Goal: Task Accomplishment & Management: Complete application form

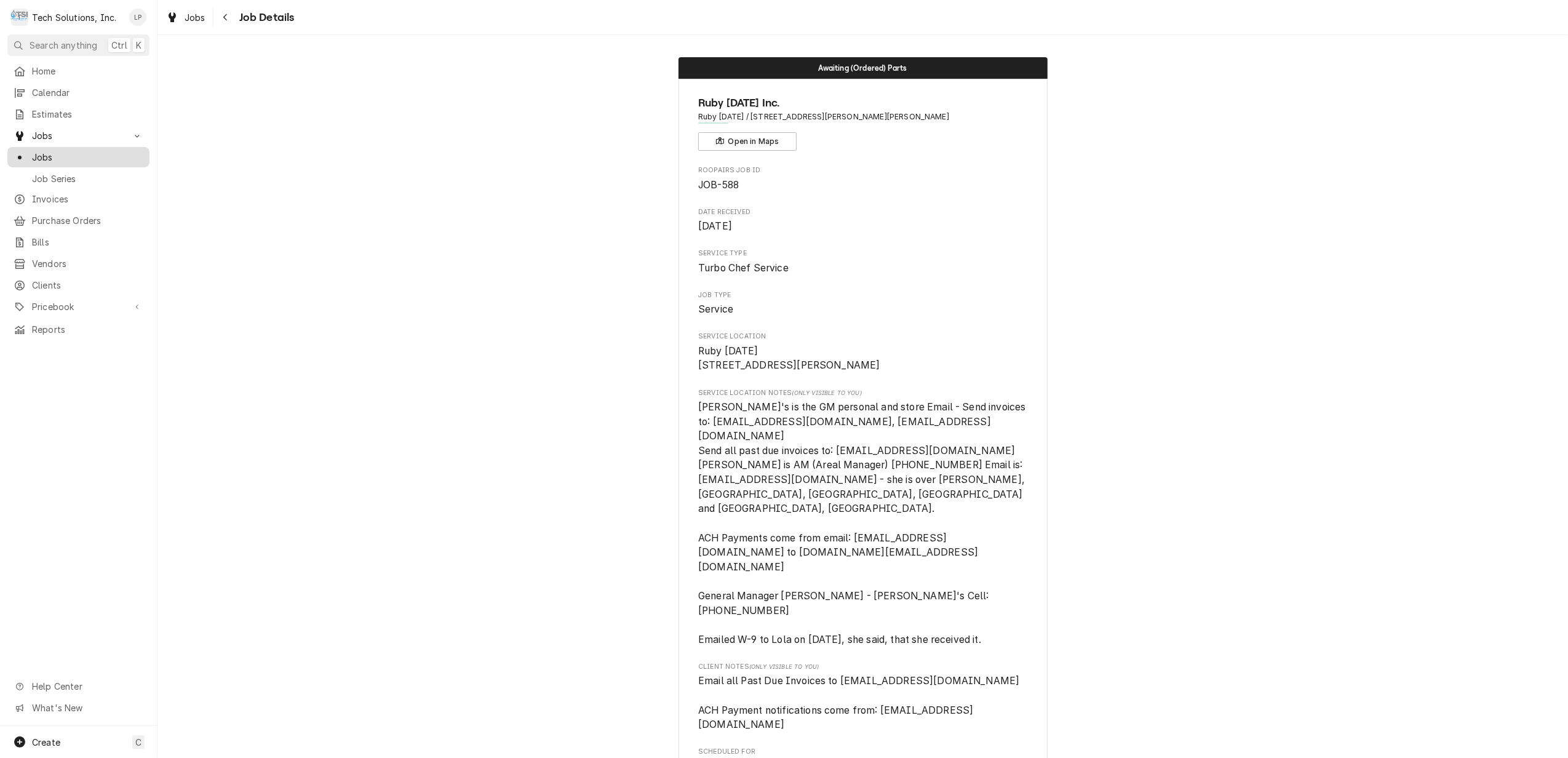
click at [57, 154] on span "Jobs" at bounding box center [88, 157] width 112 height 13
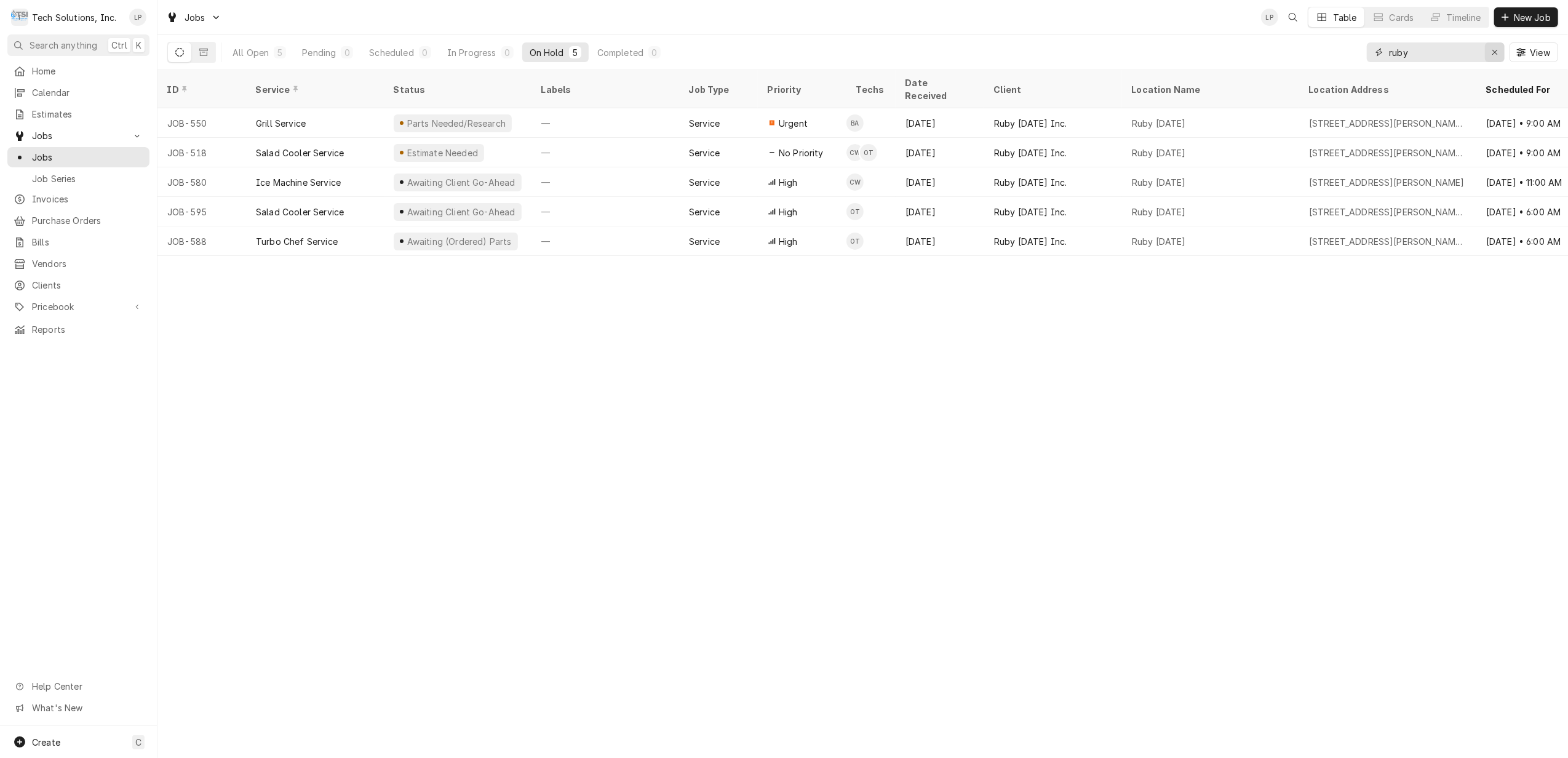
click at [1492, 51] on icon "Erase input" at bounding box center [1495, 52] width 6 height 9
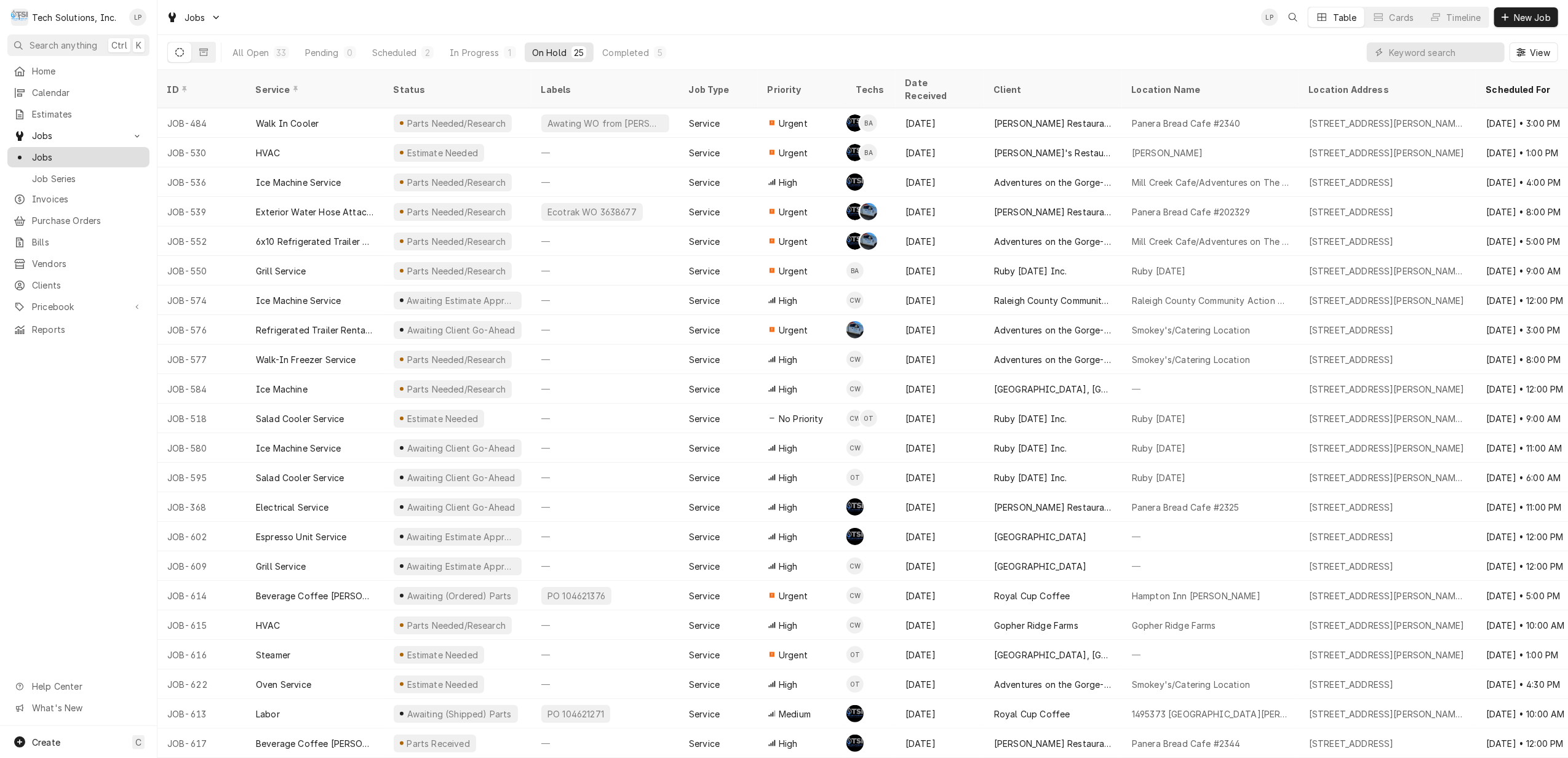
click at [37, 151] on span "Jobs" at bounding box center [88, 157] width 112 height 13
click at [1475, 51] on input "Dynamic Content Wrapper" at bounding box center [1444, 52] width 109 height 20
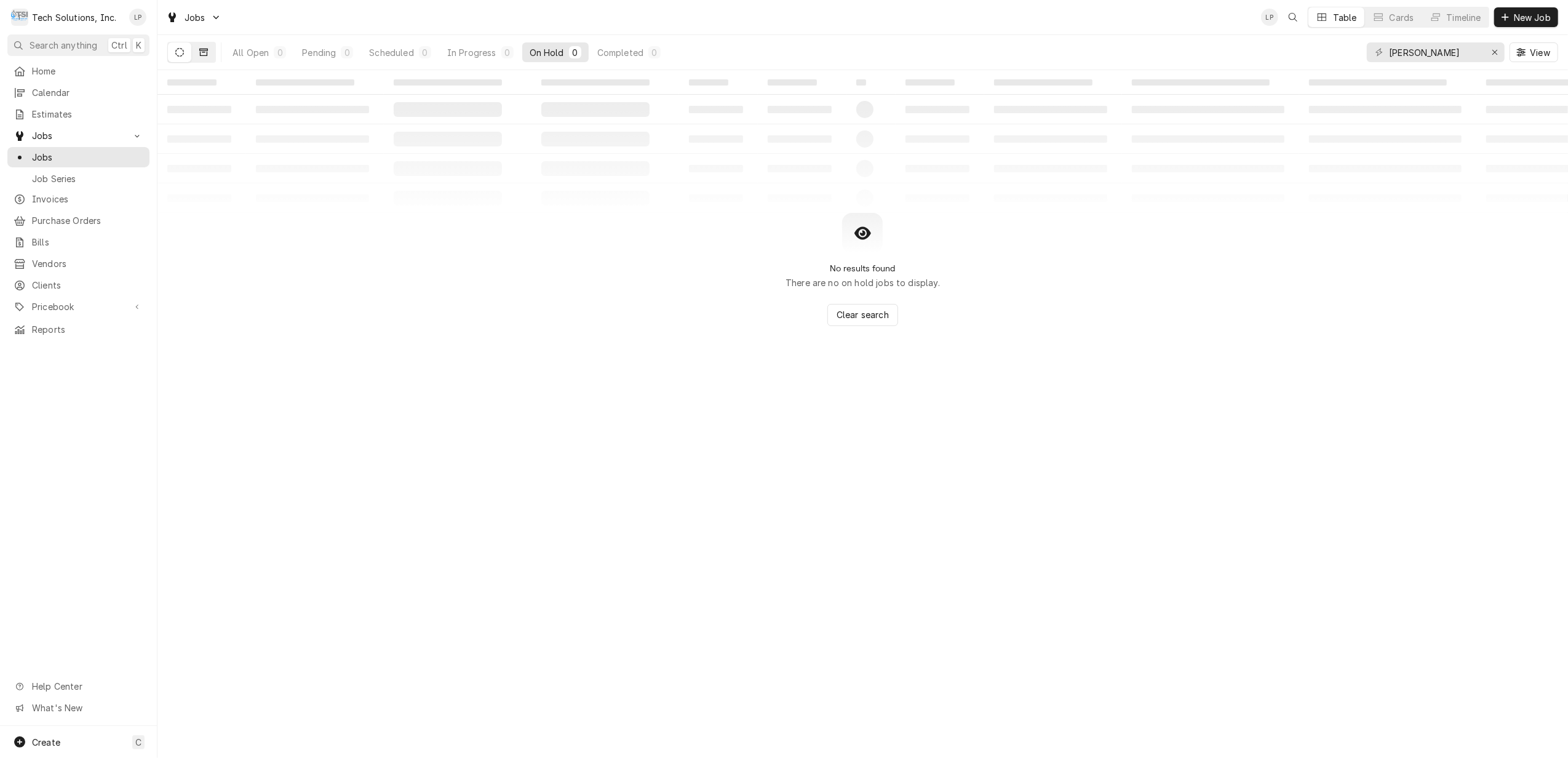
click at [203, 52] on icon "Dynamic Content Wrapper" at bounding box center [203, 52] width 9 height 7
click at [177, 55] on icon "Dynamic Content Wrapper" at bounding box center [179, 52] width 9 height 9
click at [1408, 53] on input "ruby lewis" at bounding box center [1435, 52] width 92 height 20
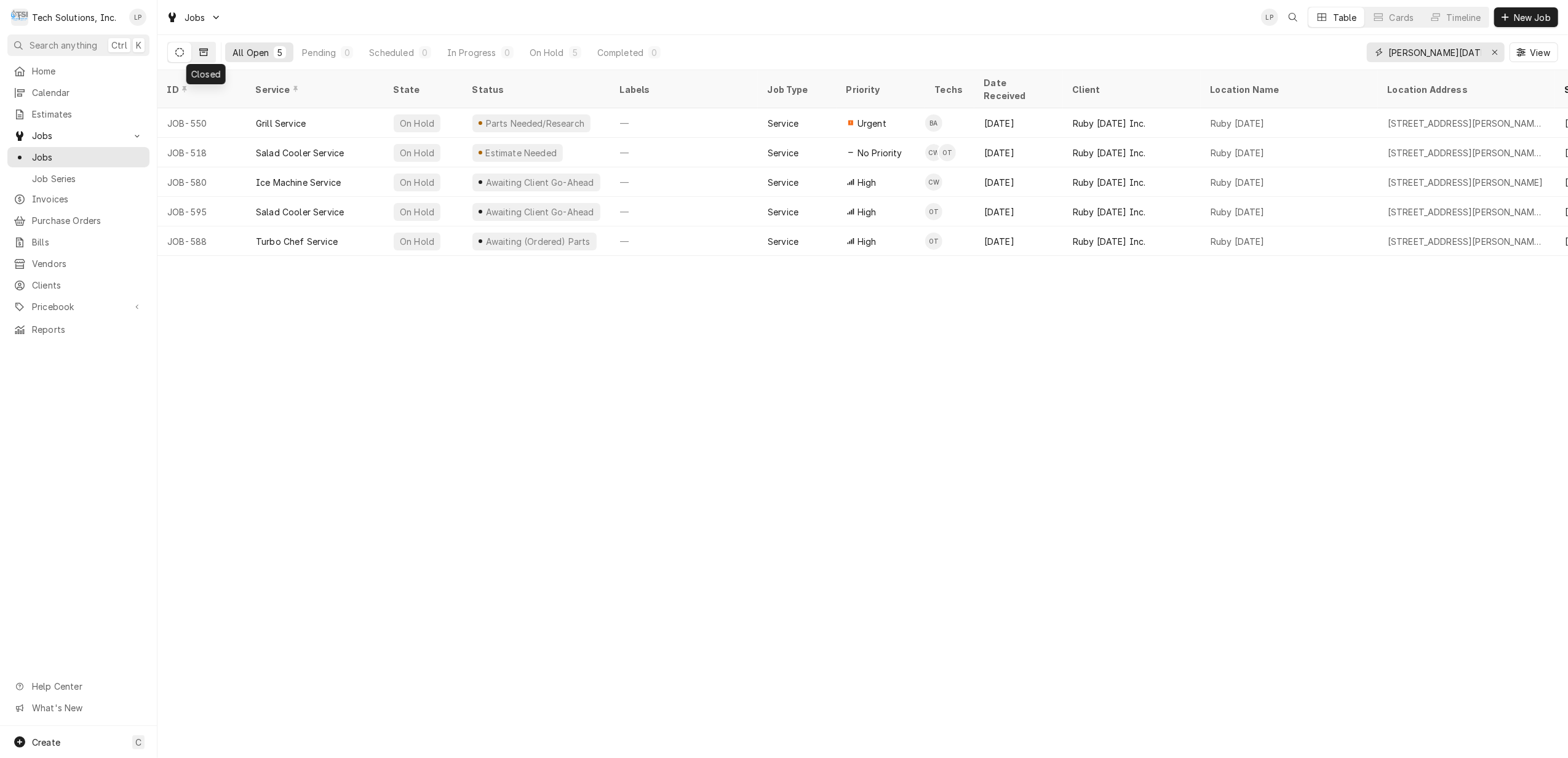
scroll to position [0, 6]
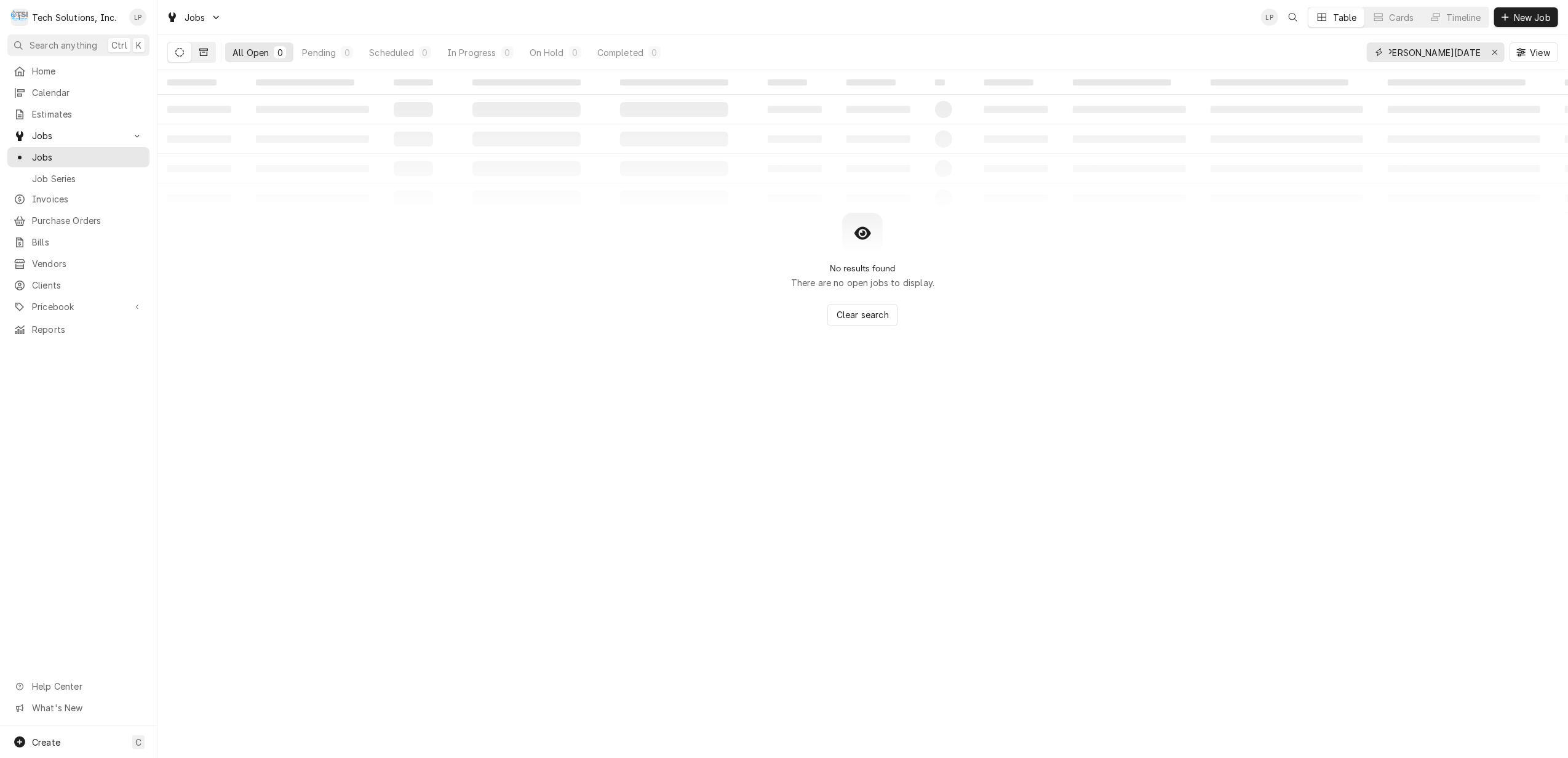
type input "ruby tuesday lewisburg"
click at [210, 55] on button "Dynamic Content Wrapper" at bounding box center [203, 52] width 23 height 20
click at [1493, 51] on icon "Erase input" at bounding box center [1495, 52] width 5 height 5
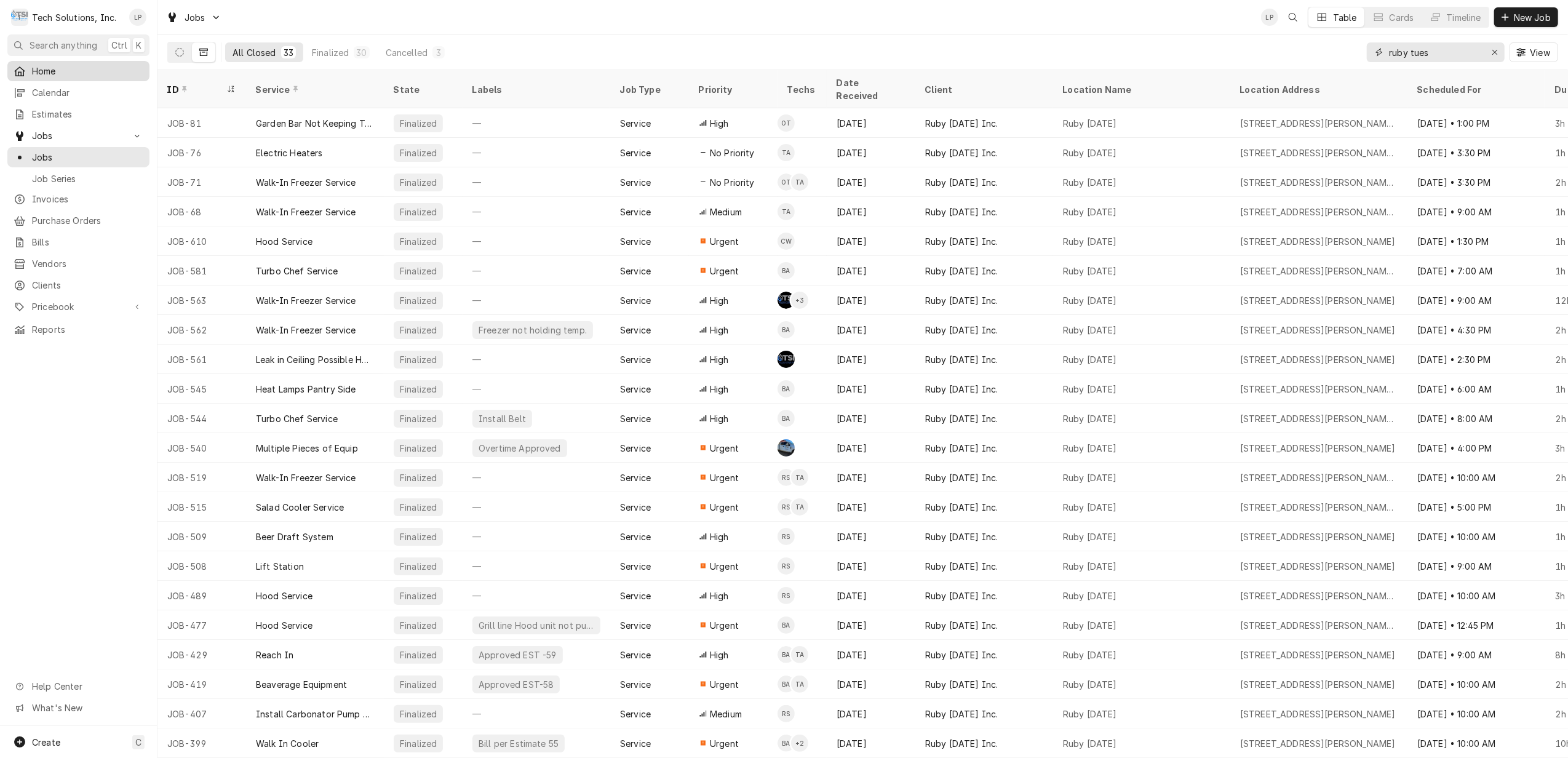
type input "ruby tues"
click at [43, 69] on span "Home" at bounding box center [88, 71] width 112 height 13
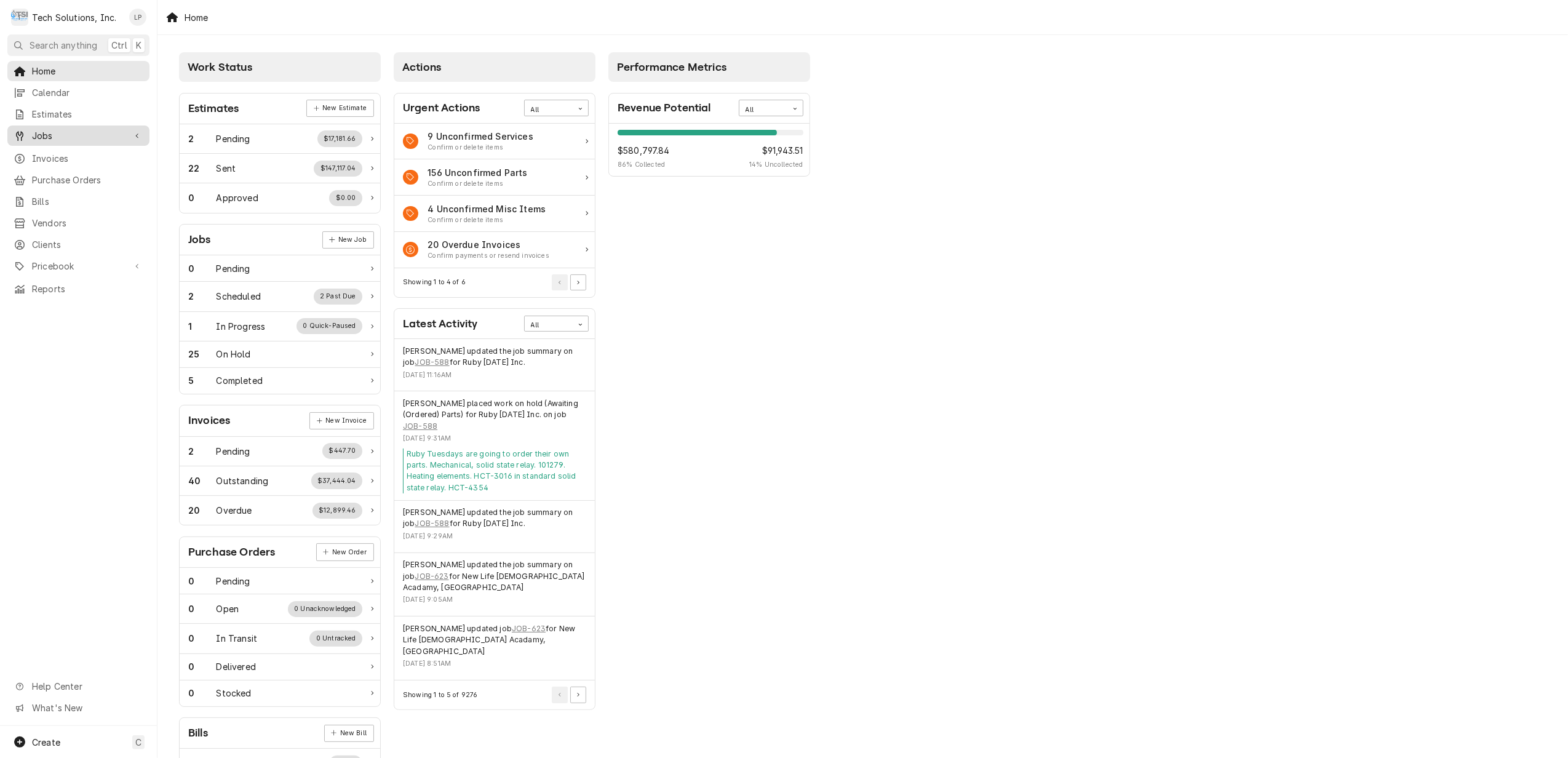
click at [33, 130] on span "Jobs" at bounding box center [79, 136] width 93 height 13
click at [38, 161] on link "Jobs" at bounding box center [78, 157] width 142 height 20
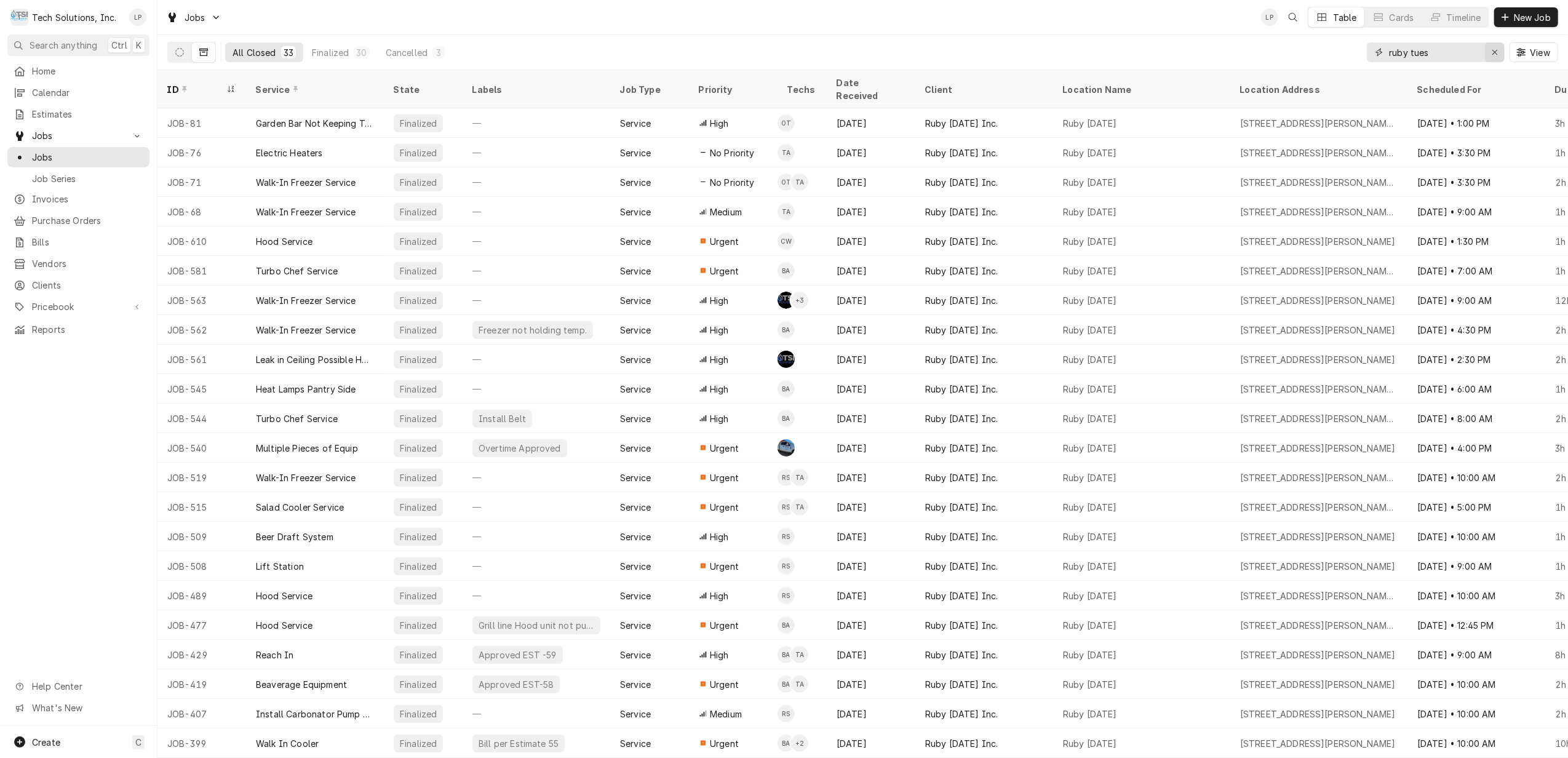
click at [1489, 53] on div "Erase input" at bounding box center [1494, 51] width 12 height 12
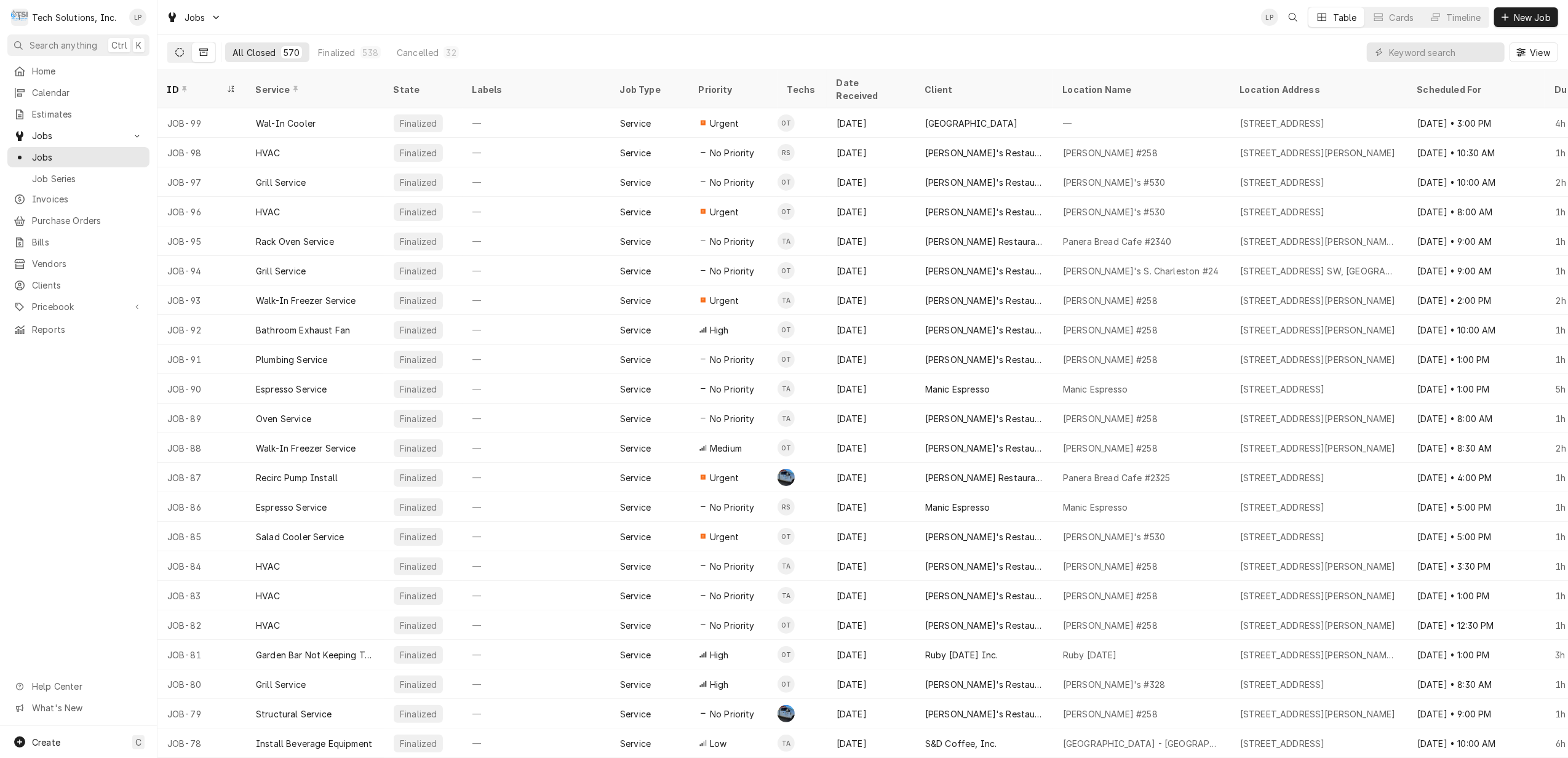
click at [177, 55] on icon "Dynamic Content Wrapper" at bounding box center [179, 52] width 9 height 9
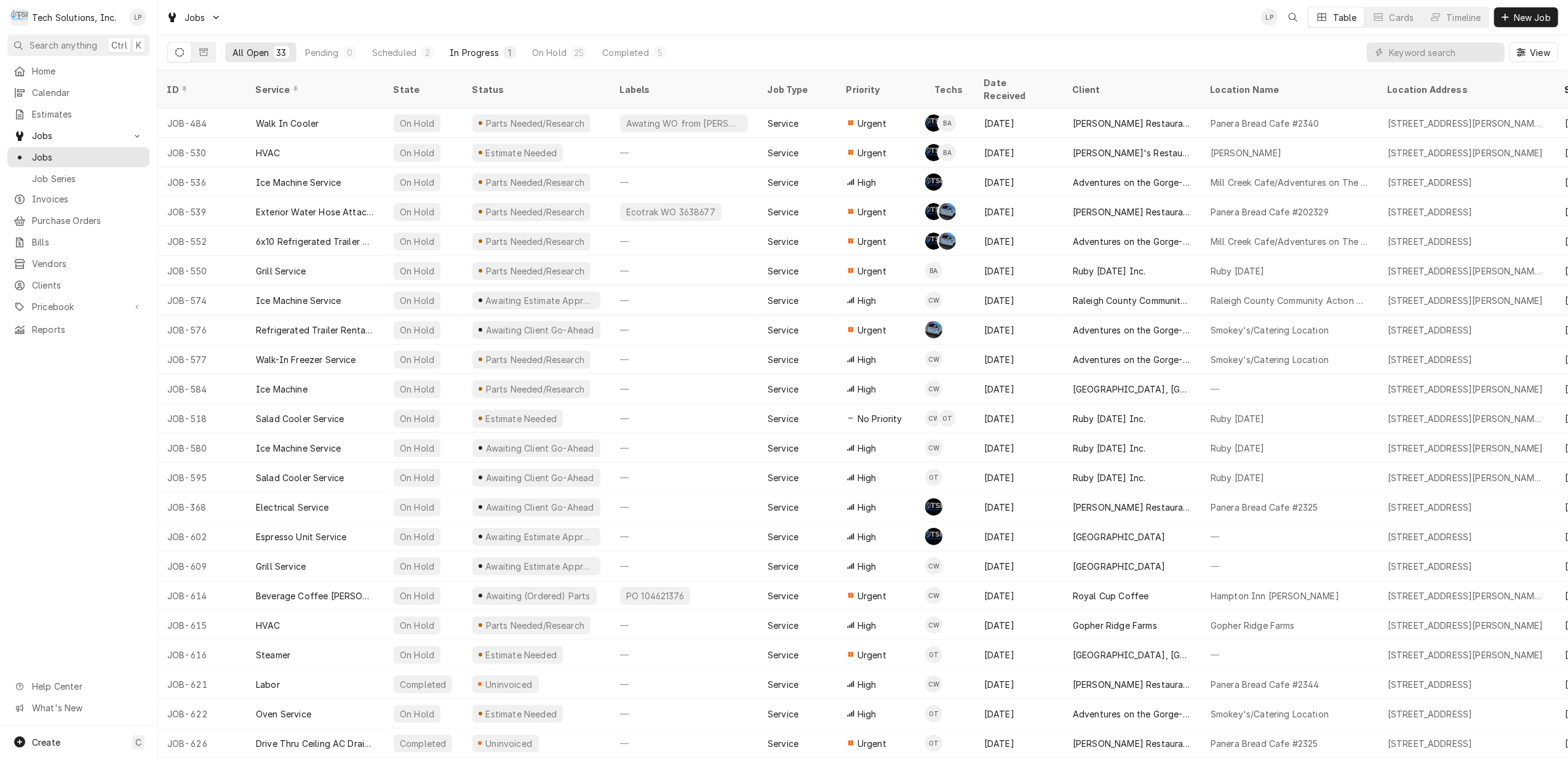
click at [483, 51] on div "In Progress" at bounding box center [474, 52] width 49 height 13
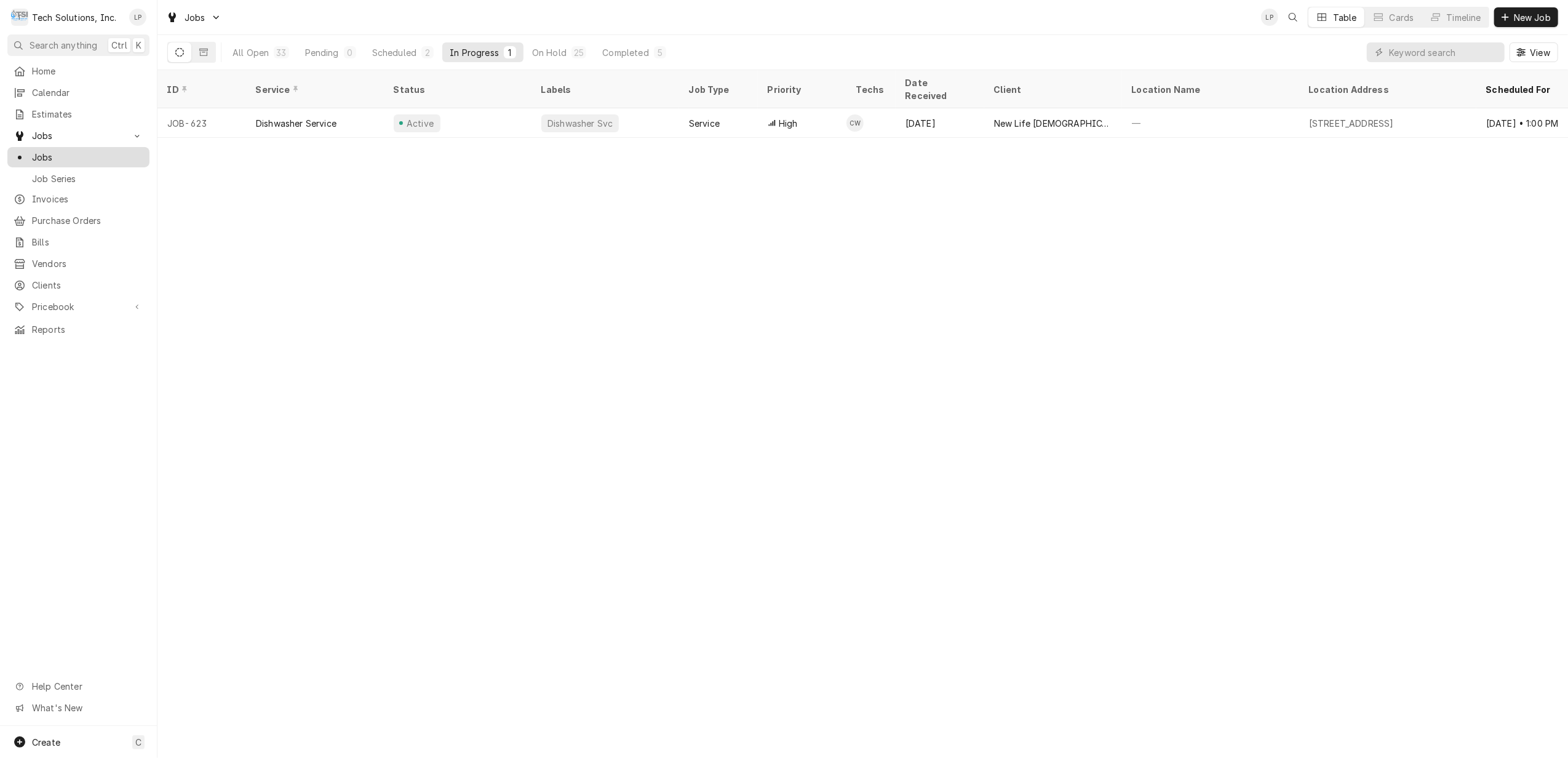
click at [31, 151] on div "Jobs" at bounding box center [79, 157] width 130 height 13
click at [628, 55] on div "Completed" at bounding box center [625, 52] width 46 height 13
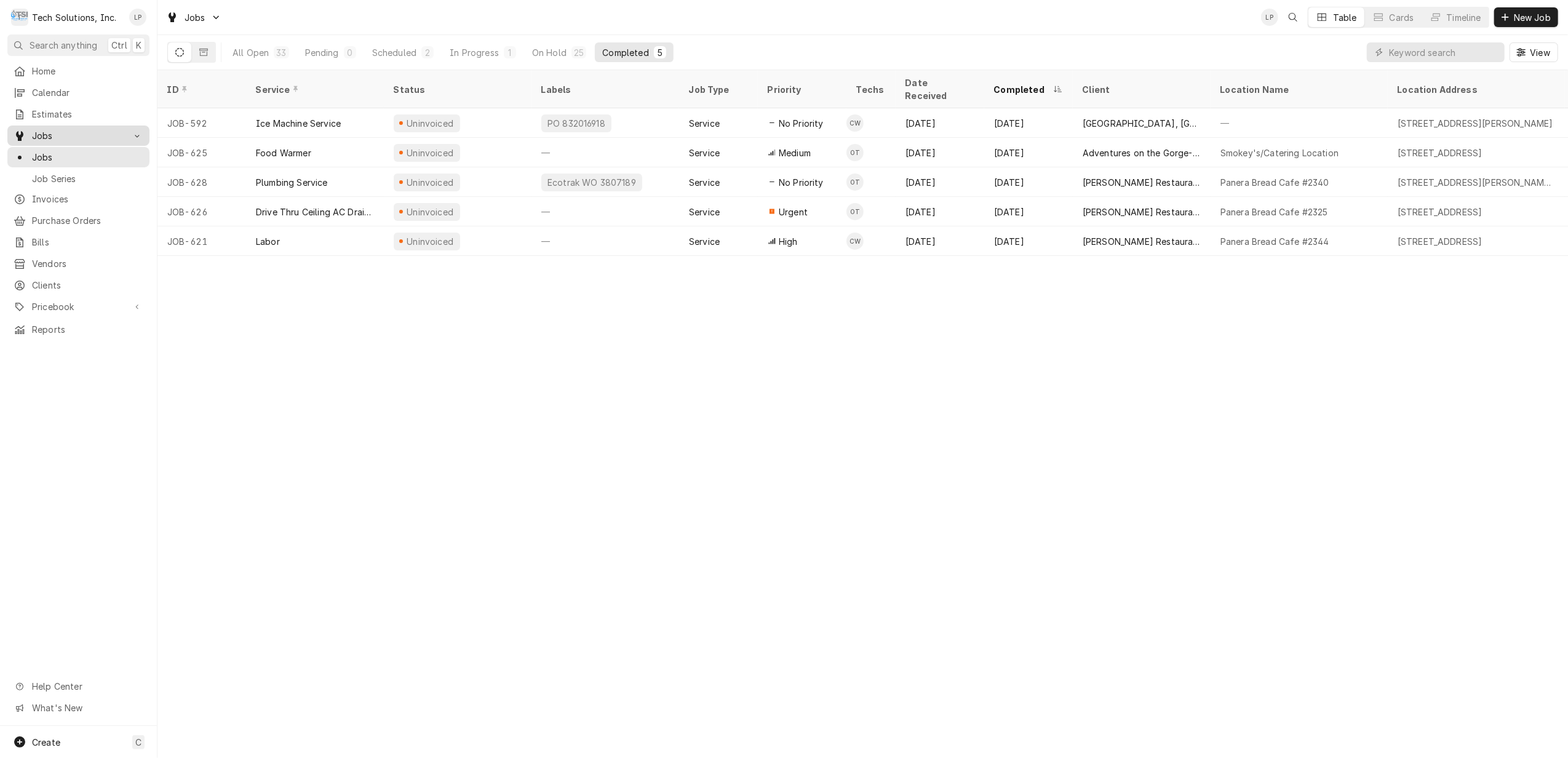
click at [40, 137] on span "Jobs" at bounding box center [79, 136] width 93 height 13
click at [35, 133] on span "Jobs" at bounding box center [79, 136] width 93 height 13
click at [42, 155] on span "Jobs" at bounding box center [88, 157] width 112 height 13
click at [1524, 20] on span "New Job" at bounding box center [1532, 18] width 42 height 13
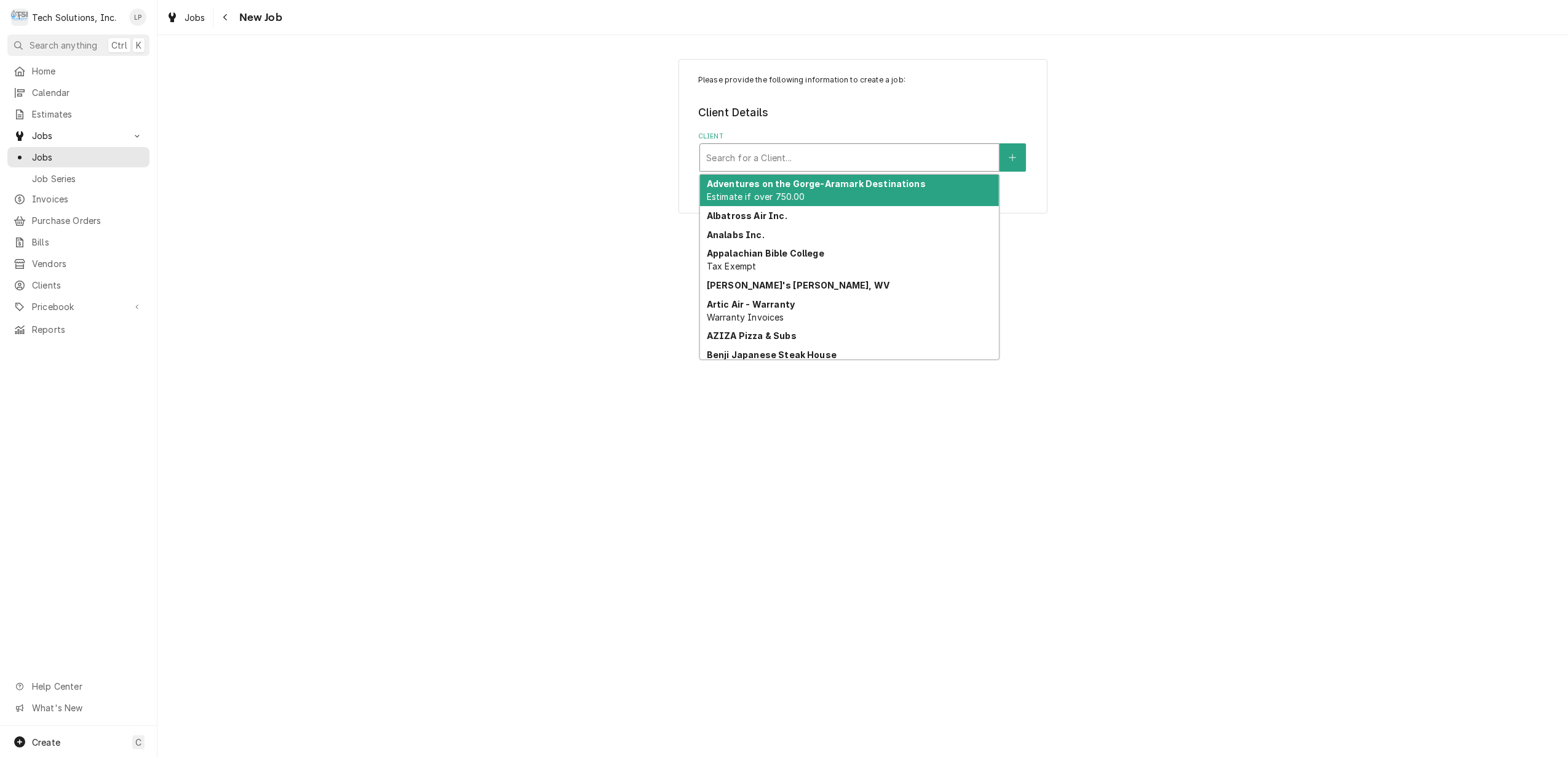
click at [954, 150] on div "Client" at bounding box center [849, 157] width 287 height 22
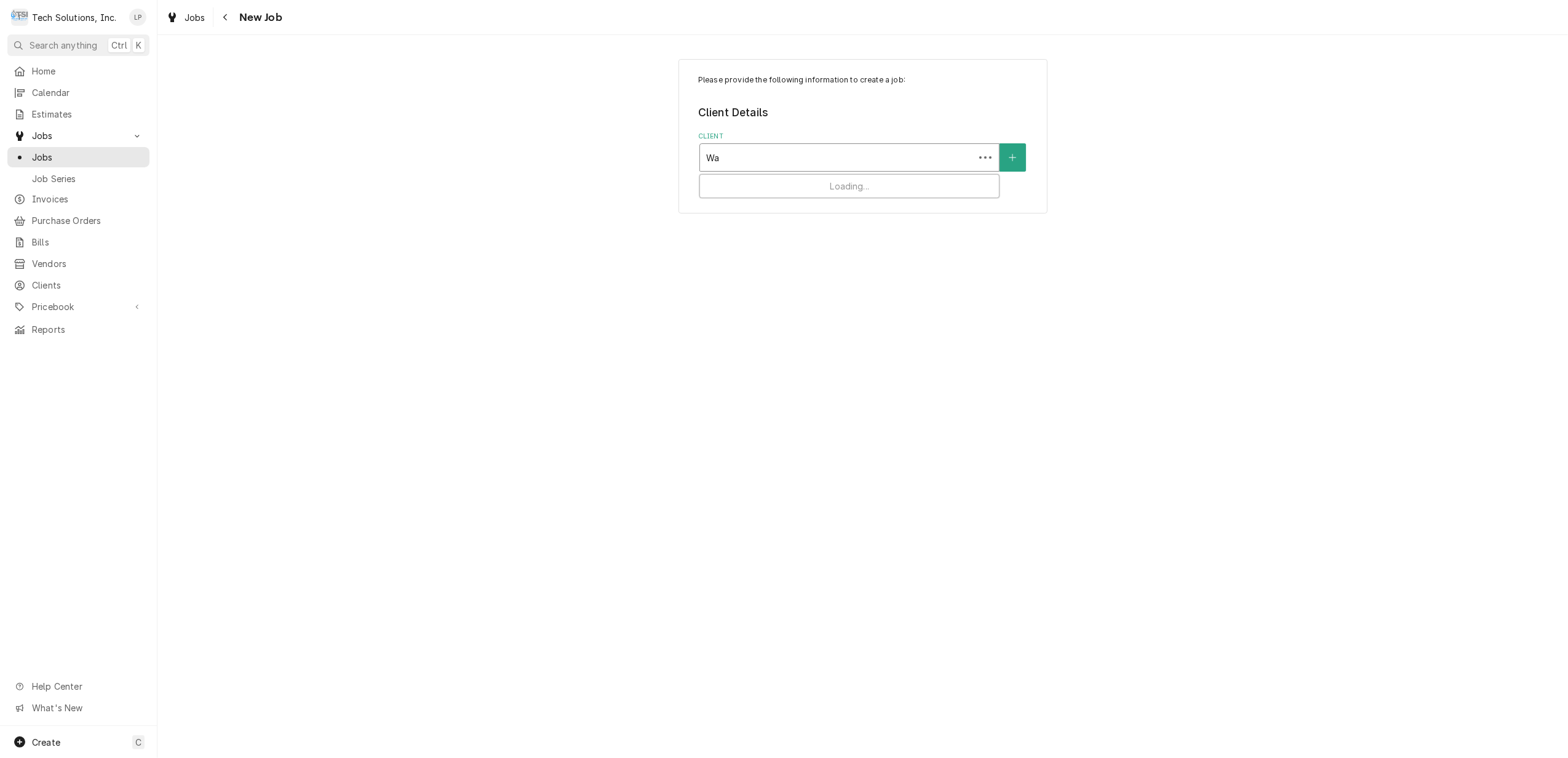
type input "W"
type input "ruby"
click at [943, 187] on div "Ruby Tuesday Inc." at bounding box center [849, 185] width 299 height 19
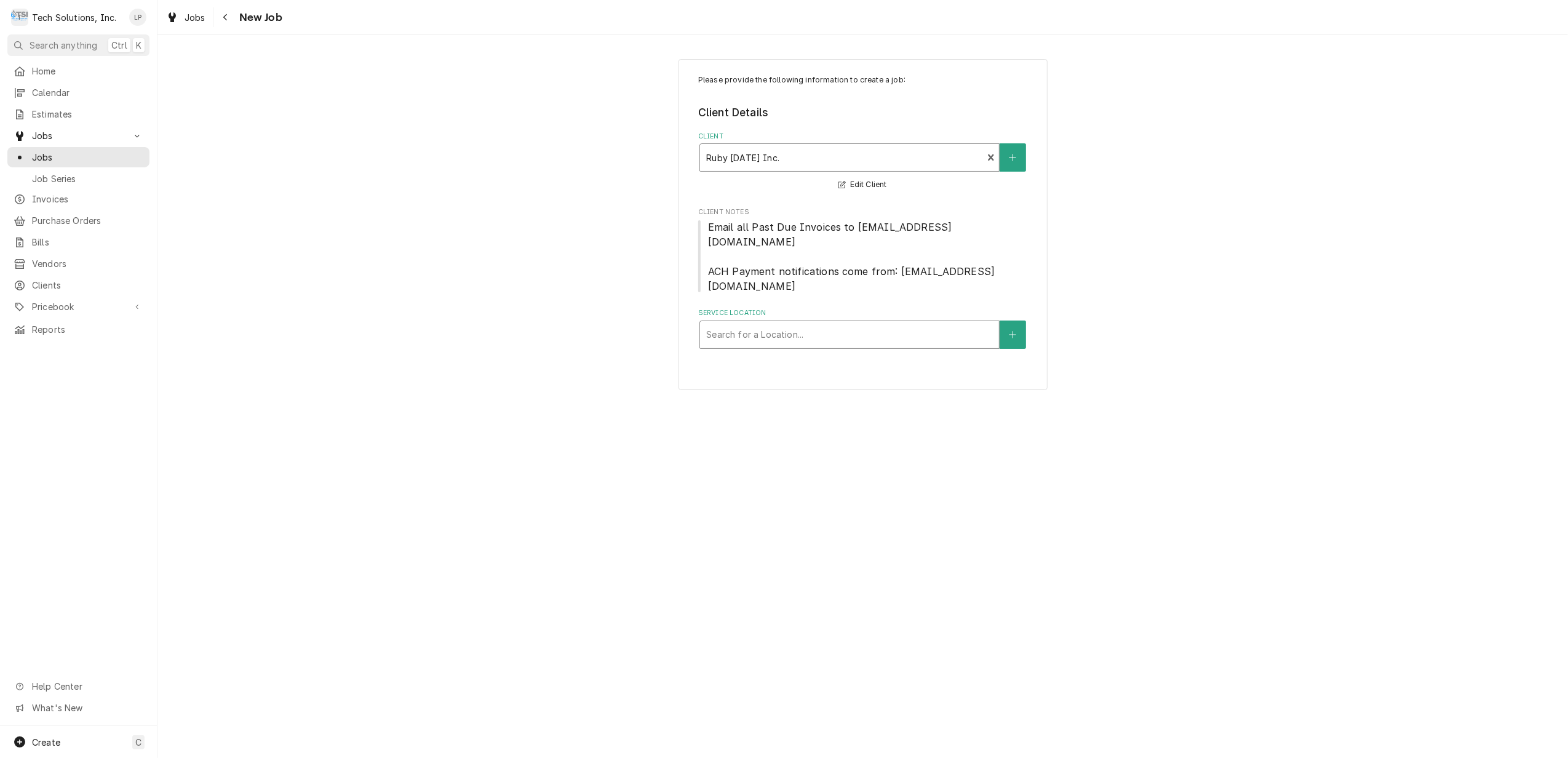
click at [940, 324] on div "Service Location" at bounding box center [849, 335] width 287 height 22
type input "lew"
click at [906, 351] on div "Ruby Tuesday / 151 Coleman Drive, Lewisburg, WV 24901" at bounding box center [849, 361] width 299 height 19
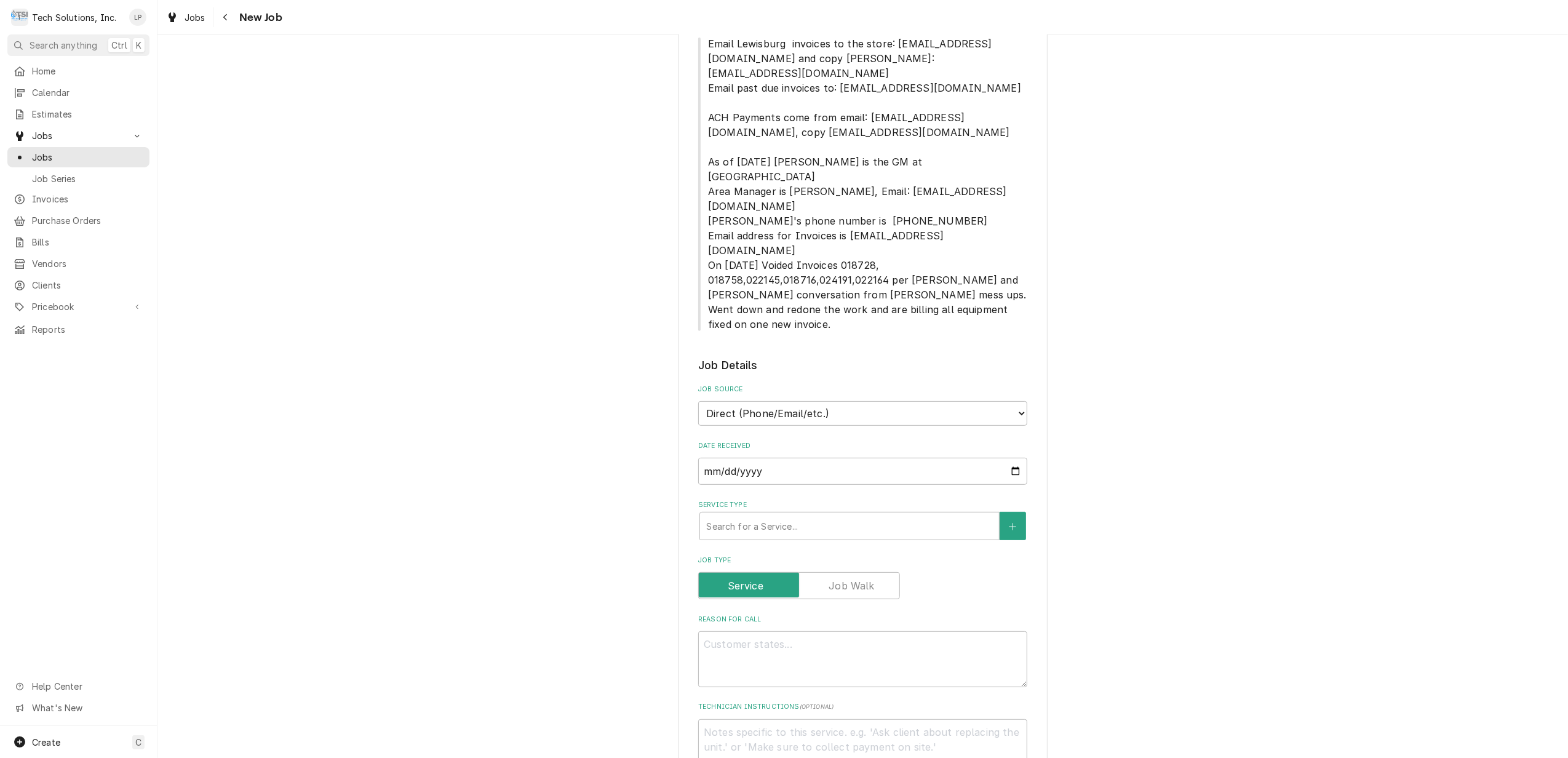
scroll to position [410, 0]
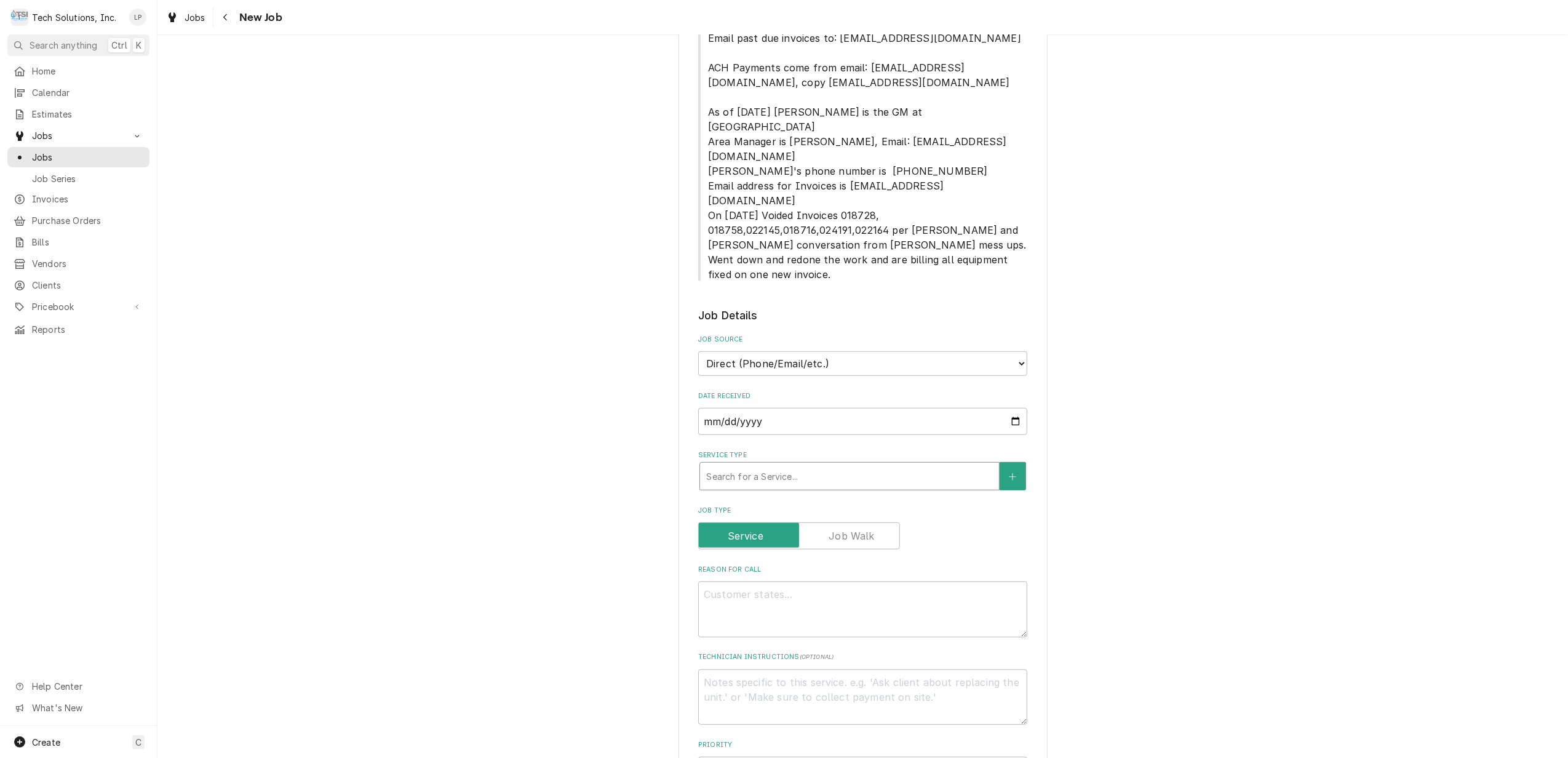
click at [861, 465] on div "Service Type" at bounding box center [849, 476] width 287 height 22
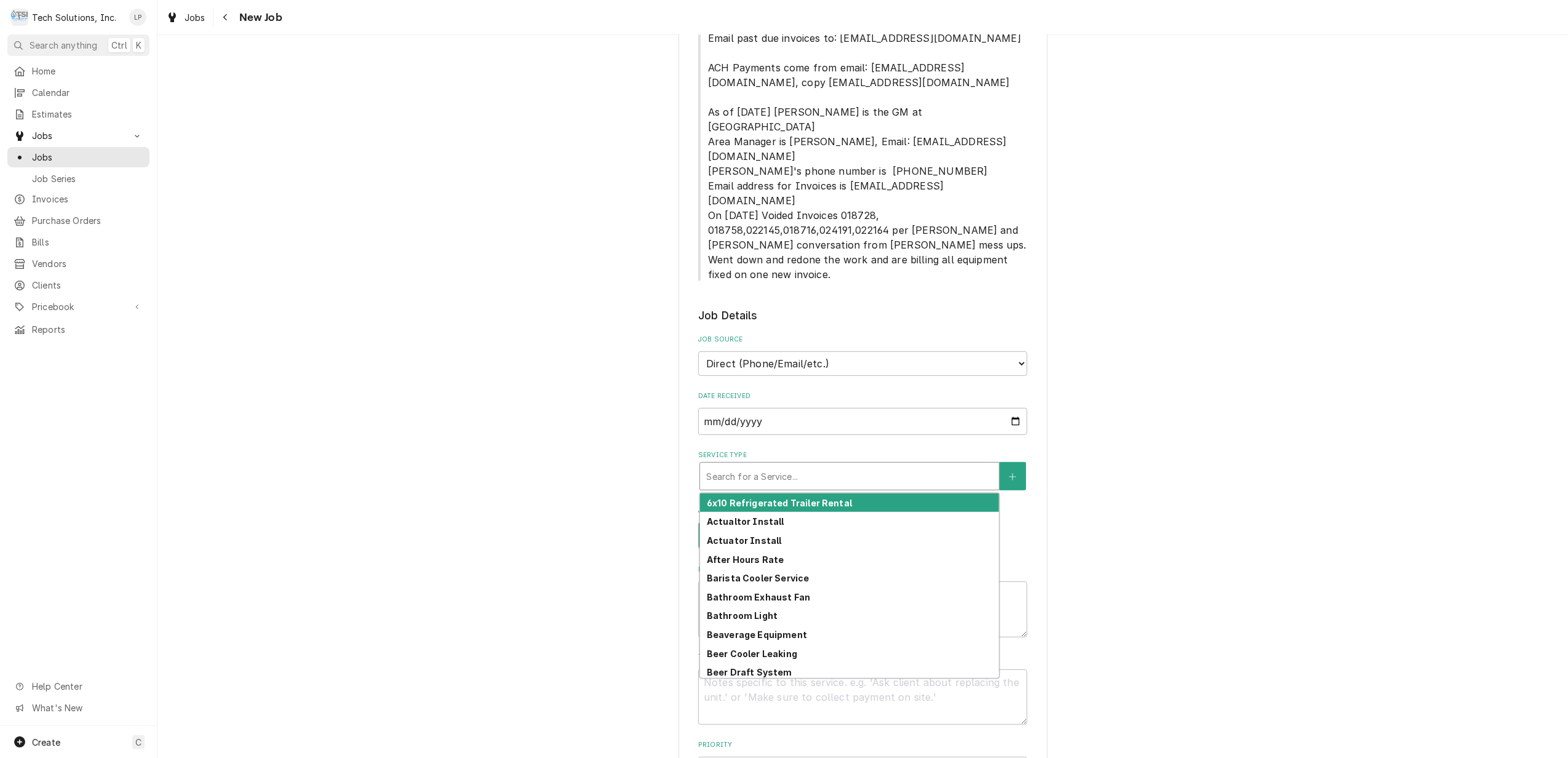
type textarea "x"
type input "B"
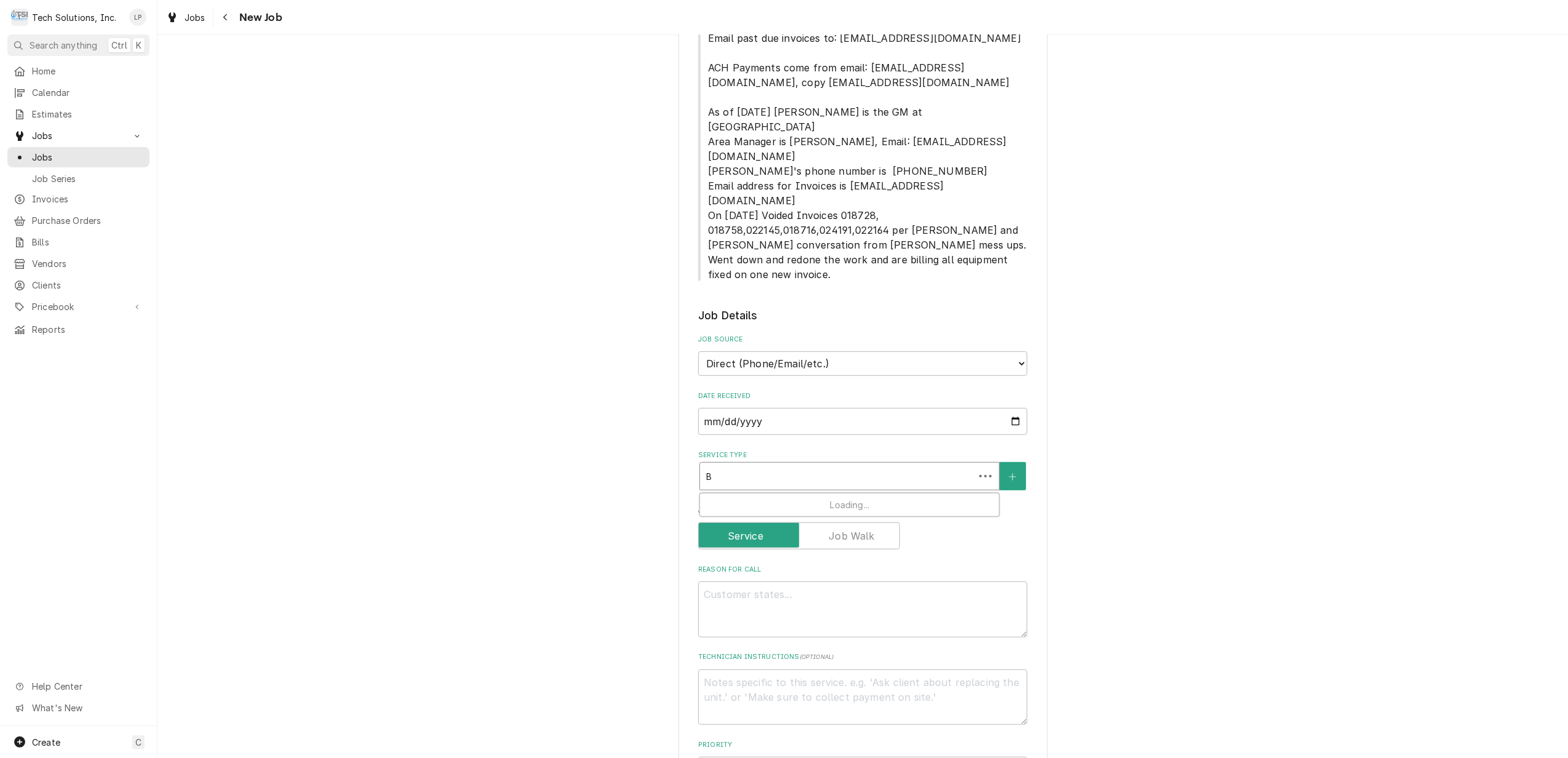
type textarea "x"
type input "Be"
type textarea "x"
type input "Ber"
type textarea "x"
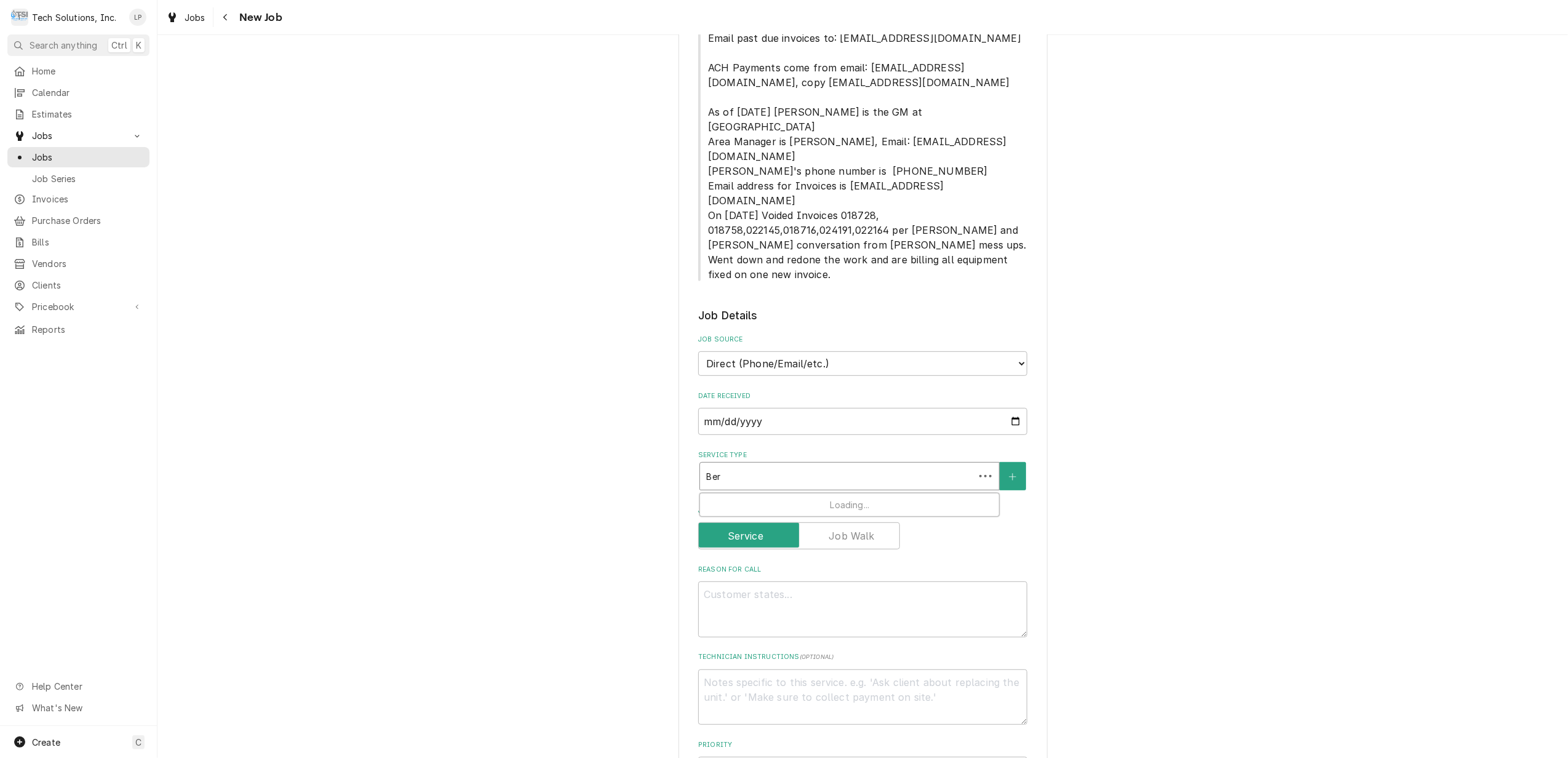
type input "Be"
type textarea "x"
type input "Bee"
type textarea "x"
type input "Beer"
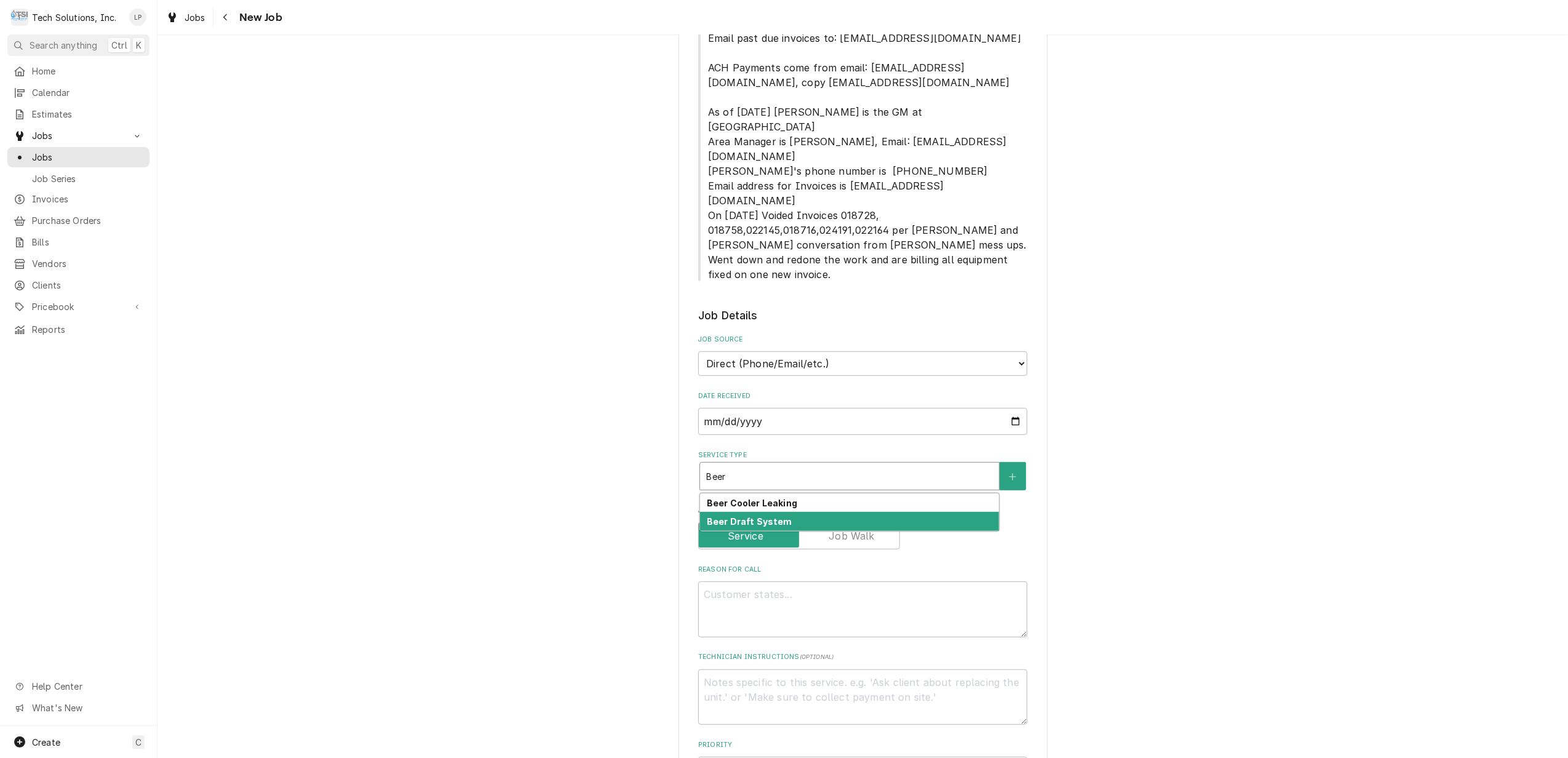
click at [859, 511] on div "Beer Draft System" at bounding box center [849, 521] width 299 height 19
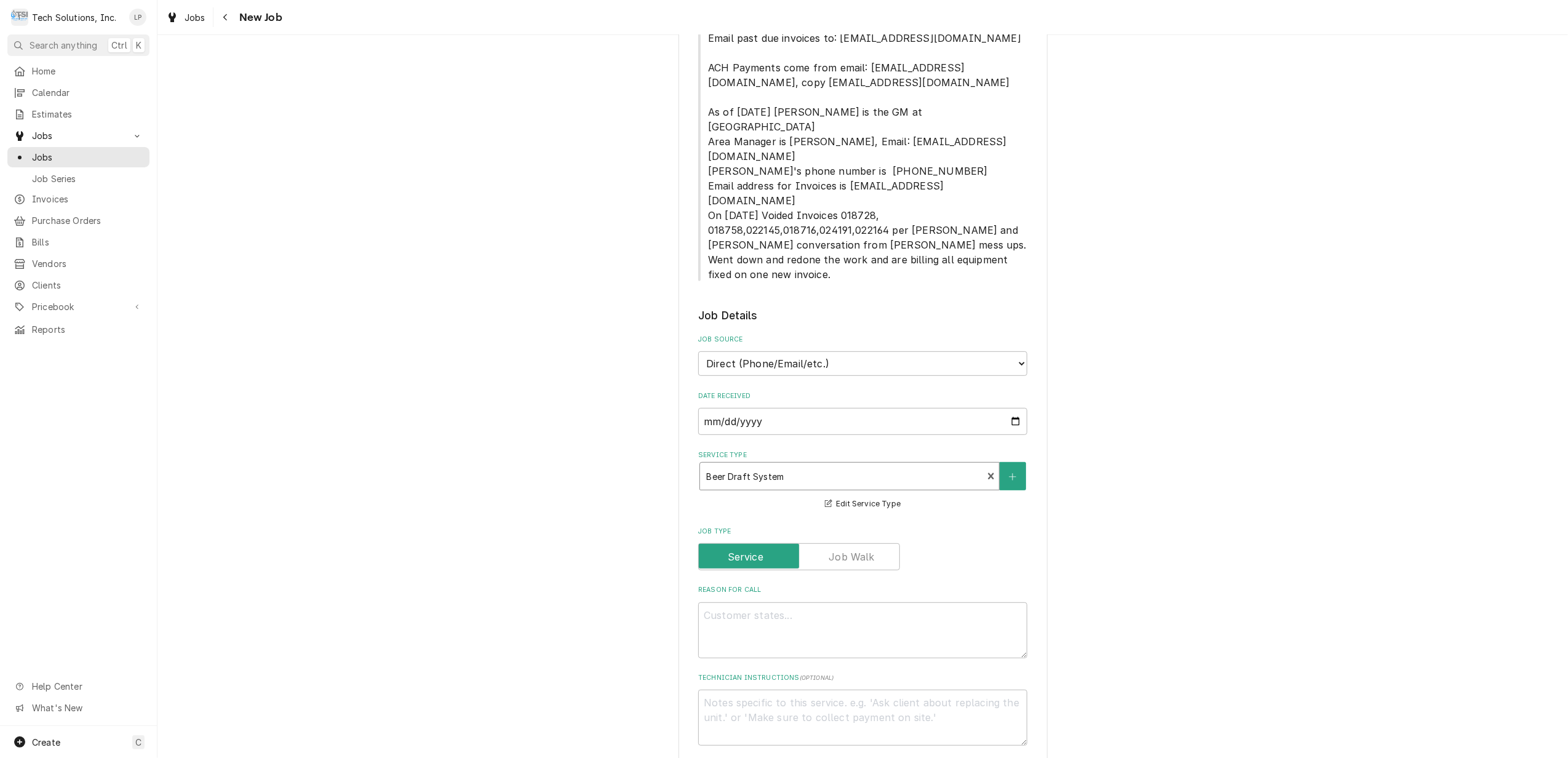
click at [1106, 481] on div "Please provide the following information to create a job: Client Details Client…" at bounding box center [862, 494] width 1411 height 1712
click at [898, 602] on textarea "Reason For Call" at bounding box center [863, 630] width 329 height 56
type textarea "x"
type textarea "D"
type textarea "x"
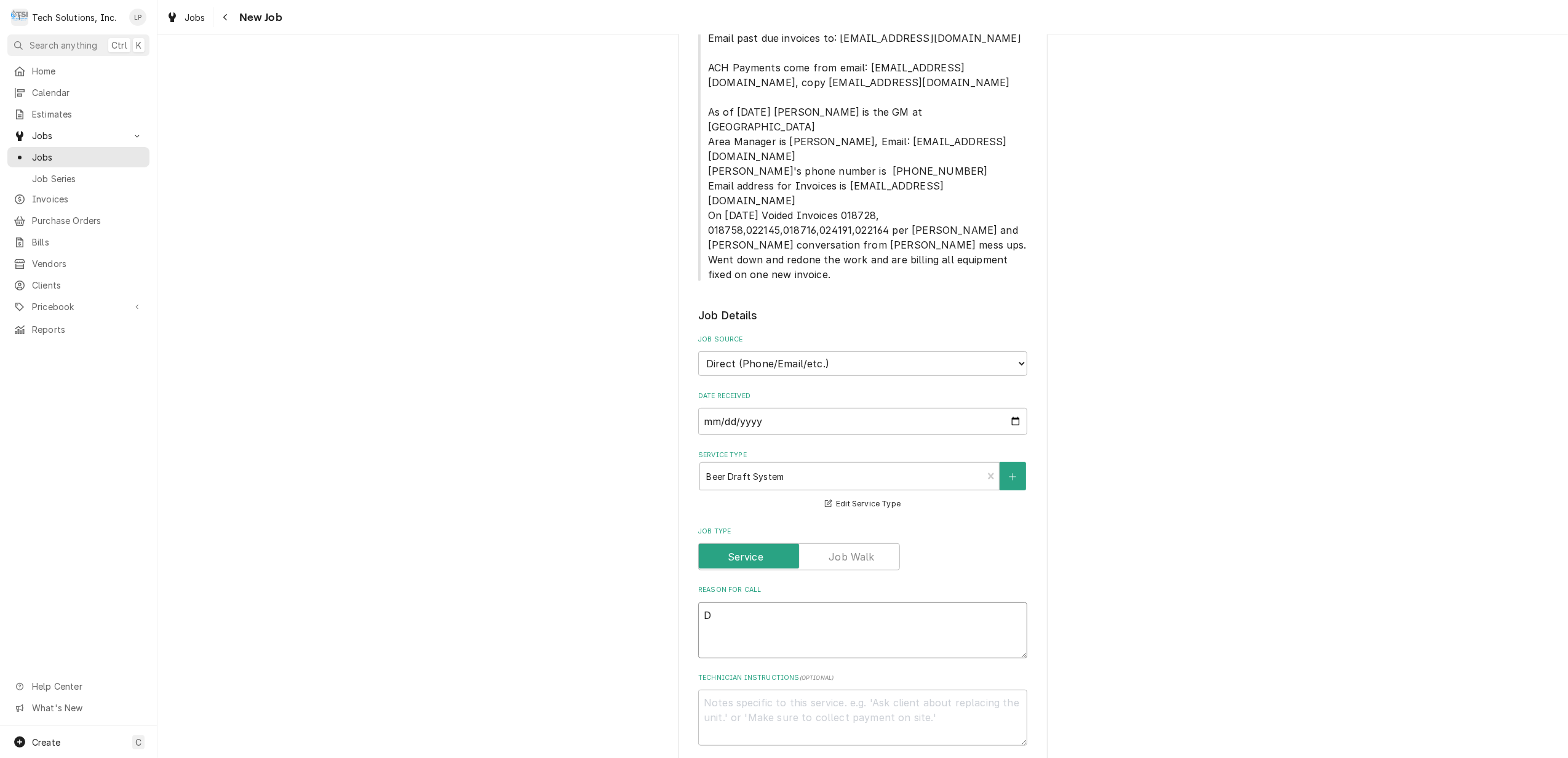
type textarea "Dr"
type textarea "x"
type textarea "Dra"
type textarea "x"
type textarea "Draf"
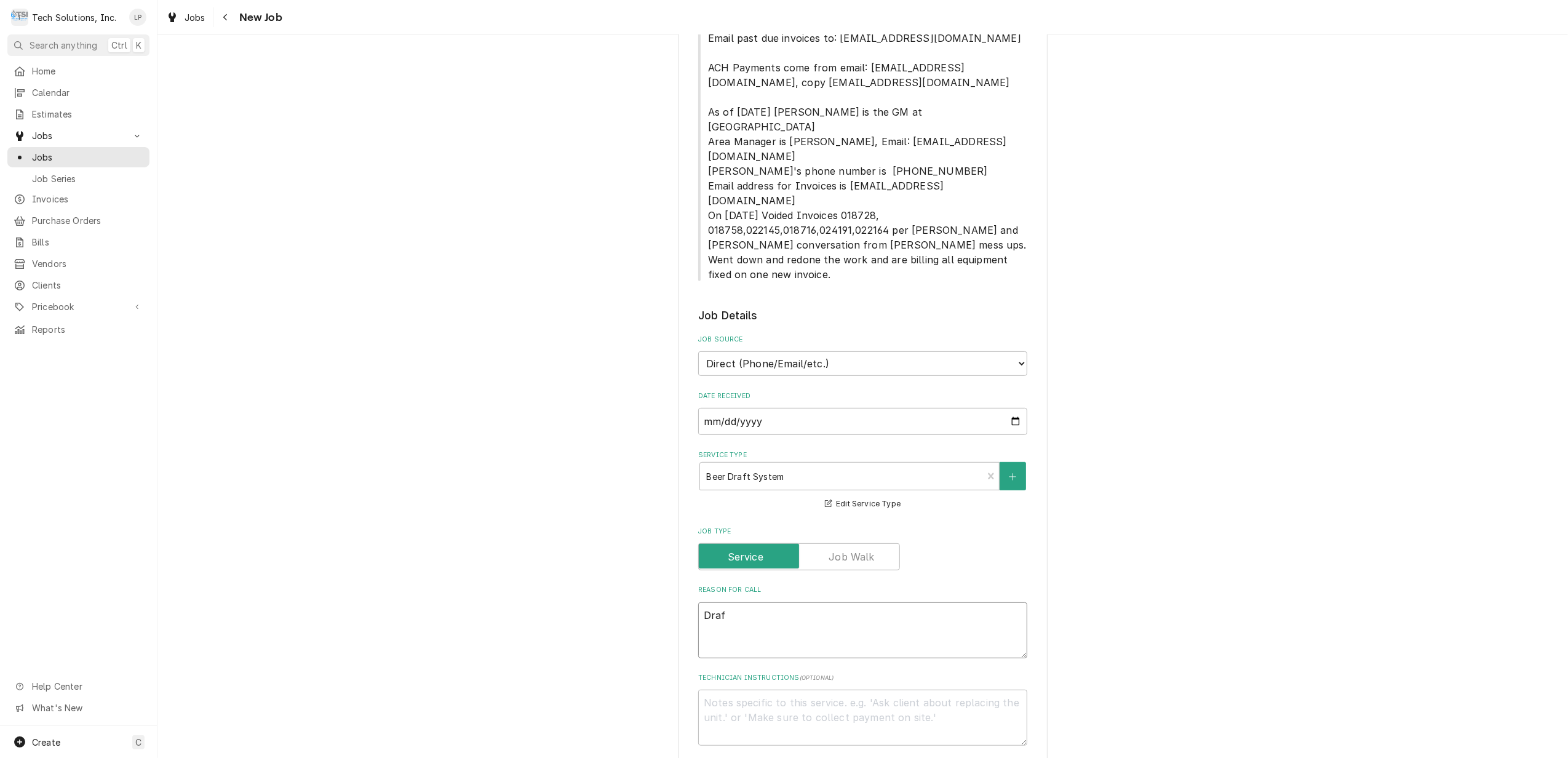
type textarea "x"
type textarea "Draft"
type textarea "x"
type textarea "Draft"
type textarea "x"
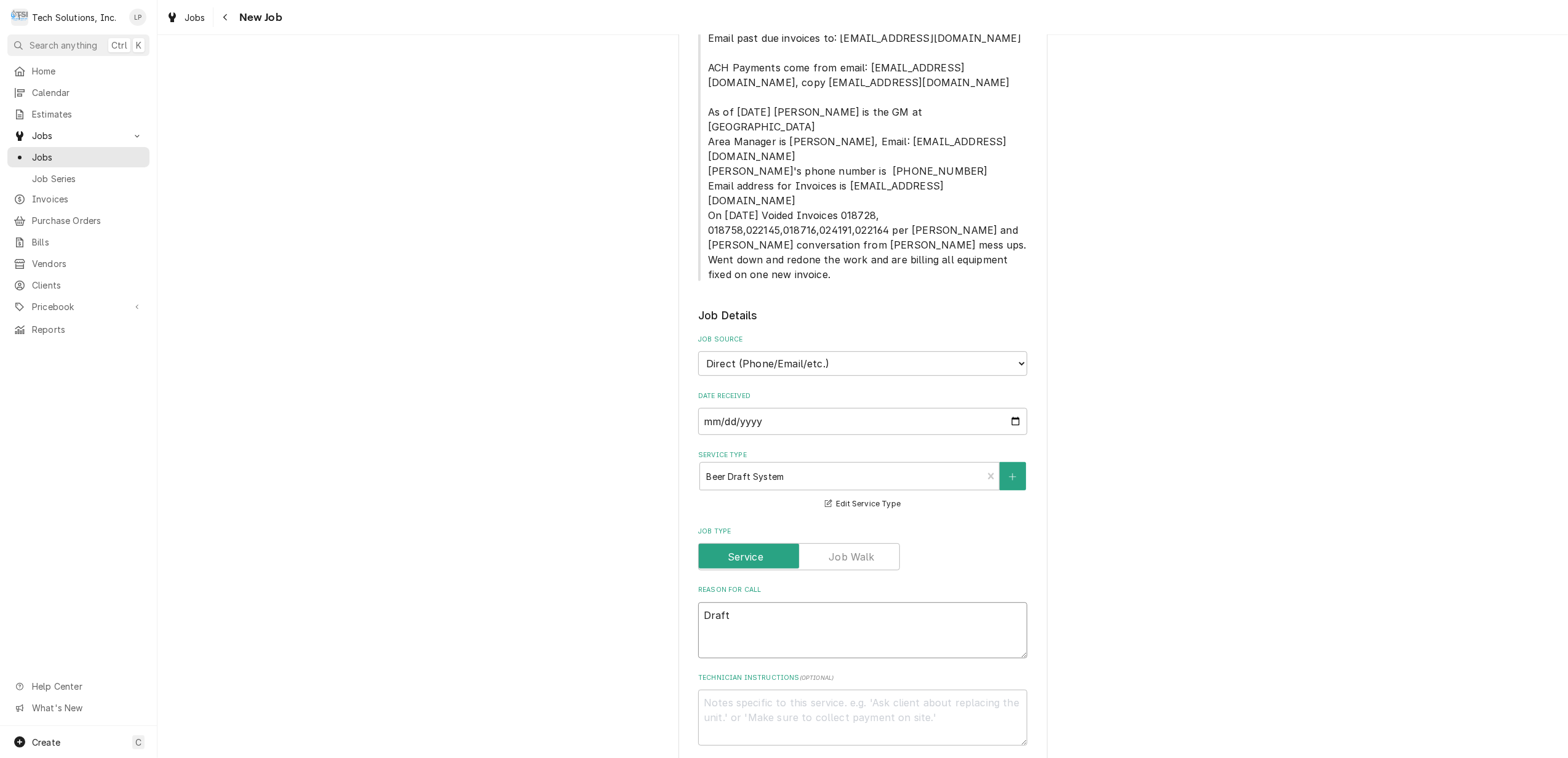
type textarea "Draft i"
type textarea "x"
type textarea "Draft is"
type textarea "x"
type textarea "Draft is"
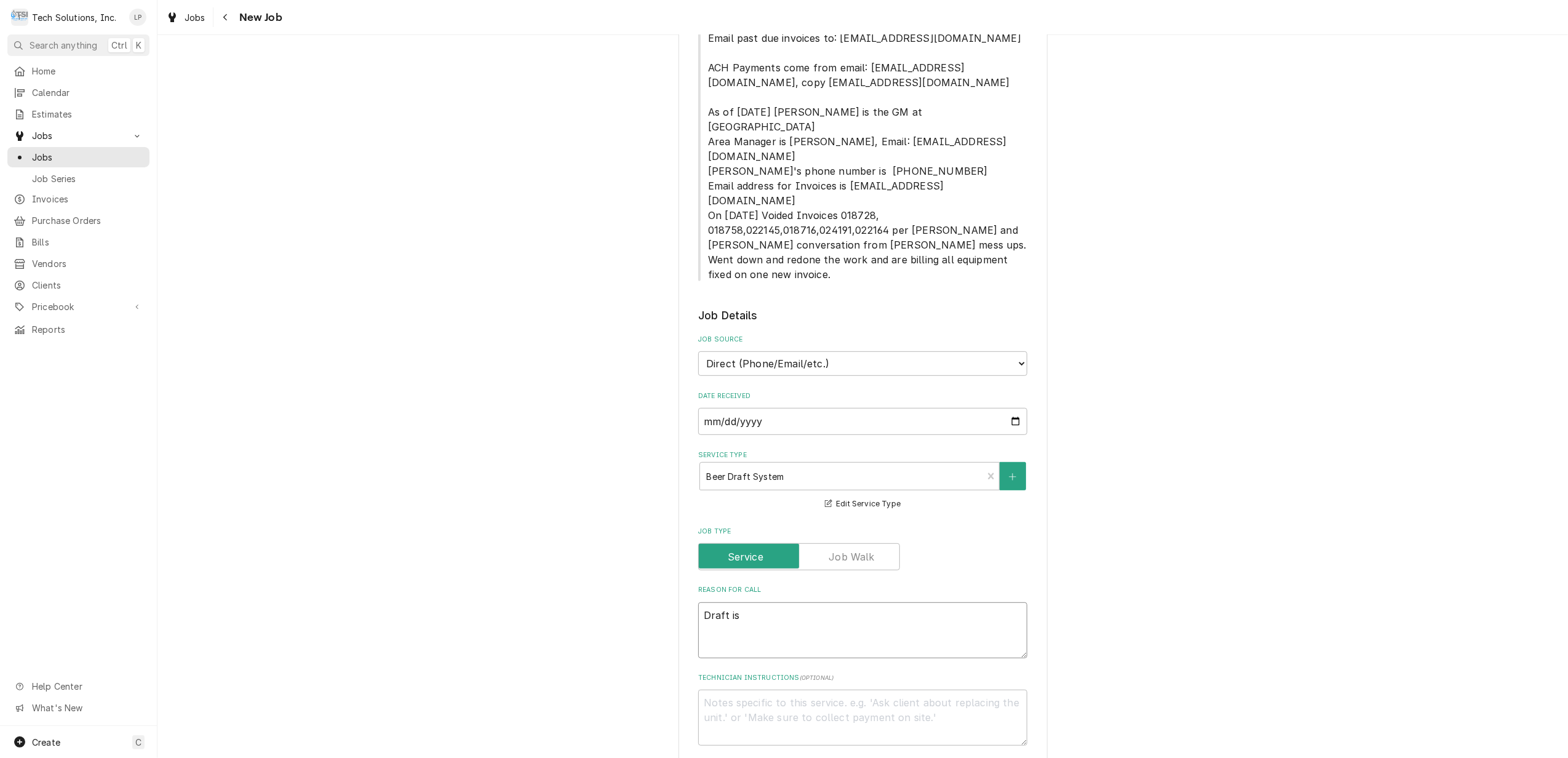
type textarea "x"
type textarea "Draft is w"
type textarea "x"
type textarea "Draft is wo"
type textarea "x"
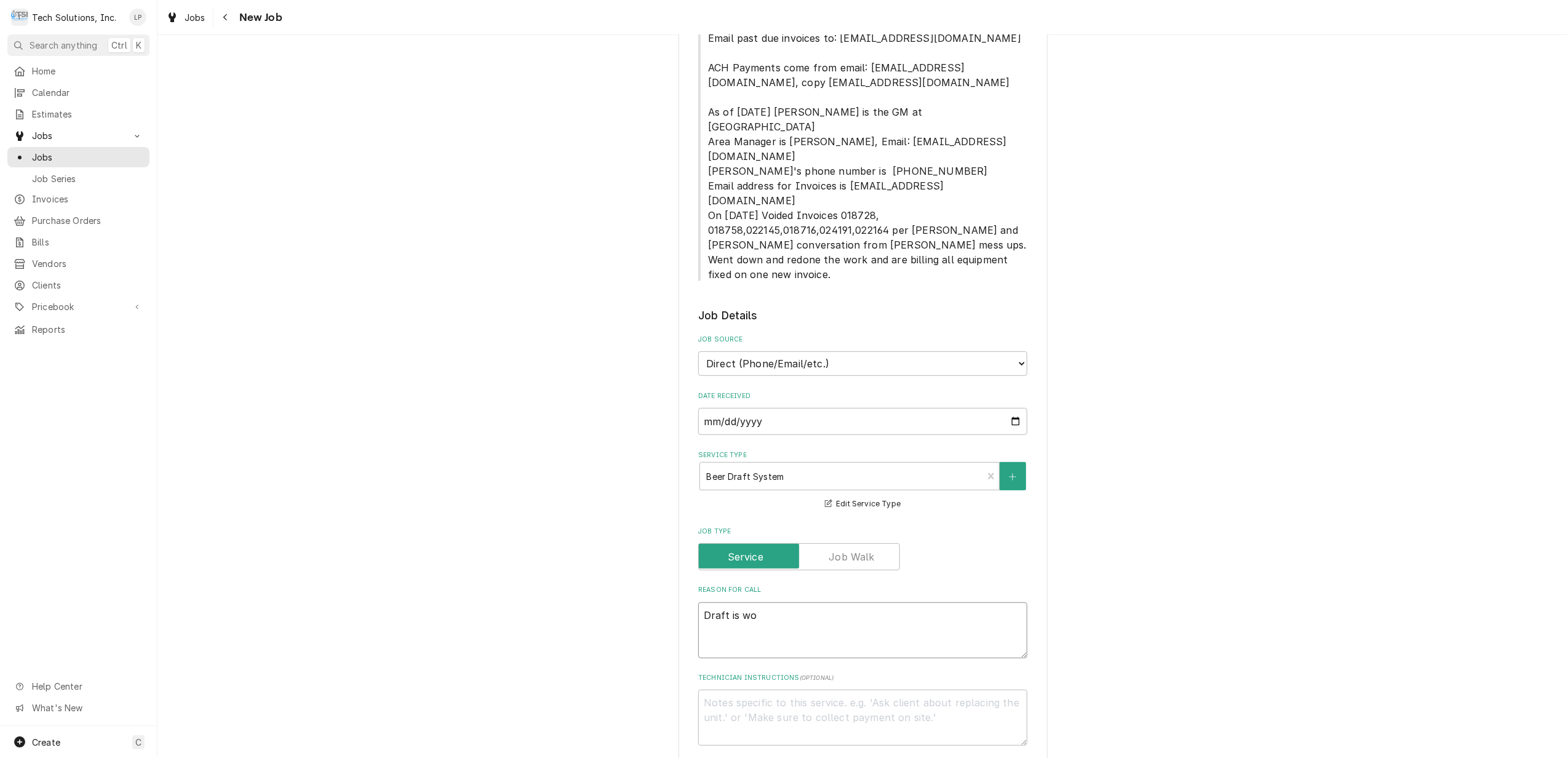
type textarea "Draft is wor"
type textarea "x"
type textarea "Draft is work"
type textarea "x"
type textarea "Draft is worki"
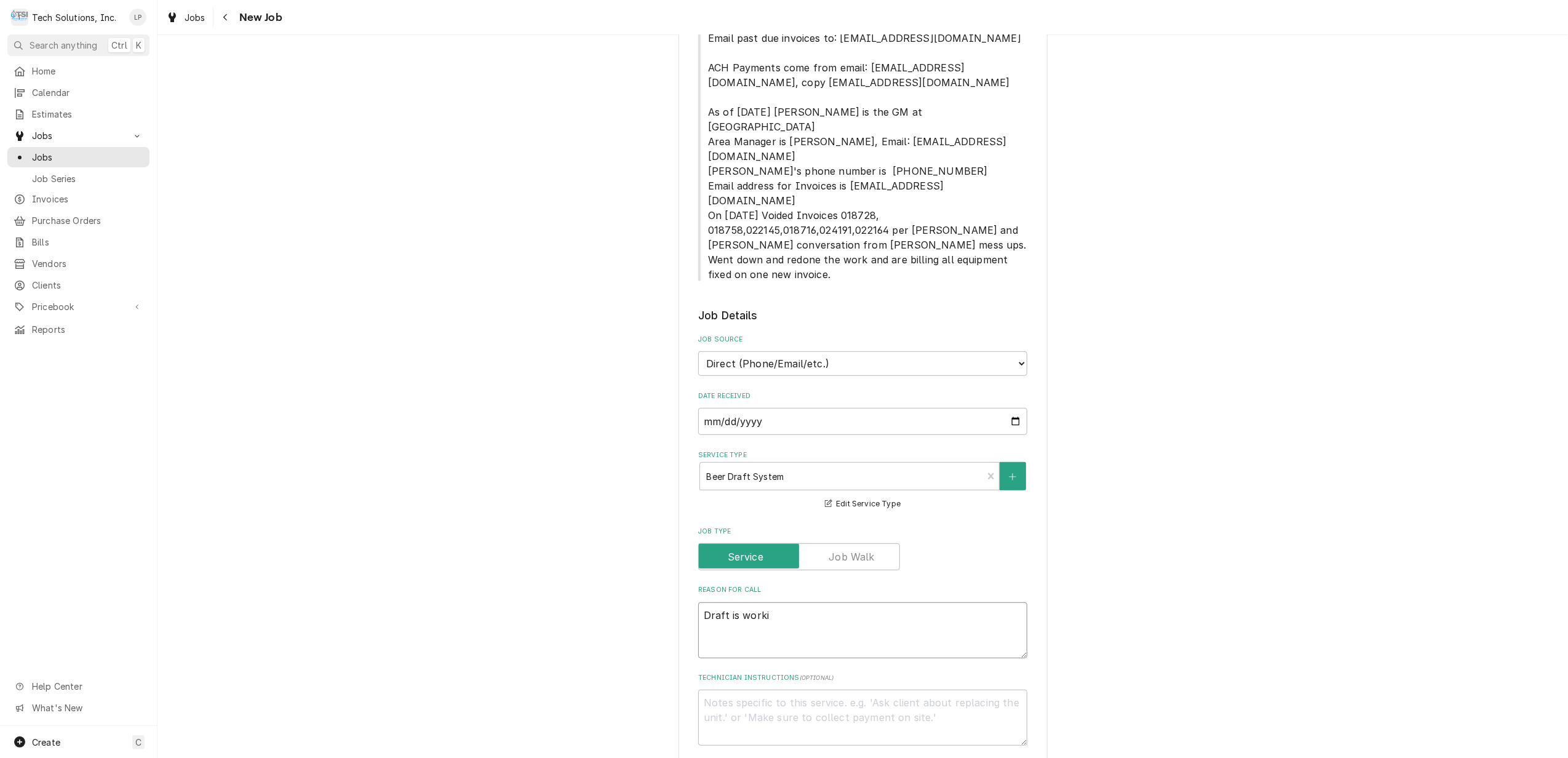
type textarea "x"
type textarea "Draft is workin"
type textarea "x"
type textarea "Draft is working"
type textarea "x"
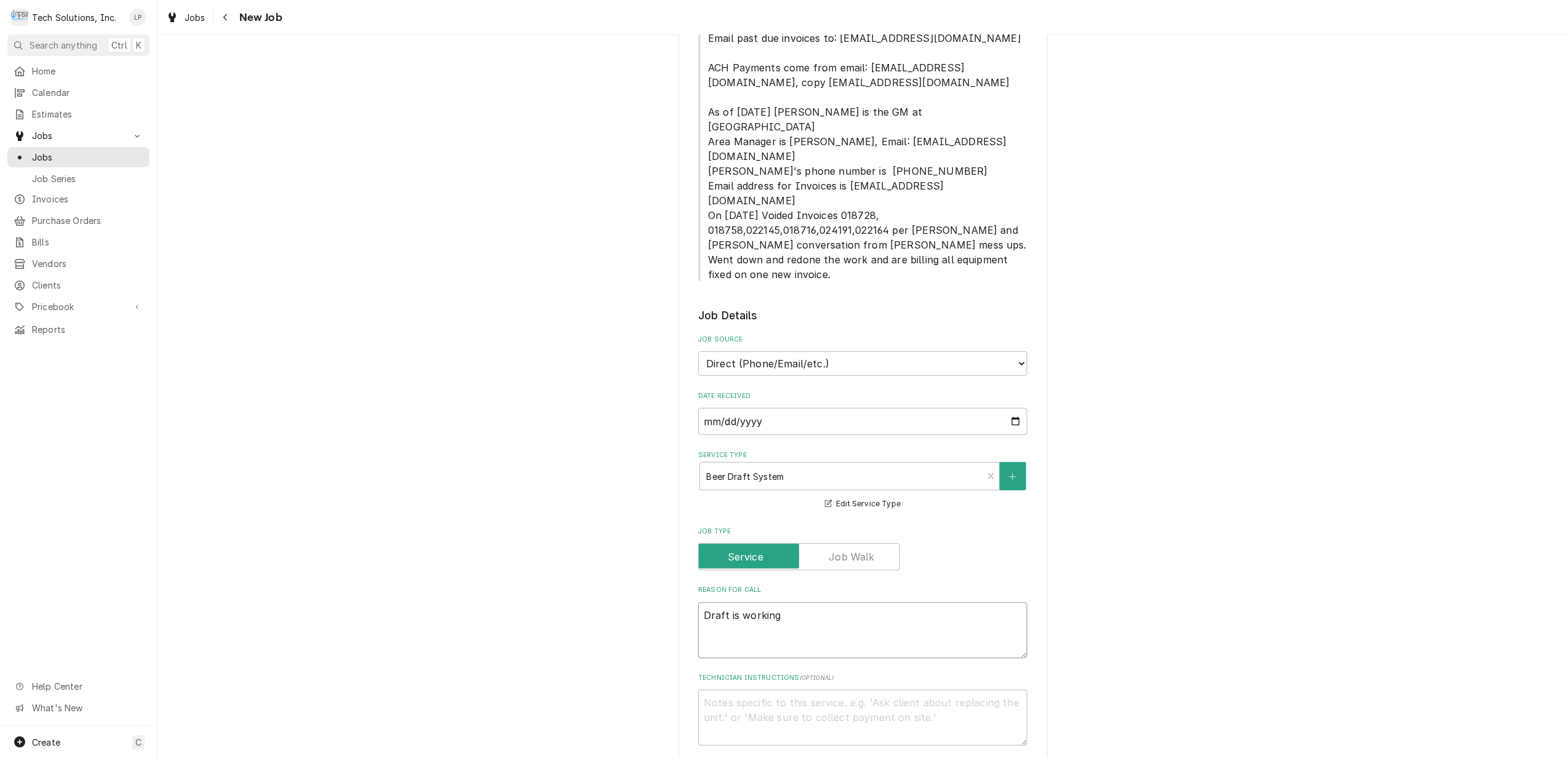
type textarea "Draft is working"
type textarea "x"
type textarea "Draft is working b"
type textarea "x"
type textarea "Draft is working bu"
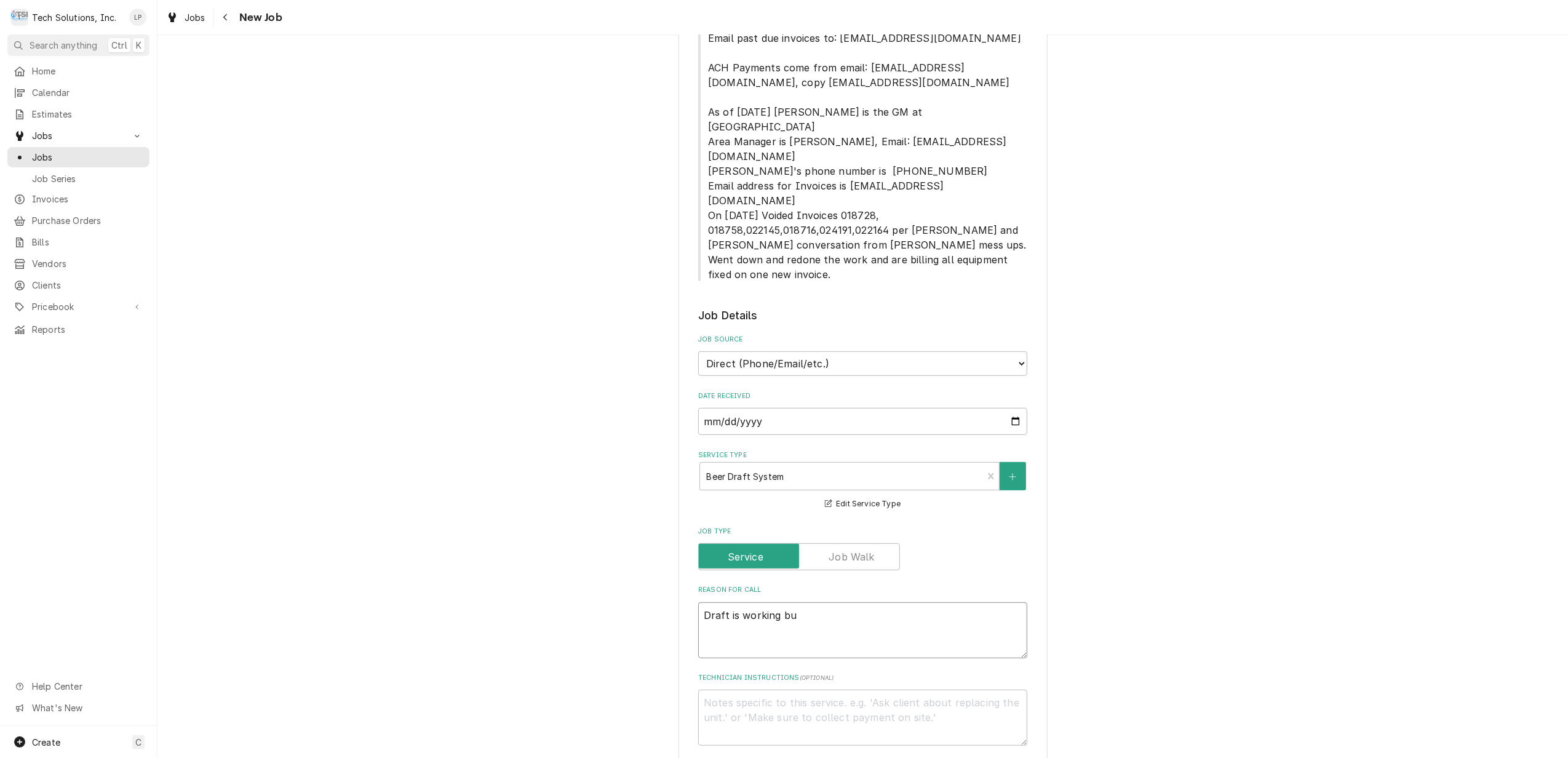
type textarea "x"
type textarea "Draft is working but"
type textarea "x"
type textarea "Draft is working but"
type textarea "x"
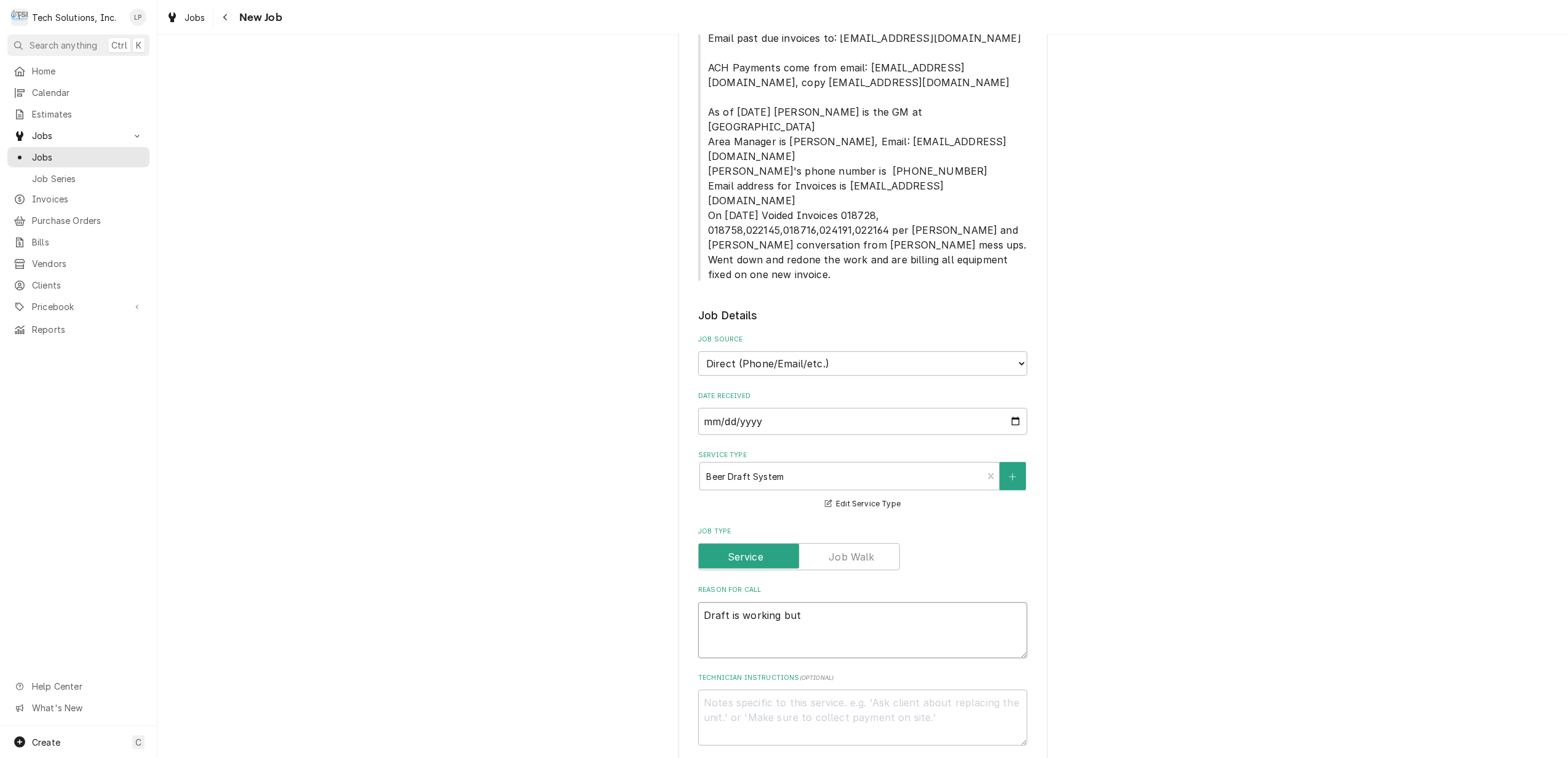
type textarea "Draft is working but n"
type textarea "x"
type textarea "Draft is working but no"
type textarea "x"
type textarea "Draft is working but not"
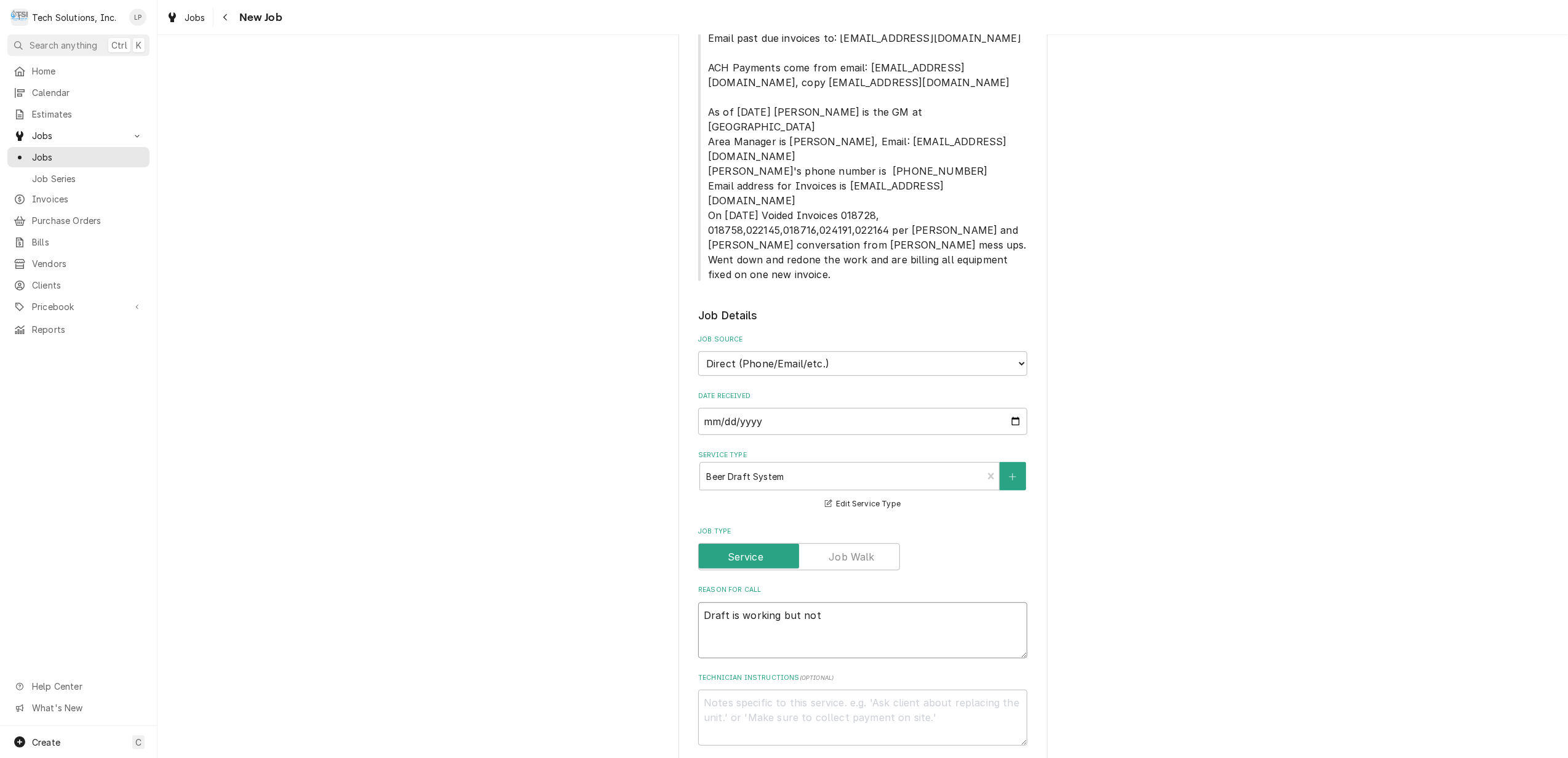
type textarea "x"
type textarea "Draft is working but not"
type textarea "x"
type textarea "Draft is working but not c"
type textarea "x"
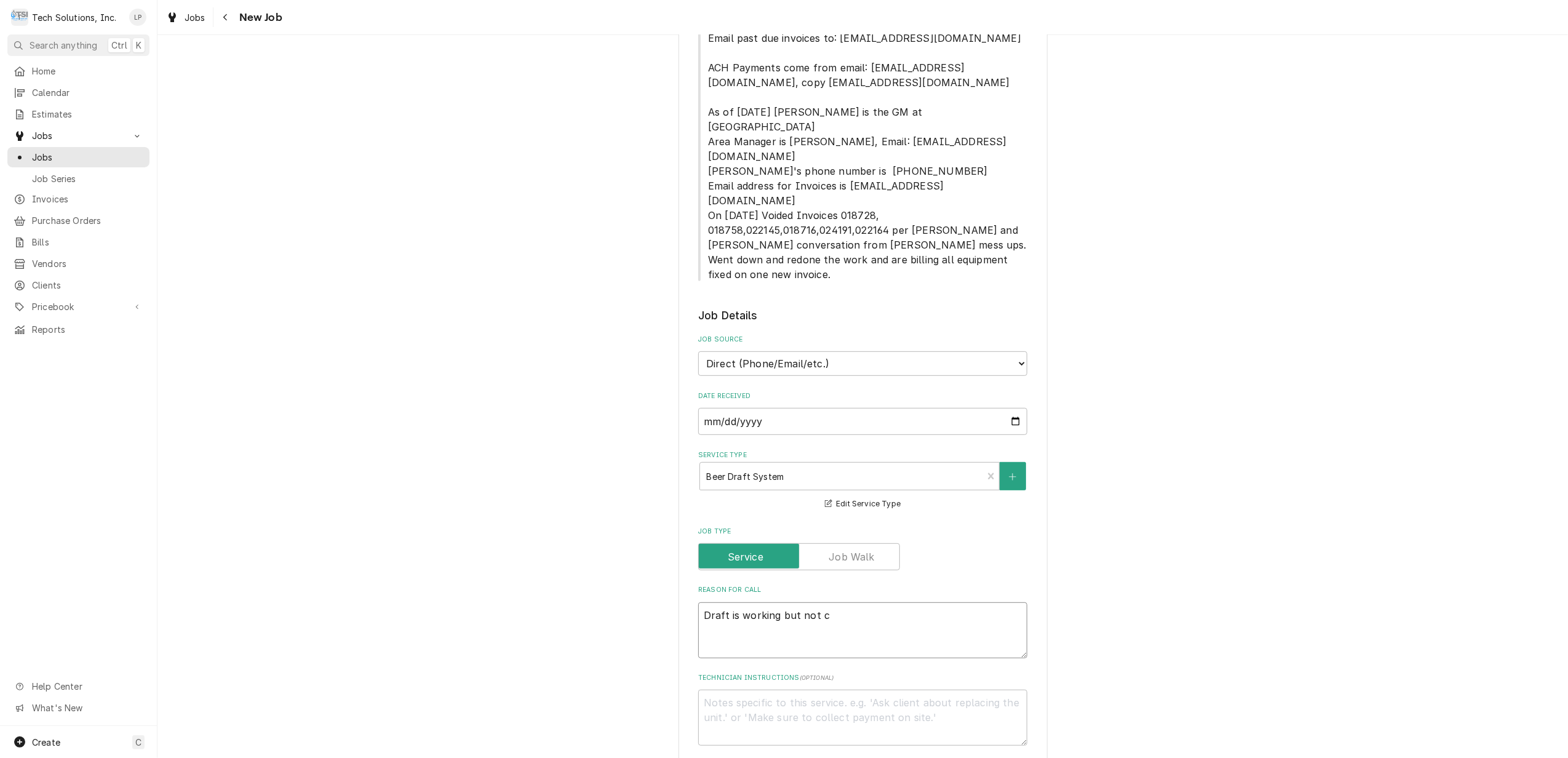
type textarea "Draft is working but not co"
type textarea "x"
type textarea "Draft is working but not col"
type textarea "x"
type textarea "Draft is working but not cold"
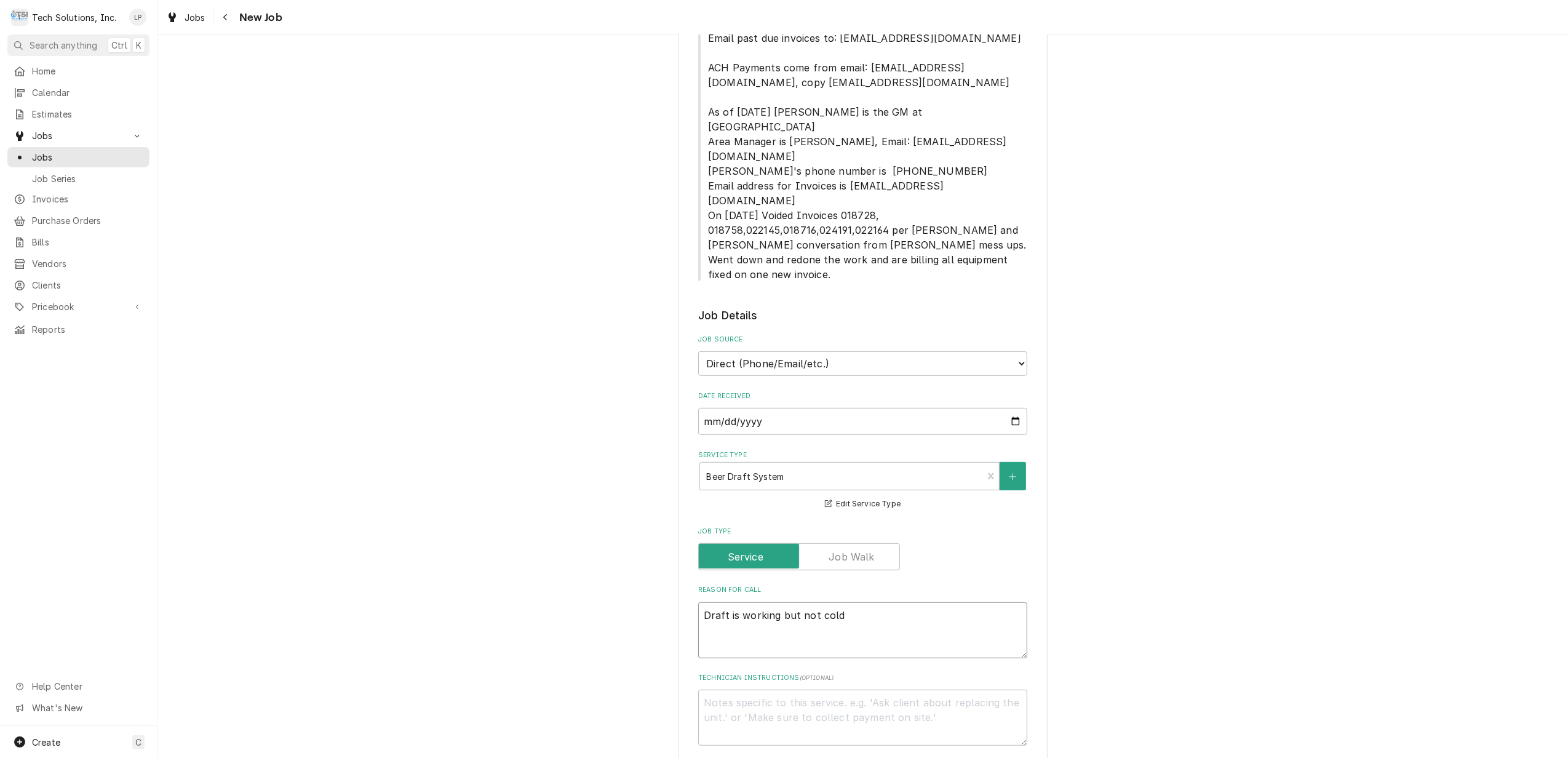
type textarea "x"
type textarea "Draft is working but not cold"
type textarea "x"
type textarea "Draft is working but not cold e"
type textarea "x"
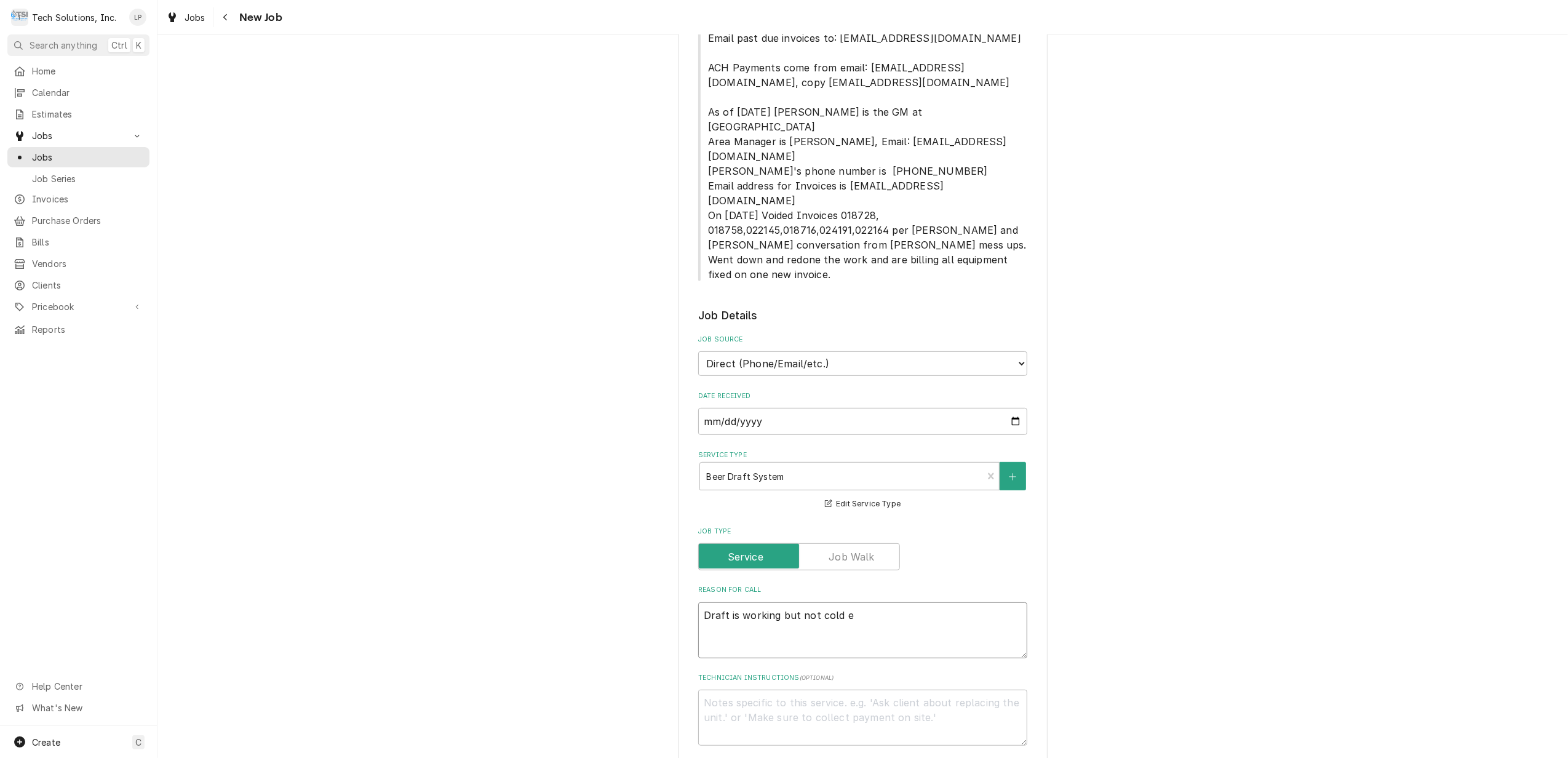
type textarea "Draft is working but not cold en"
type textarea "x"
type textarea "Draft is working but not cold eno"
type textarea "x"
type textarea "Draft is working but not cold enou"
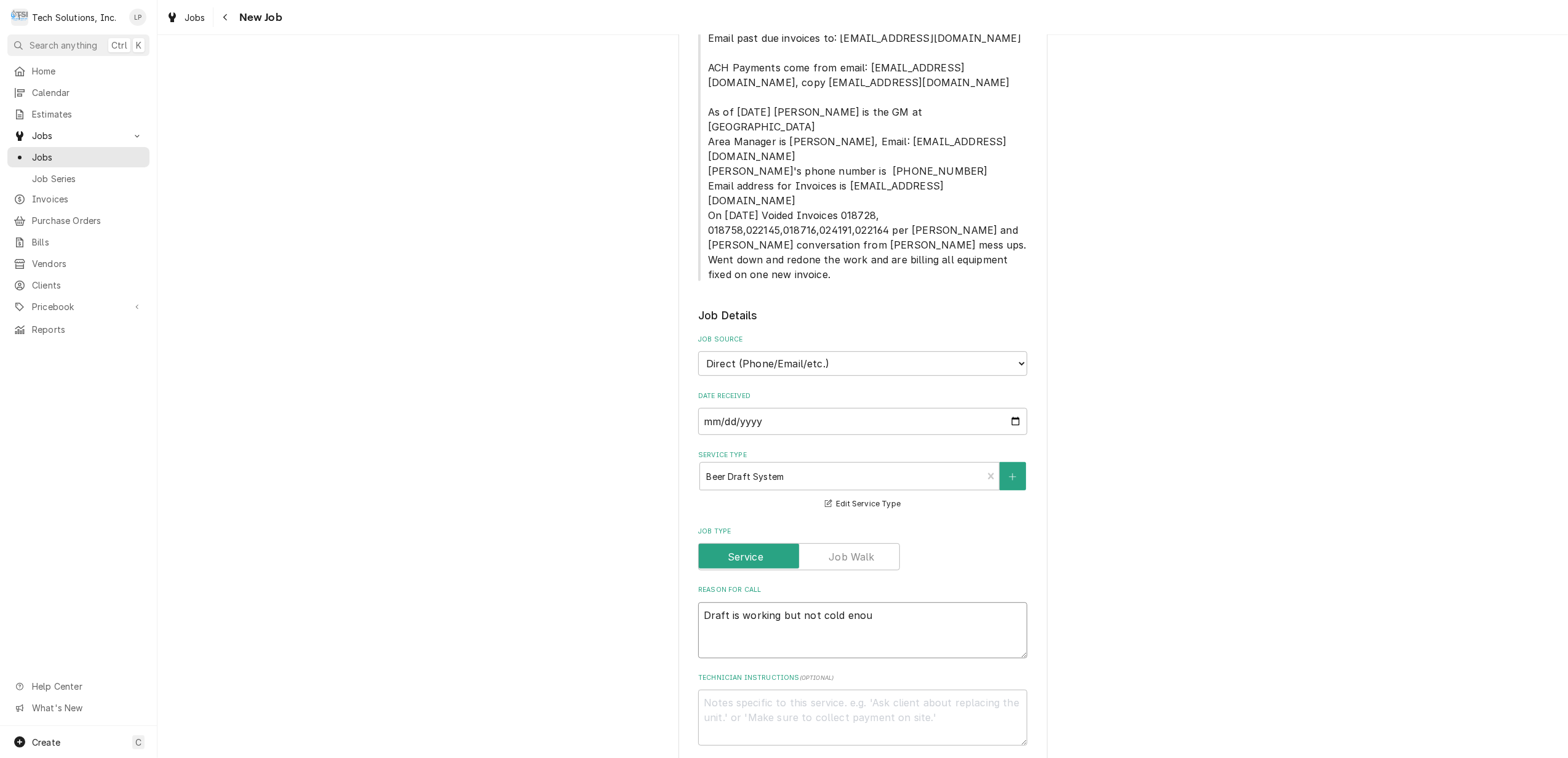
type textarea "x"
type textarea "Draft is working but not cold enough"
type textarea "x"
type textarea "Draft is working but not cold enought"
type textarea "x"
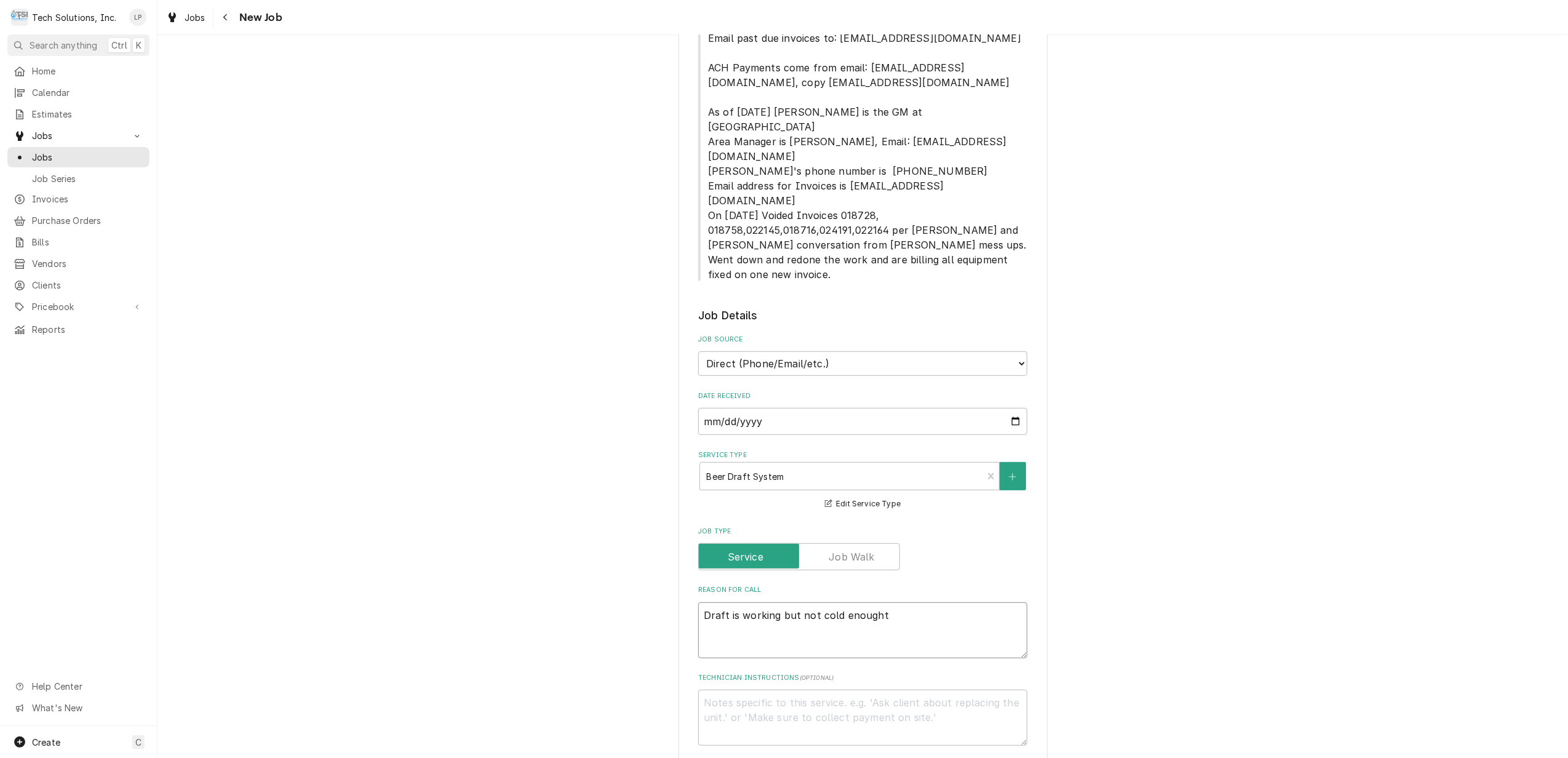
type textarea "Draft is working but not cold enough"
type textarea "x"
type textarea "Draft is working but not cold enough,"
type textarea "x"
type textarea "Draft is working but not cold enough,"
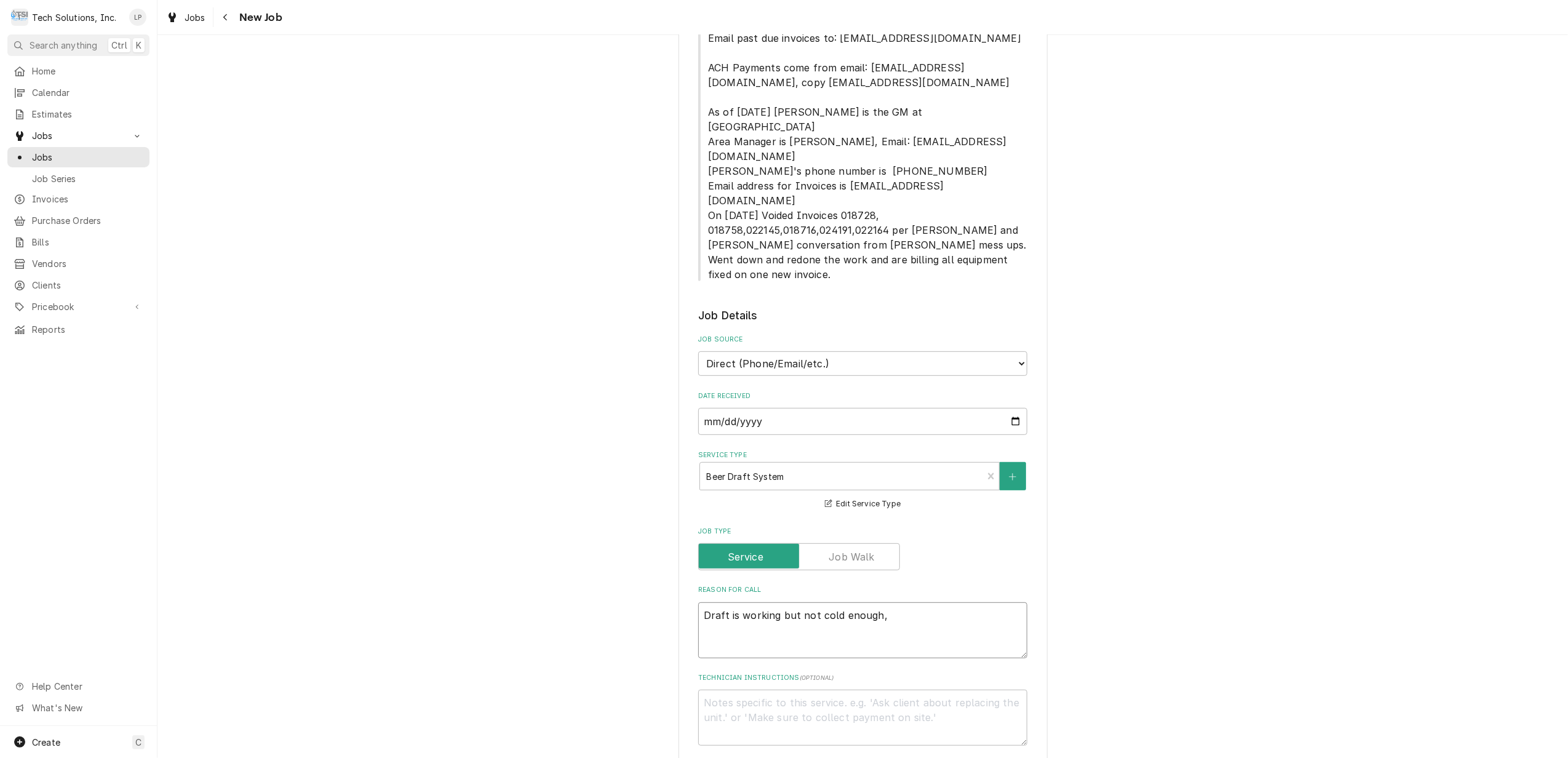
type textarea "x"
type textarea "Draft is working but not cold enough, t"
type textarea "x"
type textarea "Draft is working but not cold enough, th"
type textarea "x"
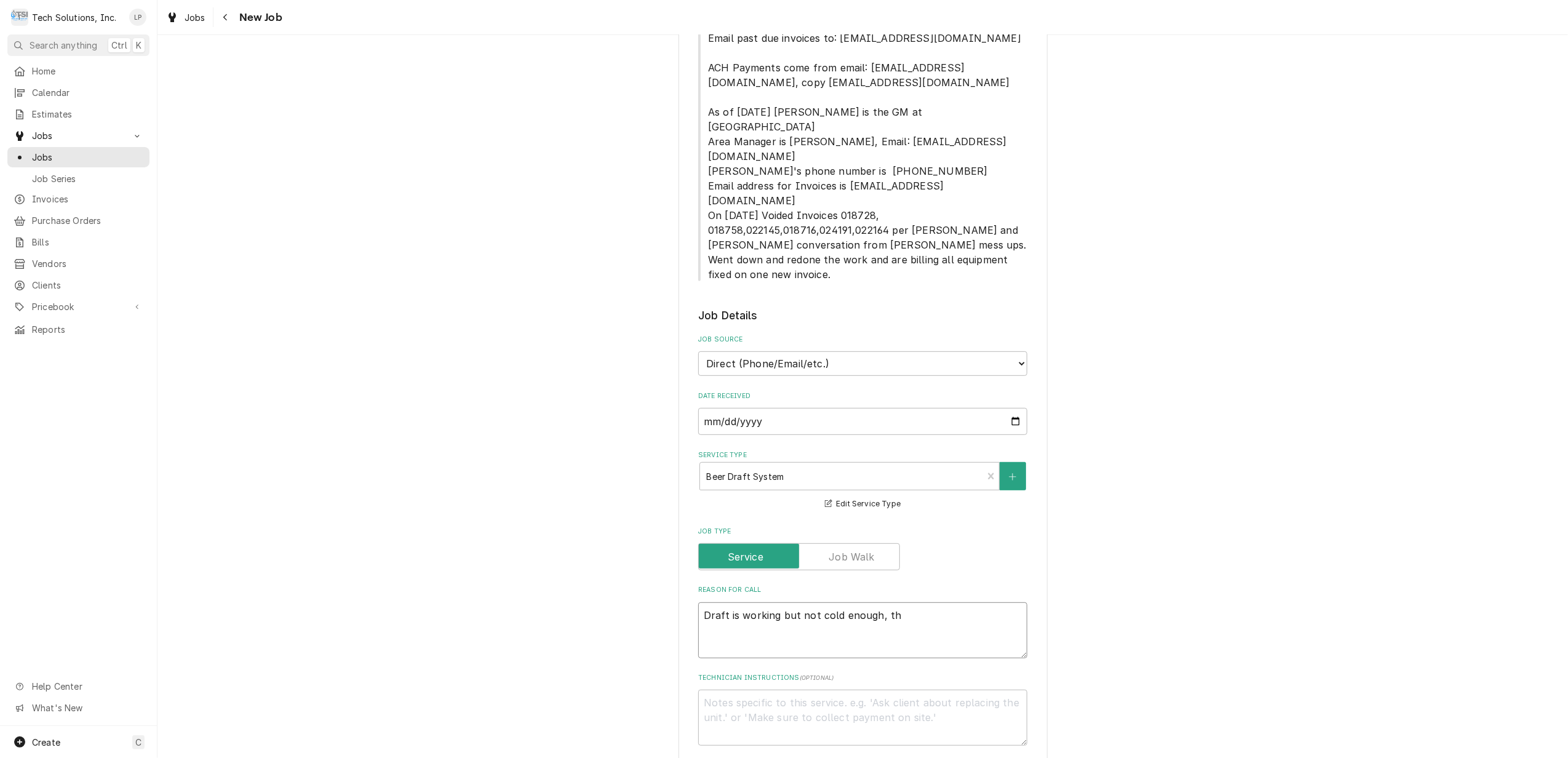
type textarea "Draft is working but not cold enough, the"
type textarea "x"
type textarea "Draft is working but not cold enough, they"
type textarea "x"
type textarea "Draft is working but not cold enough, they"
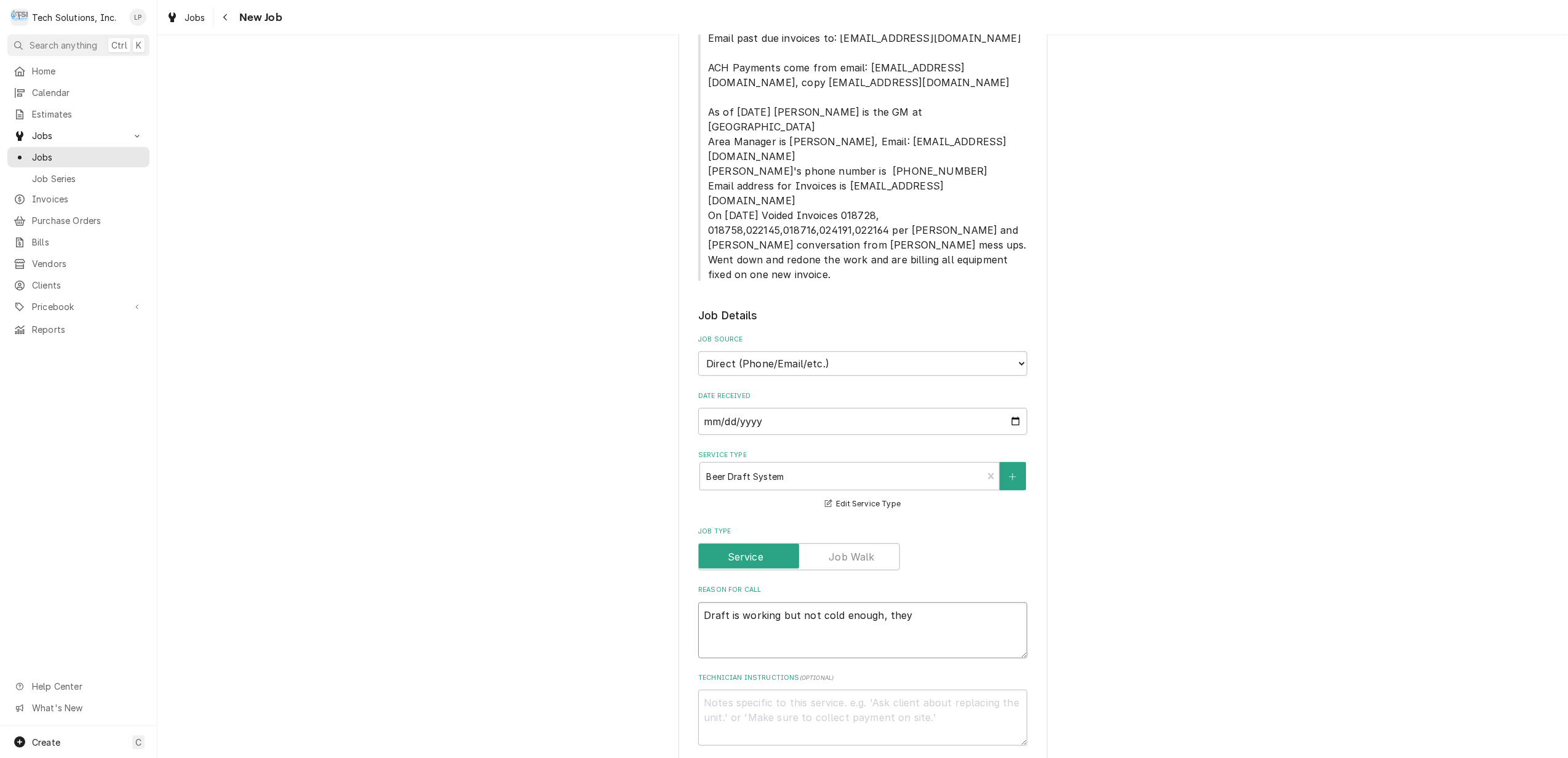
type textarea "x"
type textarea "Draft is working but not cold enough, they a"
type textarea "x"
type textarea "Draft is working but not cold enough, they ad"
type textarea "x"
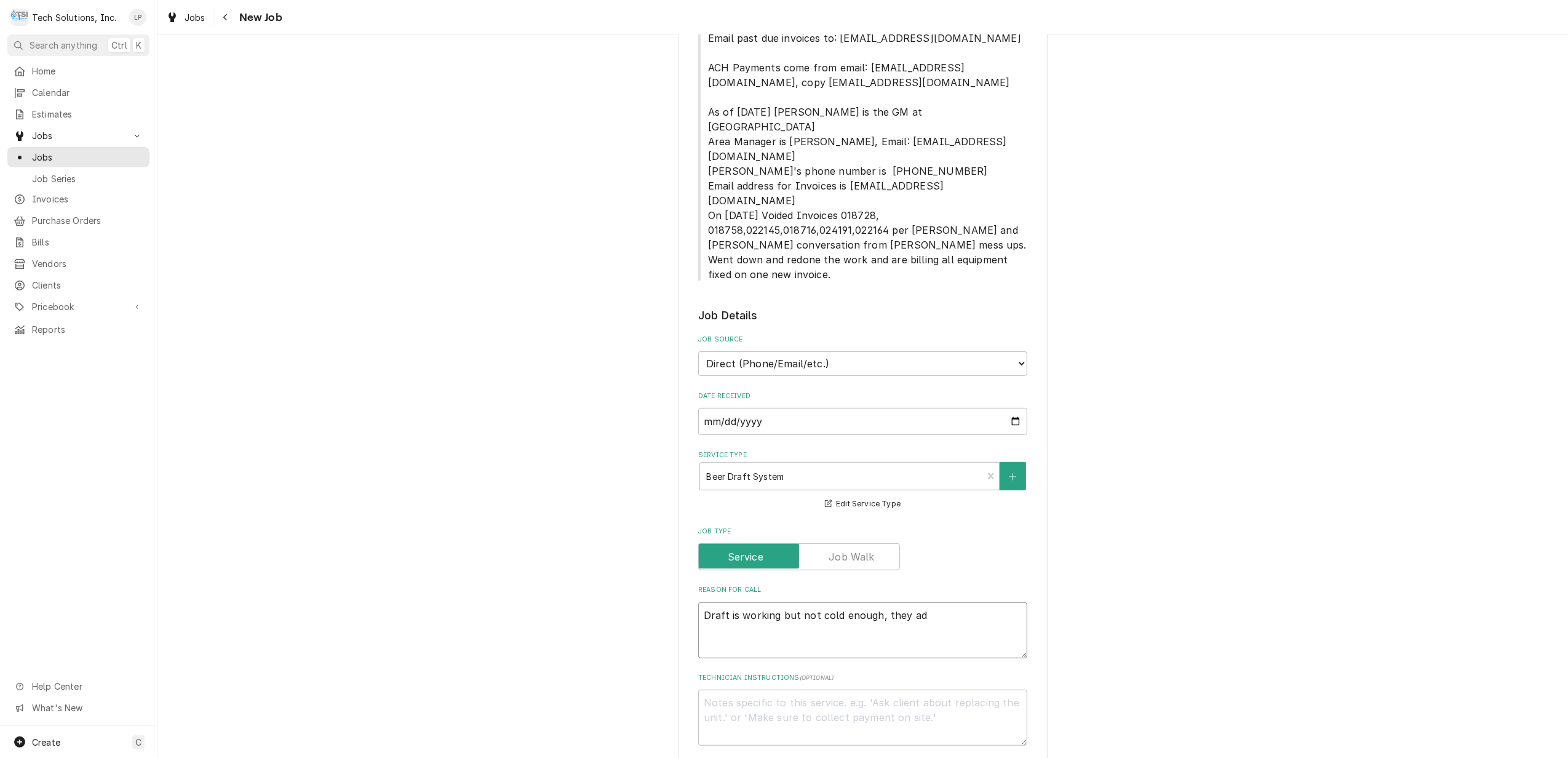
type textarea "Draft is working but not cold enough, they adj"
type textarea "x"
type textarea "Draft is working but not cold enough, they adju"
type textarea "x"
type textarea "Draft is working but not cold enough, they adjus"
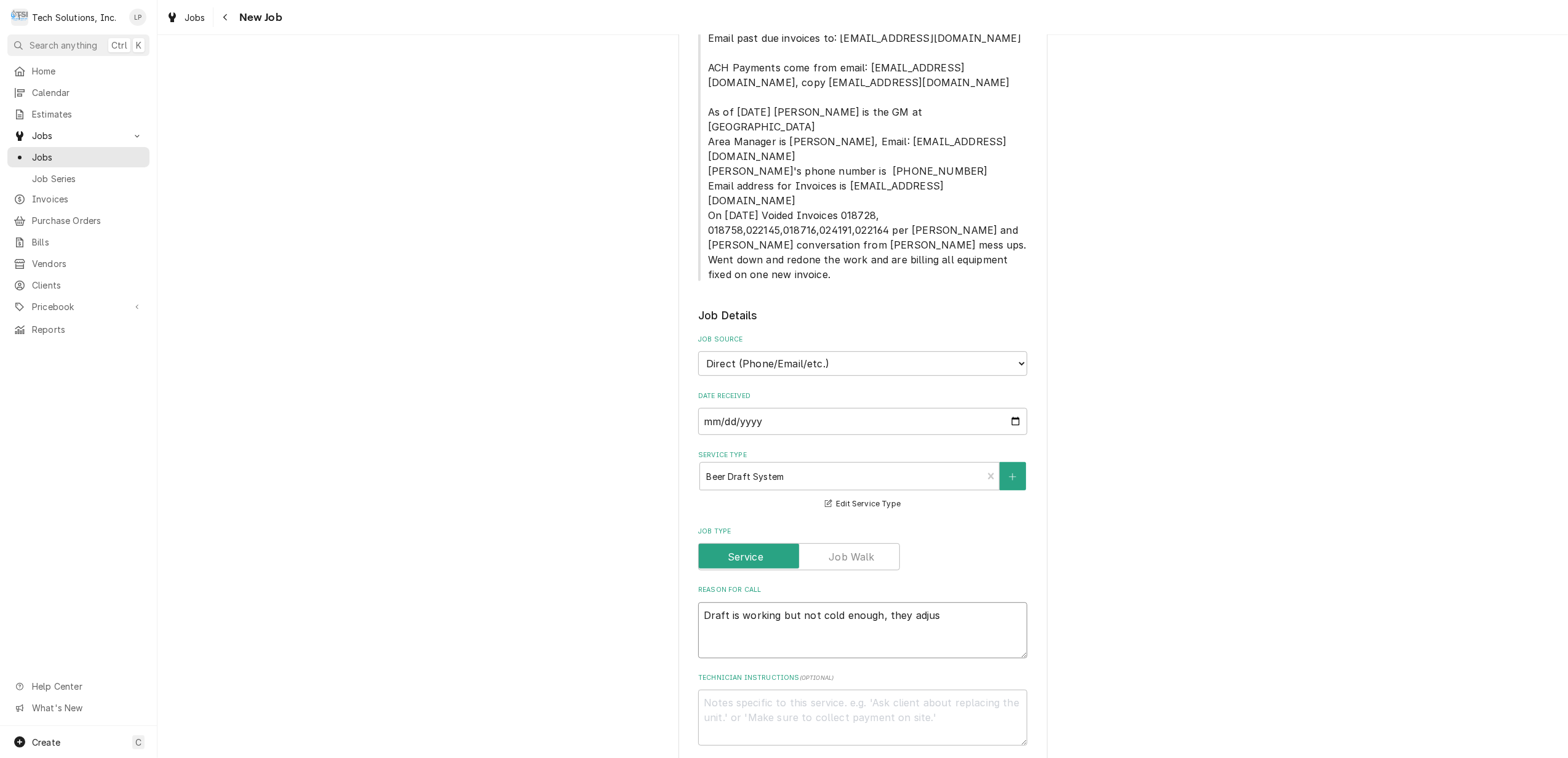
type textarea "x"
type textarea "Draft is working but not cold enough, they adjust"
type textarea "x"
type textarea "Draft is working but not cold enough, they adjuste"
type textarea "x"
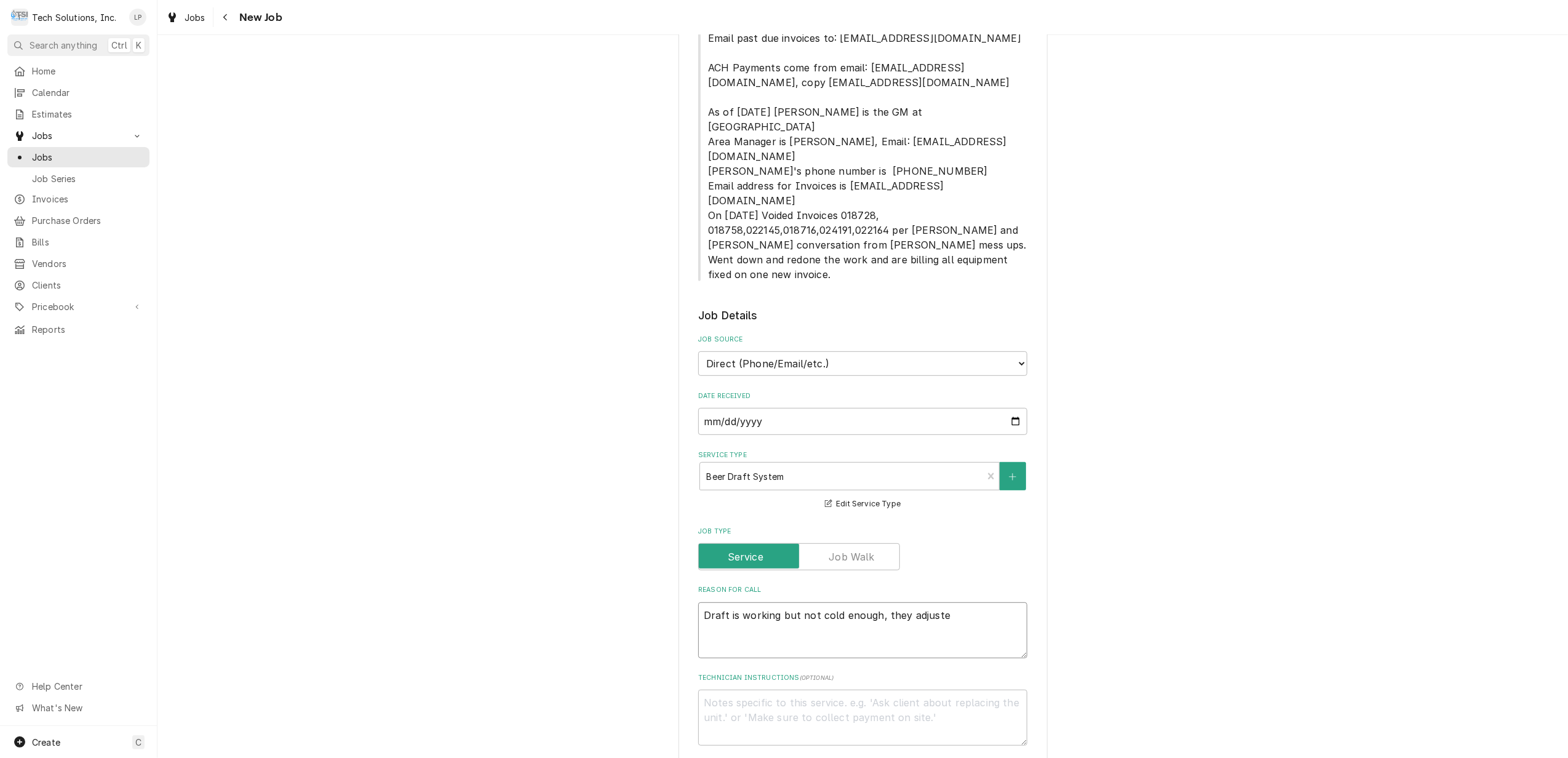
type textarea "Draft is working but not cold enough, they adjusted"
type textarea "x"
type textarea "Draft is working but not cold enough, they adjusted"
type textarea "x"
type textarea "Draft is working but not cold enough, they adjusted t"
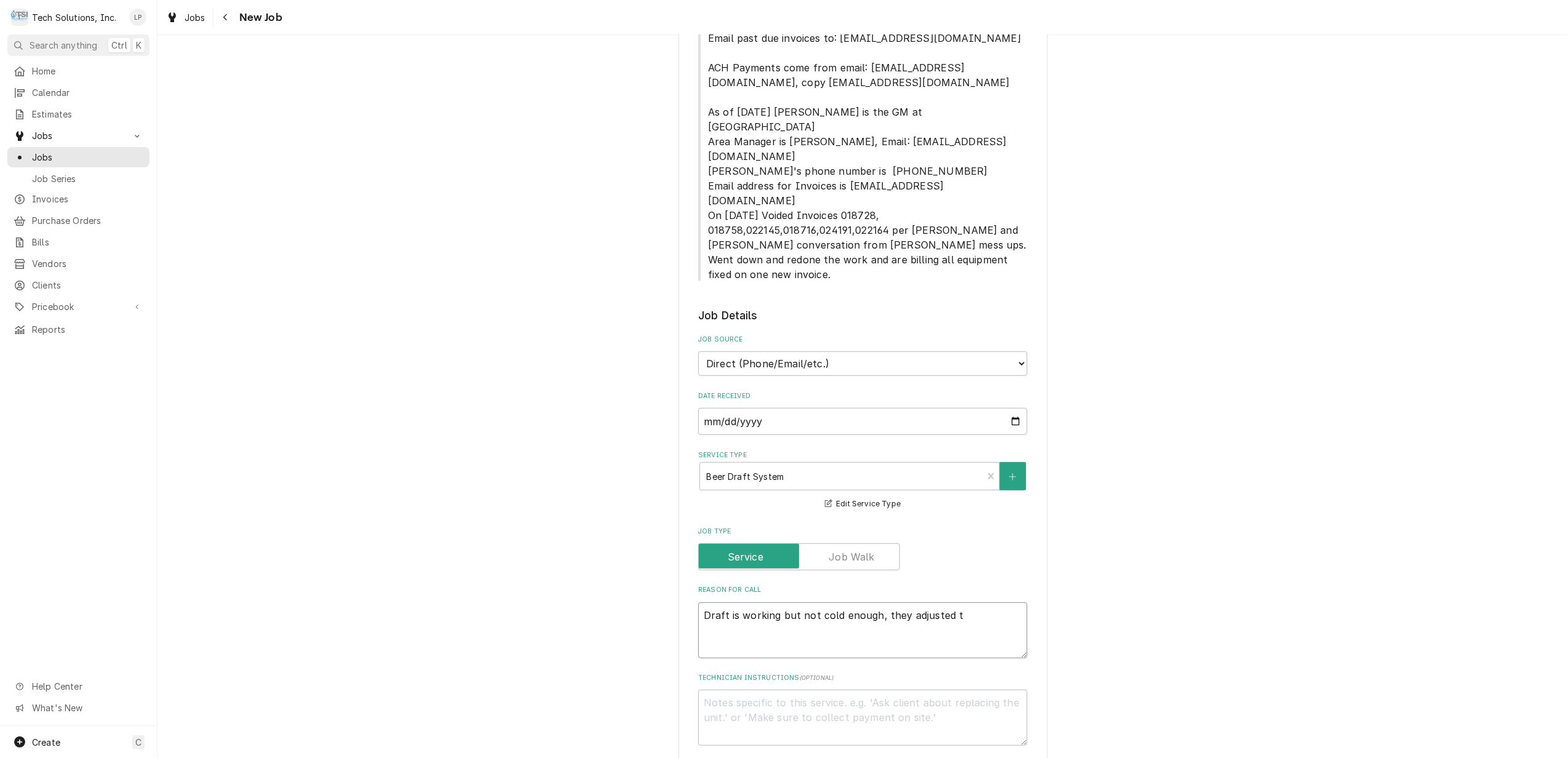
type textarea "x"
type textarea "Draft is working but not cold enough, they adjusted t-"
type textarea "x"
type textarea "Draft is working but not cold enough, they adjusted t-s"
type textarea "x"
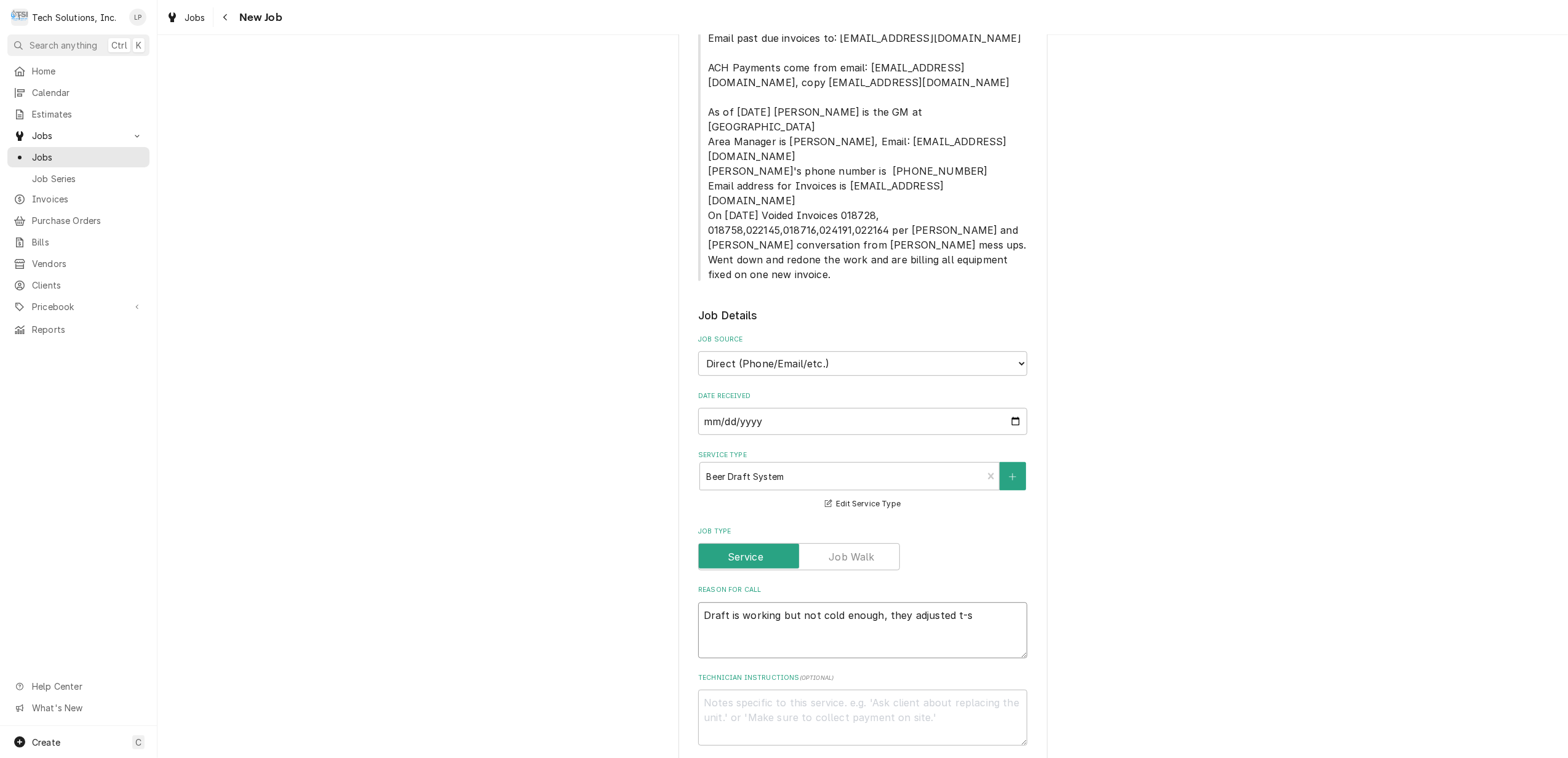
type textarea "Draft is working but not cold enough, they adjusted t-st"
type textarea "x"
type textarea "Draft is working but not cold enough, they adjusted t-sta"
type textarea "x"
type textarea "Draft is working but not cold enough, they adjusted t-stat"
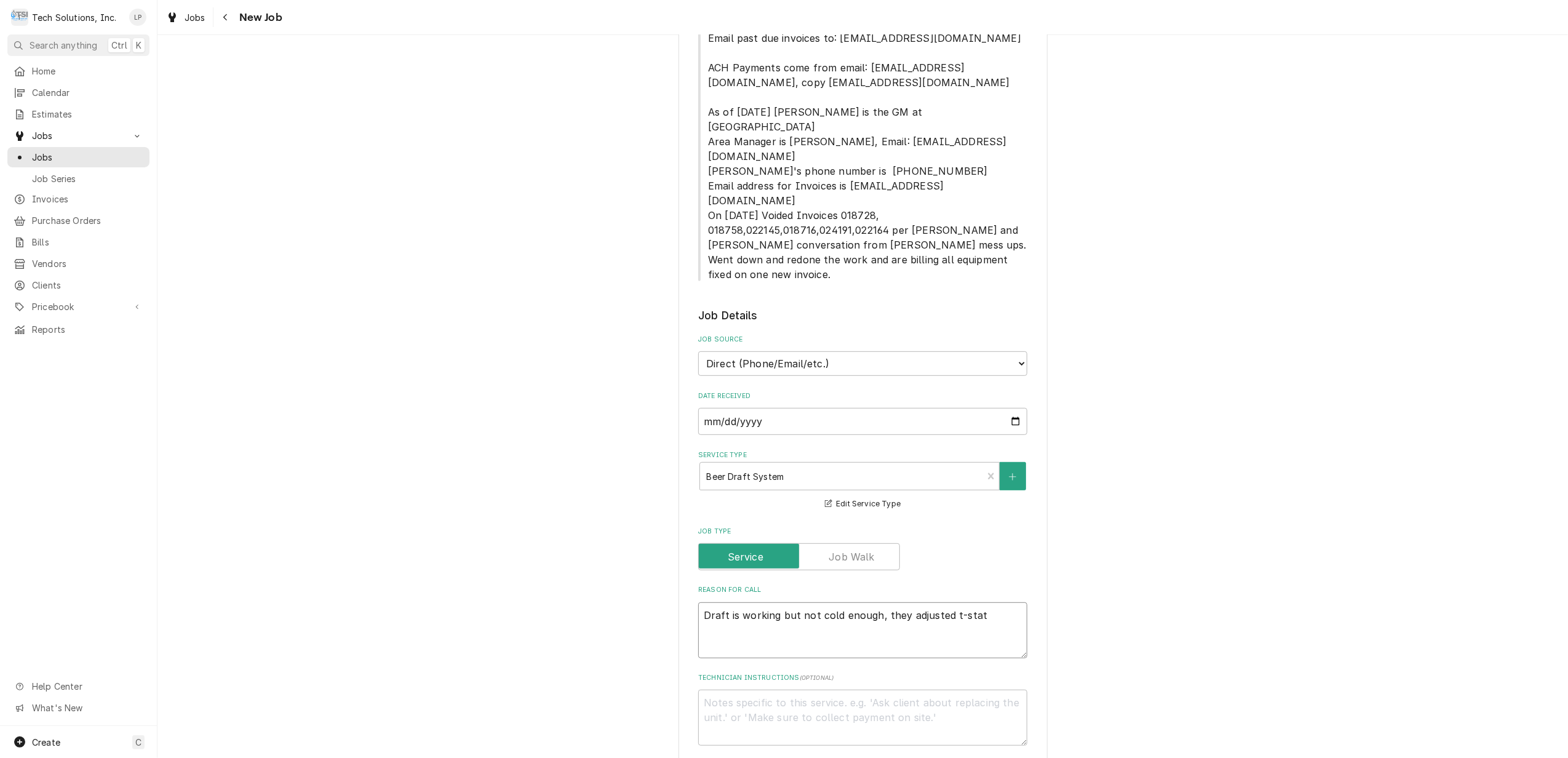
type textarea "x"
type textarea "Draft is working but not cold enough, they adjusted t-stat"
type textarea "x"
type textarea "Draft is working but not cold enough, they adjusted t-stat t"
type textarea "x"
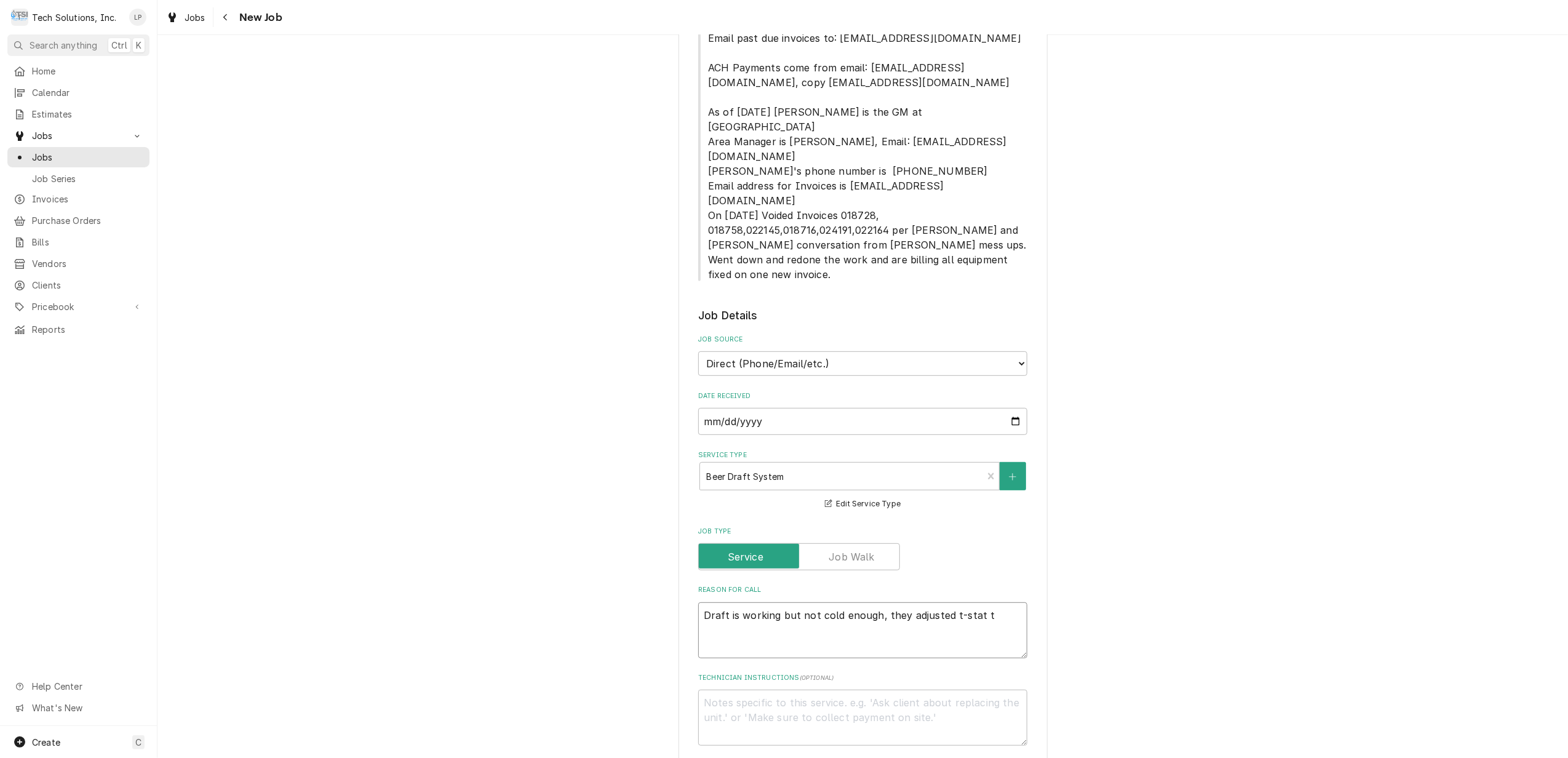
type textarea "Draft is working but not cold enough, they adjusted t-stat to"
type textarea "x"
type textarea "Draft is working but not cold enough, they adjusted t-stat to"
type textarea "x"
type textarea "Draft is working but not cold enough, they adjusted t-stat to 2"
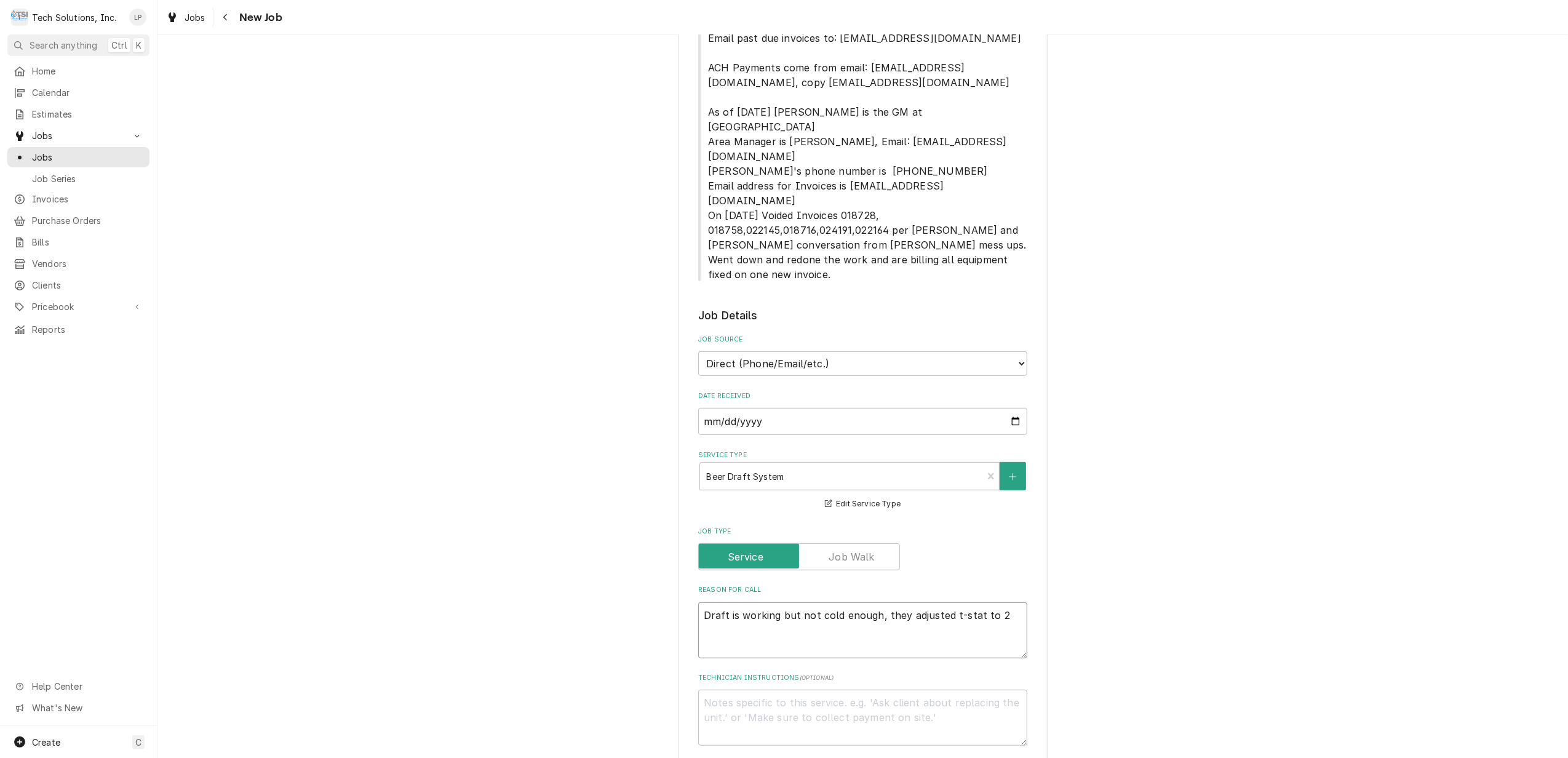
type textarea "x"
type textarea "Draft is working but not cold enough, they adjusted t-stat to 28"
type textarea "x"
type textarea "Draft is working but not cold enough, they adjusted t-stat to 28"
type textarea "x"
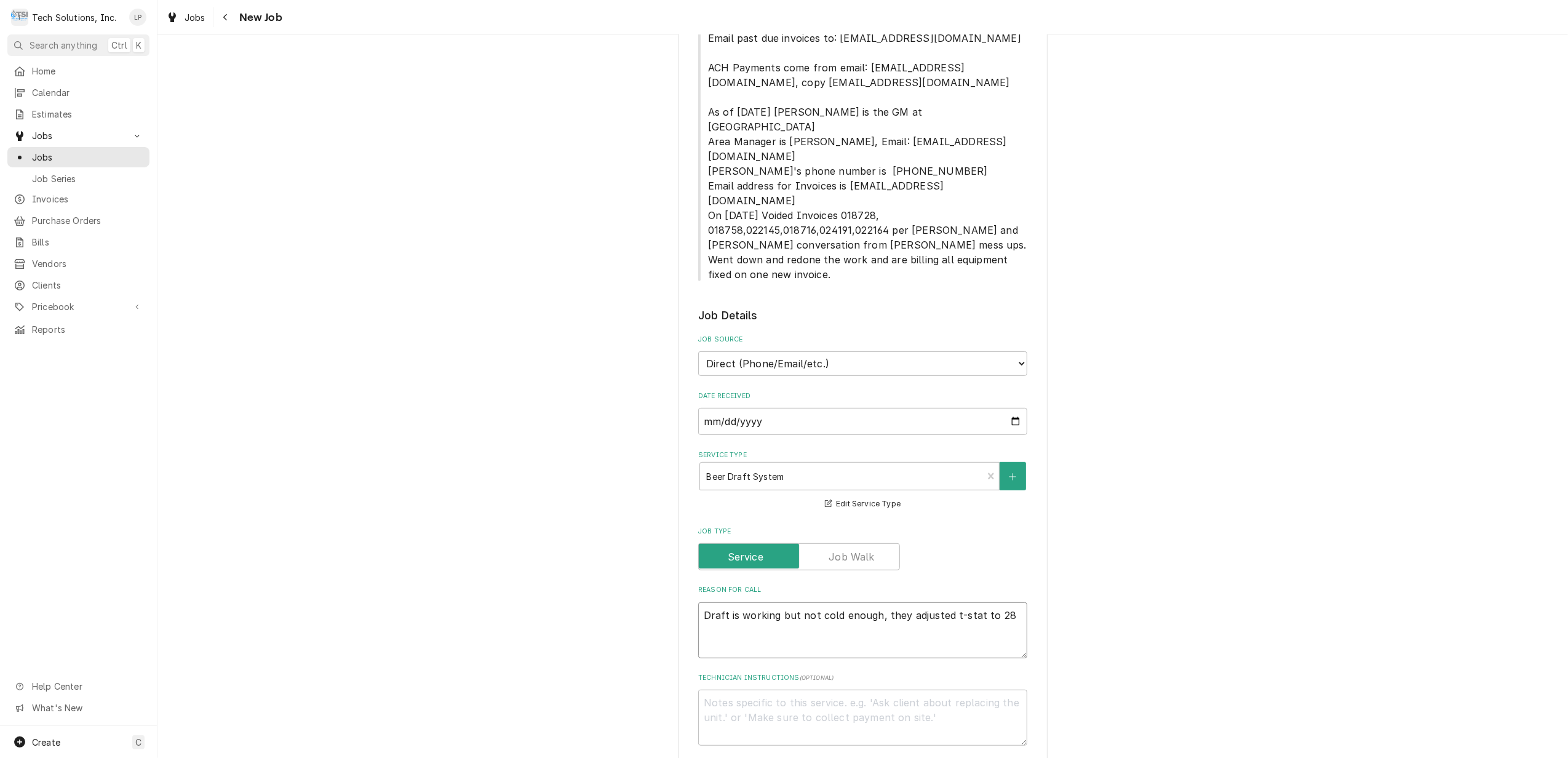
type textarea "Draft is working but not cold enough, they adjusted t-stat to 28 b"
type textarea "x"
type textarea "Draft is working but not cold enough, they adjusted t-stat to 28 bu"
type textarea "x"
type textarea "Draft is working but not cold enough, they adjusted t-stat to 28 but"
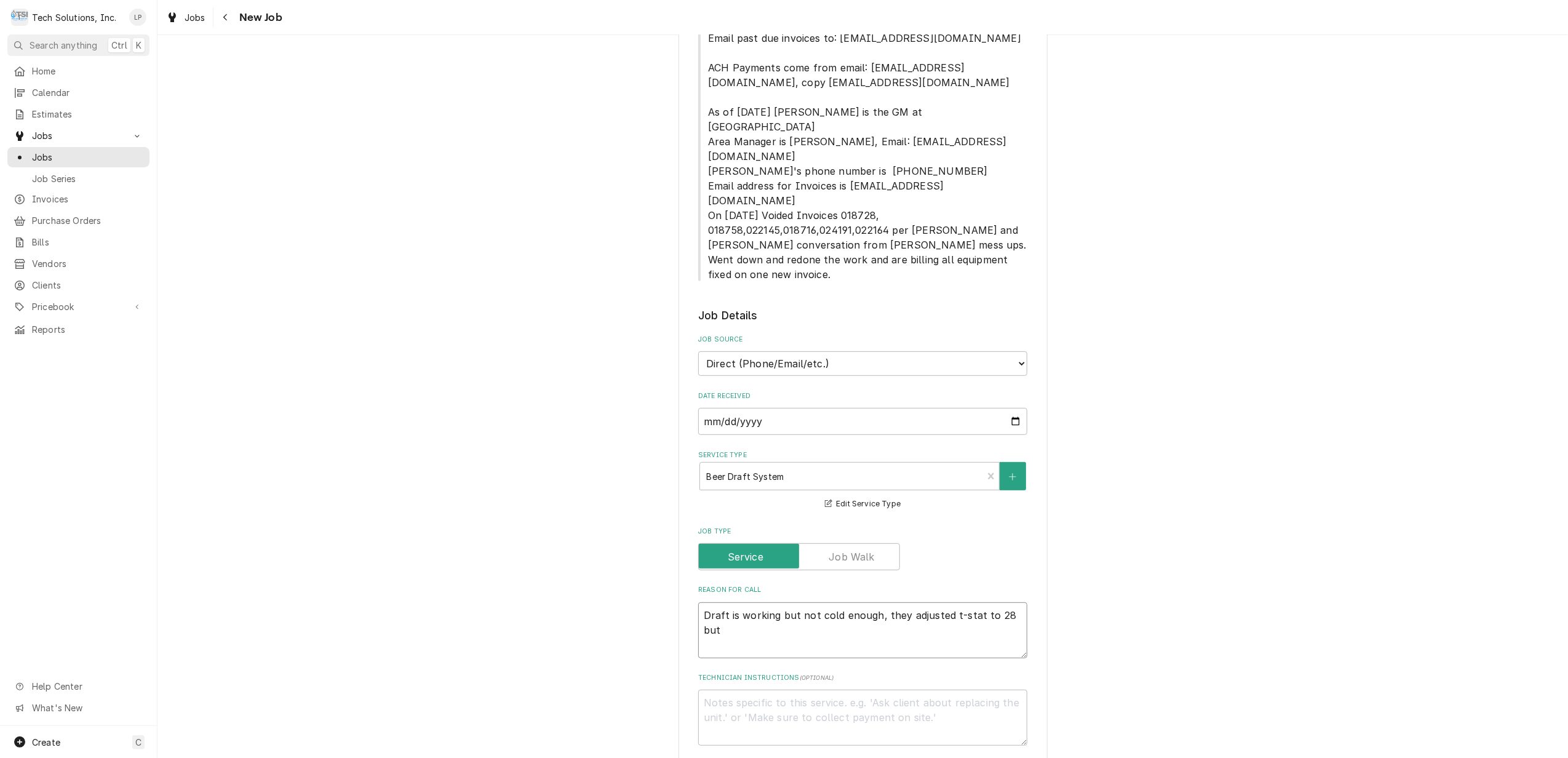
type textarea "x"
type textarea "Draft is working but not cold enough, they adjusted t-stat to 28 but"
type textarea "x"
type textarea "Draft is working but not cold enough, they adjusted t-stat to 28 but d"
type textarea "x"
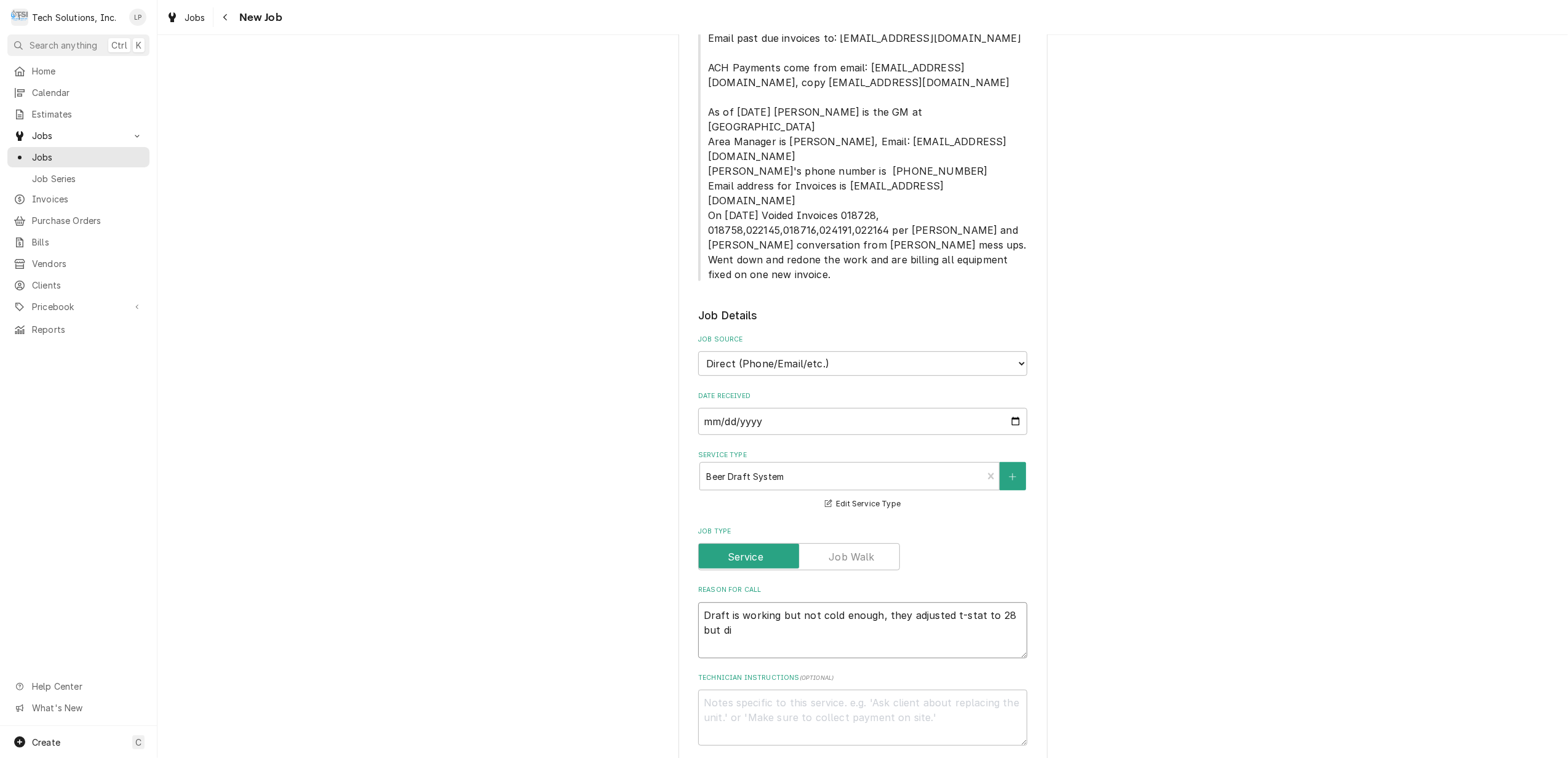
type textarea "Draft is working but not cold enough, they adjusted t-stat to 28 but did"
type textarea "x"
type textarea "Draft is working but not cold enough, they adjusted t-stat to 28 but didn"
type textarea "x"
type textarea "Draft is working but not cold enough, they adjusted t-stat to 28 but didn'"
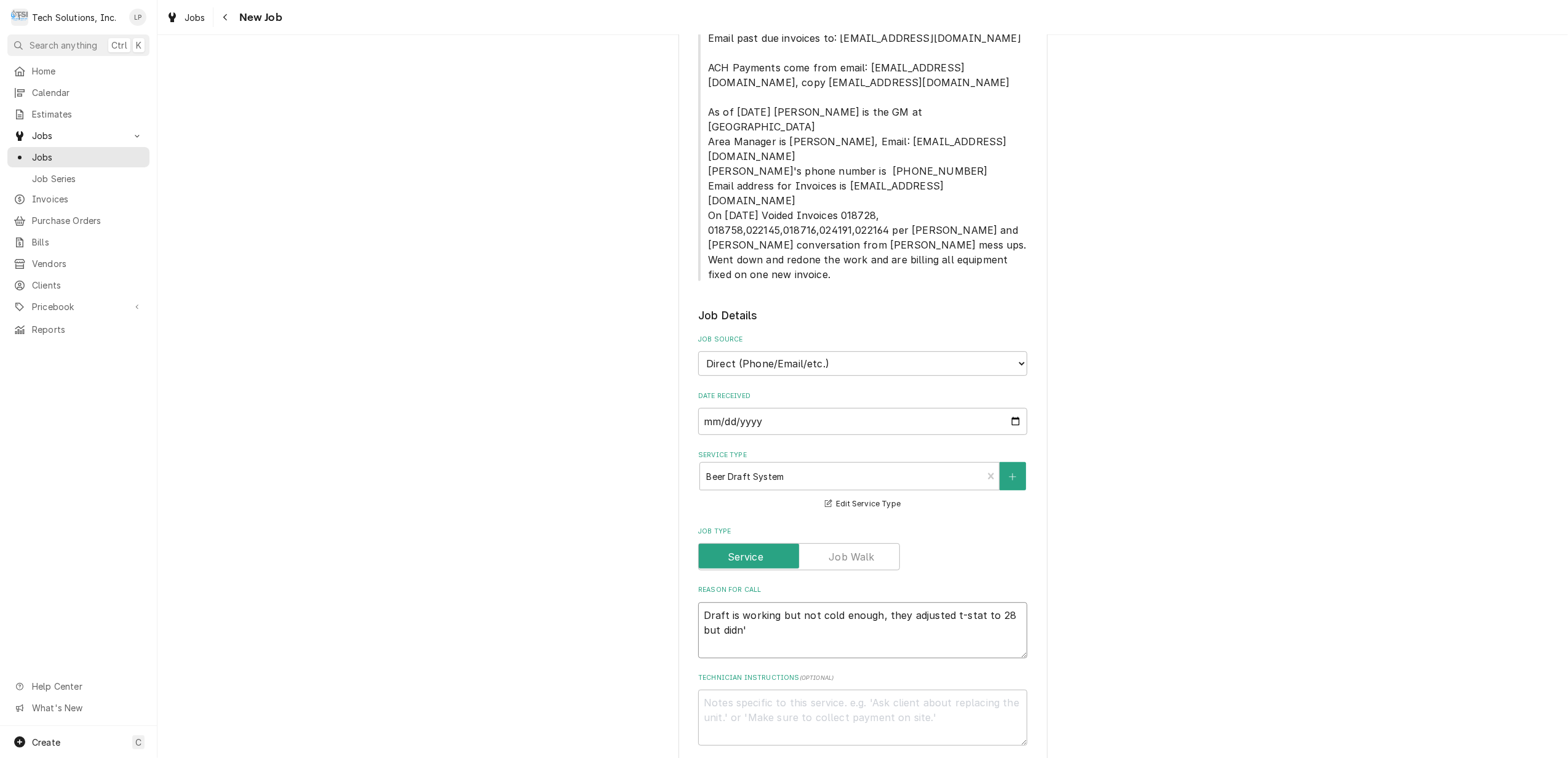
type textarea "x"
type textarea "Draft is working but not cold enough, they adjusted t-stat to 28 but didn't"
type textarea "x"
type textarea "Draft is working but not cold enough, they adjusted t-stat to 28 but didn't"
type textarea "x"
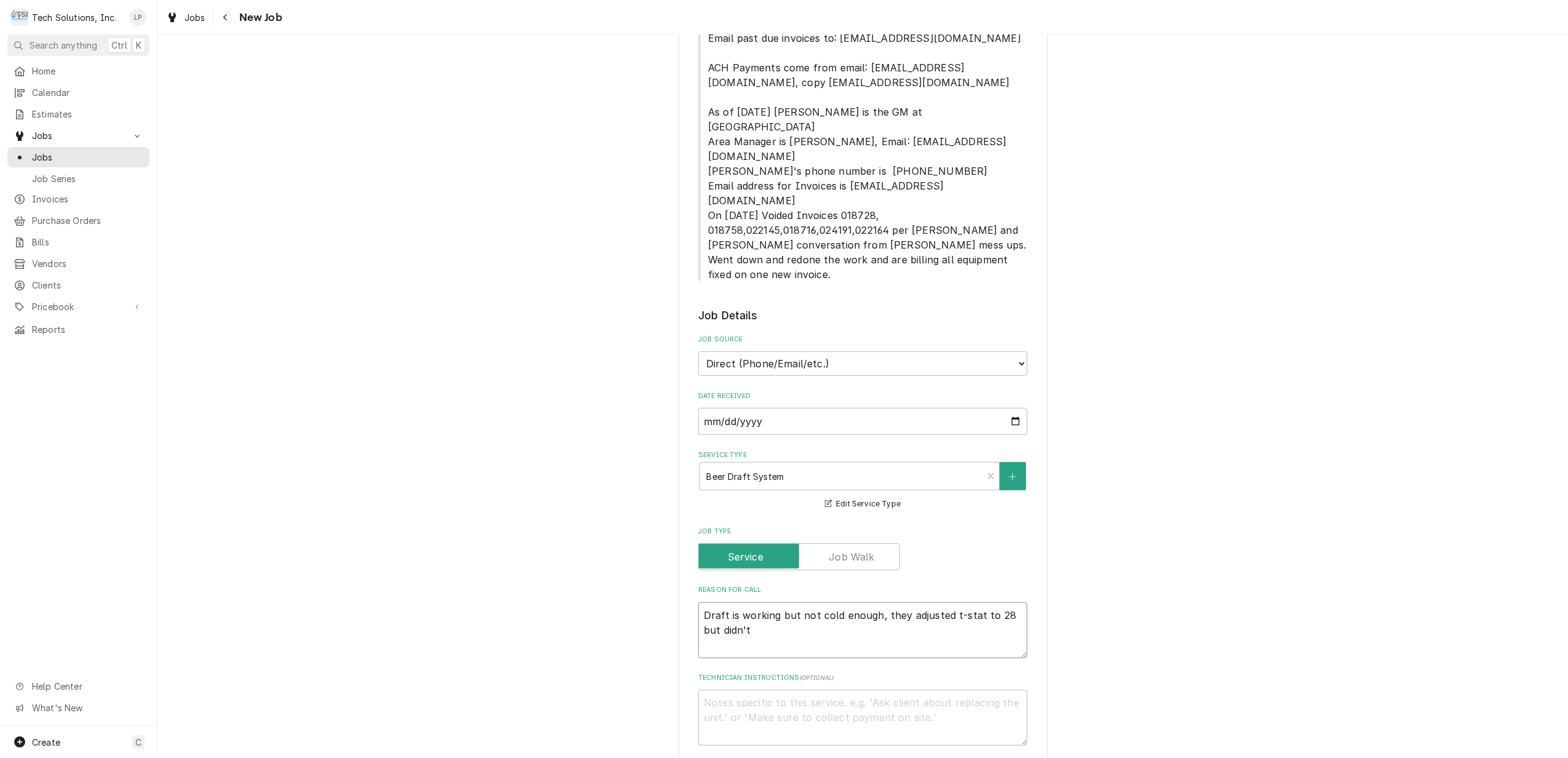
type textarea "Draft is working but not cold enough, they adjusted t-stat to 28 but didn't h"
type textarea "x"
type textarea "Draft is working but not cold enough, they adjusted t-stat to 28 but didn't he"
type textarea "x"
type textarea "Draft is working but not cold enough, they adjusted t-stat to 28 but didn't hel"
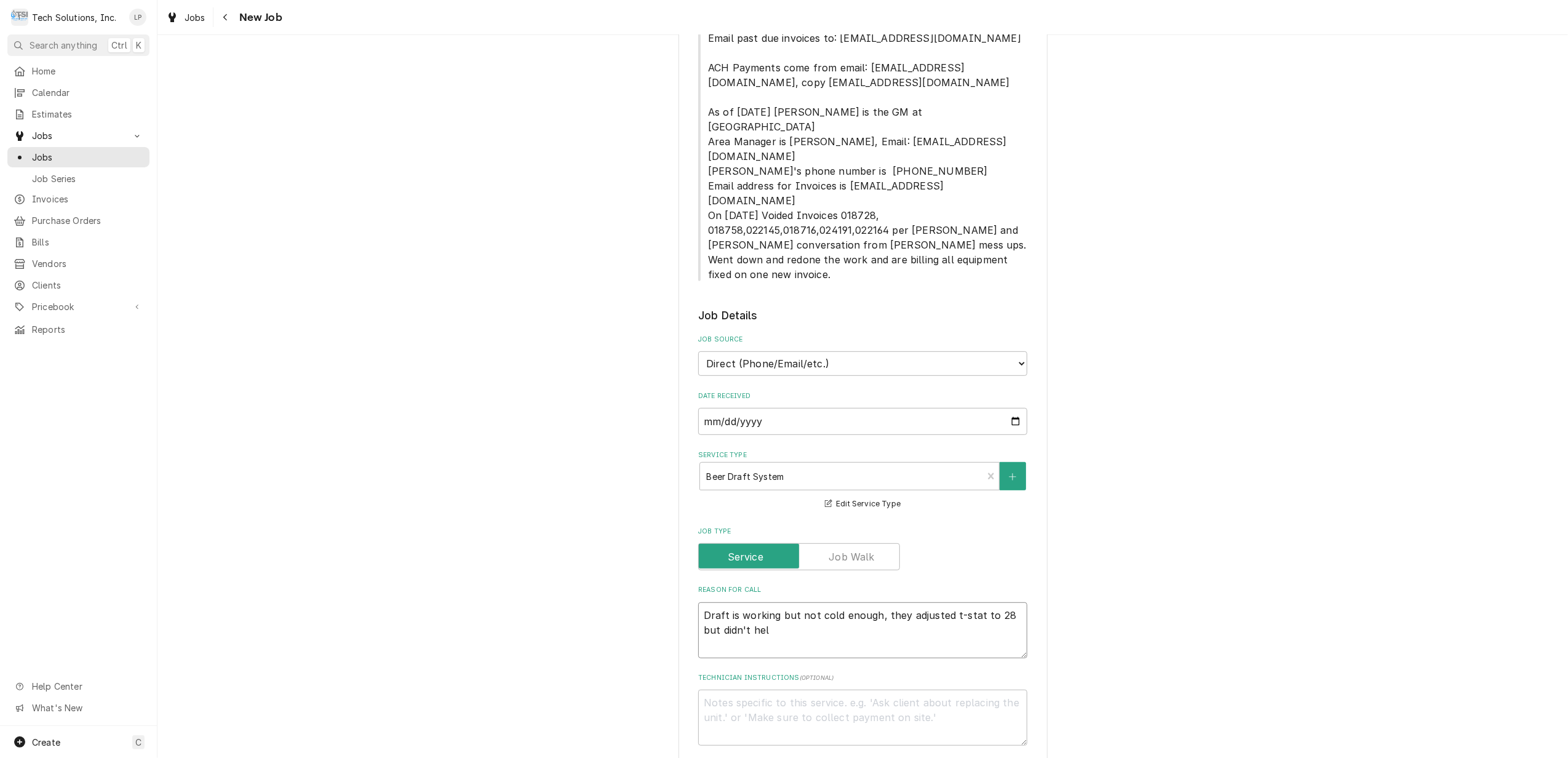
type textarea "x"
type textarea "Draft is working but not cold enough, they adjusted t-stat to 28 but didn't help"
type textarea "x"
type textarea "Draft is working but not cold enough, they adjusted t-stat to 28 but didn't hel…"
type textarea "x"
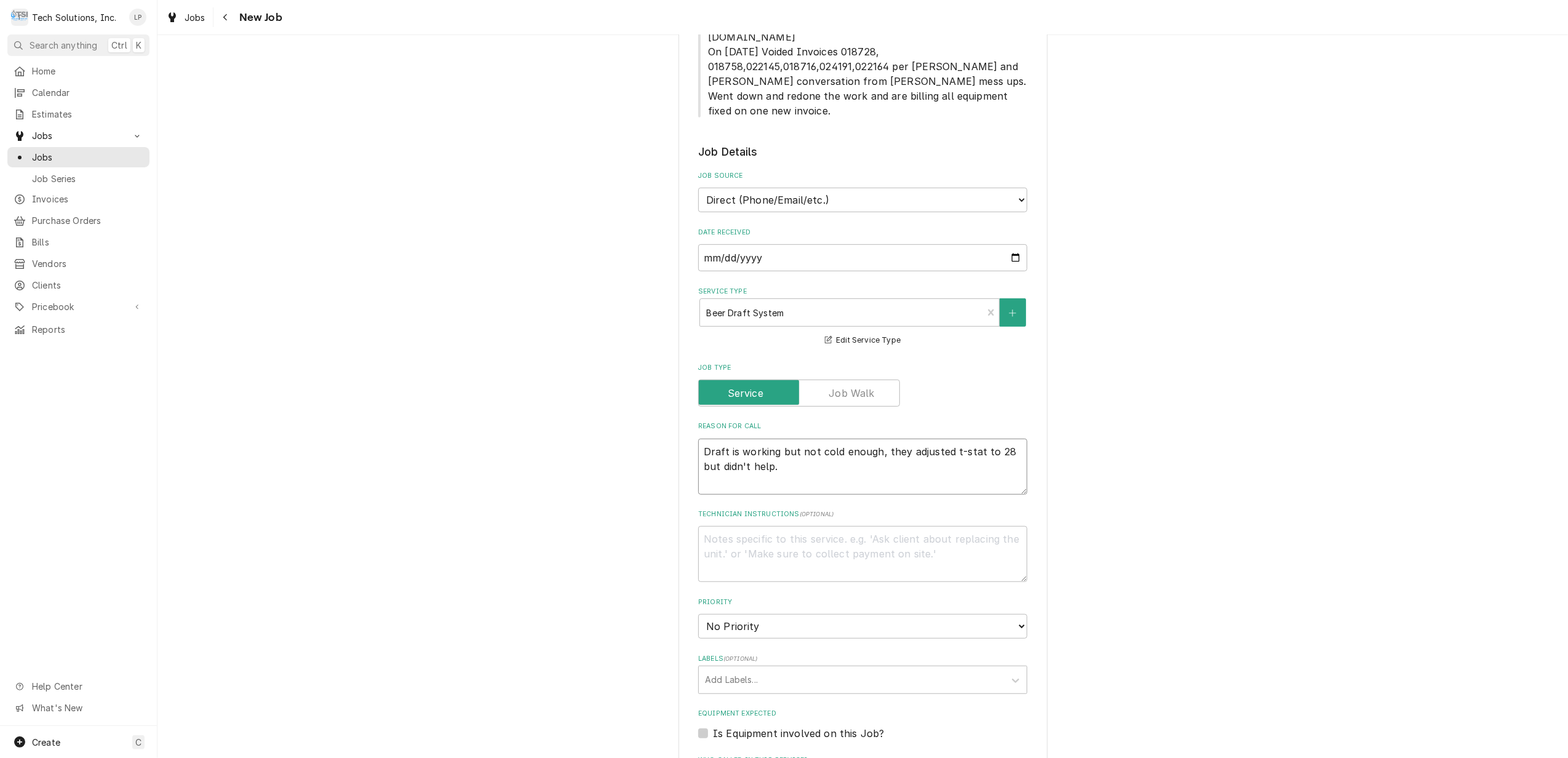
scroll to position [574, 0]
type textarea "Draft is working but not cold enough, they adjusted t-stat to 28 but didn't hel…"
click at [1012, 613] on select "No Priority Urgent High Medium Low" at bounding box center [863, 626] width 329 height 25
select select "1"
click at [698, 613] on select "No Priority Urgent High Medium Low" at bounding box center [863, 626] width 329 height 25
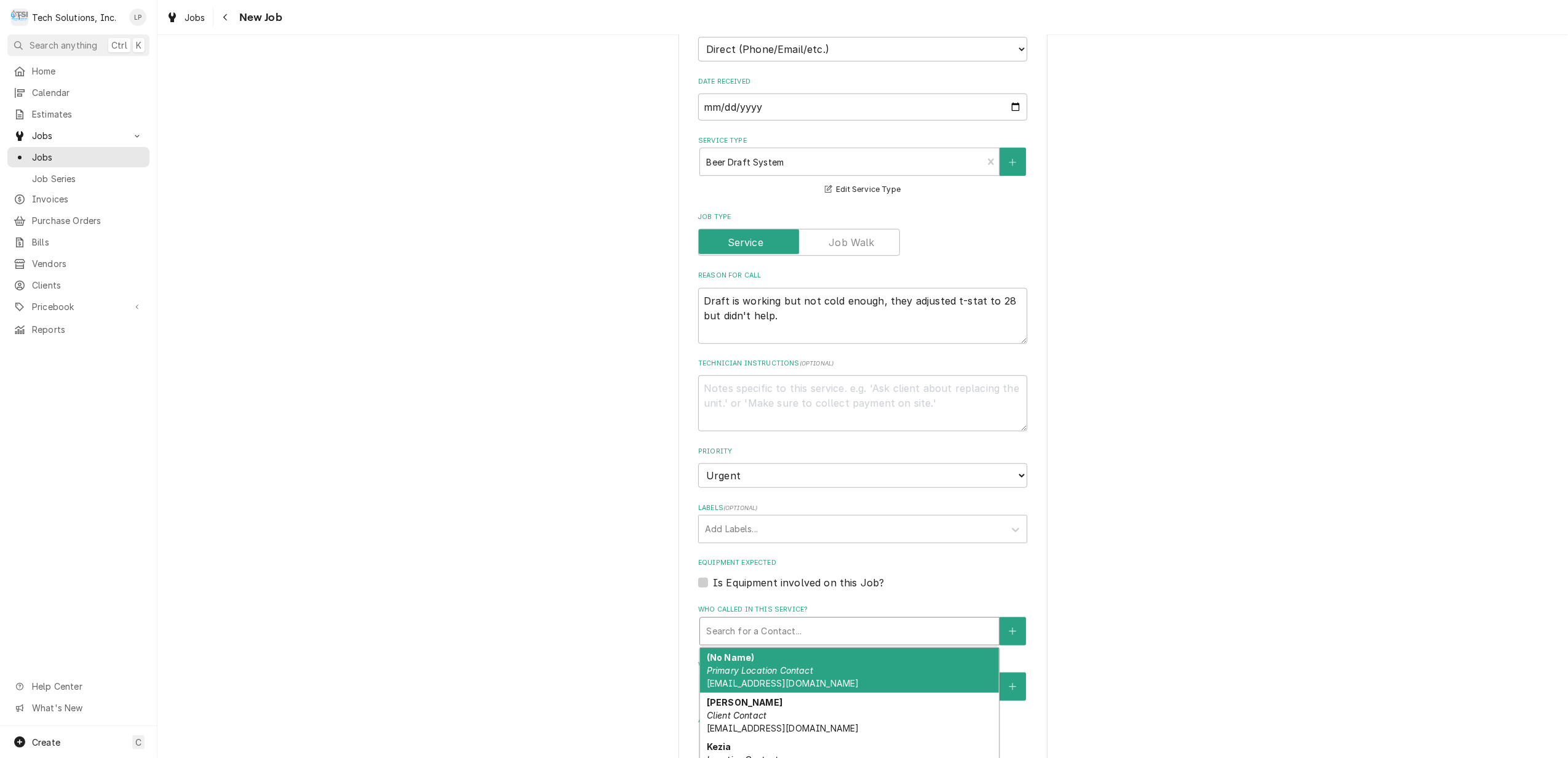
scroll to position [738, 0]
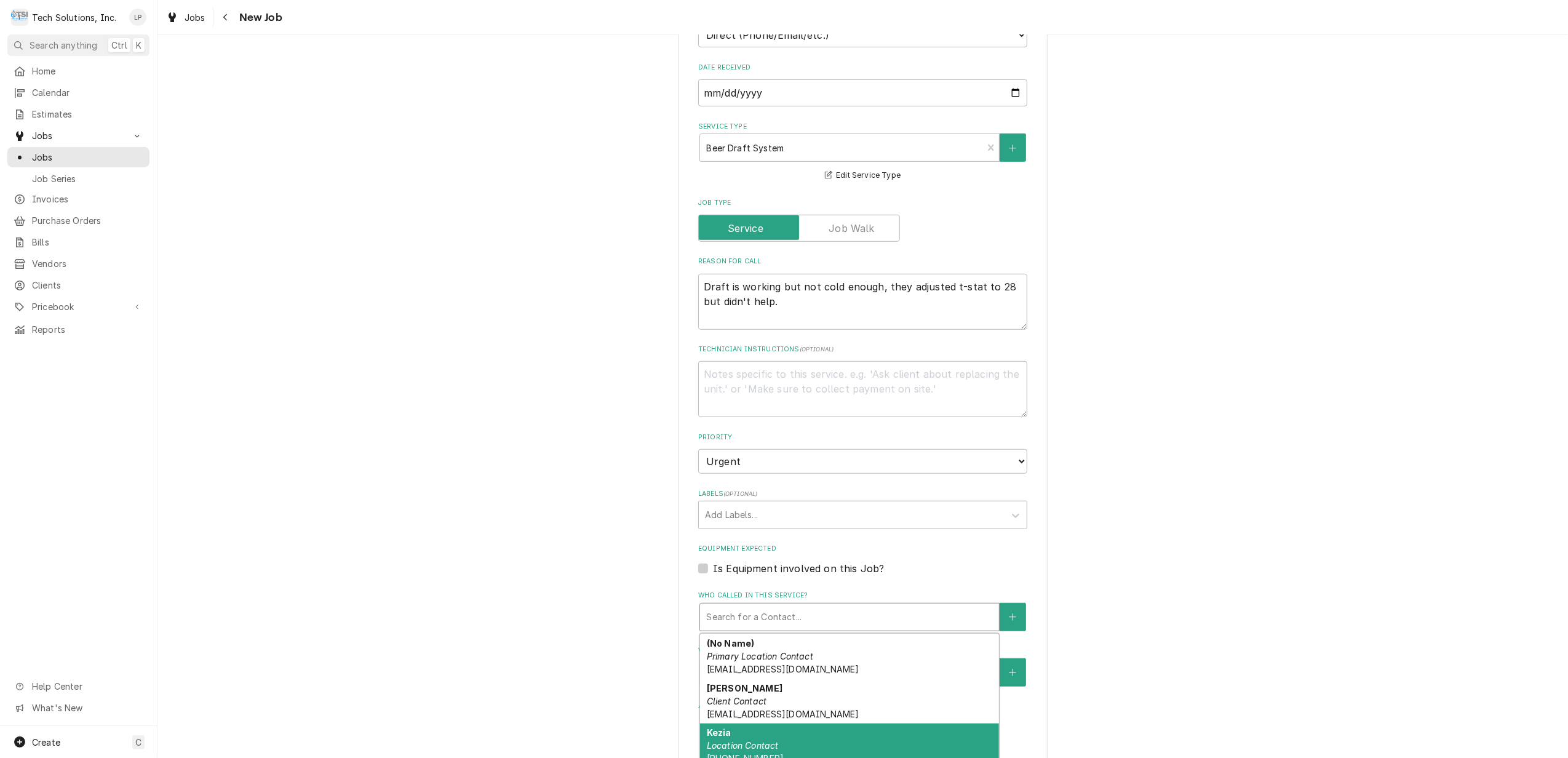
click at [914, 723] on div "Kezia Location Contact (304) 992-8654" at bounding box center [849, 746] width 299 height 45
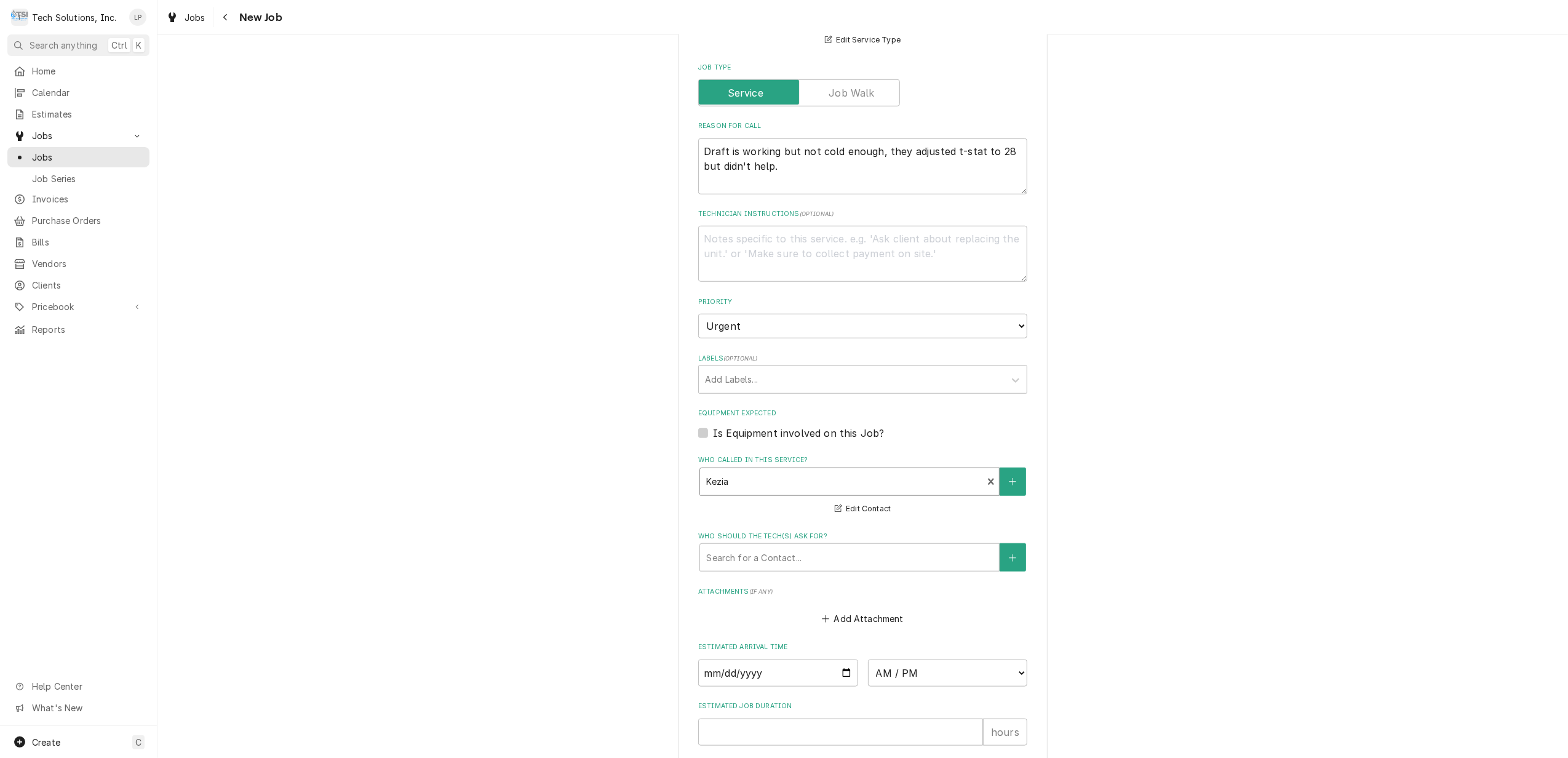
scroll to position [902, 0]
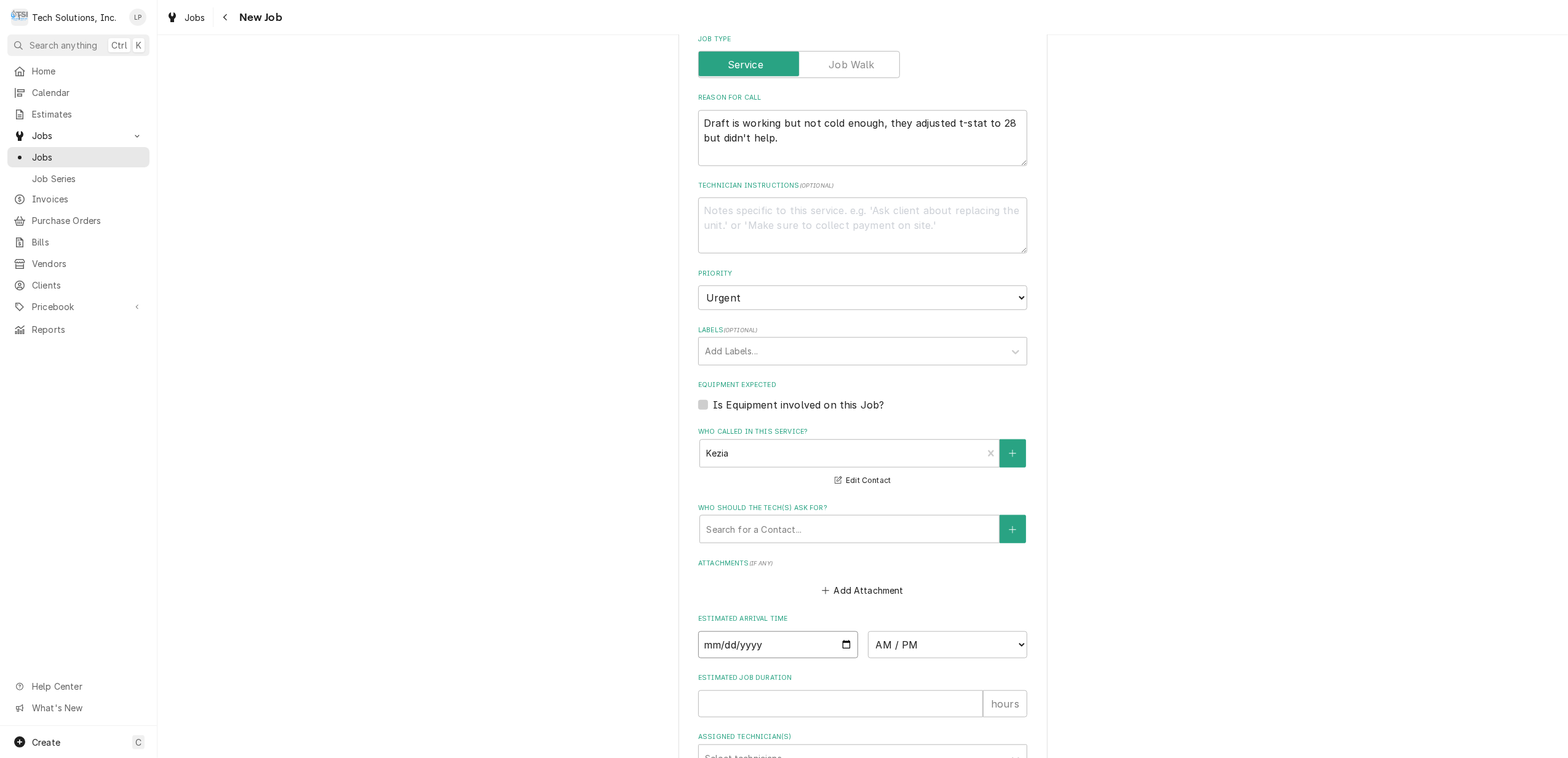
click at [835, 631] on input "Date" at bounding box center [778, 645] width 160 height 27
type textarea "x"
type input "[DATE]"
type textarea "x"
click at [1009, 631] on select "AM / PM 6:00 AM 6:15 AM 6:30 AM 6:45 AM 7:00 AM 7:15 AM 7:30 AM 7:45 AM 8:00 AM…" at bounding box center [947, 645] width 160 height 27
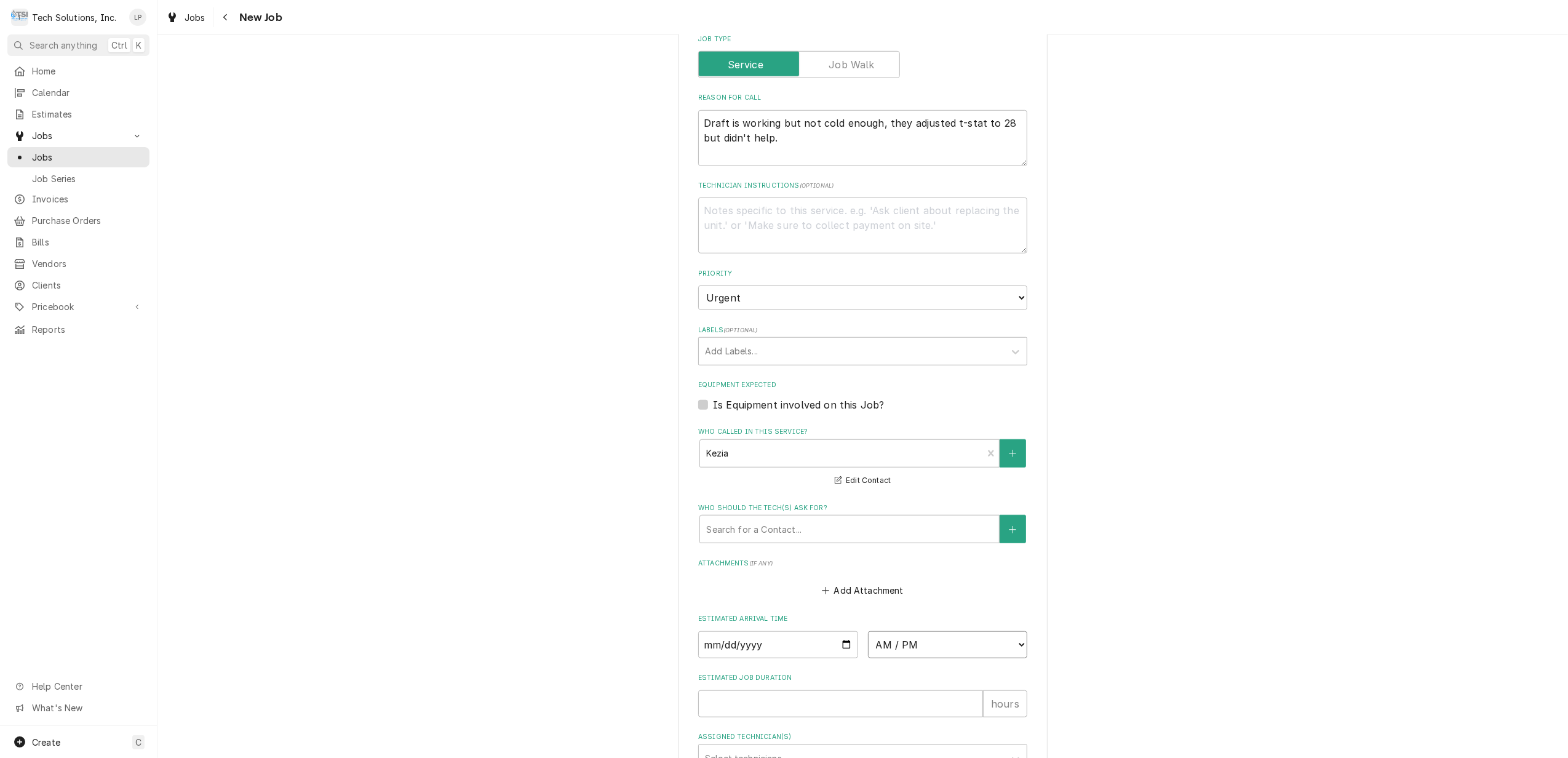
select select "17:00:00"
click at [1167, 456] on div "Please provide the following information to create a job: Client Details Client…" at bounding box center [862, 31] width 1411 height 1770
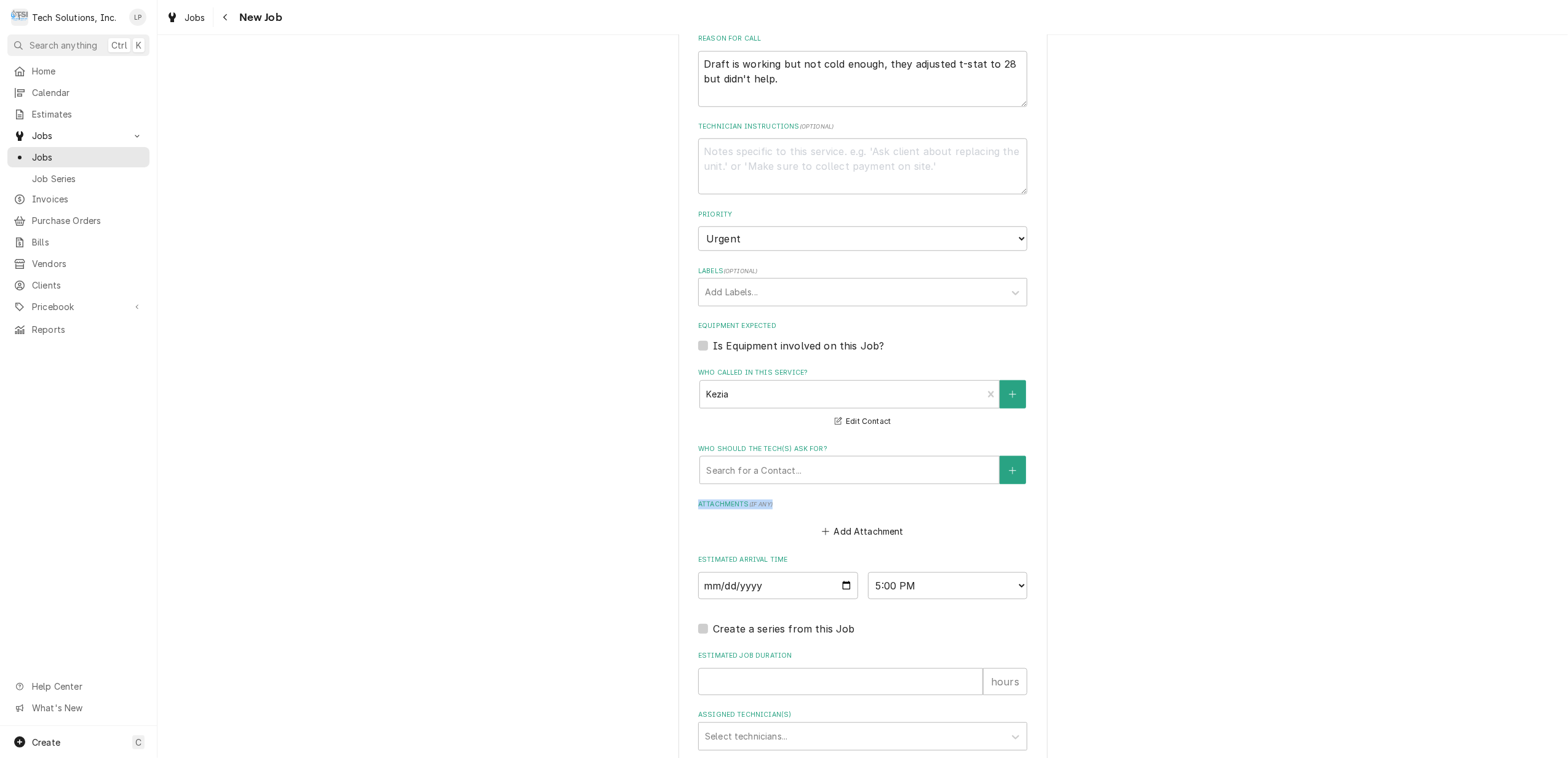
scroll to position [973, 0]
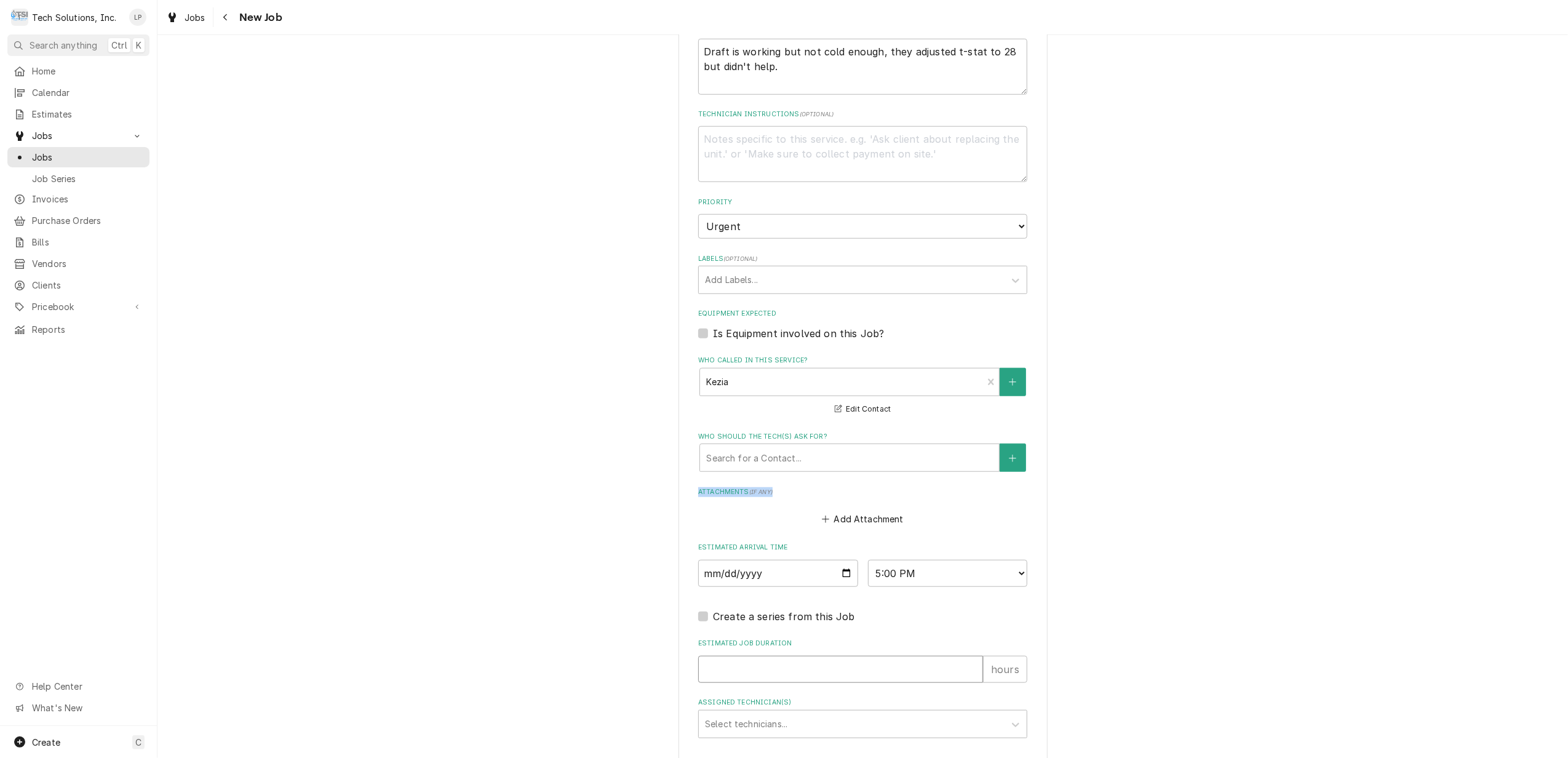
type textarea "x"
type input "1"
click at [967, 656] on input "1" at bounding box center [841, 670] width 285 height 27
click at [1009, 719] on icon "Assigned Technician(s)" at bounding box center [1015, 724] width 12 height 12
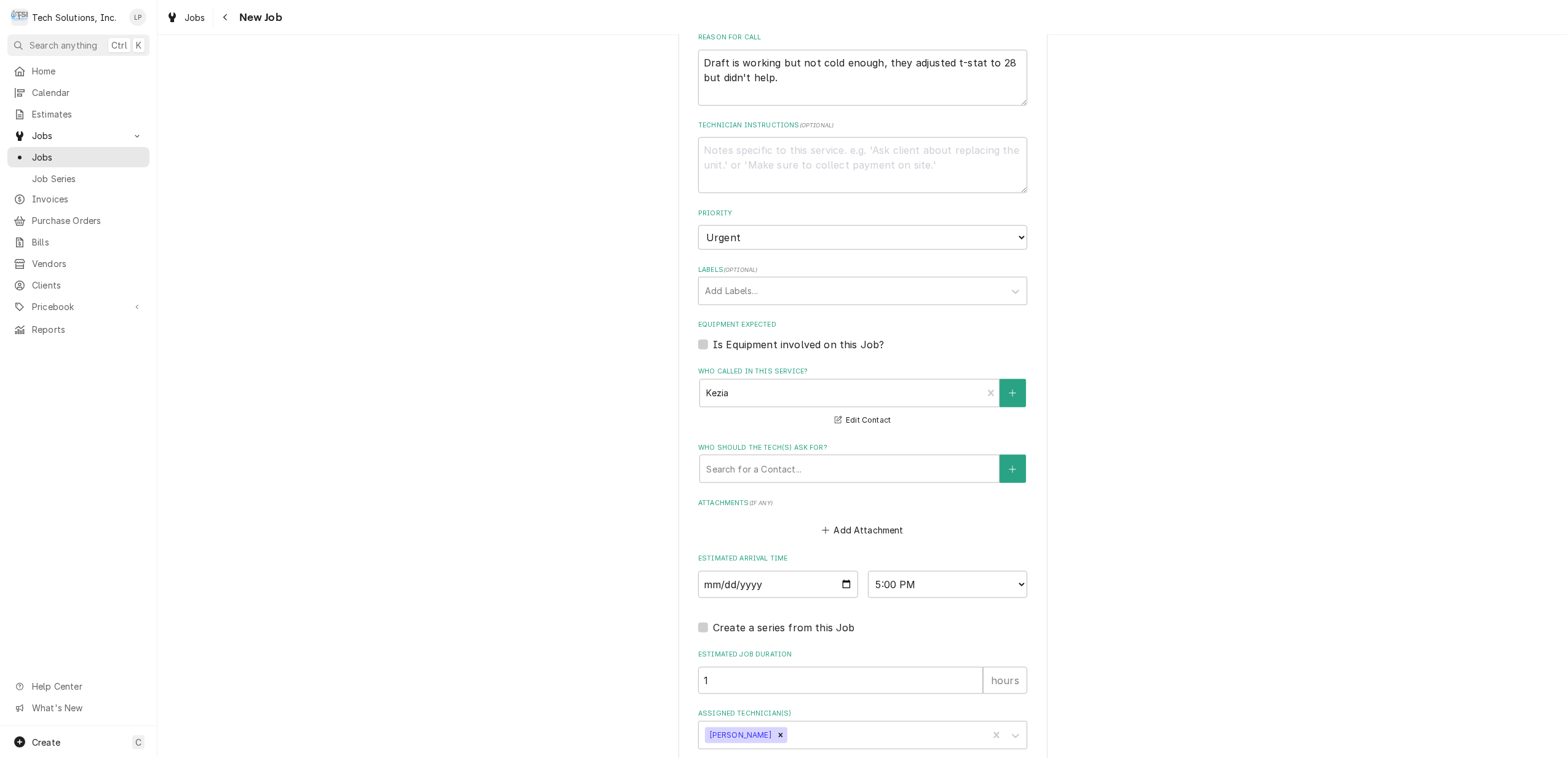
type textarea "x"
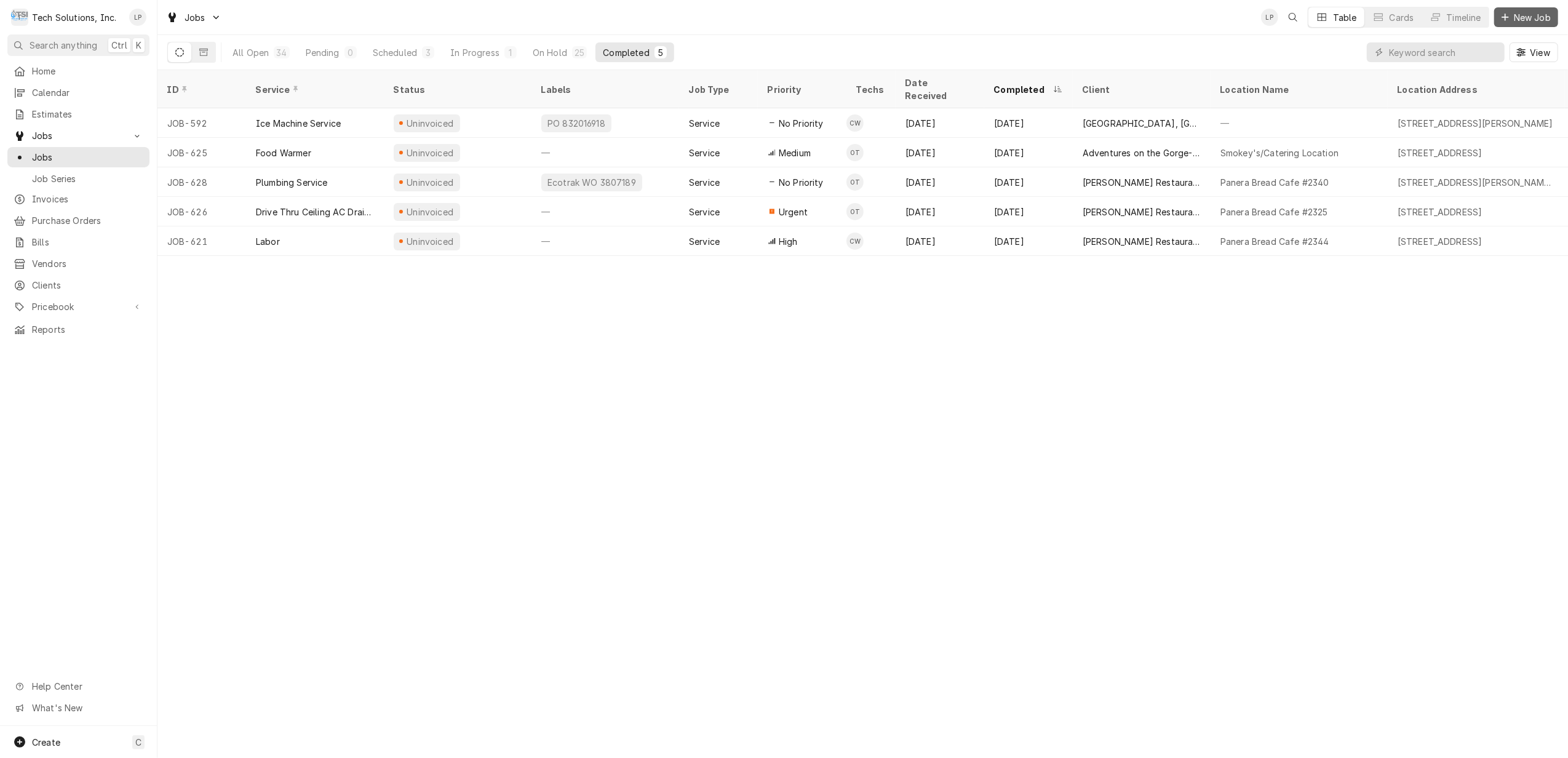
click at [1524, 14] on span "New Job" at bounding box center [1532, 18] width 42 height 13
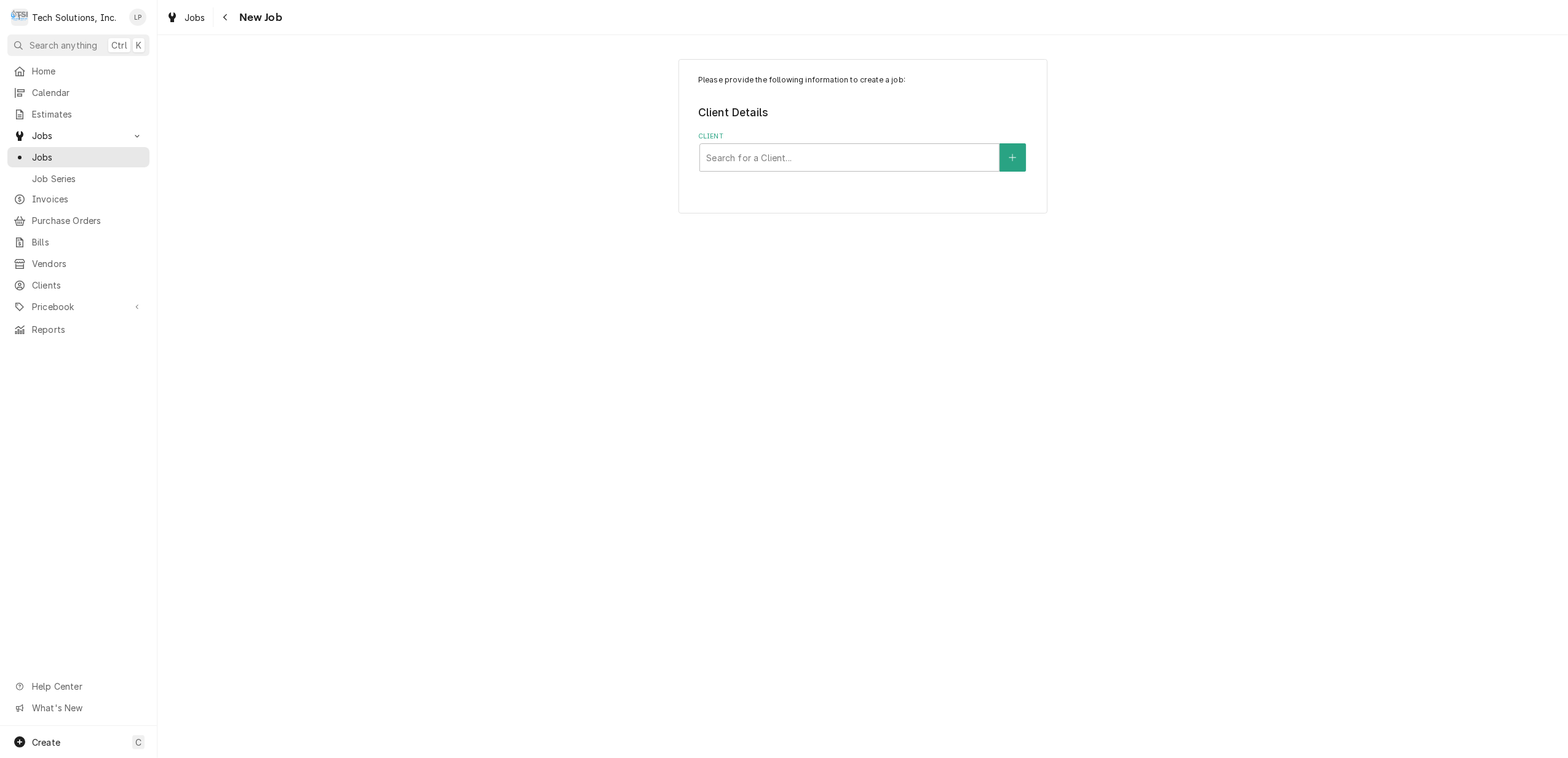
click at [964, 173] on div "Please provide the following information to create a job: Client Details Client…" at bounding box center [863, 137] width 369 height 154
click at [967, 168] on div "Client" at bounding box center [849, 157] width 287 height 22
type input "ruby"
click at [963, 182] on div "Ruby [DATE] Inc." at bounding box center [849, 185] width 299 height 19
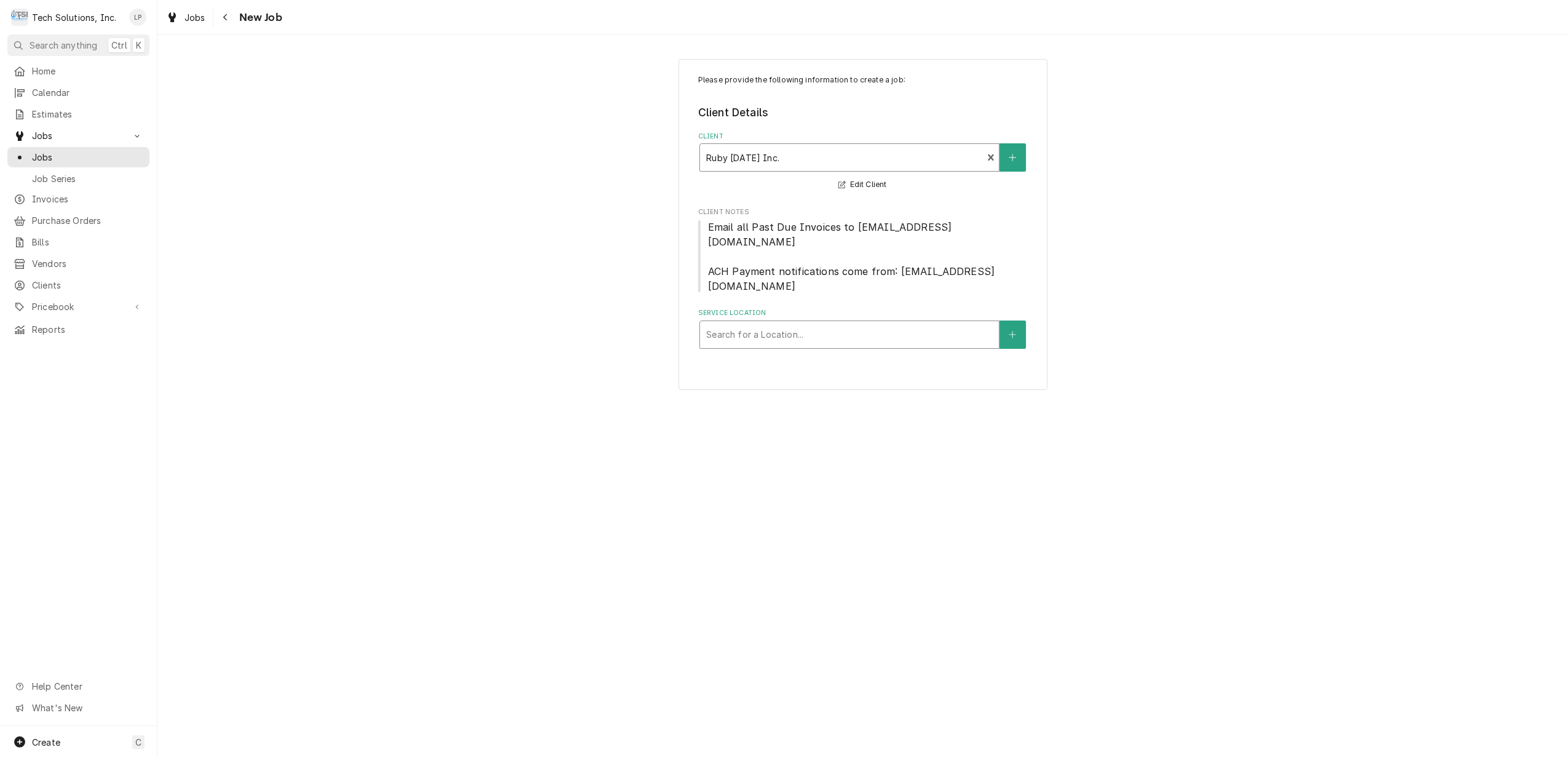
click at [958, 324] on div "Service Location" at bounding box center [849, 335] width 287 height 22
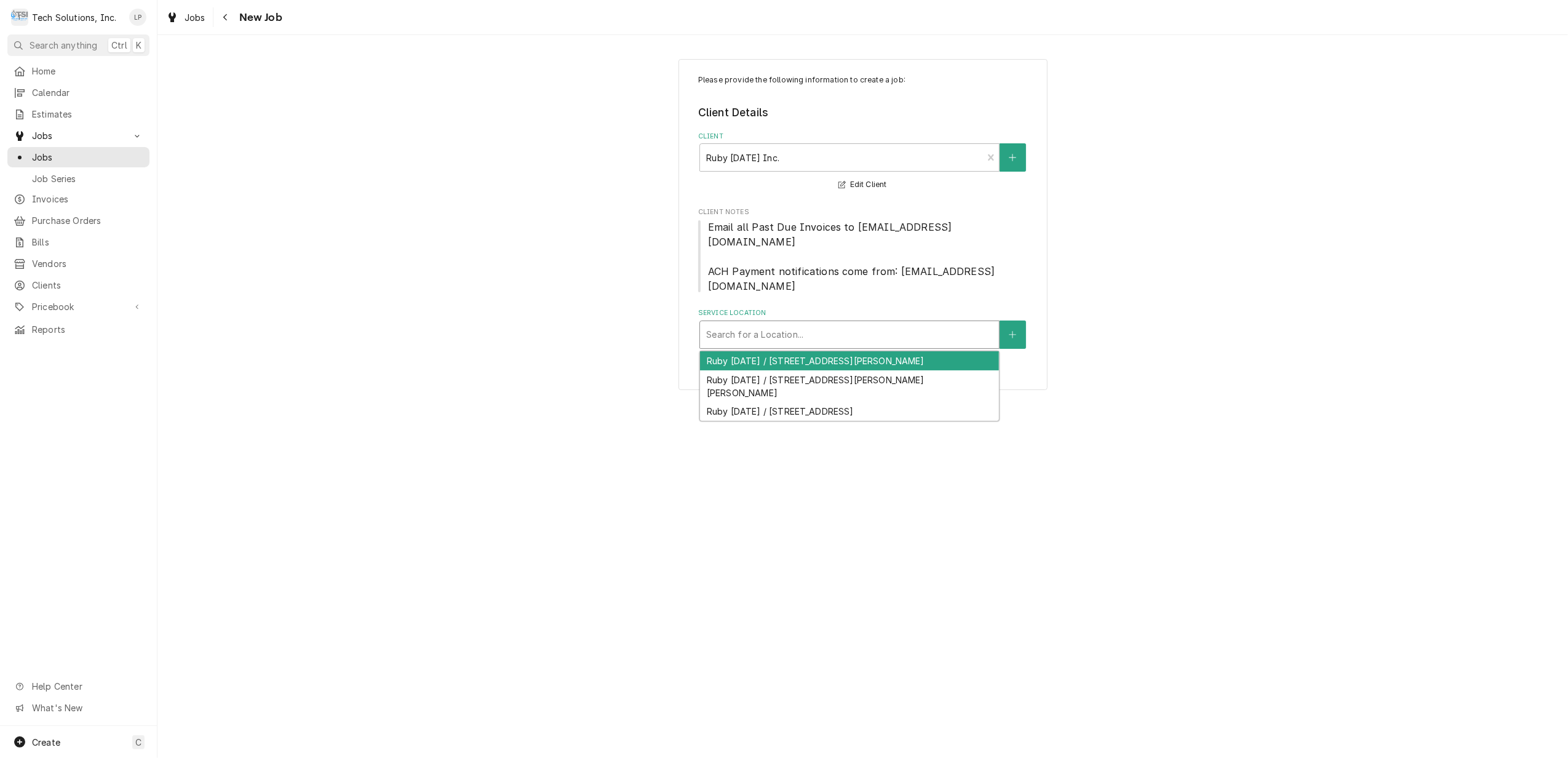
click at [921, 351] on div "Ruby [DATE] / [STREET_ADDRESS][PERSON_NAME]" at bounding box center [849, 361] width 299 height 19
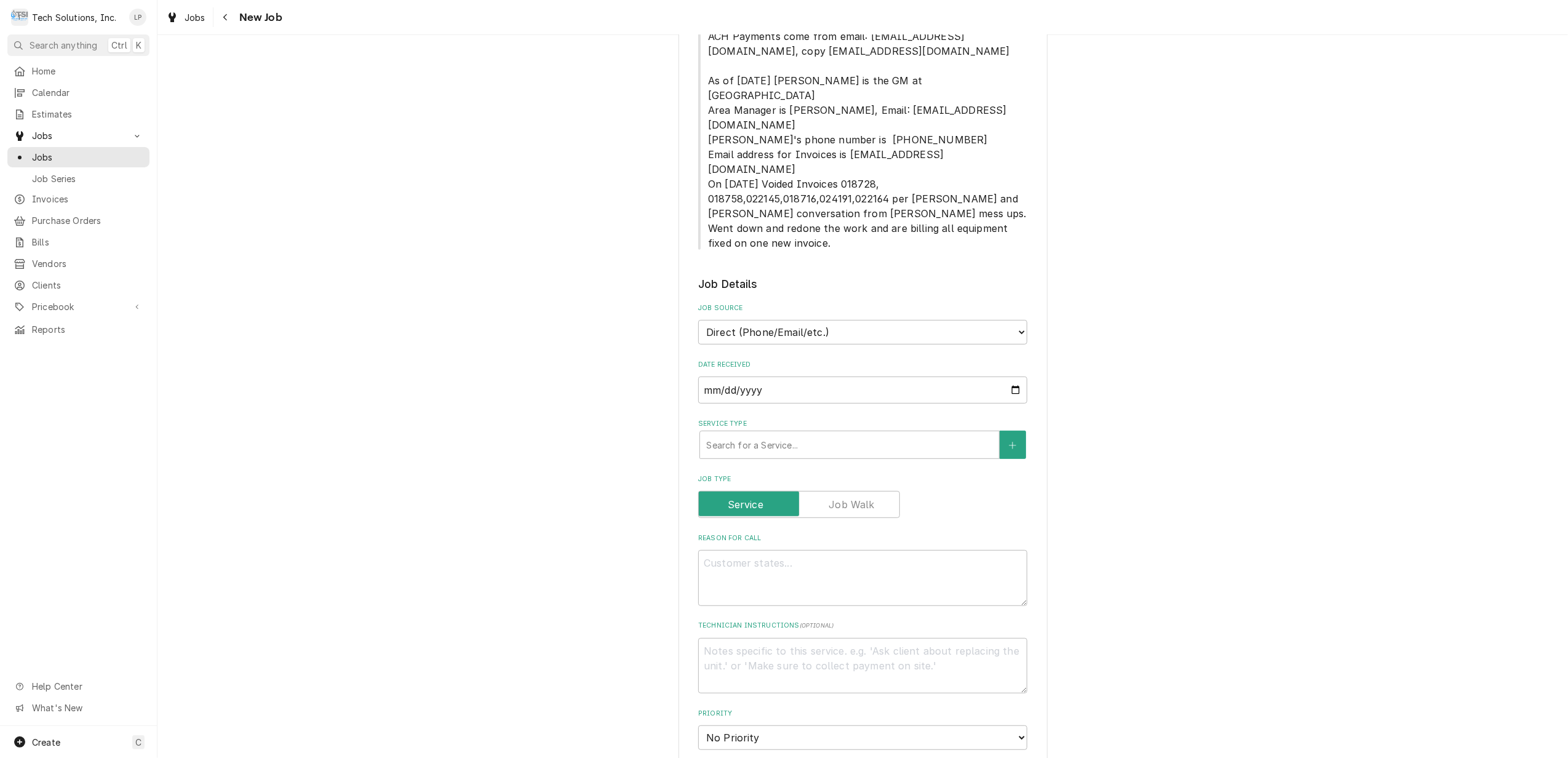
scroll to position [492, 0]
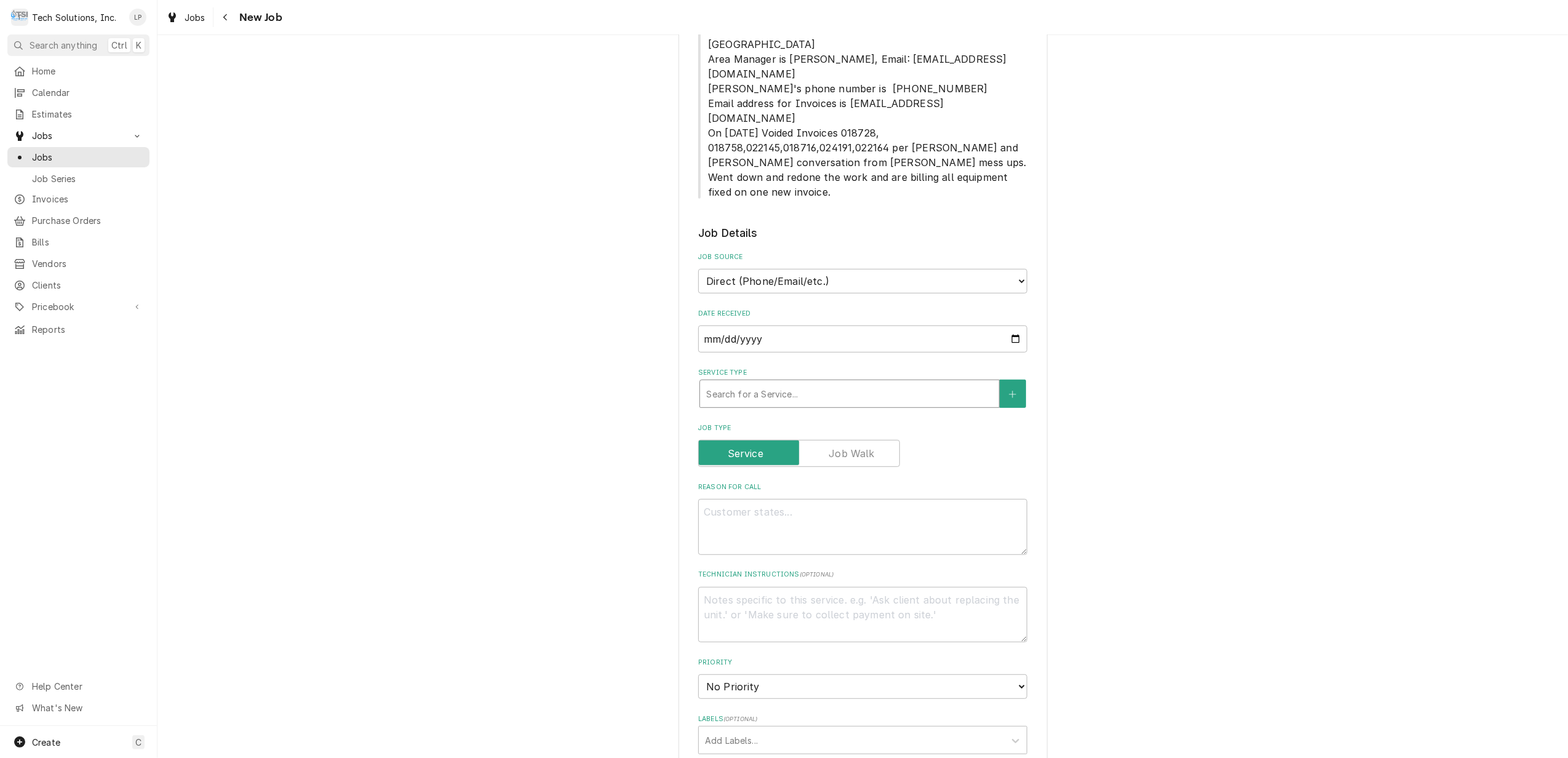
click at [874, 383] on div "Service Type" at bounding box center [849, 394] width 287 height 22
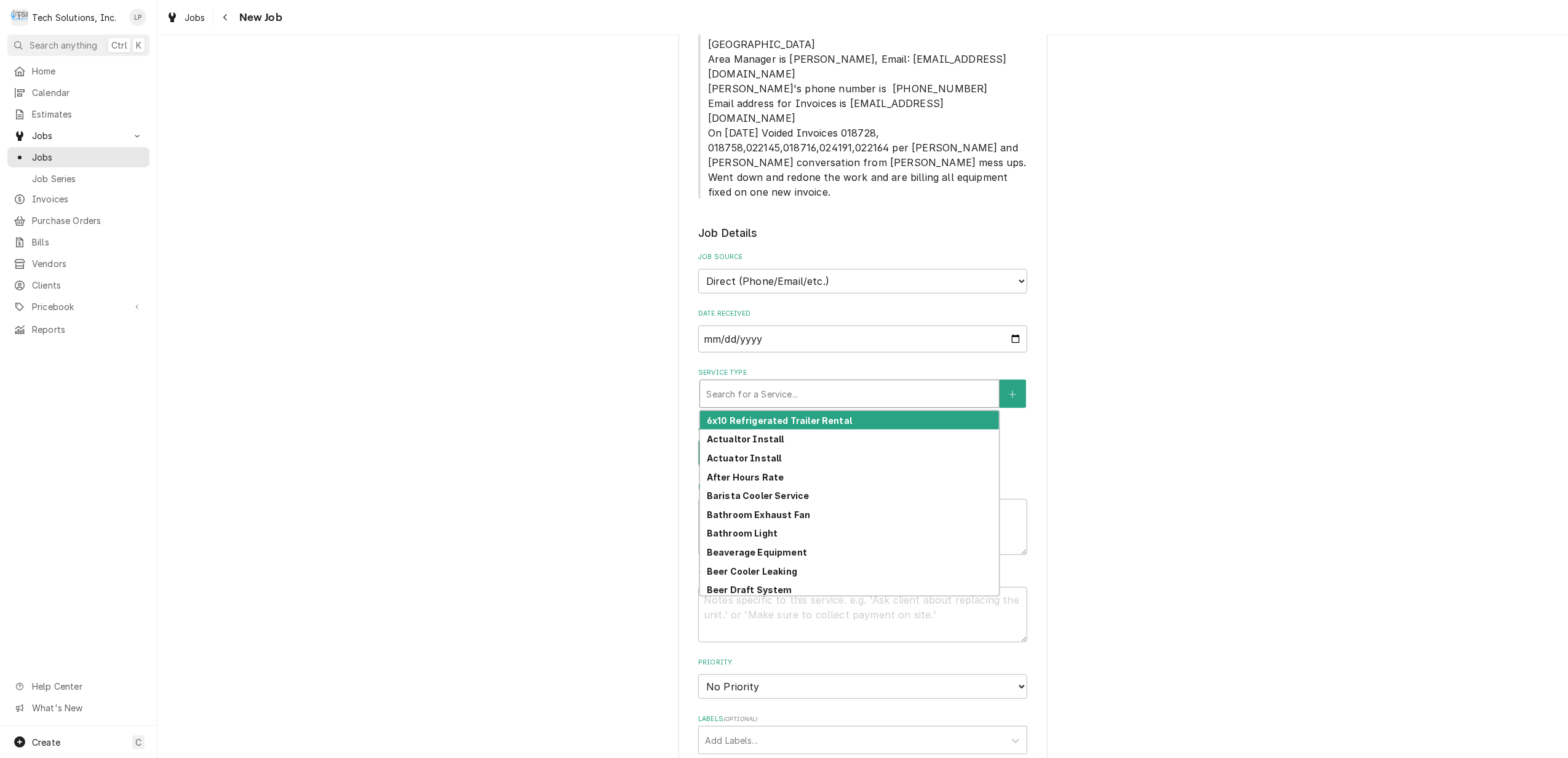
type textarea "x"
type input "W"
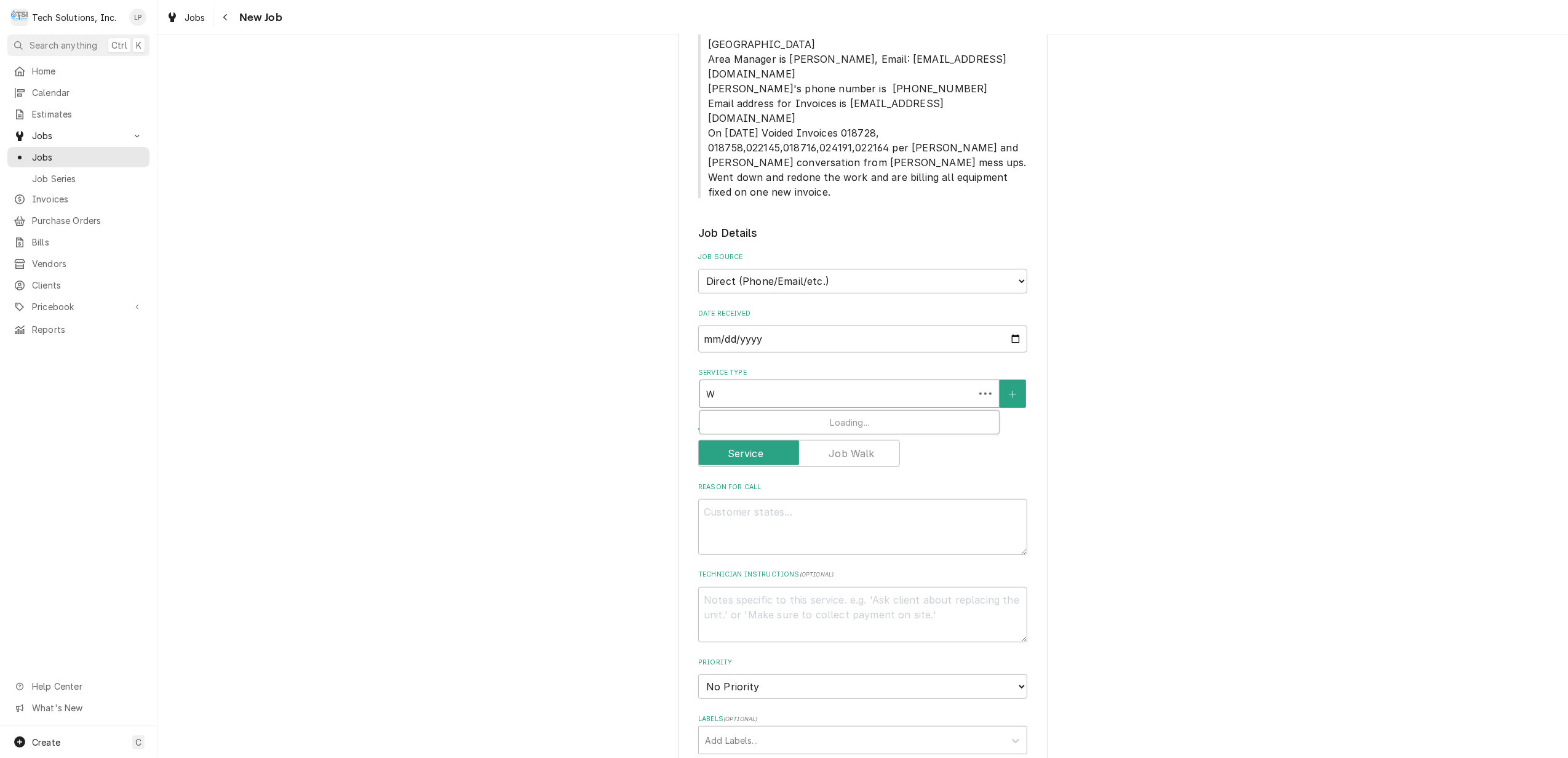
type textarea "x"
type input "Wa"
type textarea "x"
type input "Wal"
type textarea "x"
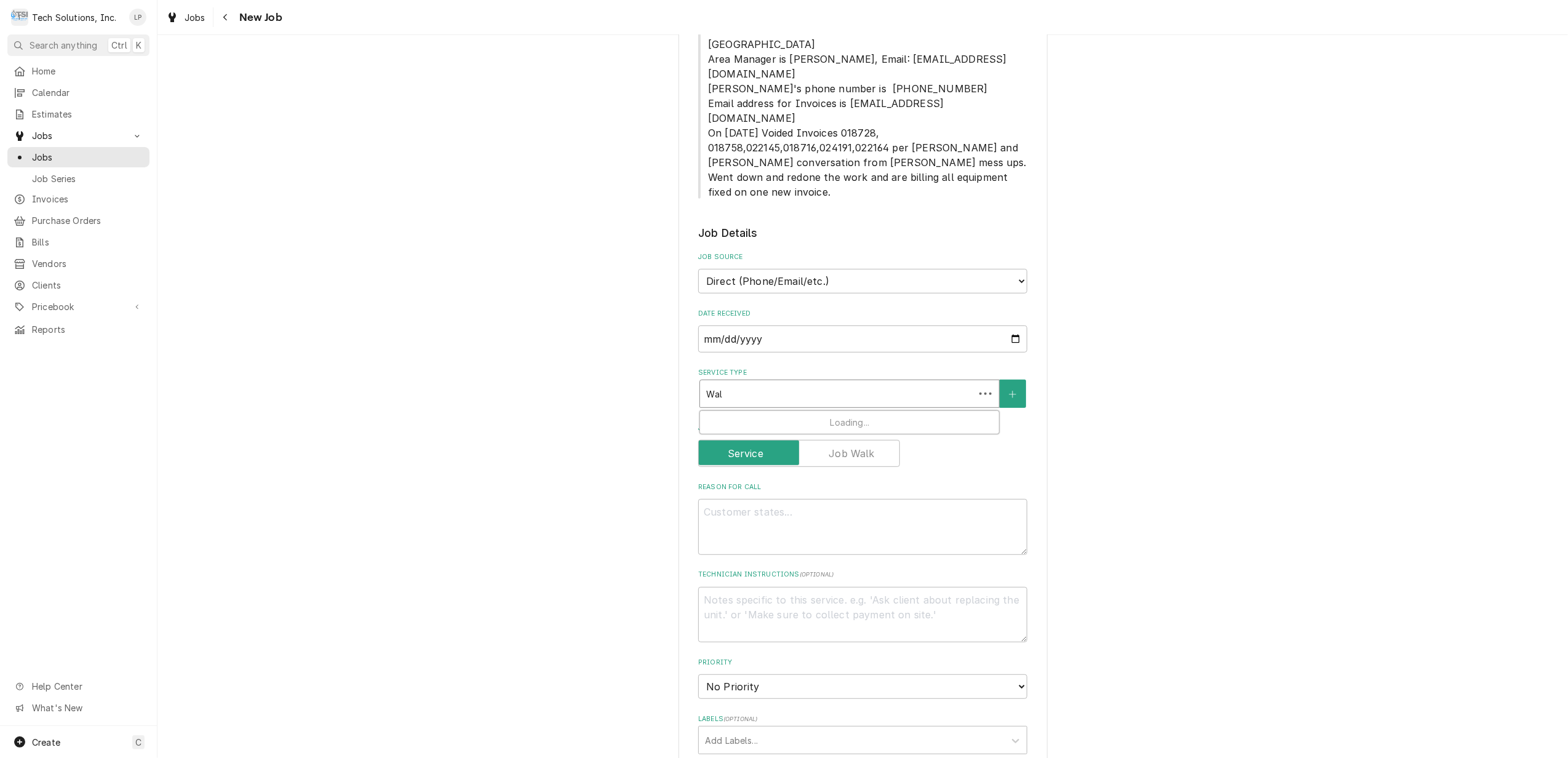
type input "Walk"
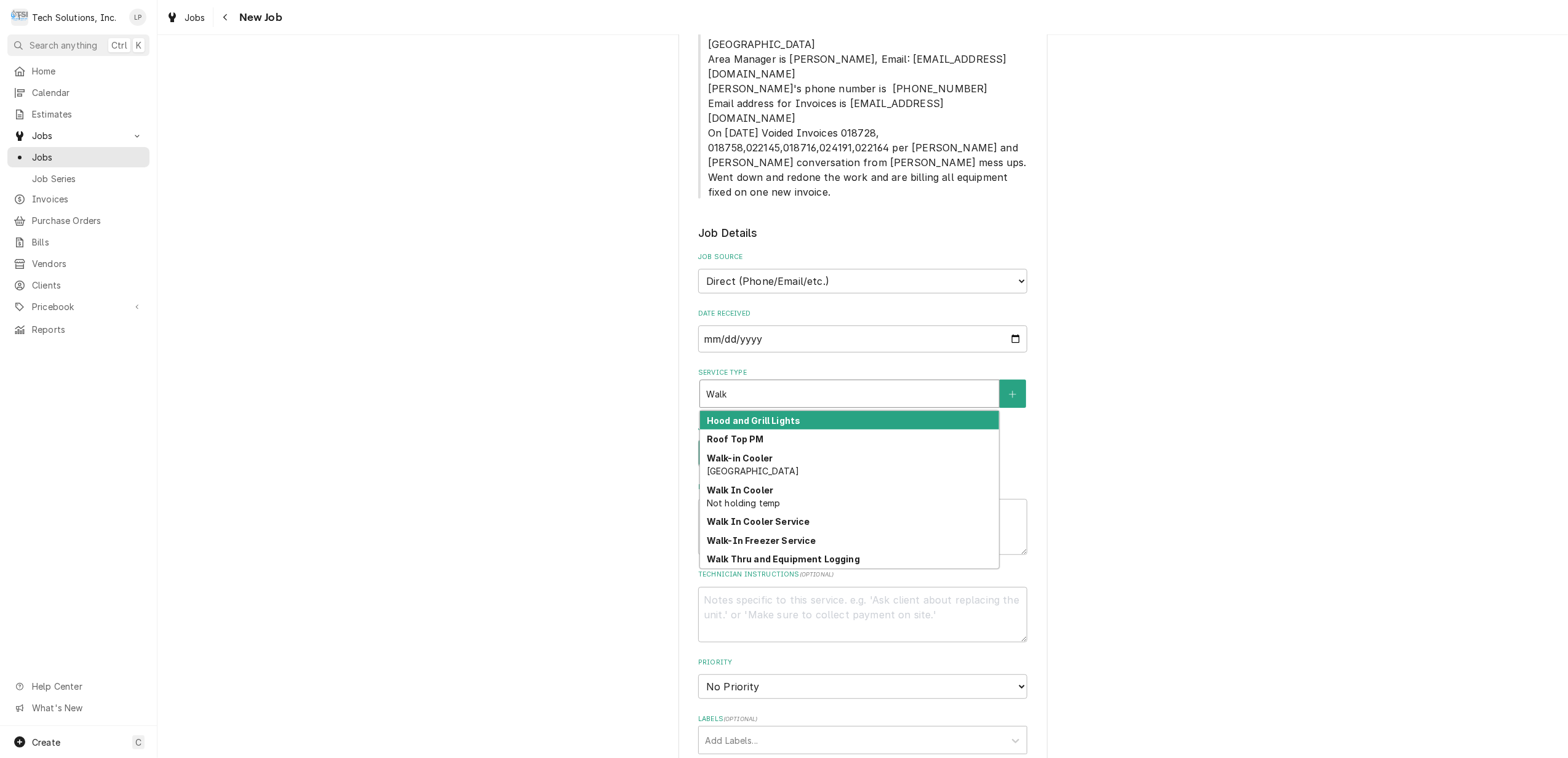
click at [793, 536] on strong "Walk-In Freezer Service" at bounding box center [761, 540] width 109 height 10
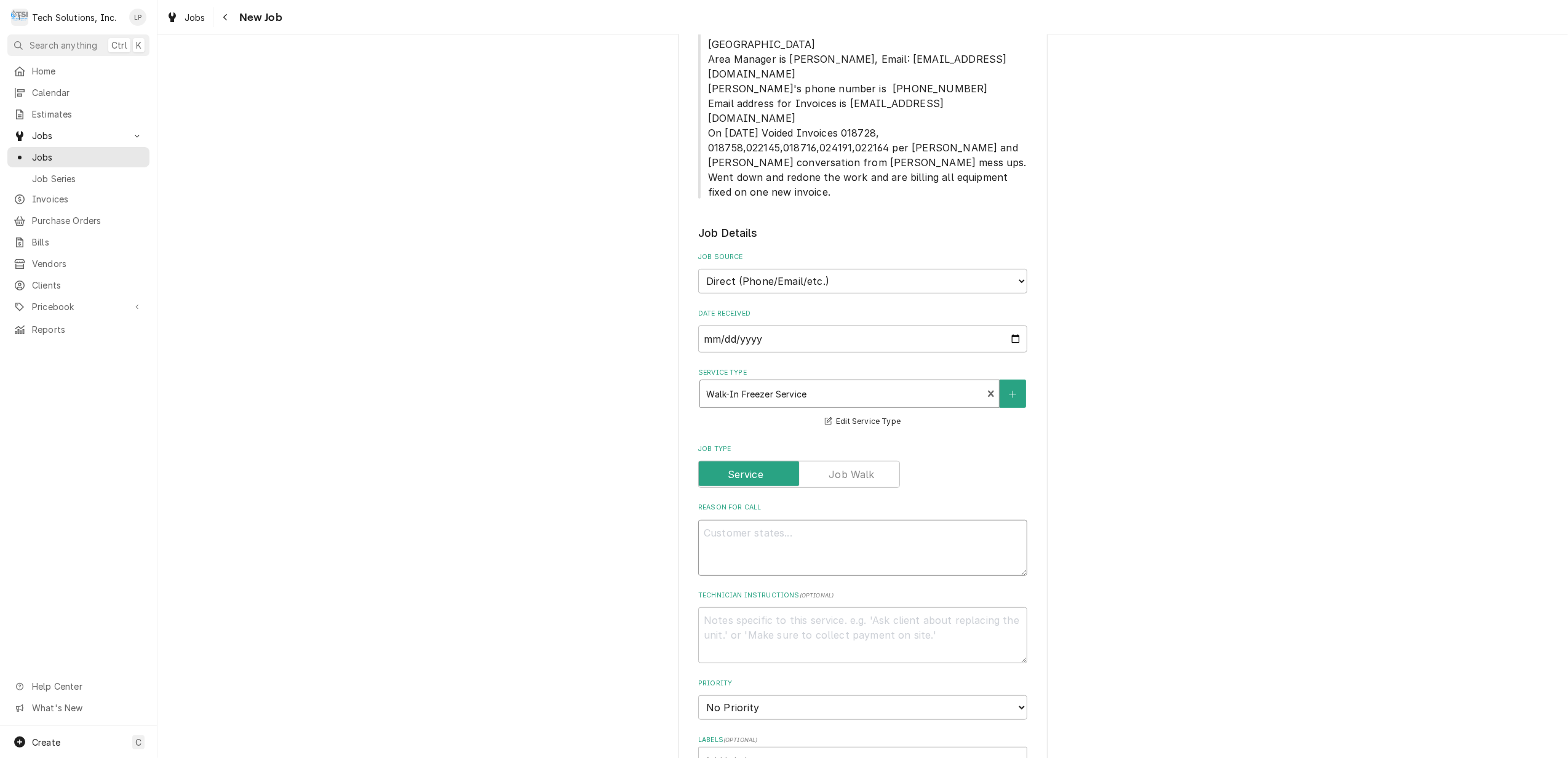
click at [830, 520] on textarea "Reason For Call" at bounding box center [863, 548] width 329 height 56
type textarea "x"
type textarea "U"
type textarea "x"
type textarea "Un"
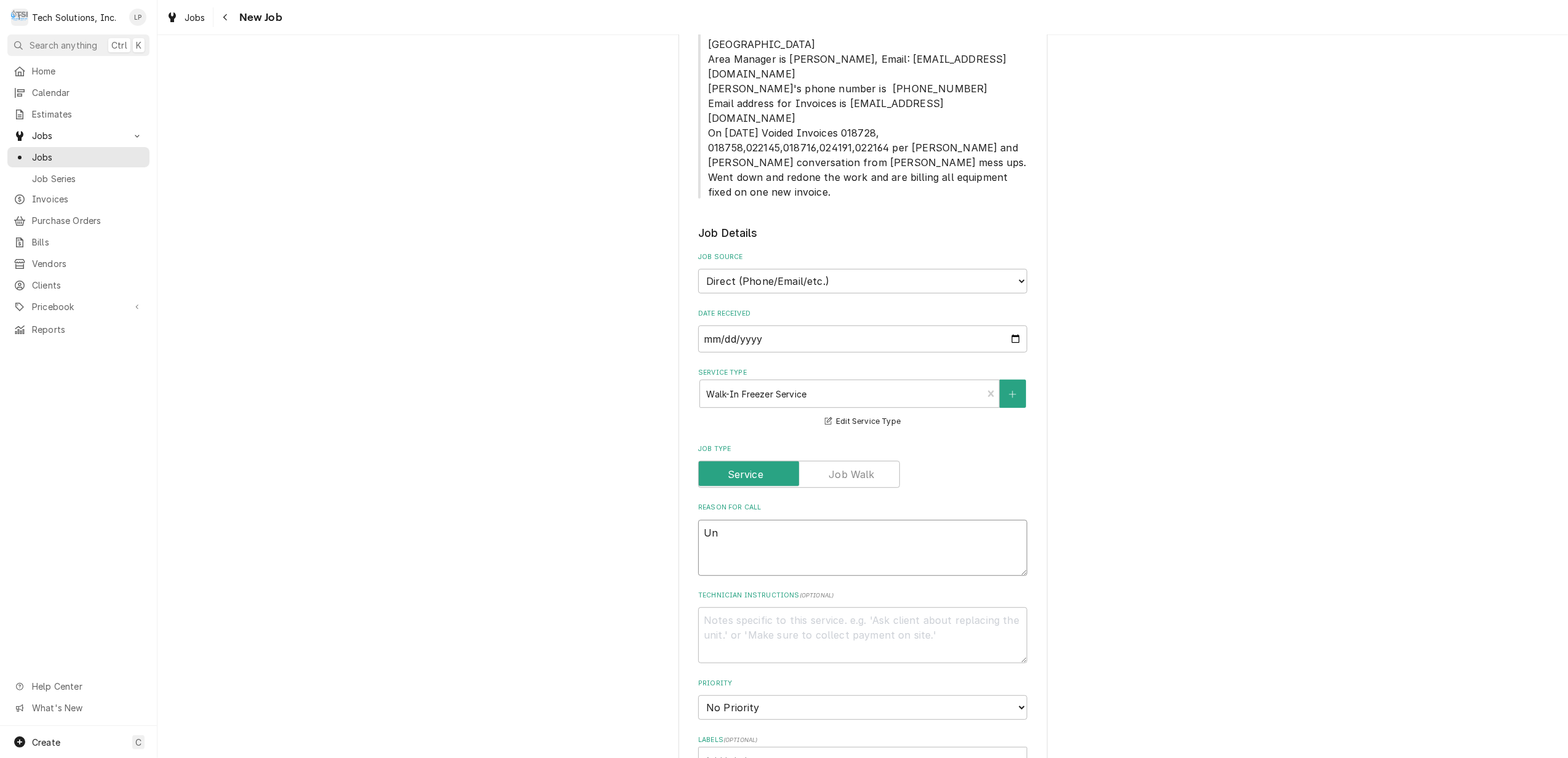
type textarea "x"
type textarea "Uni"
type textarea "x"
type textarea "Unit"
type textarea "x"
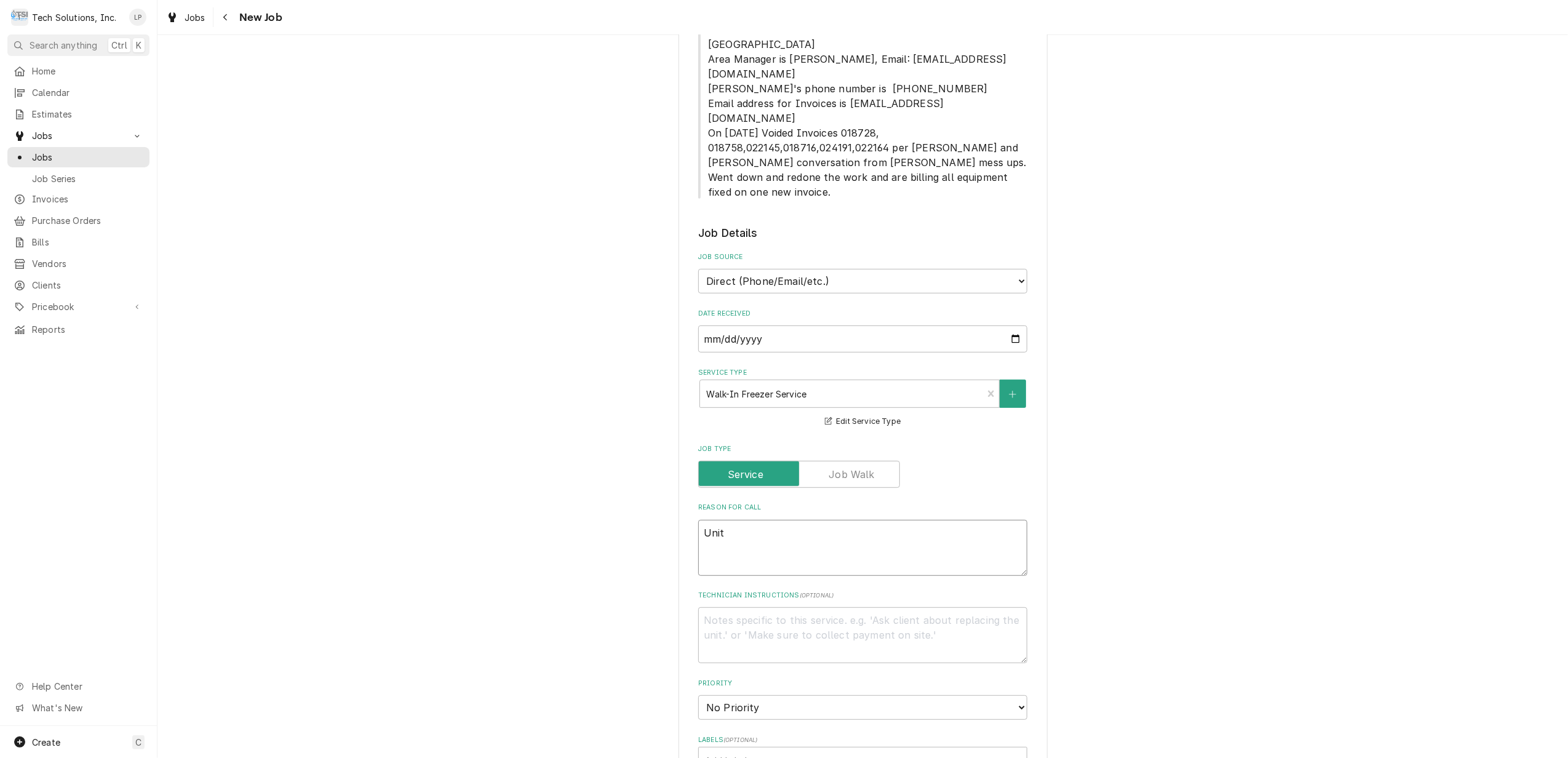
type textarea "Unit"
type textarea "x"
type textarea "Unit i"
type textarea "x"
type textarea "Unit is"
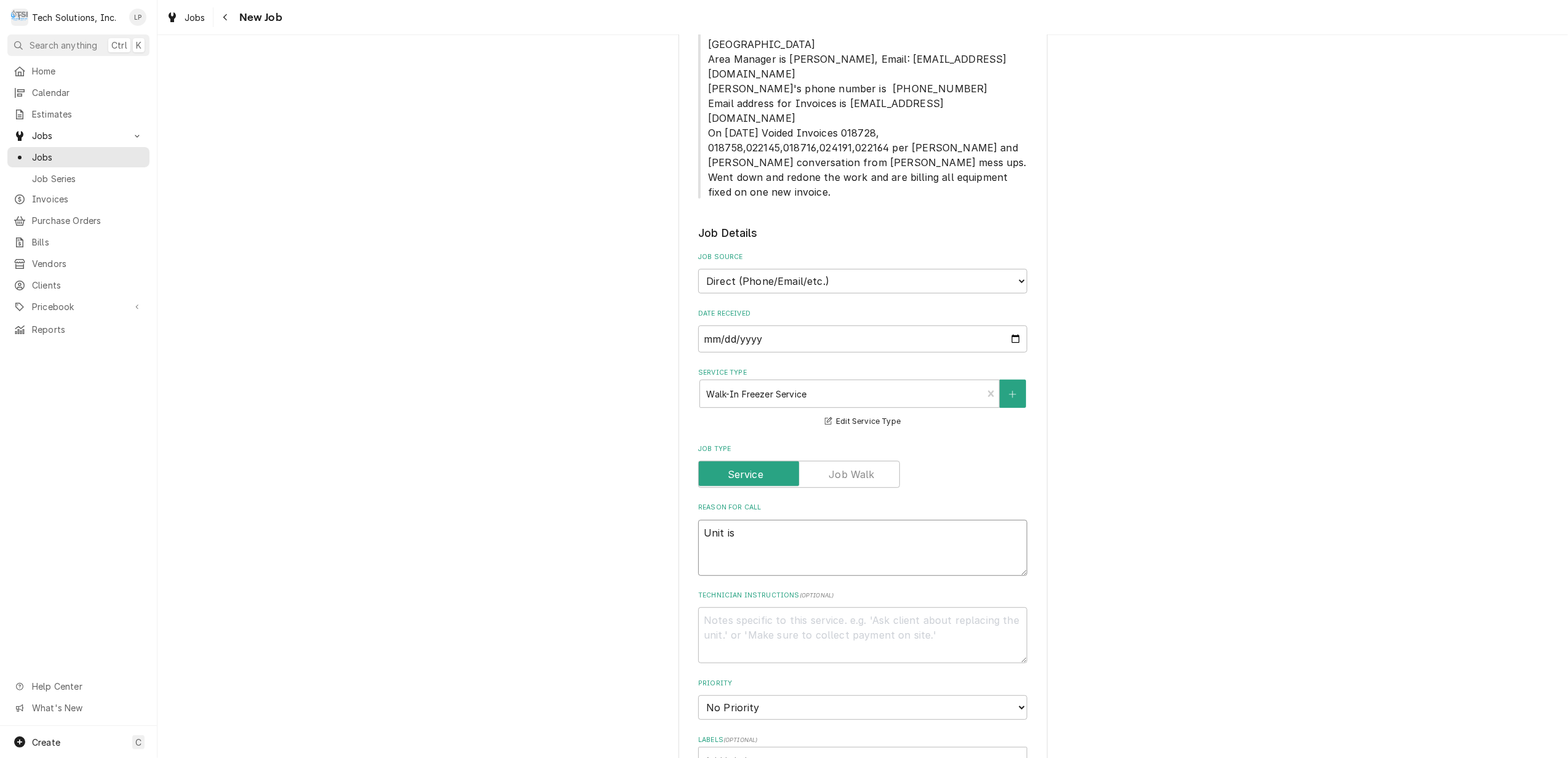
type textarea "x"
type textarea "Unit is"
type textarea "x"
type textarea "Unit is a"
type textarea "x"
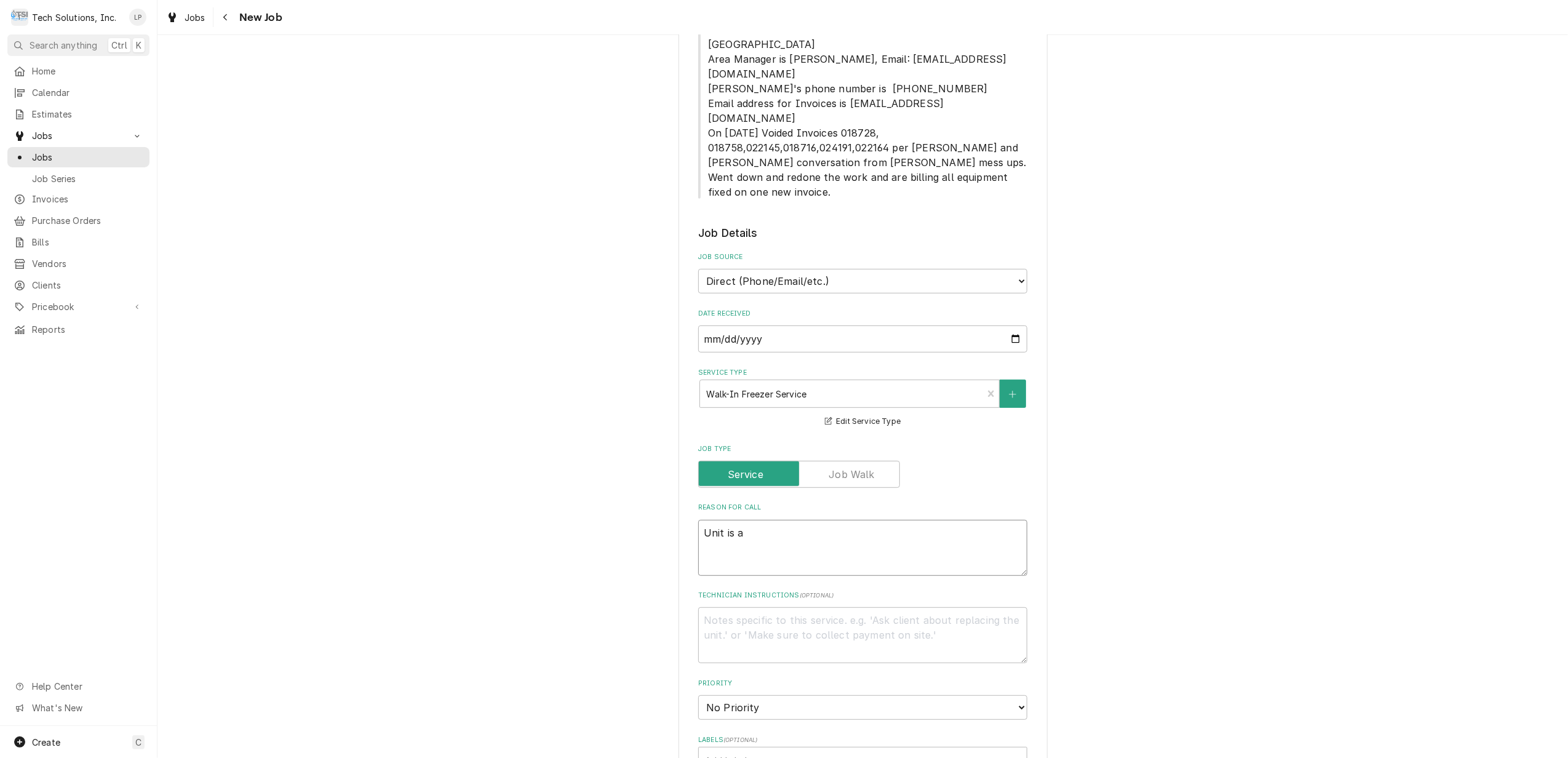
type textarea "Unit is at"
type textarea "x"
type textarea "Unit is at"
type textarea "x"
type textarea "Unit is at"
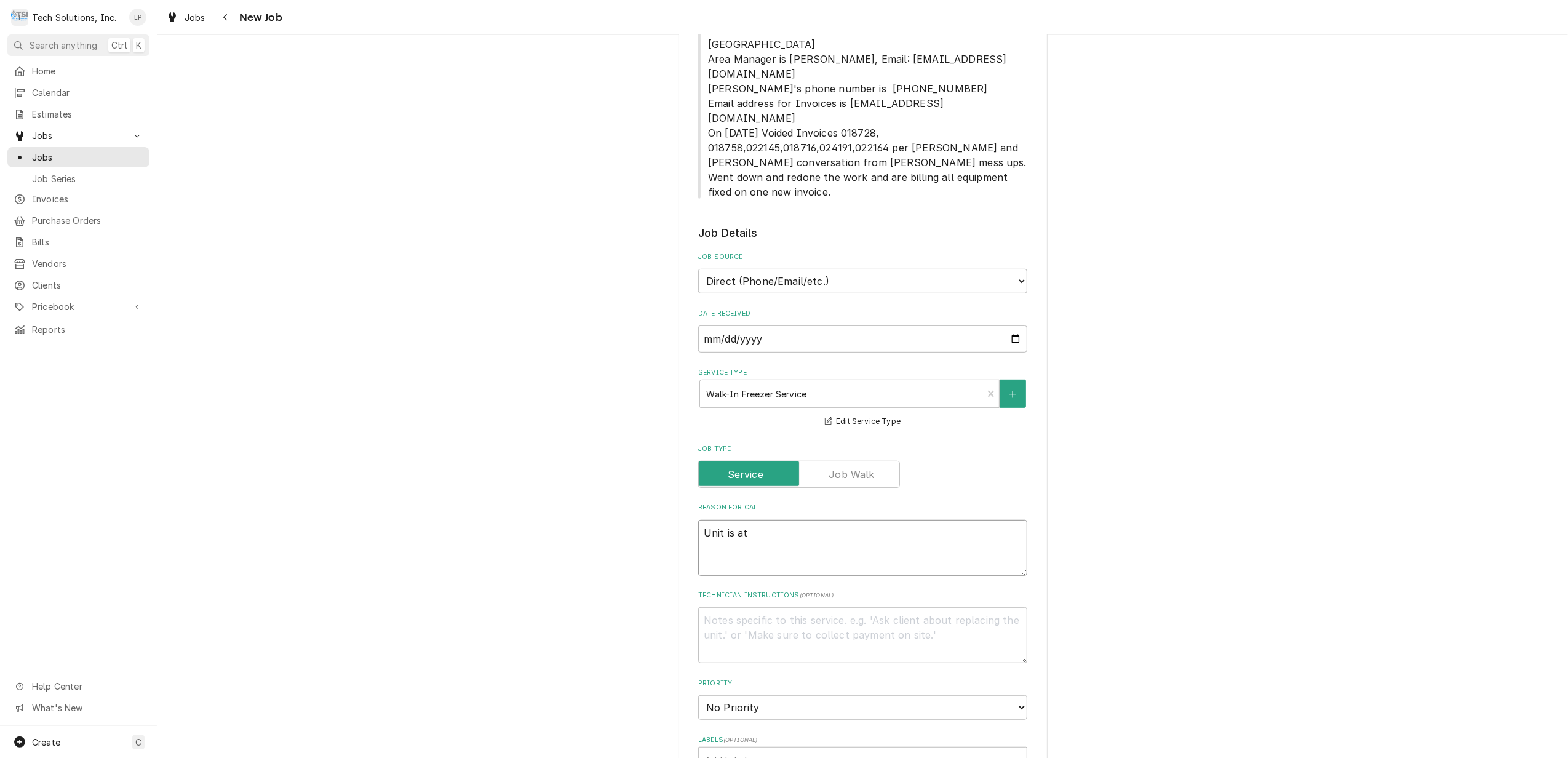
type textarea "x"
type textarea "Unit is a"
type textarea "x"
type textarea "Unit is"
type textarea "x"
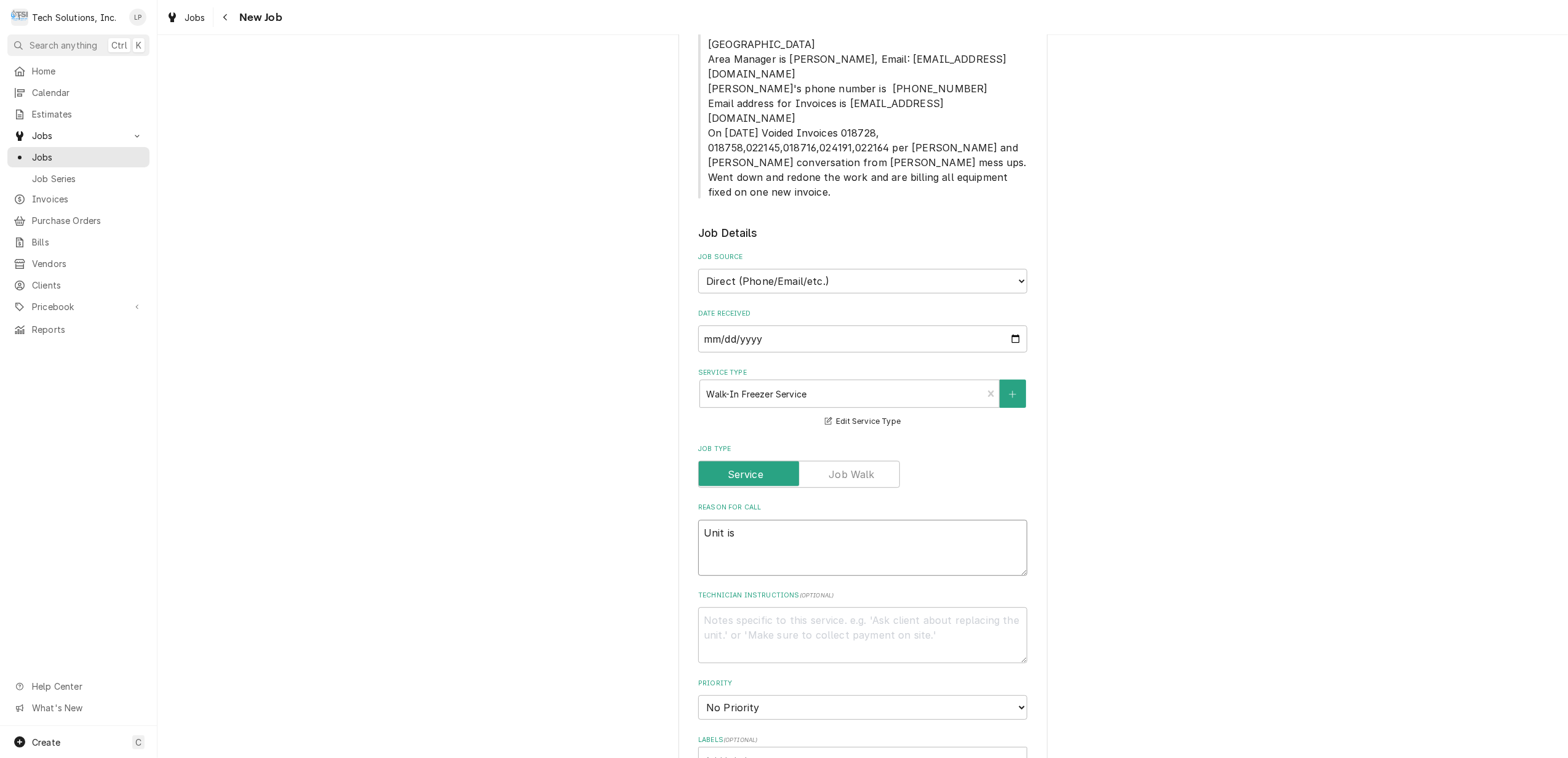
type textarea "Unit is"
type textarea "x"
type textarea "Unit is"
type textarea "x"
type textarea "Unit is w"
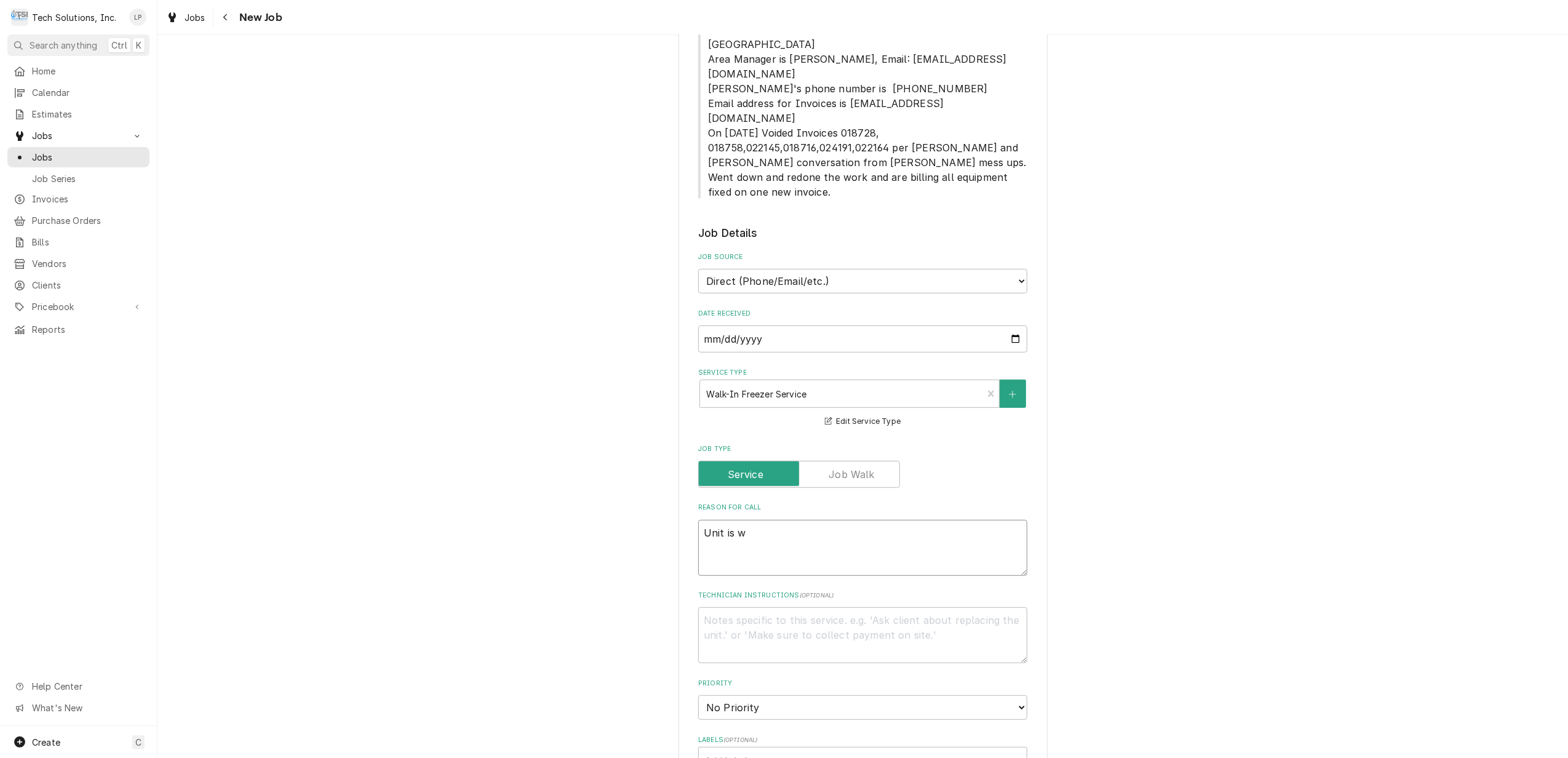
type textarea "x"
type textarea "Unit is wa"
type textarea "x"
type textarea "Unit is was"
type textarea "x"
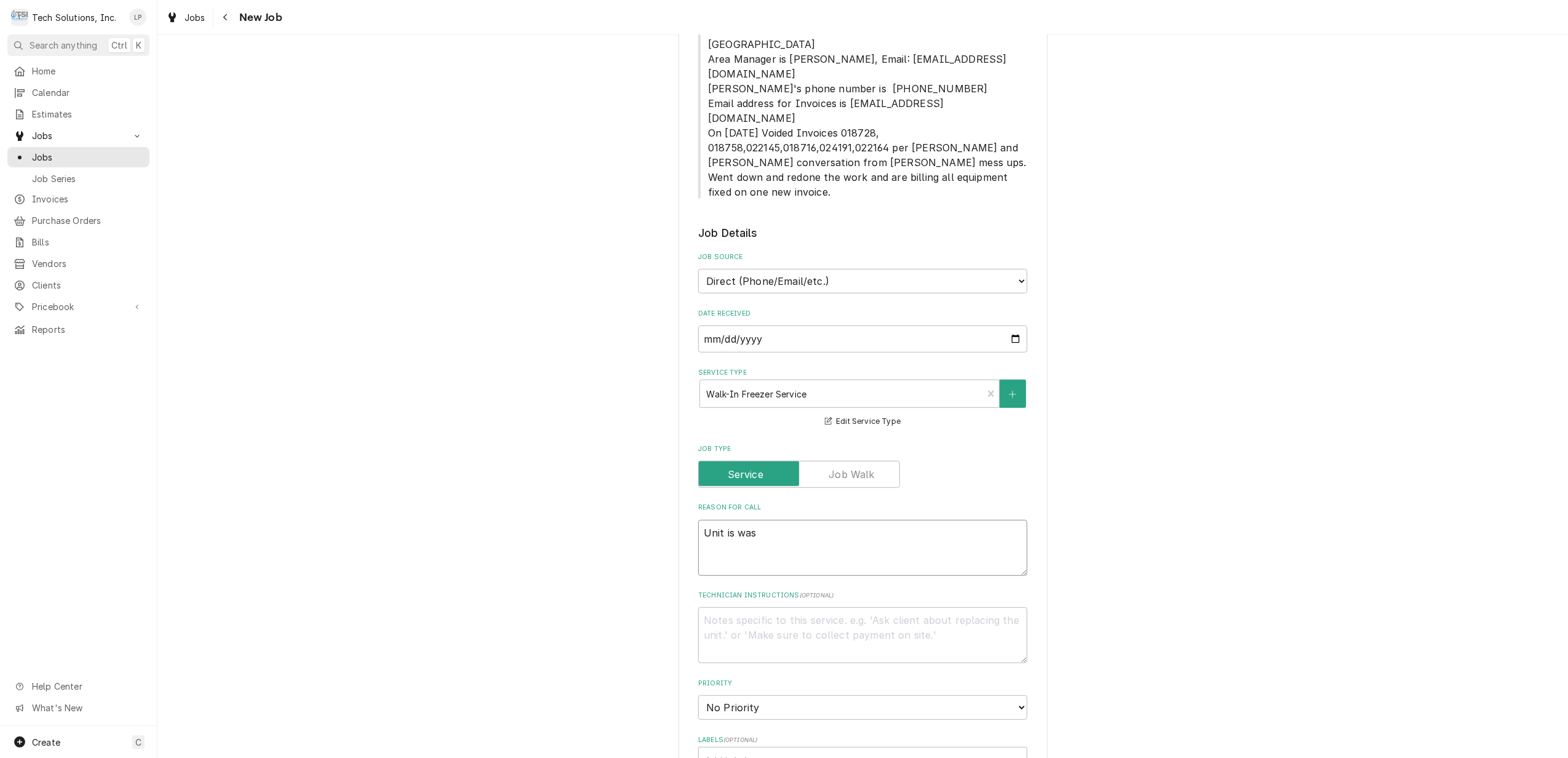
type textarea "Unit is was"
type textarea "x"
type textarea "Unit is was a"
type textarea "x"
type textarea "Unit is was at"
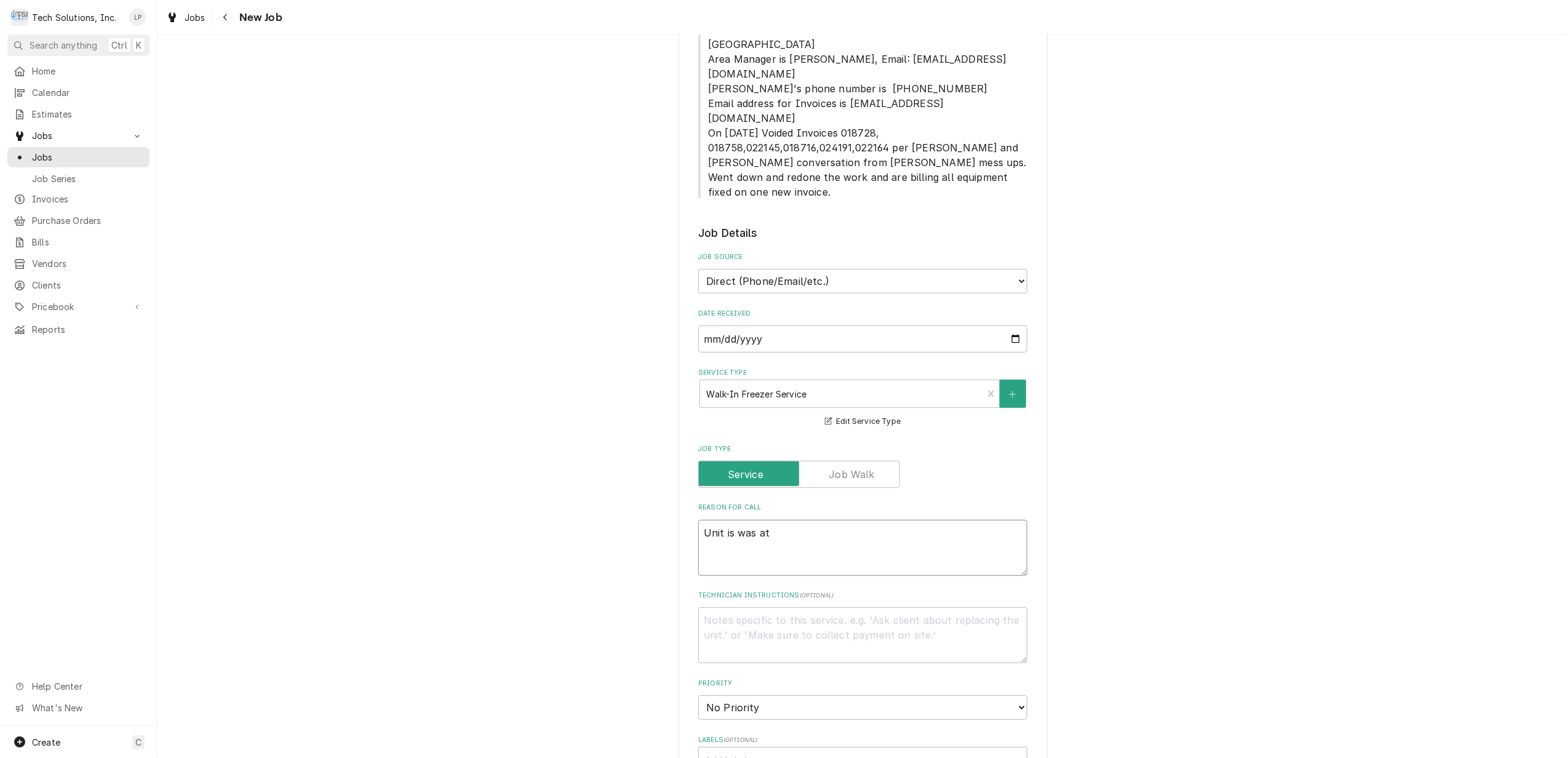
type textarea "x"
type textarea "Unit is was at"
type textarea "x"
type textarea "Unit is was at 2"
type textarea "x"
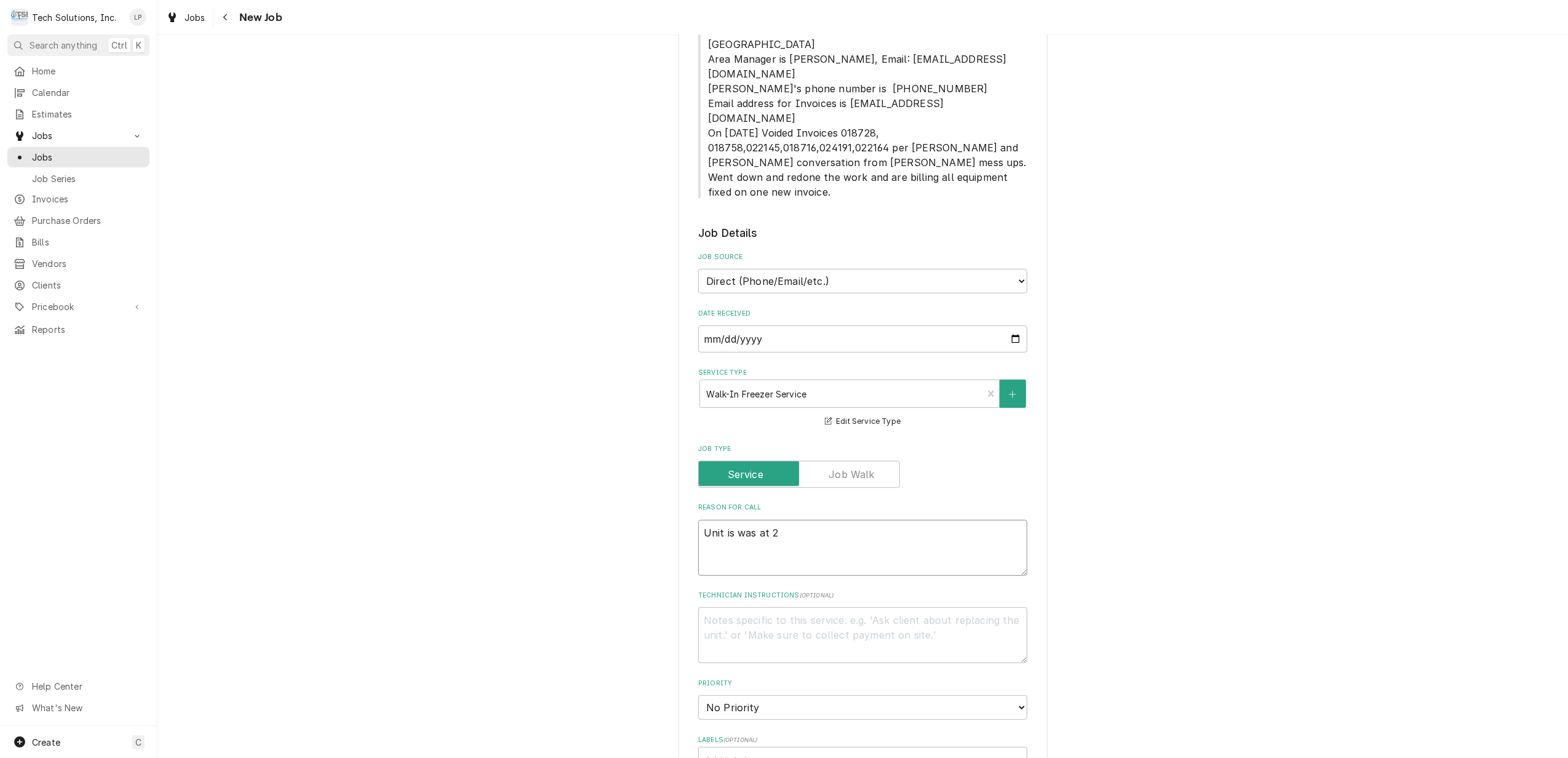
type textarea "Unit is was at 20"
type textarea "x"
type textarea "Unit is was at 20"
type textarea "x"
type textarea "Unit is was at 20 d"
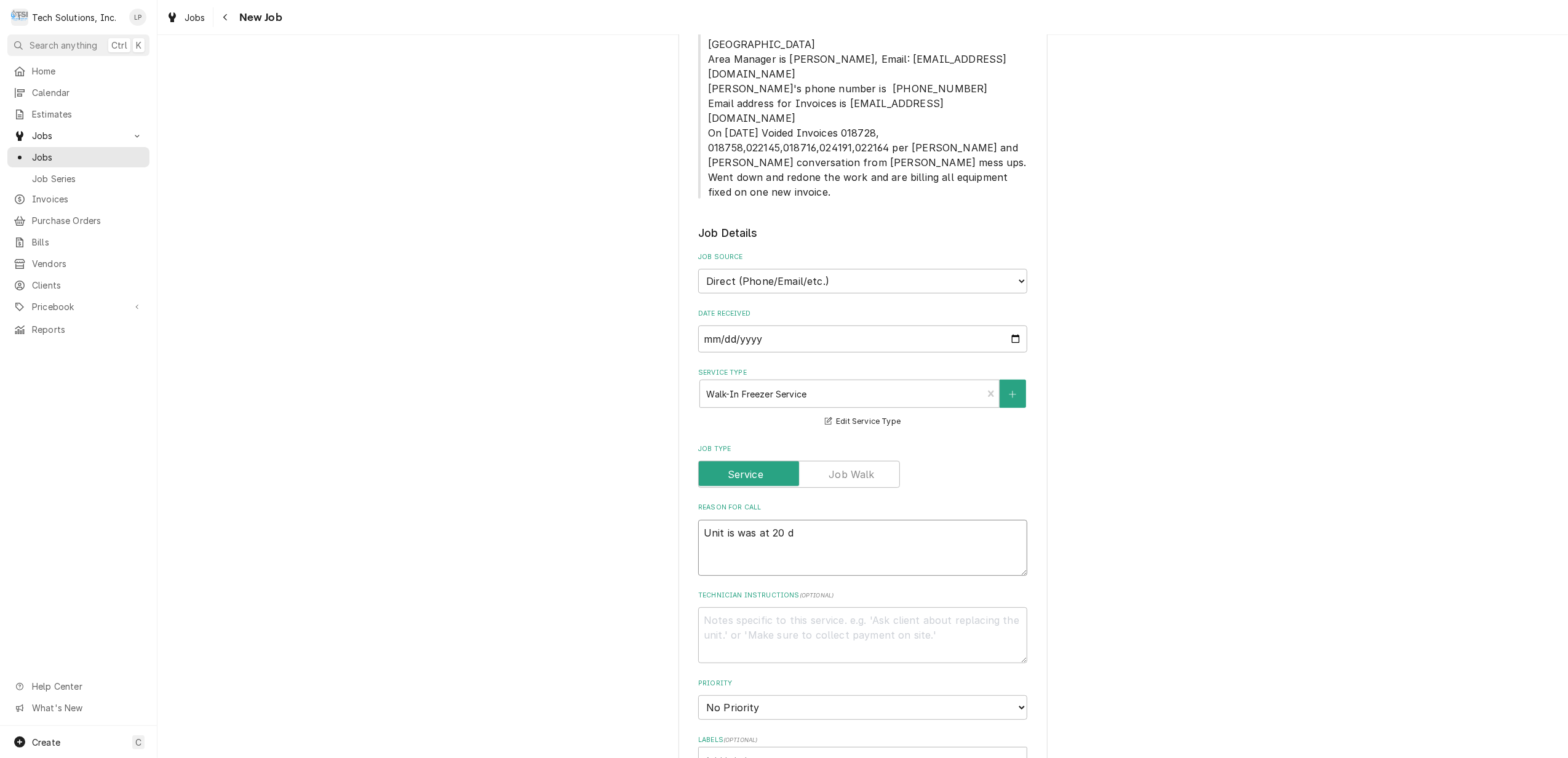
type textarea "x"
type textarea "Unit is was at 20 de"
type textarea "x"
type textarea "Unit is was at 20 deg"
type textarea "x"
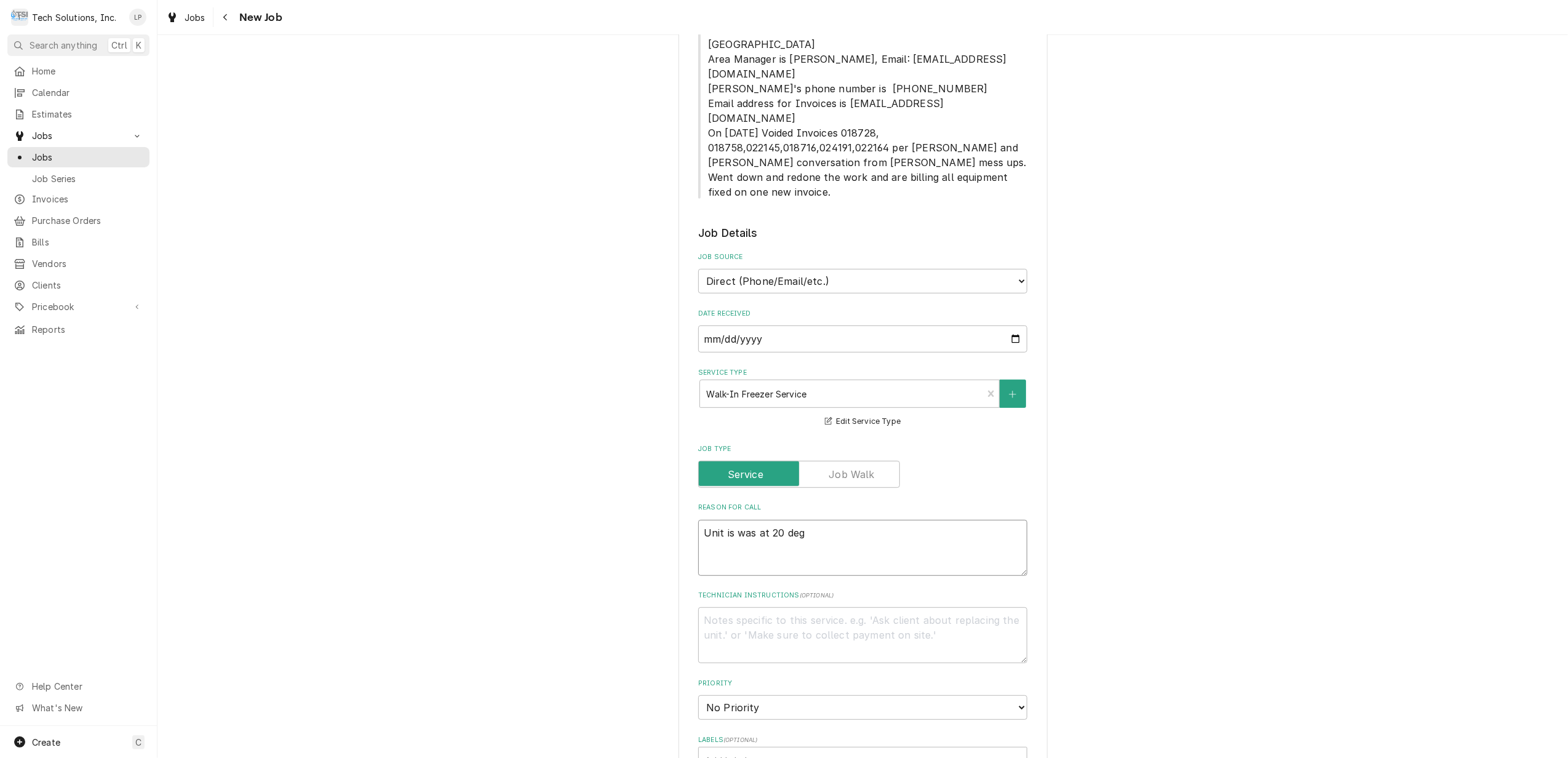
type textarea "Unit is was at 20 degr"
type textarea "x"
type textarea "Unit is was at 20 degre"
type textarea "x"
type textarea "Unit is was at 20 degree"
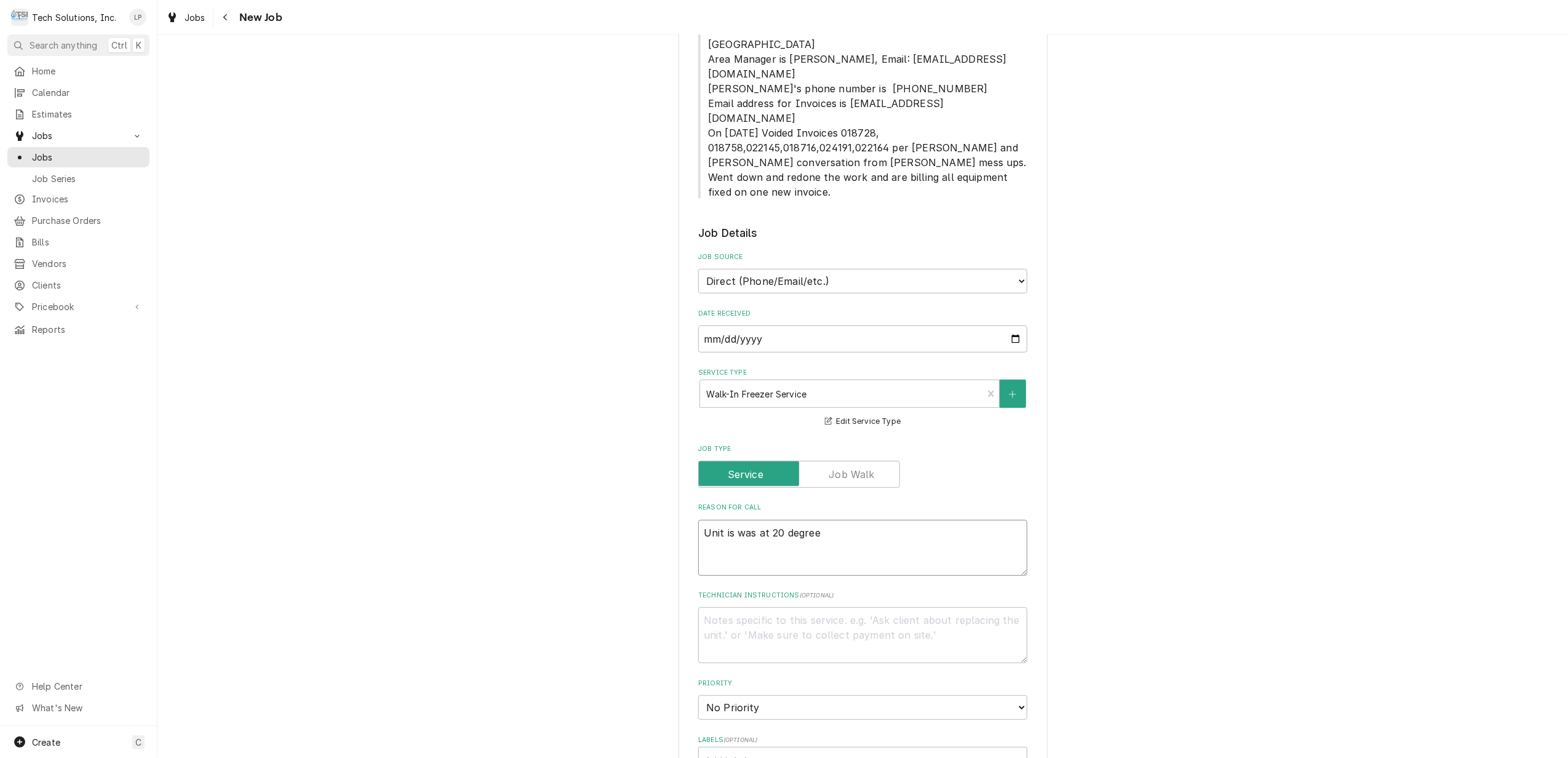
type textarea "x"
type textarea "Unit is was at 20 degrees"
type textarea "x"
type textarea "Unit is was at 20 degrees"
type textarea "x"
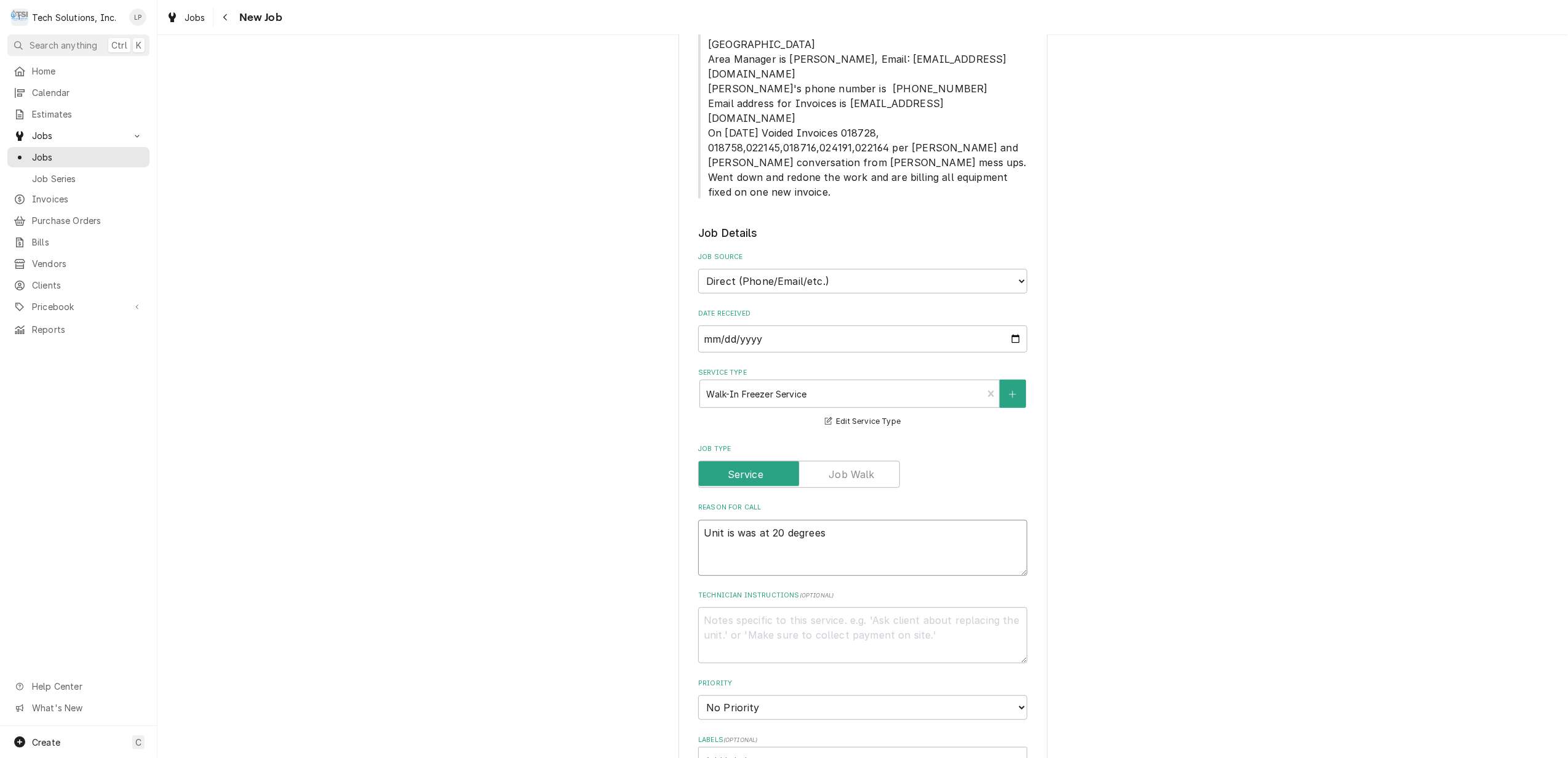
type textarea "Unit is was at 20 degrees a"
type textarea "x"
type textarea "Unit is was at 20 degrees ar"
type textarea "x"
type textarea "Unit is was at 20 degrees aro"
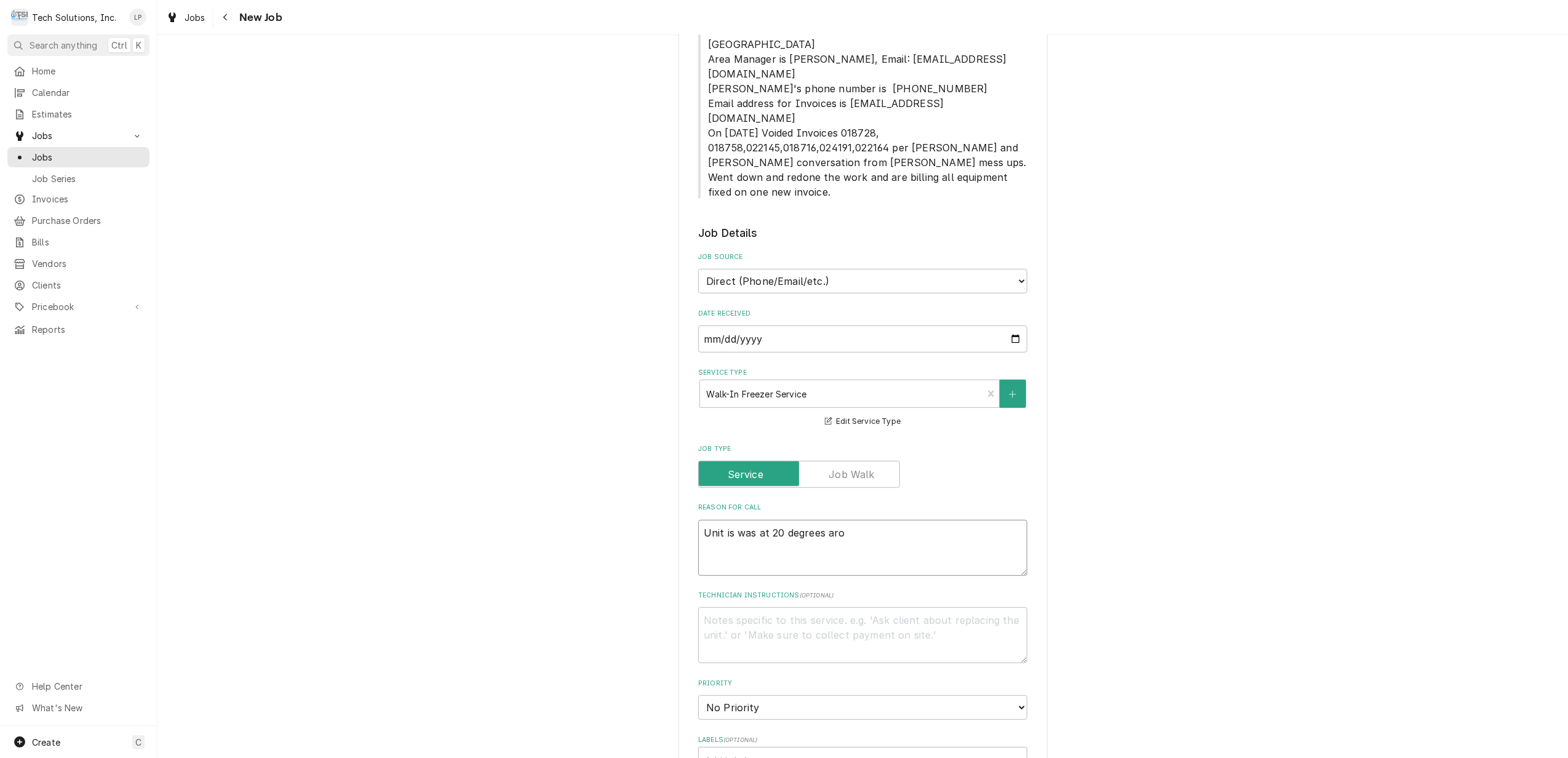
type textarea "x"
type textarea "Unit is was at 20 degrees arou"
type textarea "x"
type textarea "Unit is was at 20 degrees aroun"
type textarea "x"
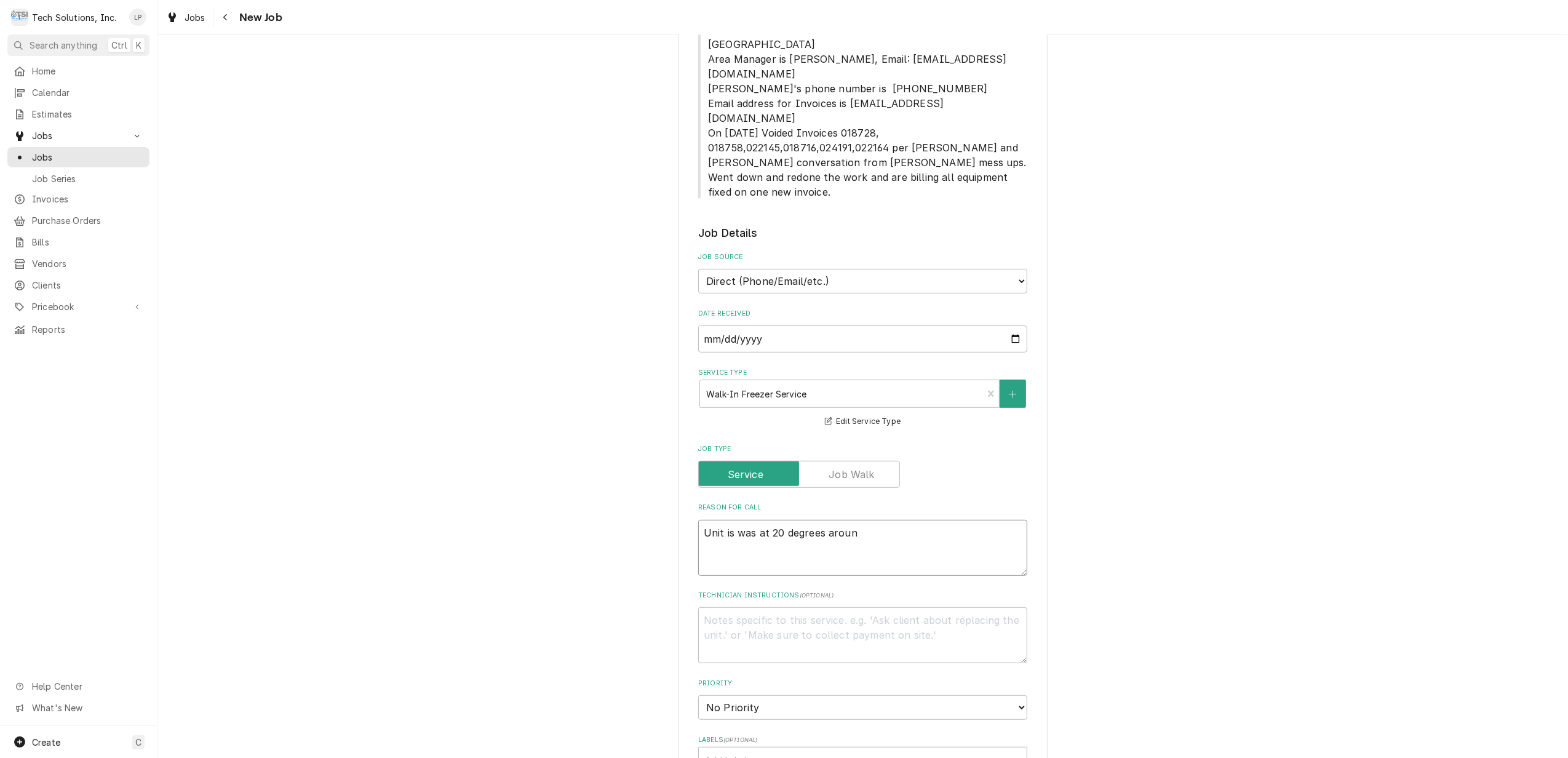
type textarea "Unit is was at 20 degrees around"
type textarea "x"
type textarea "Unit is was at 20 degrees around"
type textarea "x"
type textarea "Unit is was at 20 degrees around 1"
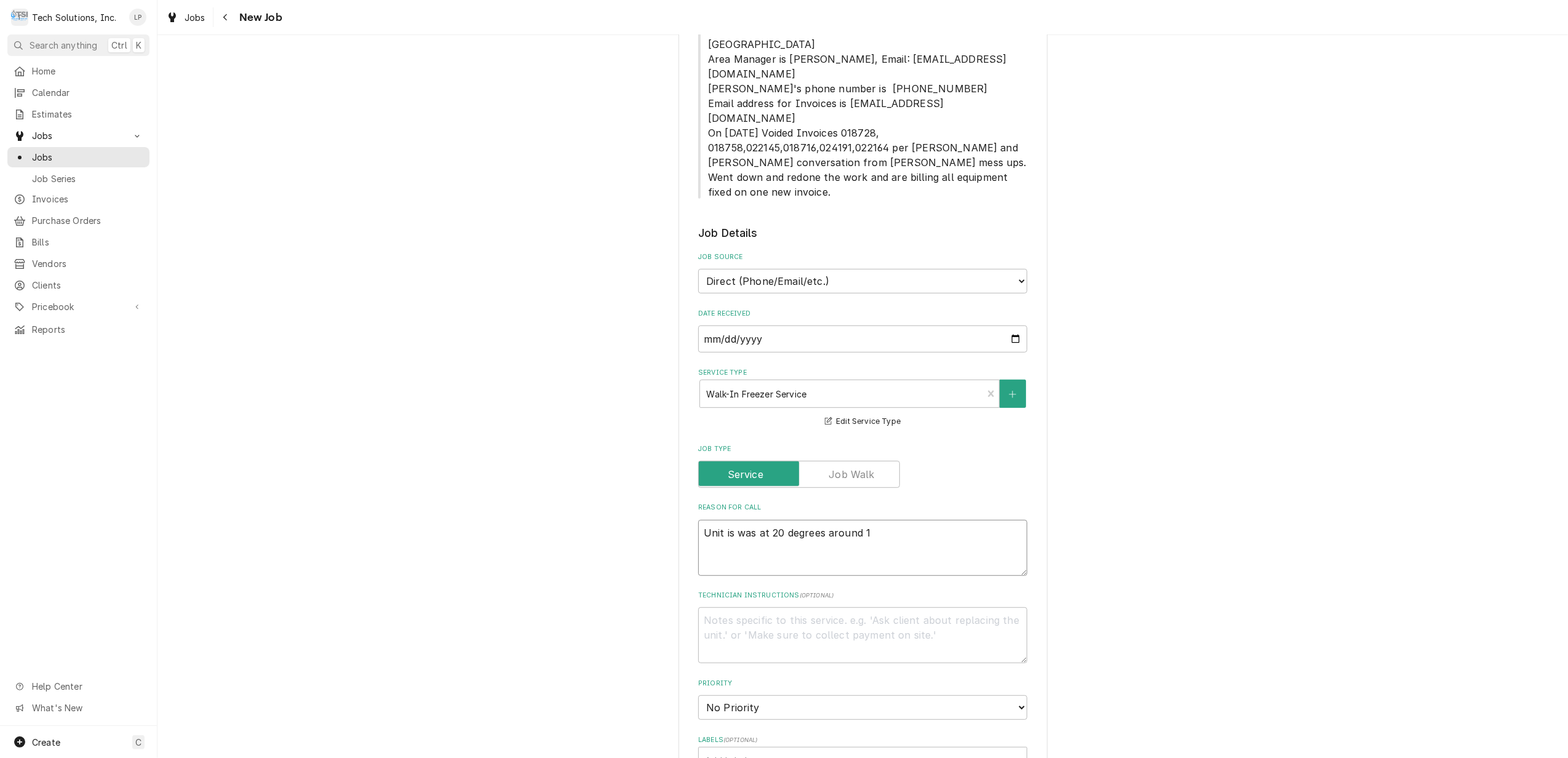
type textarea "x"
type textarea "Unit is was at 20 degrees around 12"
type textarea "x"
type textarea "Unit is was at 20 degrees around 12/"
type textarea "x"
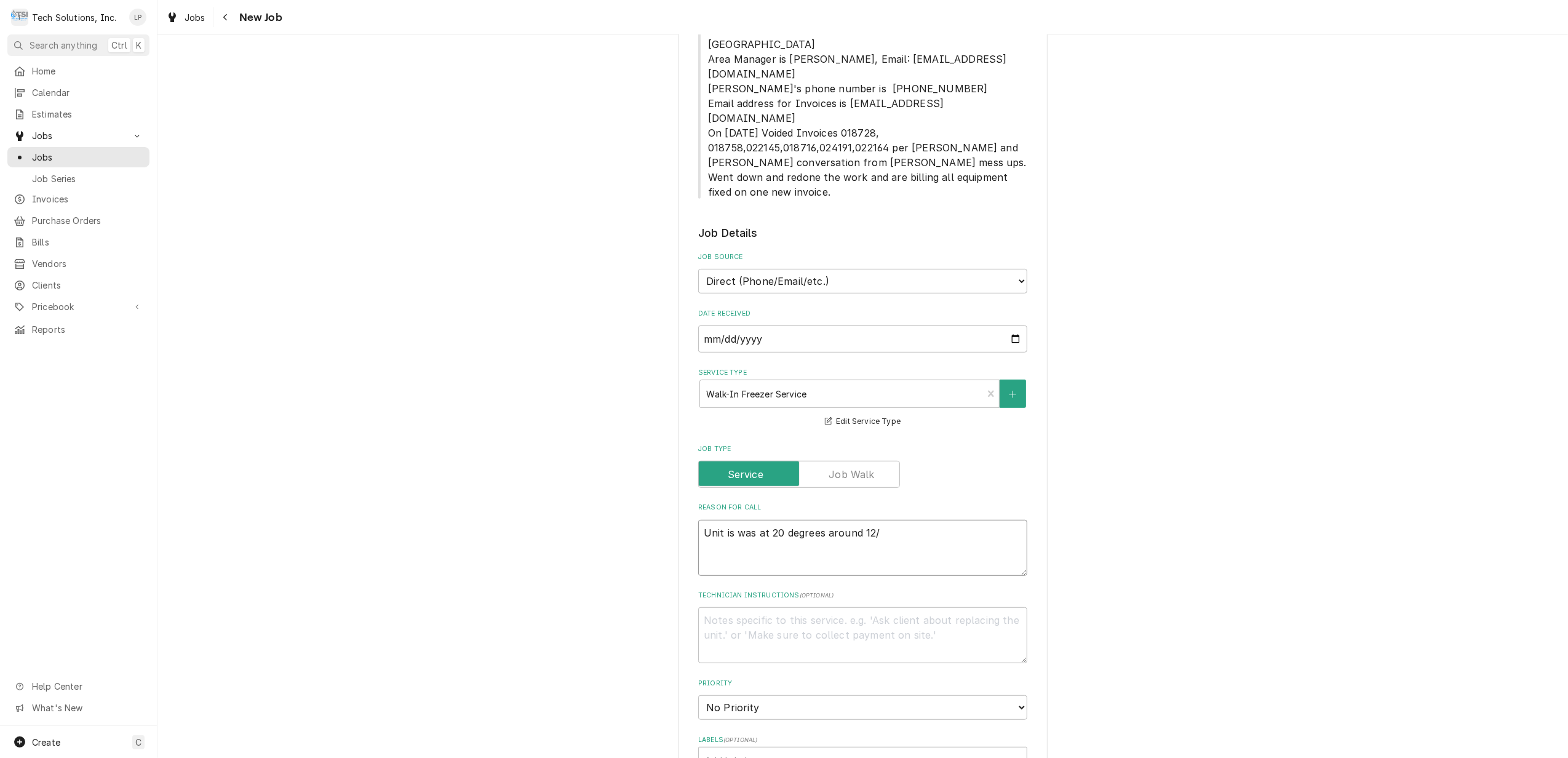
type textarea "Unit is was at 20 degrees around 12/3"
type textarea "x"
type textarea "Unit is was at 20 degrees around 12/30"
type textarea "x"
type textarea "Unit is was at 20 degrees around 12/30"
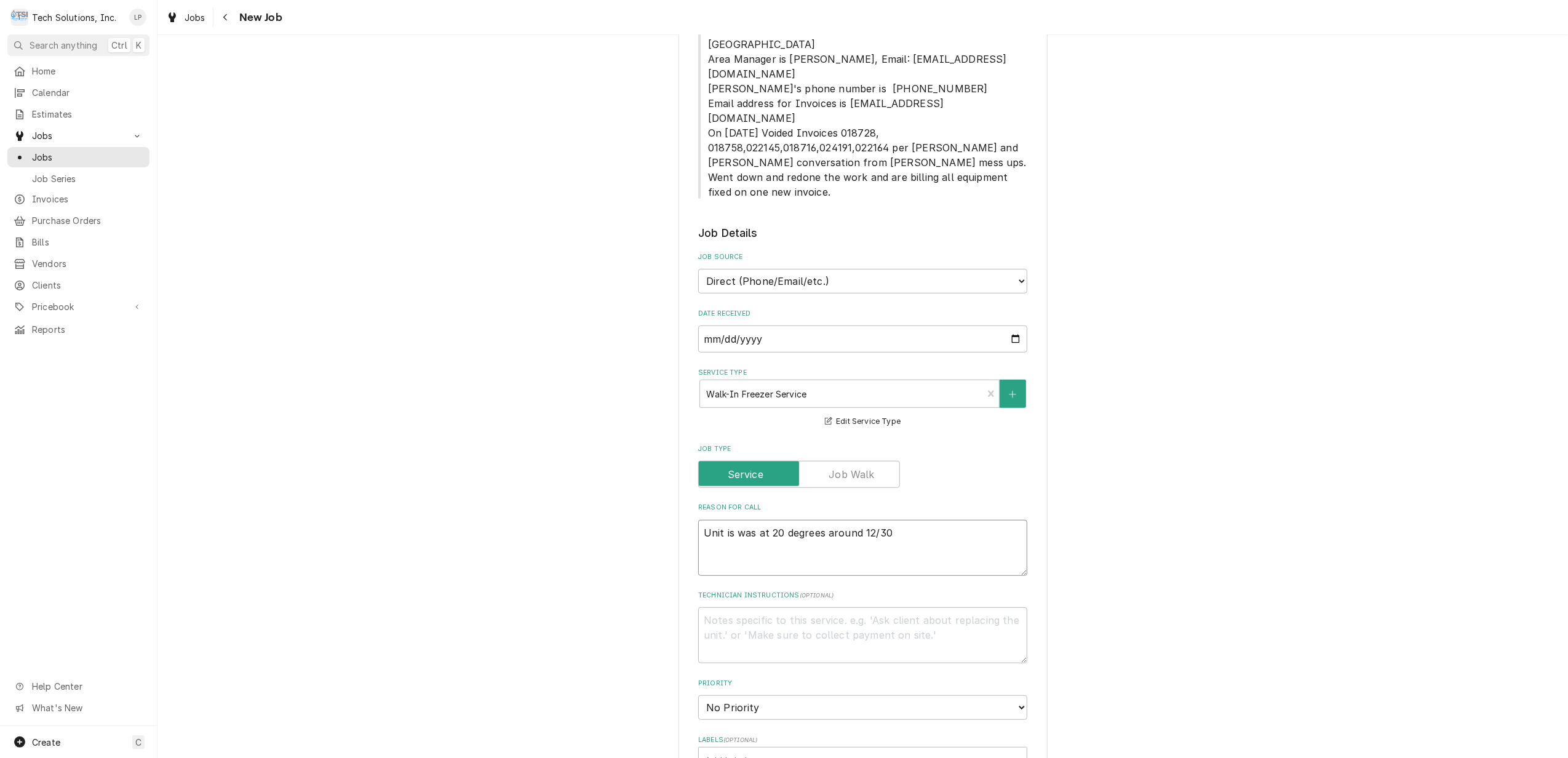
type textarea "x"
type textarea "Unit is was at 20 degrees around 12/30"
type textarea "x"
type textarea "Unit is was at 20 degrees around 12/3"
type textarea "x"
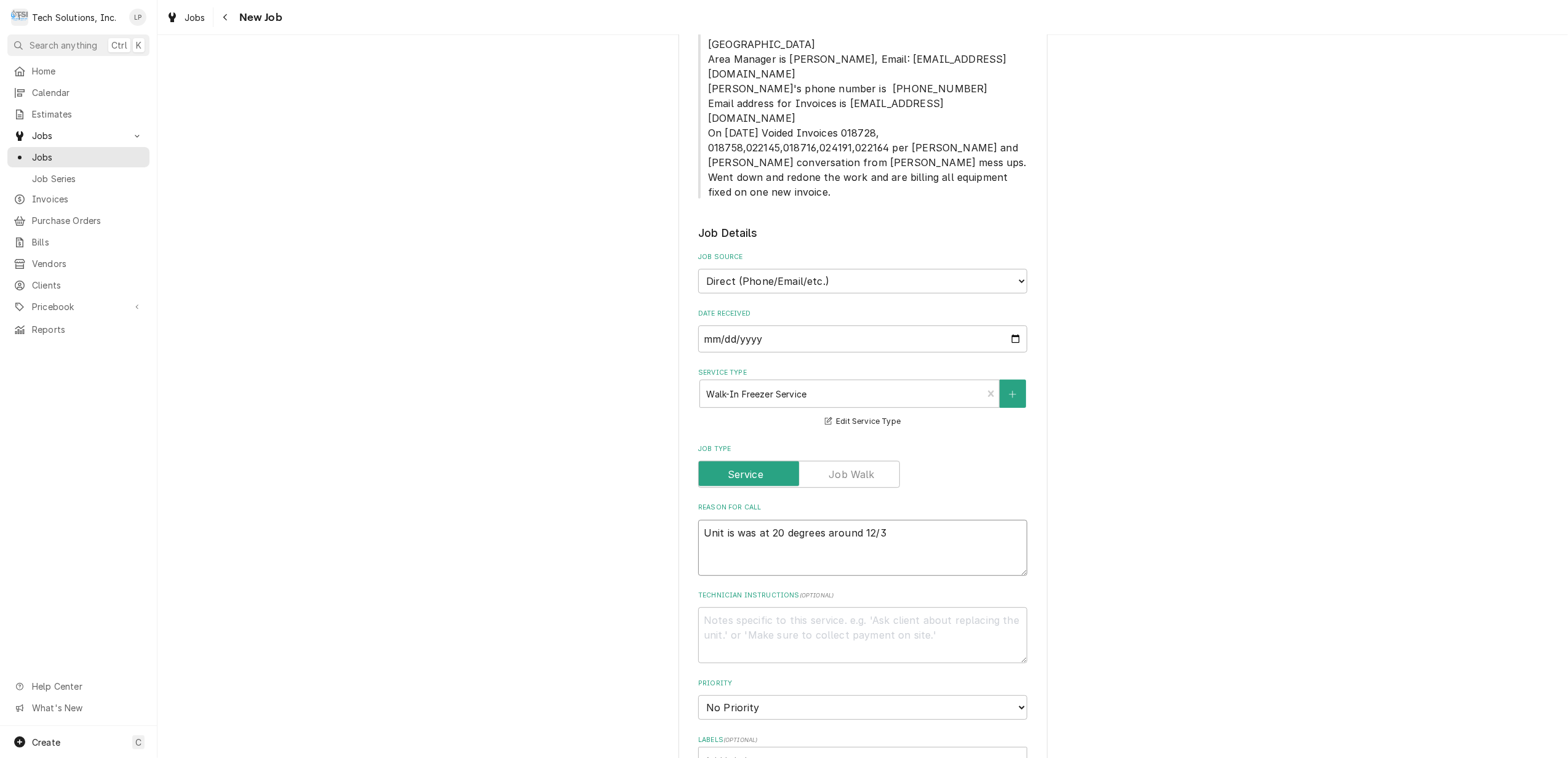
type textarea "Unit is was at 20 degrees around 12/"
type textarea "x"
type textarea "Unit is was at 20 degrees around 12"
type textarea "x"
type textarea "Unit is was at 20 degrees around 12:"
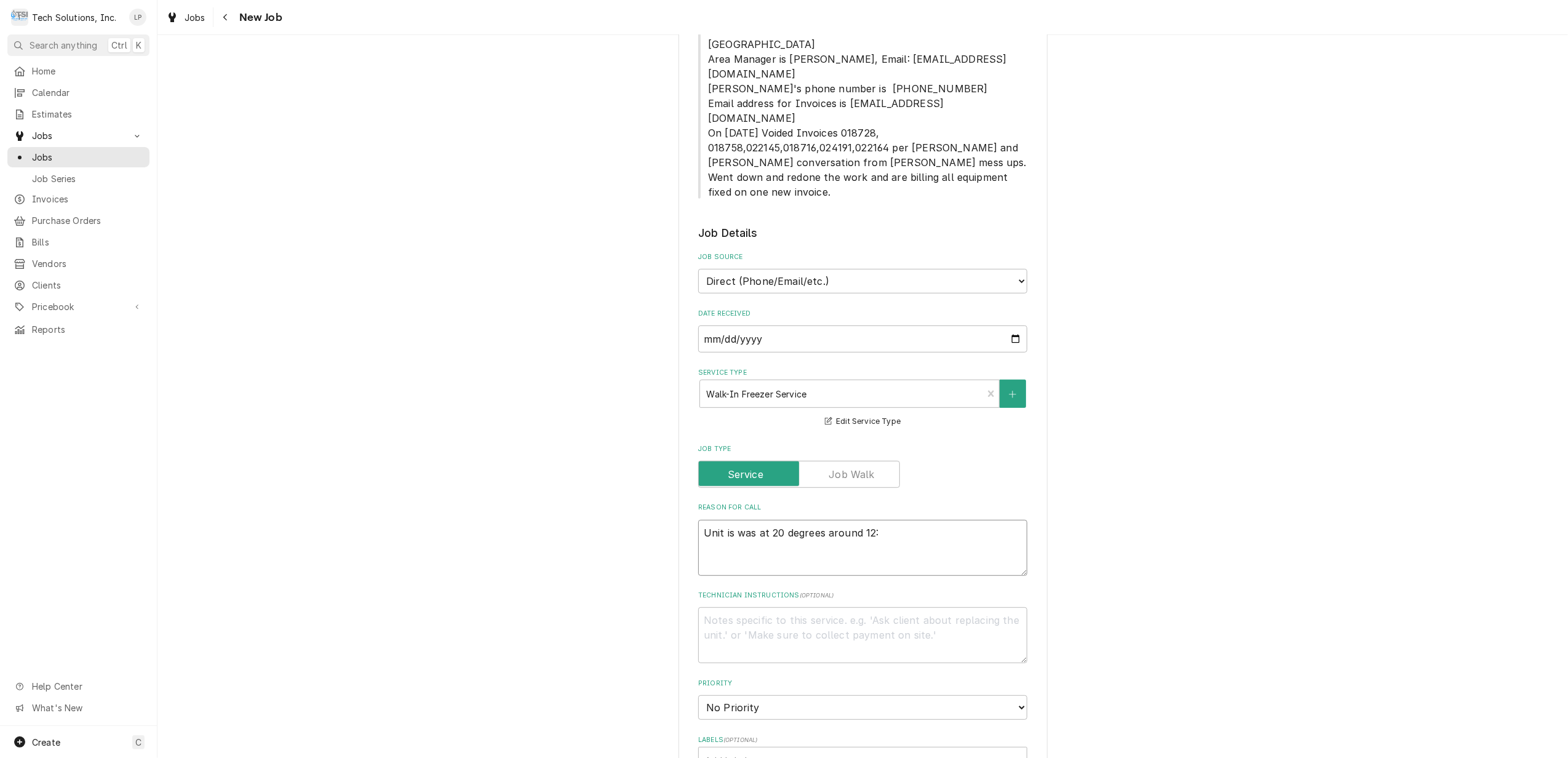
type textarea "x"
type textarea "Unit is was at 20 degrees around 12:3"
type textarea "x"
type textarea "Unit is was at 20 degrees around 12:30"
type textarea "x"
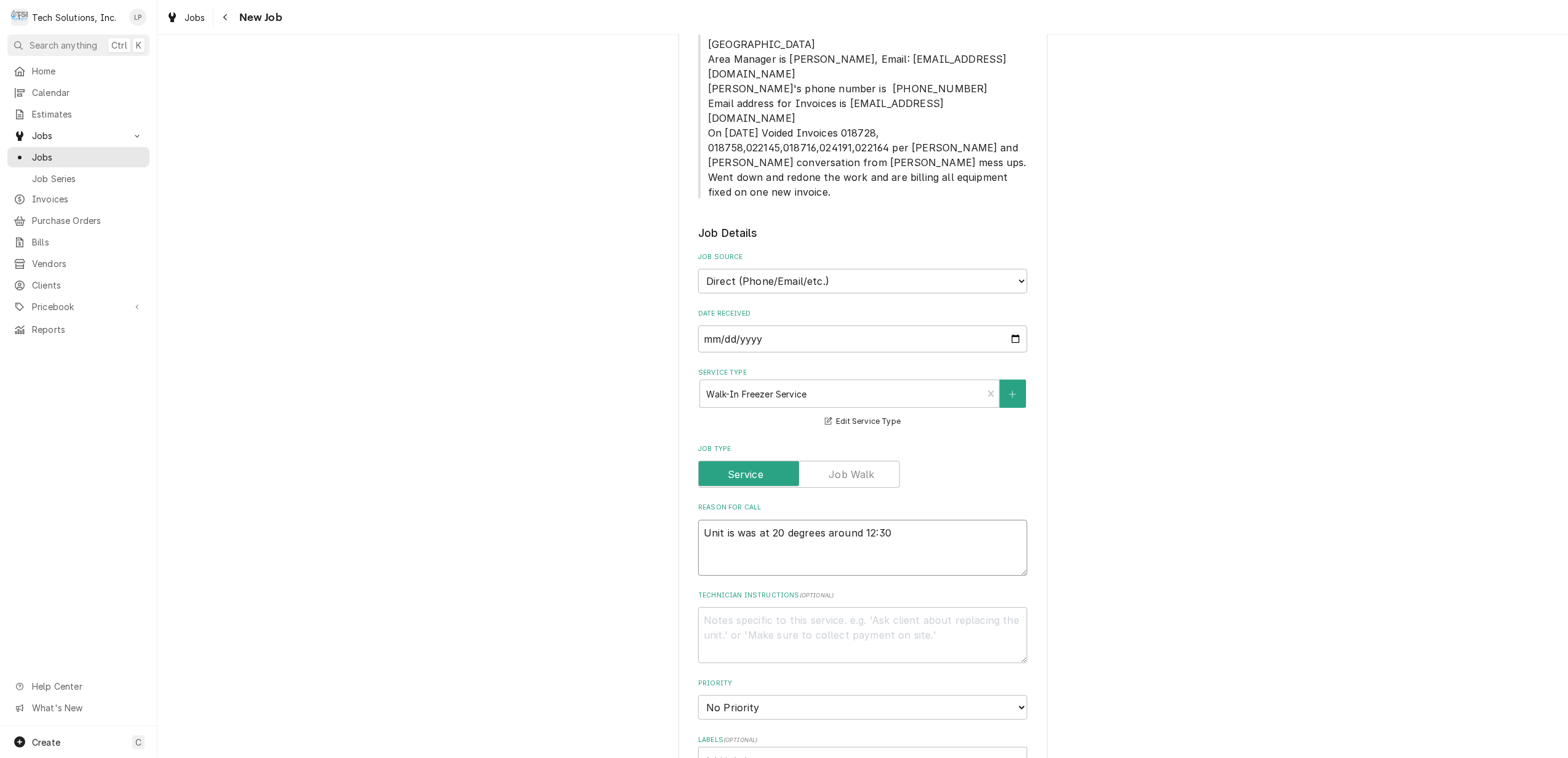
type textarea "Unit is was at 20 degrees around 12:30"
type textarea "x"
type textarea "Unit is was at 20 degrees around 12:30 P"
type textarea "x"
type textarea "Unit is was at 20 degrees around 12:30 PM"
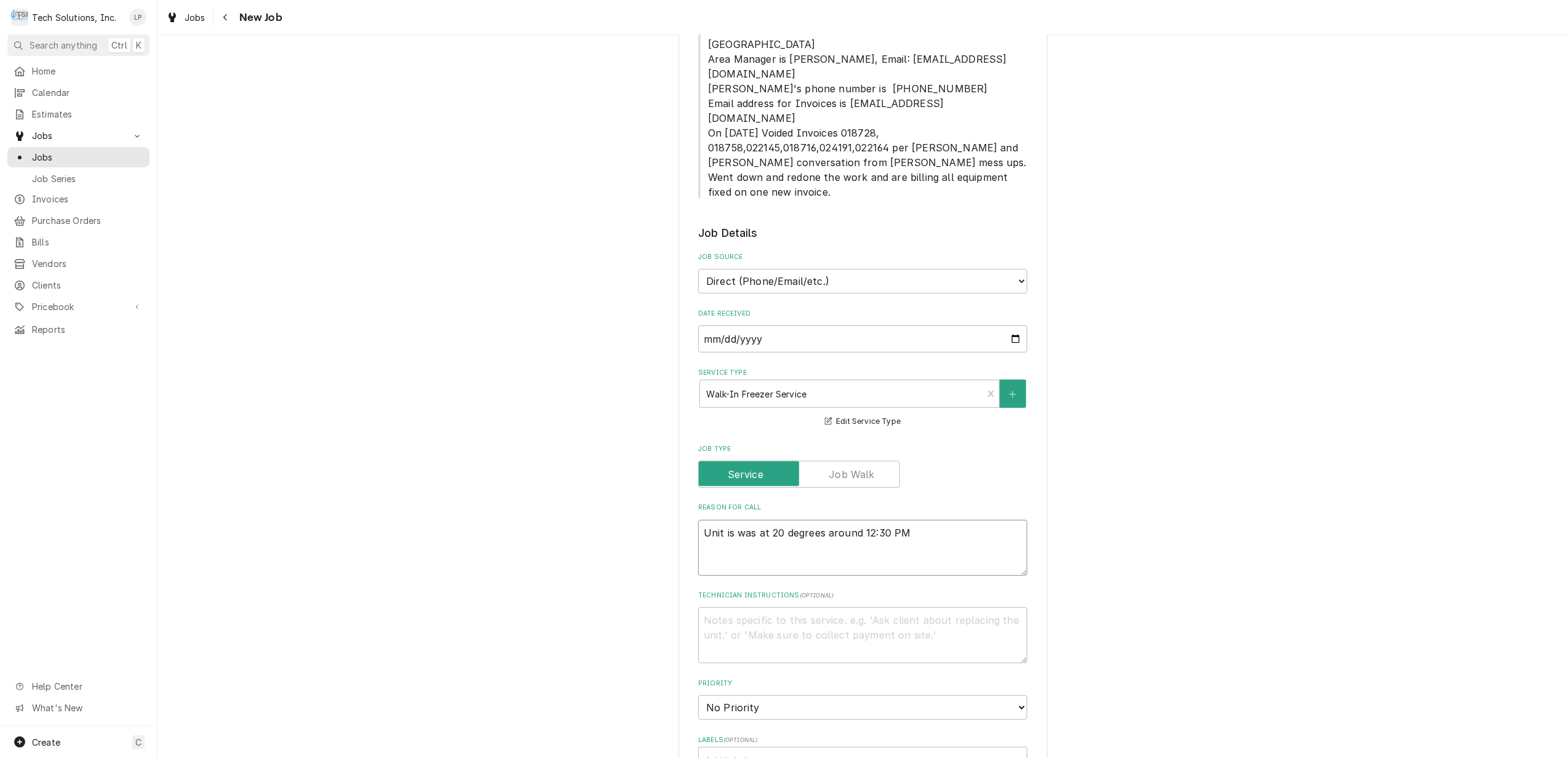
type textarea "x"
type textarea "Unit is was at 20 degrees around 12:30 PM."
type textarea "x"
type textarea "Unit i was at 20 degrees around 12:30 PM."
type textarea "x"
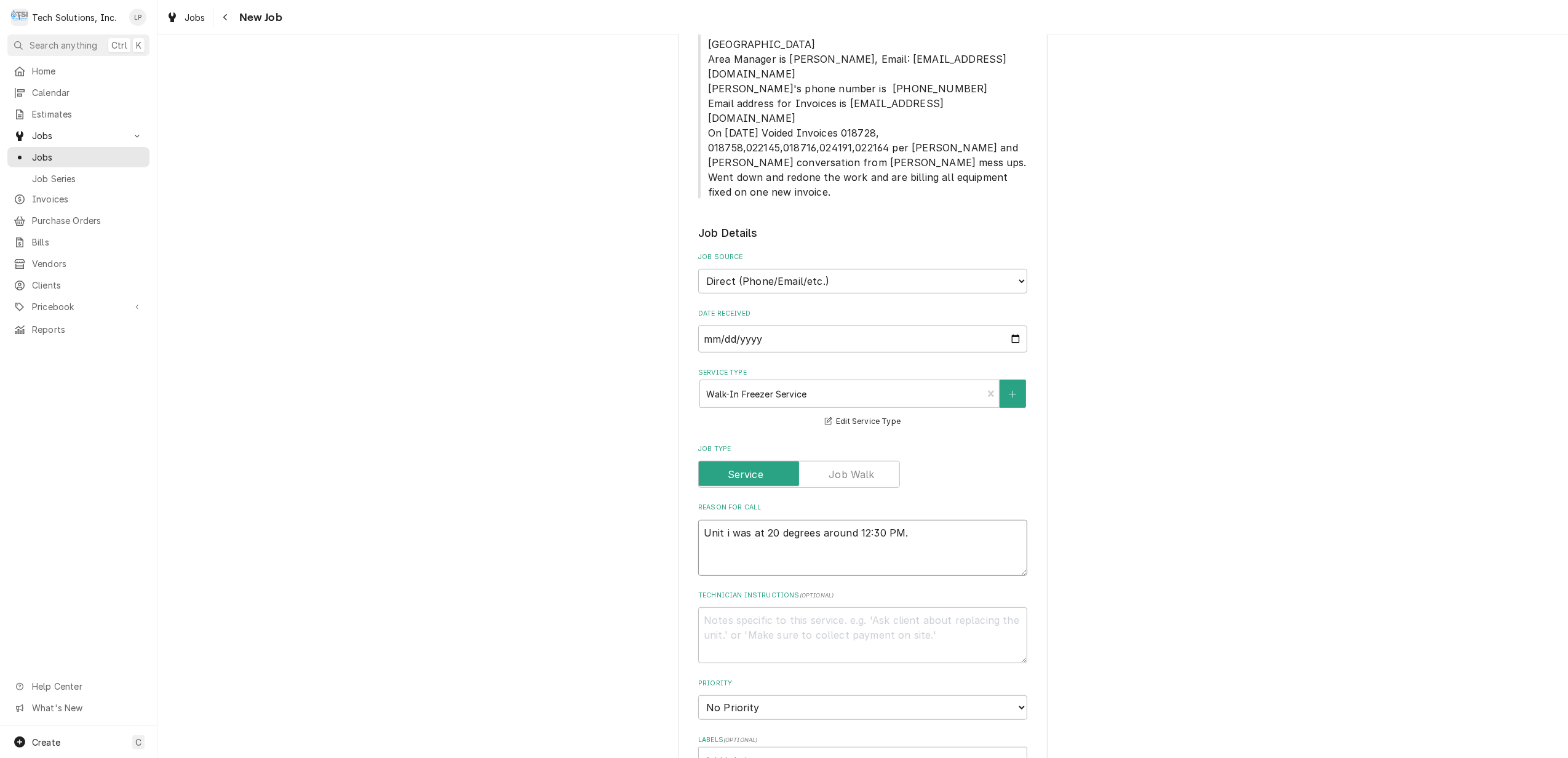
type textarea "Unit was at 20 degrees around 12:30 PM."
type textarea "x"
type textarea "Unit was at 20 degrees around 12:30 PM."
type textarea "x"
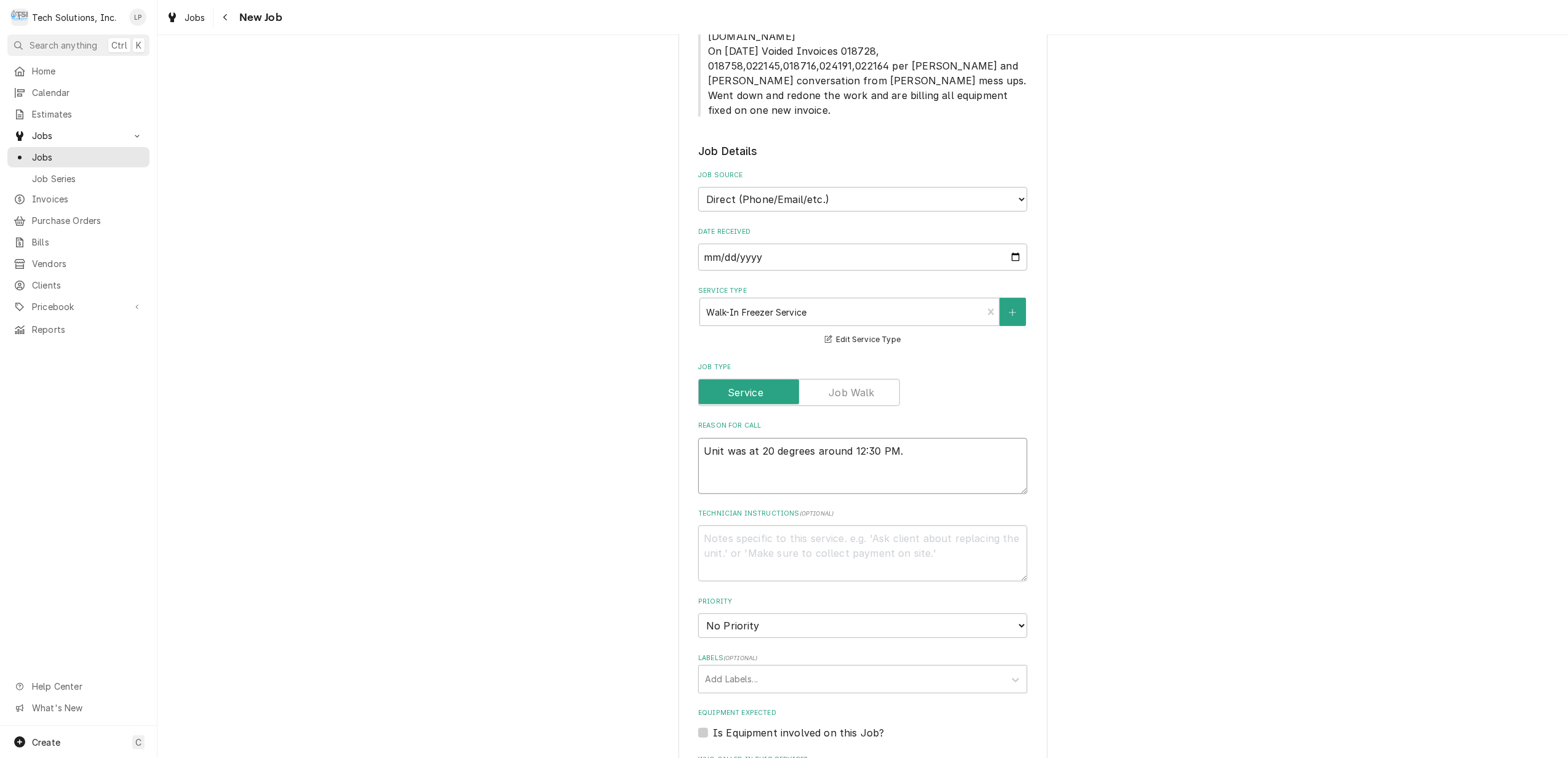
type textarea "Unit was at 20 degrees around 12:30 PM."
click at [1017, 613] on select "No Priority Urgent High Medium Low" at bounding box center [863, 626] width 329 height 25
select select "1"
click at [698, 613] on select "No Priority Urgent High Medium Low" at bounding box center [863, 626] width 329 height 25
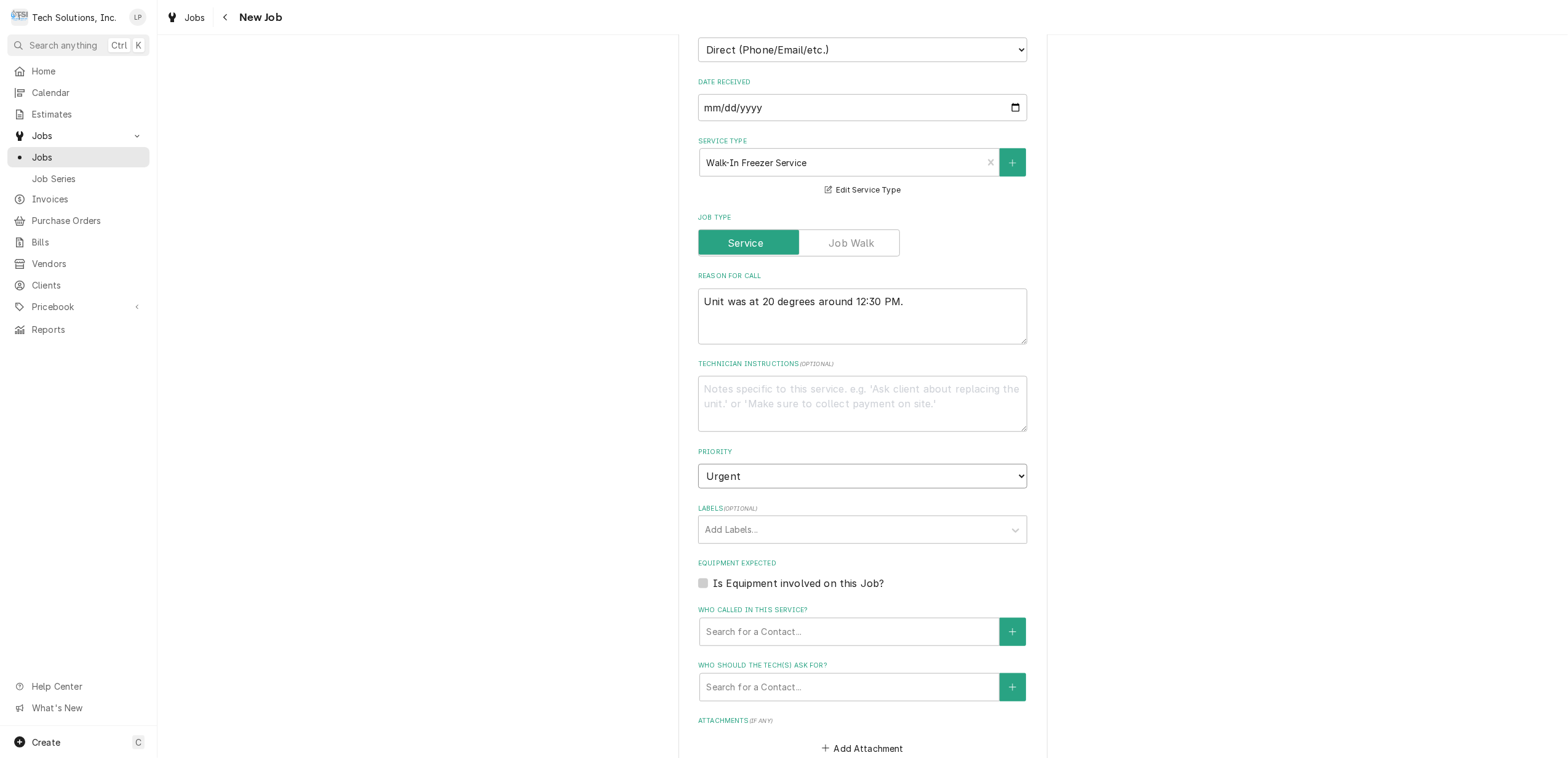
scroll to position [738, 0]
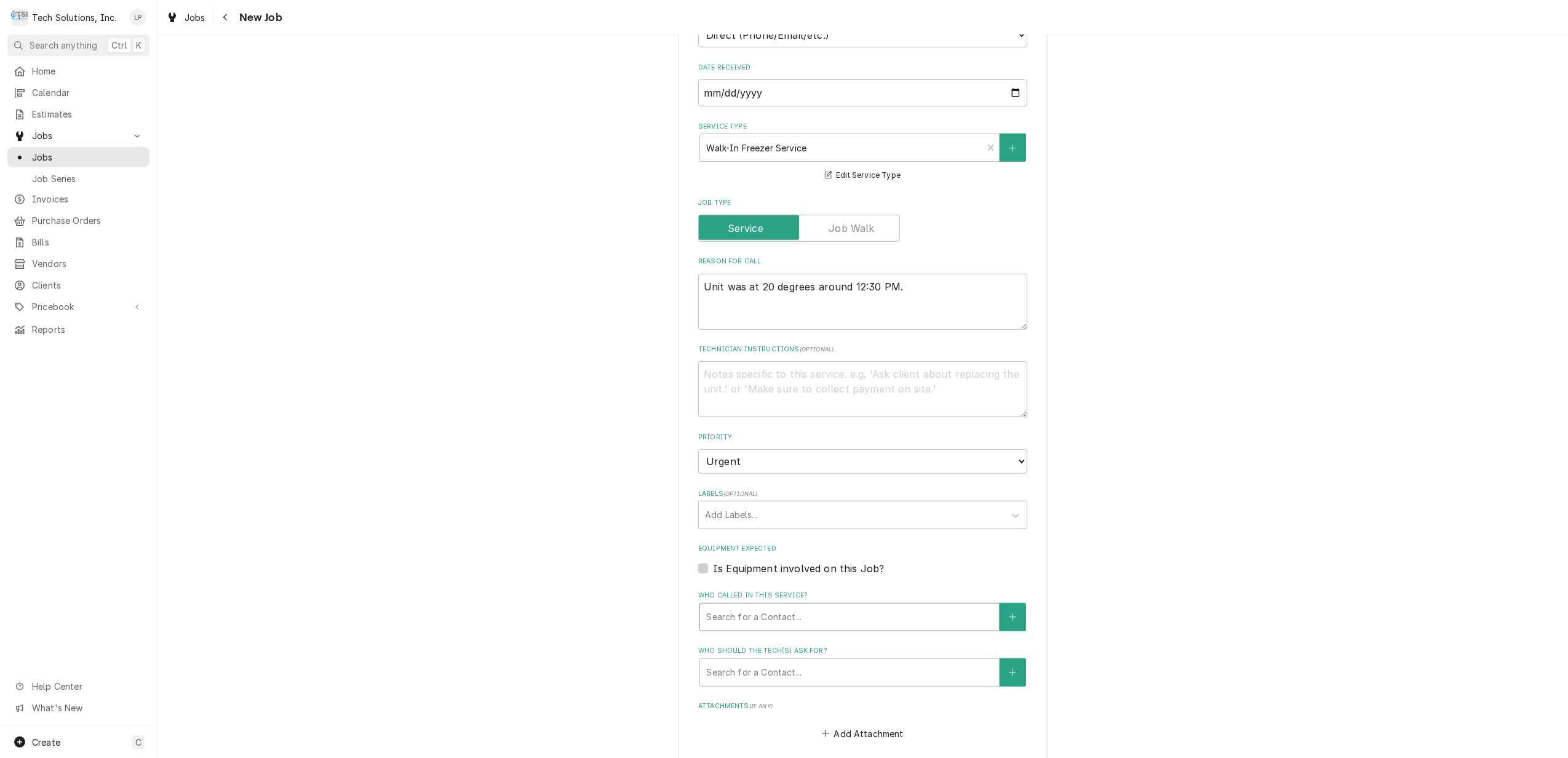
click at [928, 606] on div "Who called in this service?" at bounding box center [849, 617] width 287 height 22
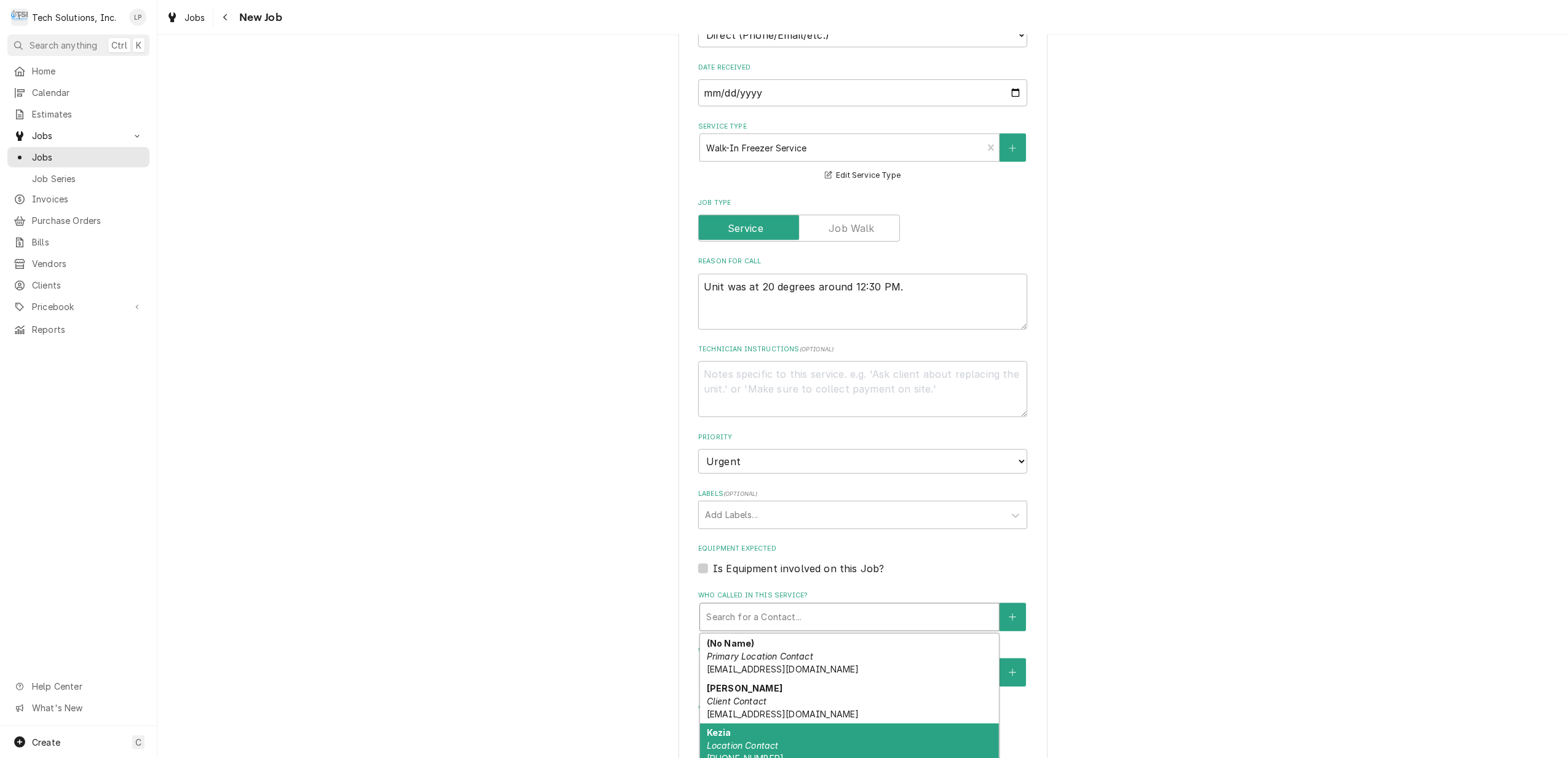
click at [906, 723] on div "Kezia Location Contact (304) 992-8654" at bounding box center [849, 746] width 299 height 45
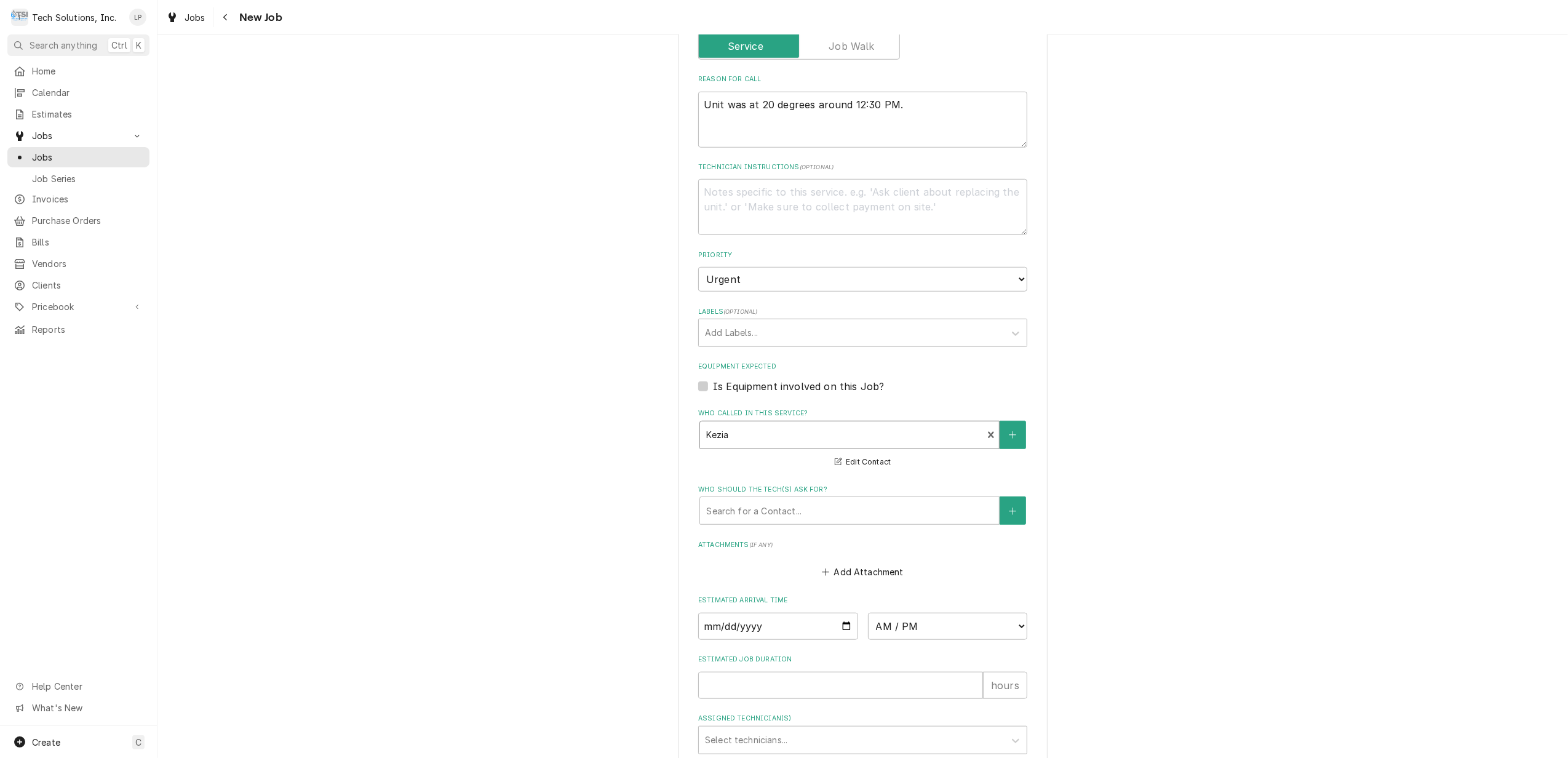
scroll to position [936, 0]
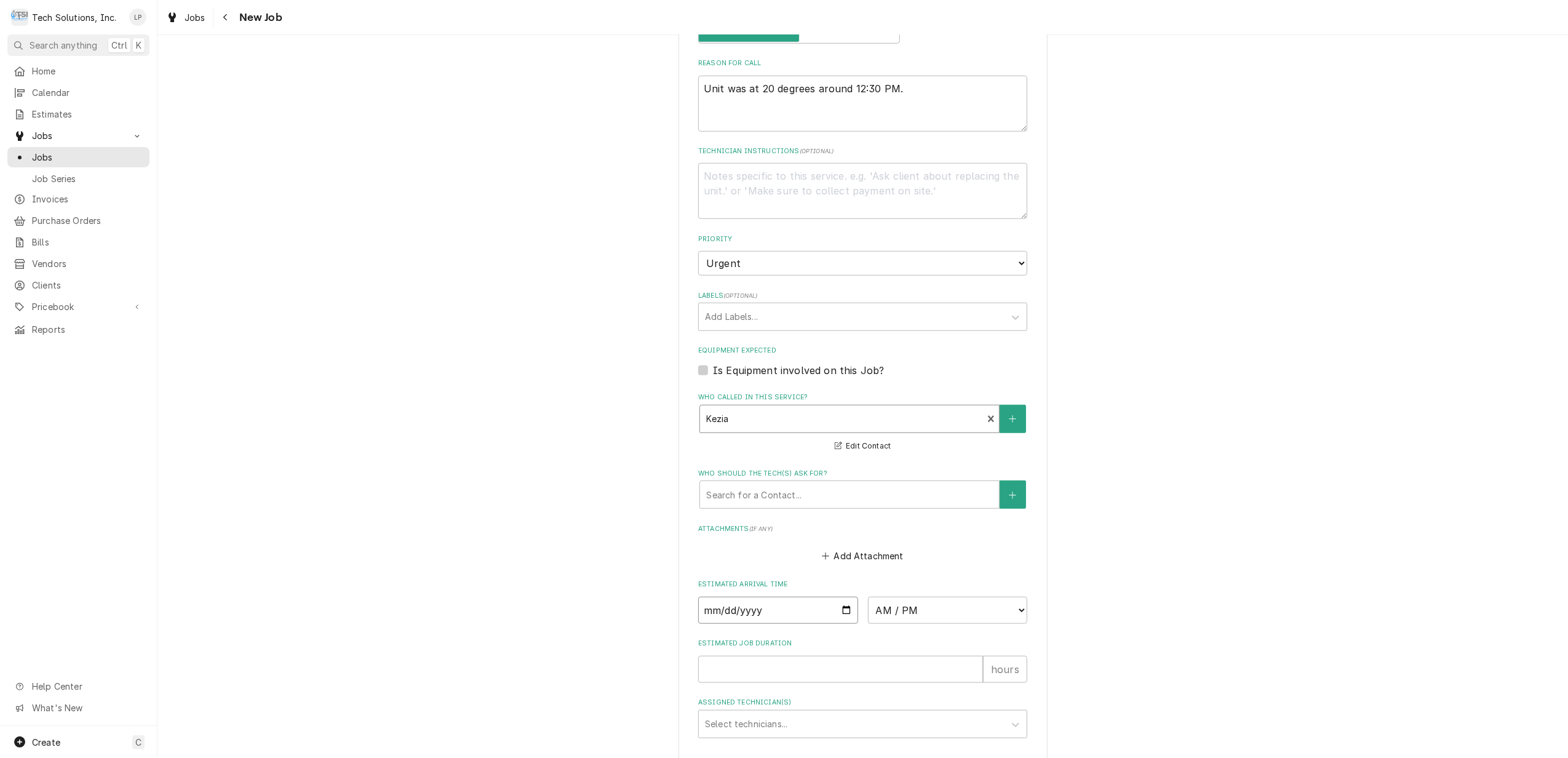
click at [837, 597] on input "Date" at bounding box center [778, 610] width 160 height 27
click at [839, 597] on input "Date" at bounding box center [778, 610] width 160 height 27
type textarea "x"
type input "2025-08-22"
type textarea "x"
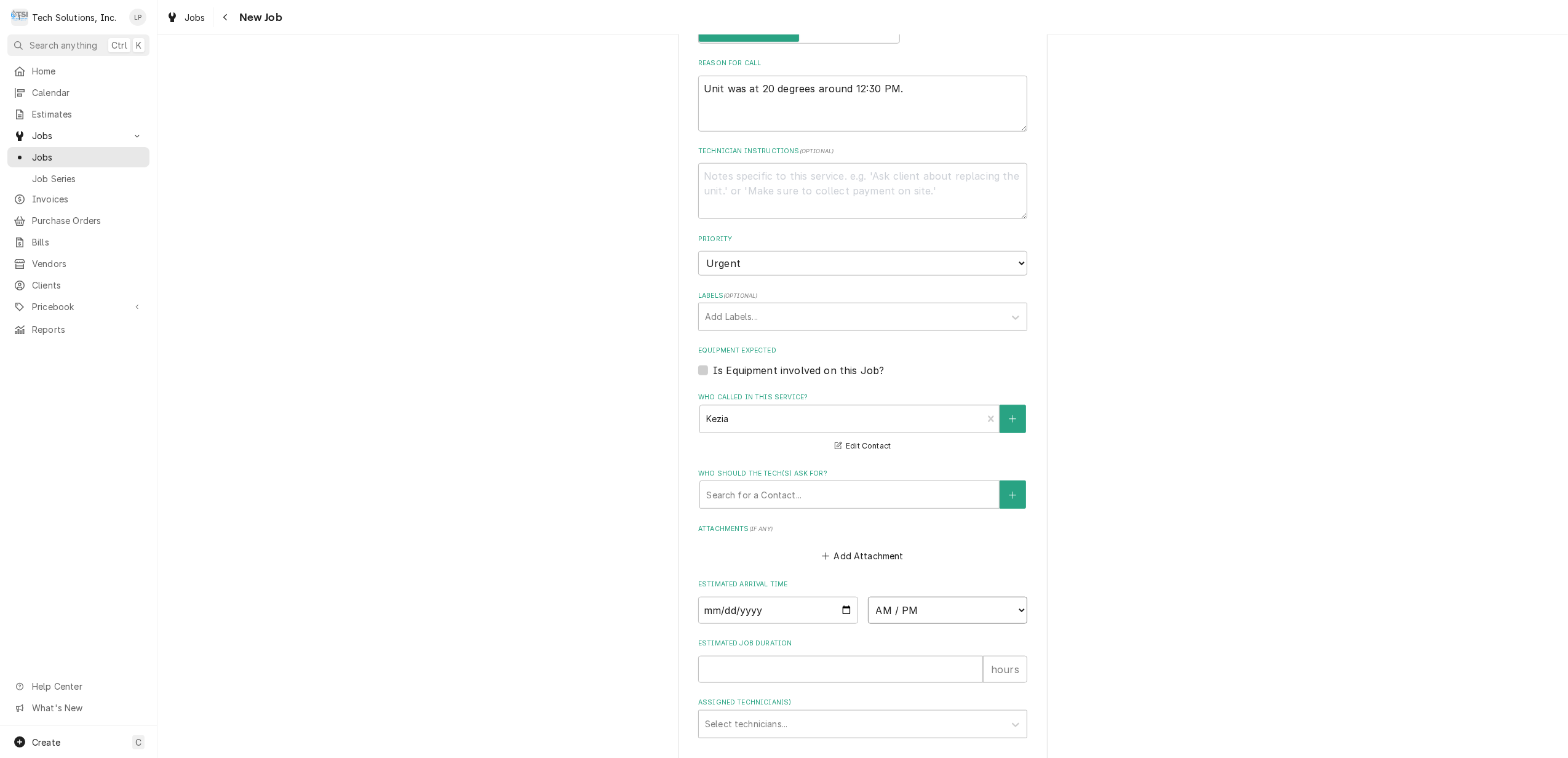
click at [1014, 597] on select "AM / PM 6:00 AM 6:15 AM 6:30 AM 6:45 AM 7:00 AM 7:15 AM 7:30 AM 7:45 AM 8:00 AM…" at bounding box center [947, 610] width 160 height 27
select select "17:00:00"
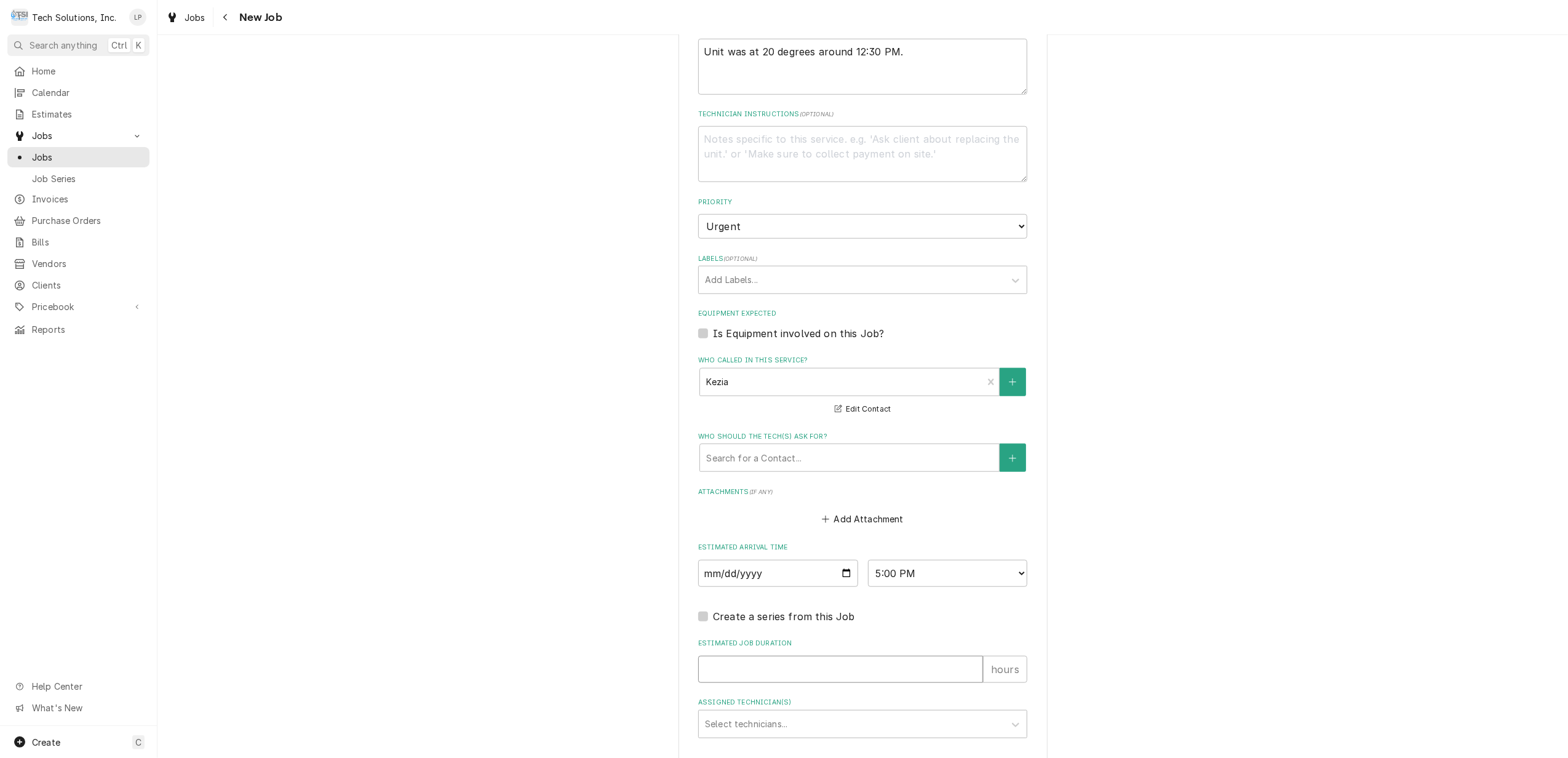
type textarea "x"
type input "1"
click at [967, 656] on input "1" at bounding box center [841, 670] width 285 height 27
type textarea "x"
type input "2"
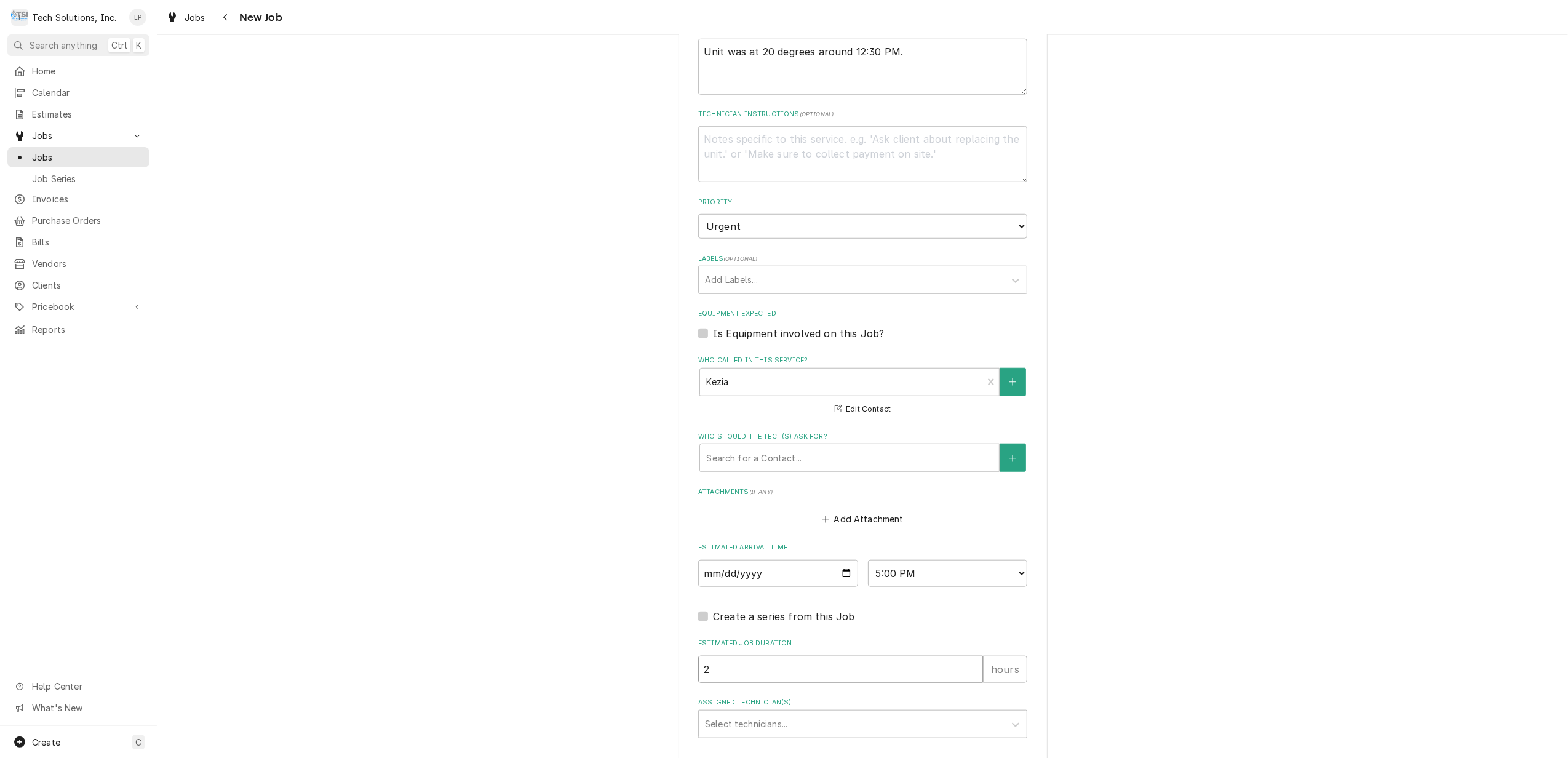
click at [967, 656] on input "2" at bounding box center [841, 670] width 285 height 27
click at [1004, 712] on div "Assigned Technician(s)" at bounding box center [1016, 723] width 22 height 23
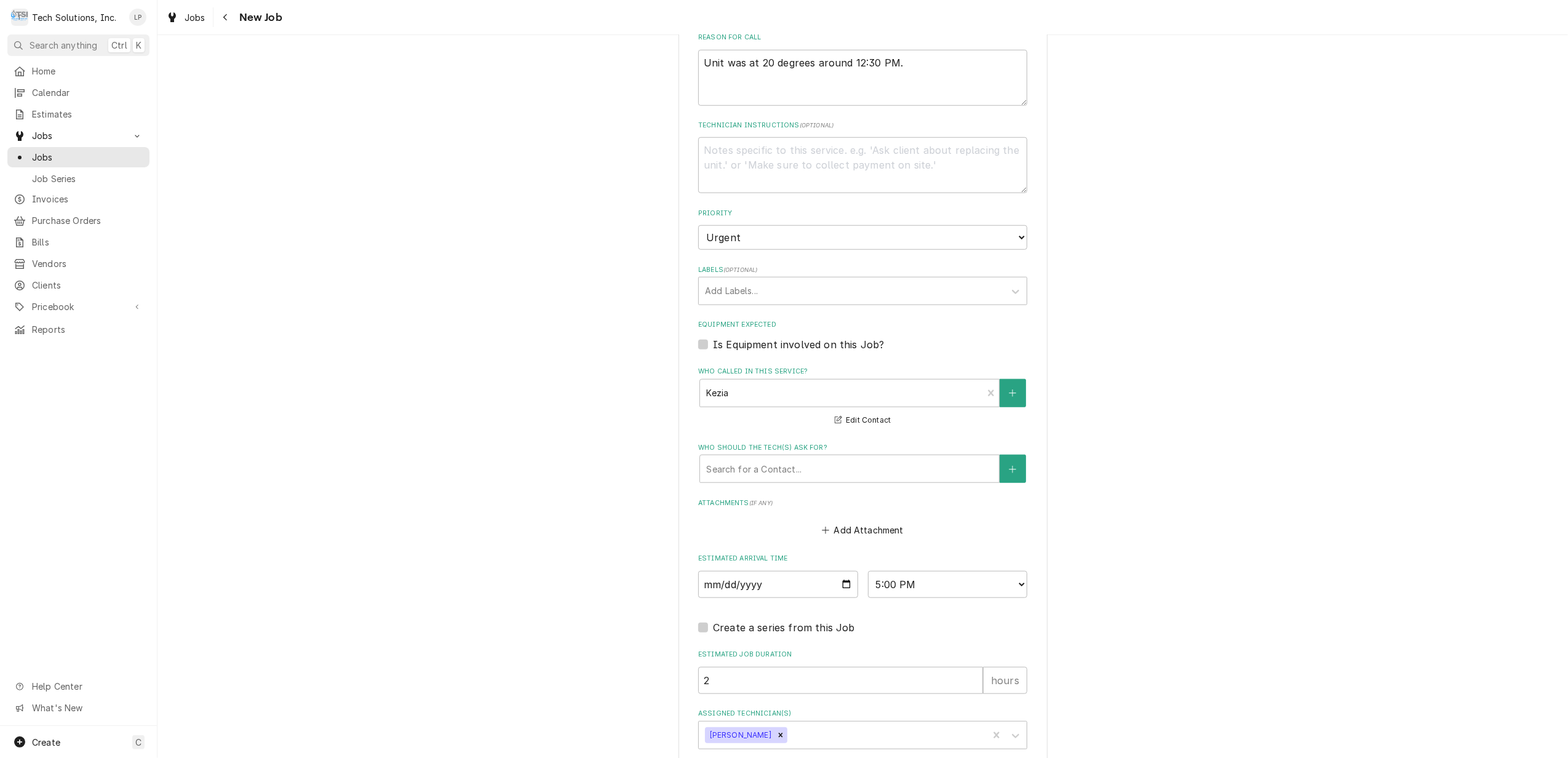
type textarea "x"
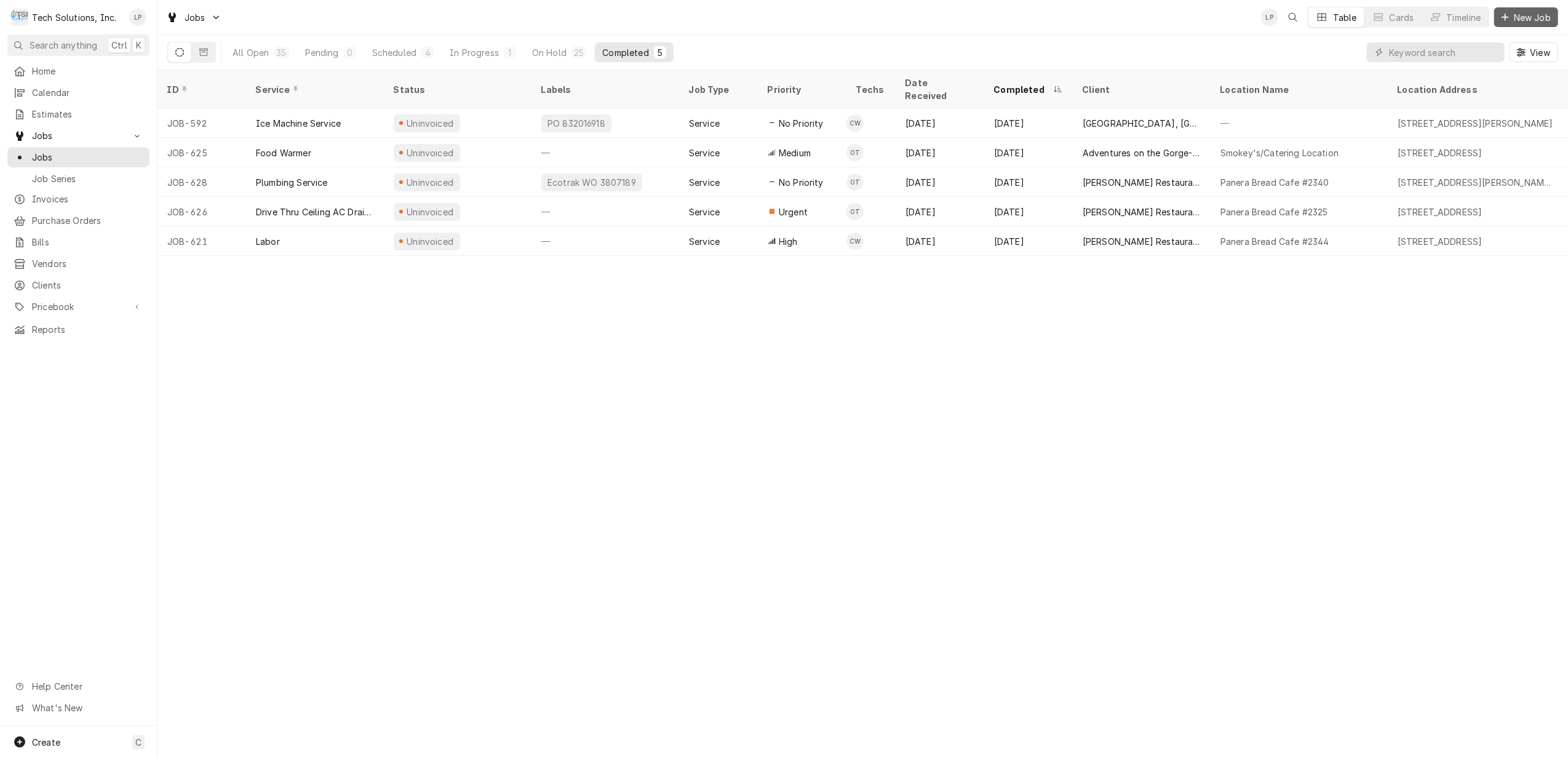
click at [1530, 17] on span "New Job" at bounding box center [1532, 18] width 42 height 13
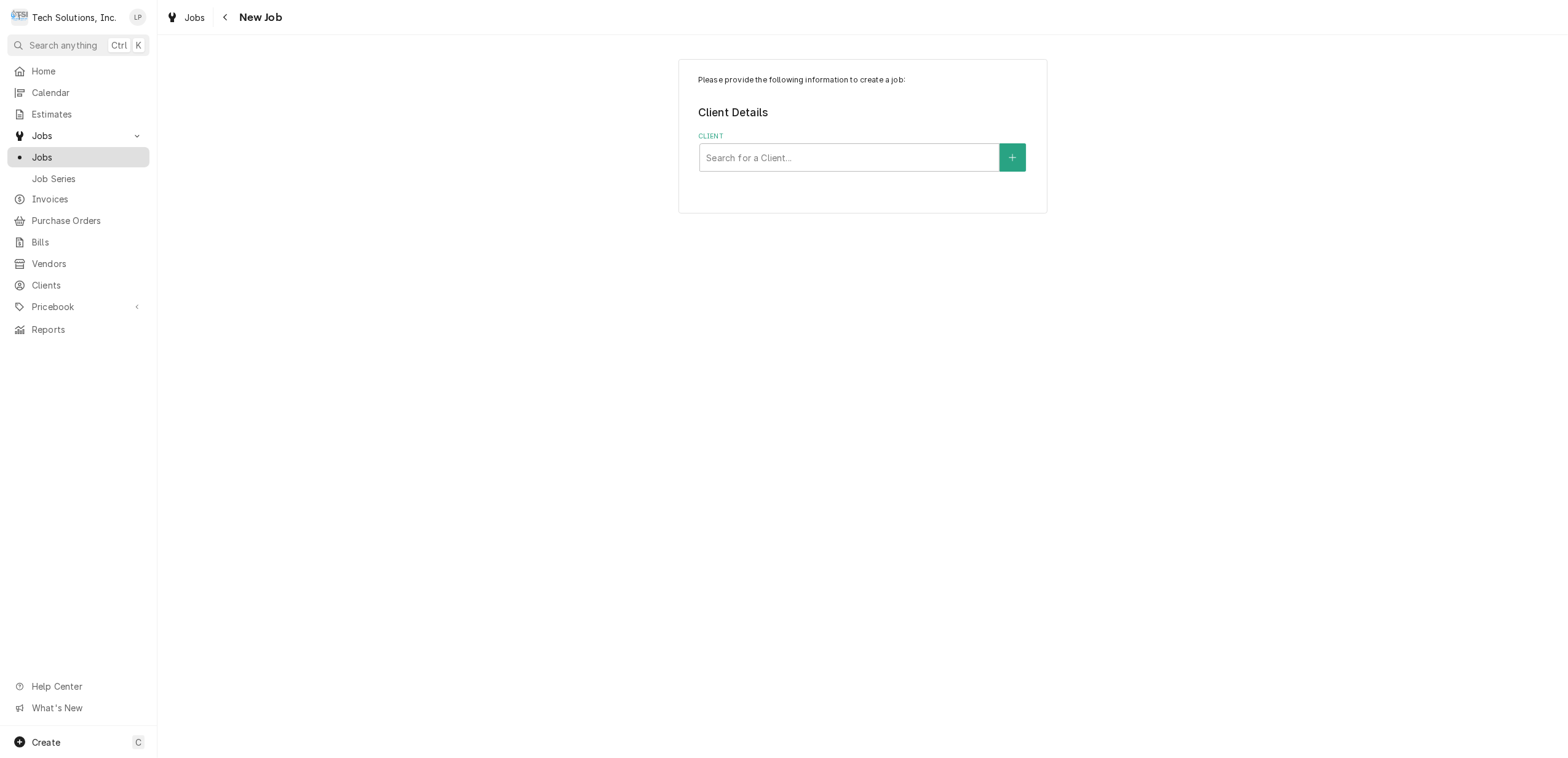
click at [78, 153] on span "Jobs" at bounding box center [88, 157] width 112 height 13
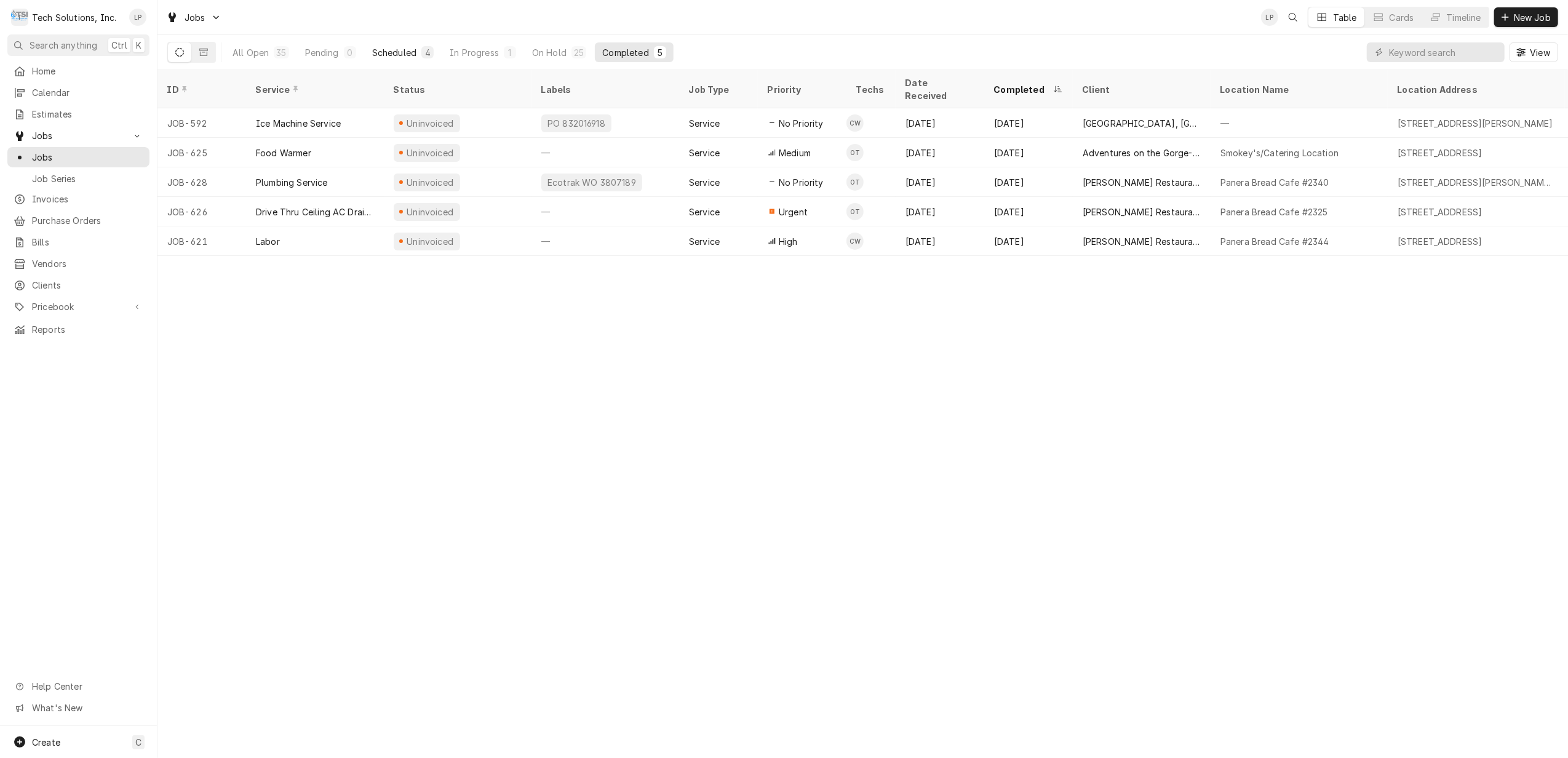
click at [406, 55] on div "Scheduled" at bounding box center [394, 52] width 44 height 13
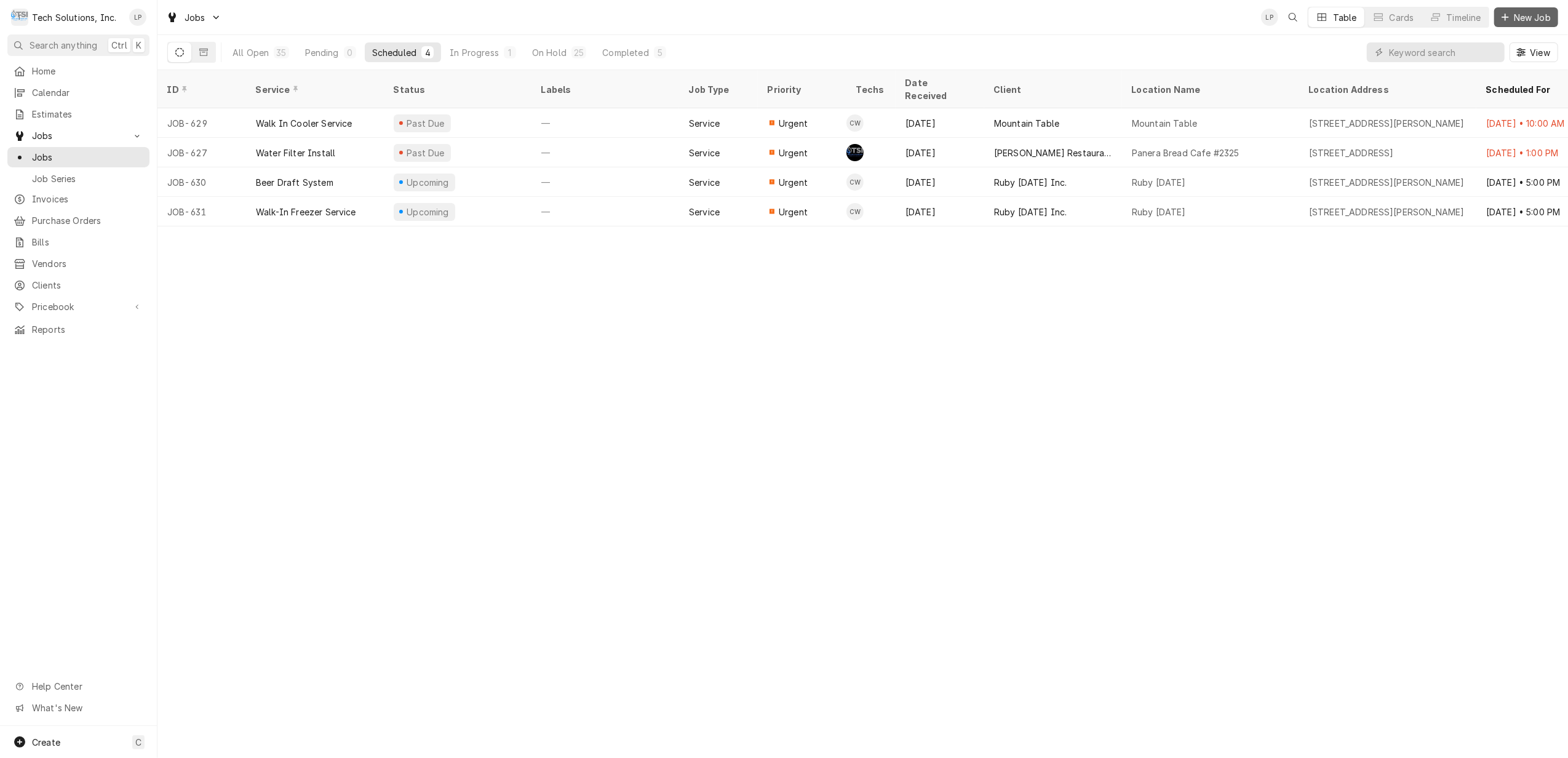
click at [1525, 16] on span "New Job" at bounding box center [1532, 18] width 42 height 13
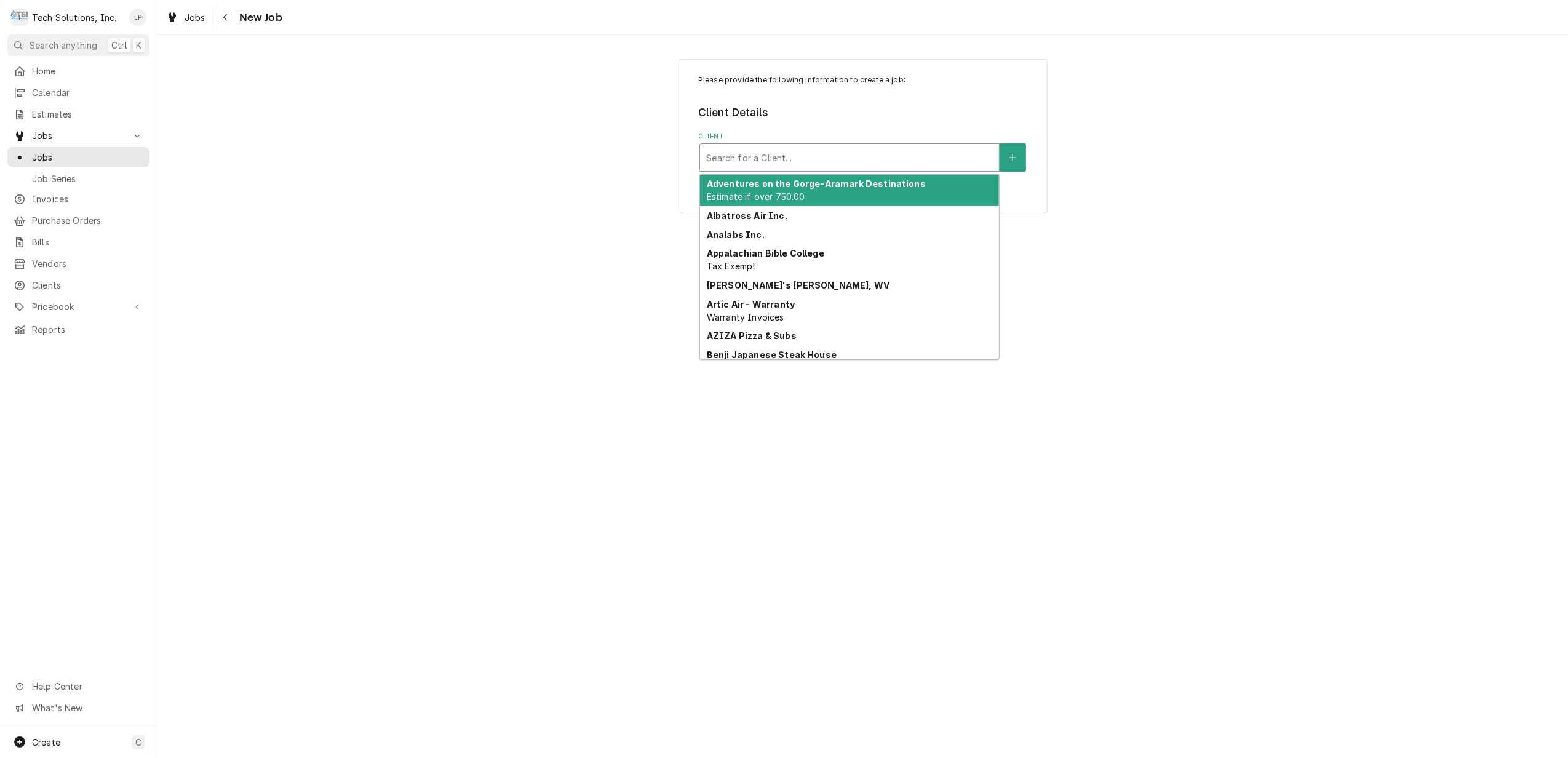
click at [861, 160] on div "Client" at bounding box center [849, 157] width 287 height 22
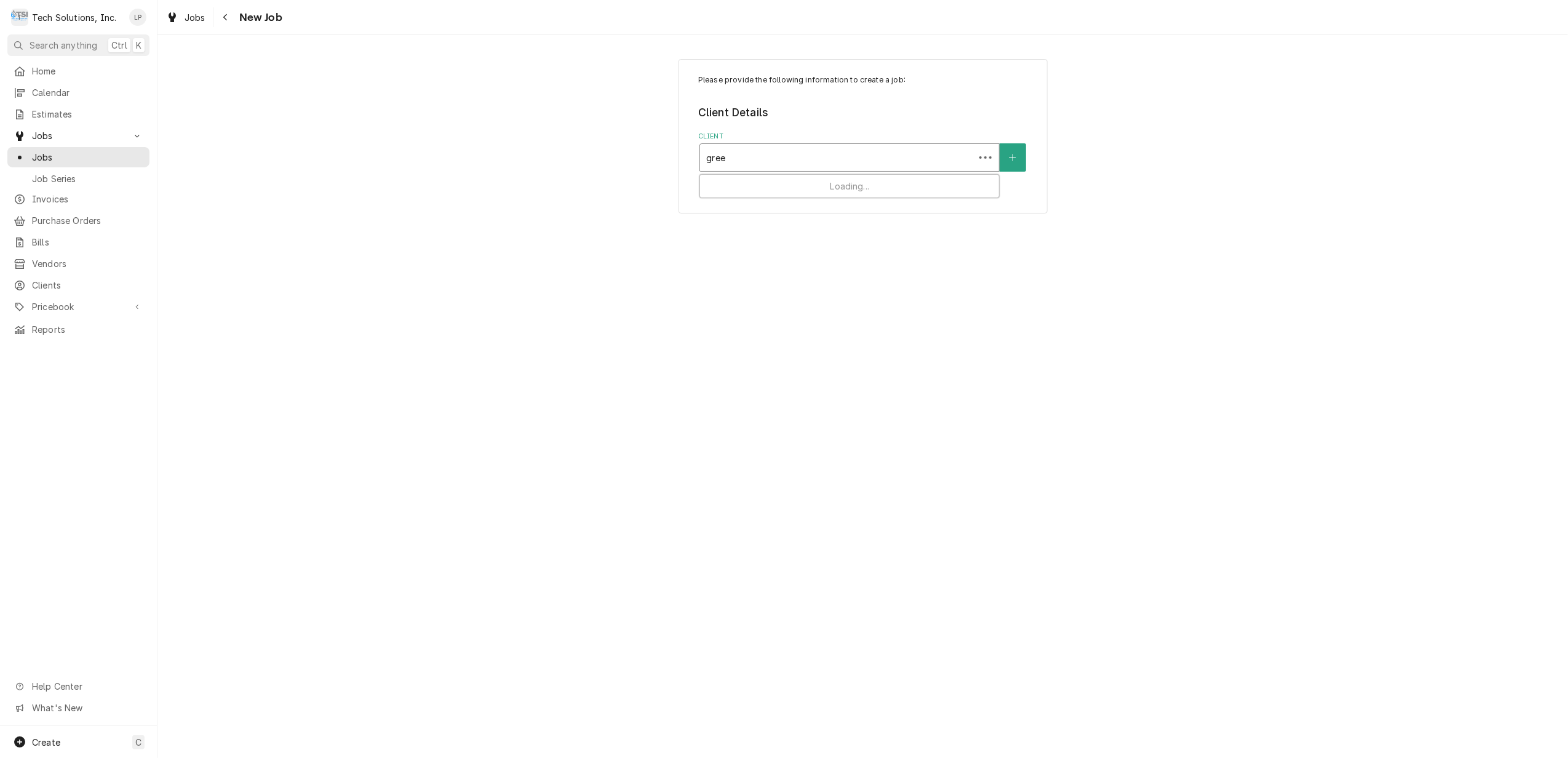
type input "green"
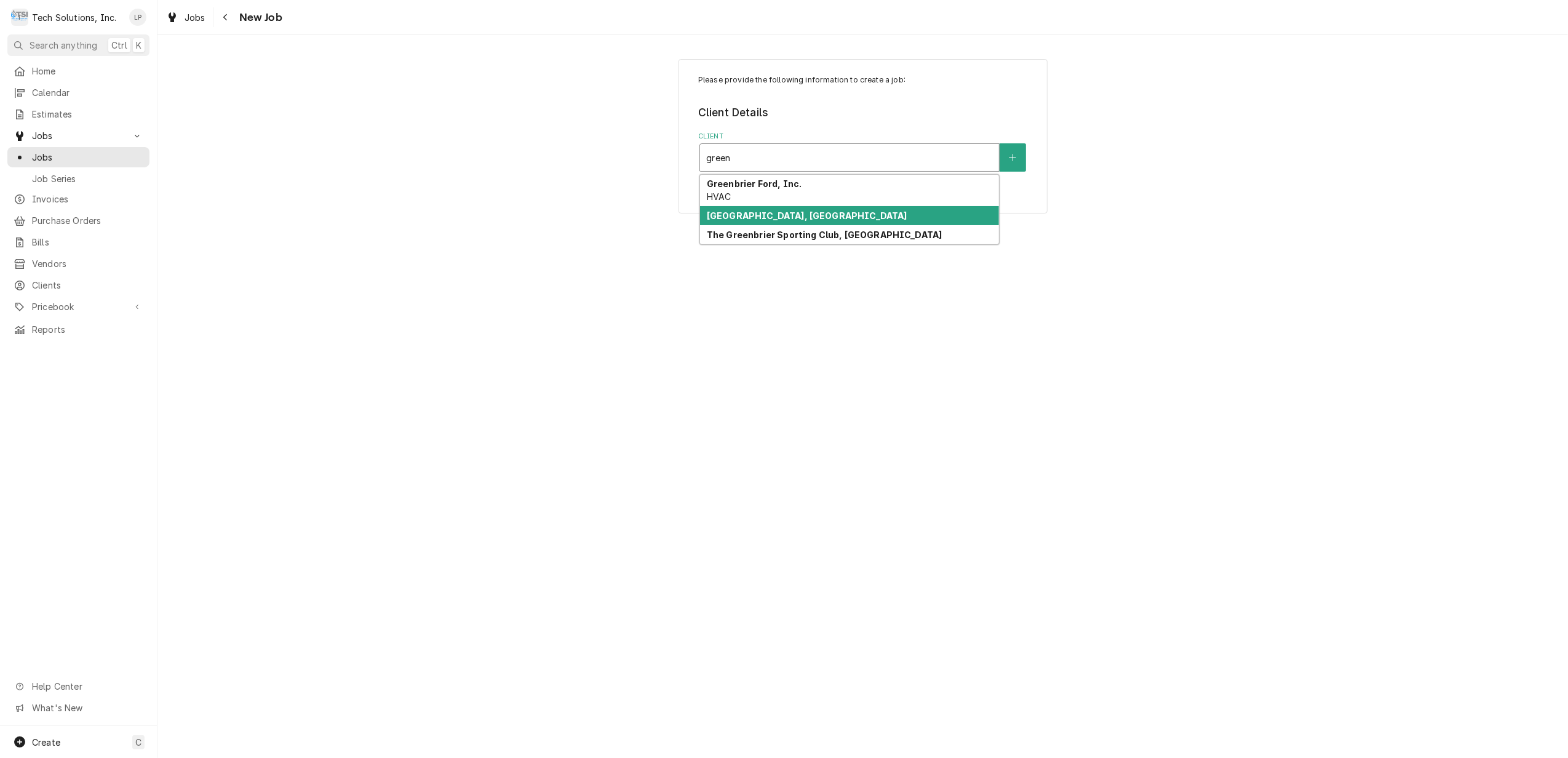
click at [862, 214] on strong "[GEOGRAPHIC_DATA], [GEOGRAPHIC_DATA]" at bounding box center [807, 215] width 201 height 10
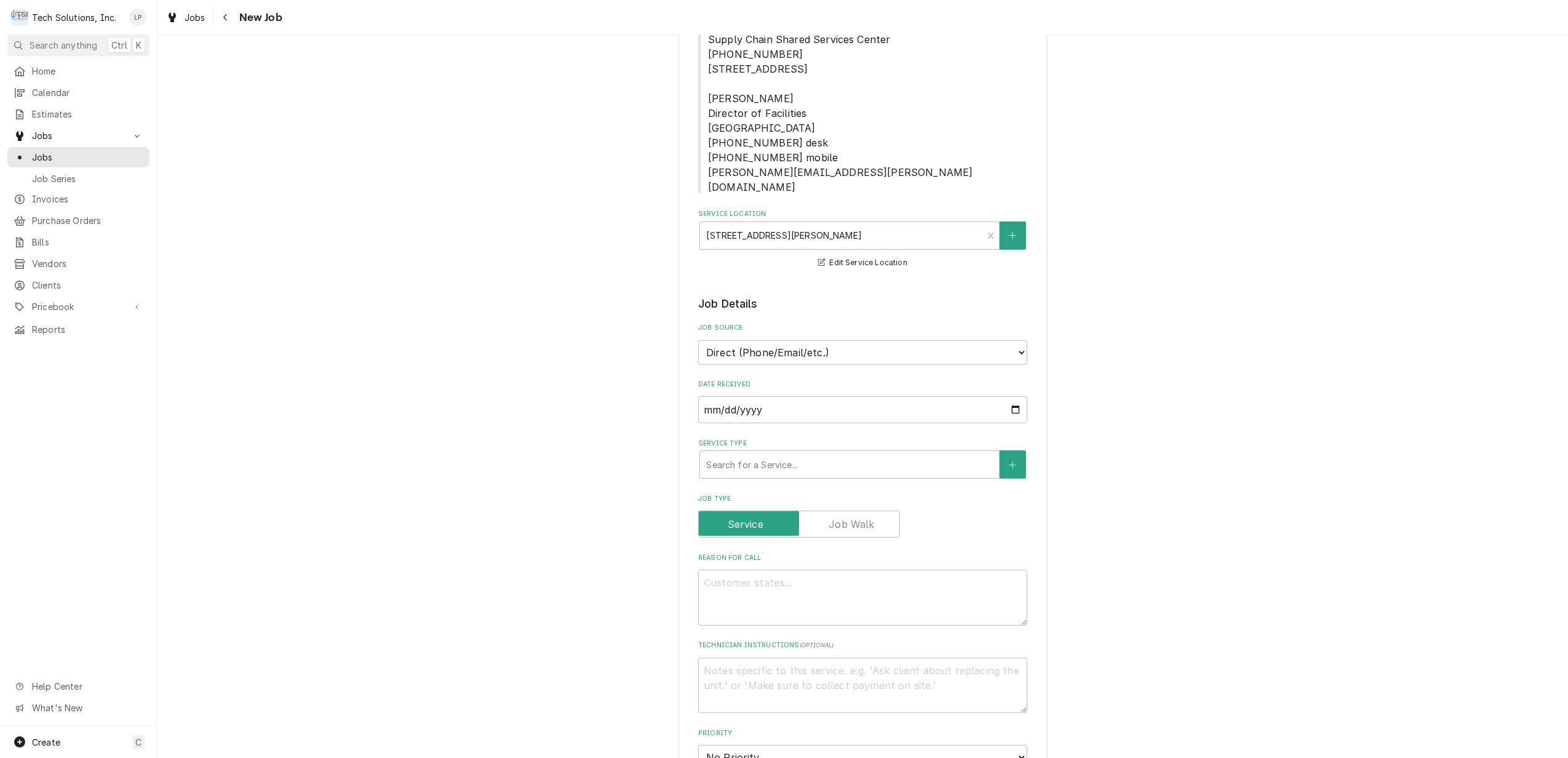
scroll to position [410, 0]
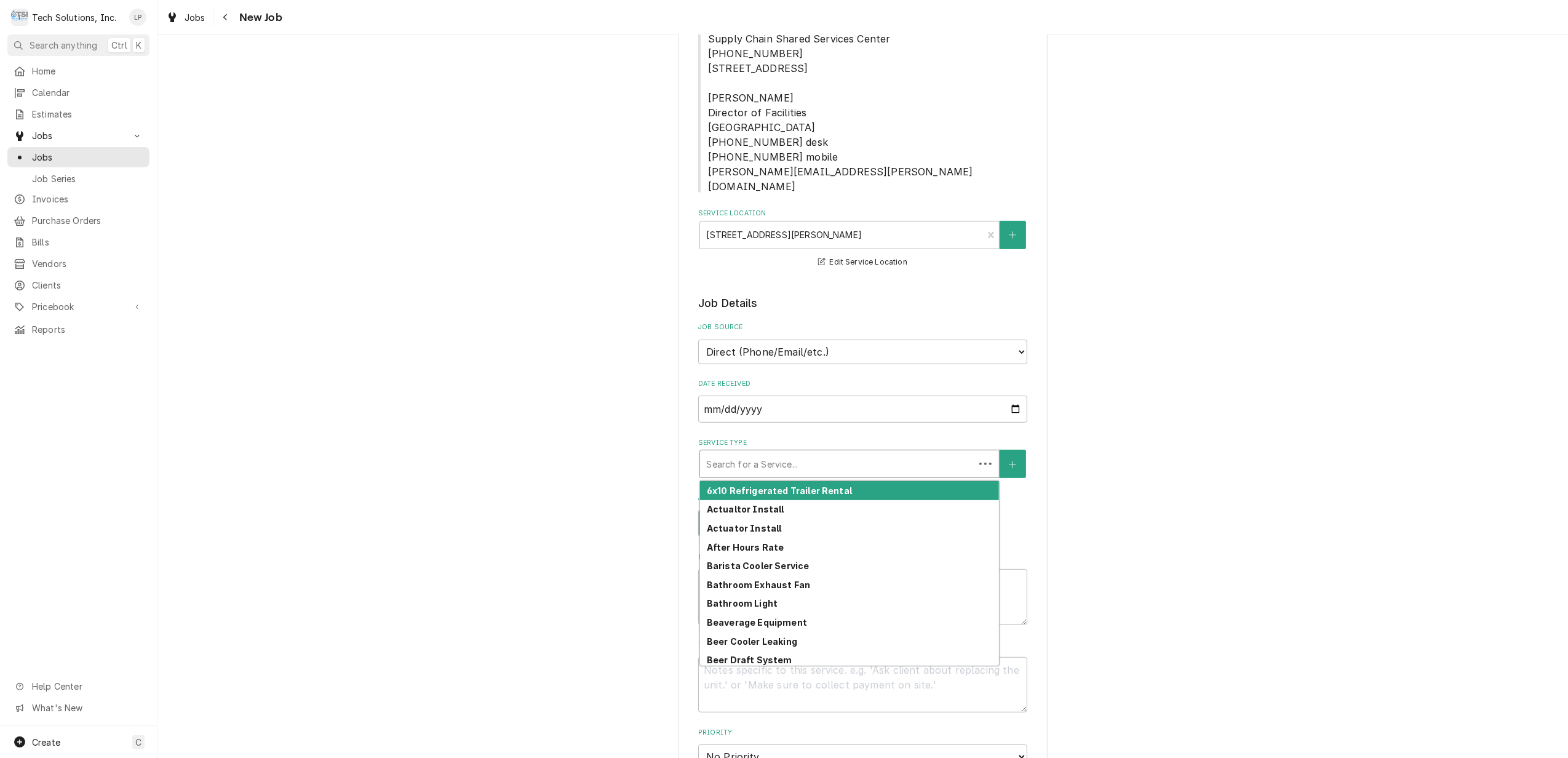
click at [909, 453] on div "Service Type" at bounding box center [837, 464] width 262 height 22
type textarea "x"
type input "r"
type textarea "x"
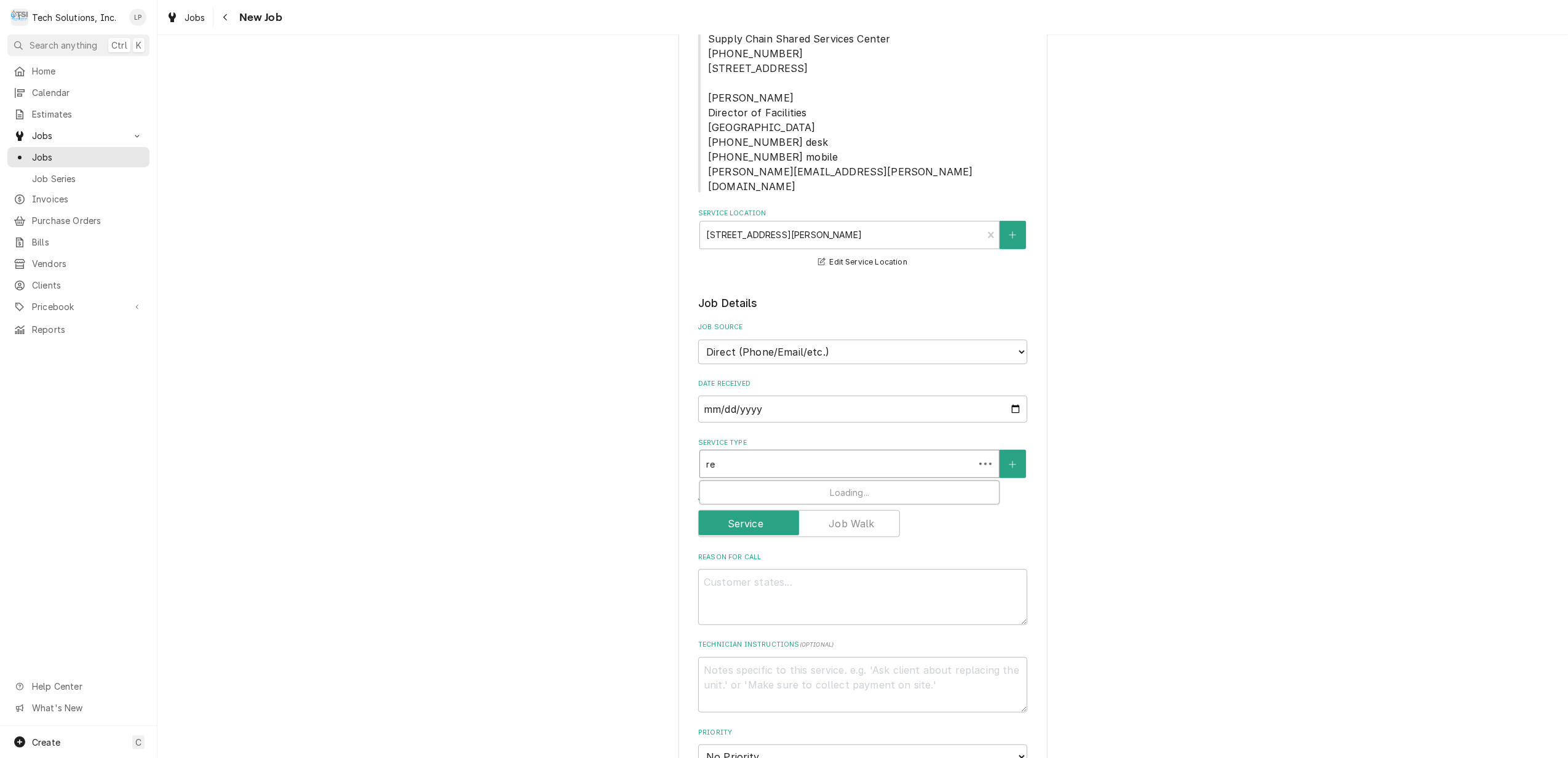
type input "rea"
type textarea "x"
type input "reac"
type textarea "x"
type input "reach"
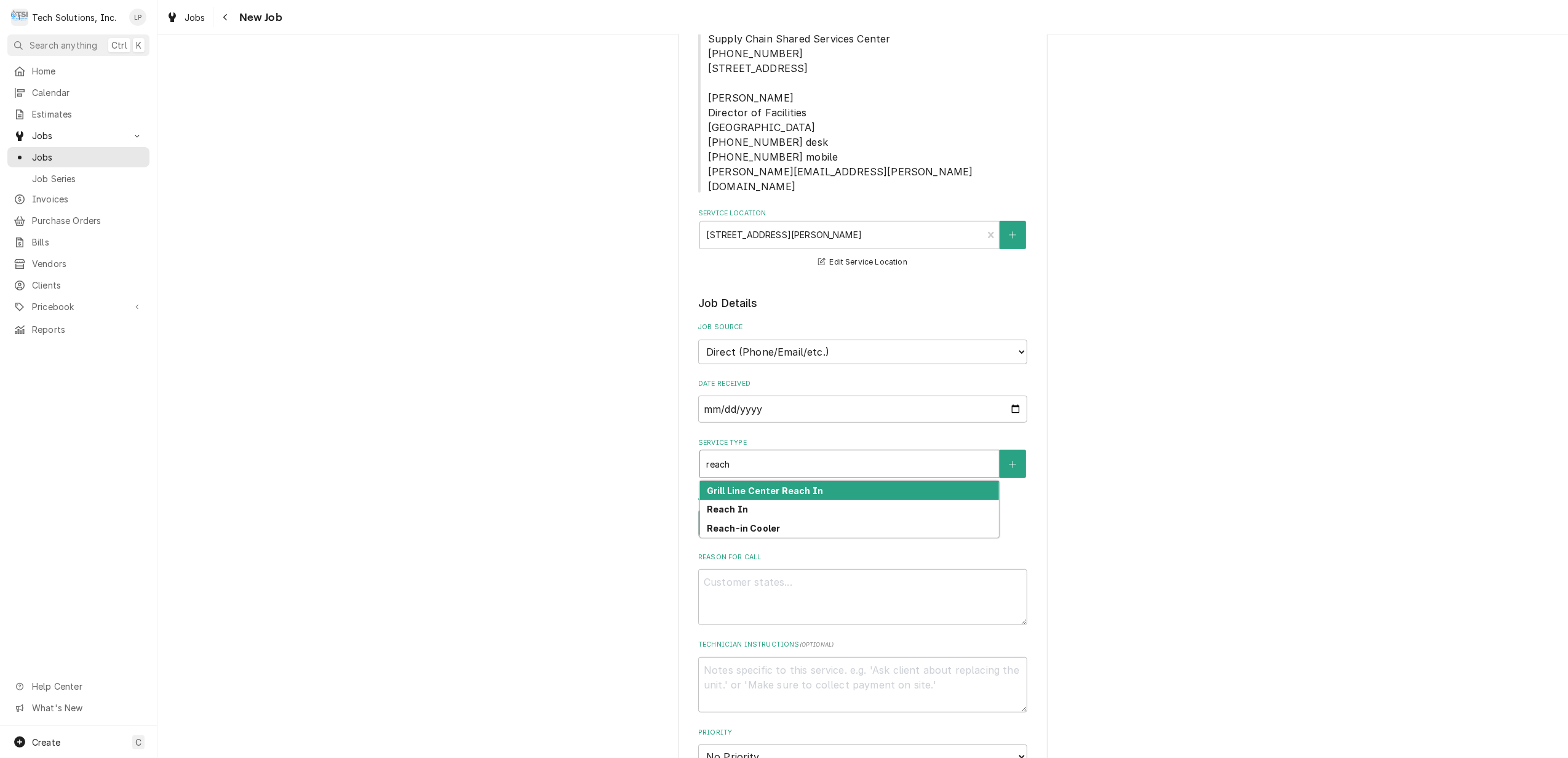
type textarea "x"
type input "reac"
type textarea "x"
type input "rea"
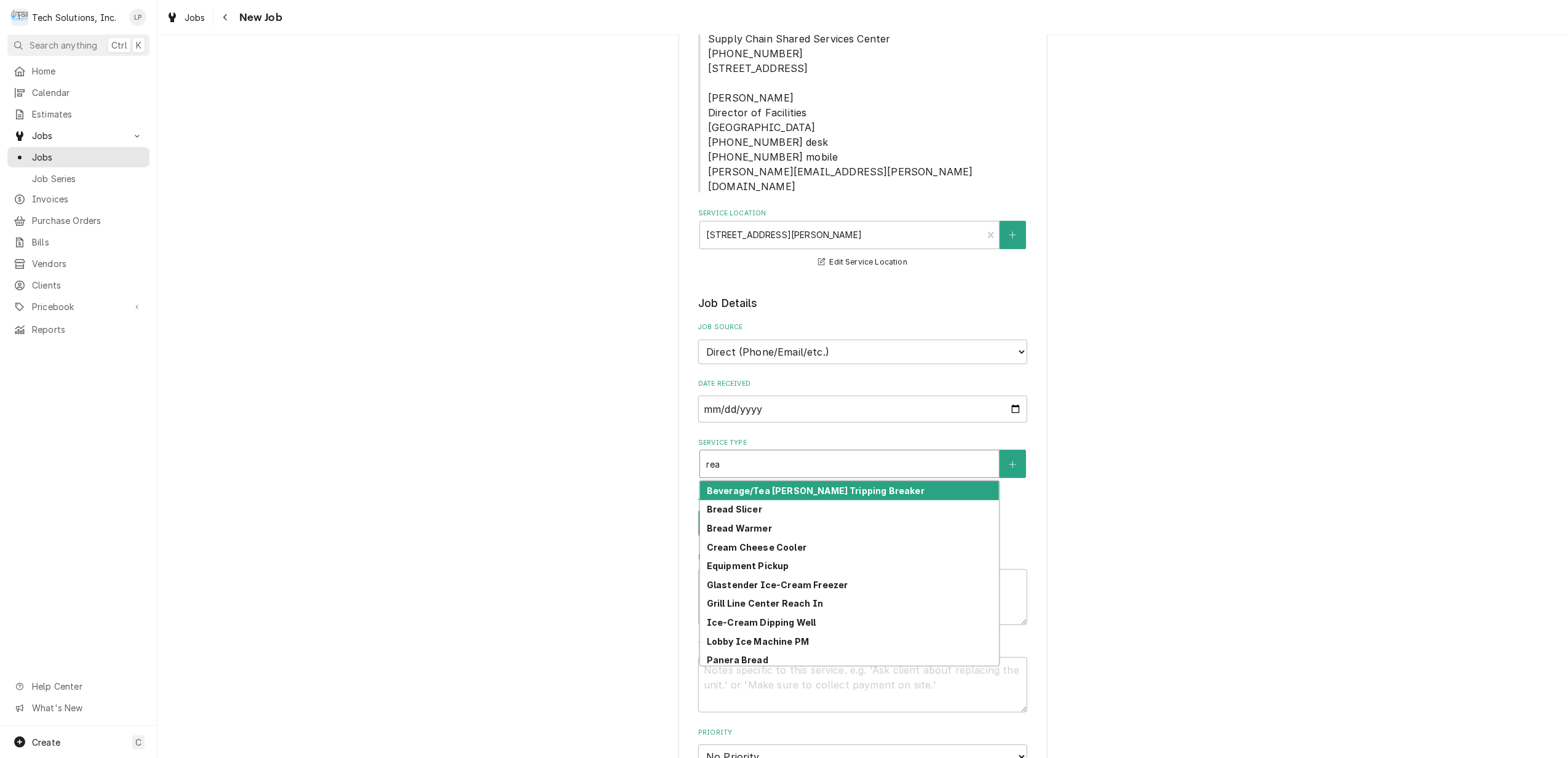
type textarea "x"
type input "re"
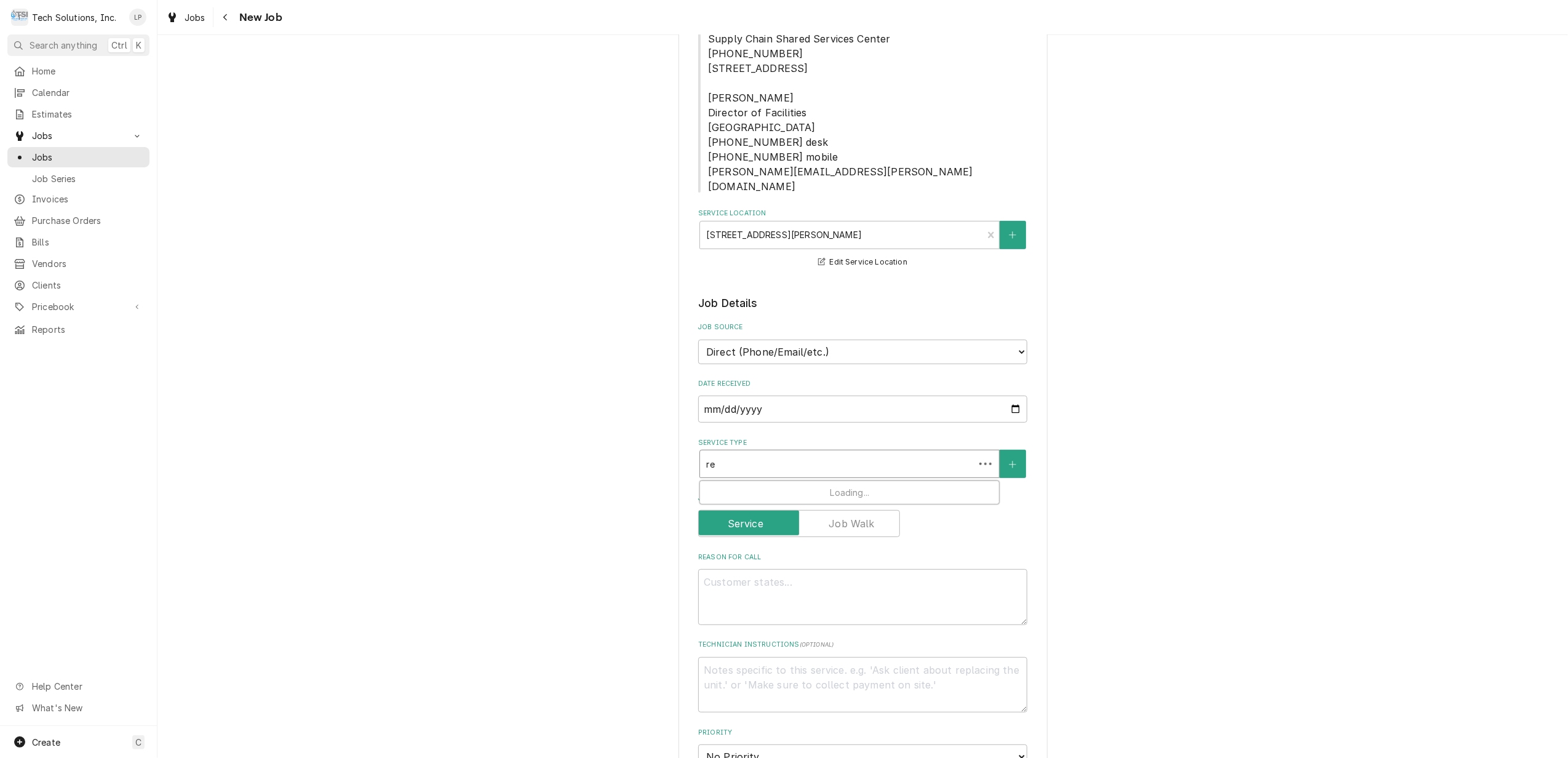
type textarea "x"
type input "r"
type textarea "x"
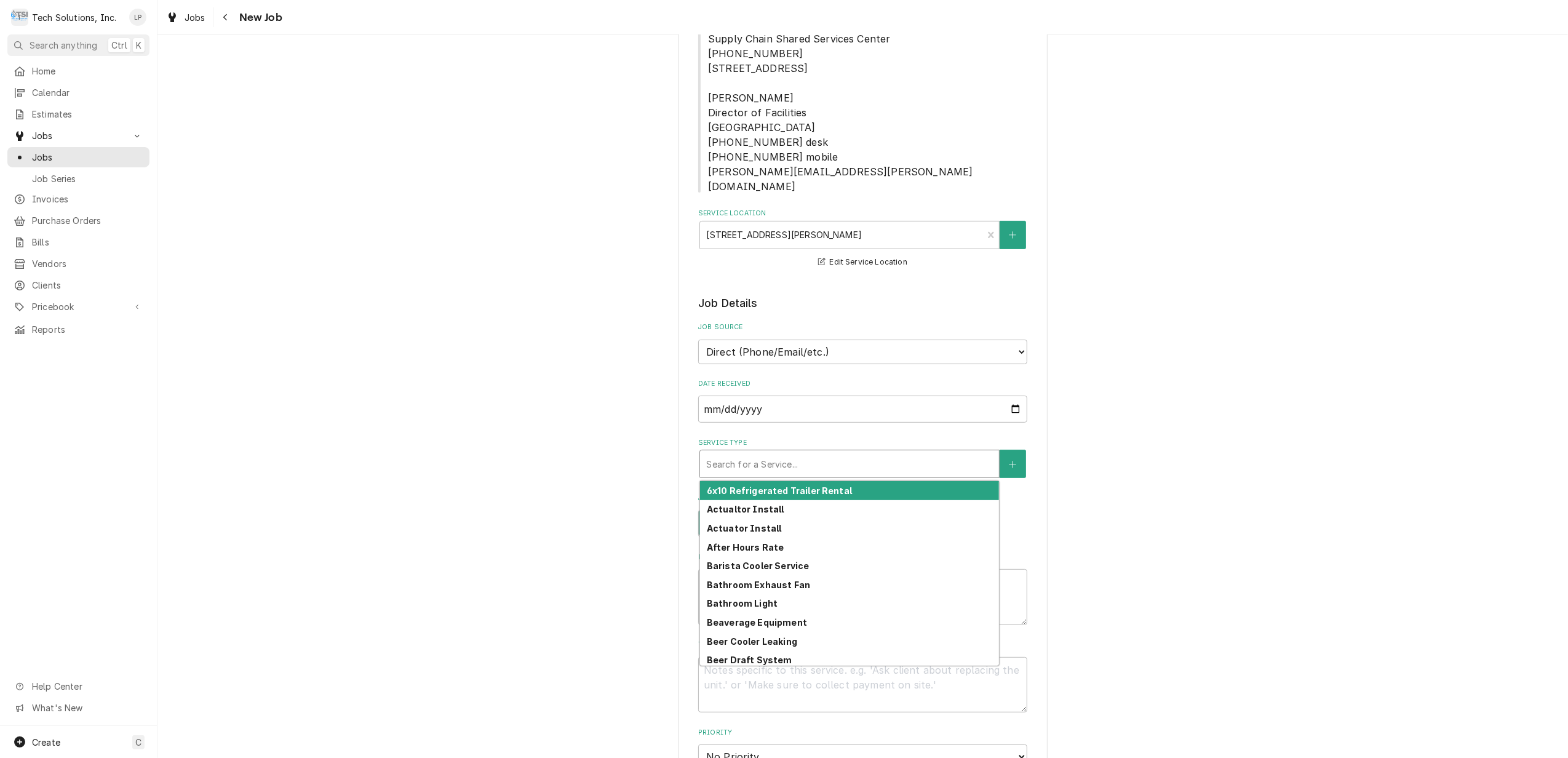
type textarea "x"
type input "R"
type textarea "x"
type input "Re"
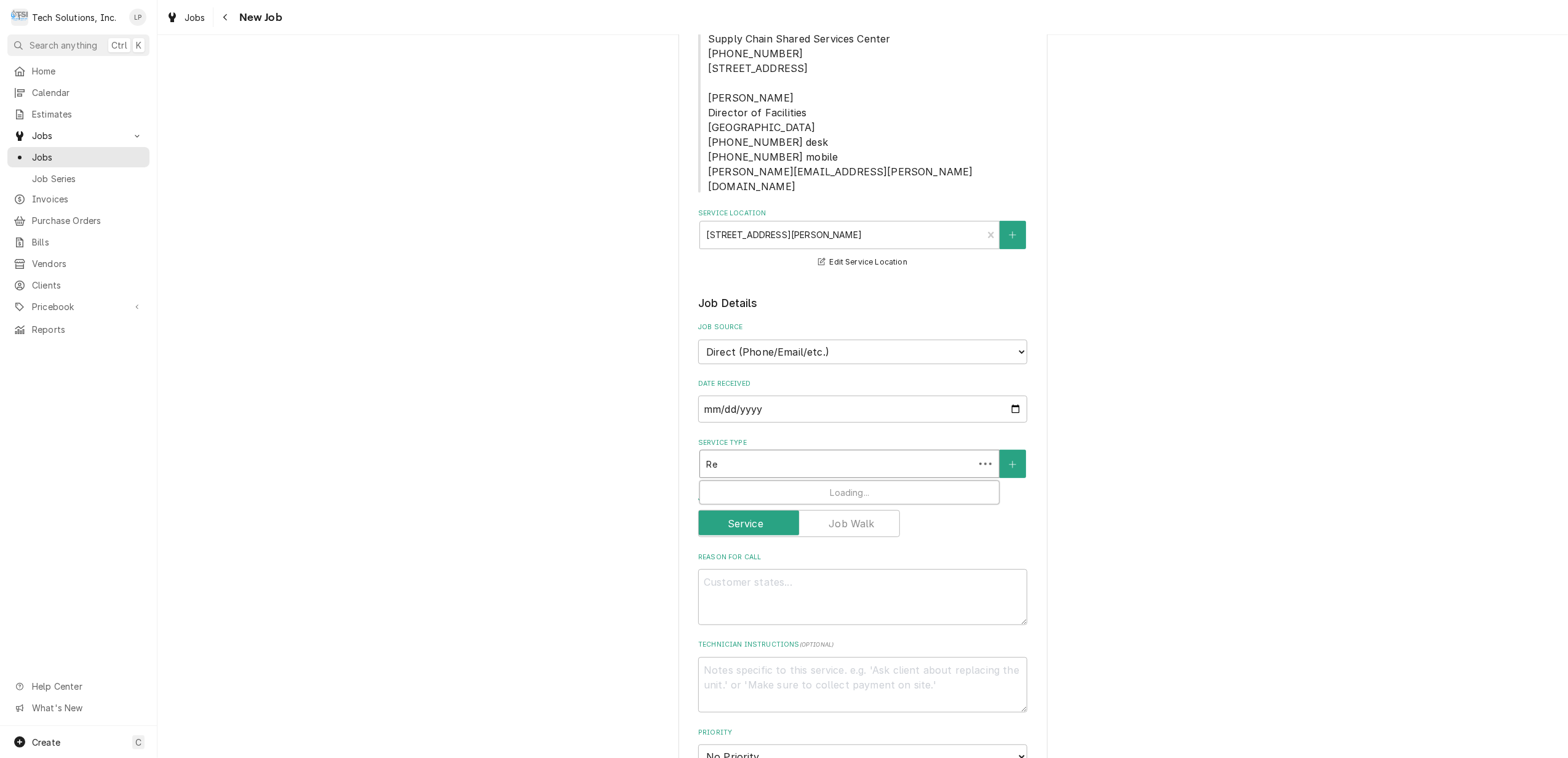
type textarea "x"
type input "Rec"
type textarea "x"
type input "Reca"
type textarea "x"
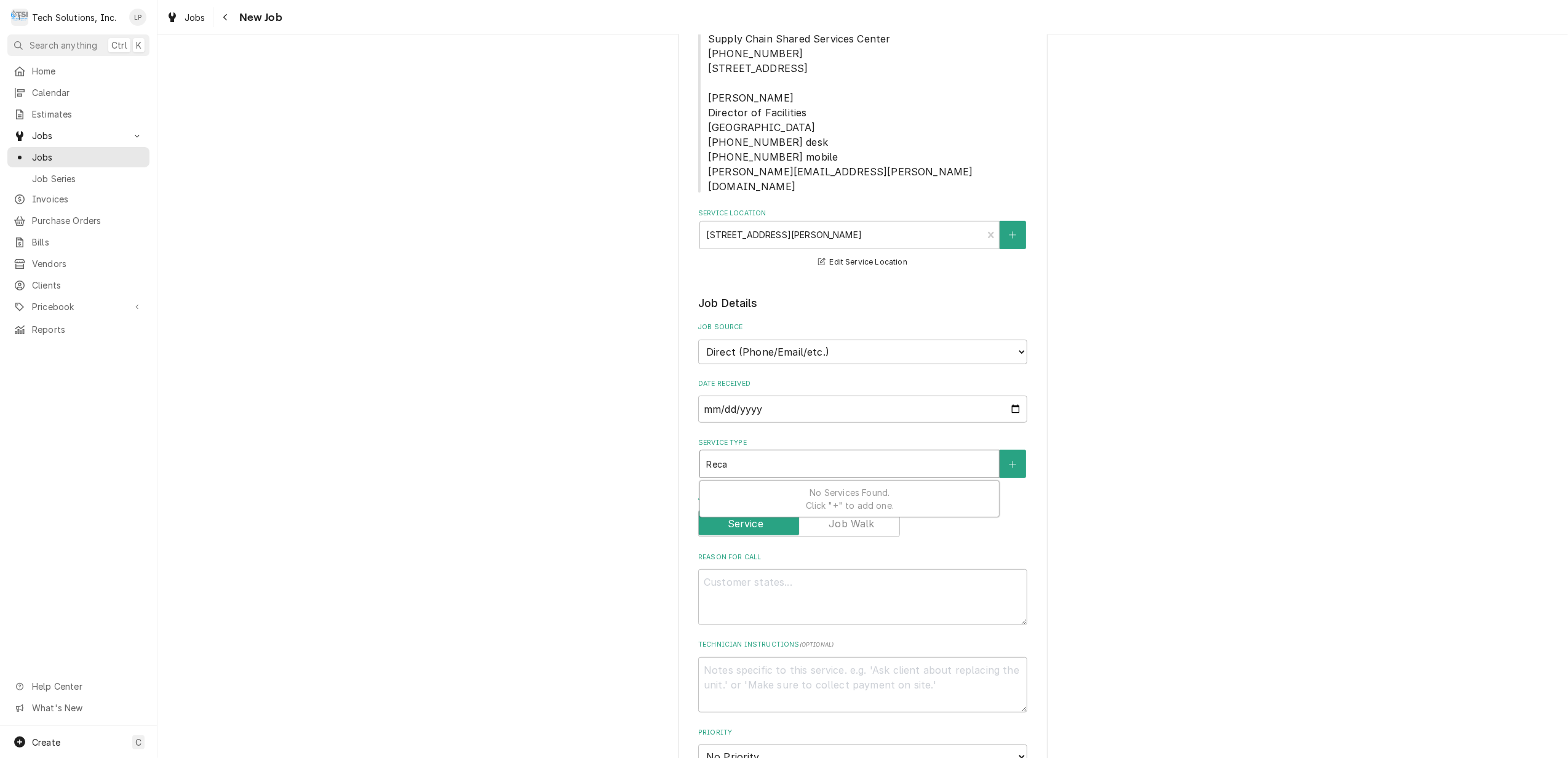
type input "Rec"
type textarea "x"
type input "Re"
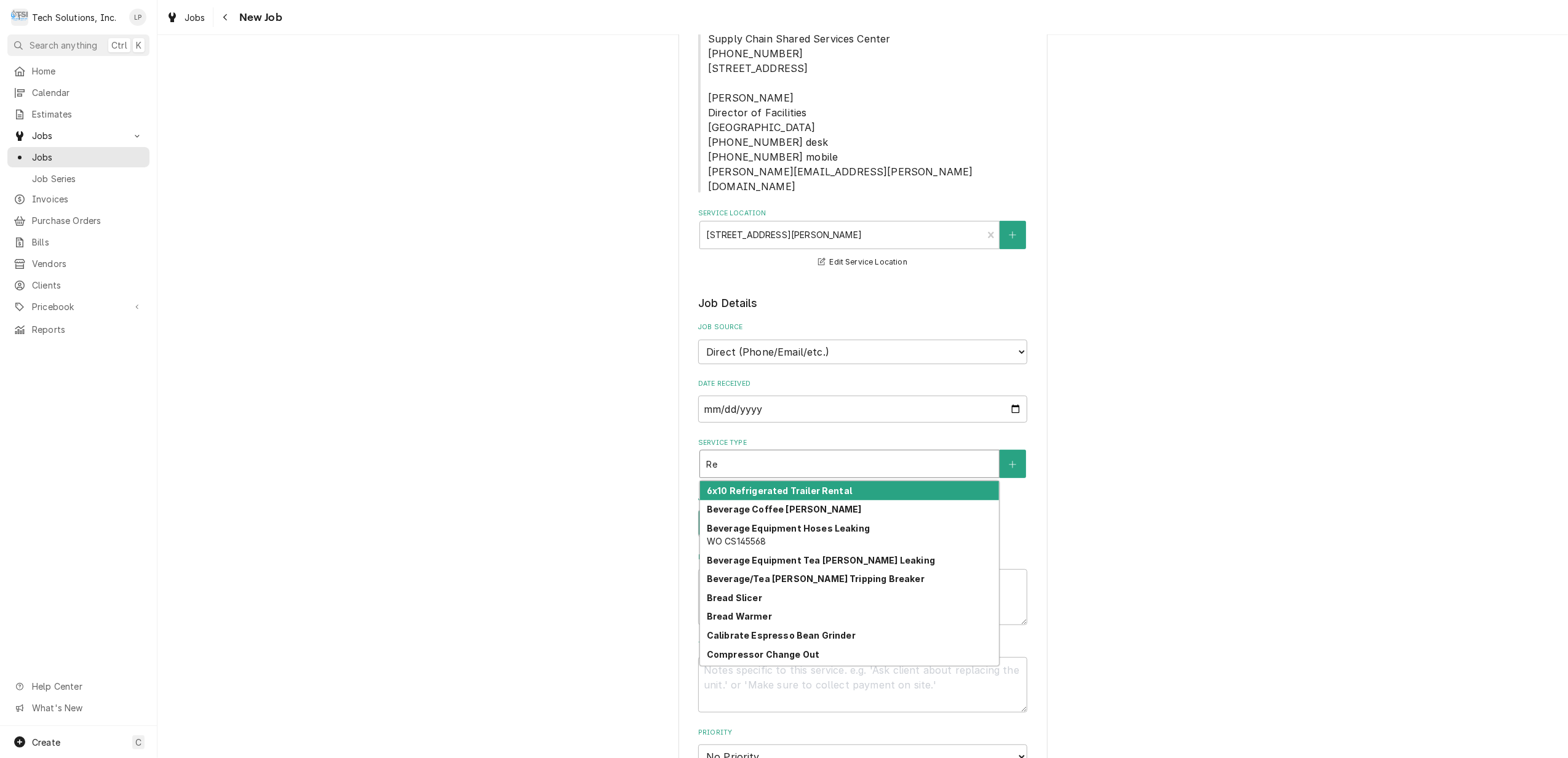
type textarea "x"
type input "Rea"
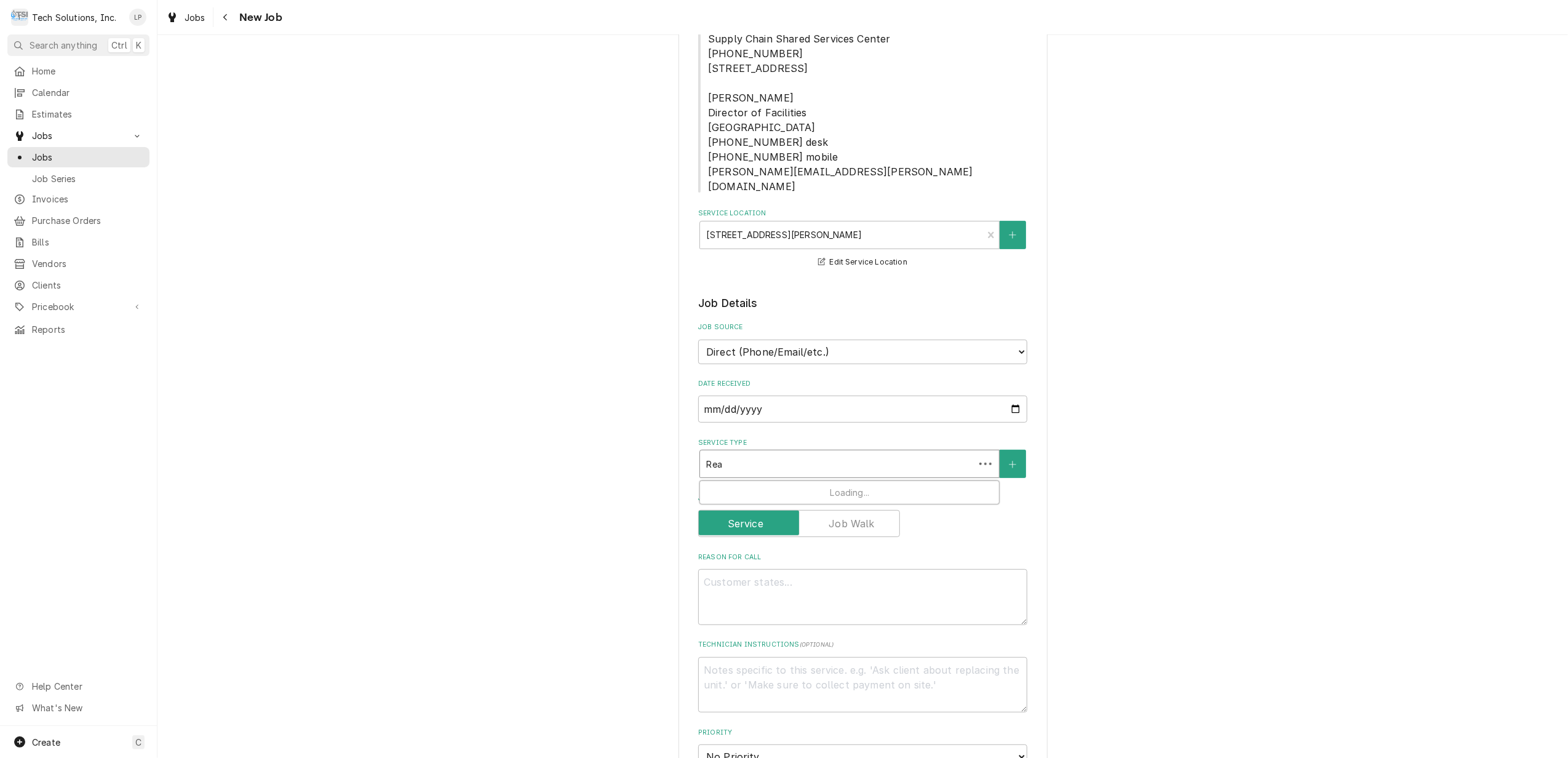
type textarea "x"
type input "Reac"
type textarea "x"
type input "Reach"
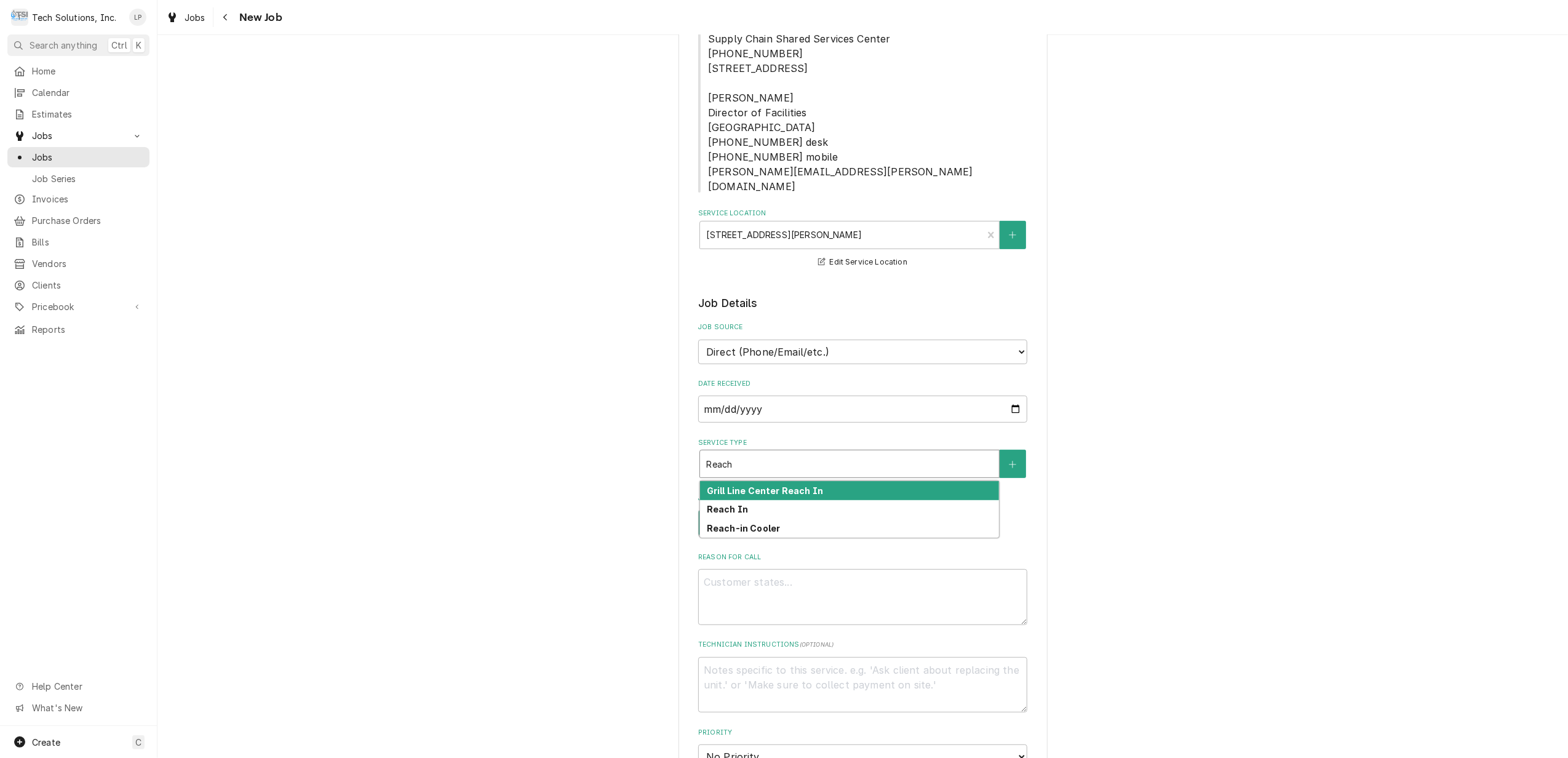
type textarea "x"
type input "Reach"
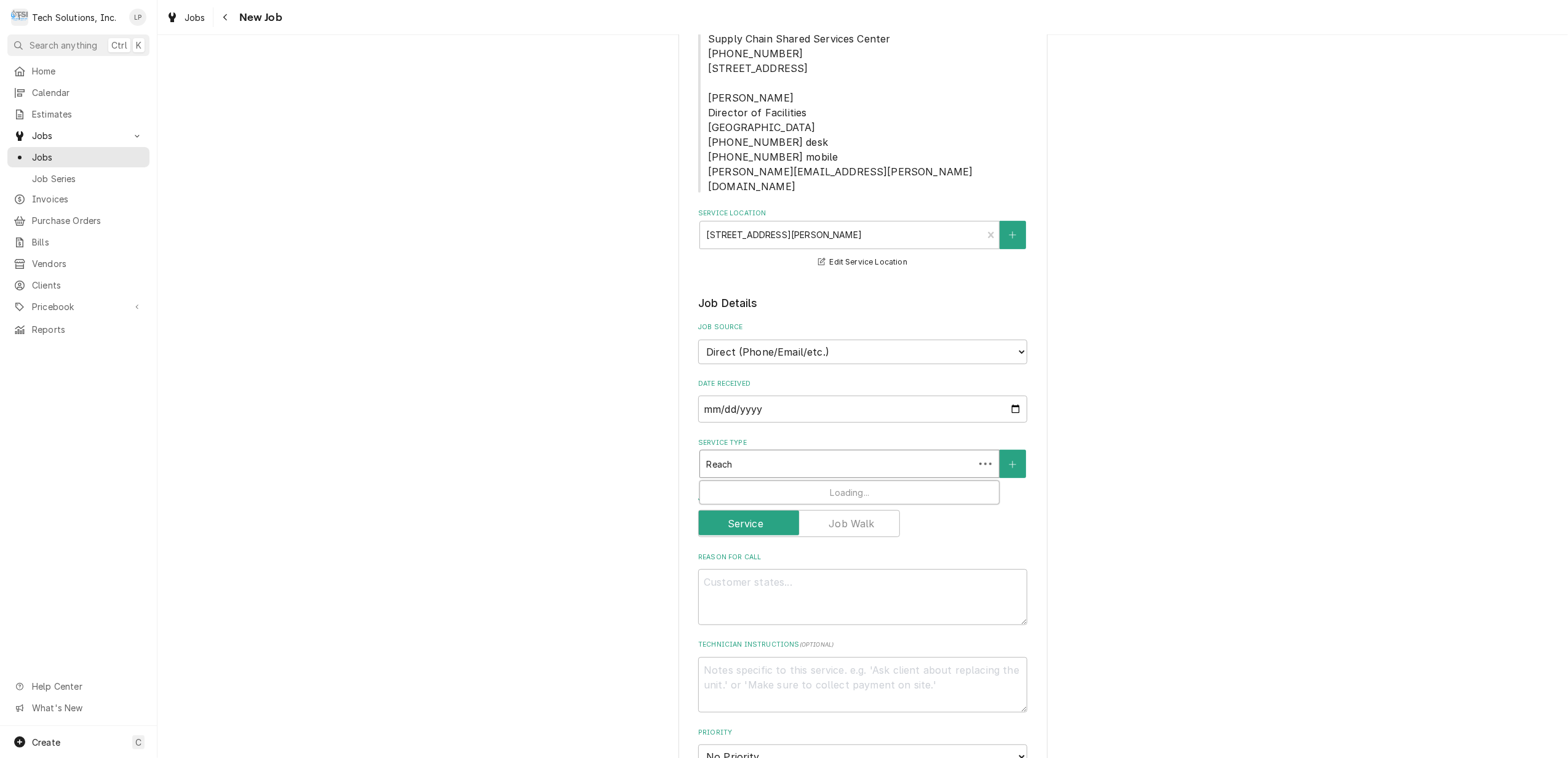
type textarea "x"
type input "Reach I"
type textarea "x"
type input "Reach In"
type textarea "x"
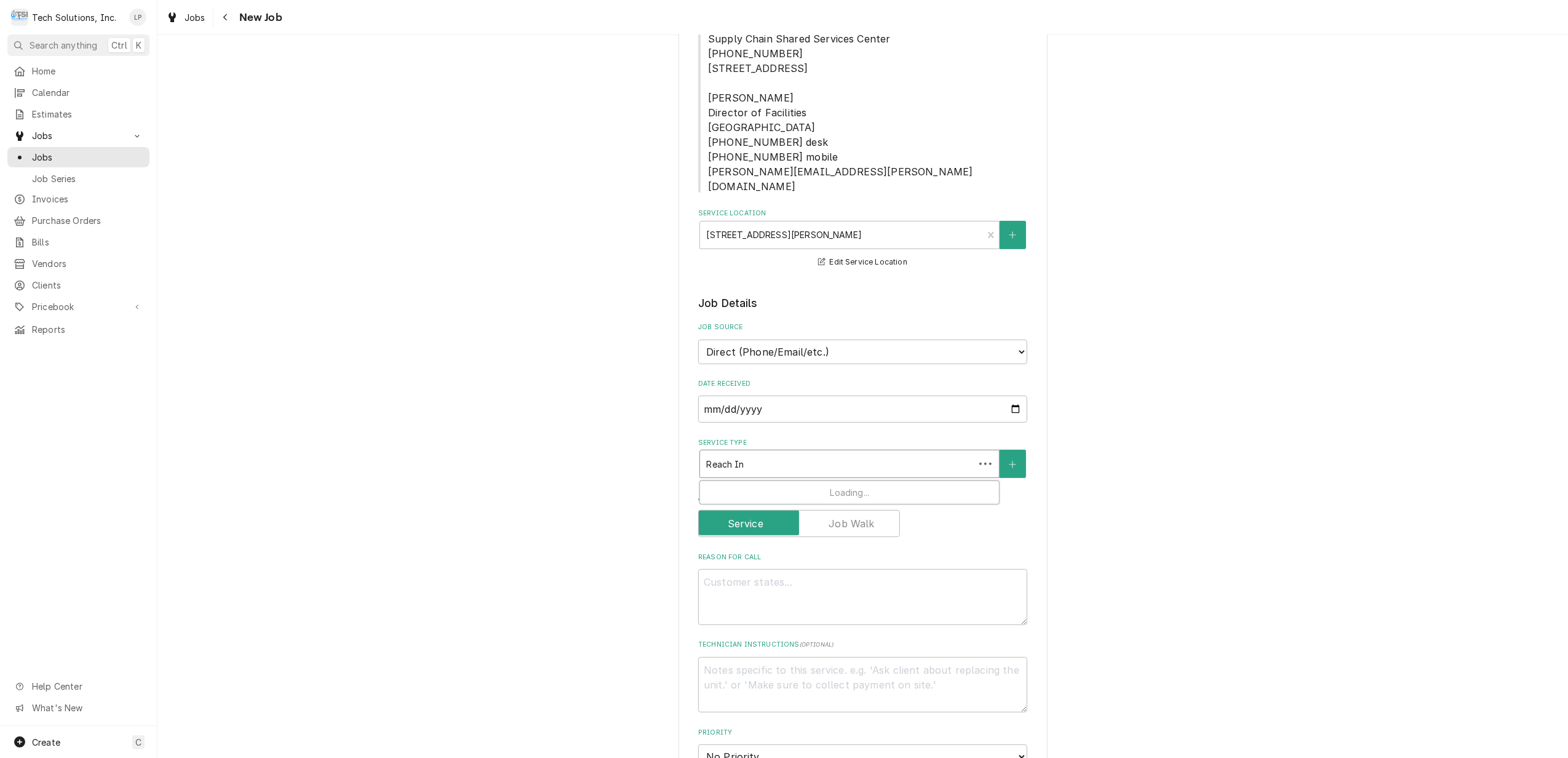
type input "Reach In"
type textarea "x"
type input "Reach In F"
type textarea "x"
type input "Reach In Fr"
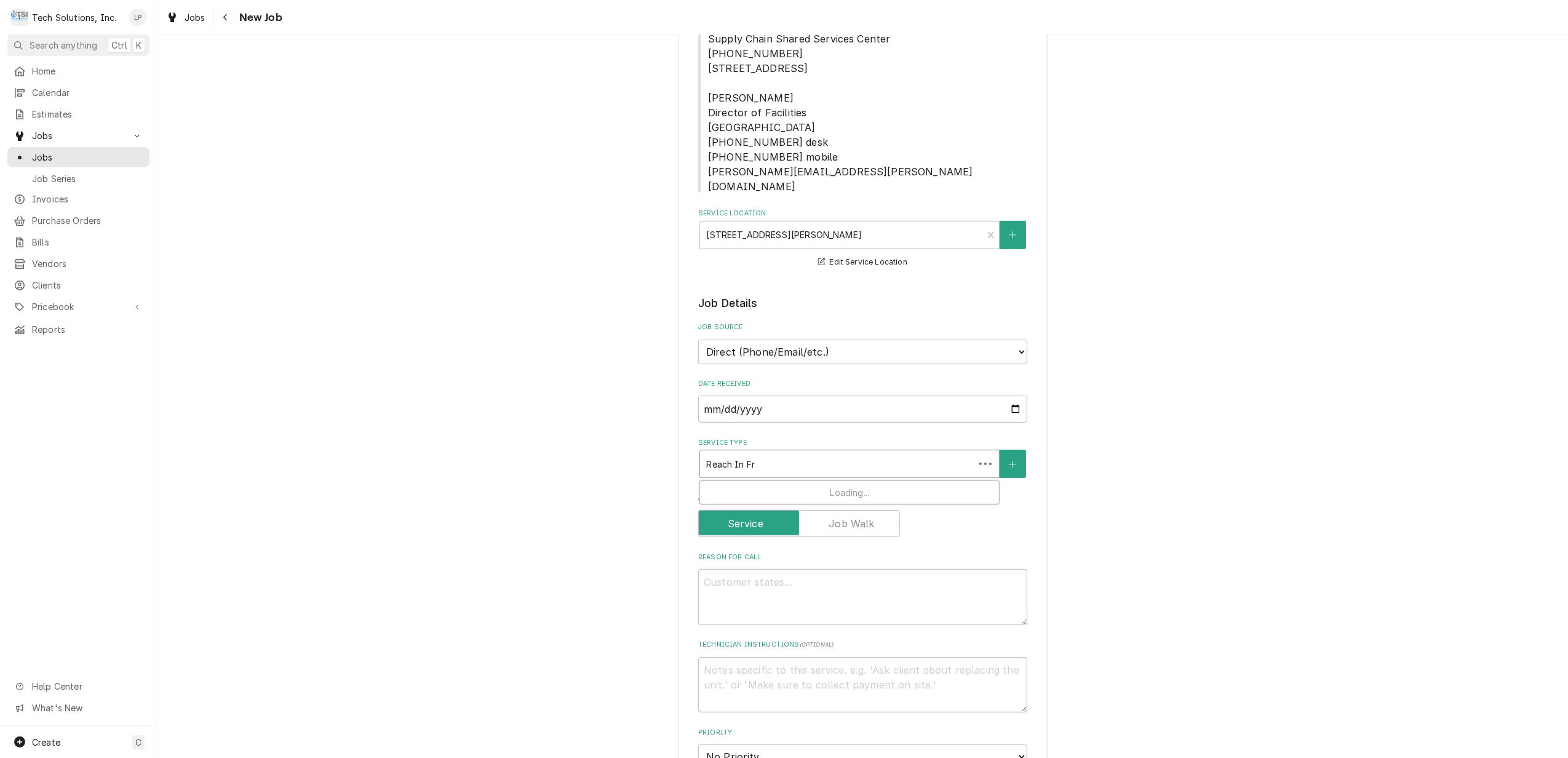
type textarea "x"
type input "Reach In Fre"
type textarea "x"
type input "Reach In Free"
type textarea "x"
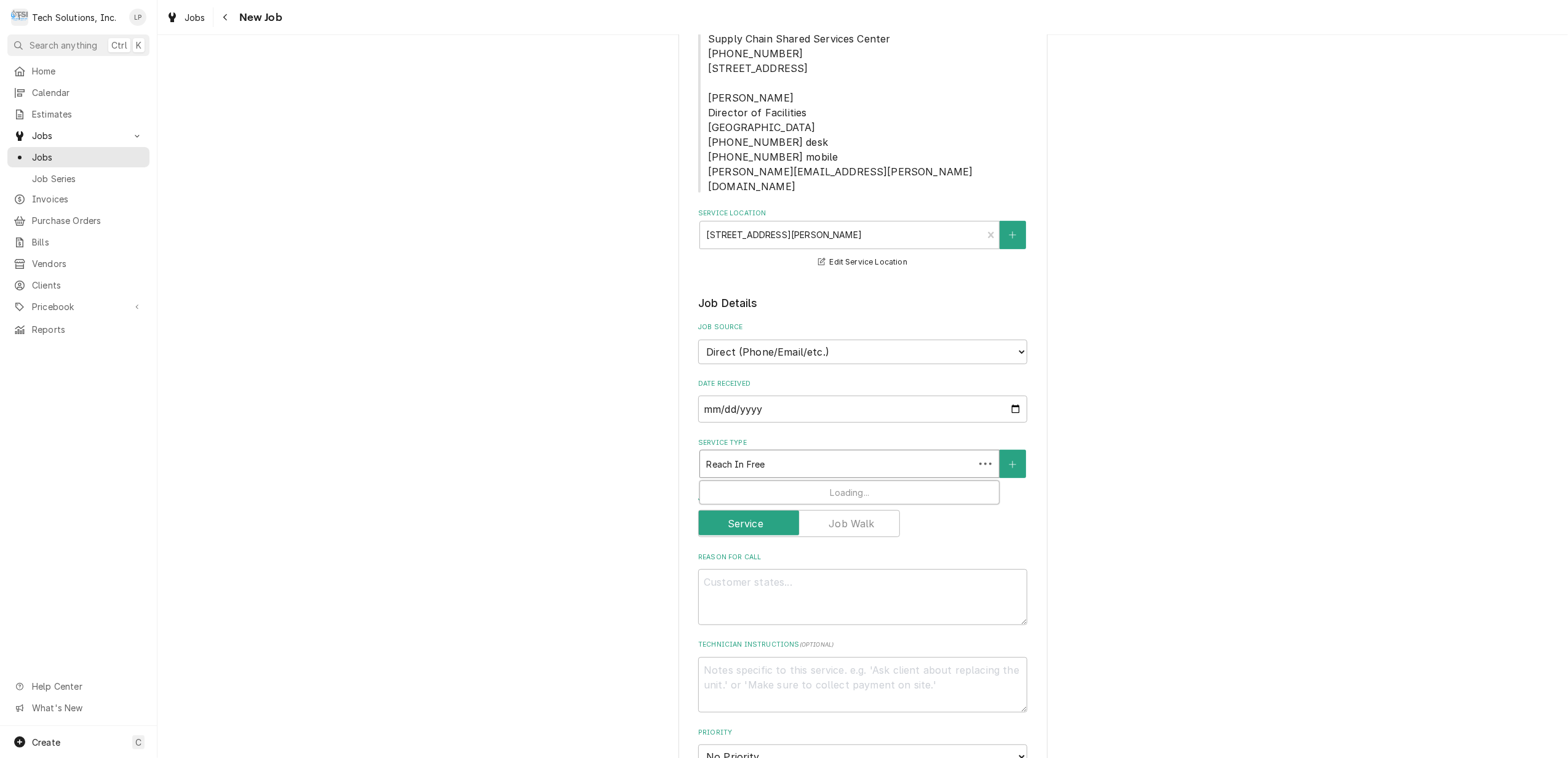
type input "Reach In Freez"
type textarea "x"
type input "Reach In Freeze"
type textarea "x"
type input "Reach In Freezer"
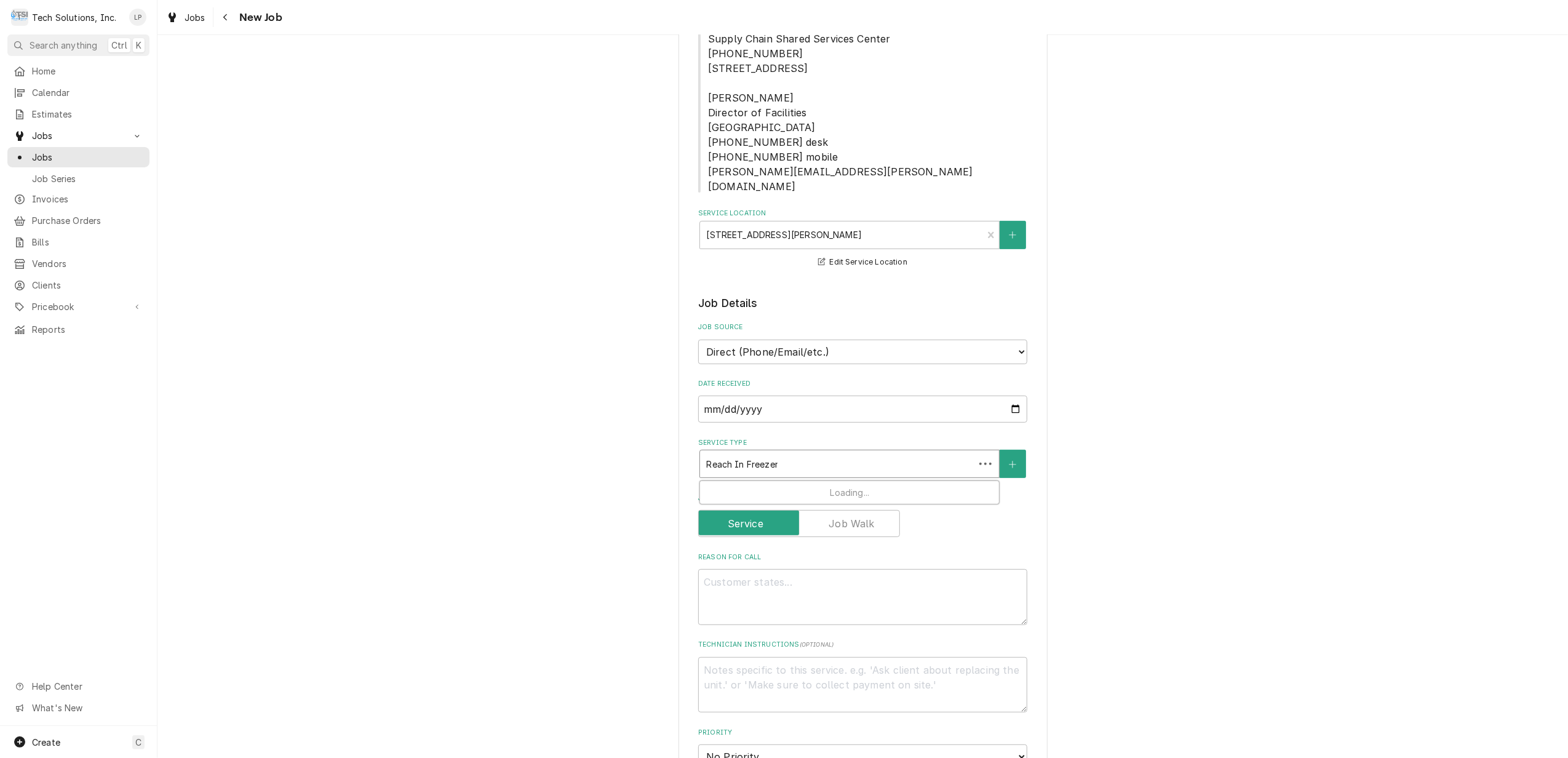
type textarea "x"
type input "Reach In Freezer"
type textarea "x"
type input "Reach In Freezer S"
type textarea "x"
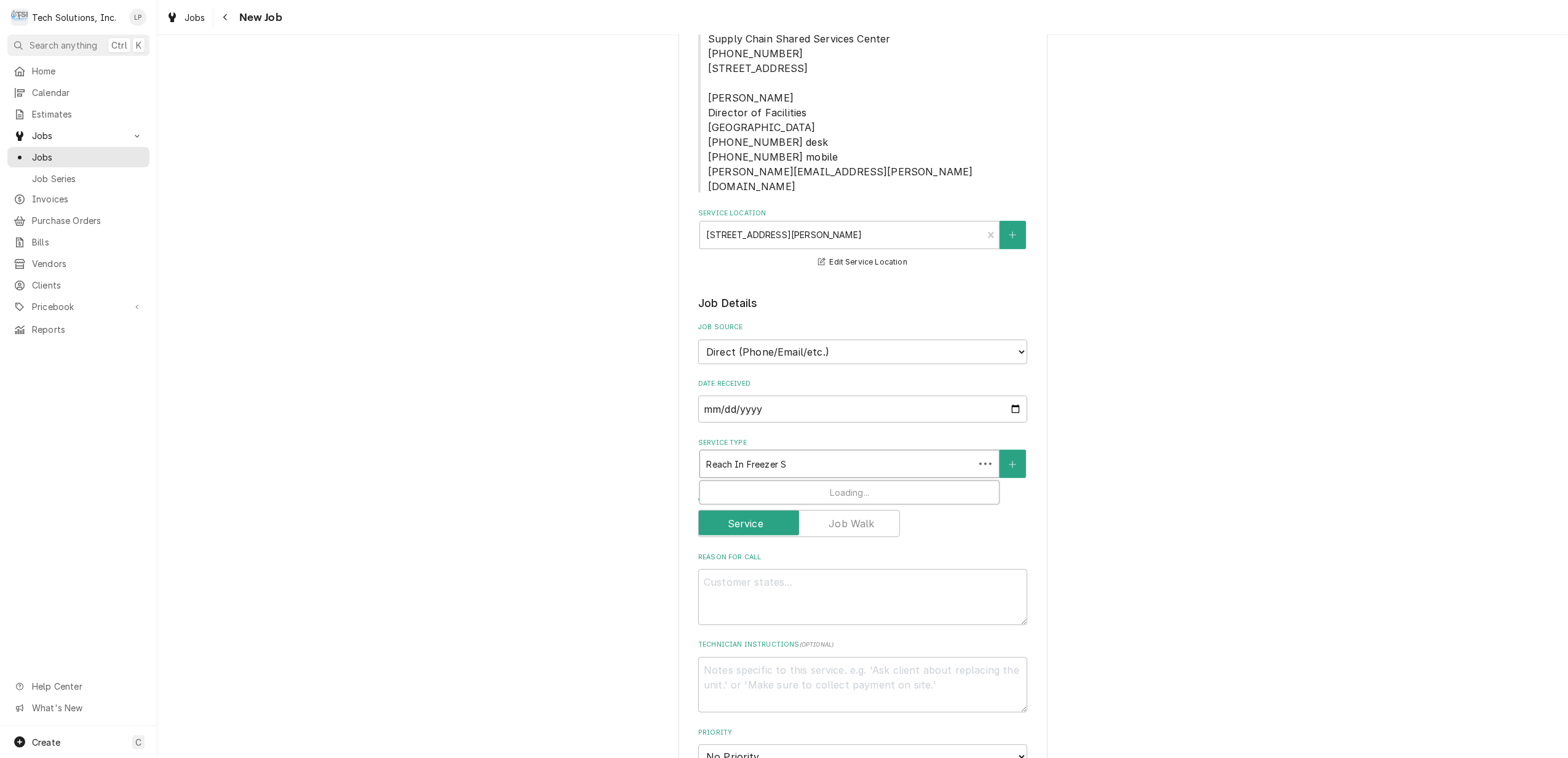
type input "Reach In Freezer Se"
type textarea "x"
type input "Reach In Freezer Ser"
type textarea "x"
type input "Reach In Freezer Serv"
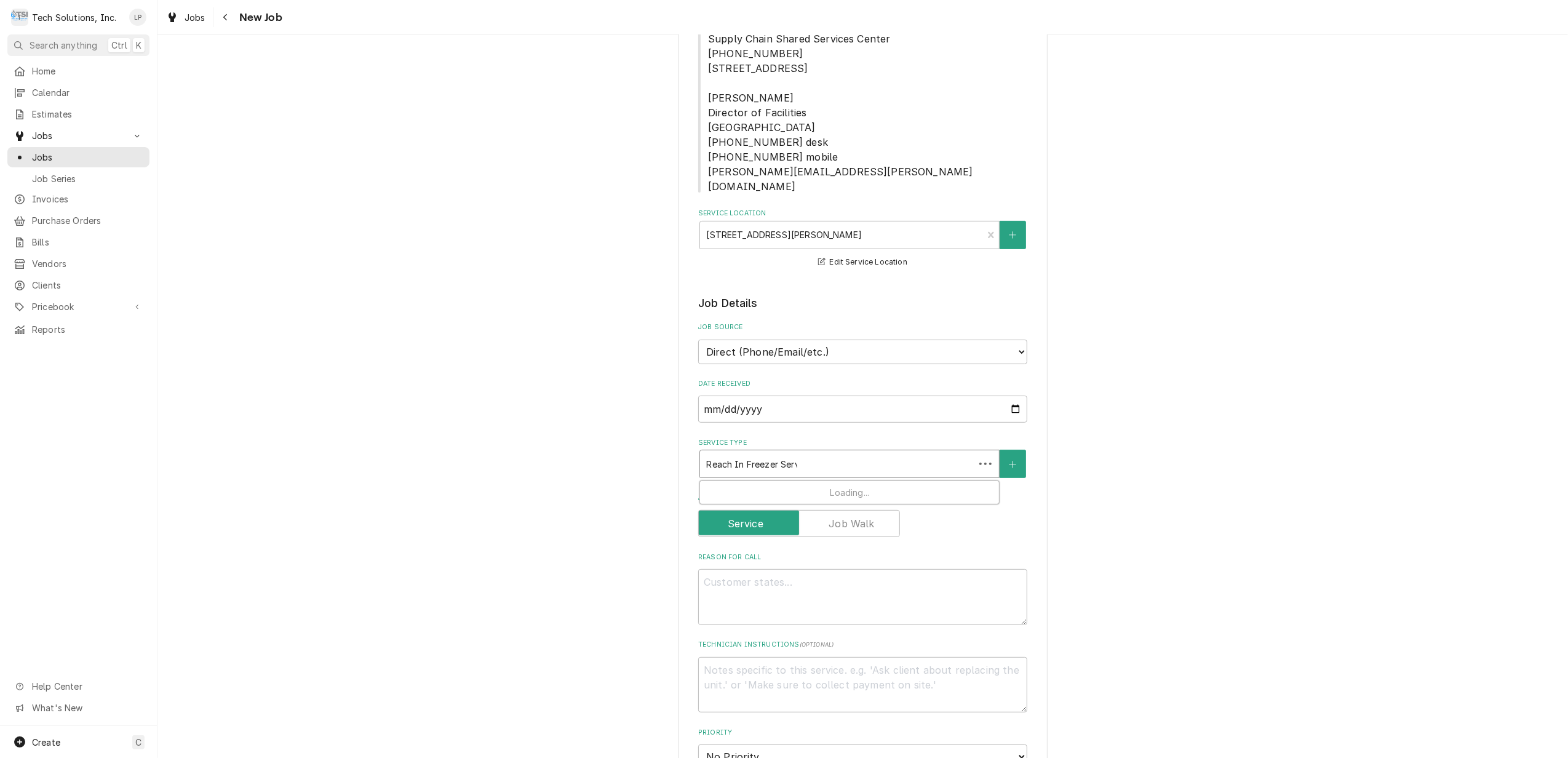
type textarea "x"
type input "Reach In Freezer Servi"
type textarea "x"
type input "Reach In Freezer Servic"
type textarea "x"
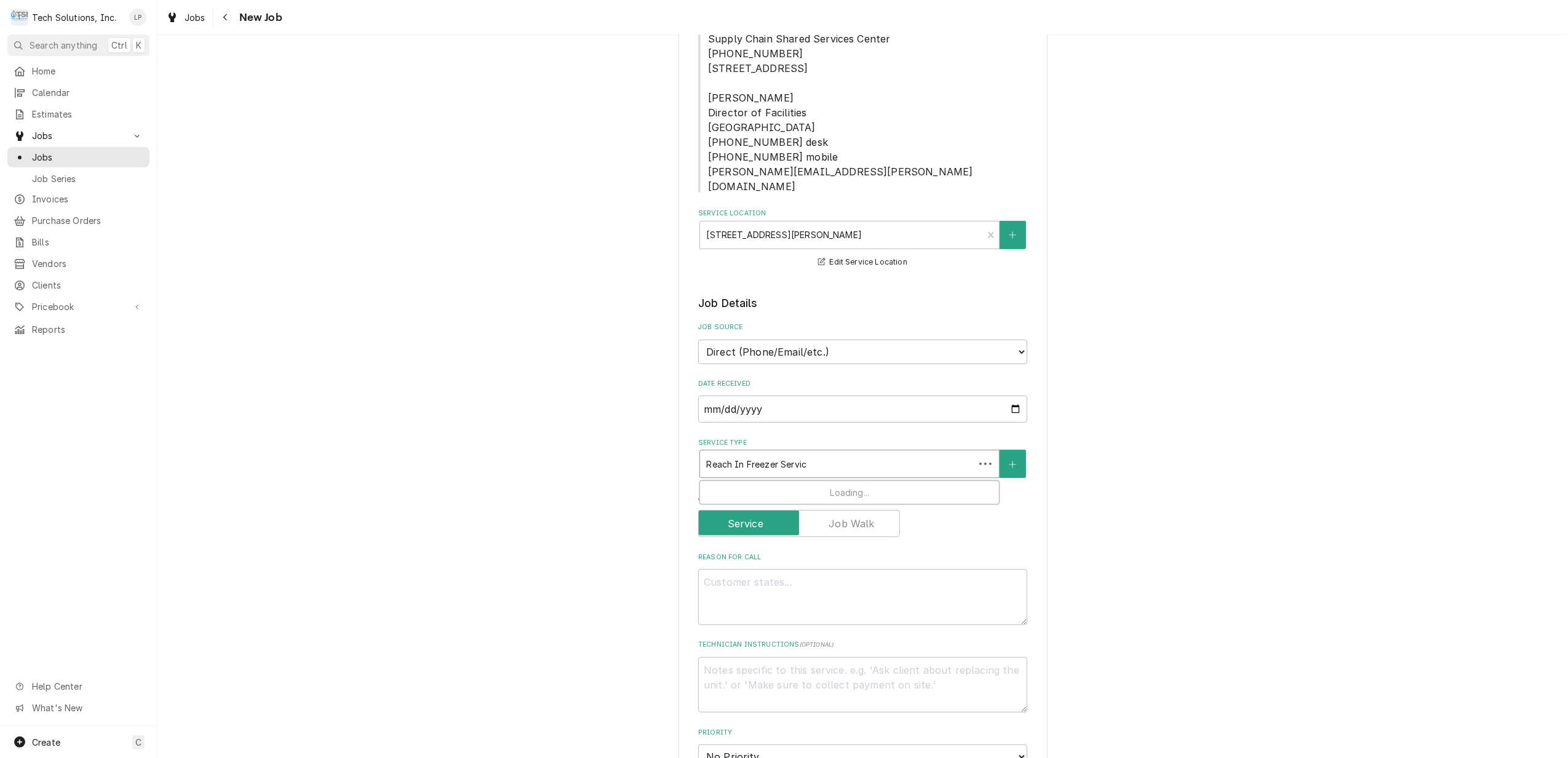
type input "Reach In Freezer Service"
click at [729, 454] on input "Reach In Freezer Service" at bounding box center [760, 463] width 108 height 20
type textarea "x"
type input "Reach -In Freezer Service"
click at [729, 454] on input "Reach -In Freezer Service" at bounding box center [762, 463] width 112 height 20
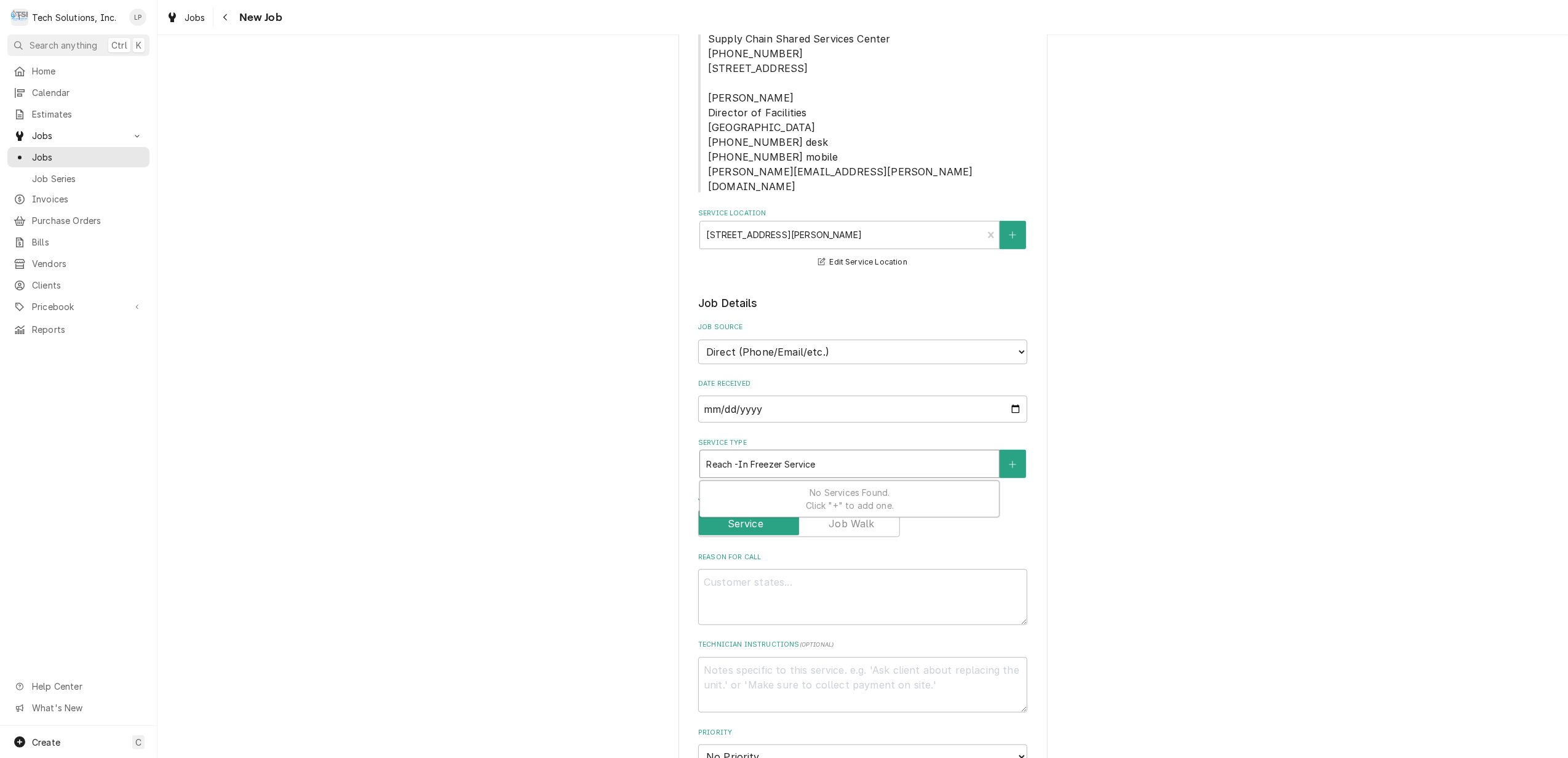
type textarea "x"
type input "Reach-In Freezer Service"
click at [1001, 450] on button "Service Type" at bounding box center [1012, 463] width 26 height 28
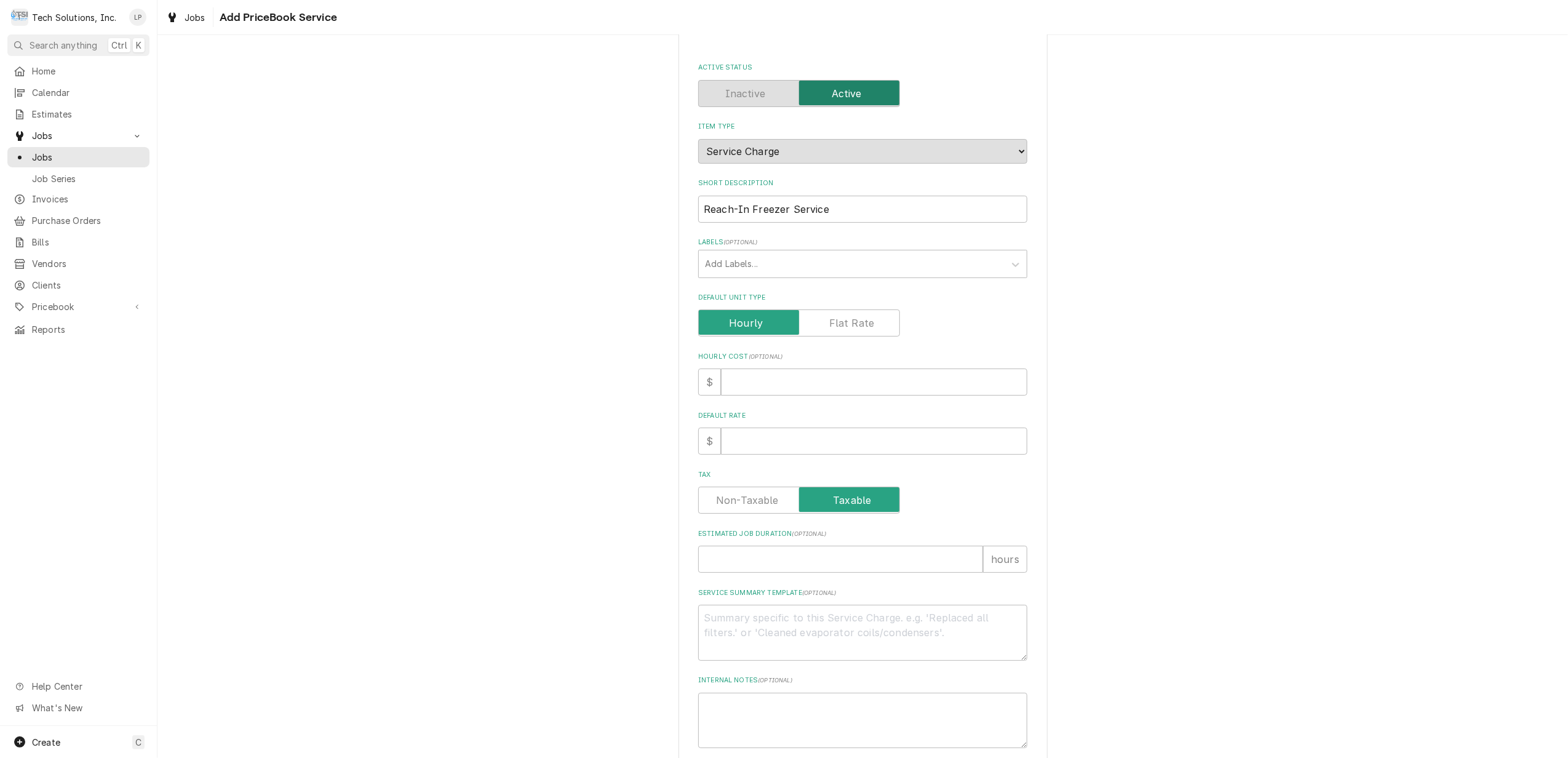
scroll to position [82, 0]
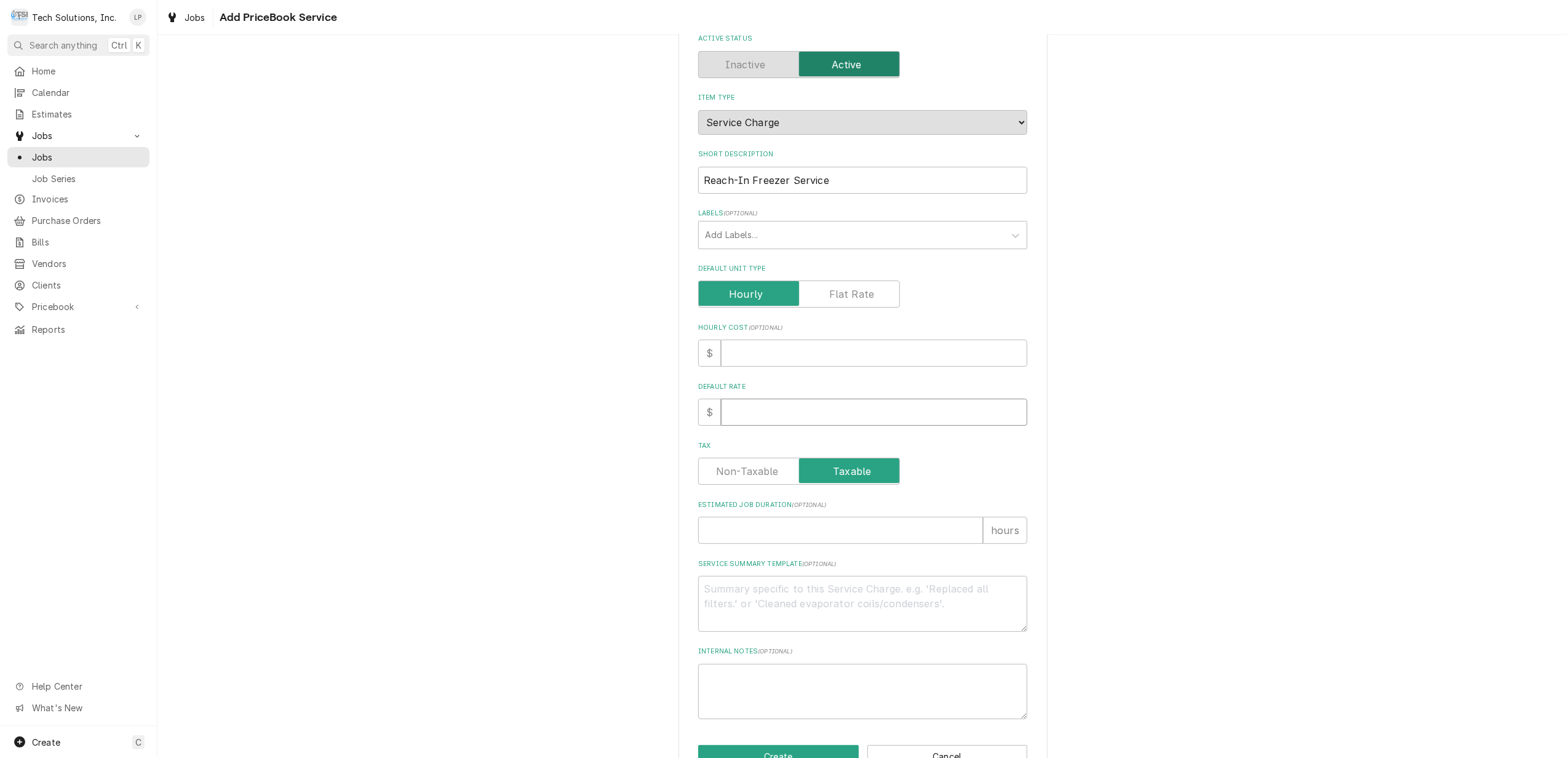
click at [839, 406] on input "Default Rate" at bounding box center [874, 412] width 307 height 27
type textarea "x"
type input "1"
type textarea "x"
type input "11"
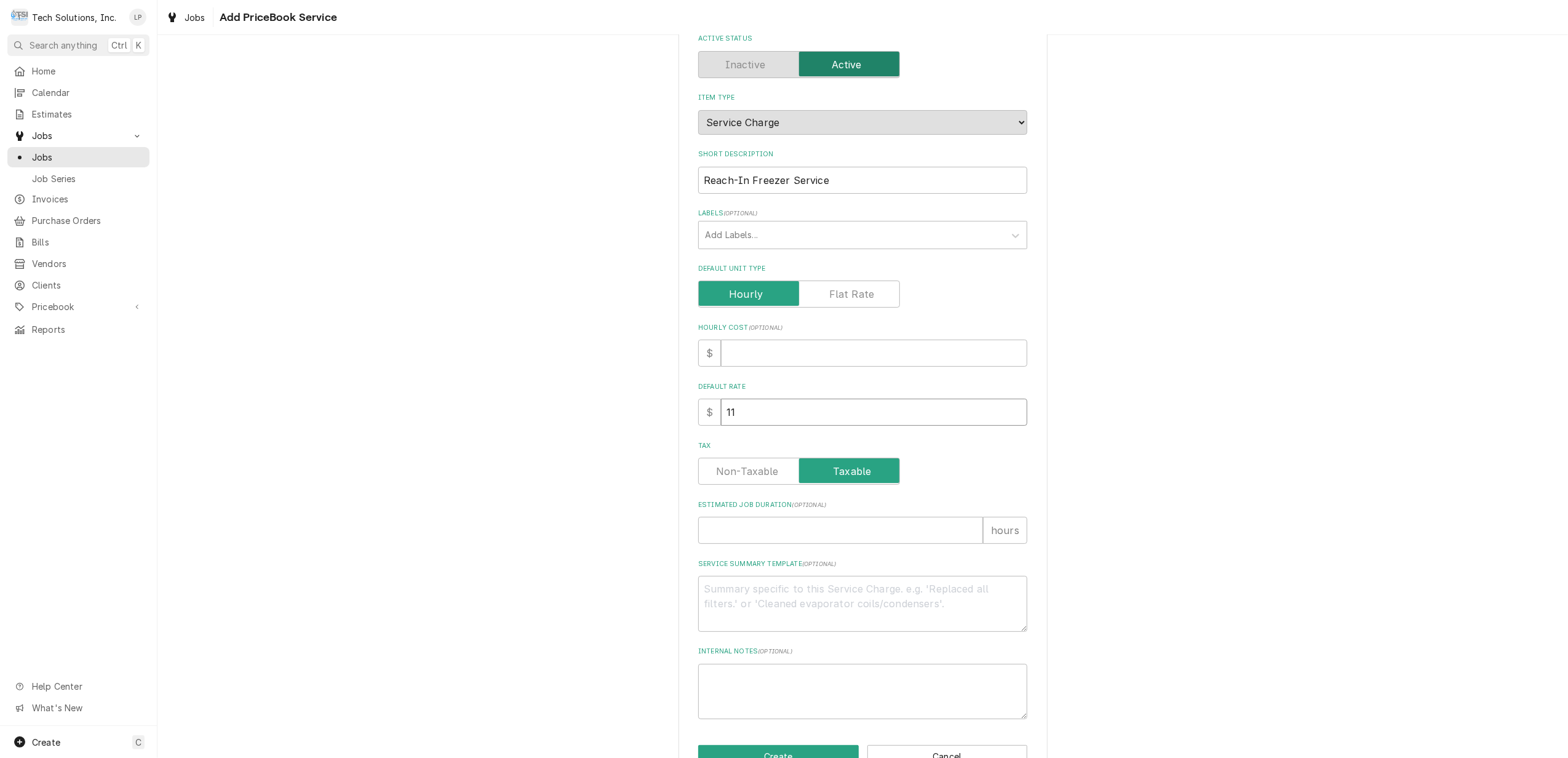
type textarea "x"
type input "115"
type textarea "x"
type input "115.0"
type textarea "x"
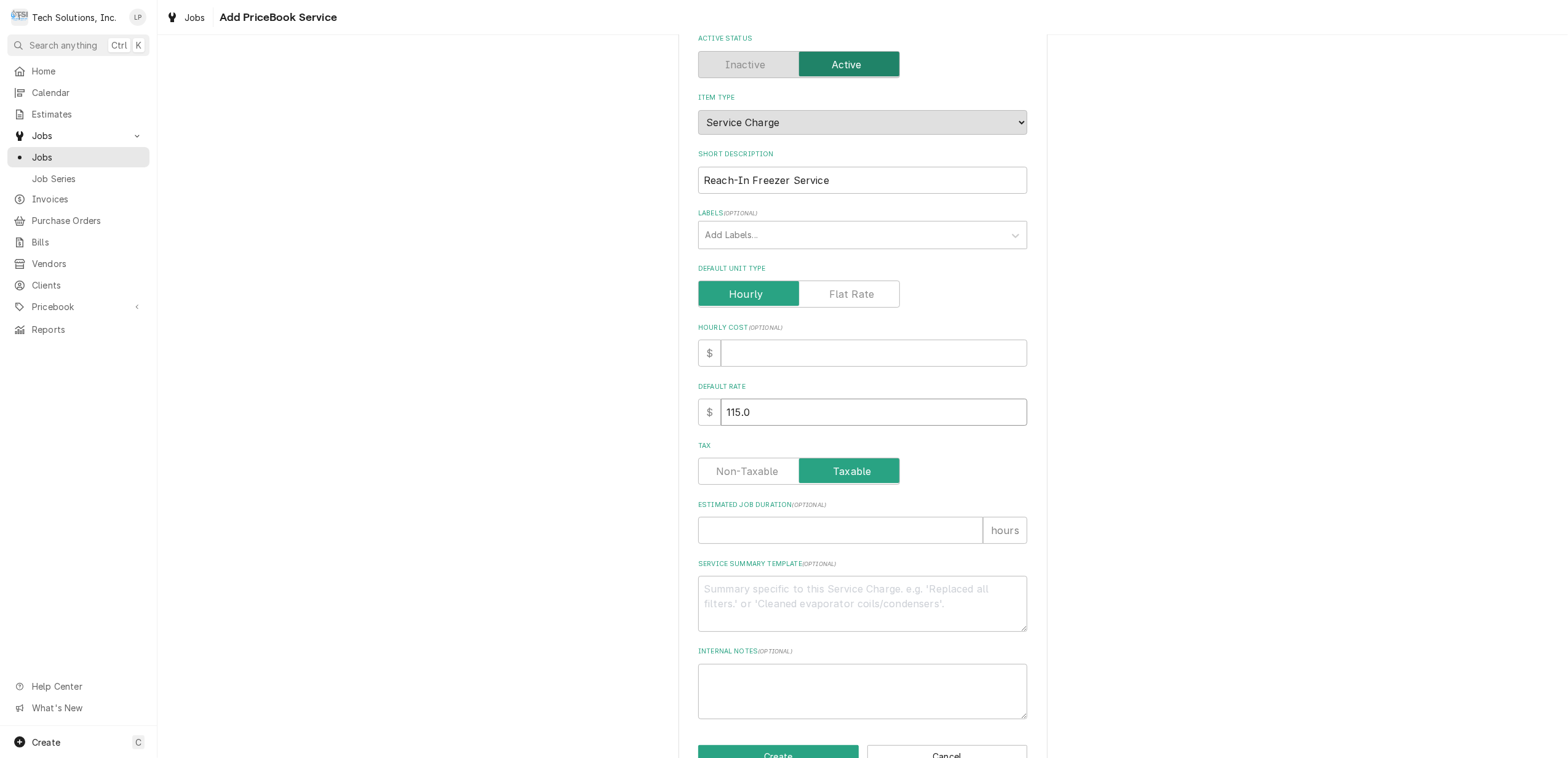
type input "115.00"
type textarea "x"
type input "115.00"
click at [837, 352] on input "Hourly Cost ( optional )" at bounding box center [874, 353] width 307 height 27
type textarea "x"
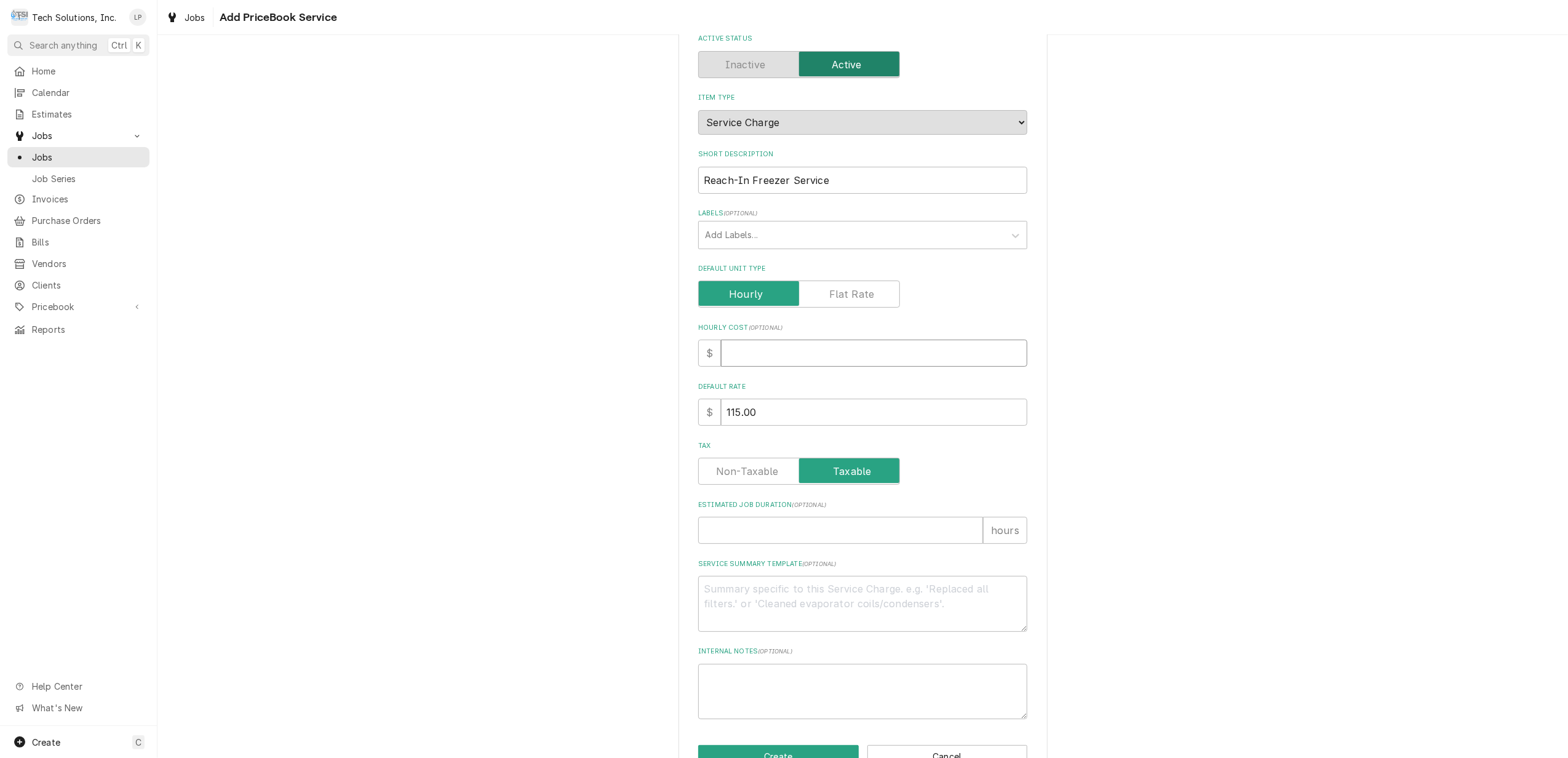
type input "5"
type textarea "x"
type input "50"
type textarea "x"
type input "50.0"
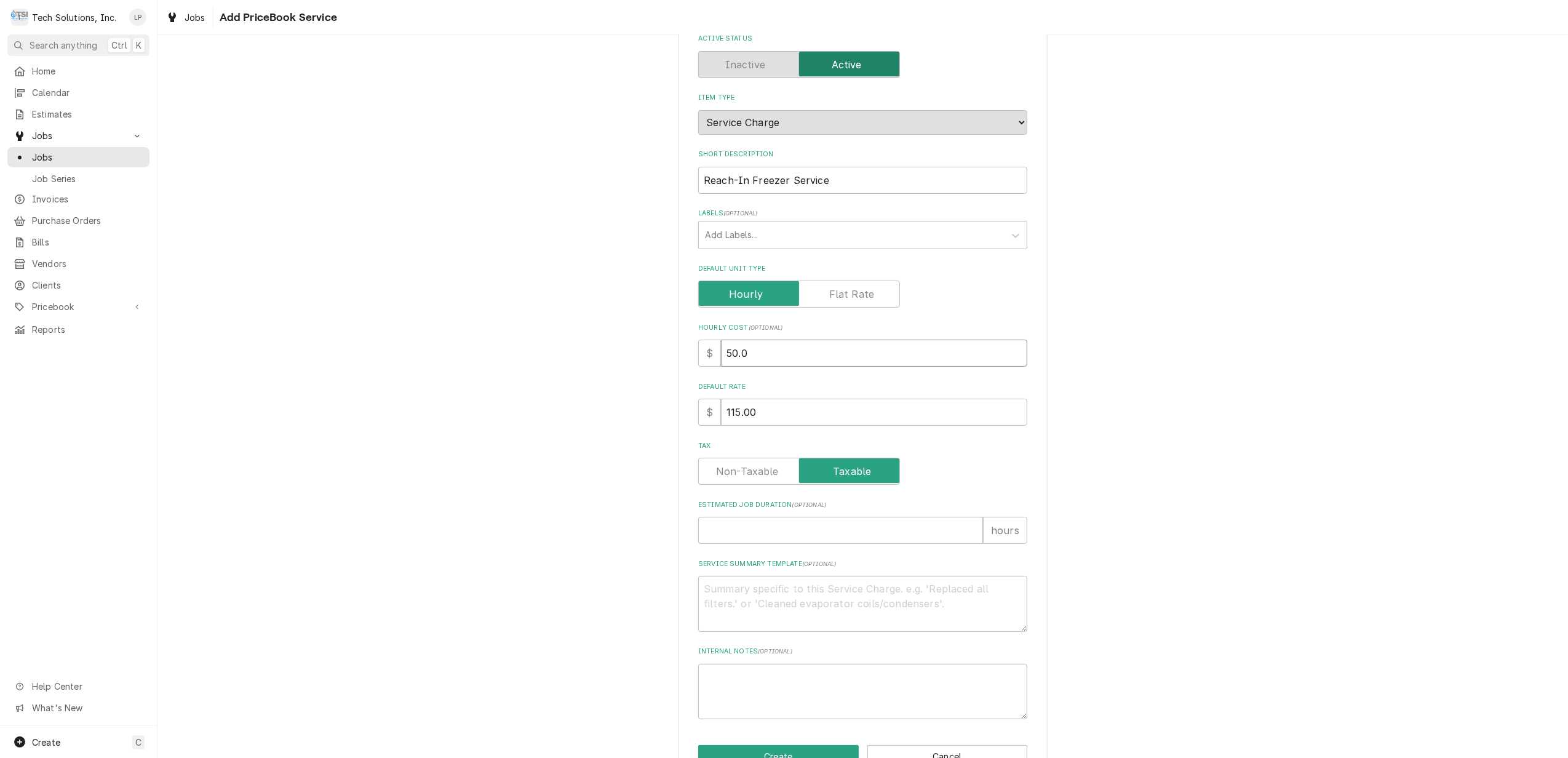
type textarea "x"
type input "50.00"
type textarea "x"
type input "50.00"
click at [841, 387] on label "Default Rate" at bounding box center [863, 387] width 329 height 10
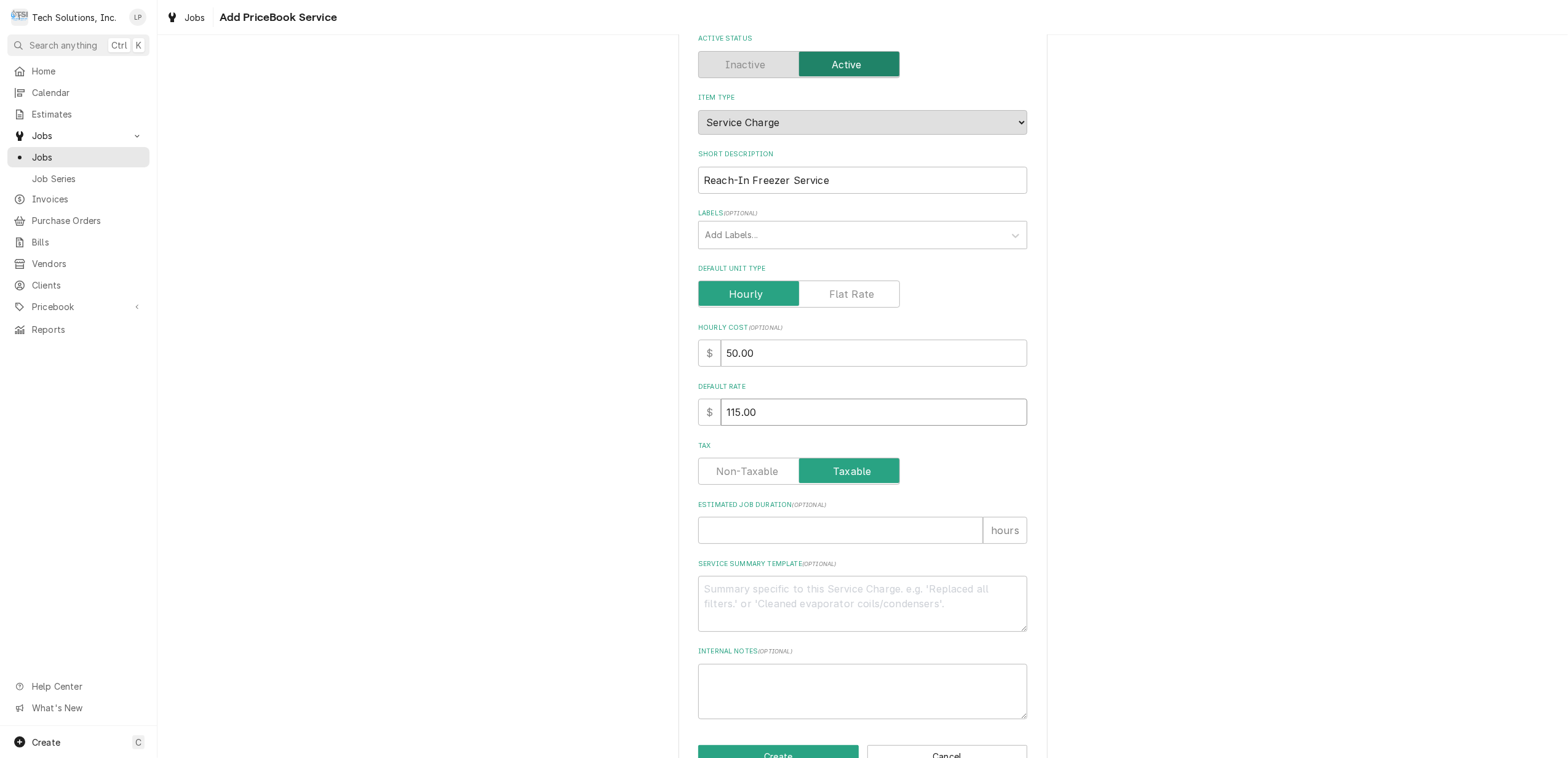
click at [841, 398] on input "115.00" at bounding box center [874, 412] width 307 height 27
type textarea "x"
type input "1"
click at [963, 525] on input "1" at bounding box center [841, 531] width 285 height 27
type textarea "x"
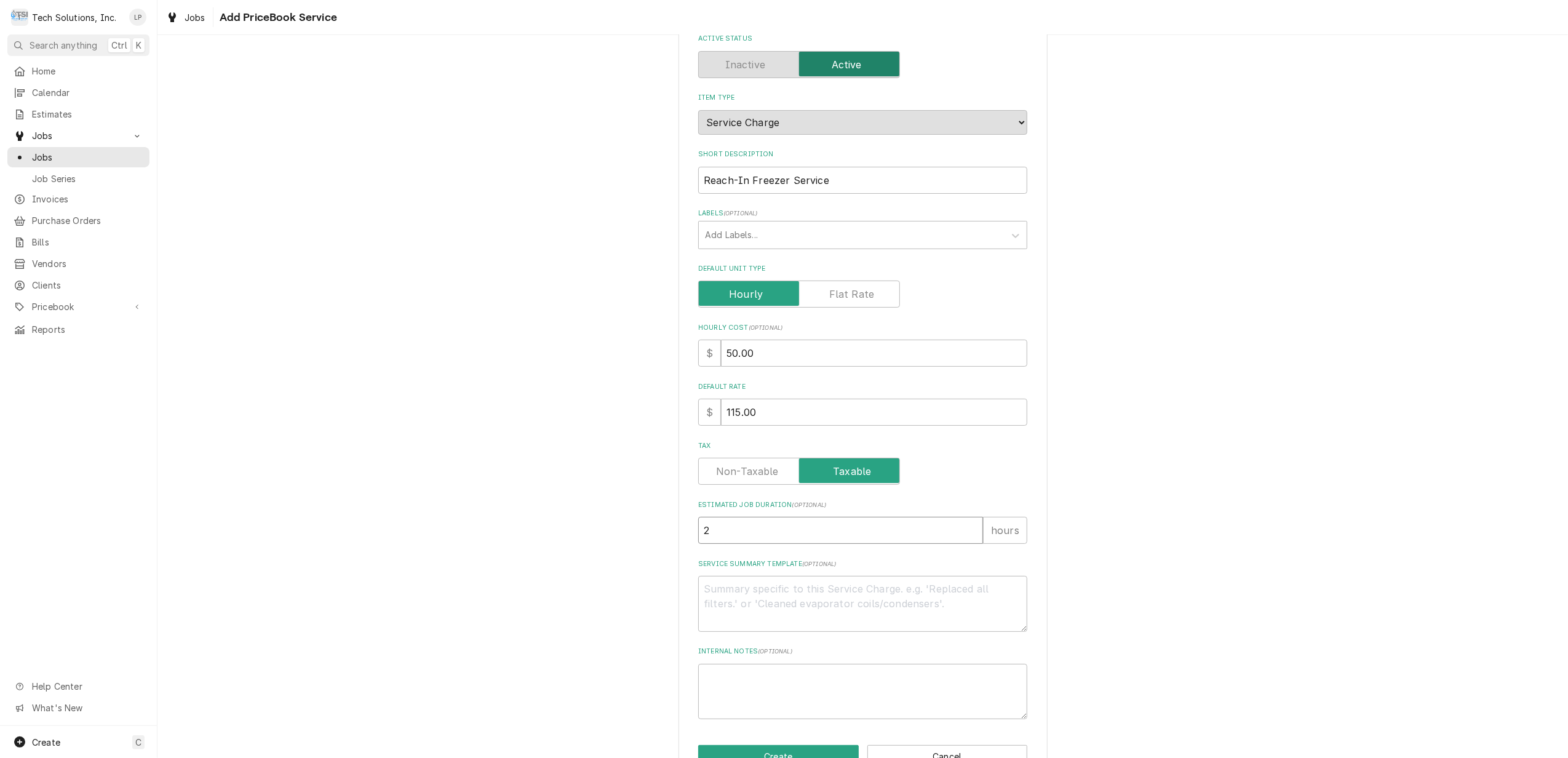
type input "2"
click at [963, 525] on input "2" at bounding box center [841, 531] width 285 height 27
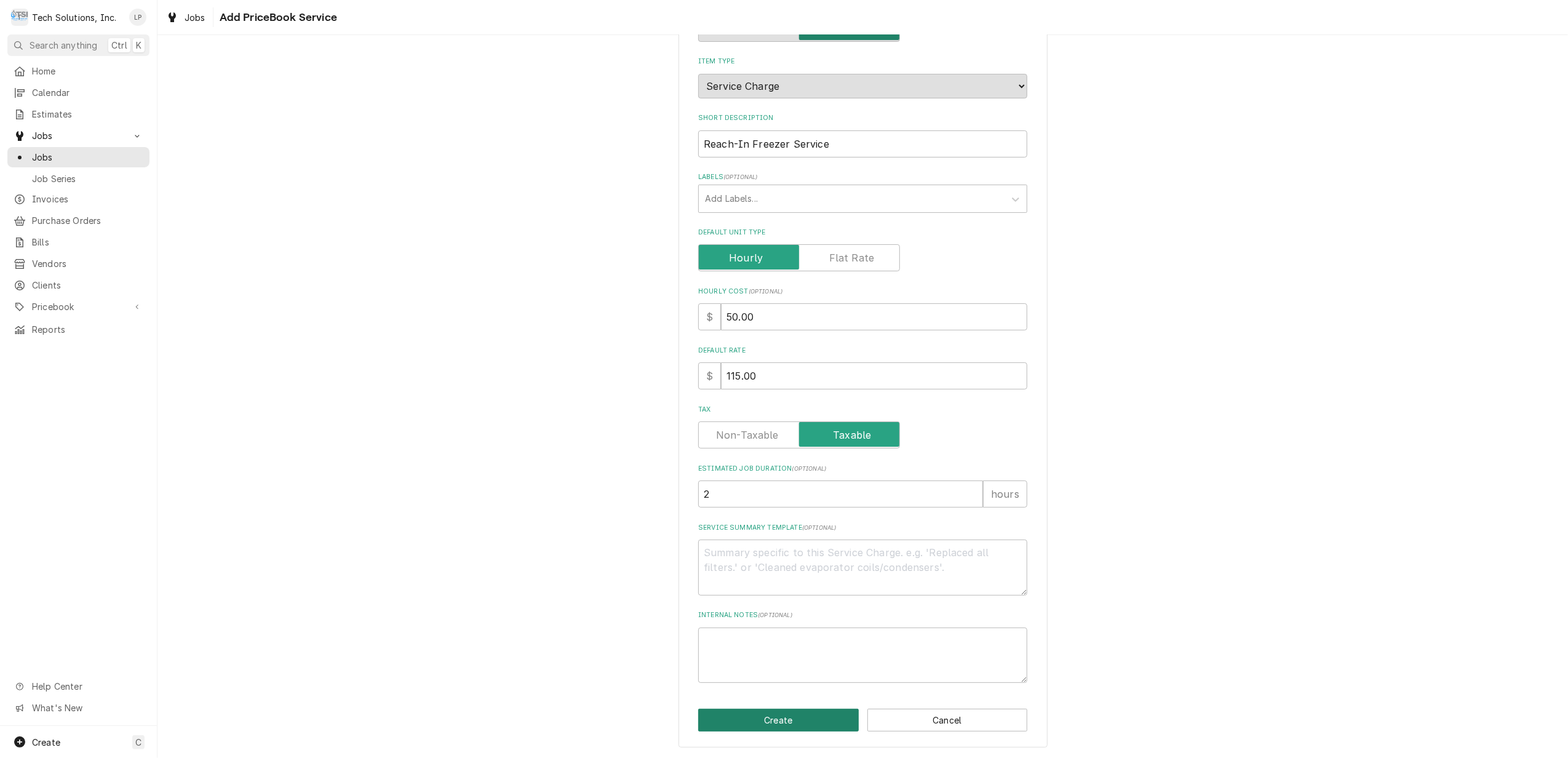
click at [808, 717] on button "Create" at bounding box center [779, 720] width 161 height 22
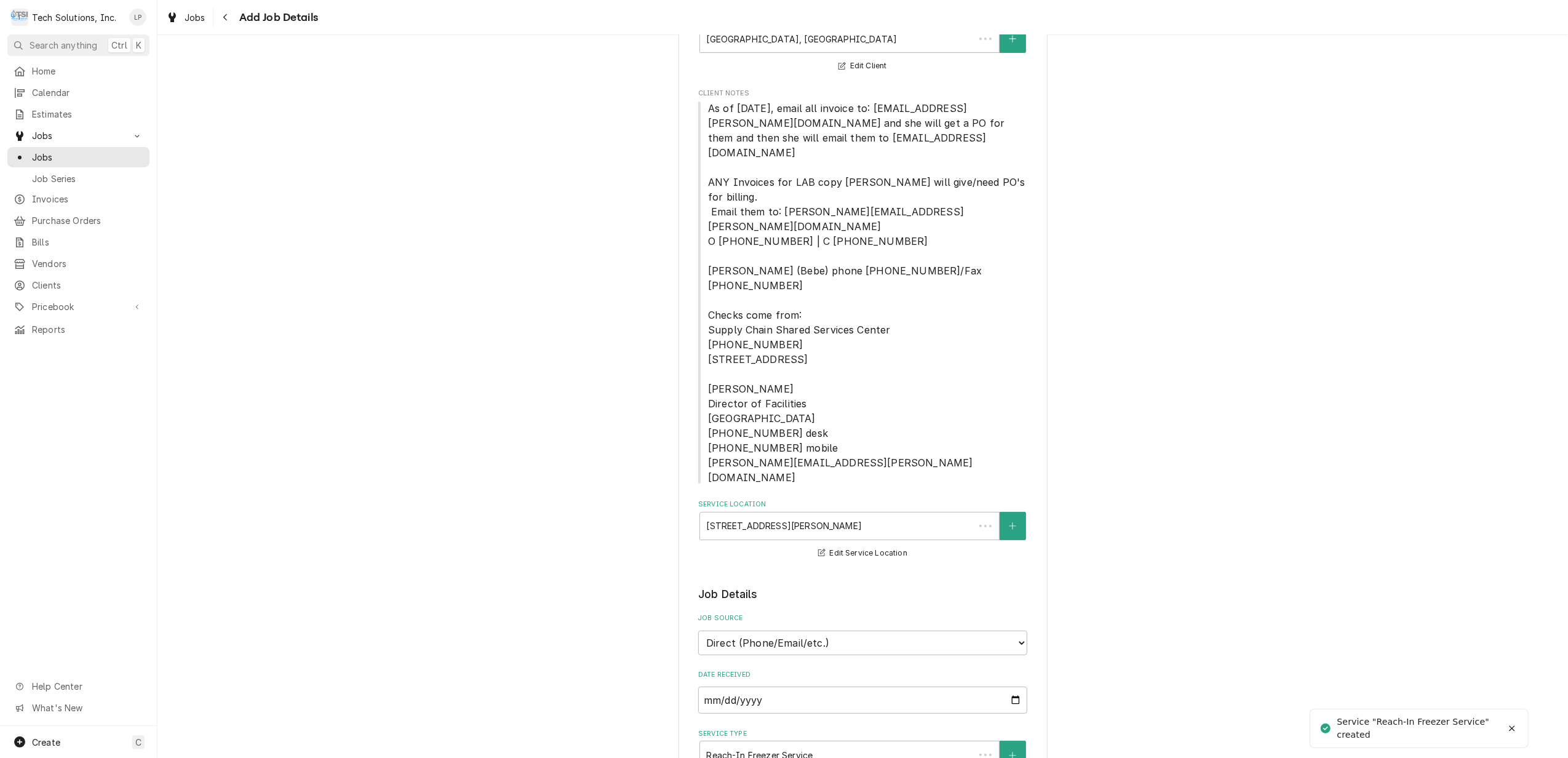
scroll to position [410, 0]
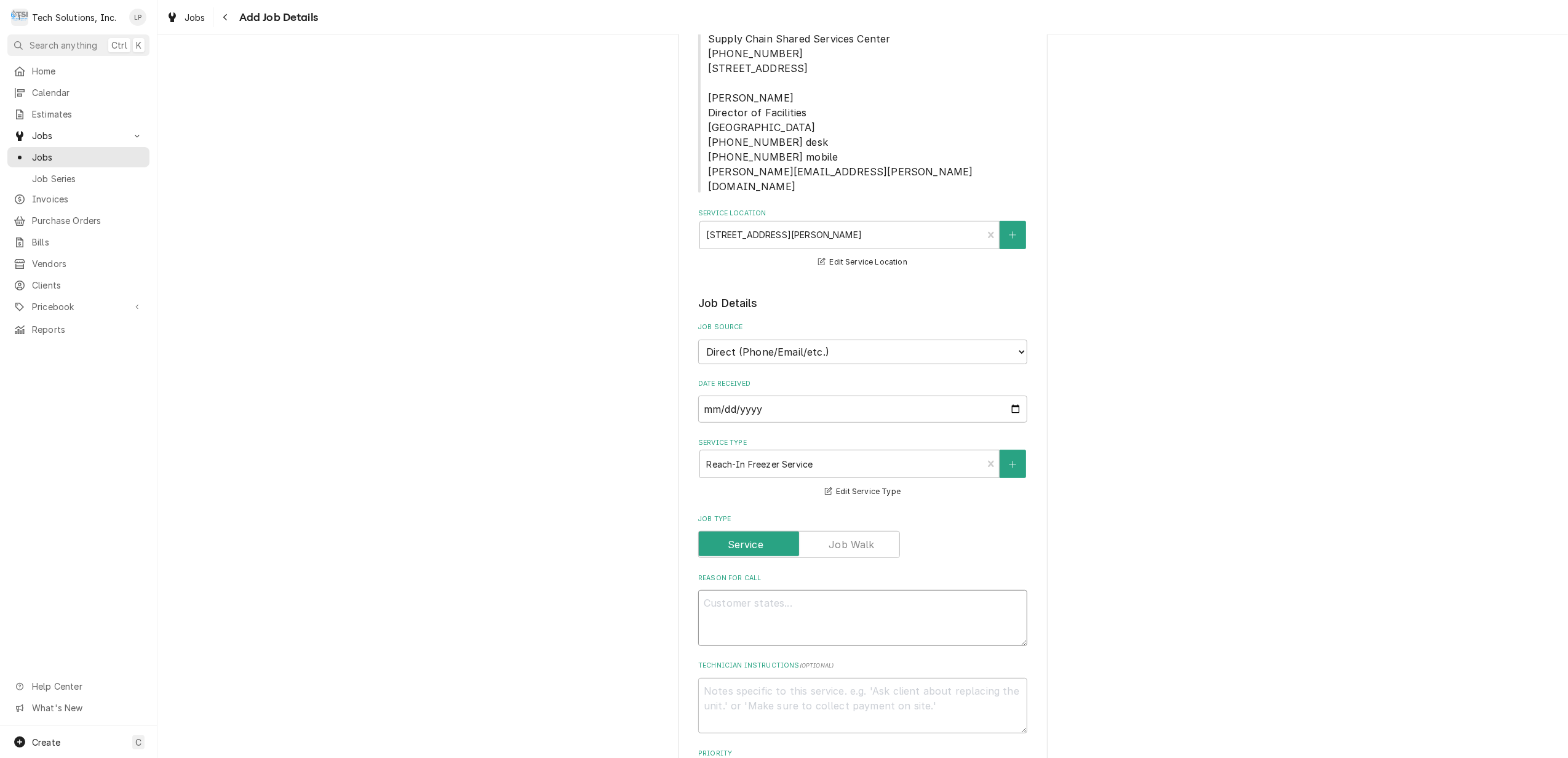
click at [864, 590] on textarea "Reason For Call" at bounding box center [863, 618] width 329 height 56
type textarea "x"
type textarea "T"
type textarea "x"
type textarea "Te"
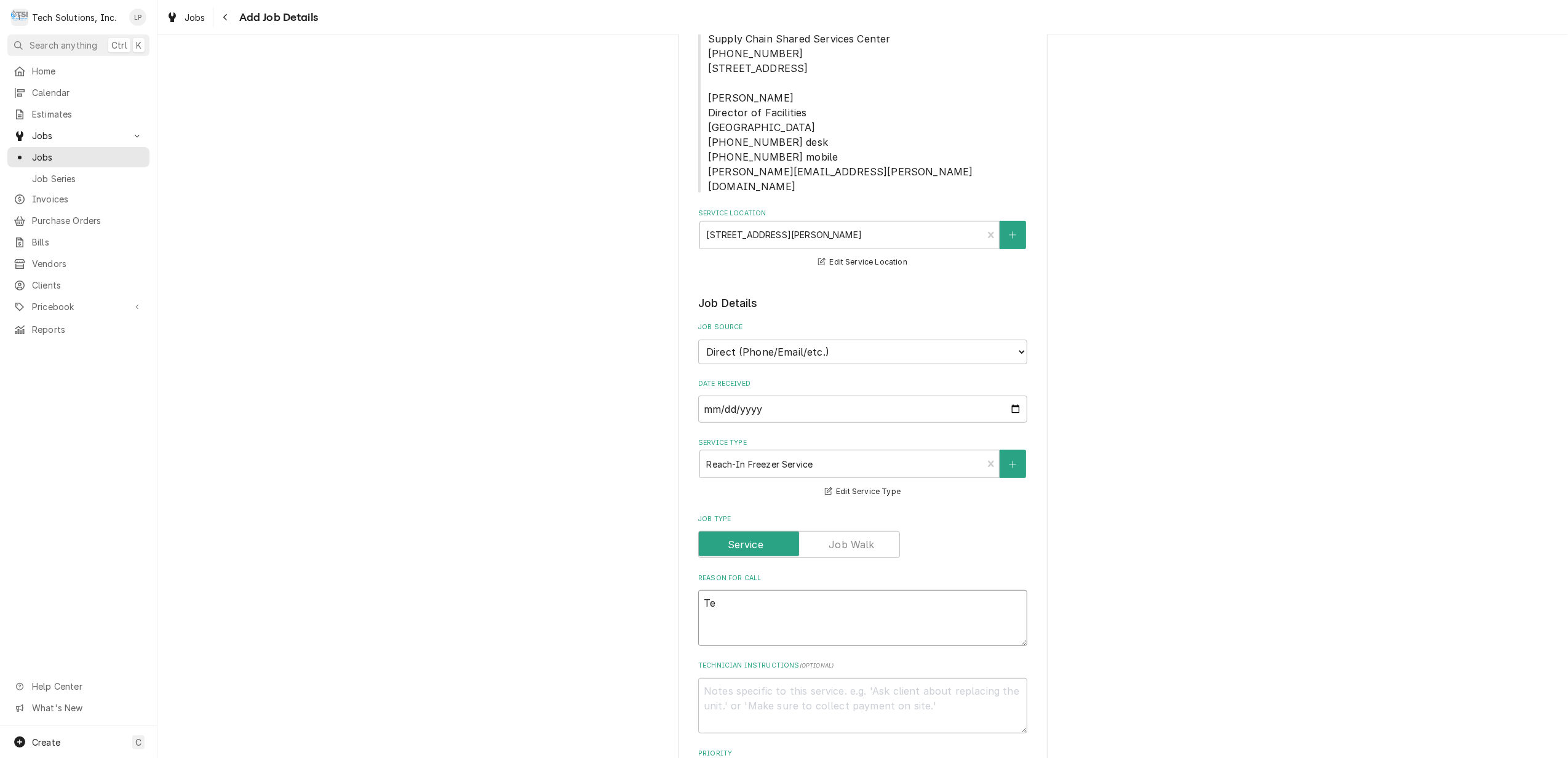
type textarea "x"
type textarea "Tem"
type textarea "x"
type textarea "Temp"
type textarea "x"
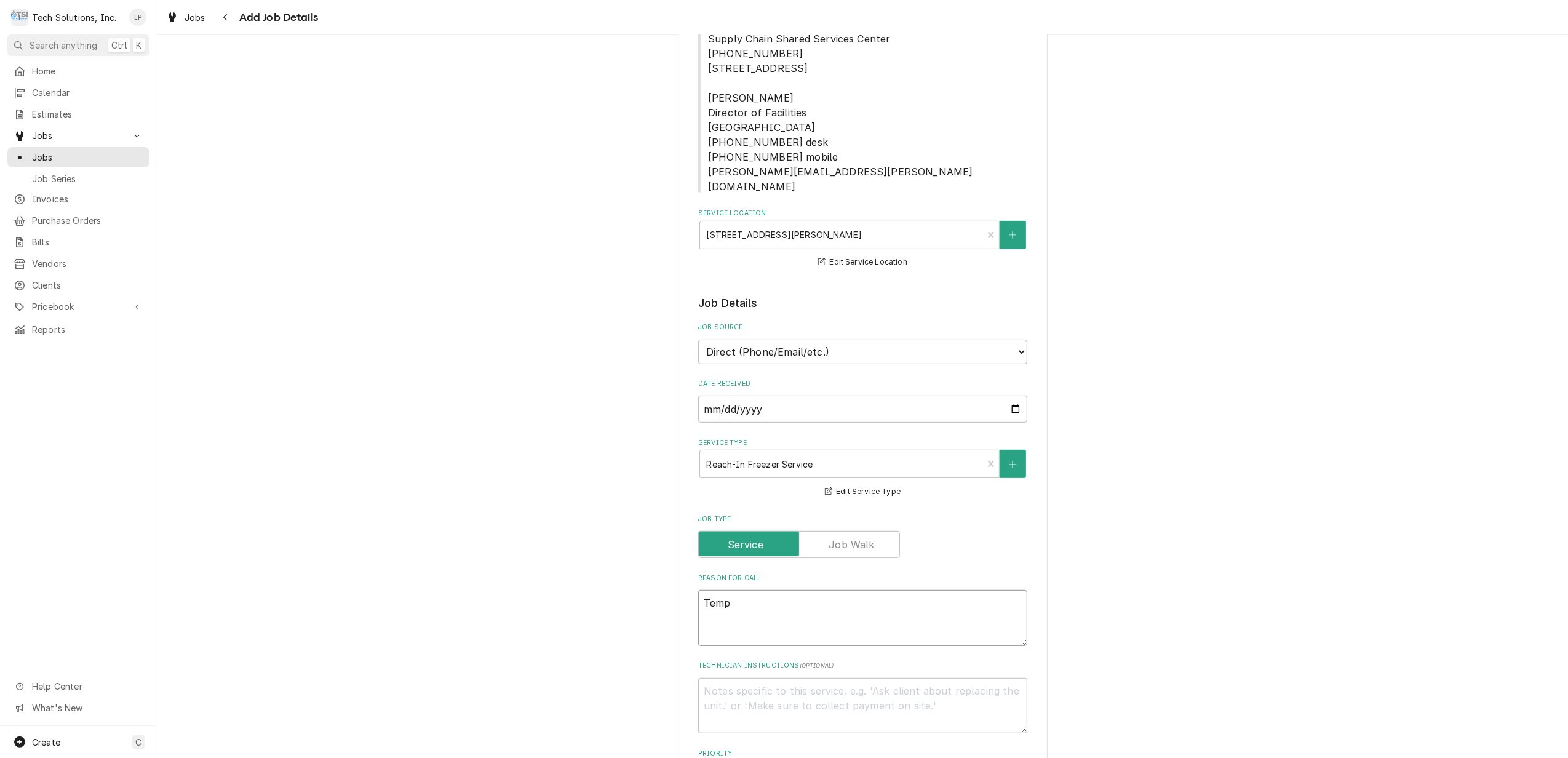
type textarea "Tempi"
type textarea "x"
type textarea "Tempin"
type textarea "x"
type textarea "Temping"
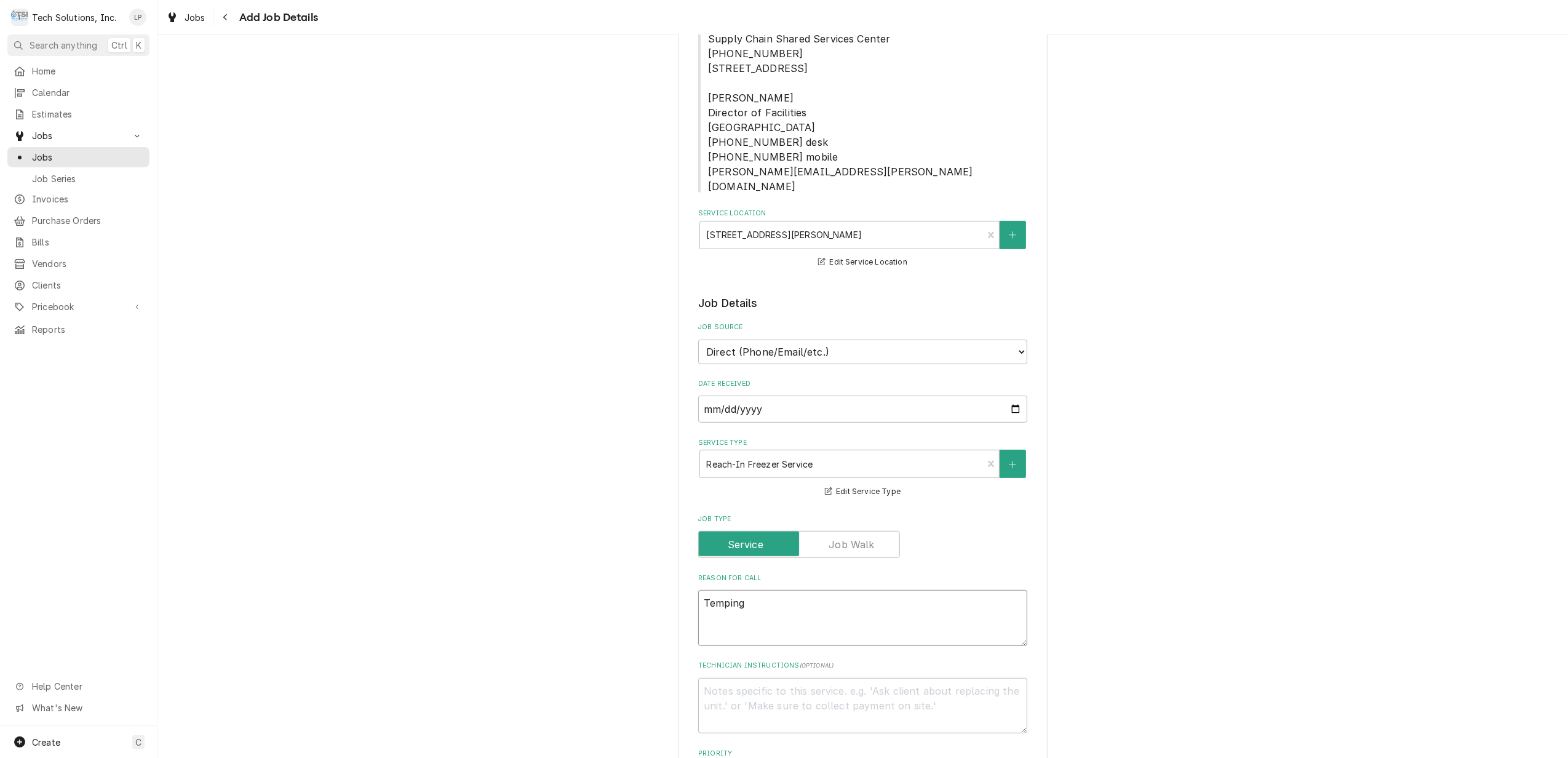
type textarea "x"
type textarea "Temping"
type textarea "x"
type textarea "Temping a"
type textarea "x"
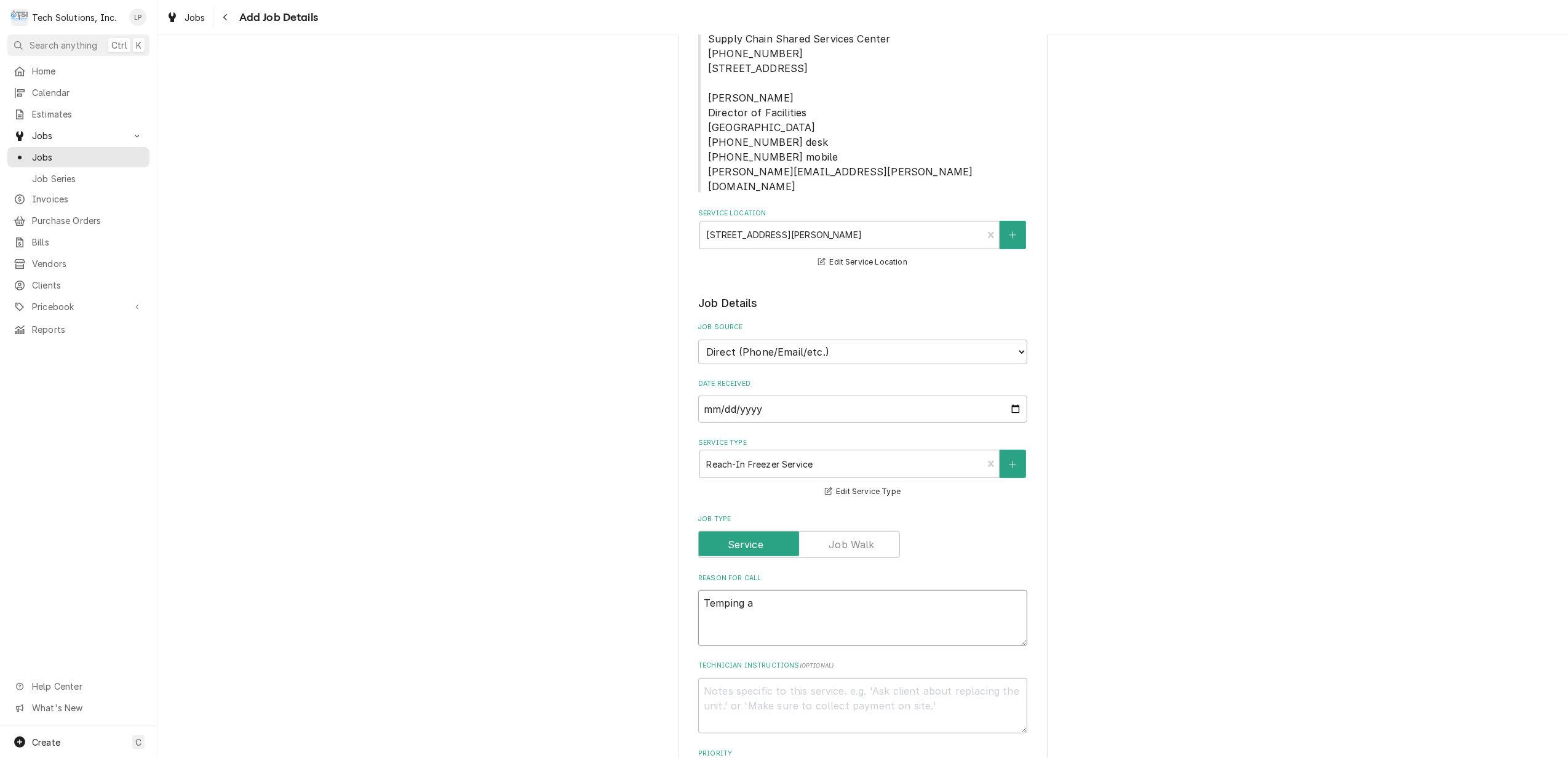
type textarea "Temping at"
type textarea "x"
type textarea "Temping at"
type textarea "x"
type textarea "Temping at 4"
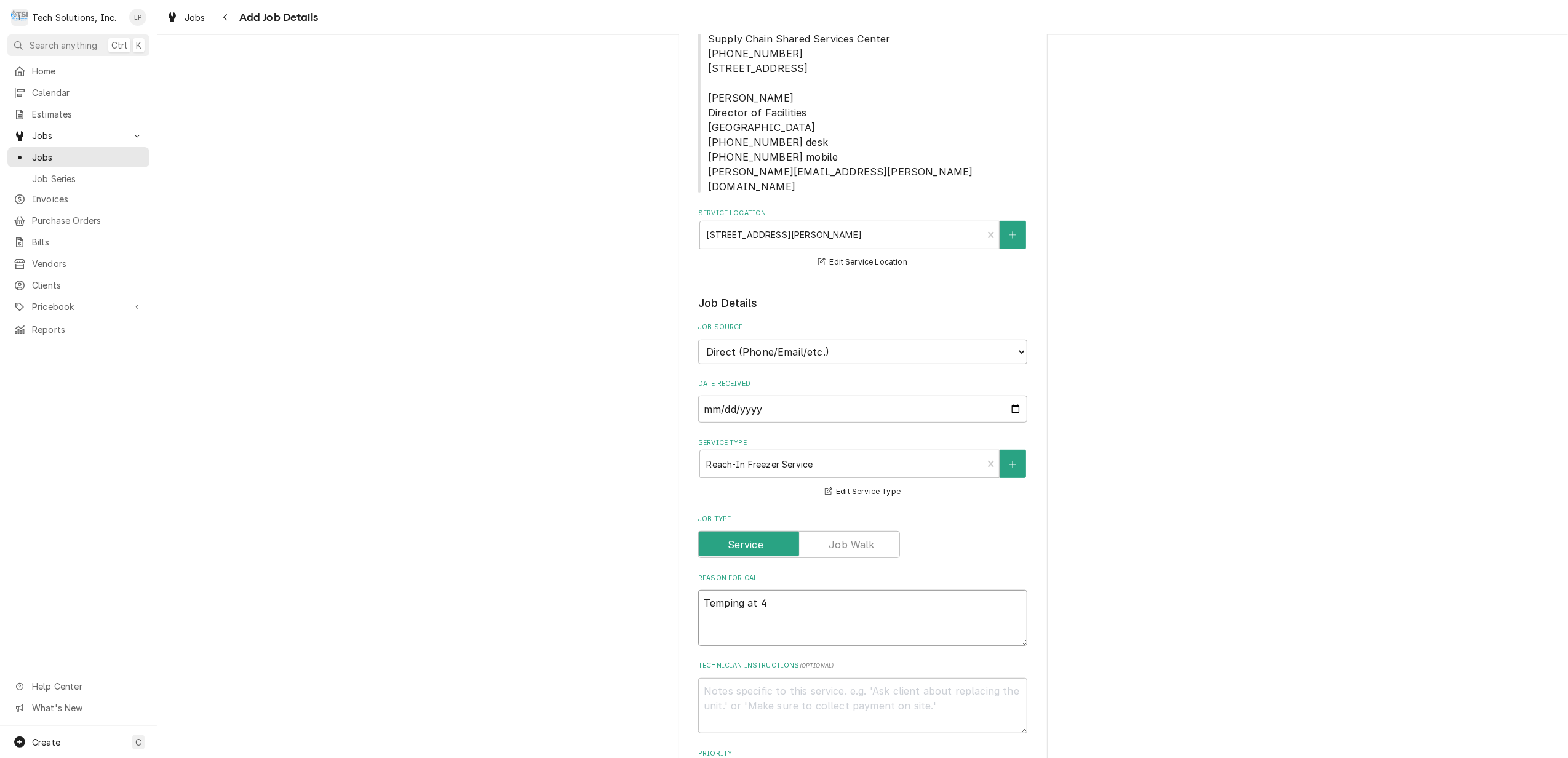
type textarea "x"
type textarea "Temping at 40"
type textarea "x"
type textarea "Temping at 40"
type textarea "x"
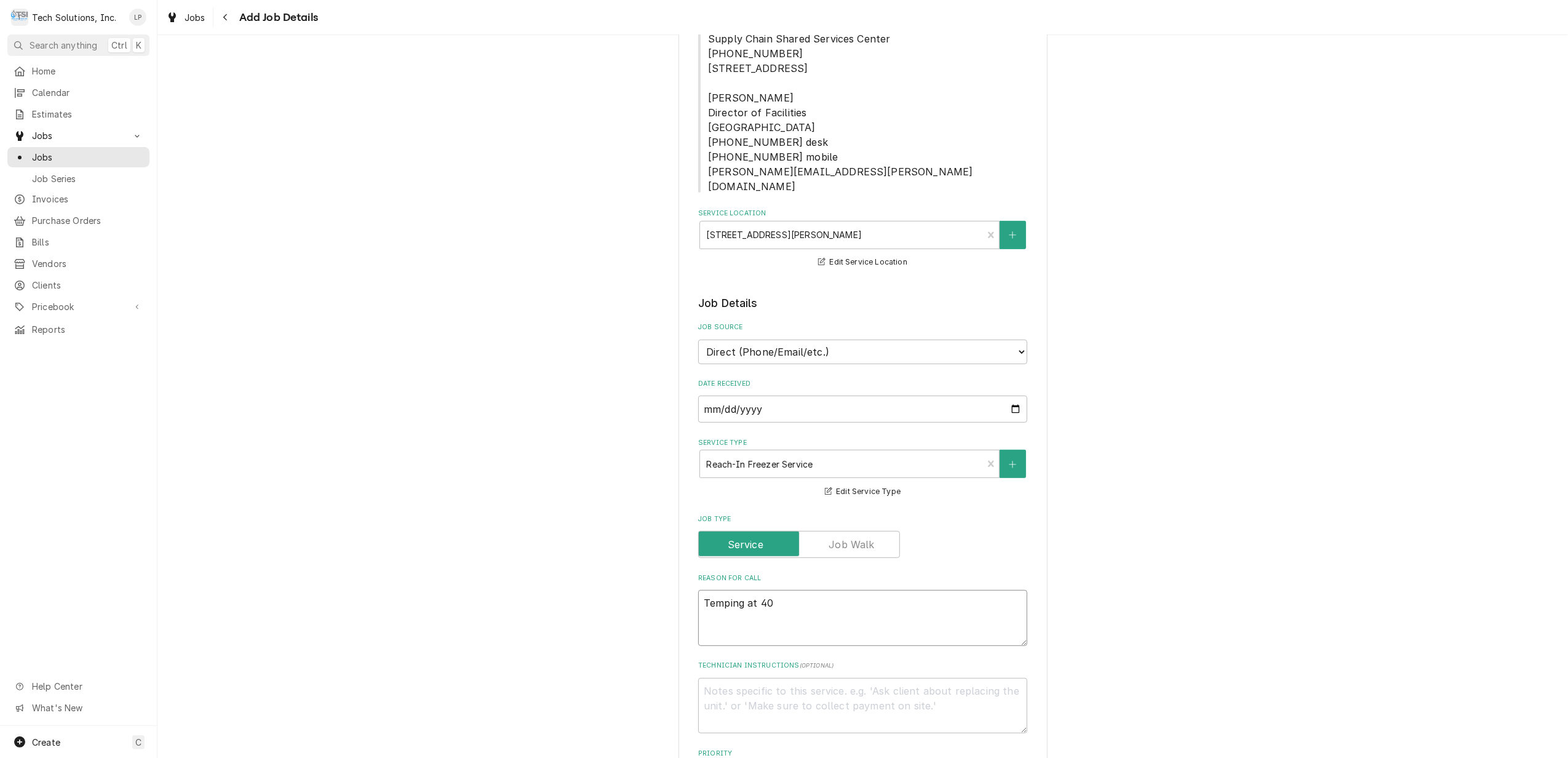
type textarea "Temping at 40 d"
type textarea "x"
type textarea "Temping at 40 de"
type textarea "x"
type textarea "Temping at 40 deg"
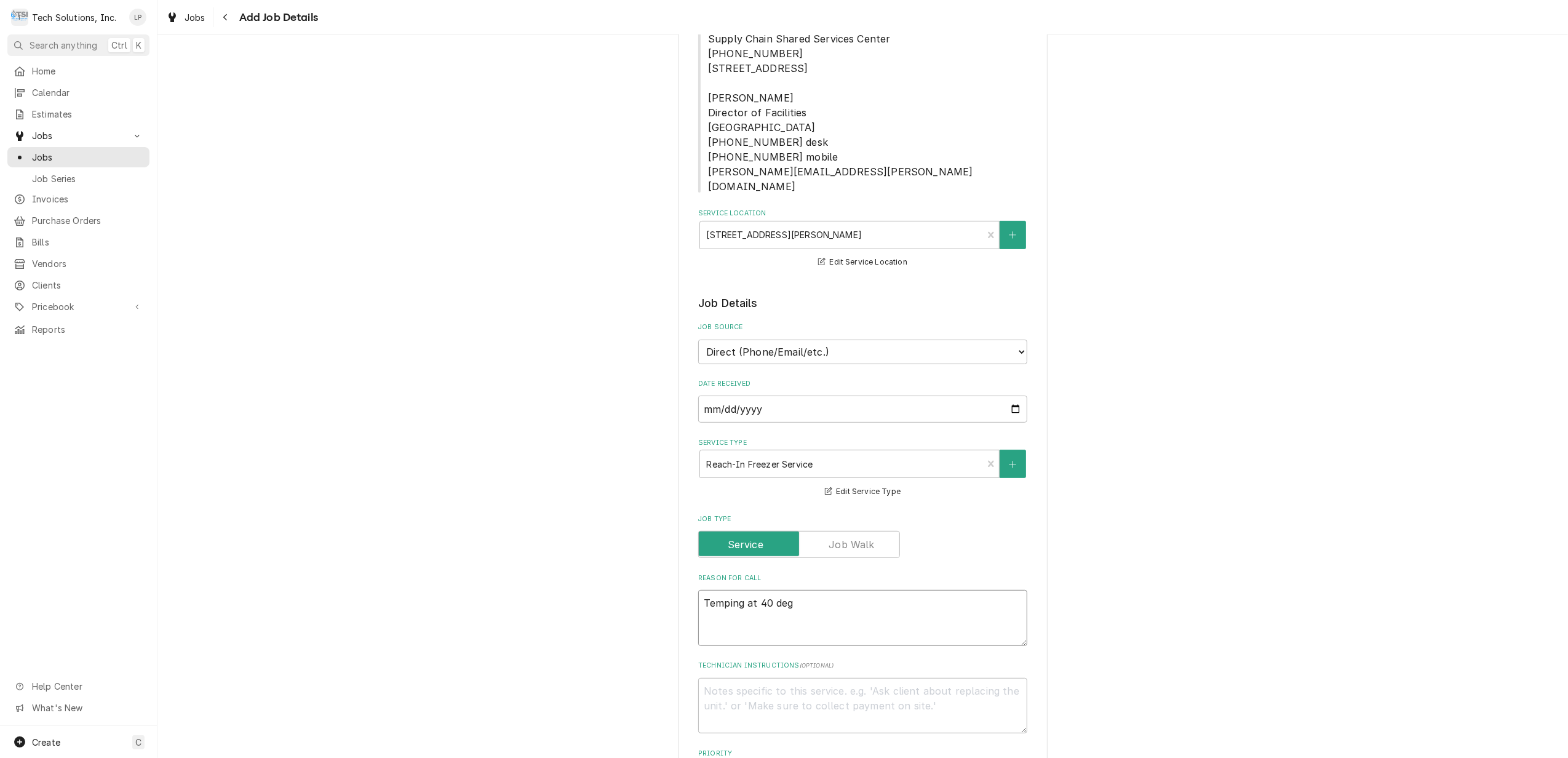
type textarea "x"
type textarea "Temping at 40 degr"
type textarea "x"
type textarea "Temping at 40 degre"
type textarea "x"
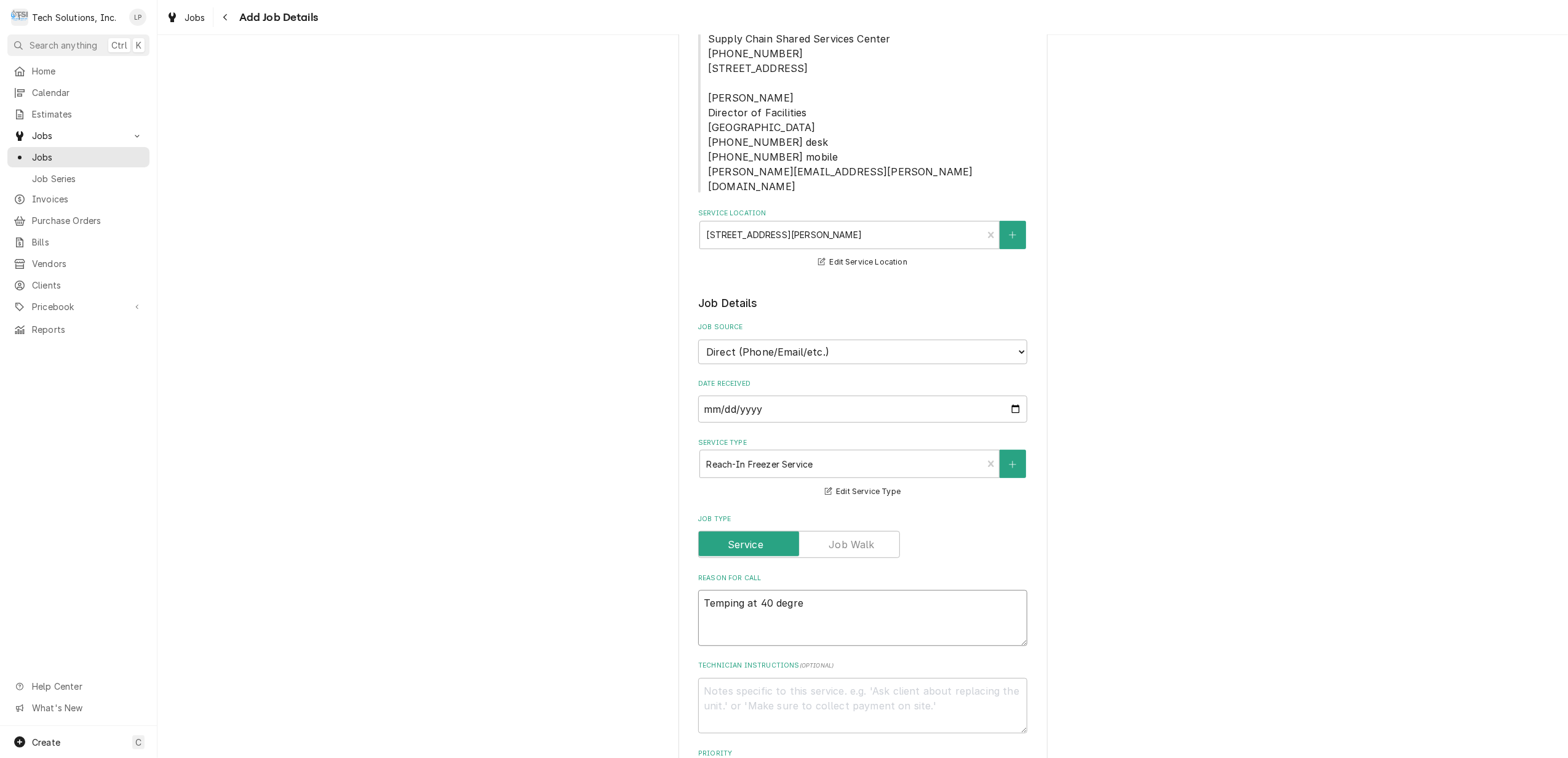
type textarea "Temping at 40 degree"
type textarea "x"
type textarea "Temping at 40 degrees"
type textarea "x"
type textarea "Temping at 40 degrees."
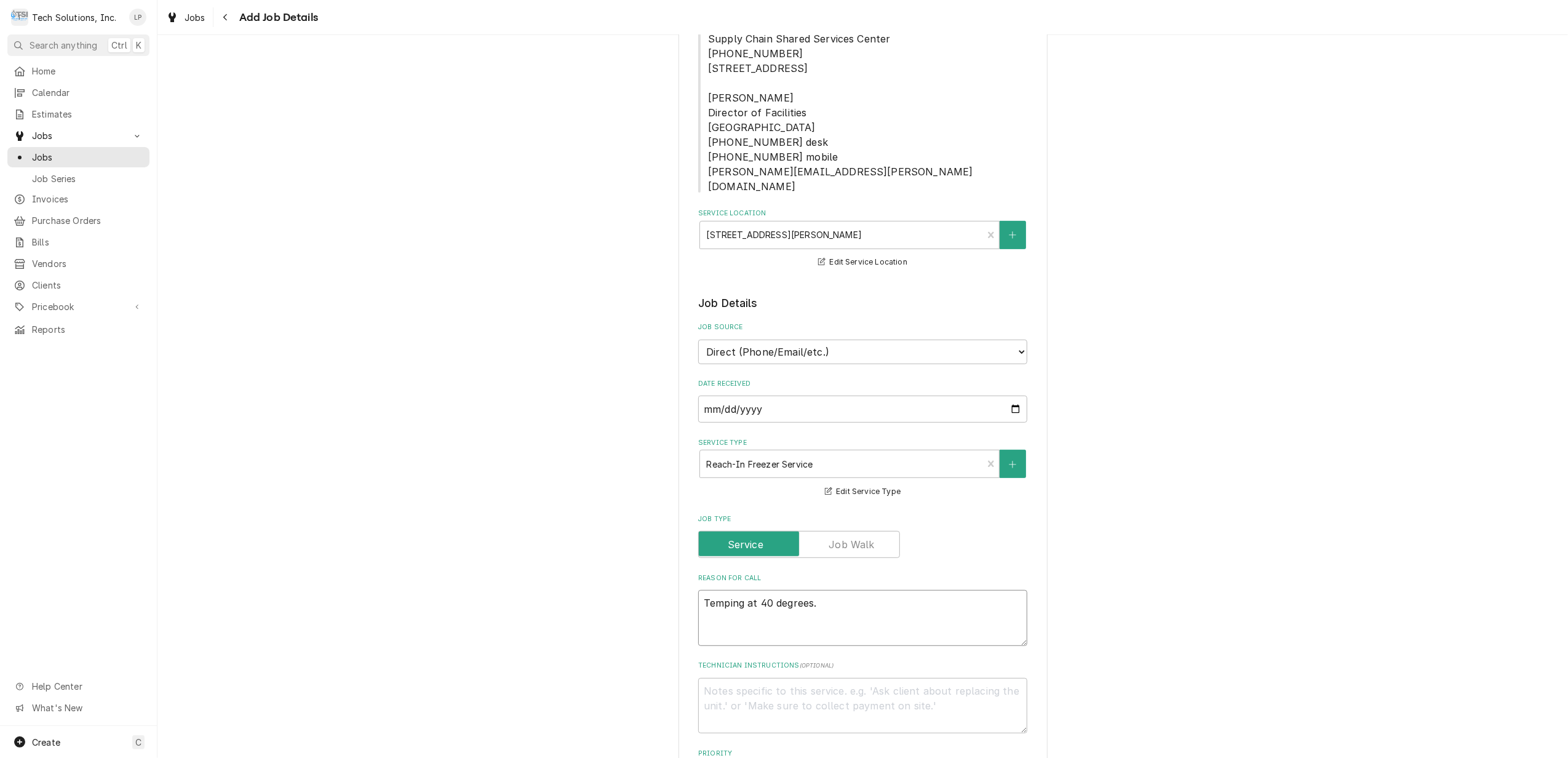
type textarea "x"
type textarea "Temping at 40 degrees."
click at [1024, 614] on div "Please provide the following information to create a job: Client Details Client…" at bounding box center [863, 488] width 369 height 1678
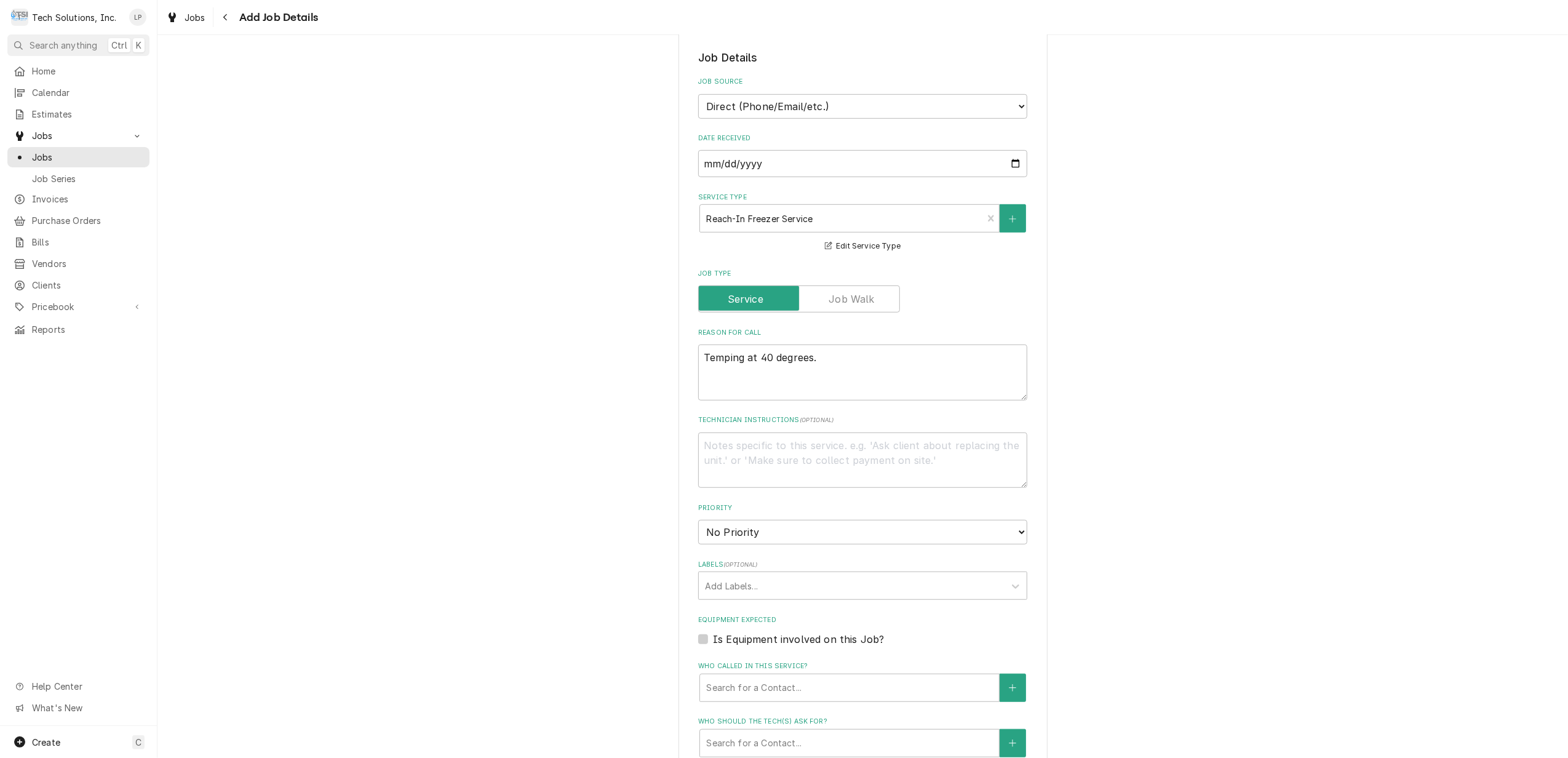
scroll to position [656, 0]
click at [1014, 520] on select "No Priority Urgent High Medium Low" at bounding box center [863, 532] width 329 height 25
select select "1"
click at [698, 520] on select "No Priority Urgent High Medium Low" at bounding box center [863, 532] width 329 height 25
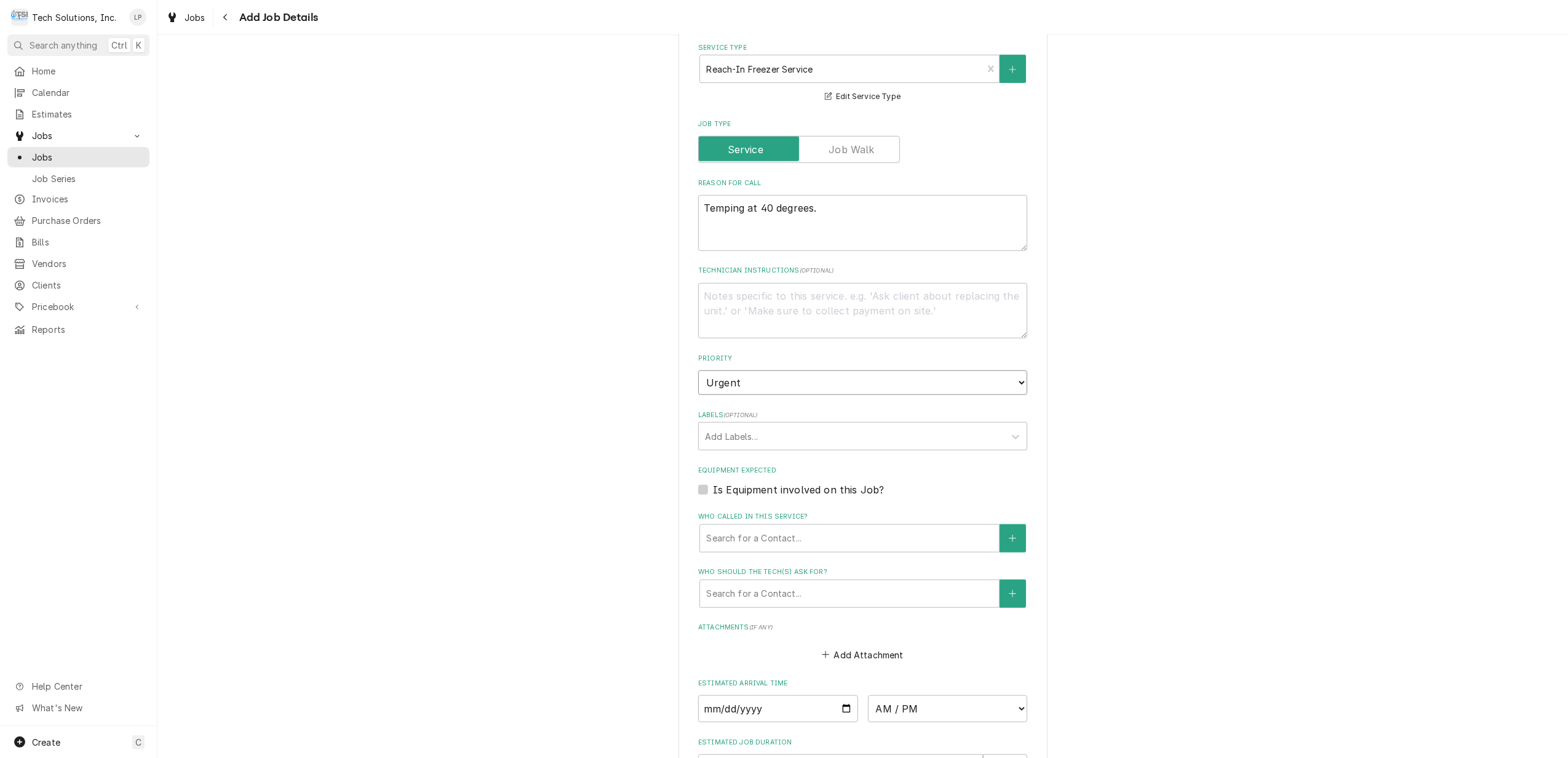
scroll to position [820, 0]
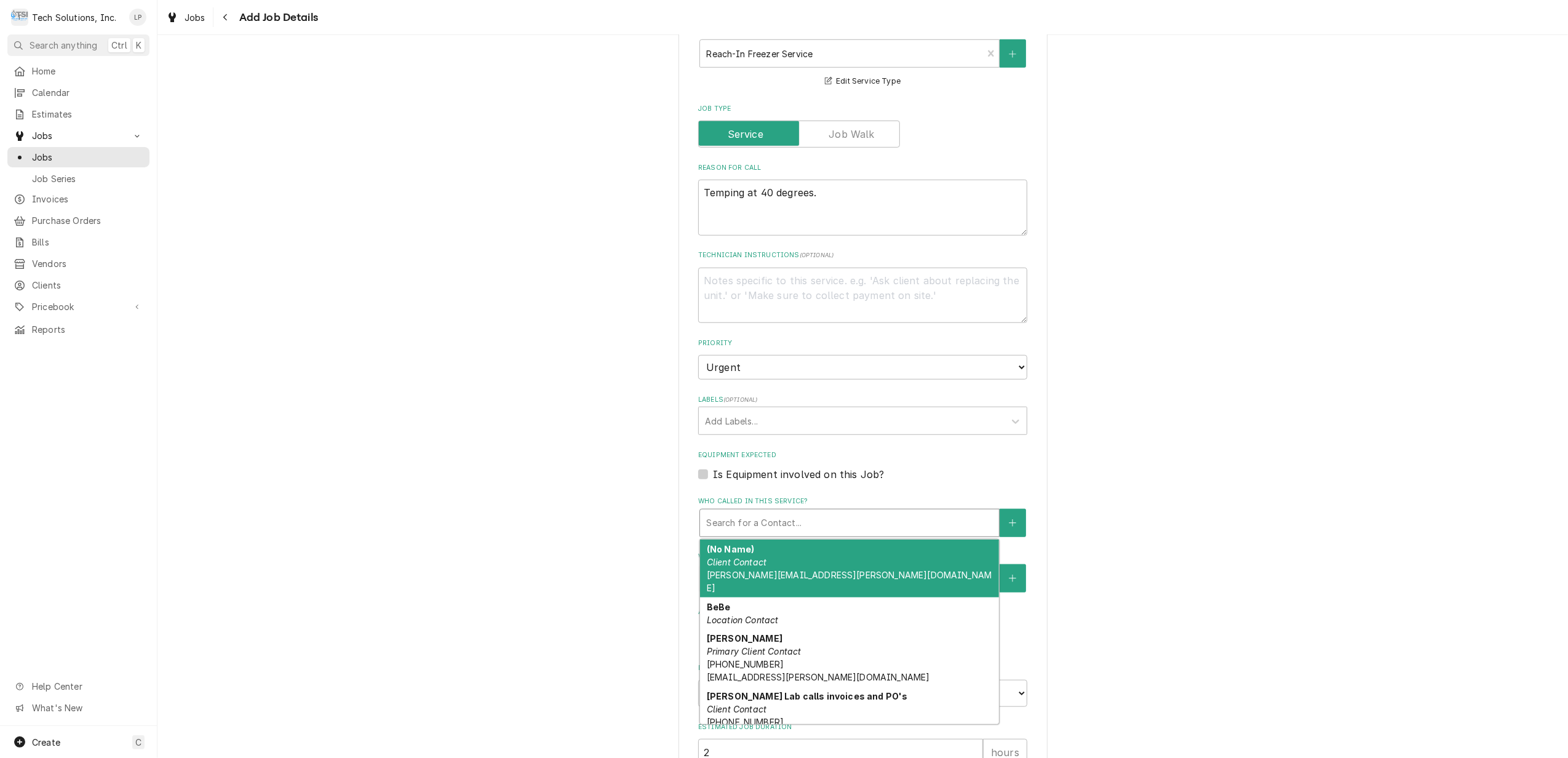
click at [870, 511] on div "Who called in this service?" at bounding box center [849, 523] width 287 height 22
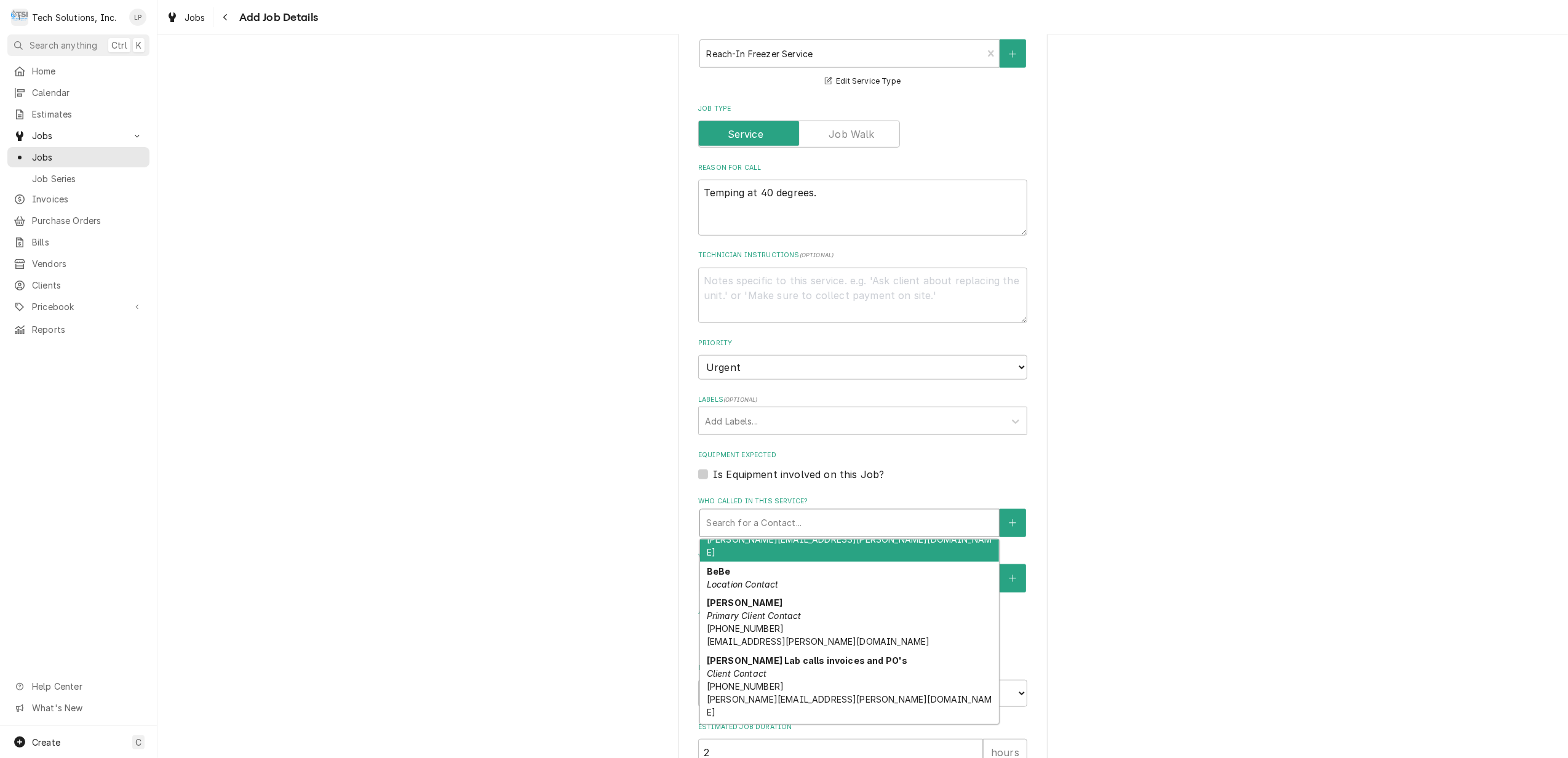
scroll to position [39, 0]
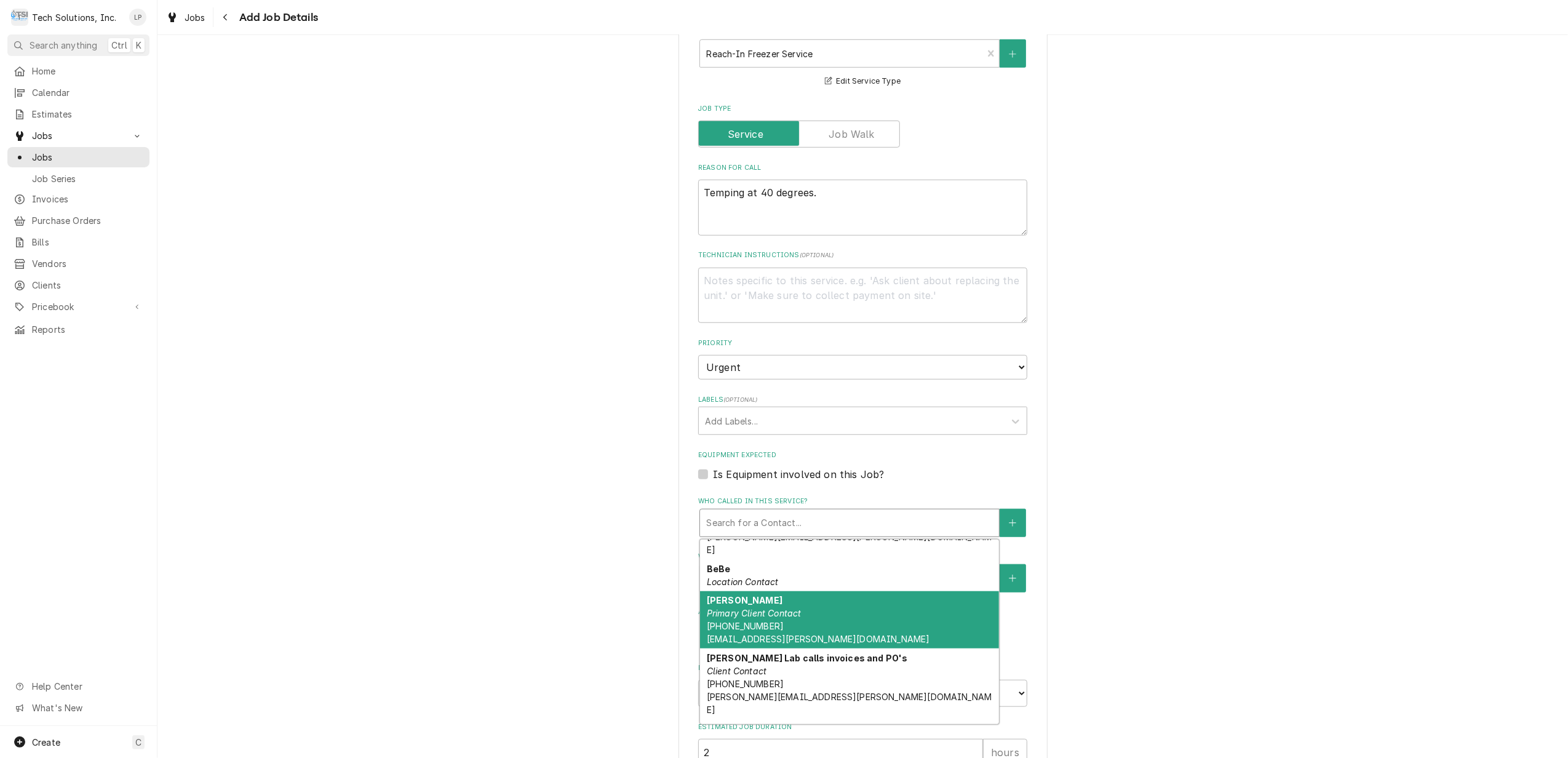
click at [860, 591] on div "Bebe Gwinn Primary Client Contact (304) 647-6036 BeBe.Gwinn@vandaliahealth.org" at bounding box center [849, 620] width 299 height 58
type textarea "x"
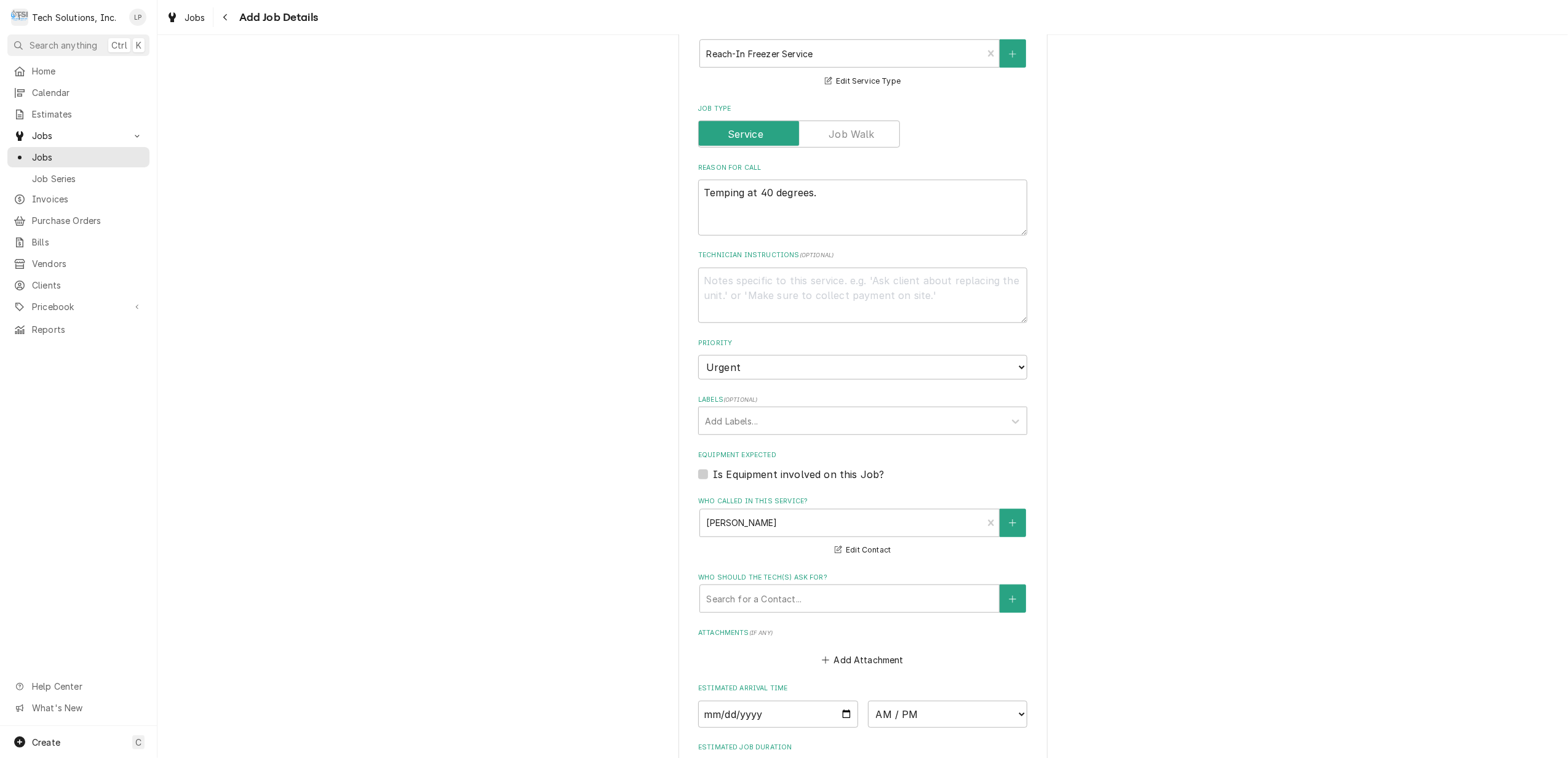
click at [1122, 606] on div "Please provide the following information to create a job: Client Details Client…" at bounding box center [862, 88] width 1411 height 1721
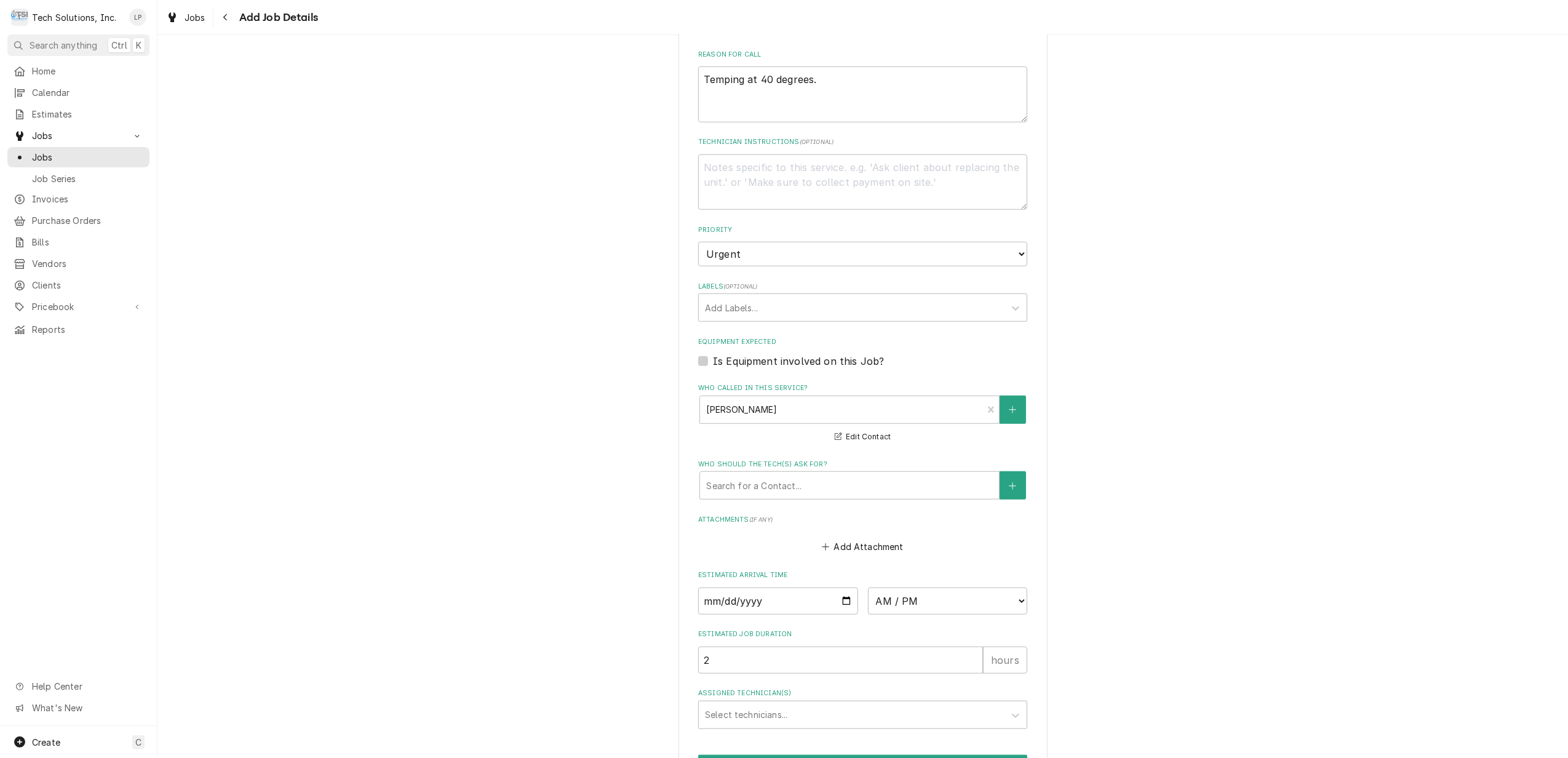
scroll to position [968, 0]
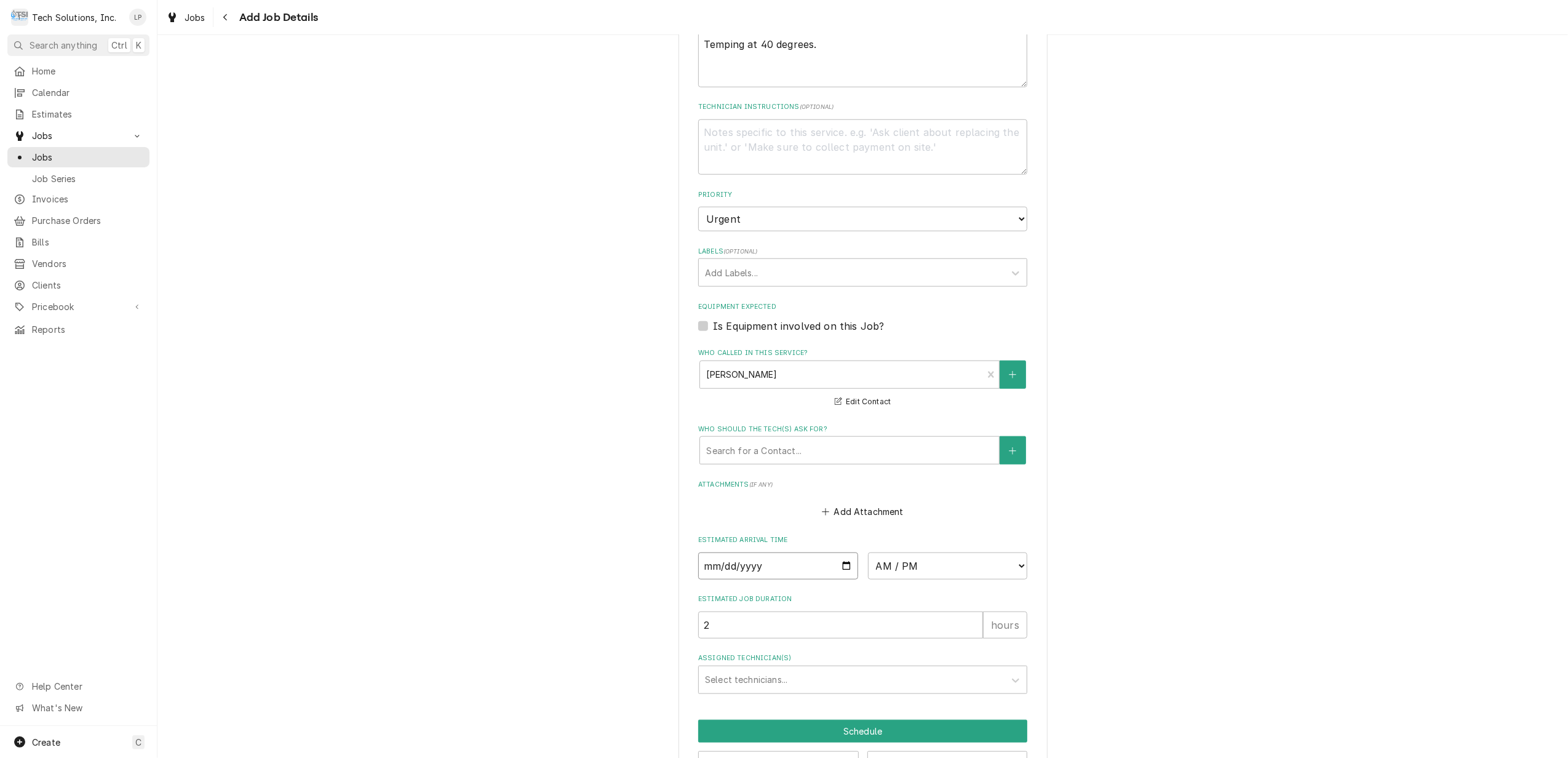
click at [841, 552] on input "Date" at bounding box center [778, 566] width 160 height 27
type input "2025-08-22"
type textarea "x"
click at [1016, 552] on select "AM / PM 6:00 AM 6:15 AM 6:30 AM 6:45 AM 7:00 AM 7:15 AM 7:30 AM 7:45 AM 8:00 AM…" at bounding box center [947, 566] width 160 height 27
select select "20:00:00"
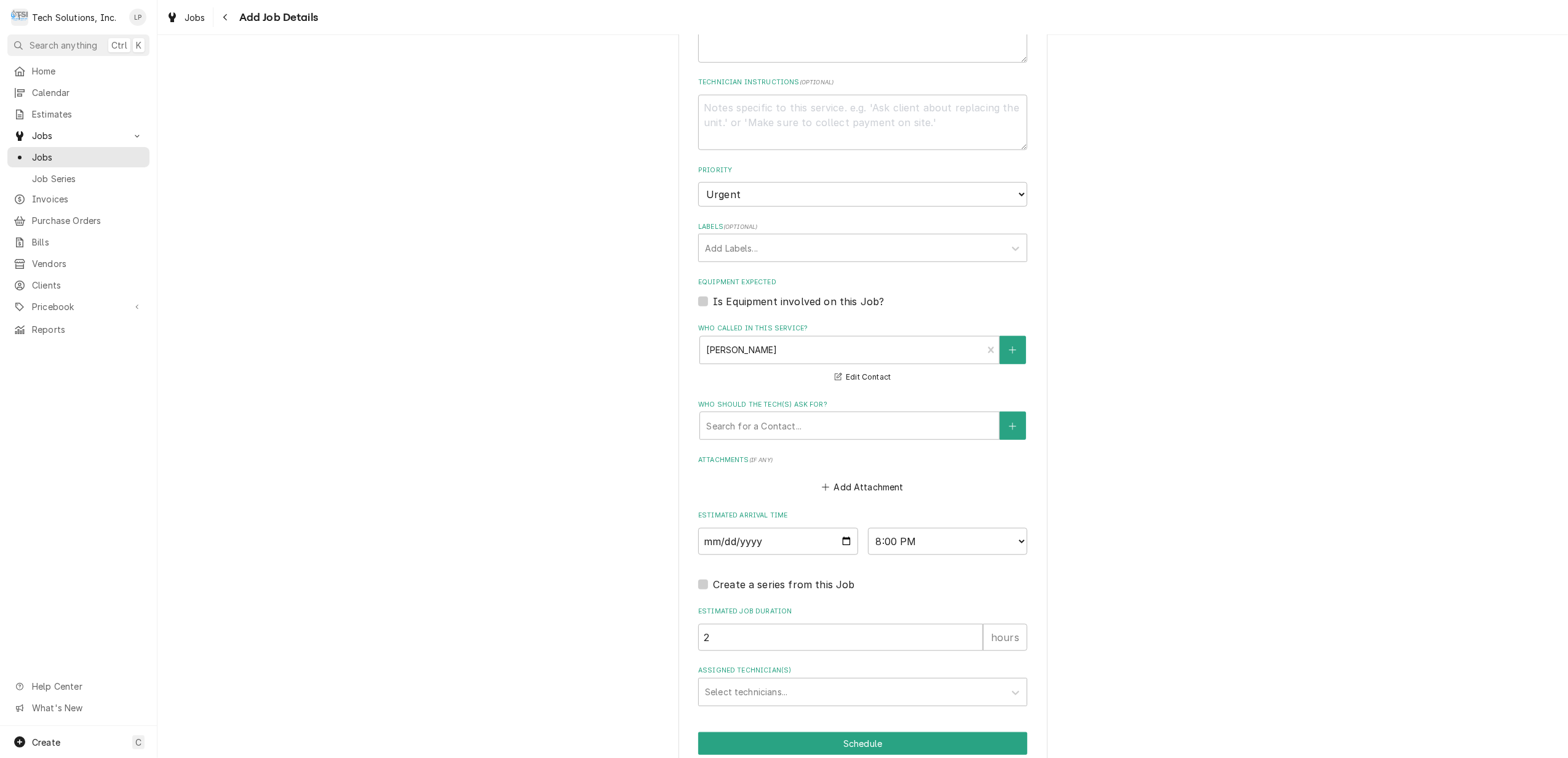
scroll to position [1005, 0]
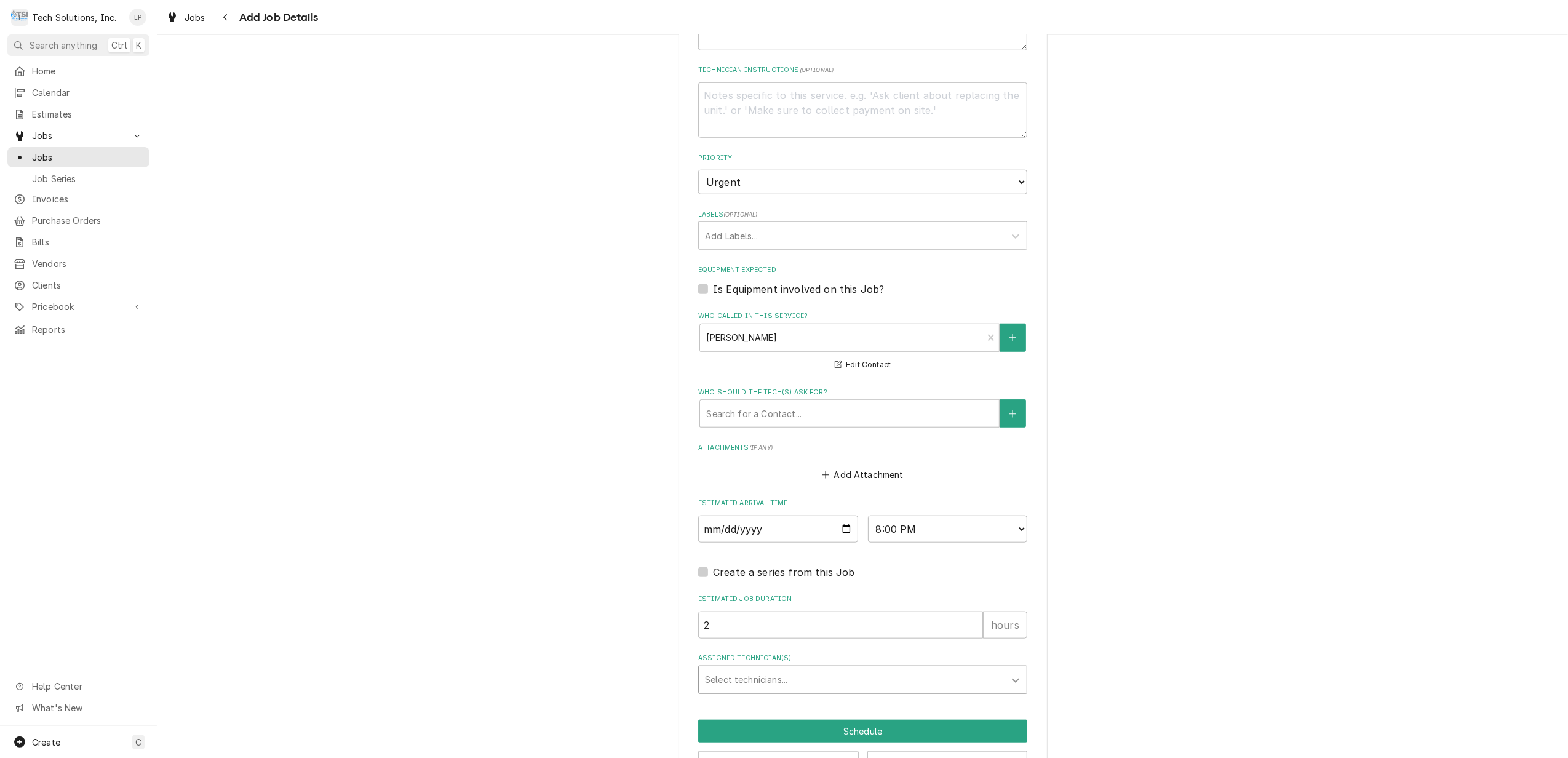
click at [1010, 674] on icon "Assigned Technician(s)" at bounding box center [1015, 680] width 12 height 12
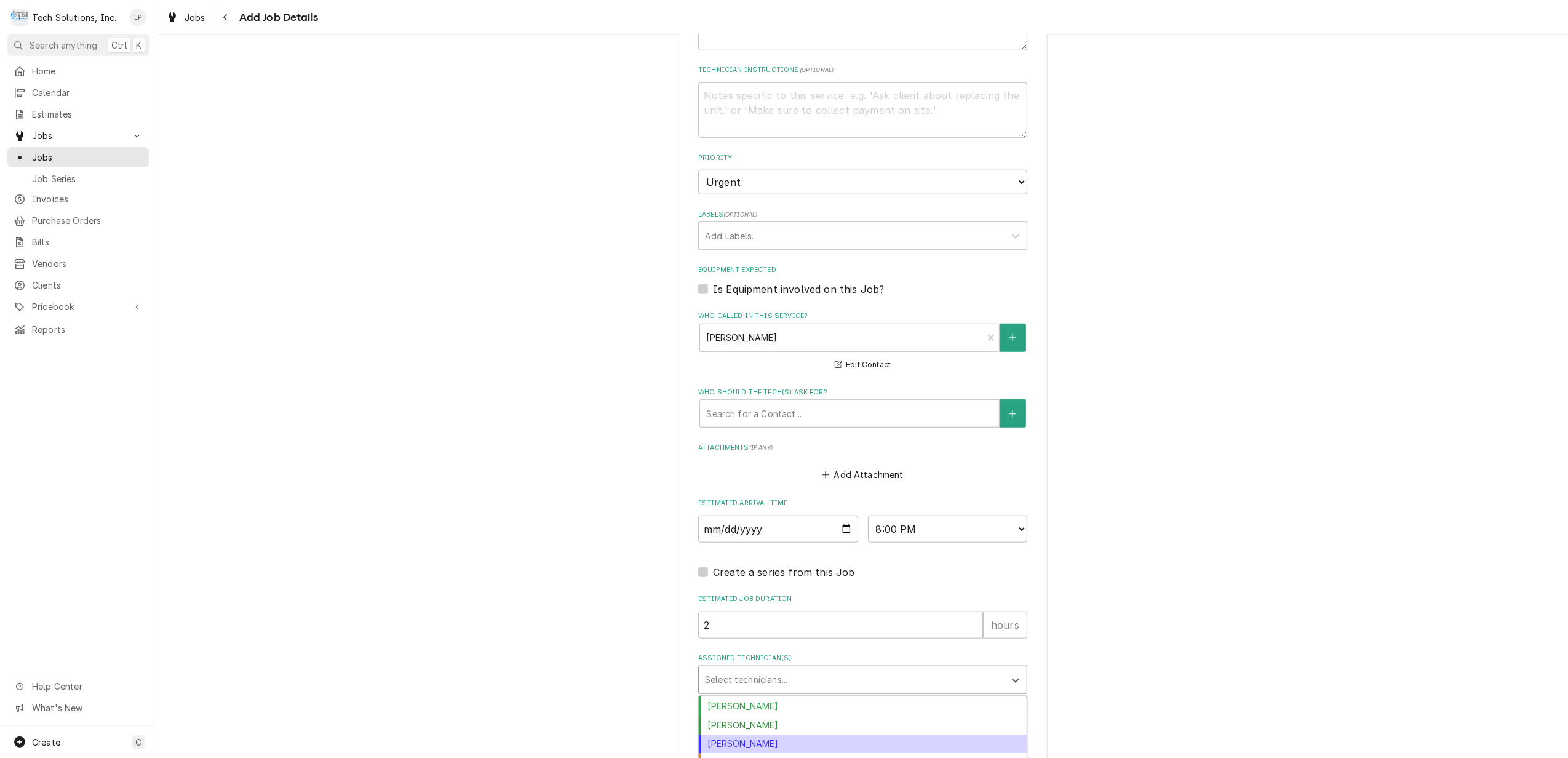
click at [901, 735] on div "Coleton Wallace" at bounding box center [862, 744] width 328 height 19
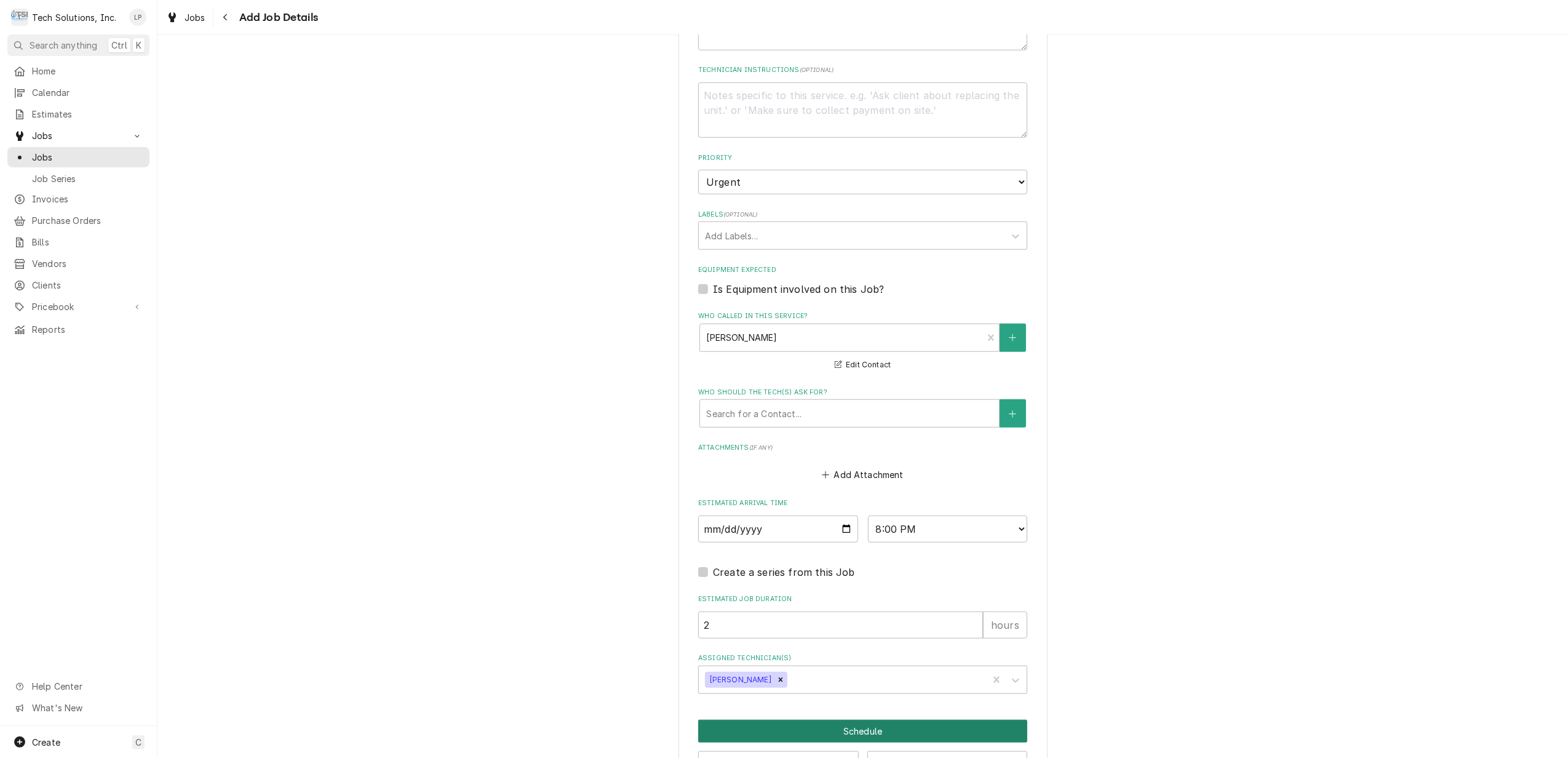
click at [901, 719] on button "Schedule" at bounding box center [863, 731] width 329 height 22
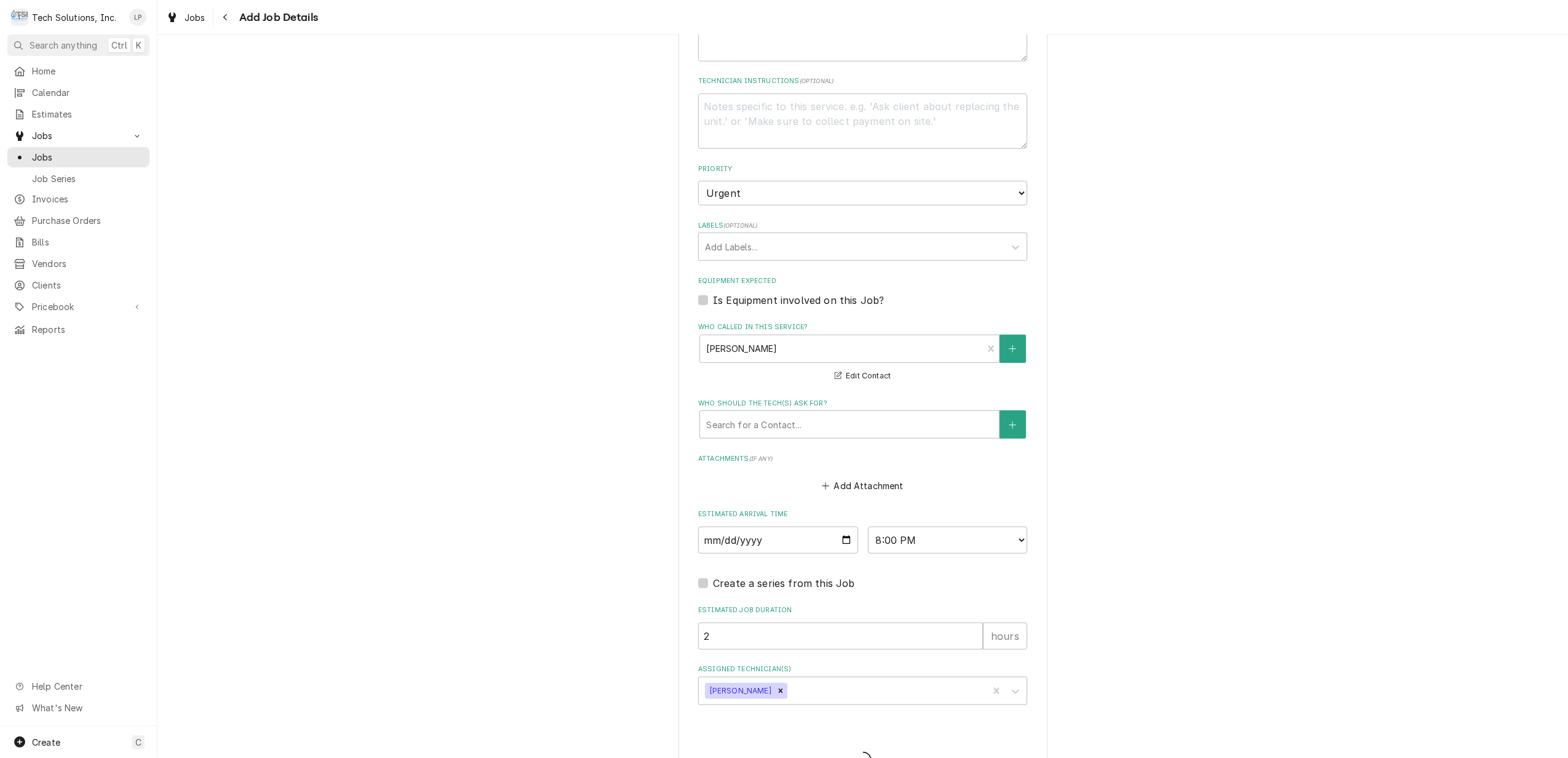
type textarea "x"
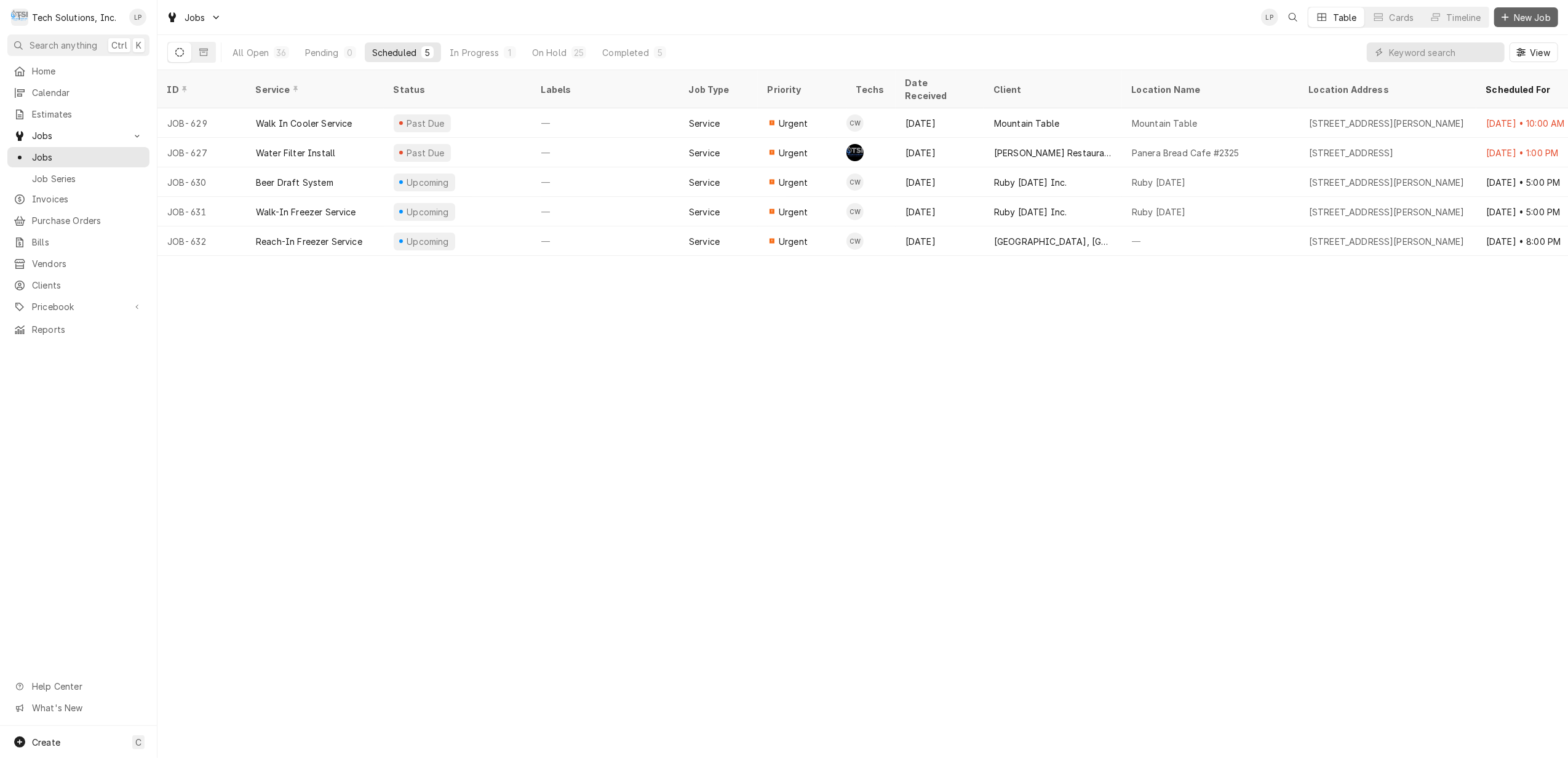
click at [1523, 18] on span "New Job" at bounding box center [1532, 18] width 42 height 13
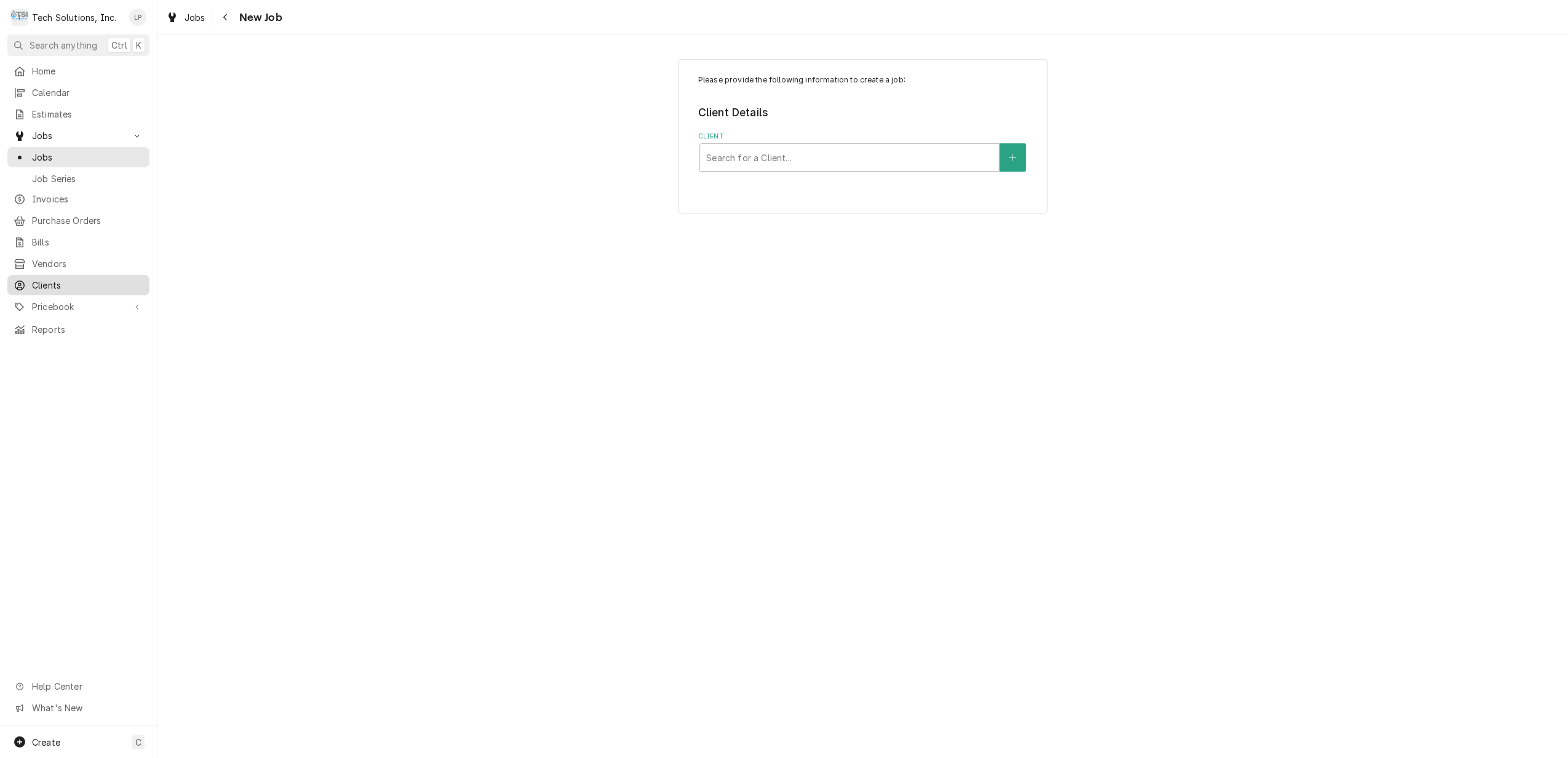
click at [49, 281] on span "Clients" at bounding box center [88, 285] width 112 height 13
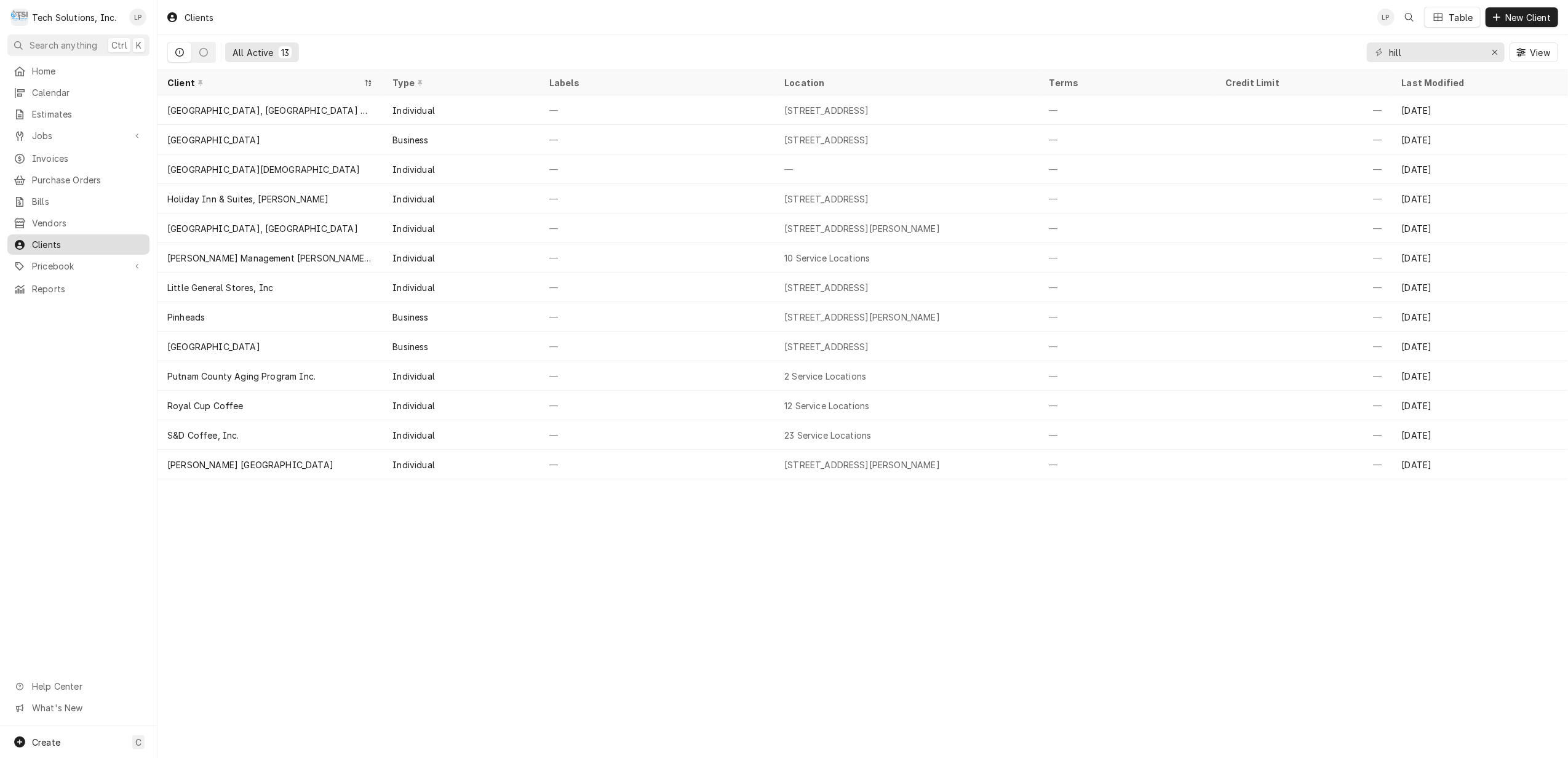
click at [58, 239] on span "Clients" at bounding box center [88, 245] width 112 height 13
click at [1493, 50] on icon "Erase input" at bounding box center [1495, 52] width 5 height 5
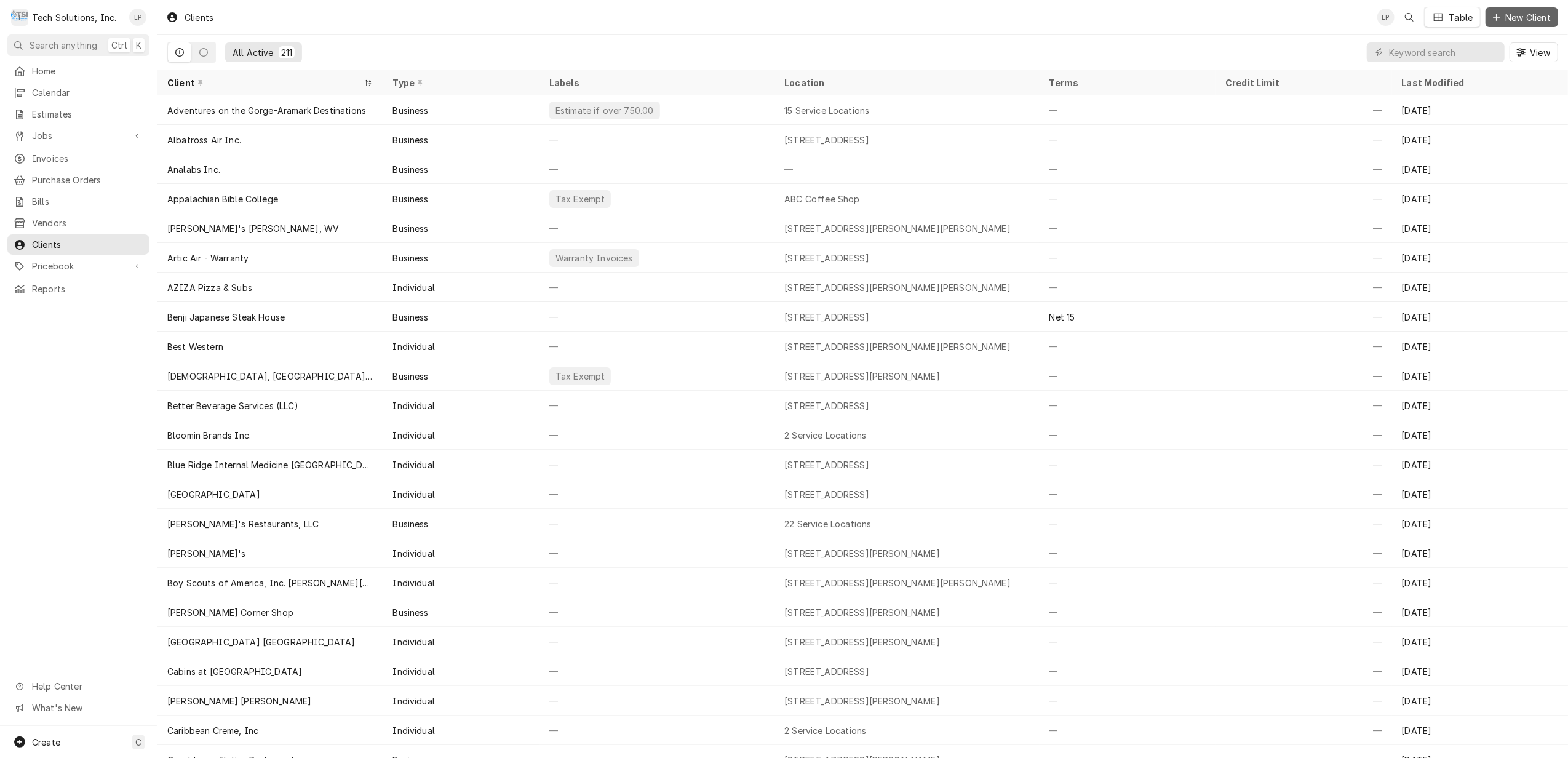
click at [1521, 15] on span "New Client" at bounding box center [1528, 18] width 51 height 13
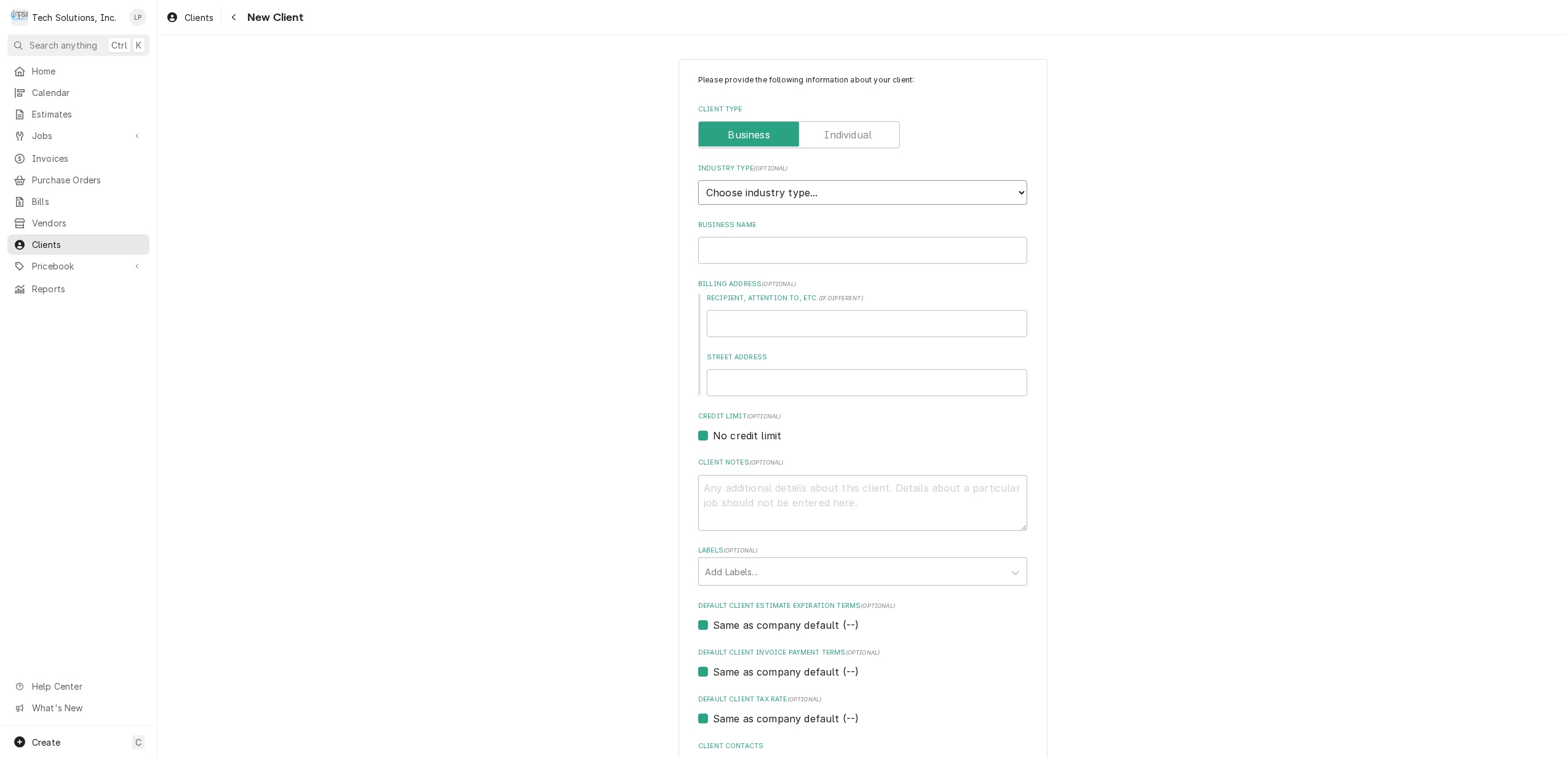
click at [1015, 193] on select "Choose industry type... Residential Commercial Industrial Government" at bounding box center [863, 192] width 329 height 25
select select "2"
click at [698, 181] on select "Choose industry type... Residential Commercial Industrial Government" at bounding box center [863, 192] width 329 height 25
type textarea "x"
click at [920, 254] on input "Business Name" at bounding box center [863, 251] width 329 height 27
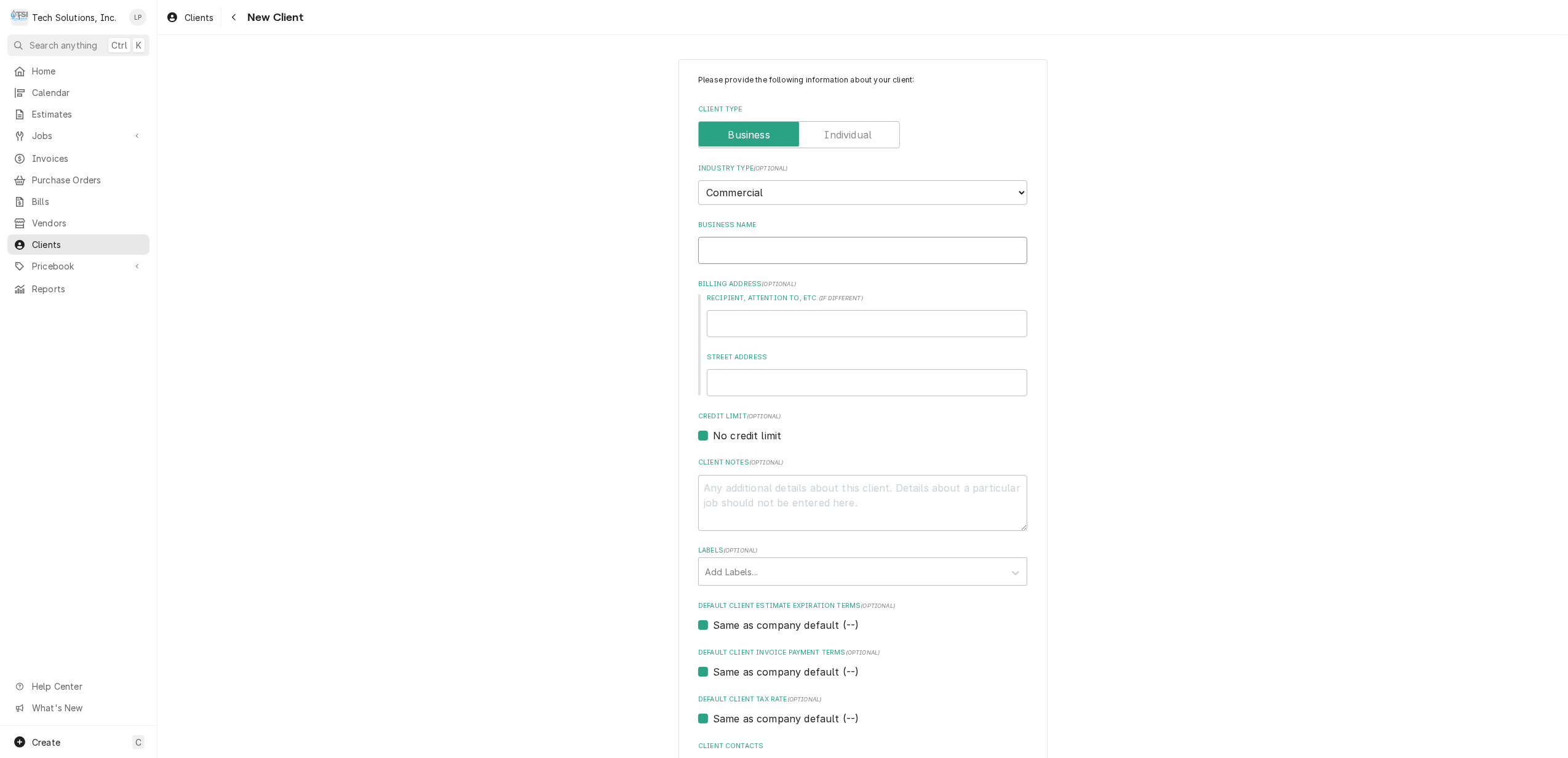
type input "S"
type textarea "x"
type input "St"
type textarea "x"
type input "Sto"
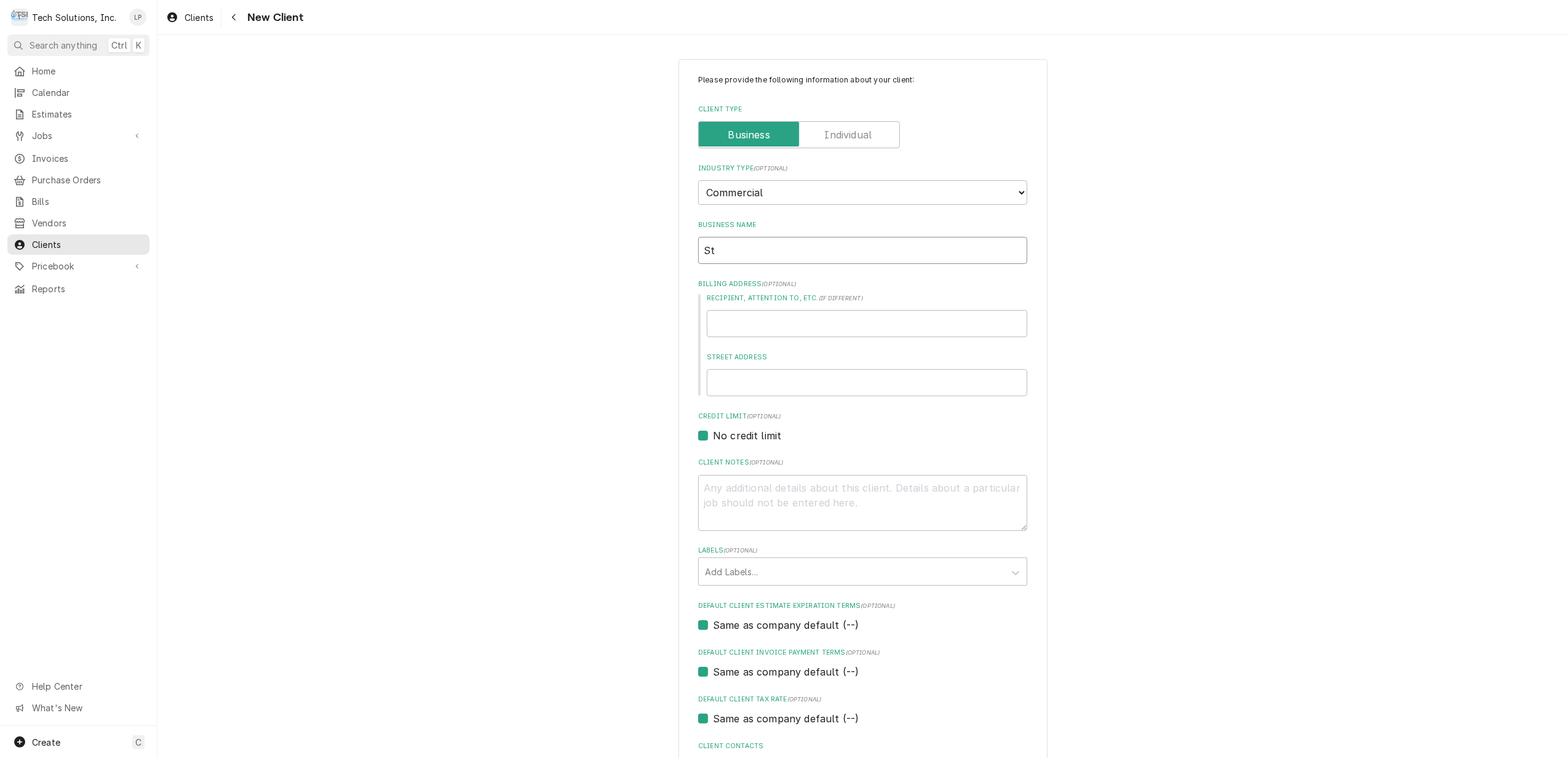
type textarea "x"
type input "Ston"
type textarea "x"
type input "Stone"
type textarea "x"
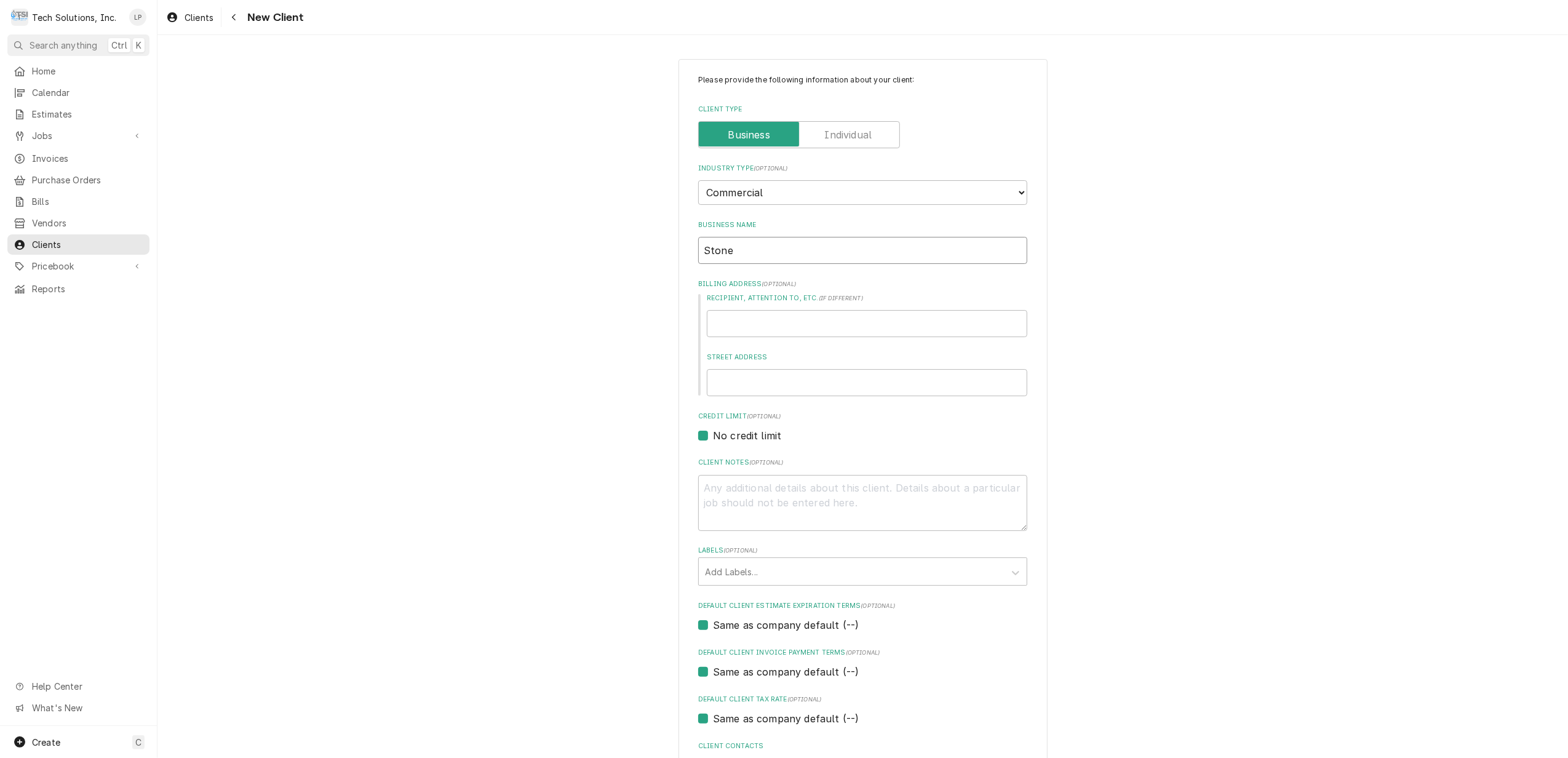
type input "Stonew"
type textarea "x"
type input "Stonewa"
type textarea "x"
type input "Stonewal"
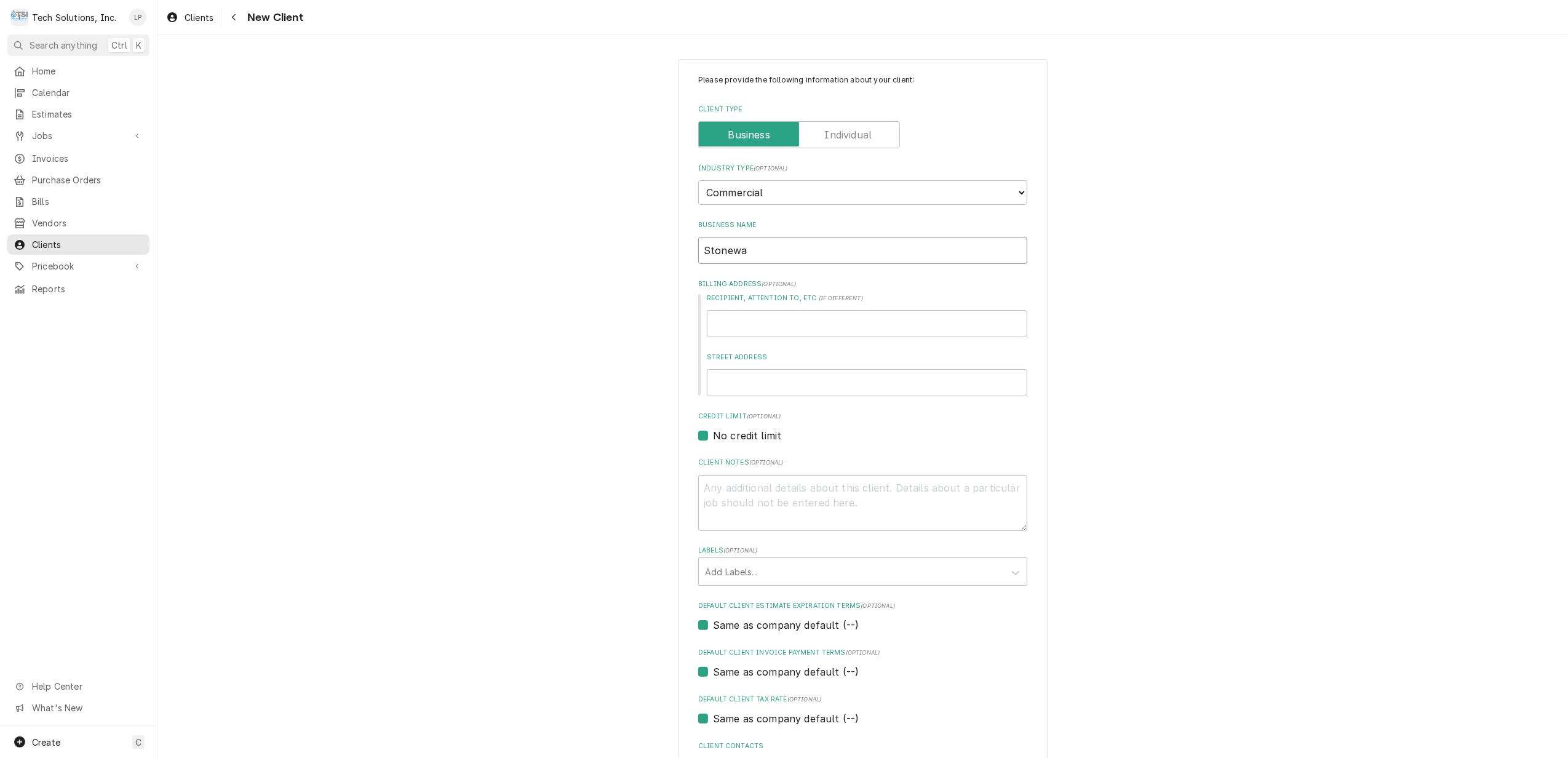
type textarea "x"
type input "Stonewall"
type textarea "x"
type input "Stonewall"
type textarea "x"
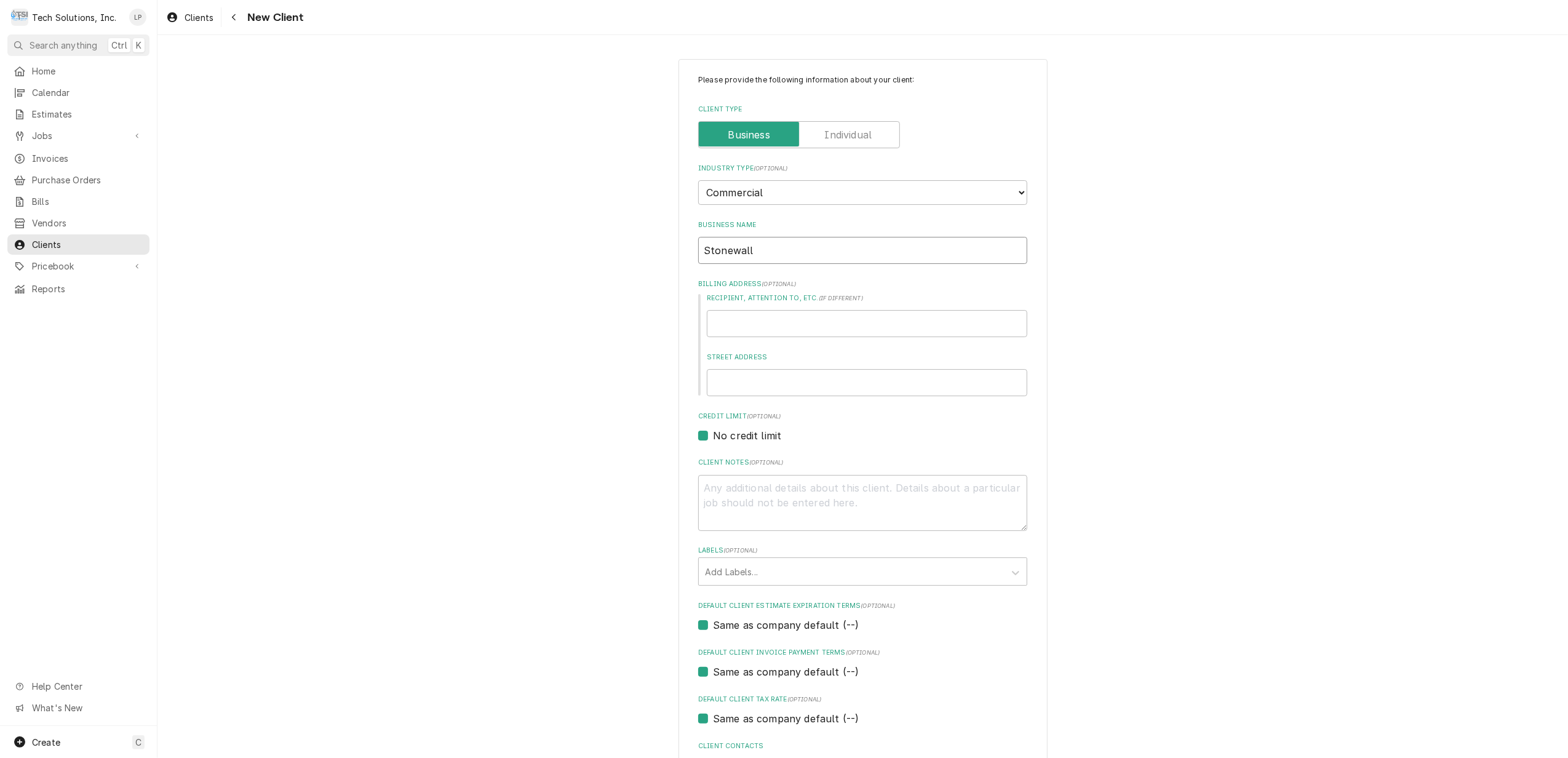
type input "Stonewall C"
type textarea "x"
type input "Stonewall Co"
type textarea "x"
type input "Stonewall Cof"
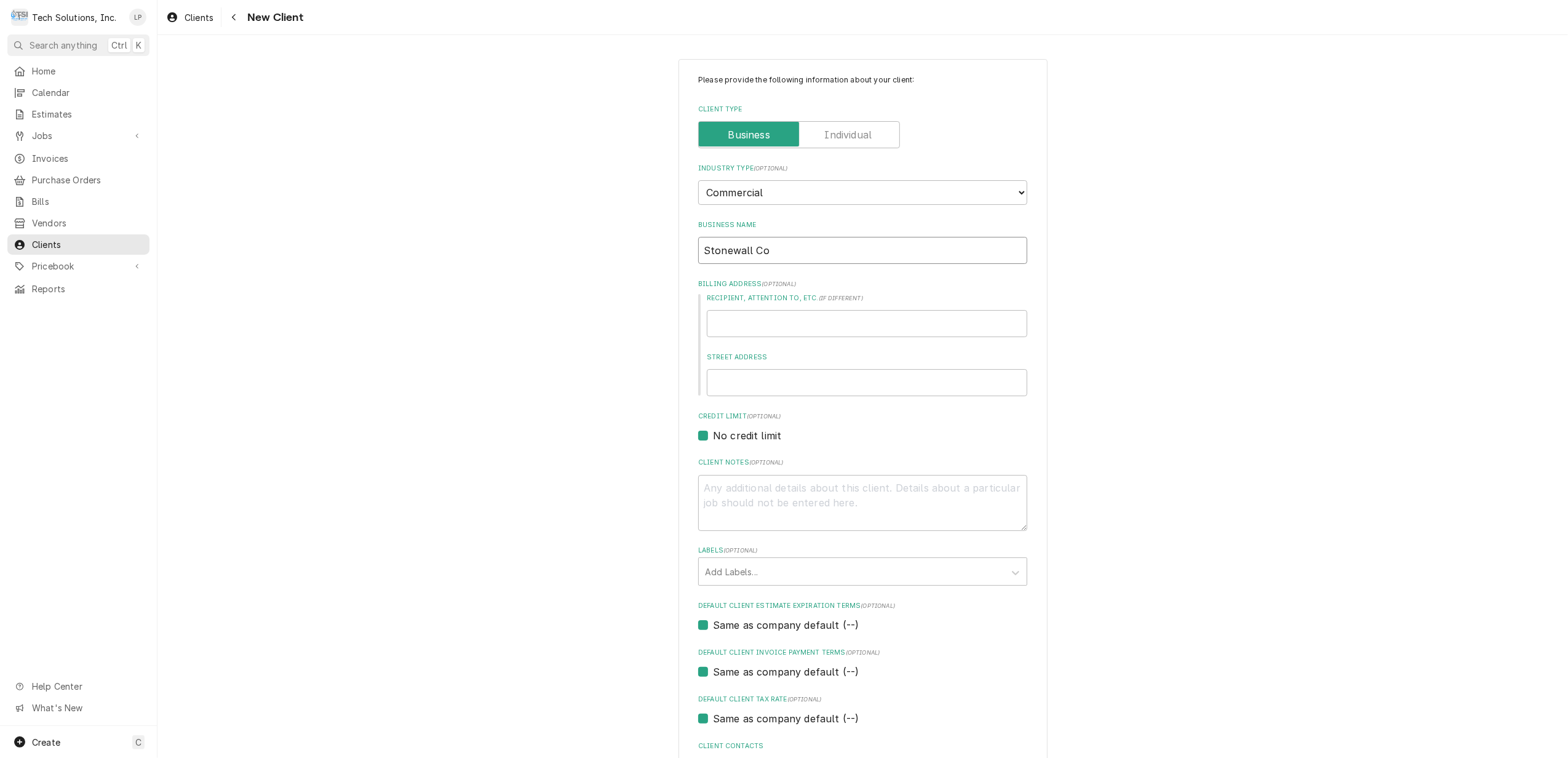
type textarea "x"
type input "Stonewall Coff"
type textarea "x"
type input "Stonewall Coffe"
type textarea "x"
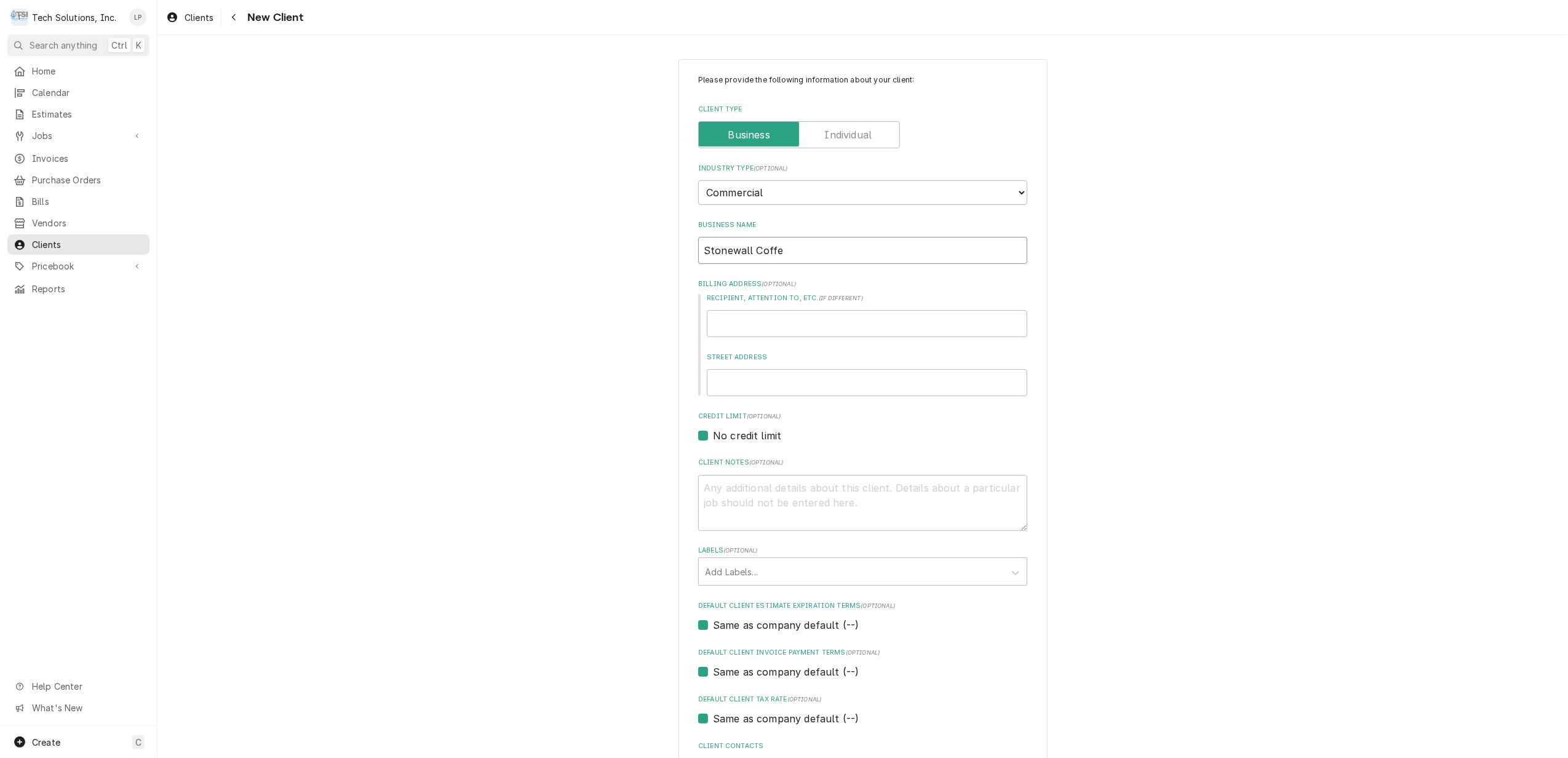
type input "Stonewall Coffee"
type textarea "x"
type input "Stonewall Coffee"
click at [943, 320] on input "Recipient, Attention To, etc. ( if different )" at bounding box center [866, 324] width 320 height 27
type input "K"
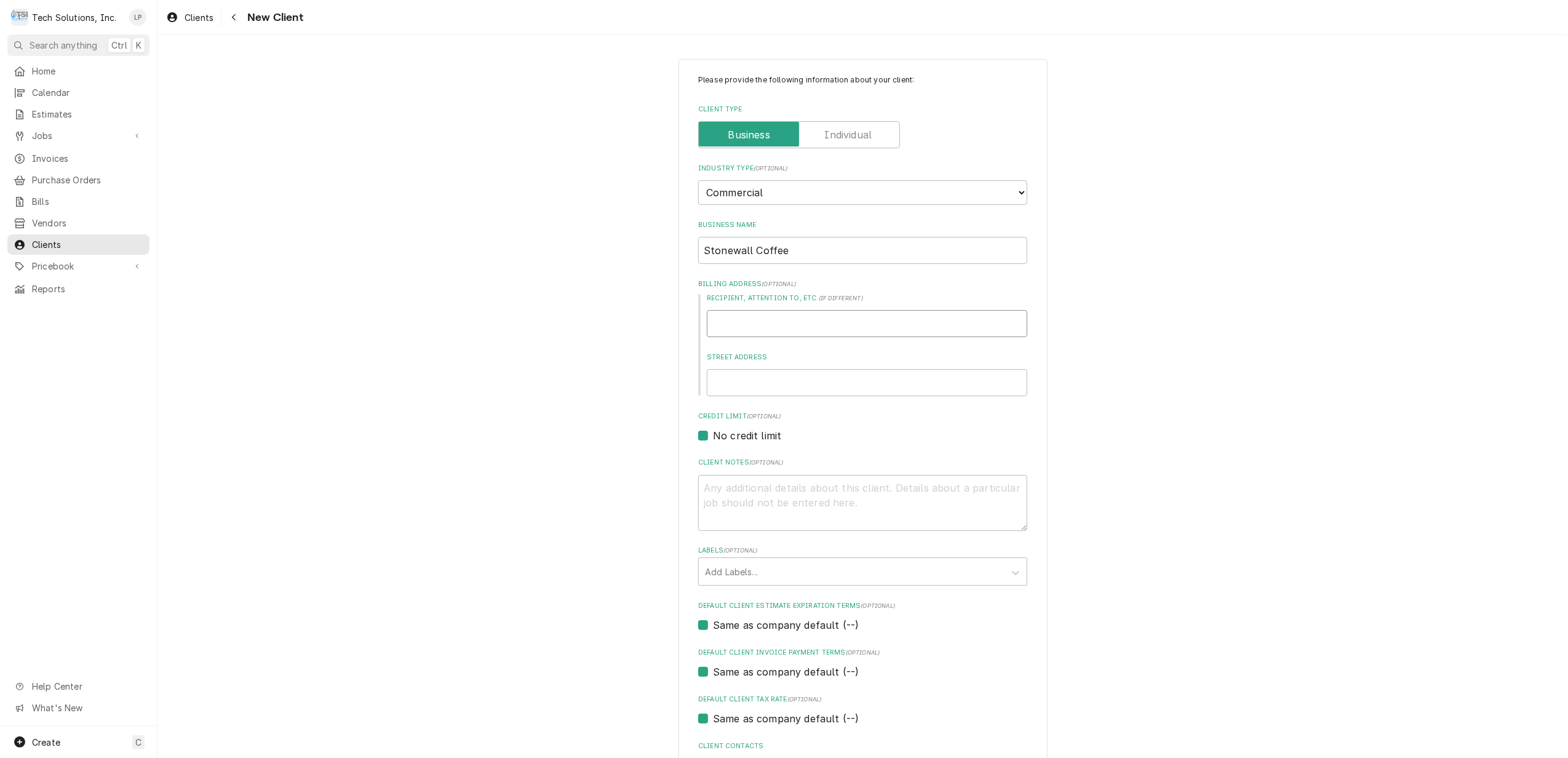
type textarea "x"
click at [921, 379] on input "Street Address" at bounding box center [866, 383] width 320 height 27
type input "3"
type textarea "x"
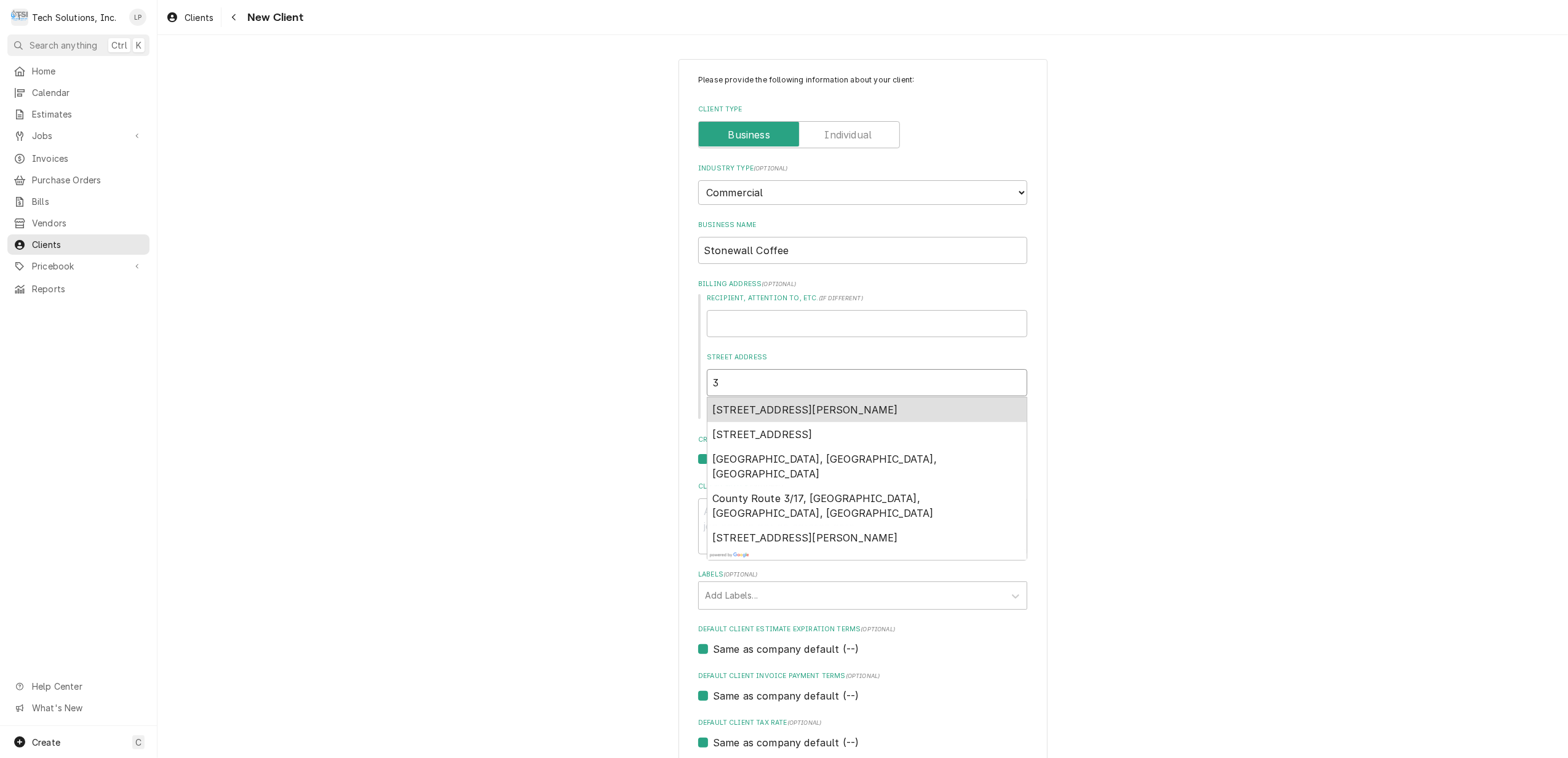
type input "35"
type textarea "x"
type input "355"
type textarea "x"
type input "355"
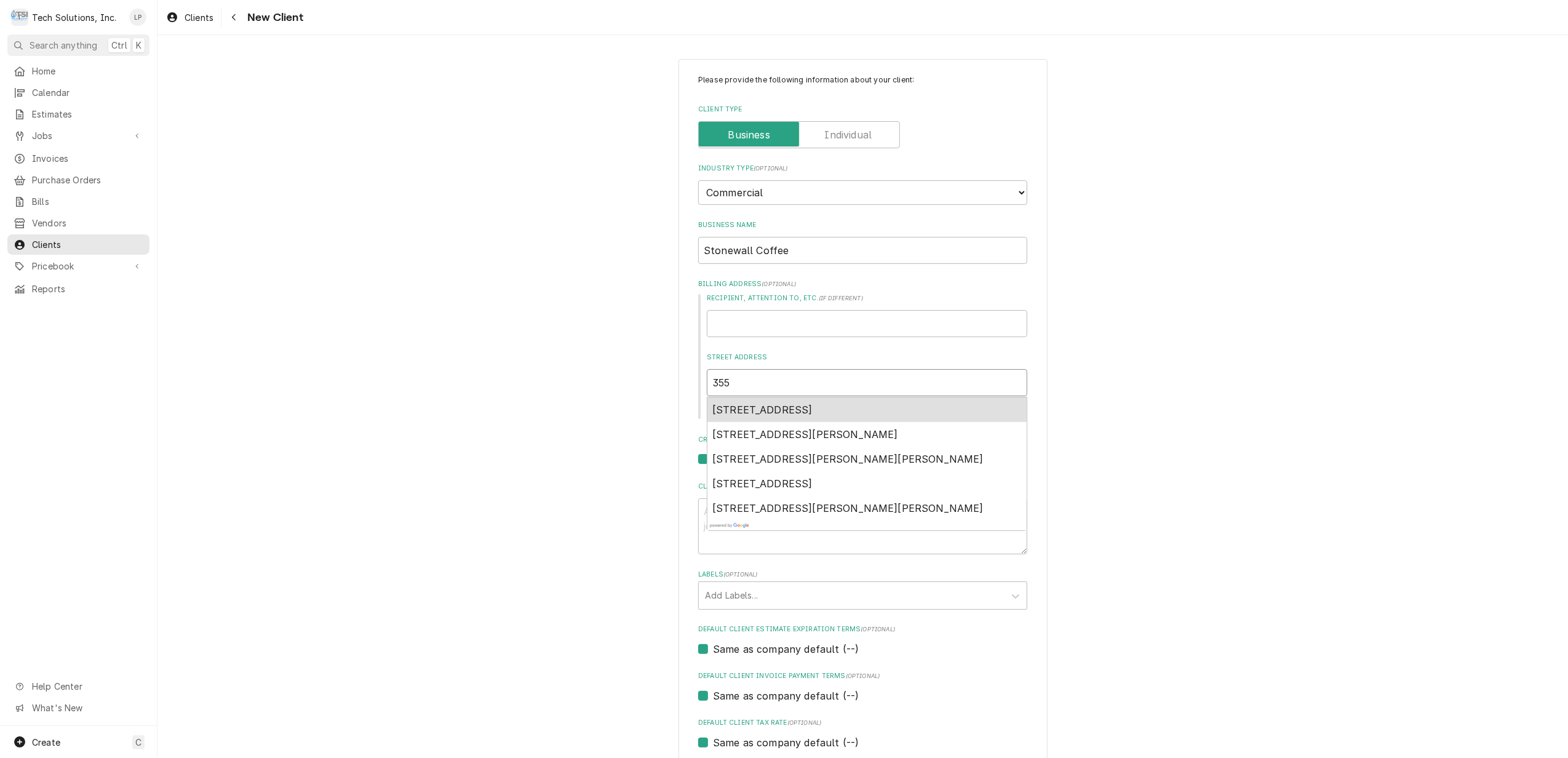
type textarea "x"
type input "355 B"
type textarea "x"
type input "355 Bu"
type textarea "x"
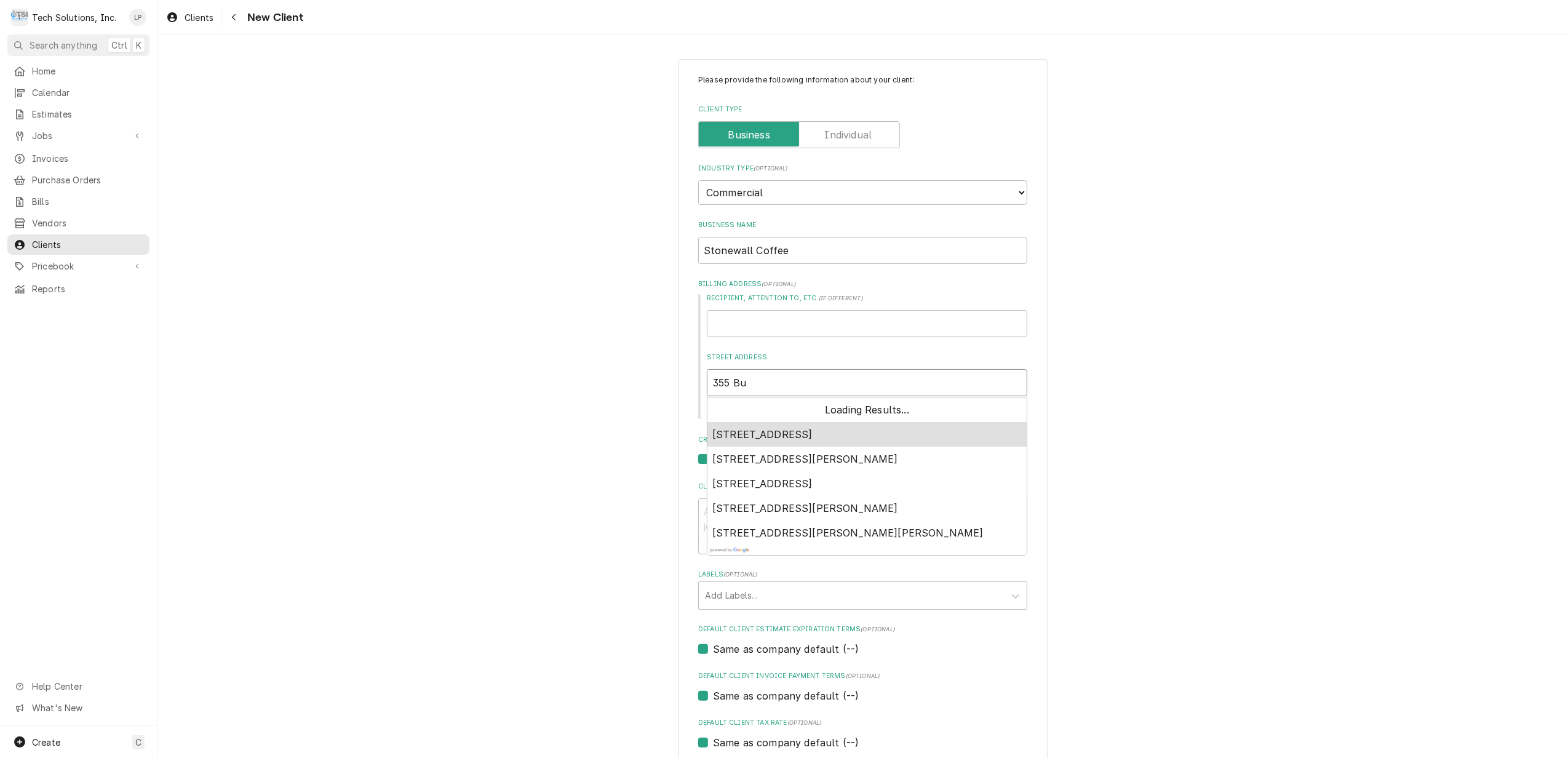
type input "355 Buc"
type textarea "x"
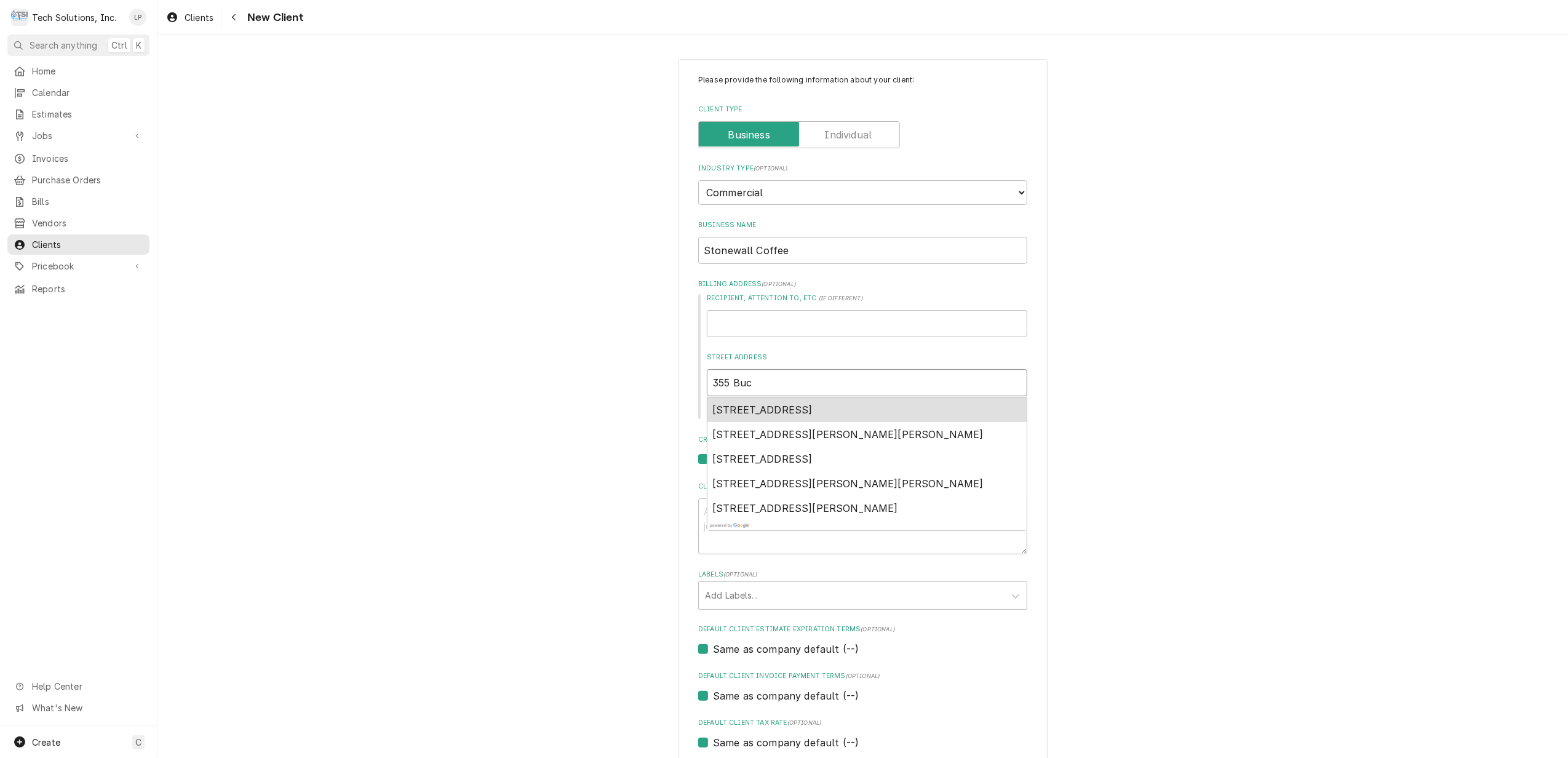
type input "355 Buch"
type textarea "x"
type input "355 Bucha"
type textarea "x"
type input "355 Buchan"
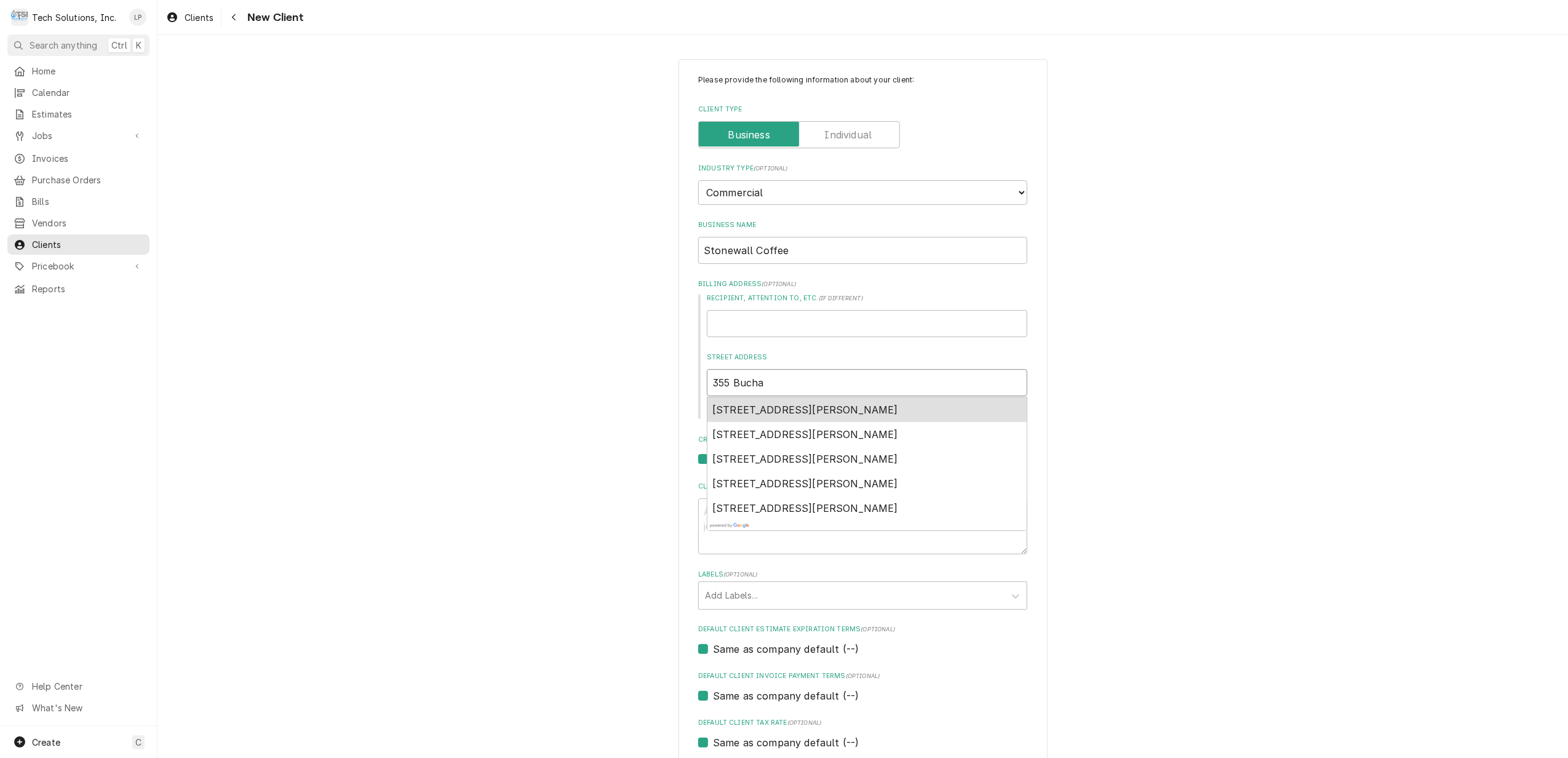
type textarea "x"
type input "355 Buchann"
type textarea "x"
type input "355 Buchanno"
type textarea "x"
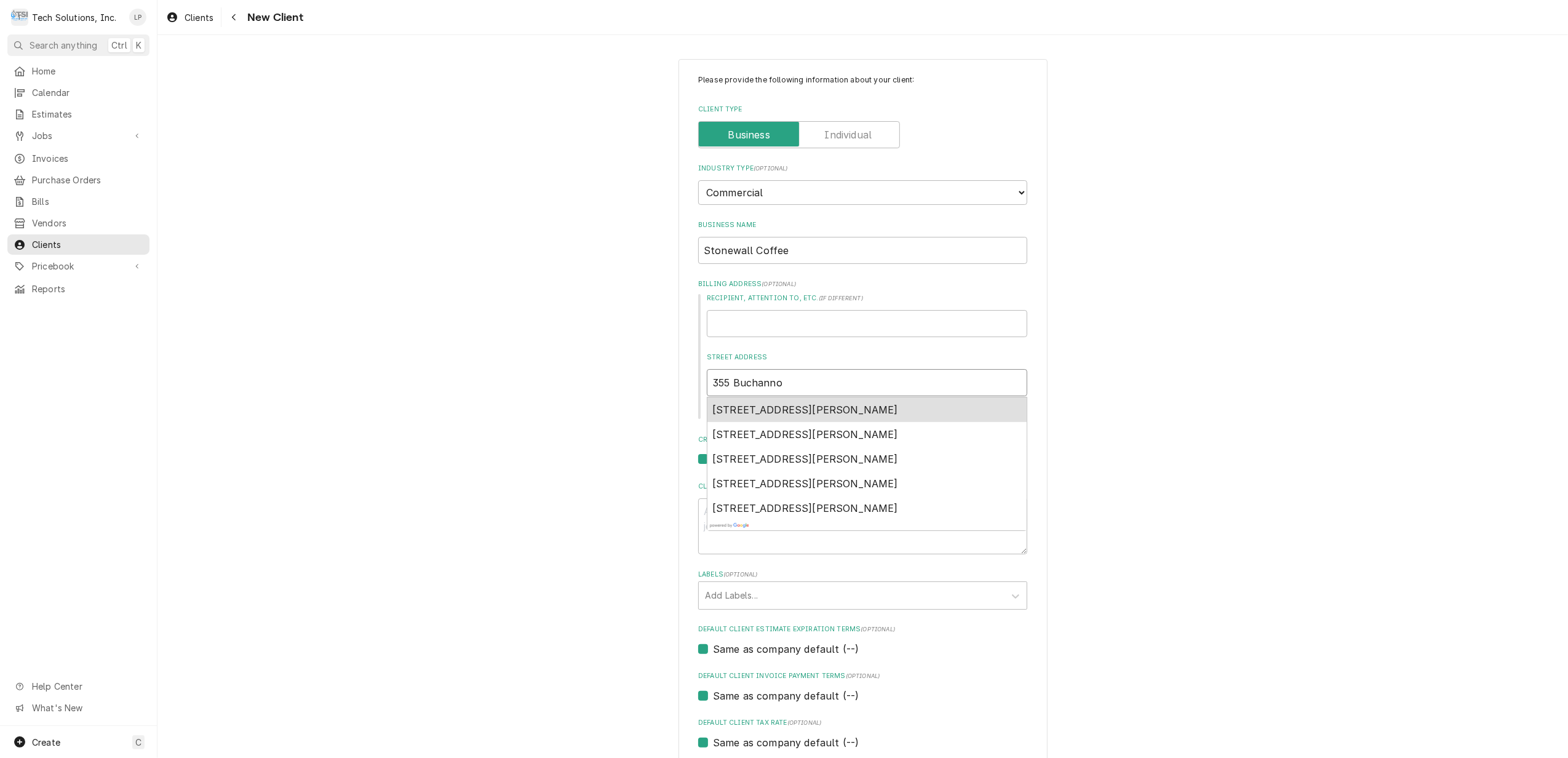
type input "355 Buchannon"
type textarea "x"
type input "355 Buchannon"
type textarea "x"
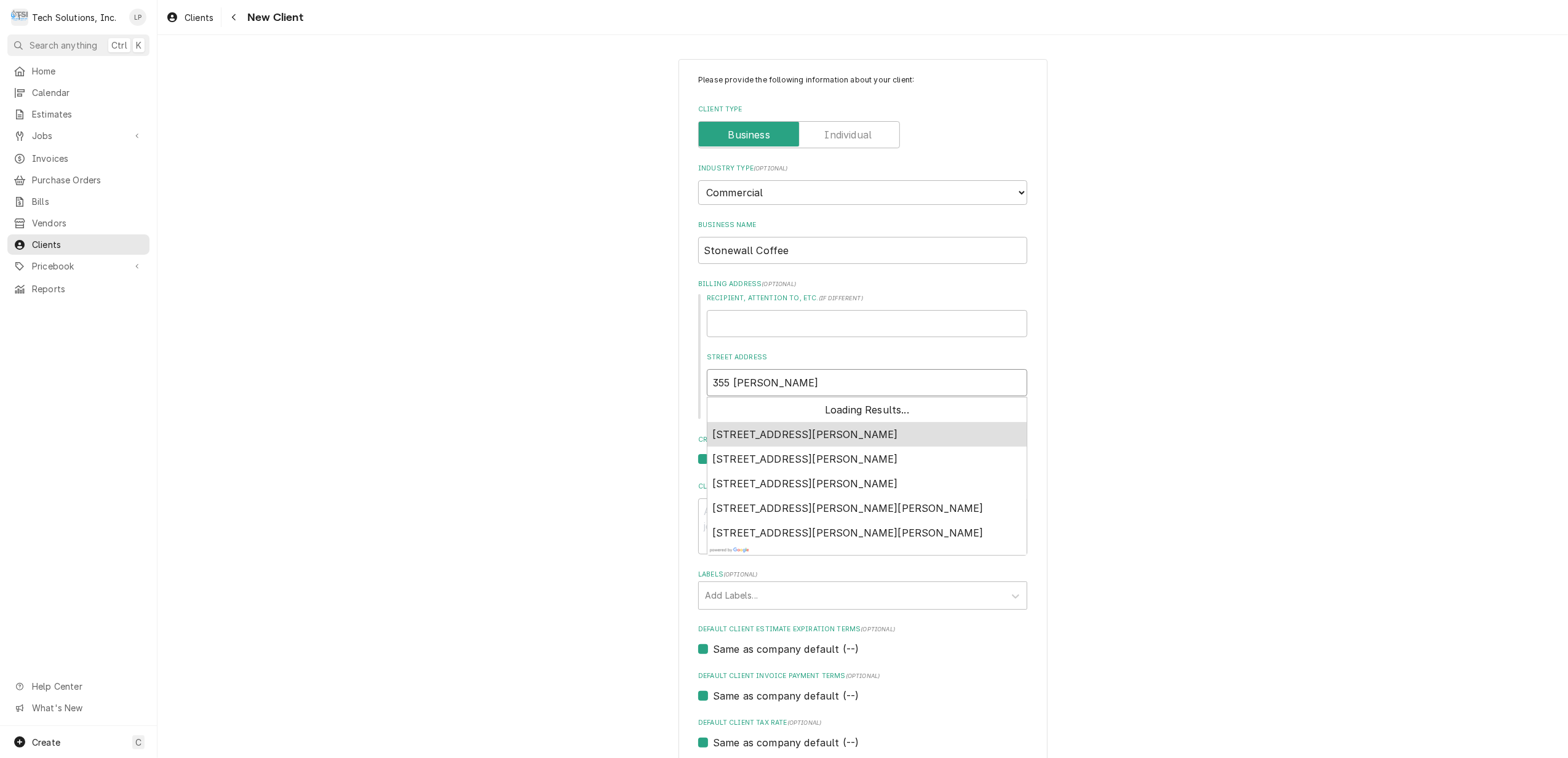
type input "355 Buchannon A"
type textarea "x"
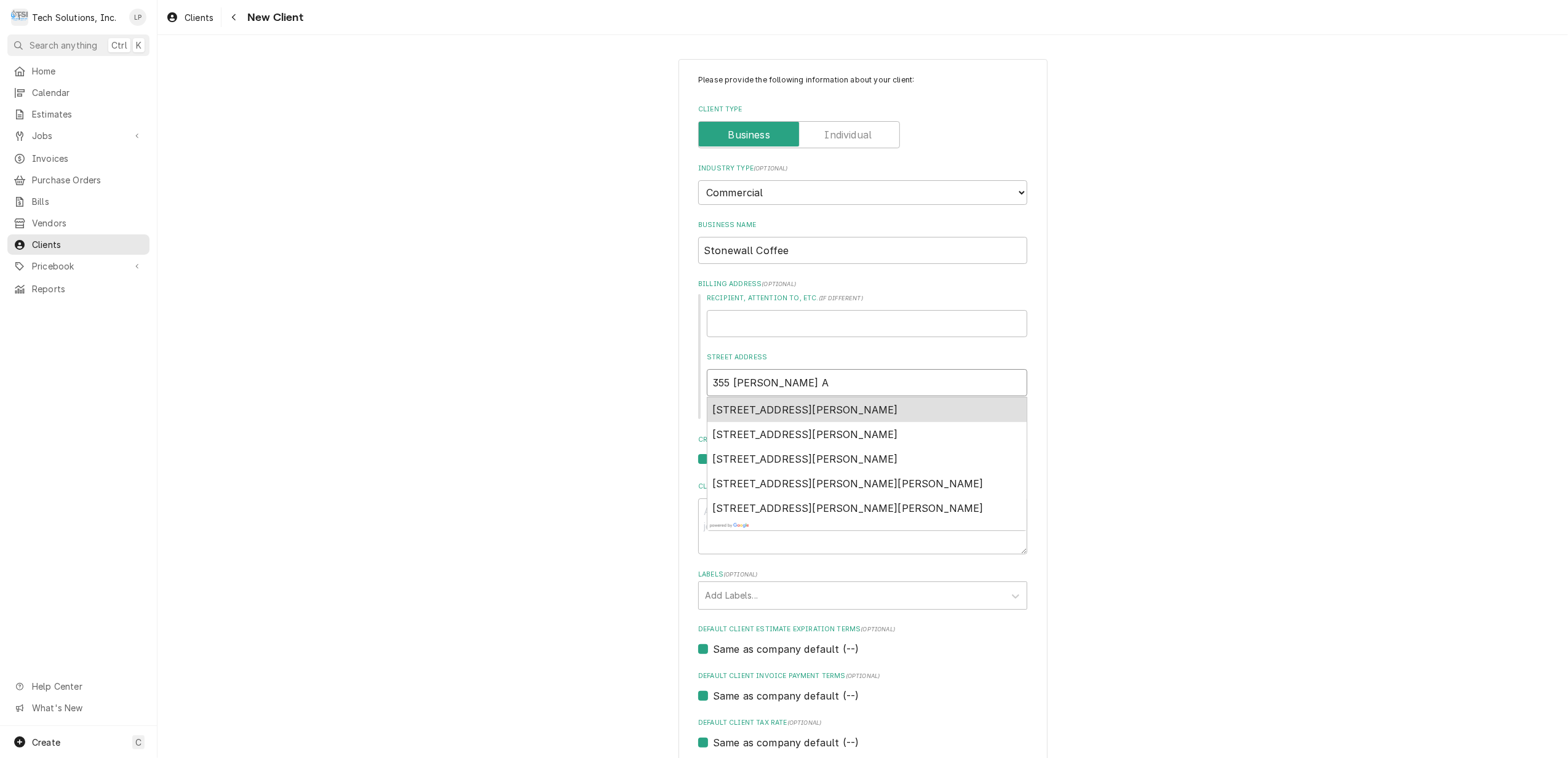
type input "355 Buchannon Av"
type textarea "x"
type input "355 Buchannon Ave"
type textarea "x"
type input "355 Buchannon Ave"
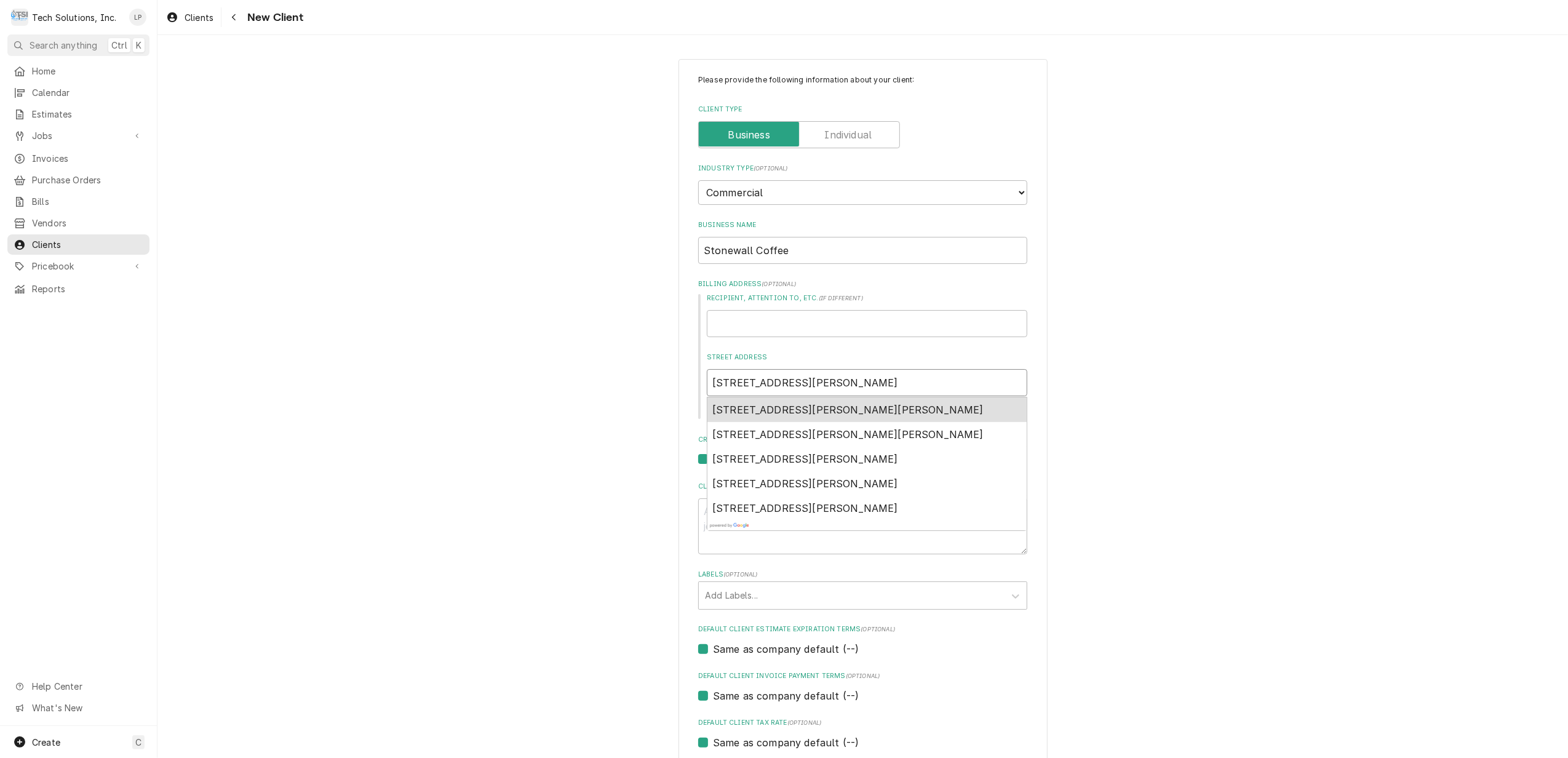
type textarea "x"
type input "355 Buchannon Ave c"
type textarea "x"
type input "355 Buchannon Ave cl"
type textarea "x"
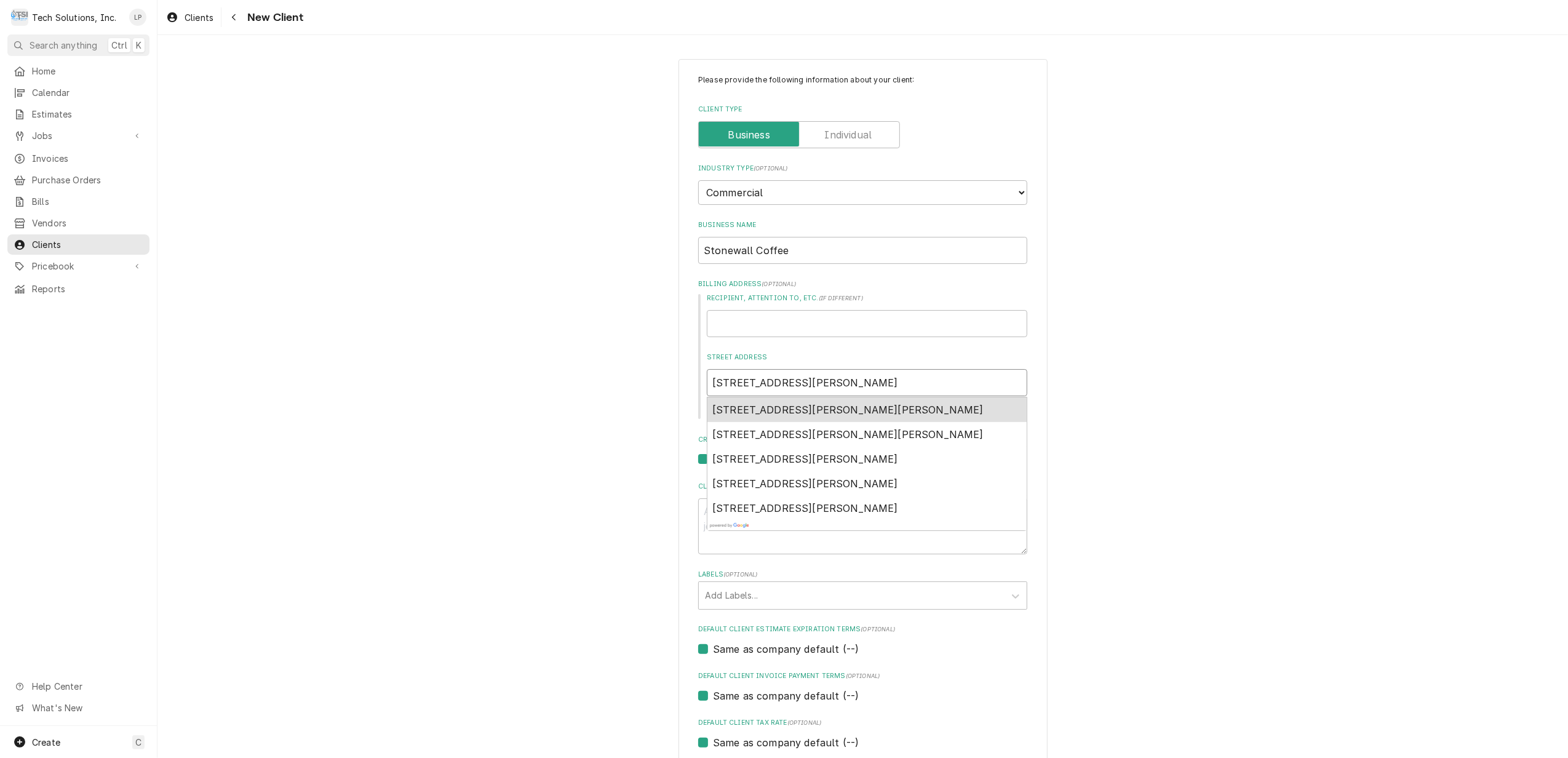
type input "355 Buchannon Ave cla"
type textarea "x"
type input "355 Buchannon Ave clar"
type textarea "x"
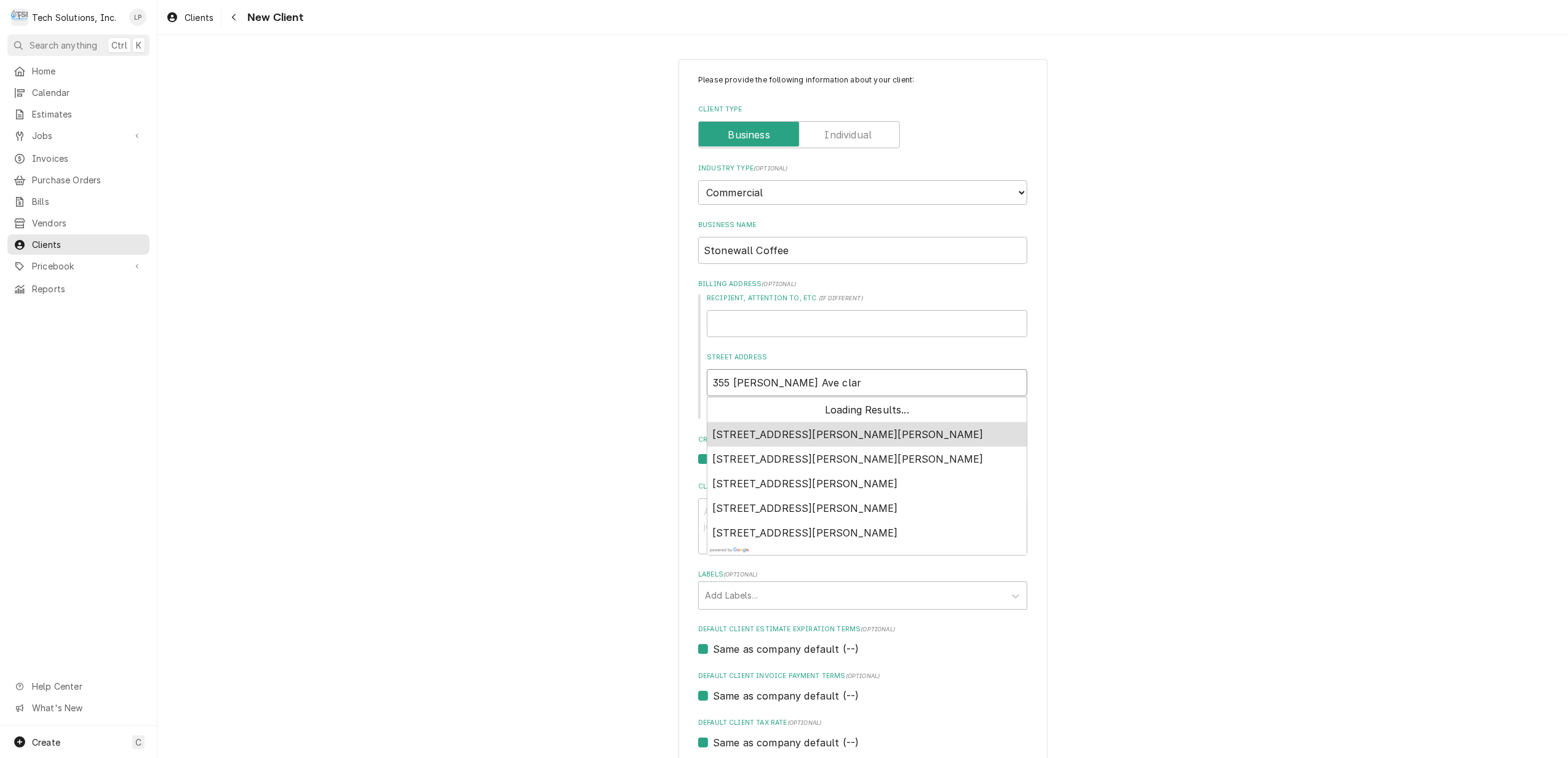
type input "355 Buchannon Ave clark"
type textarea "x"
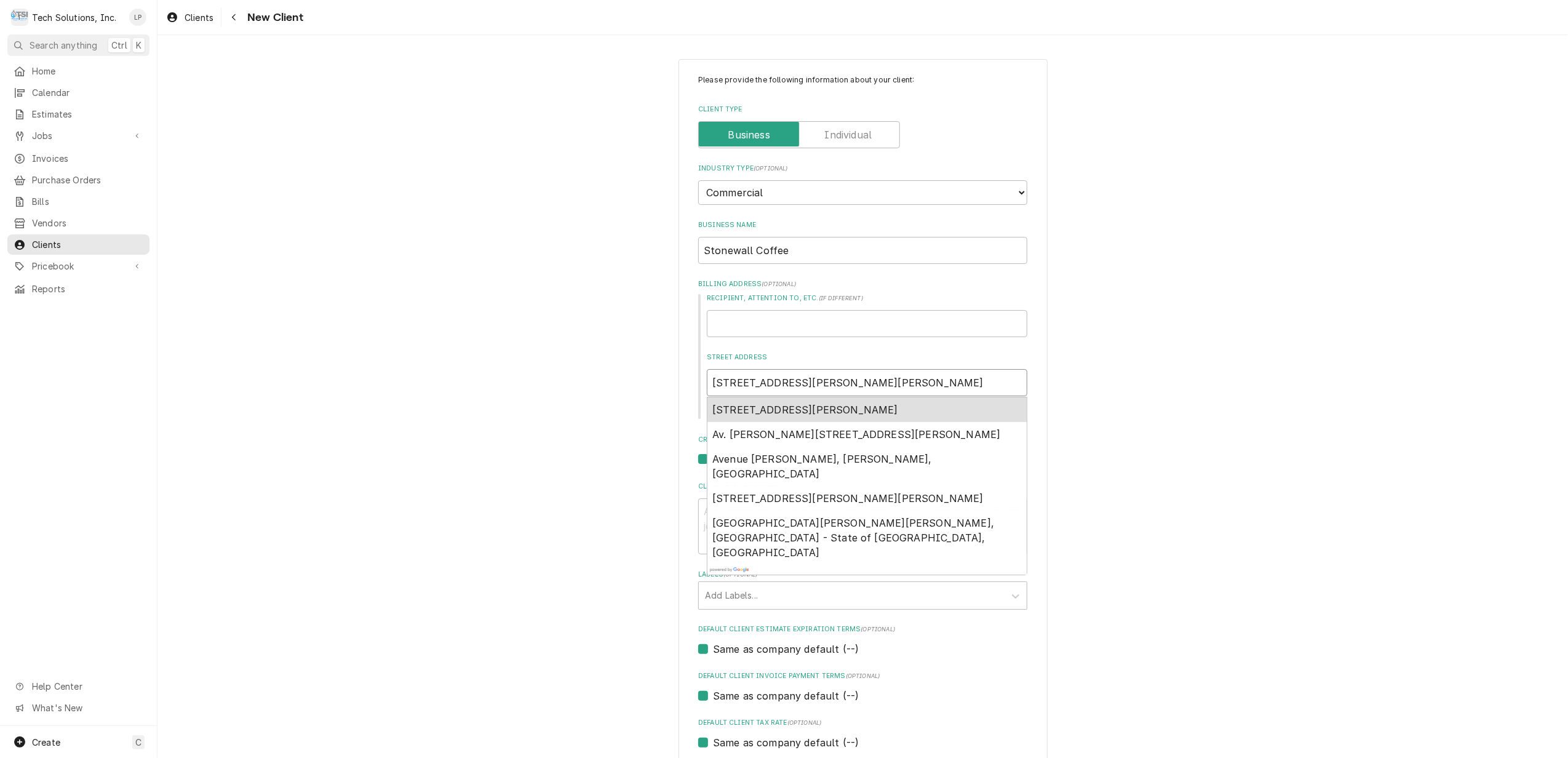
type input "355 Buchannon Ave clarke"
type textarea "x"
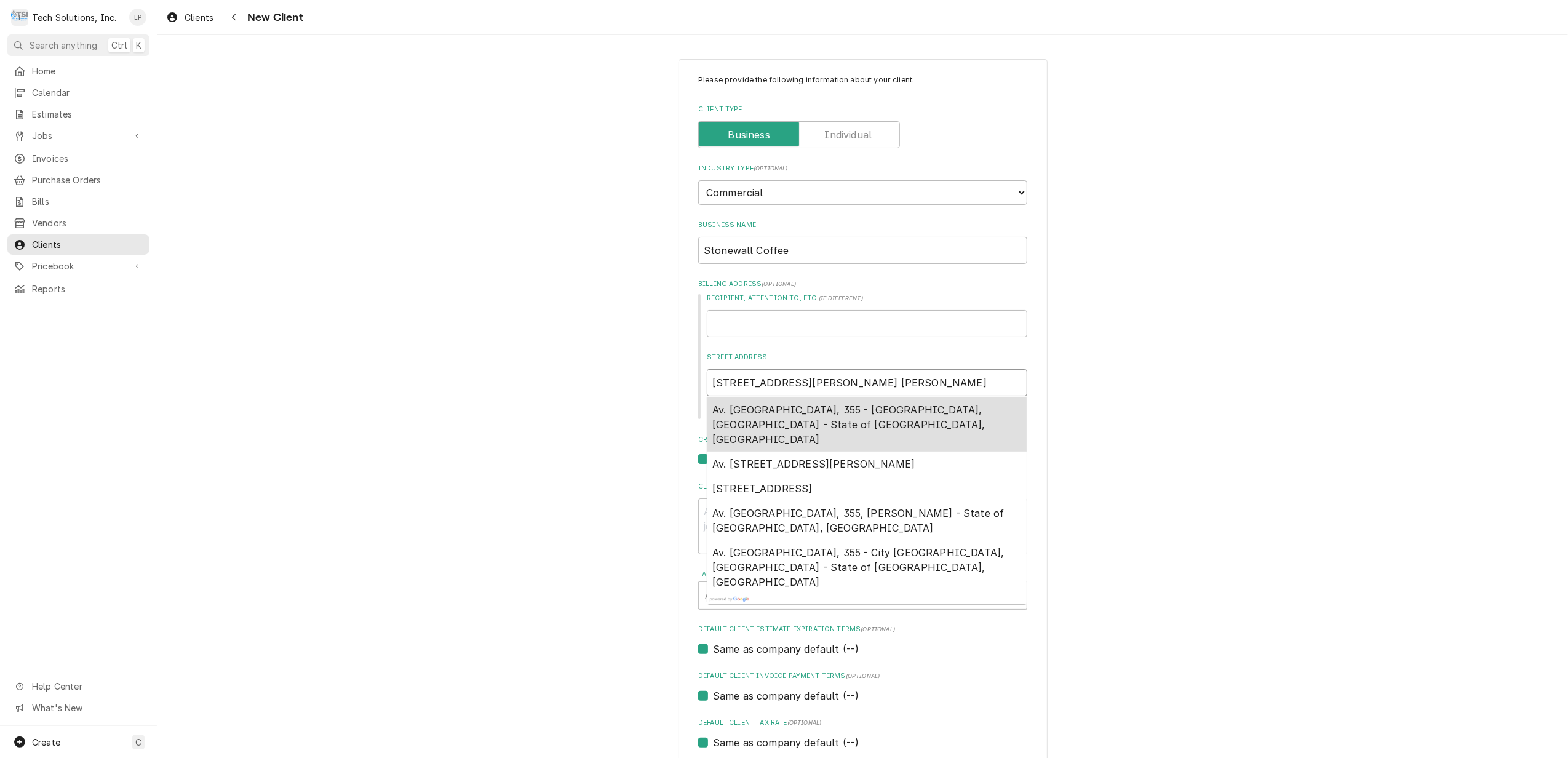
type input "355 Buchannon Ave clarkes"
type textarea "x"
type input "355 Buchannon Ave clarke"
type textarea "x"
type input "355 Buchannon Ave clark"
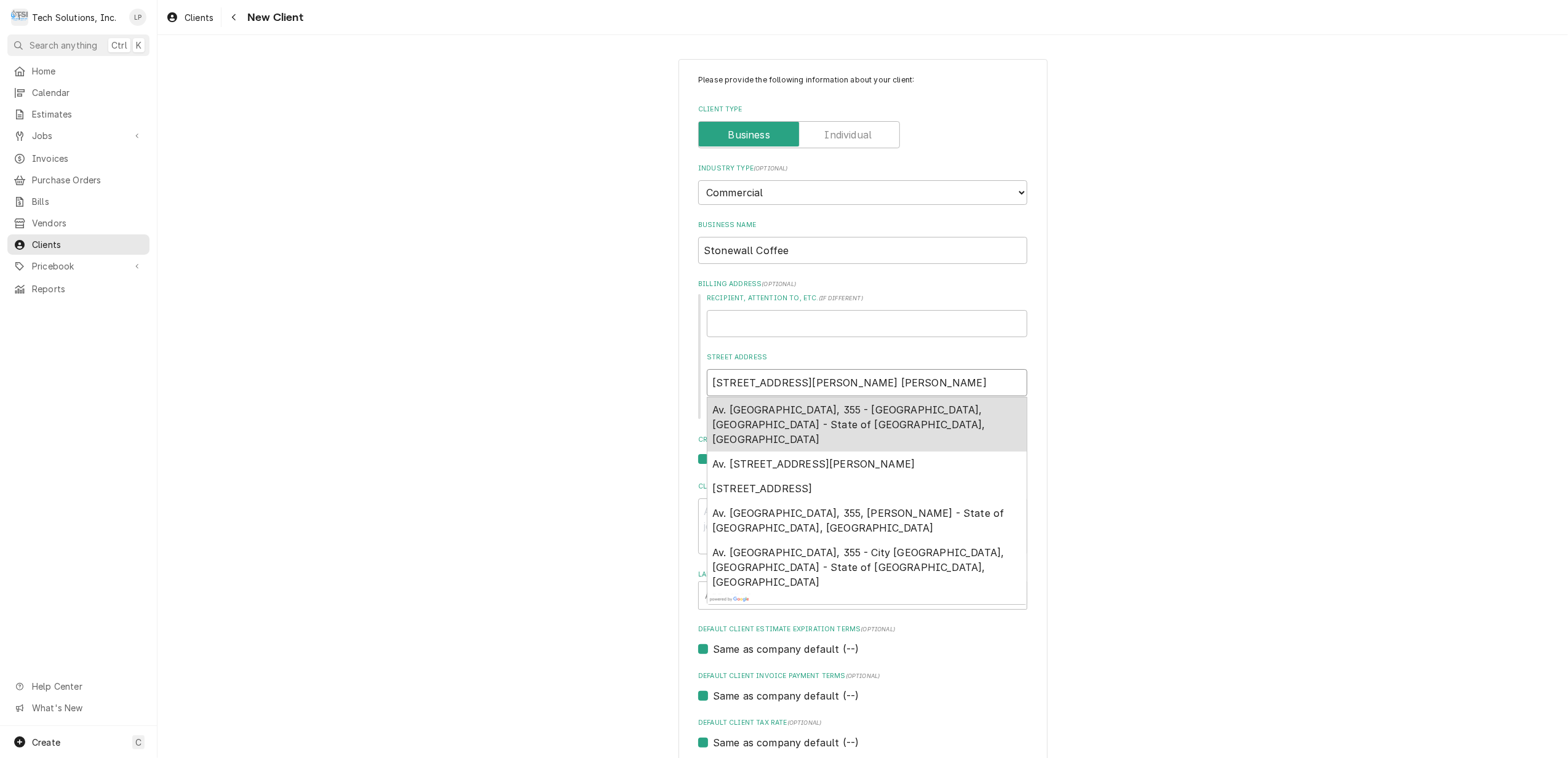
type textarea "x"
type input "355 Buchannon Ave clar"
type textarea "x"
type input "355 Buchannon Ave cla"
type textarea "x"
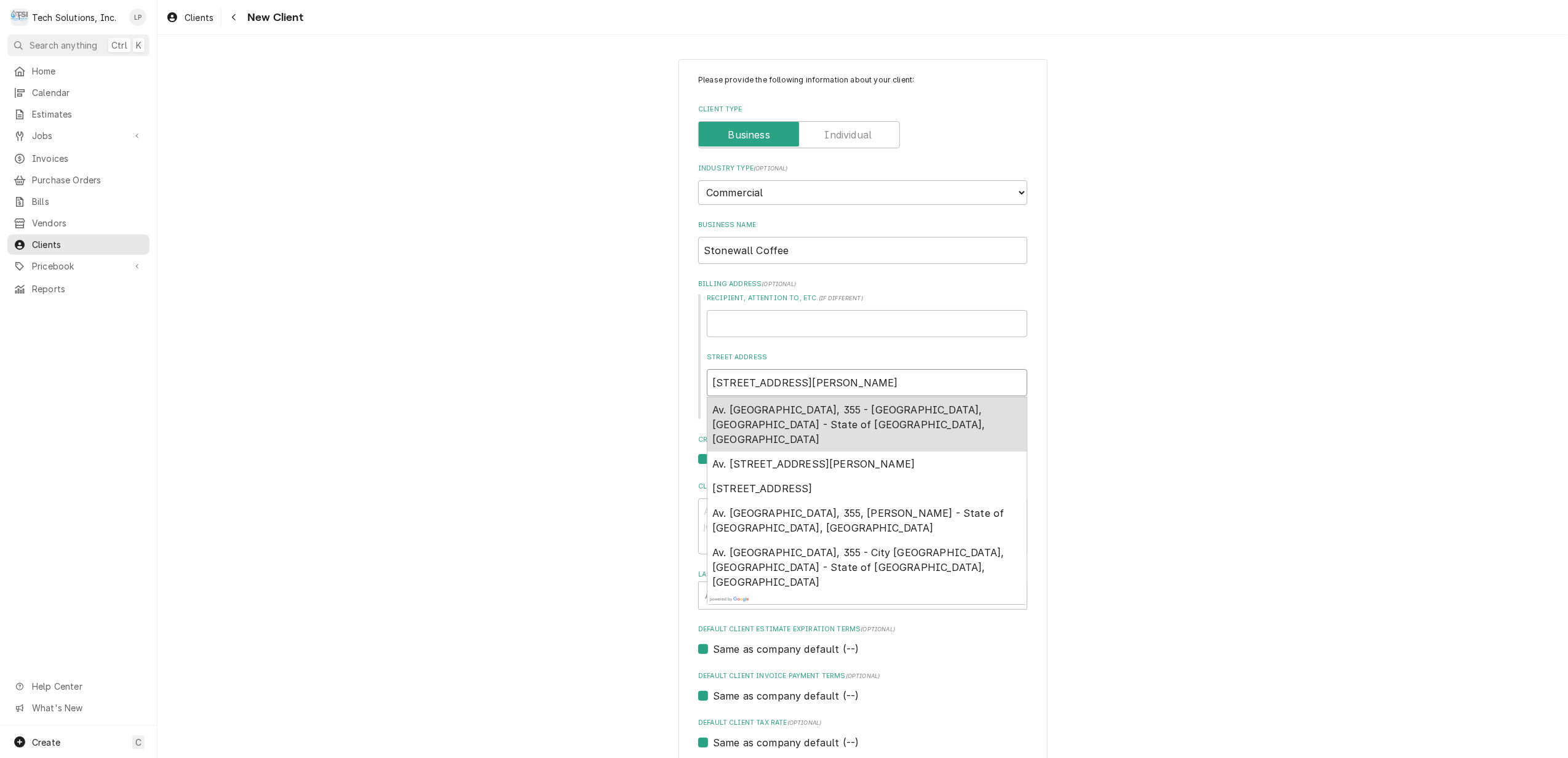
type input "355 Buchannon Ave cl"
type textarea "x"
type input "355 Buchannon Ave c"
type textarea "x"
type input "355 Buchannon Ave"
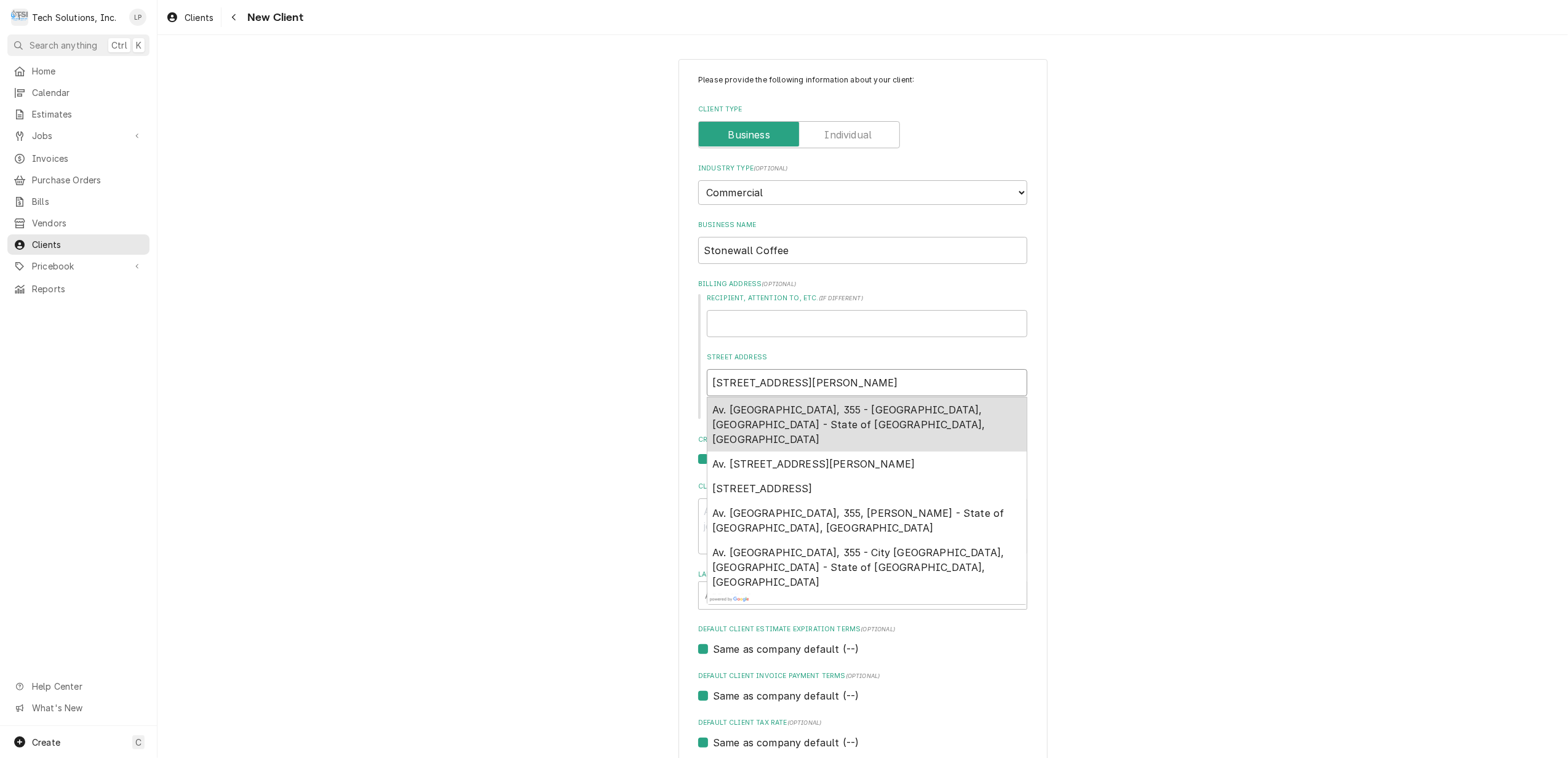
type textarea "x"
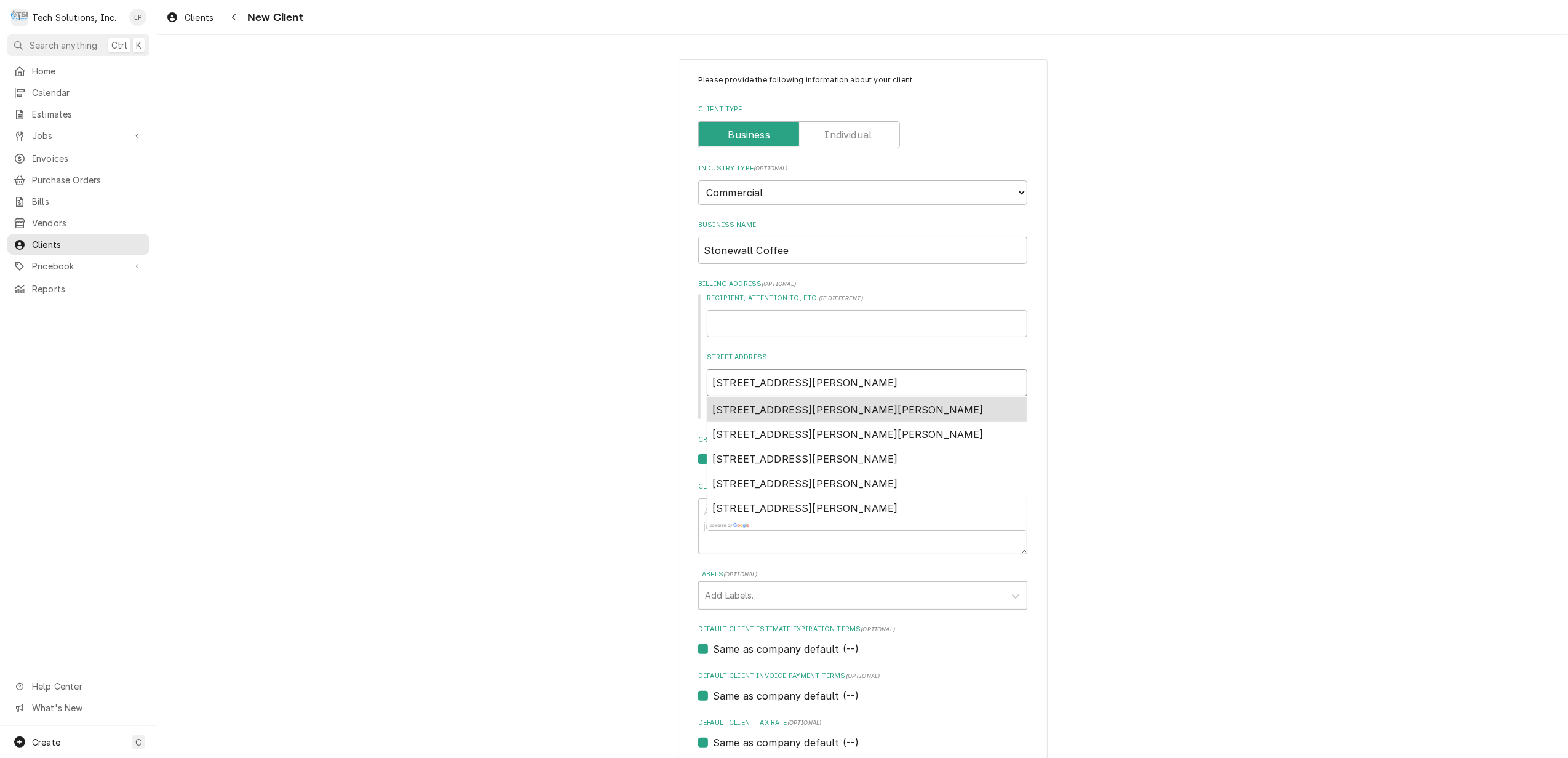
type input "355 Buchannon Ave"
type textarea "x"
type input "355 Buchannon Ave,"
type textarea "x"
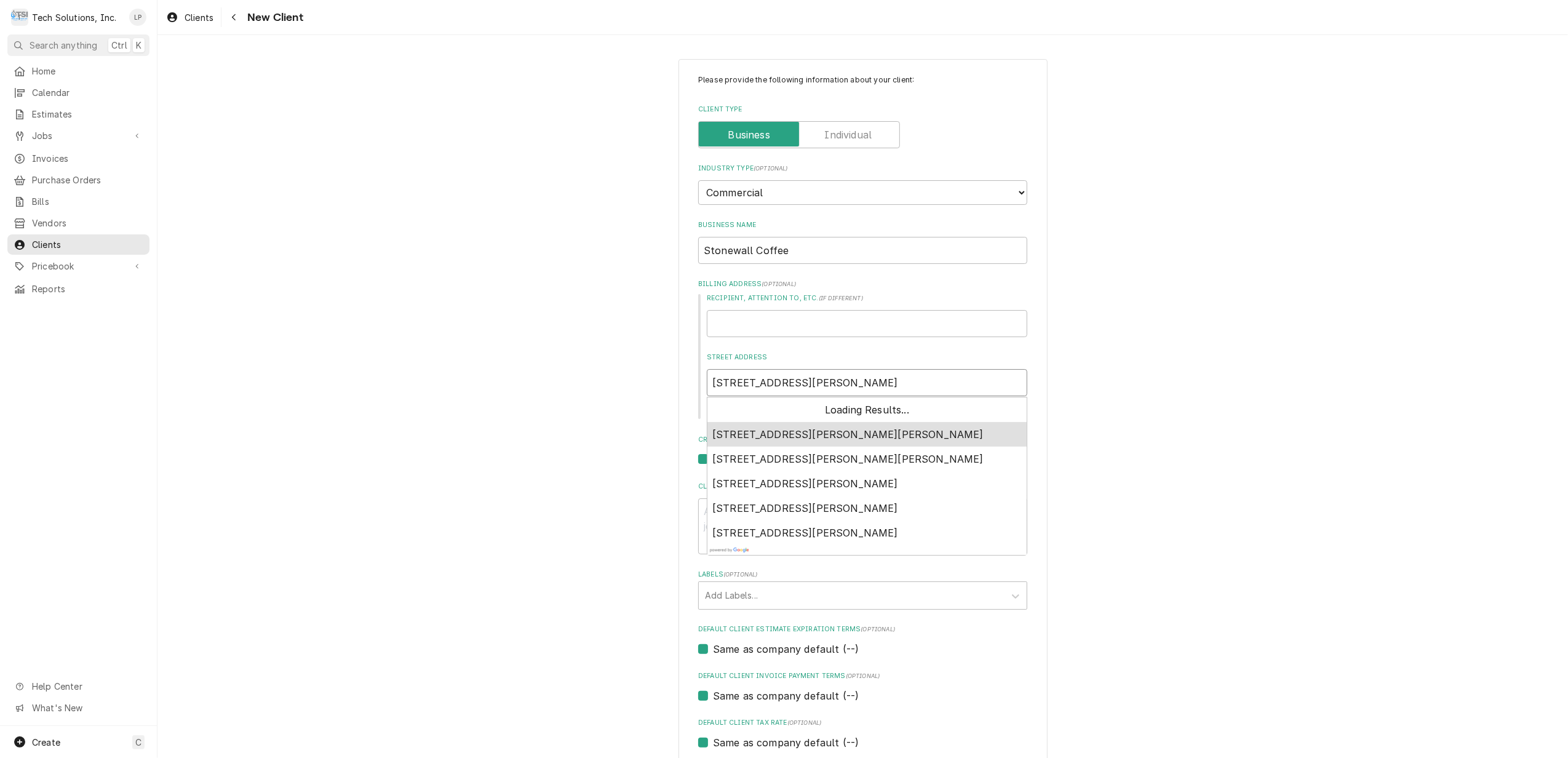
type input "355 Buchannon Ave,"
type textarea "x"
type input "355 Buchannon Ave, C"
type textarea "x"
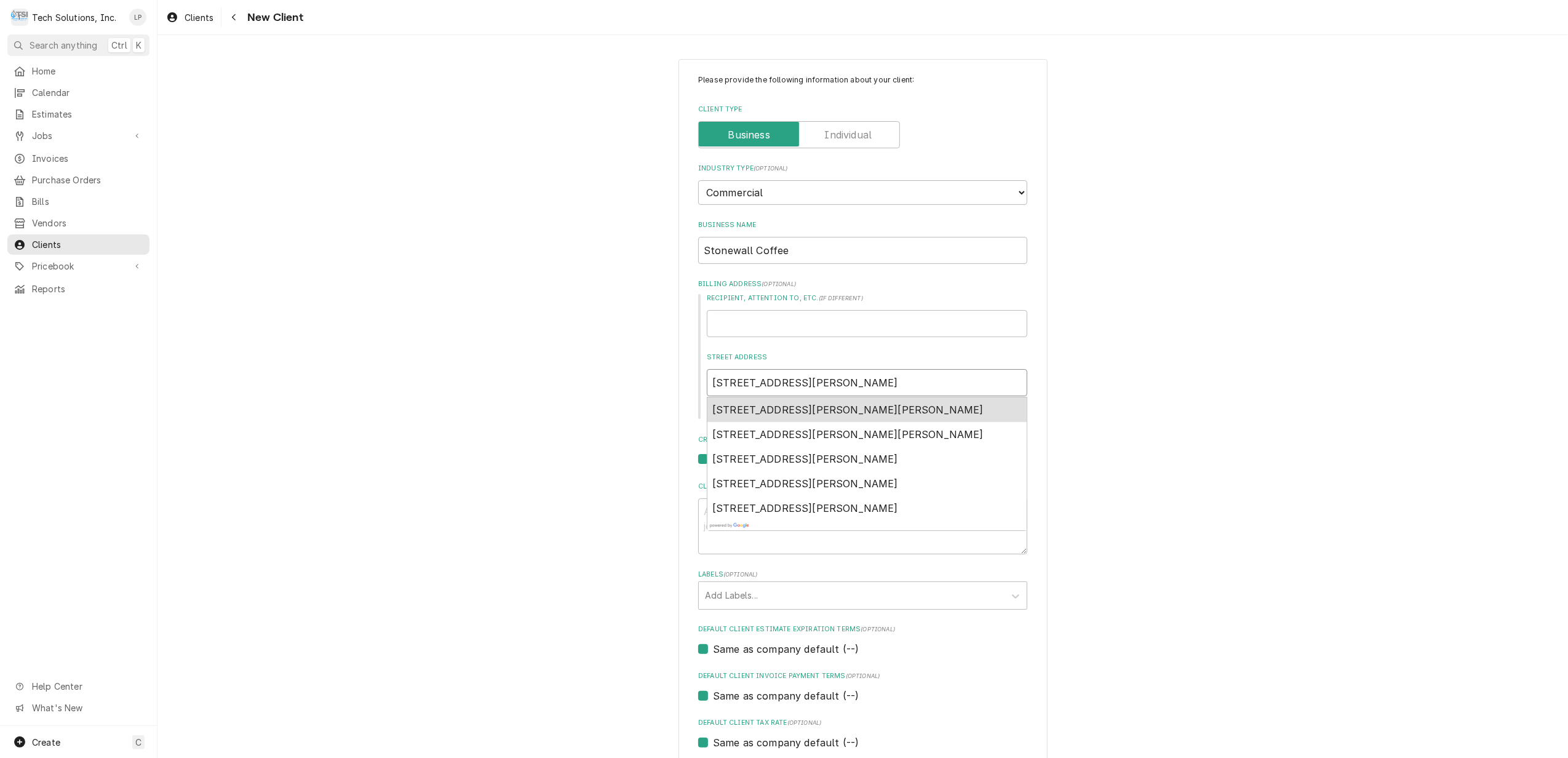
type input "355 Buchannon Ave, Cl"
type textarea "x"
type input "355 Buchannon Ave, Cla"
type textarea "x"
type input "355 Buchannon Ave, Clar"
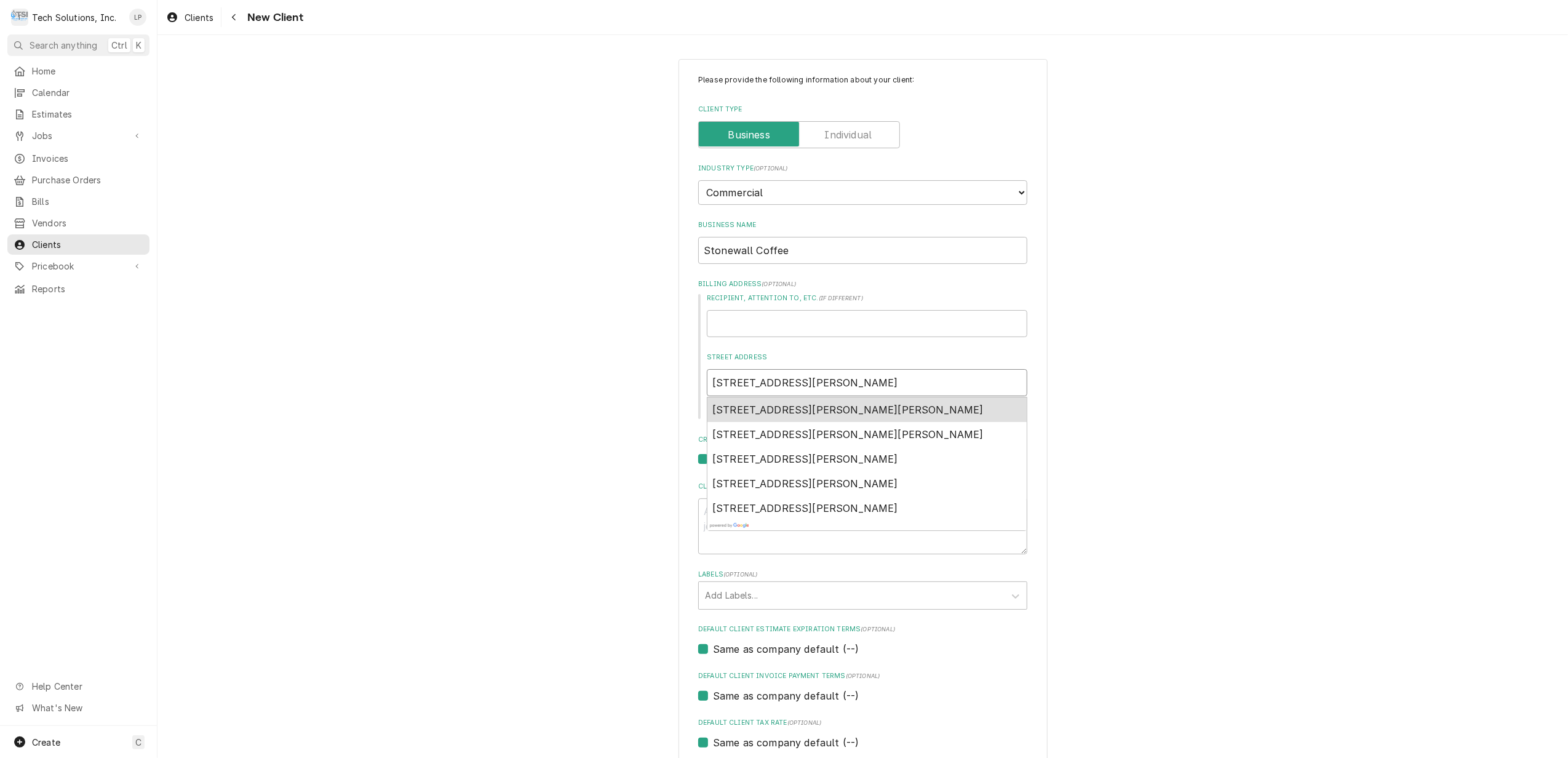
type textarea "x"
type input "355 Buchannon Ave, Clark"
type textarea "x"
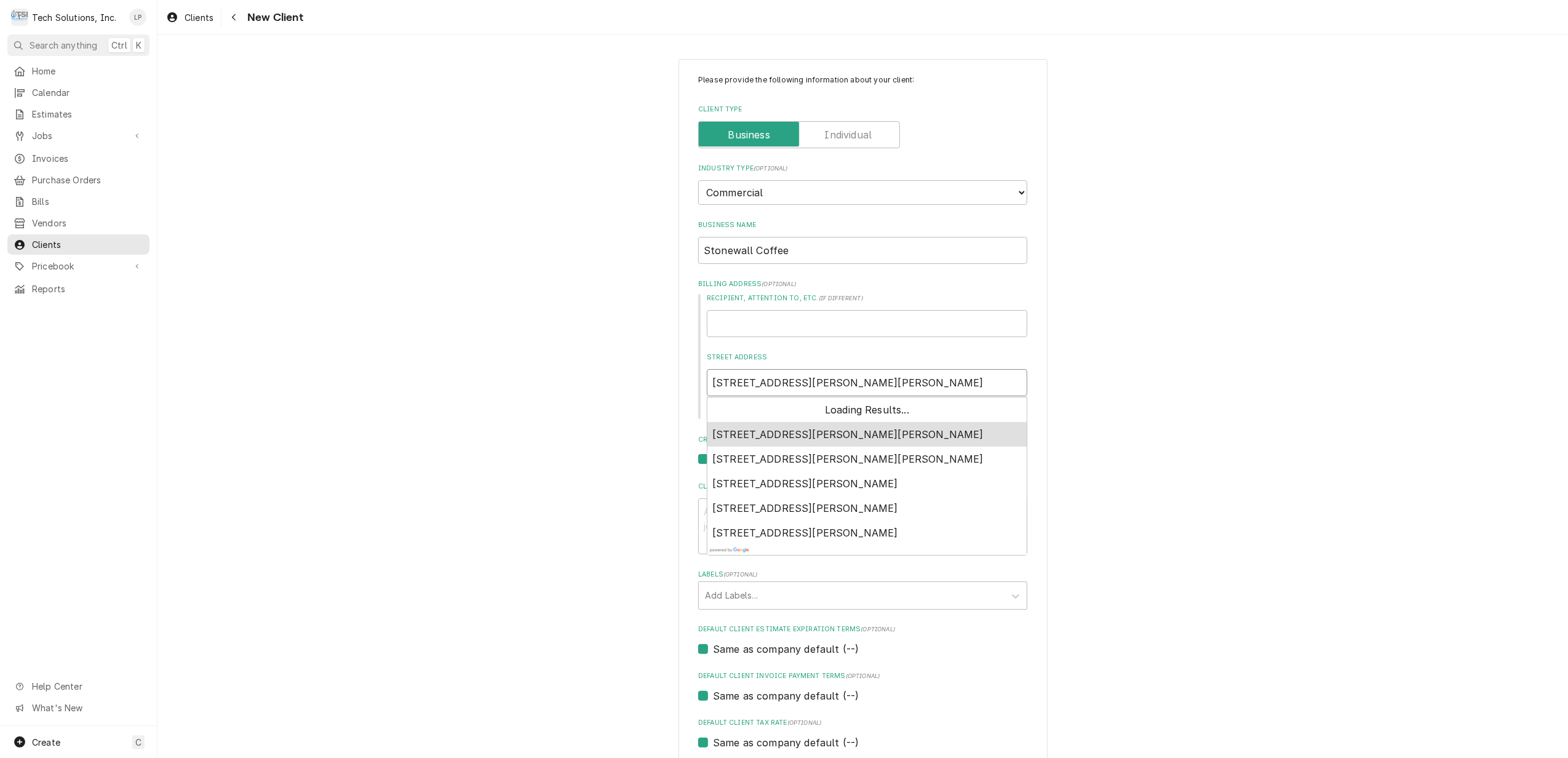
type input "355 Buchannon Ave, Clarks"
type textarea "x"
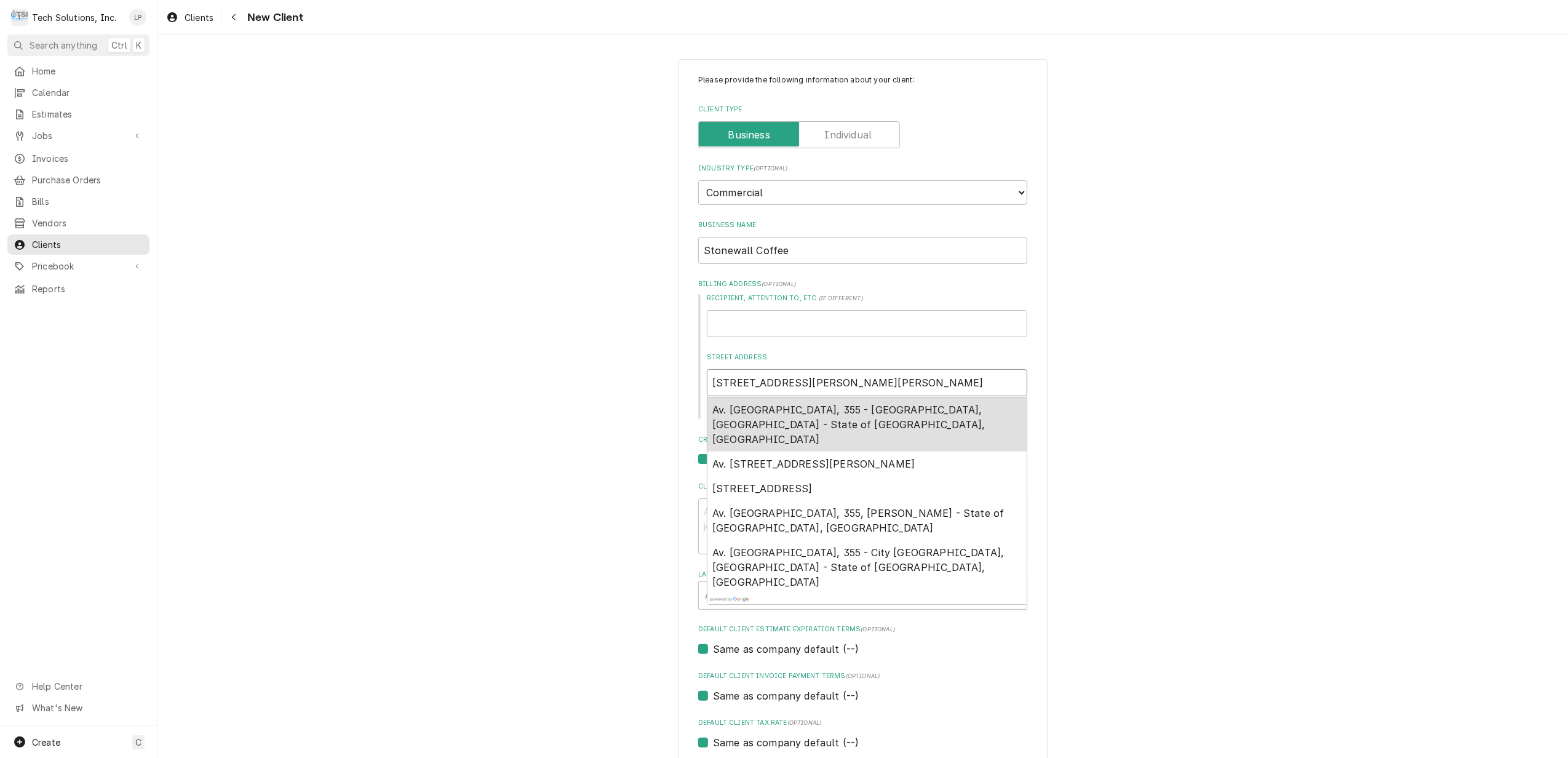
type input "355 Buchannon Ave, Clarksb"
type textarea "x"
type input "355 Buchannon Ave, Clarksbu"
type textarea "x"
type input "355 Buchannon Ave, Clarksbur"
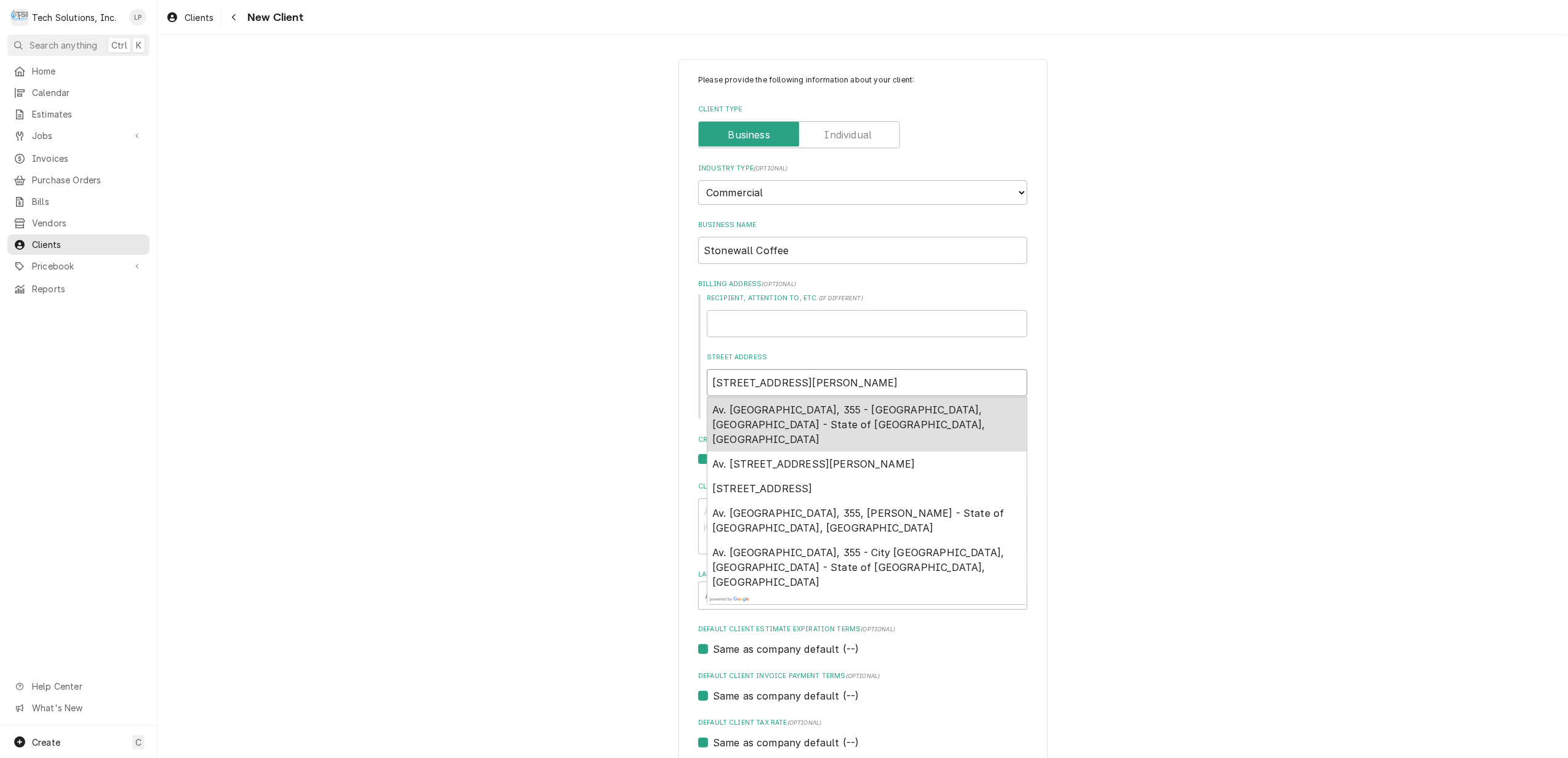
type textarea "x"
type input "355 Buchannon Ave, Clarksburg"
type textarea "x"
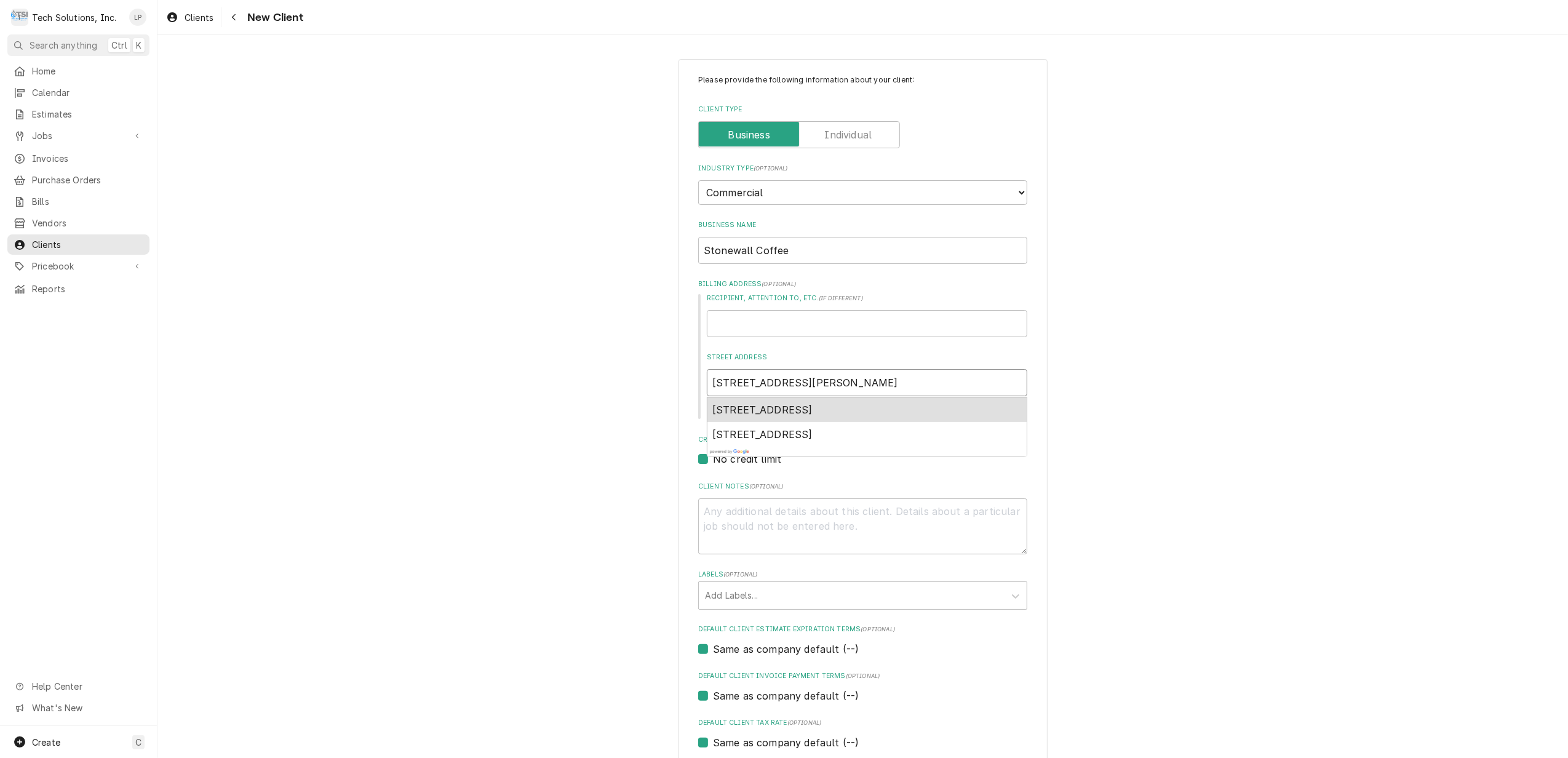
click at [813, 406] on span "355 Buckhannon Ave, Clarksburg, WV, USA" at bounding box center [762, 410] width 100 height 12
type input "355 Buckhannon Ave"
type textarea "x"
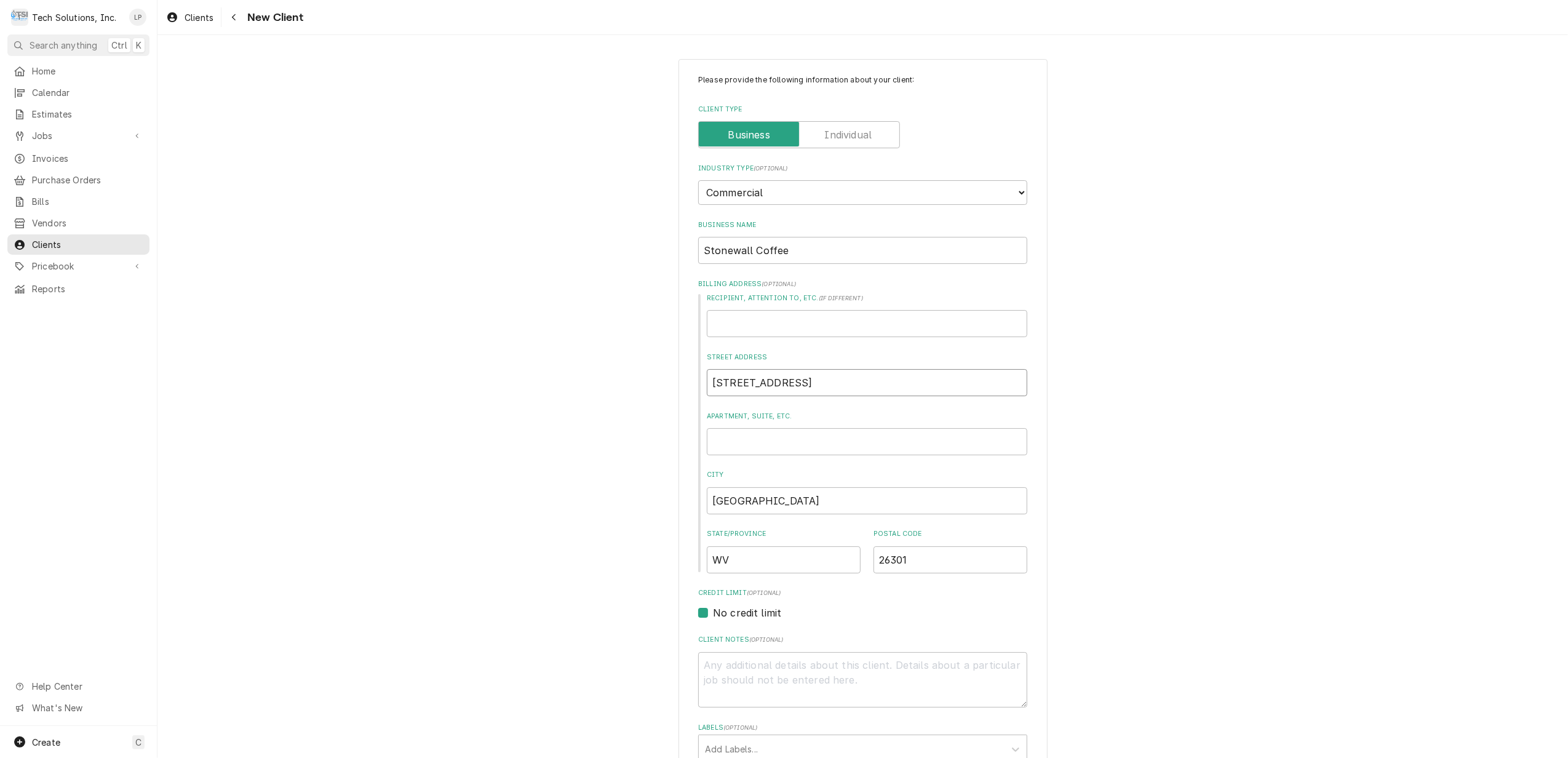
scroll to position [82, 0]
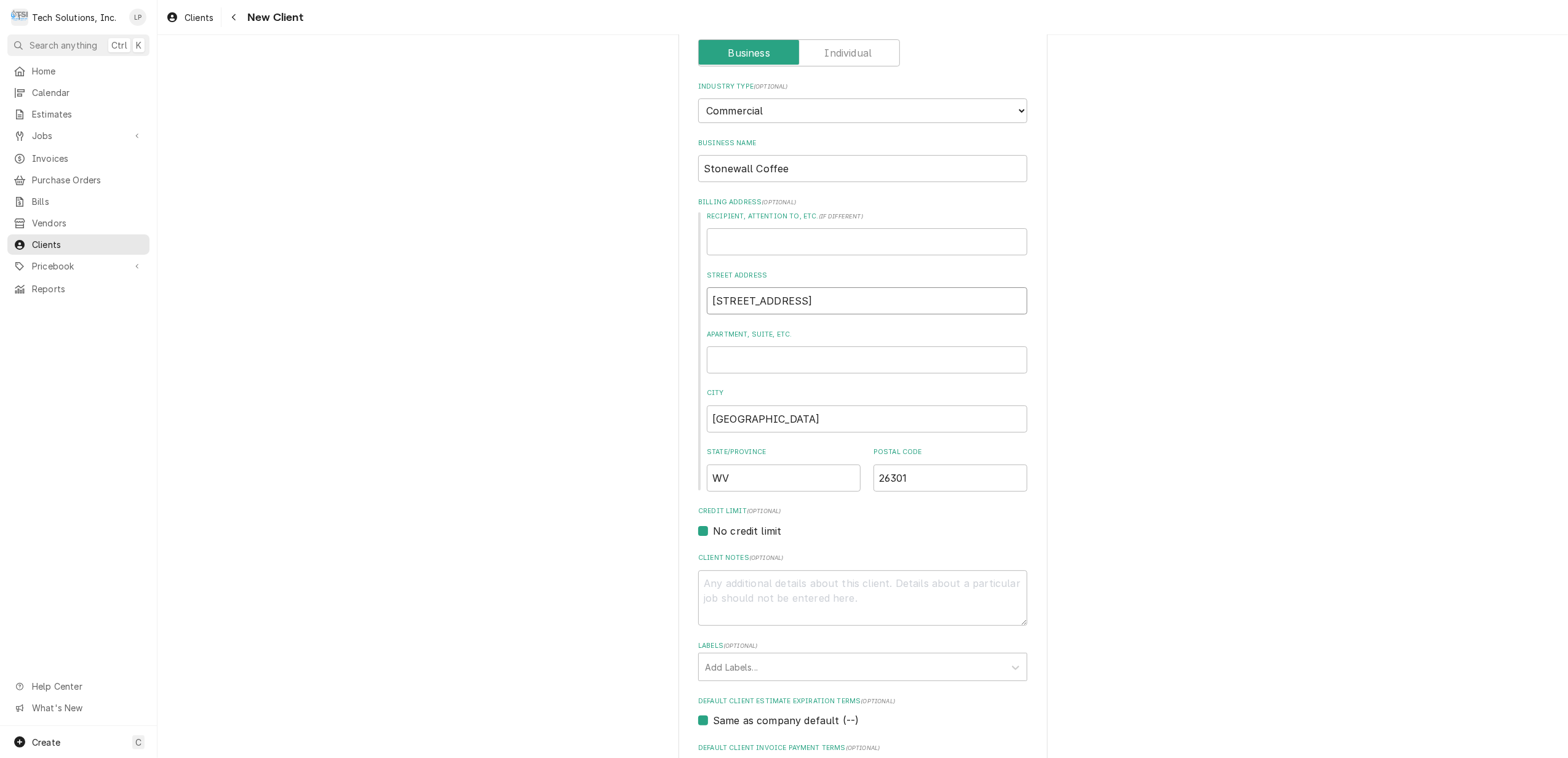
type input "355 Buckhannon Ave"
click at [908, 588] on textarea "Client Notes ( optional )" at bounding box center [863, 598] width 329 height 56
type textarea "E"
type textarea "x"
type textarea "Em"
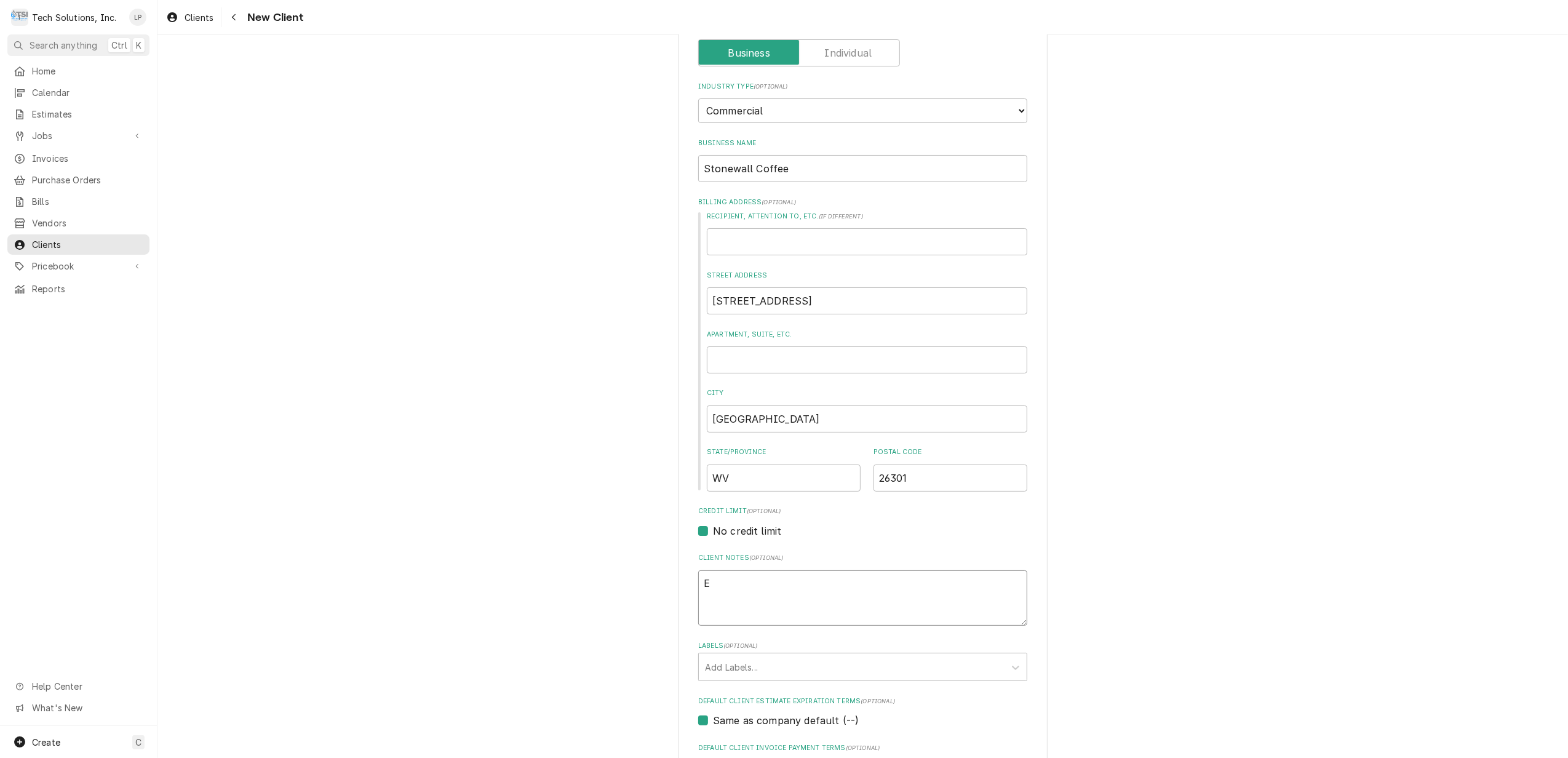
type textarea "x"
type textarea "Ema"
type textarea "x"
type textarea "Emai"
type textarea "x"
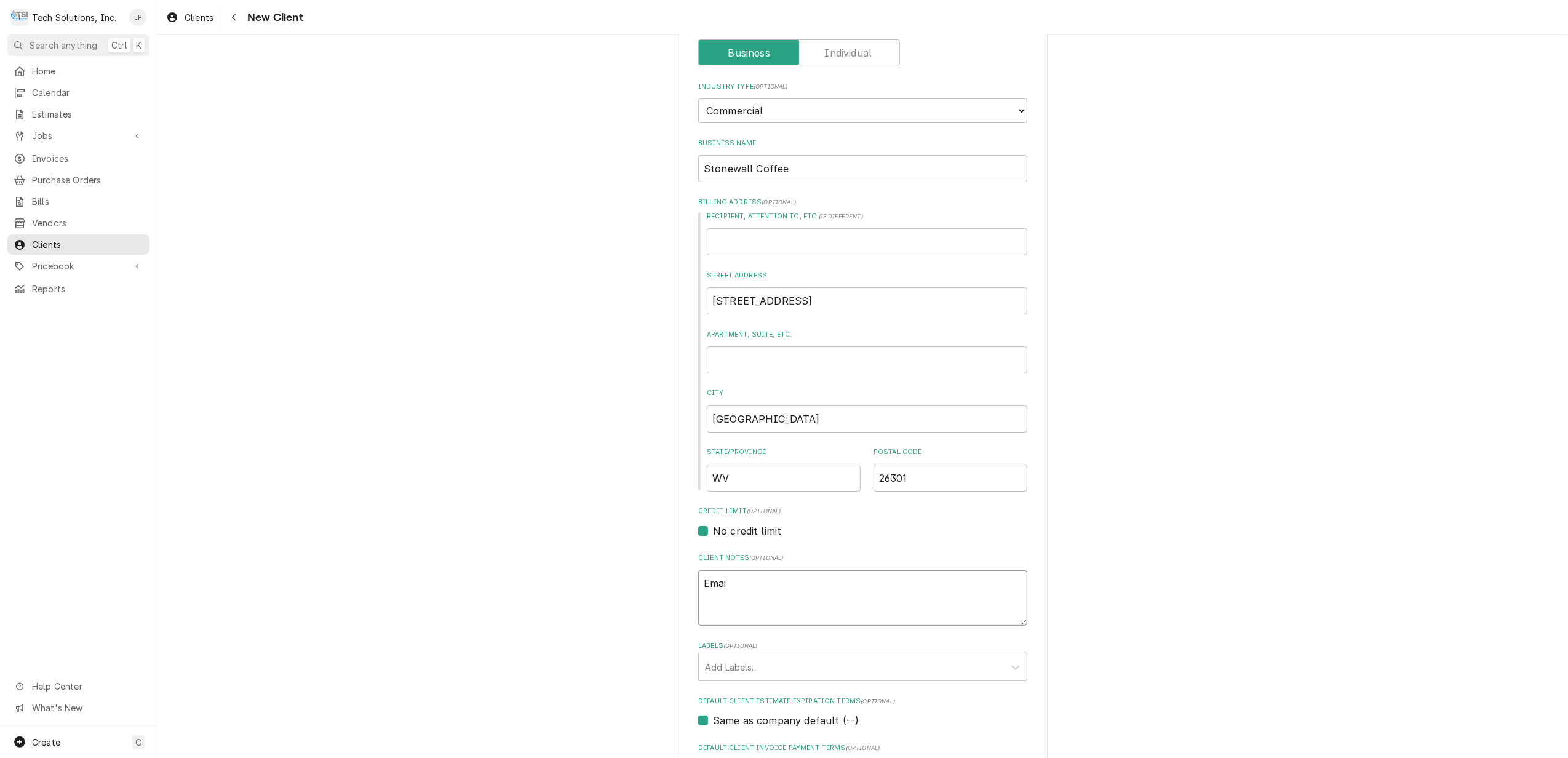
type textarea "Email"
type textarea "x"
type textarea "Email"
type textarea "x"
type textarea "Email I"
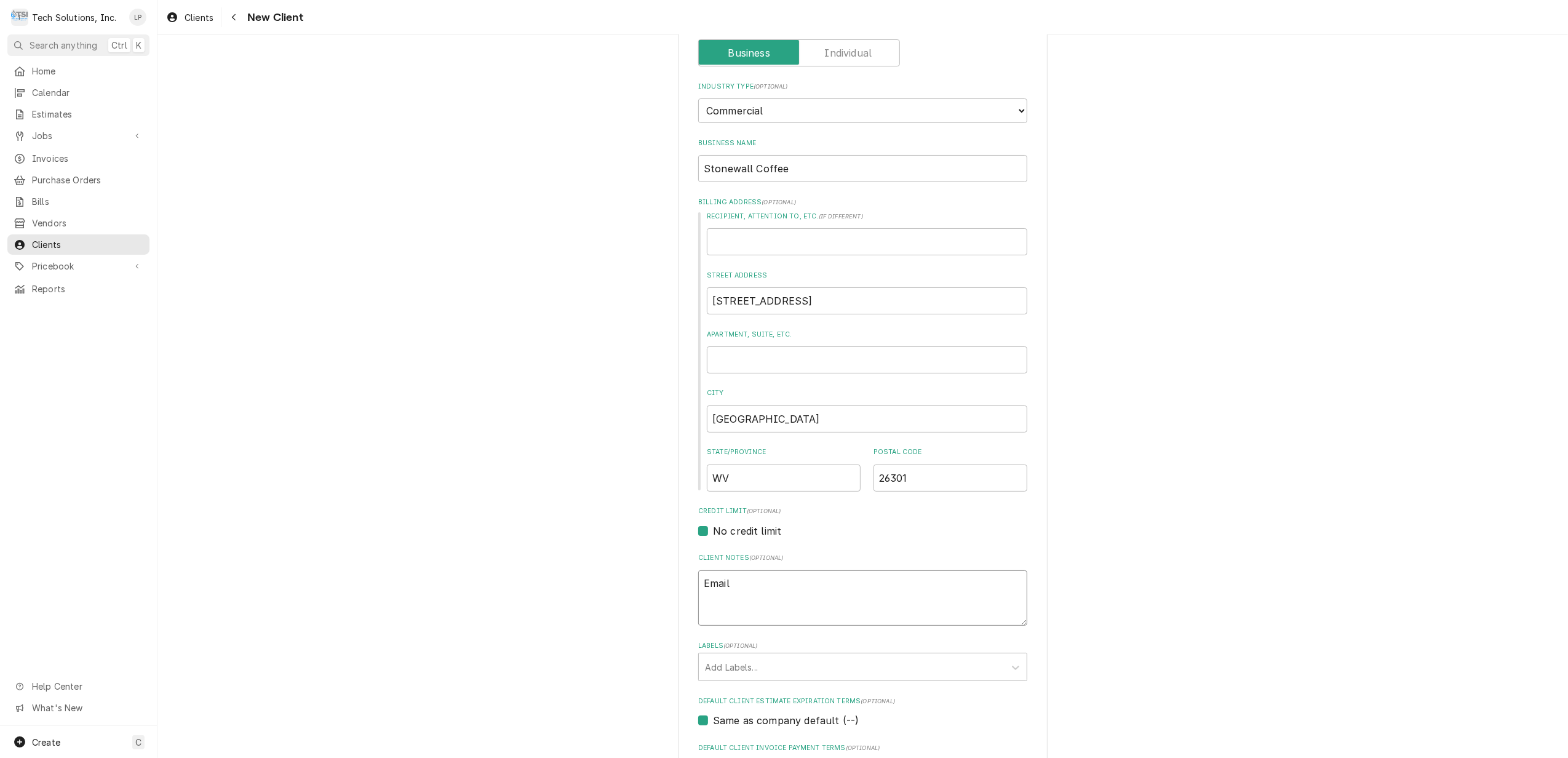
type textarea "x"
type textarea "Email In"
type textarea "x"
type textarea "Email Inv"
type textarea "x"
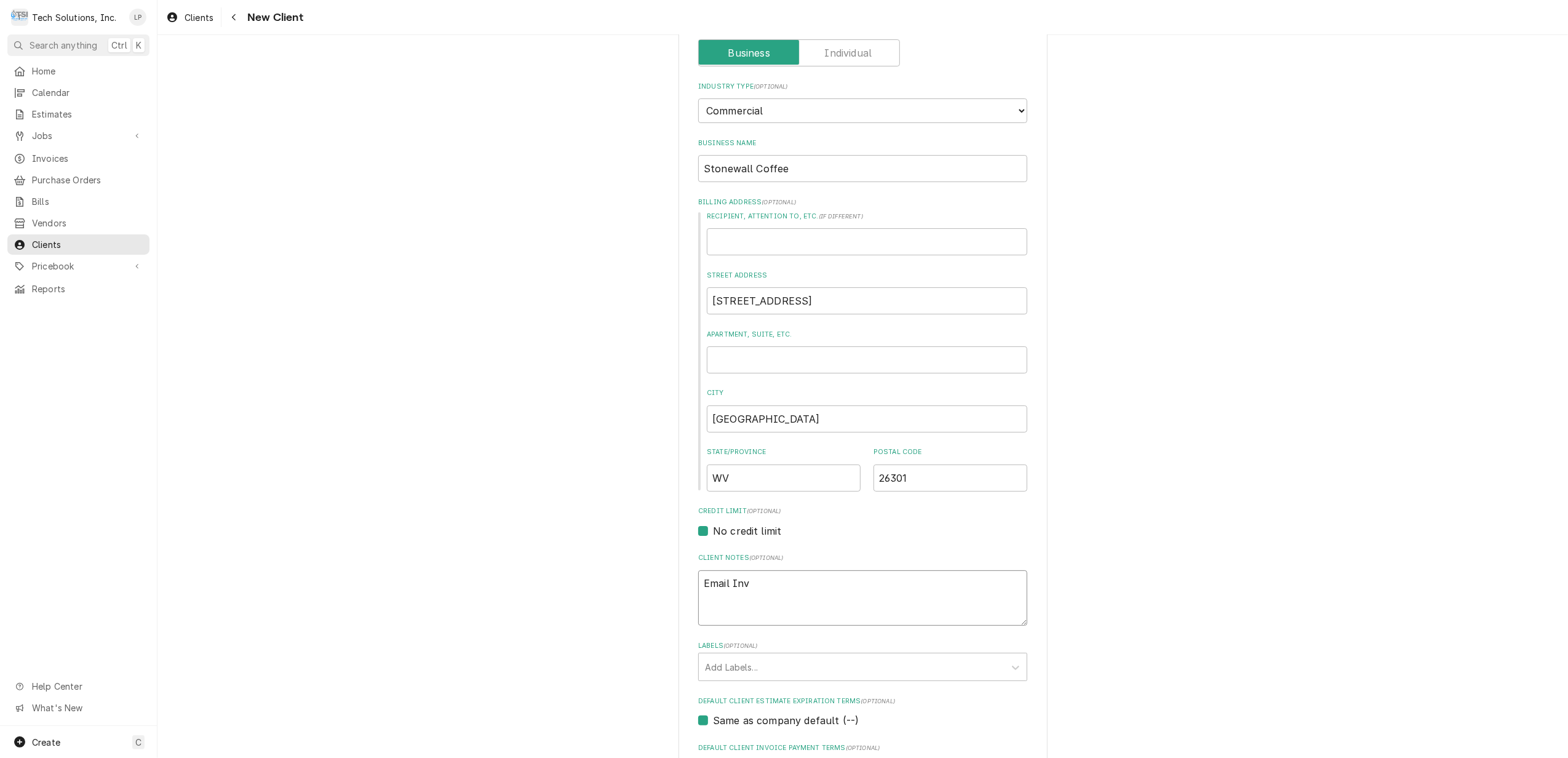
type textarea "Email Invo"
type textarea "x"
type textarea "Email Invoi"
type textarea "x"
type textarea "Email Invoic"
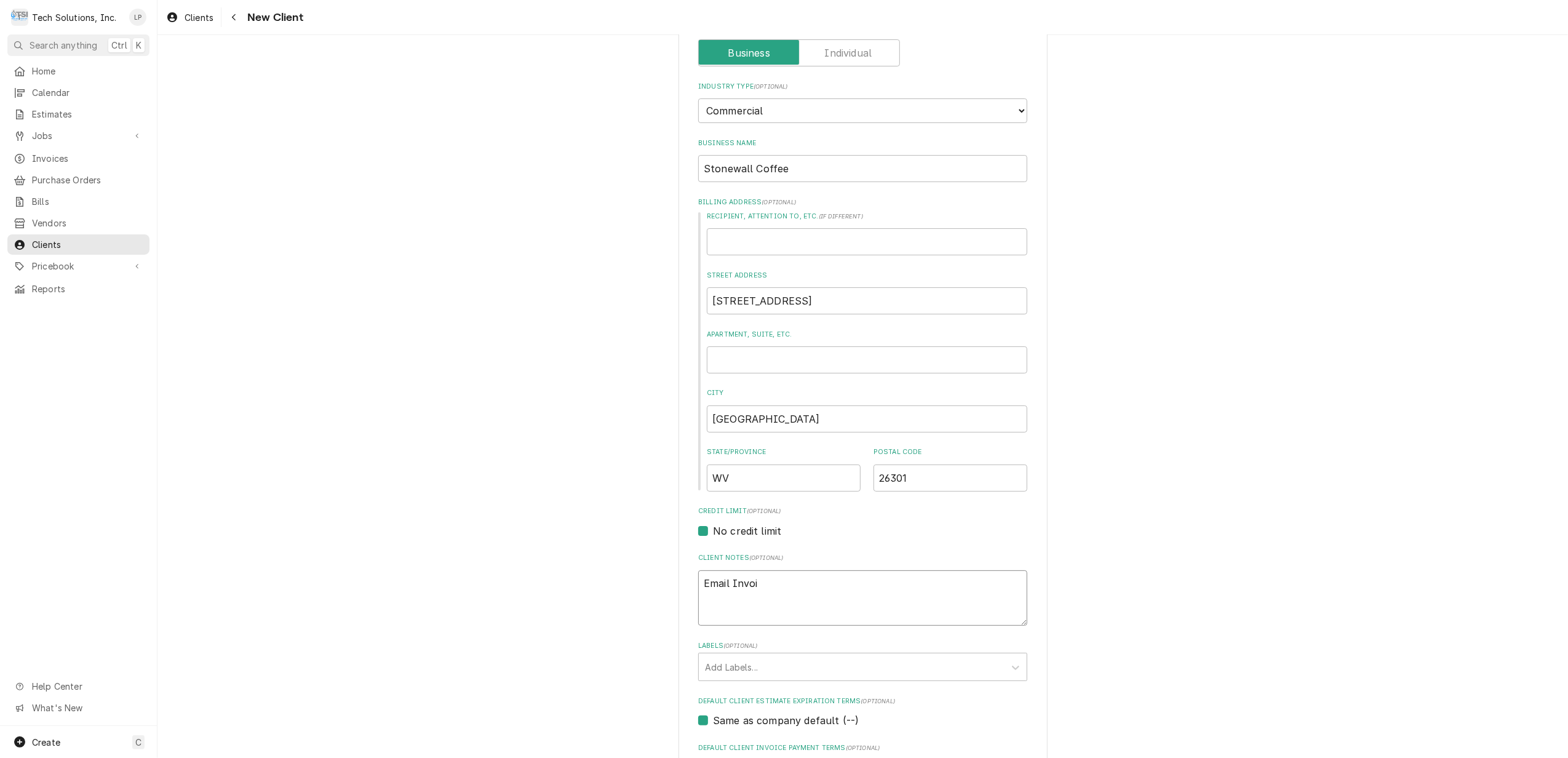
type textarea "x"
type textarea "Email Invoice"
type textarea "x"
type textarea "Email Invoices"
type textarea "x"
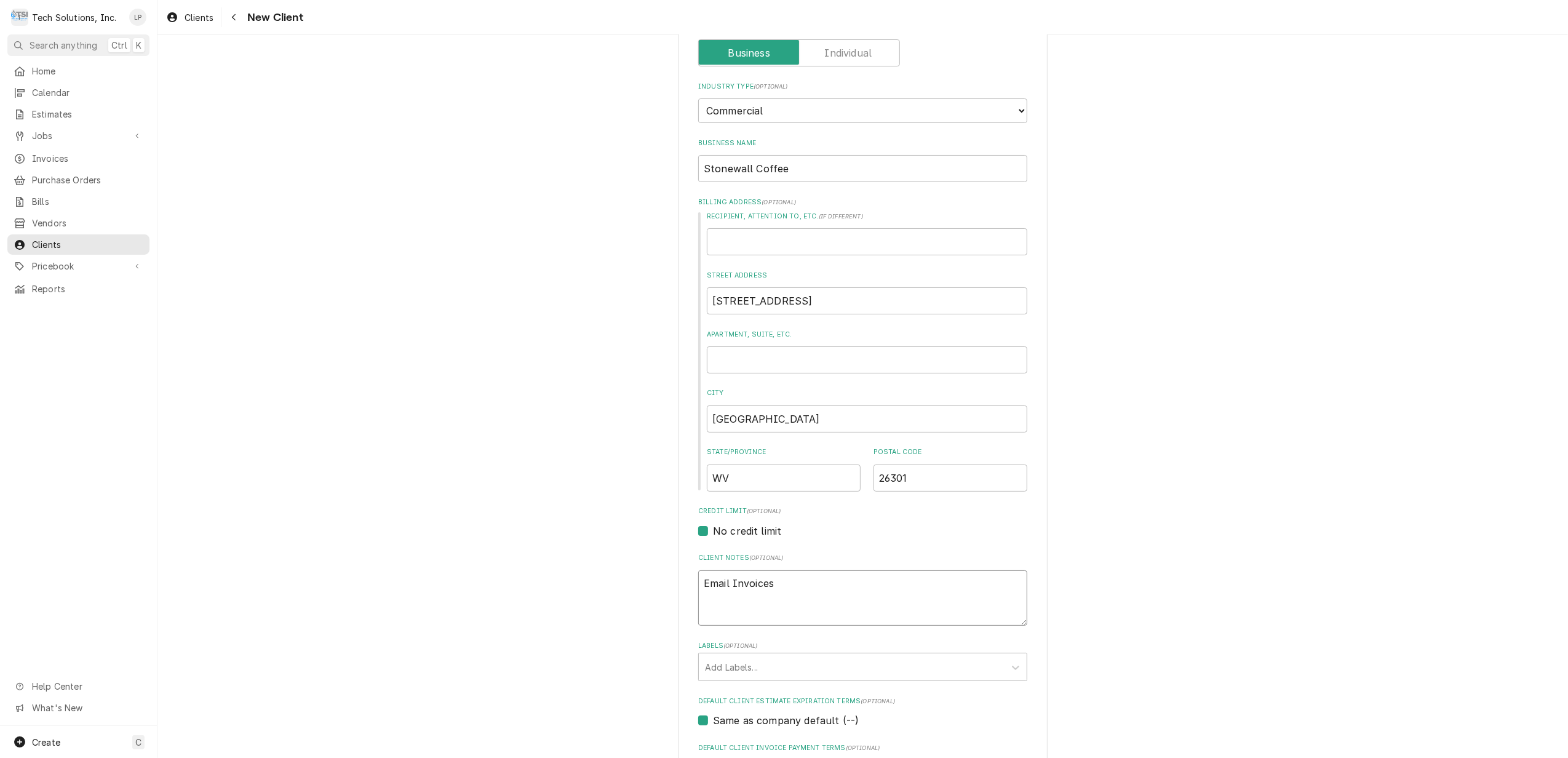
type textarea "Email Invoices"
type textarea "x"
type textarea "Email Invoices t"
type textarea "x"
type textarea "Email Invoices to"
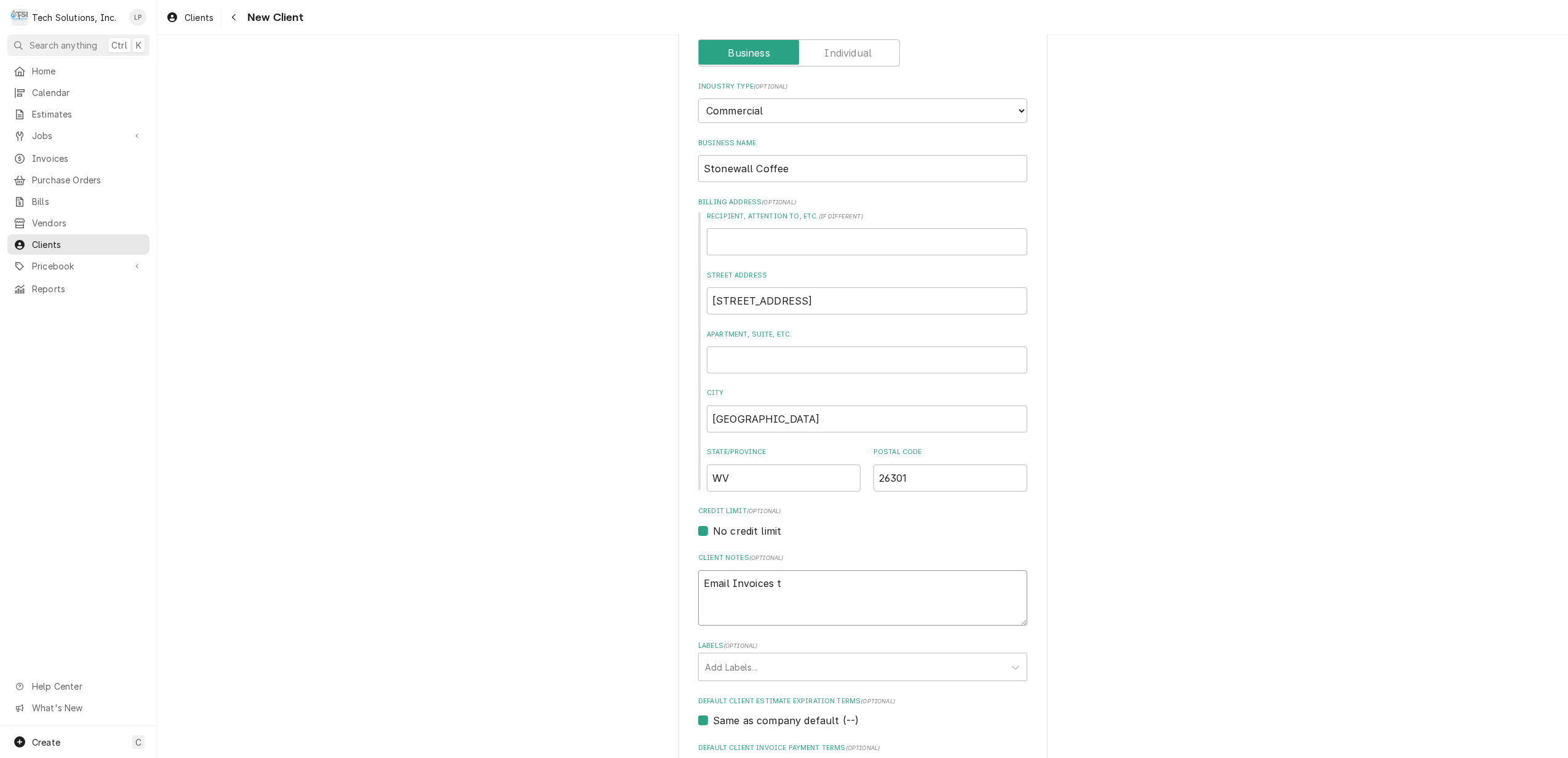
type textarea "x"
type textarea "Email Invoices to:"
type textarea "x"
type textarea "Email Invoices to:"
type textarea "x"
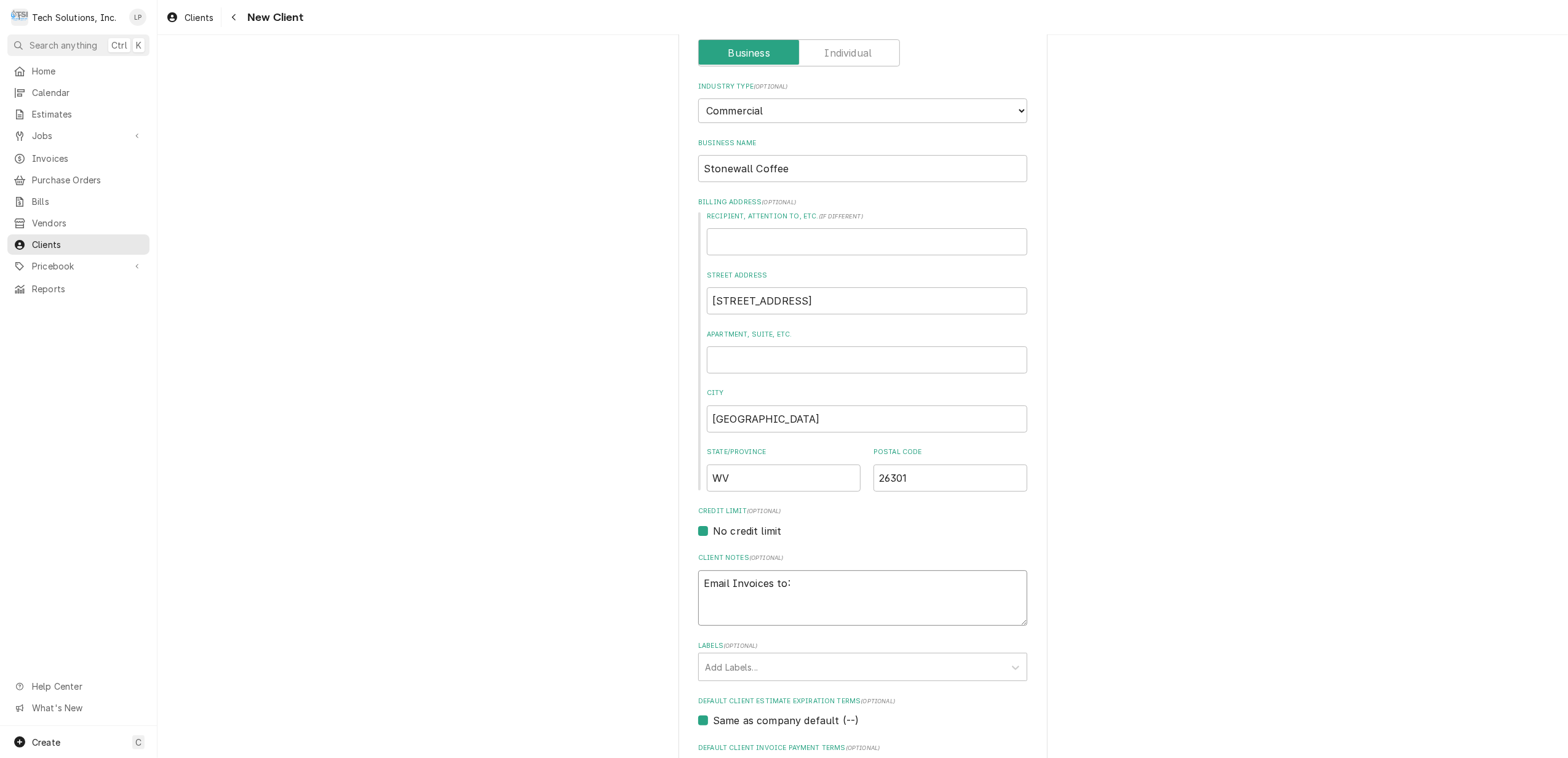
type textarea "Email Invoices to: K"
type textarea "x"
type textarea "Email Invoices to: Ke"
type textarea "x"
type textarea "Email Invoices to: Kev"
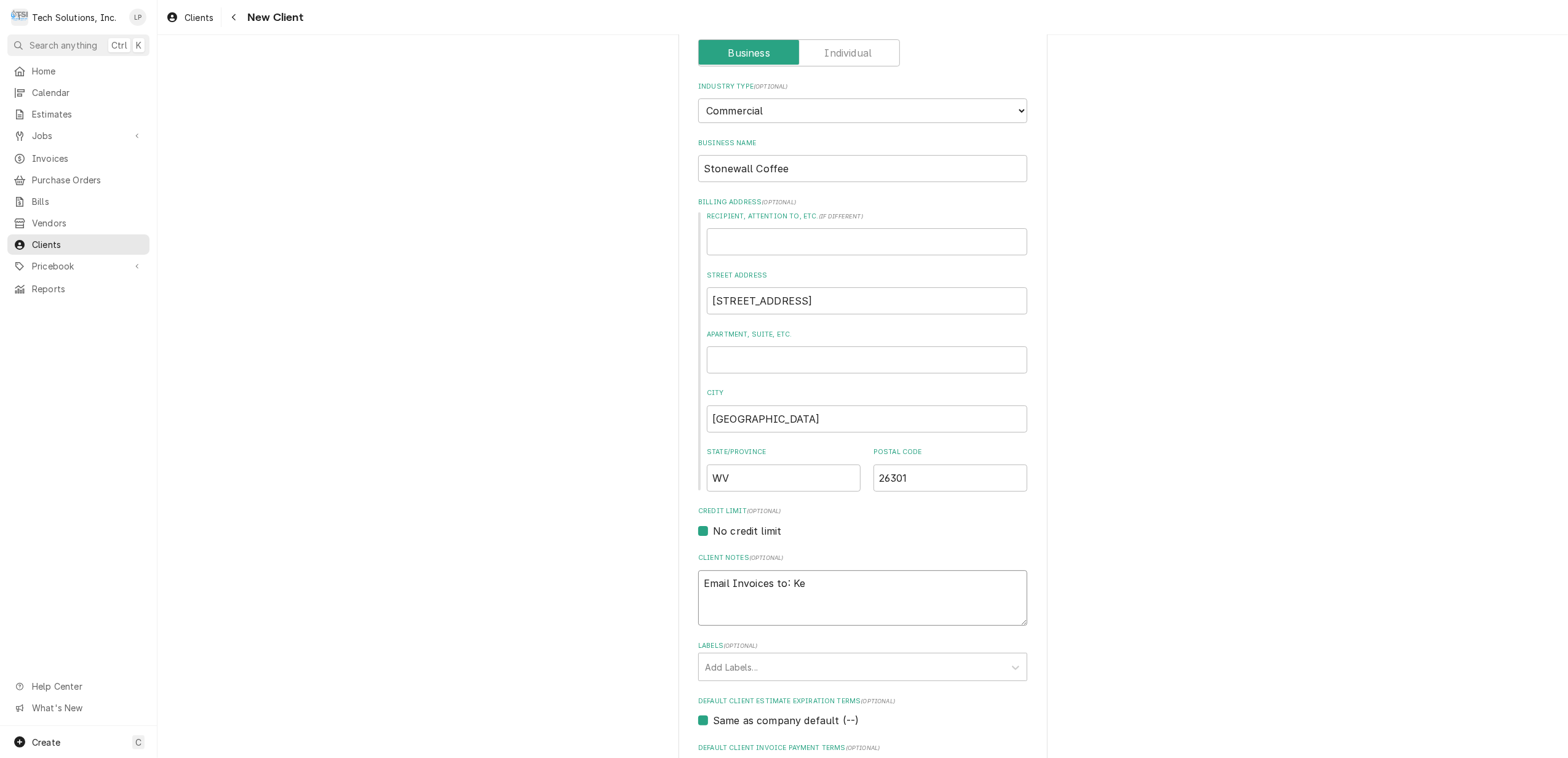
type textarea "x"
type textarea "Email Invoices to: Kevi"
type textarea "x"
type textarea "Email Invoices to: Kevin"
type textarea "x"
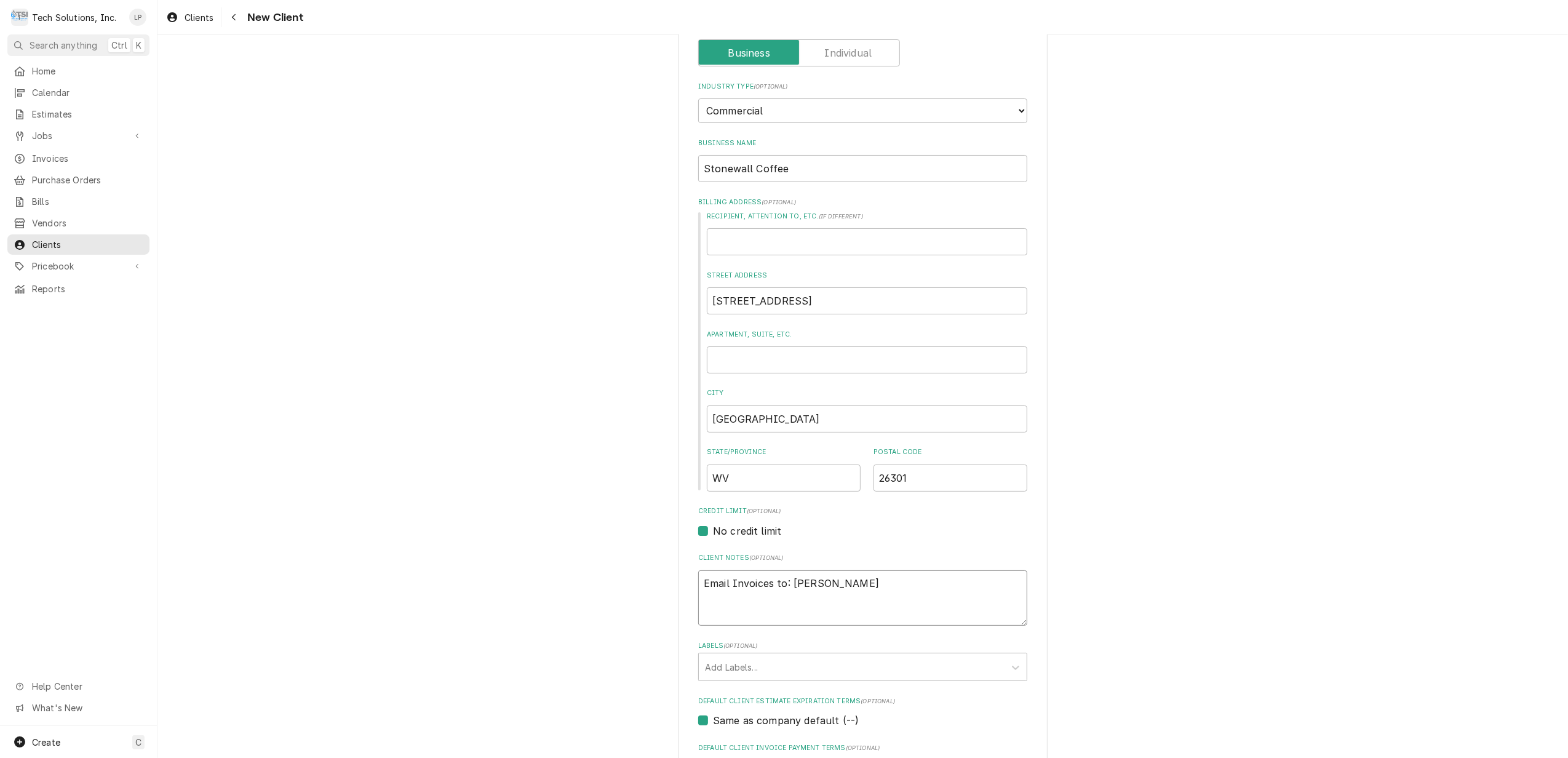
type textarea "Email Invoices to: Kevinz"
type textarea "x"
type textarea "Email Invoices to: Kevinza"
type textarea "x"
type textarea "Email Invoices to: Kevinzak"
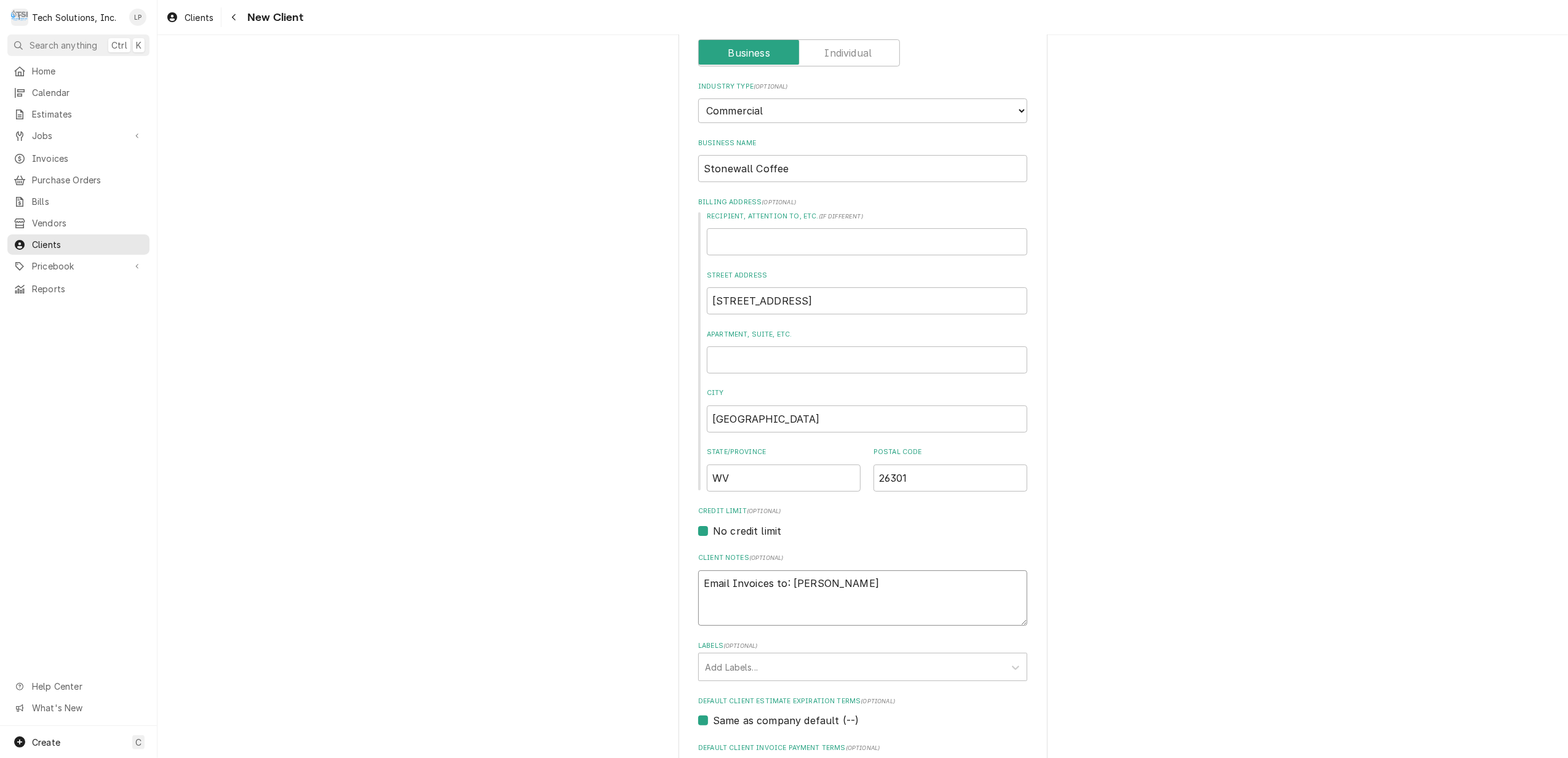
type textarea "x"
type textarea "Email Invoices to: Kevinzaka"
type textarea "x"
type textarea "Email Invoices to: Kevinzakar"
type textarea "x"
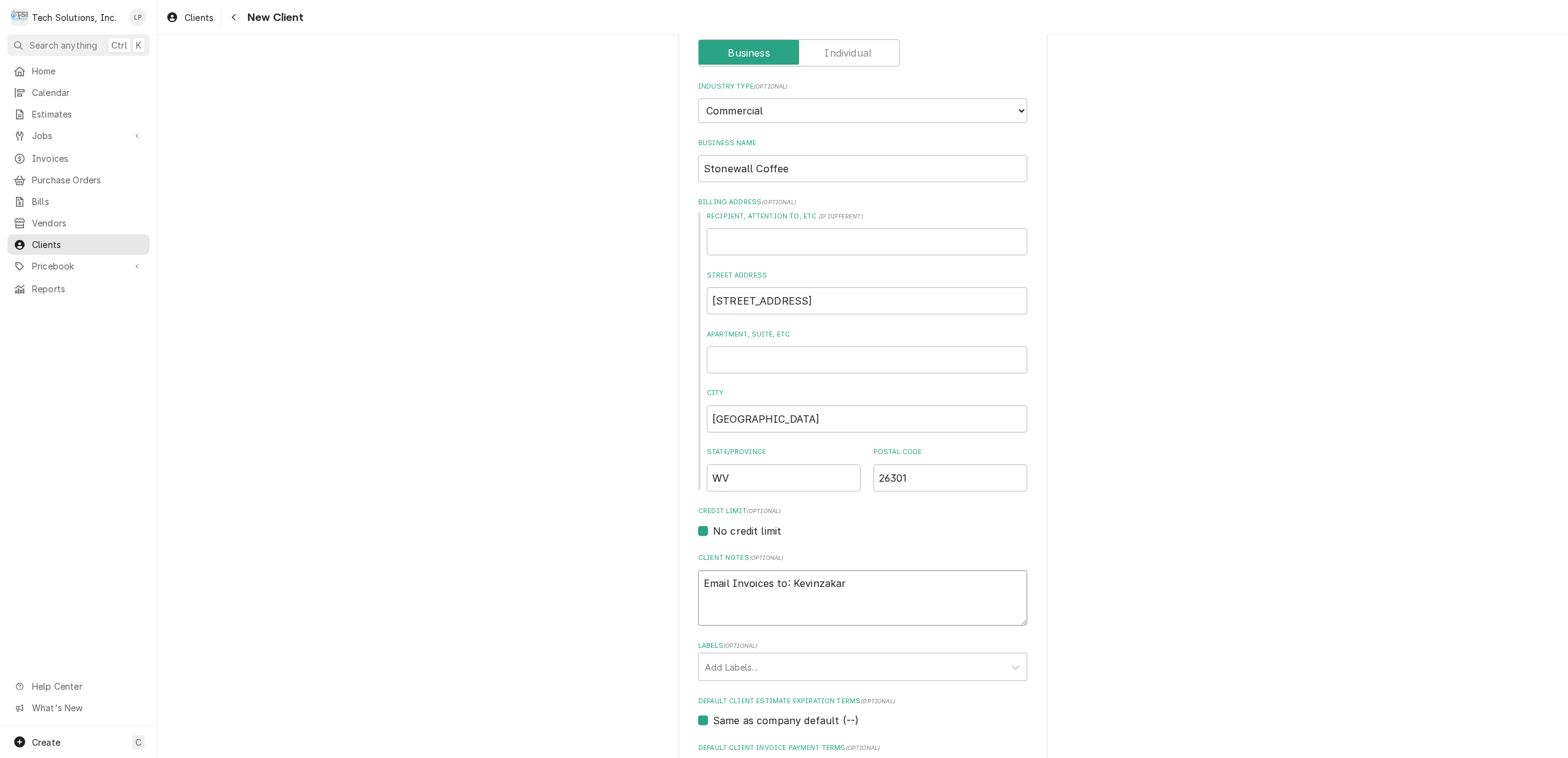
type textarea "Email Invoices to: Kevinzakari"
type textarea "x"
type textarea "Email Invoices to: Kevinzakaria"
type textarea "x"
type textarea "Email Invoices to: Kevinzakarias"
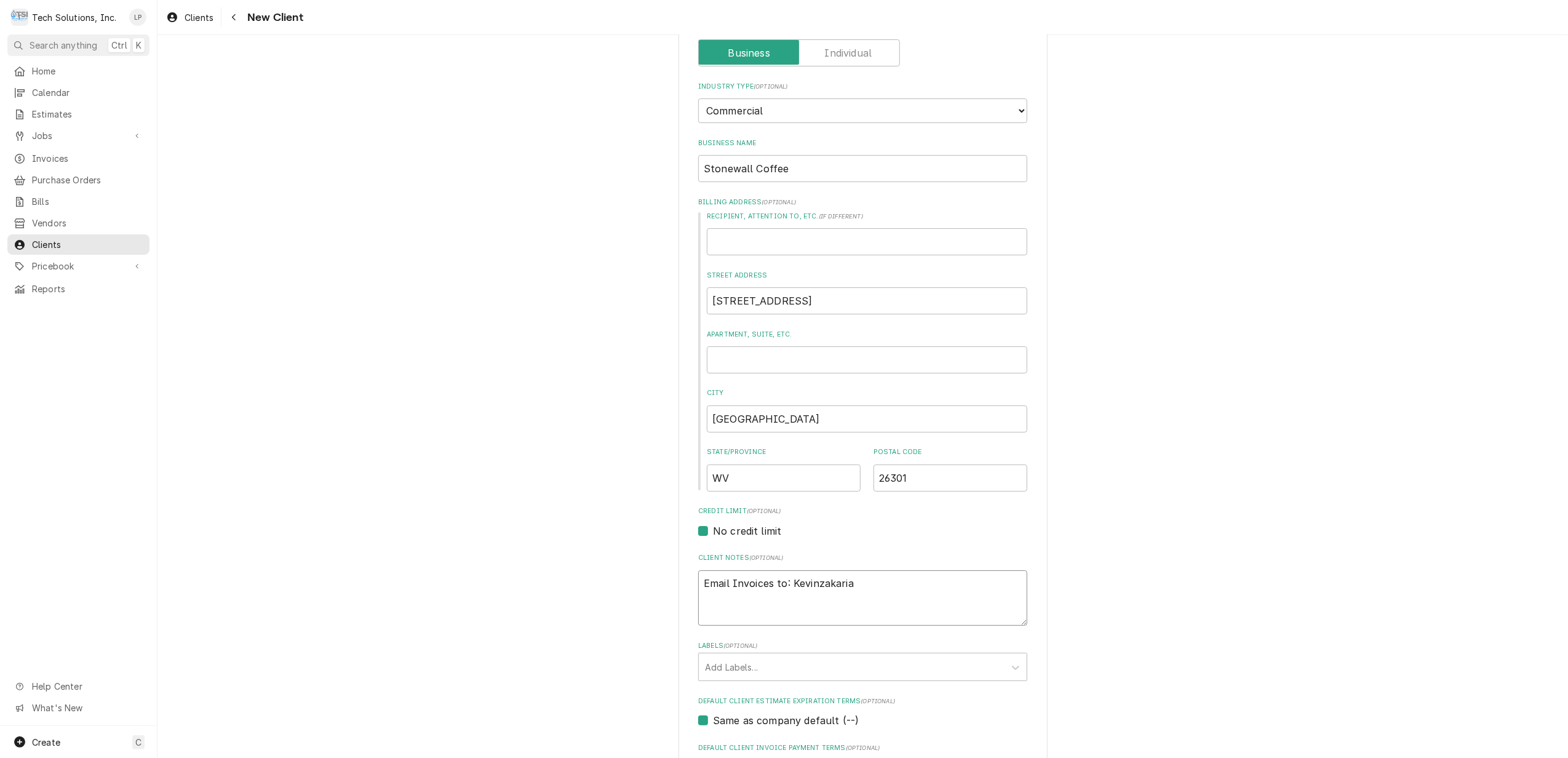
type textarea "x"
type textarea "Email Invoices to: Kevinzakariase"
type textarea "x"
type textarea "Email Invoices to: Kevinzakariasen"
type textarea "x"
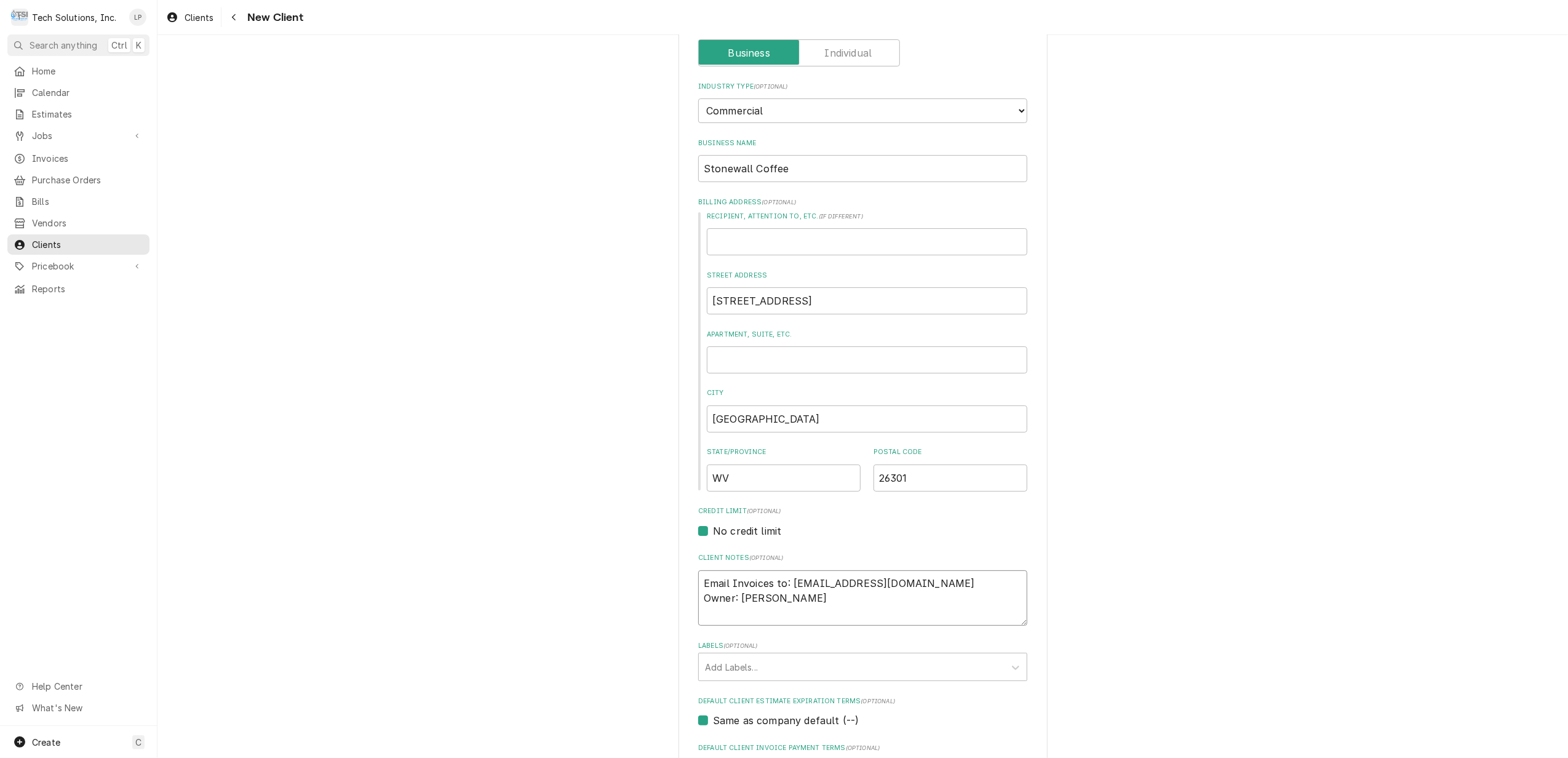
click at [911, 588] on textarea "Email Invoices to: Kevinzakariasen13@gmail.com Owner: Kevin Zakariasen" at bounding box center [863, 598] width 329 height 56
click at [859, 604] on textarea "Email Invoices to: Kevinzakariasen13@gmail.com Owner: Kevin Zakariasen" at bounding box center [863, 598] width 329 height 56
click at [938, 578] on textarea "Email Invoices to: Kevinzakariasen13@gmail.com Owner: Kevin Zakariasen - Cell: …" at bounding box center [863, 598] width 329 height 56
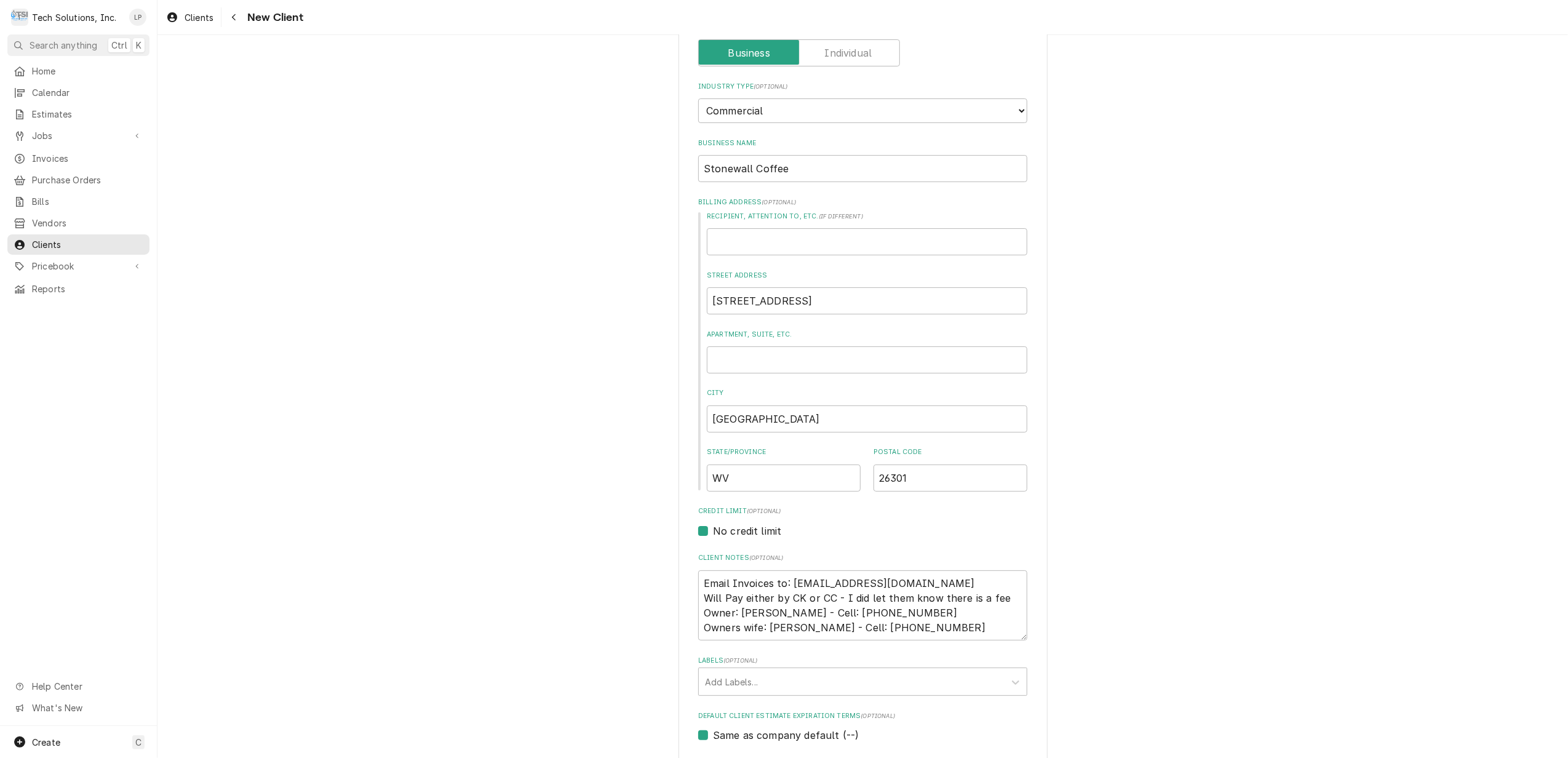
click at [1026, 630] on div "Please provide the following information about your client: Client Type Industr…" at bounding box center [863, 467] width 369 height 979
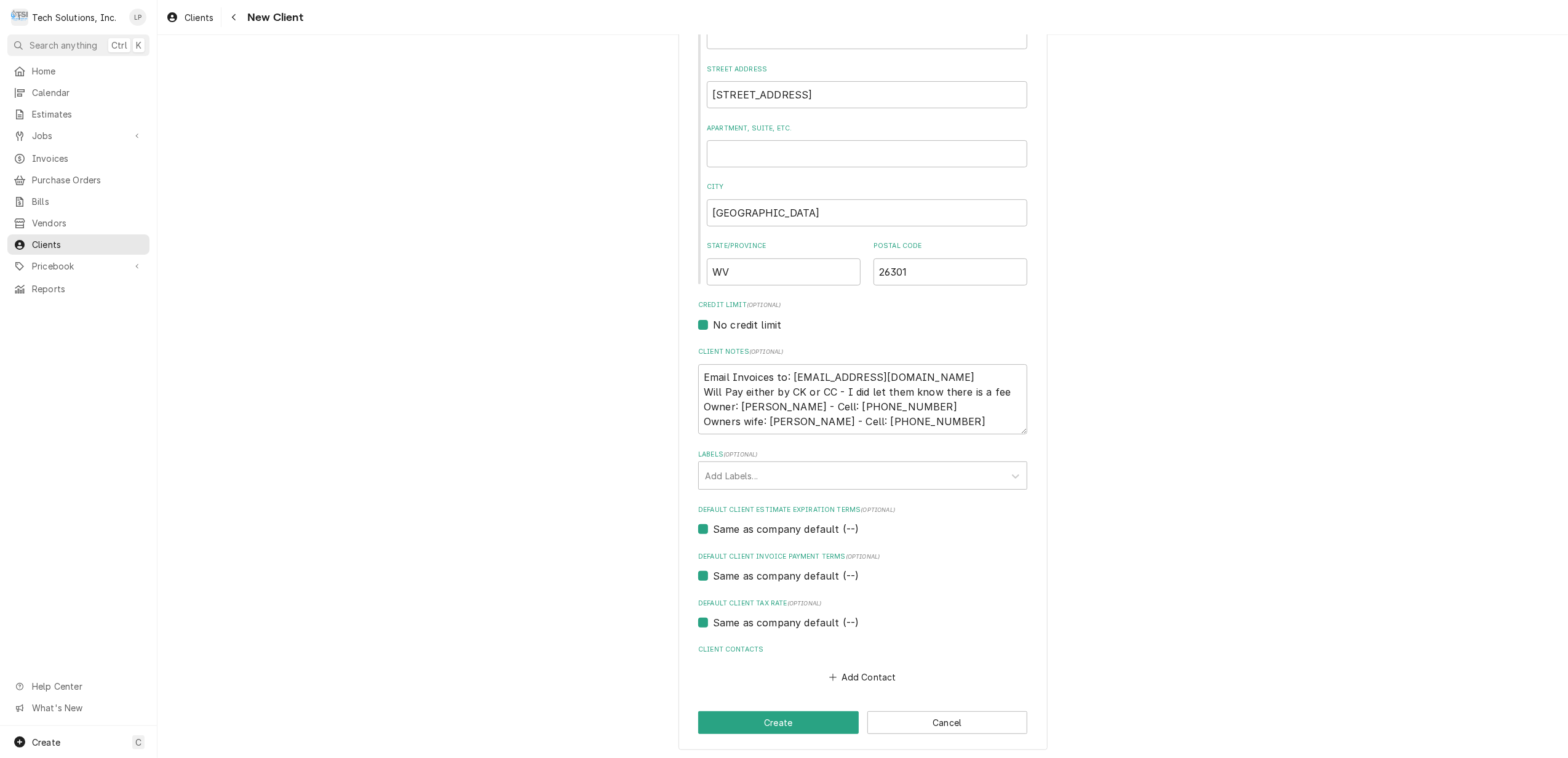
scroll to position [291, 0]
click at [852, 673] on button "Add Contact" at bounding box center [862, 674] width 71 height 17
click at [854, 696] on input "Business Name" at bounding box center [863, 698] width 303 height 27
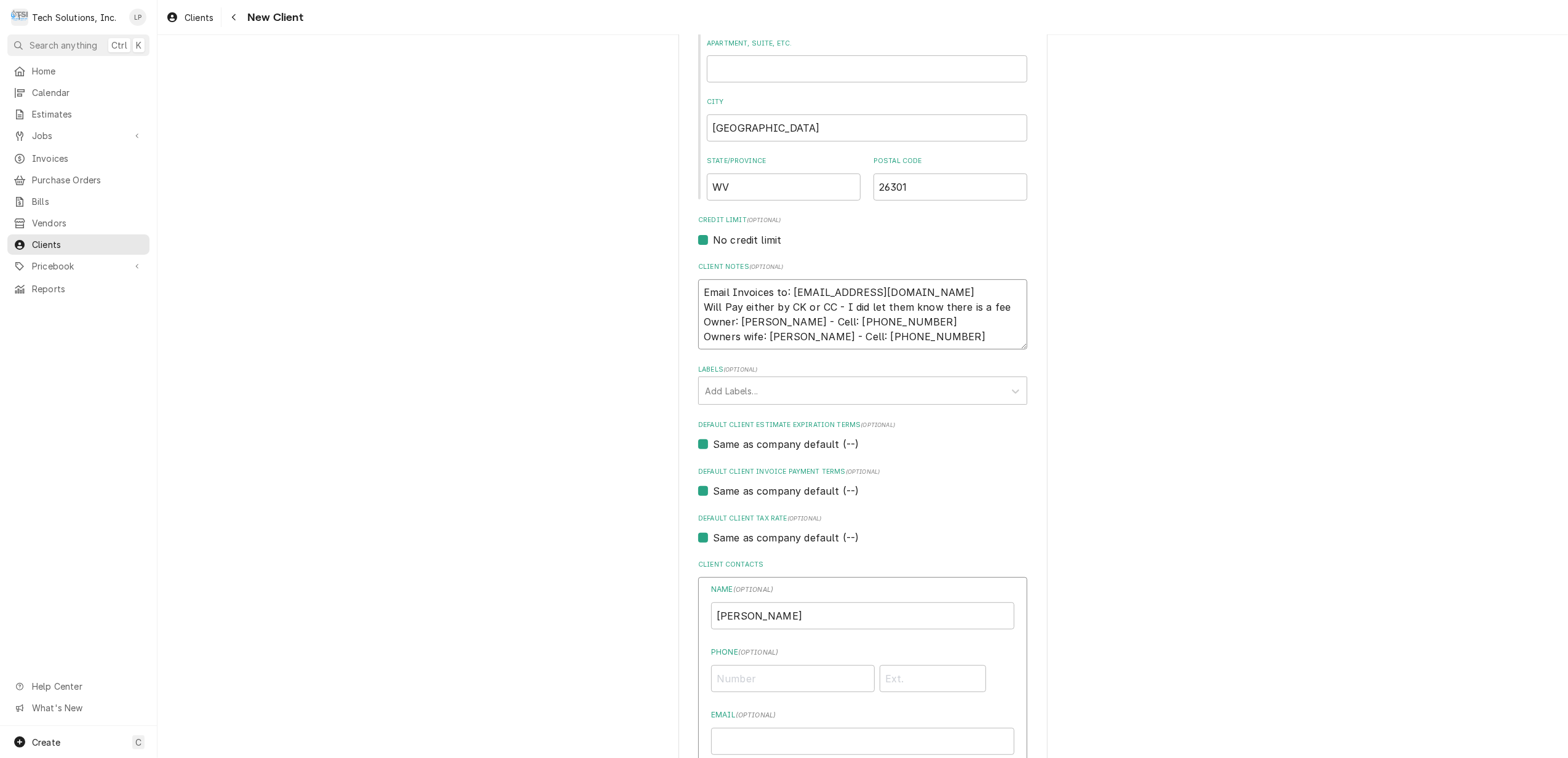
drag, startPoint x: 850, startPoint y: 321, endPoint x: 920, endPoint y: 322, distance: 70.0
click at [920, 322] on textarea "Email Invoices to: [EMAIL_ADDRESS][DOMAIN_NAME] Will Pay either by CK or CC - I…" at bounding box center [863, 315] width 329 height 71
paste input "[PHONE_NUMBER]"
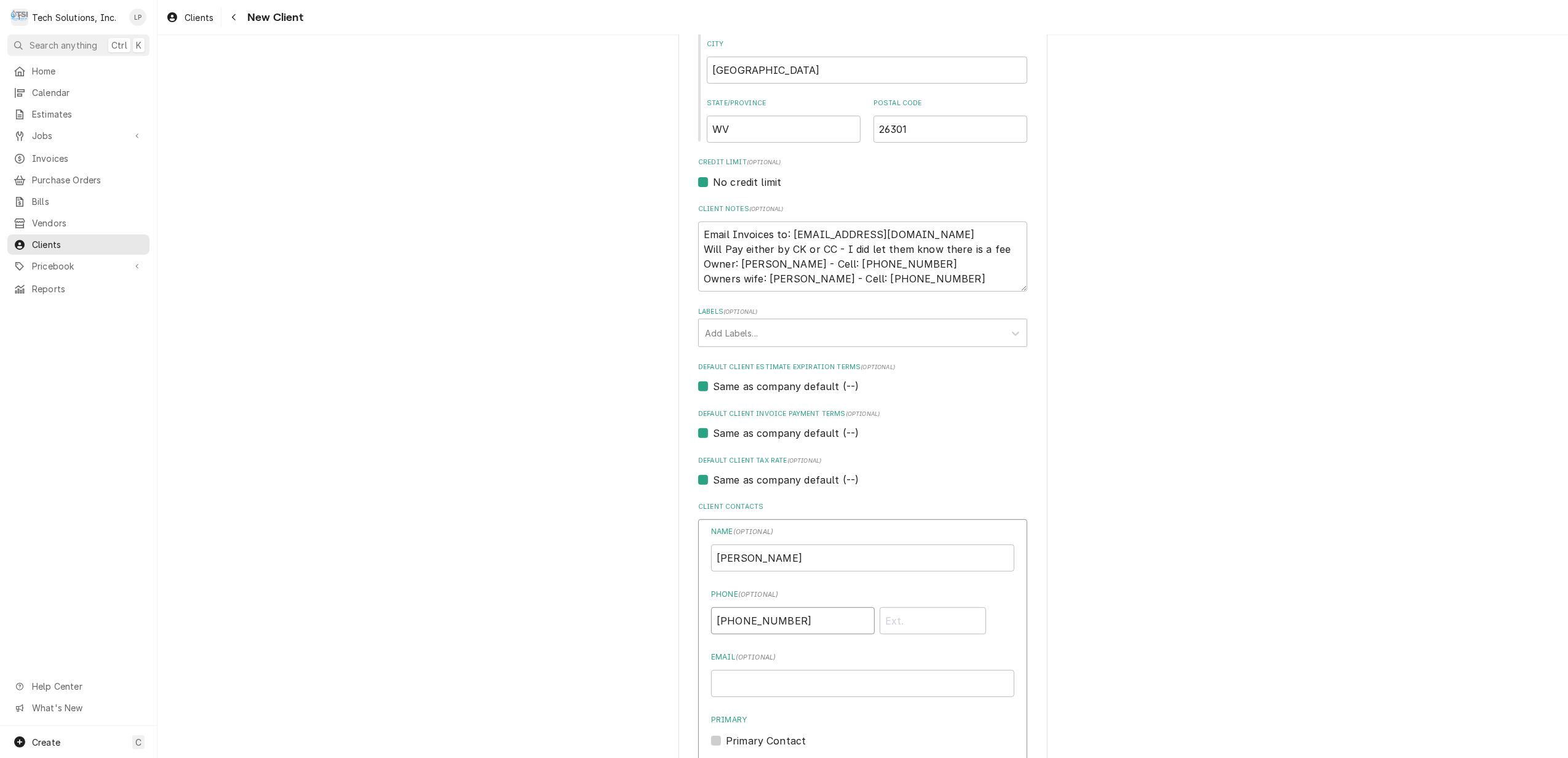
scroll to position [455, 0]
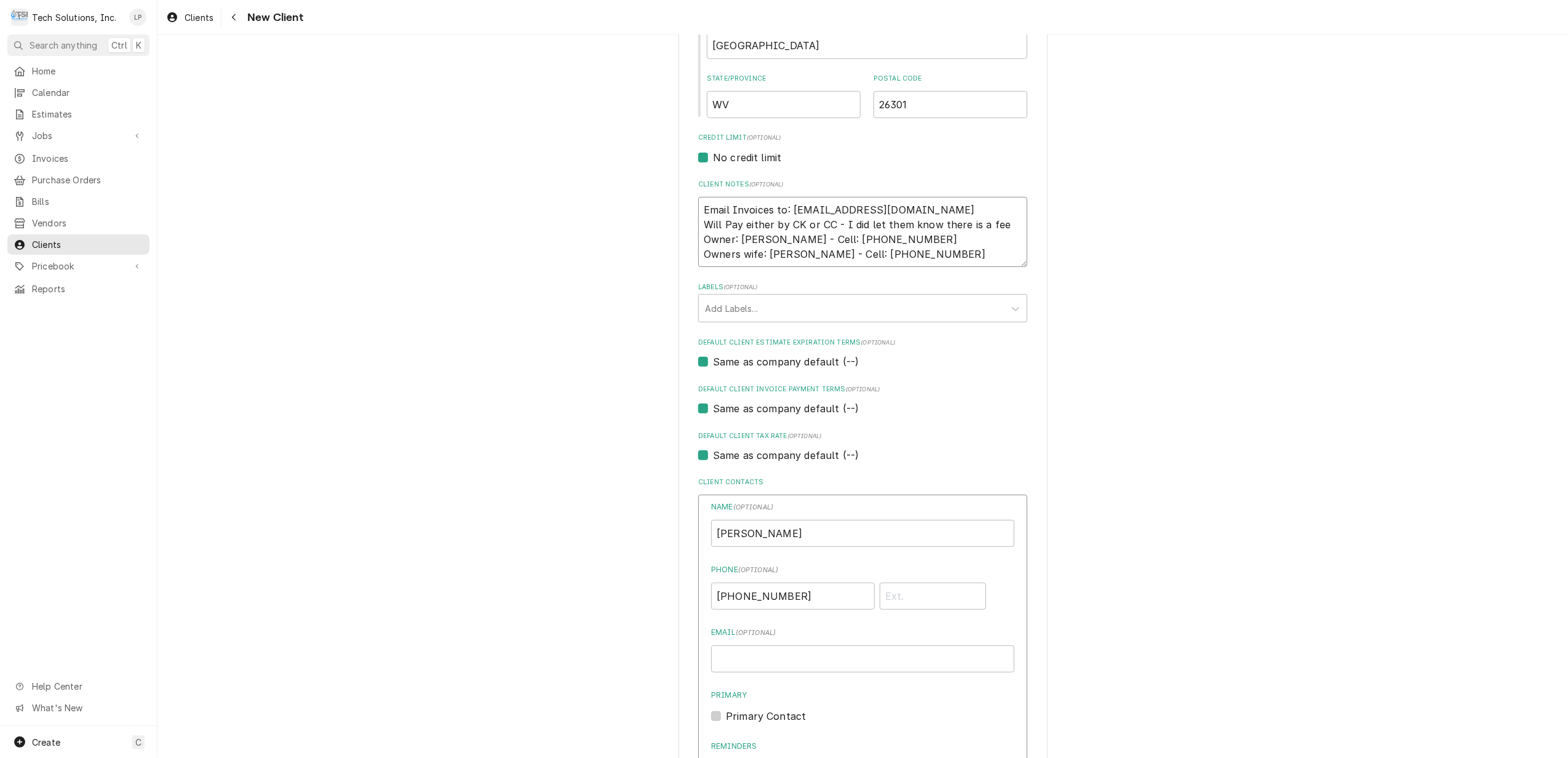
drag, startPoint x: 784, startPoint y: 208, endPoint x: 929, endPoint y: 208, distance: 145.0
click at [929, 208] on textarea "Email Invoices to: [EMAIL_ADDRESS][DOMAIN_NAME] Will Pay either by CK or CC - I…" at bounding box center [863, 232] width 329 height 71
paste input "[EMAIL_ADDRESS][DOMAIN_NAME]"
click at [1149, 586] on div "Please provide the following information about your client: Client Type Industr…" at bounding box center [862, 299] width 1411 height 1412
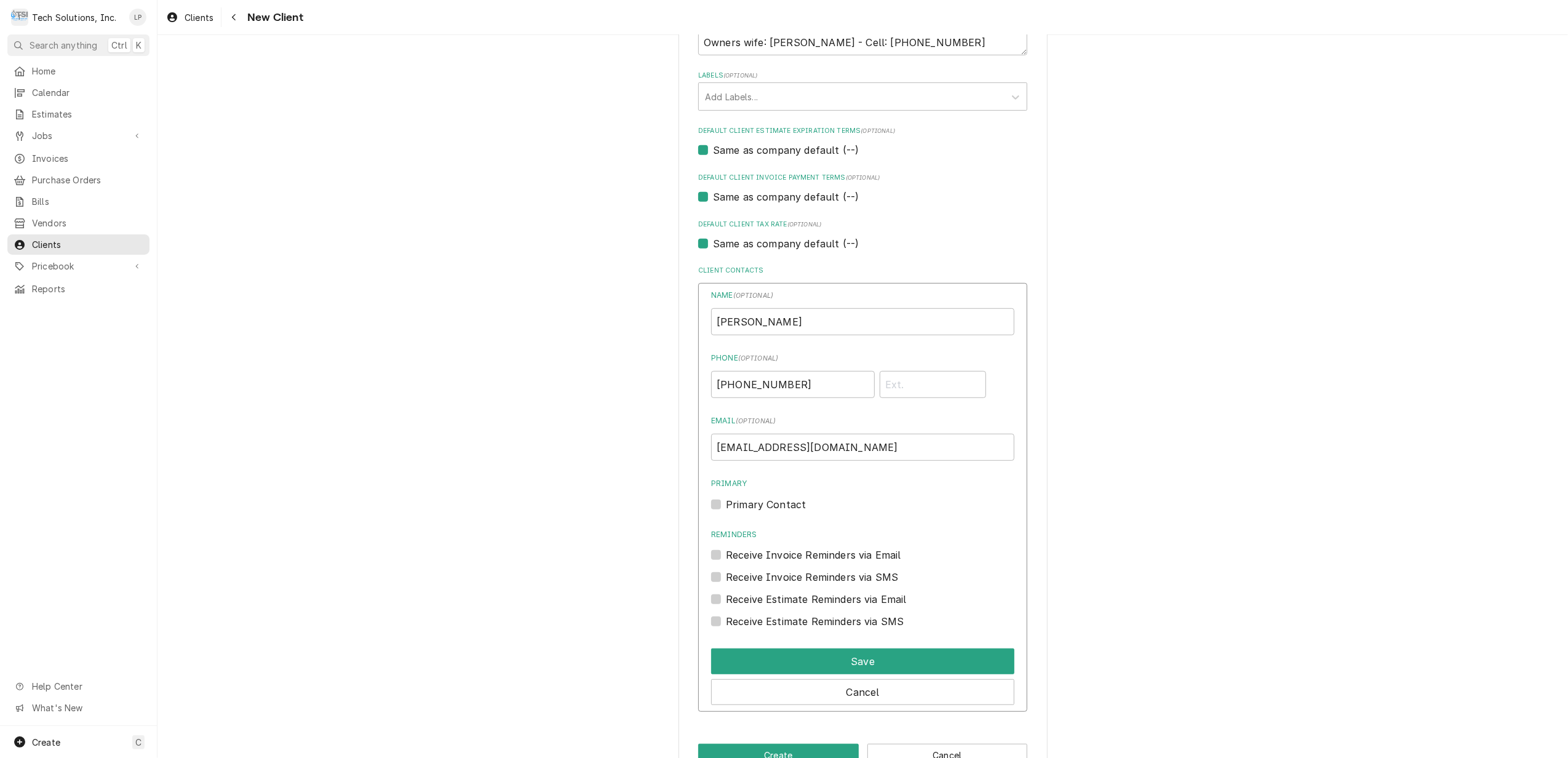
scroll to position [701, 0]
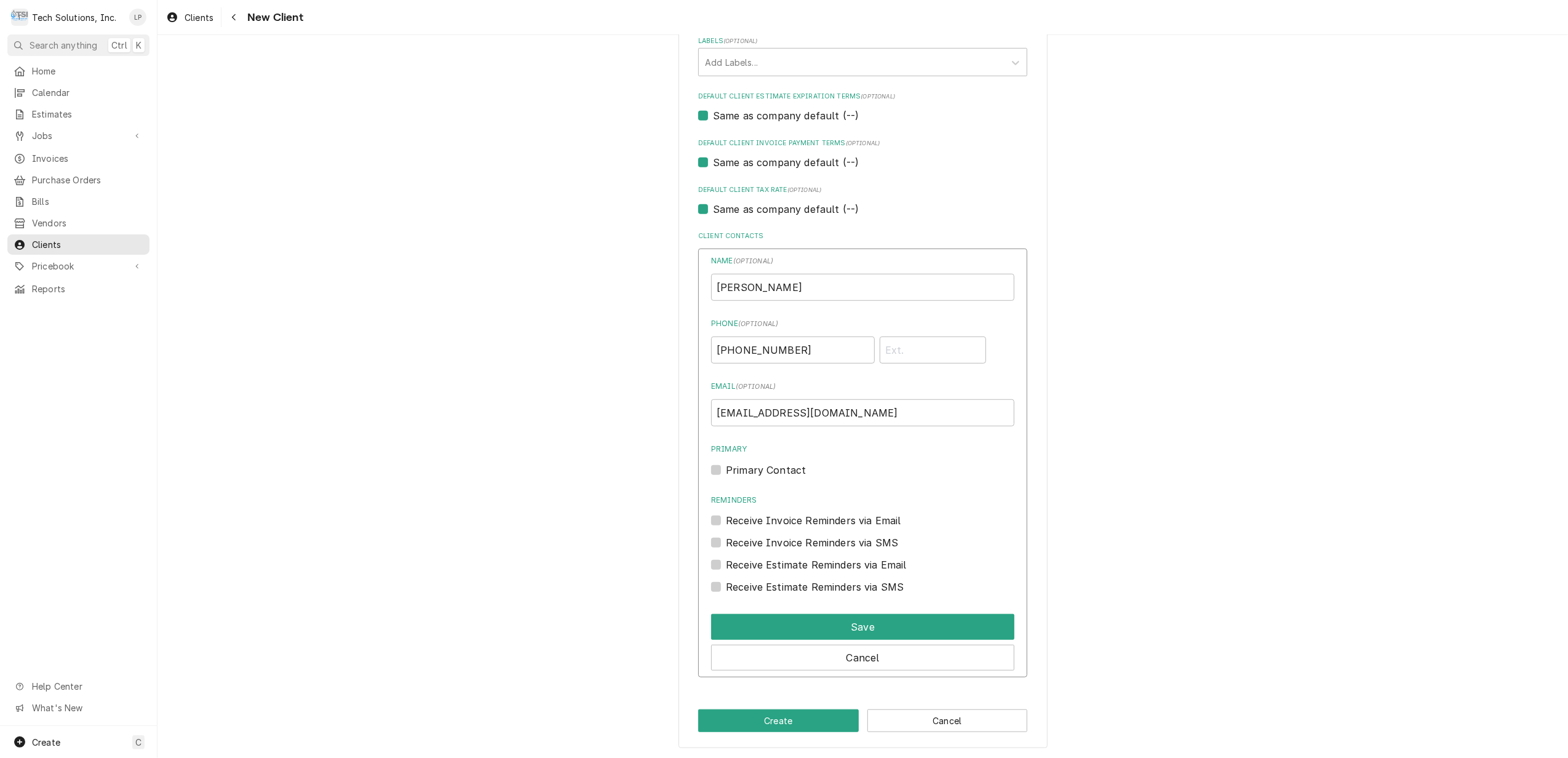
click at [726, 471] on label "Primary Contact" at bounding box center [766, 470] width 80 height 14
click at [726, 471] on input "Primary" at bounding box center [878, 476] width 303 height 27
click at [890, 627] on button "Save" at bounding box center [863, 626] width 303 height 26
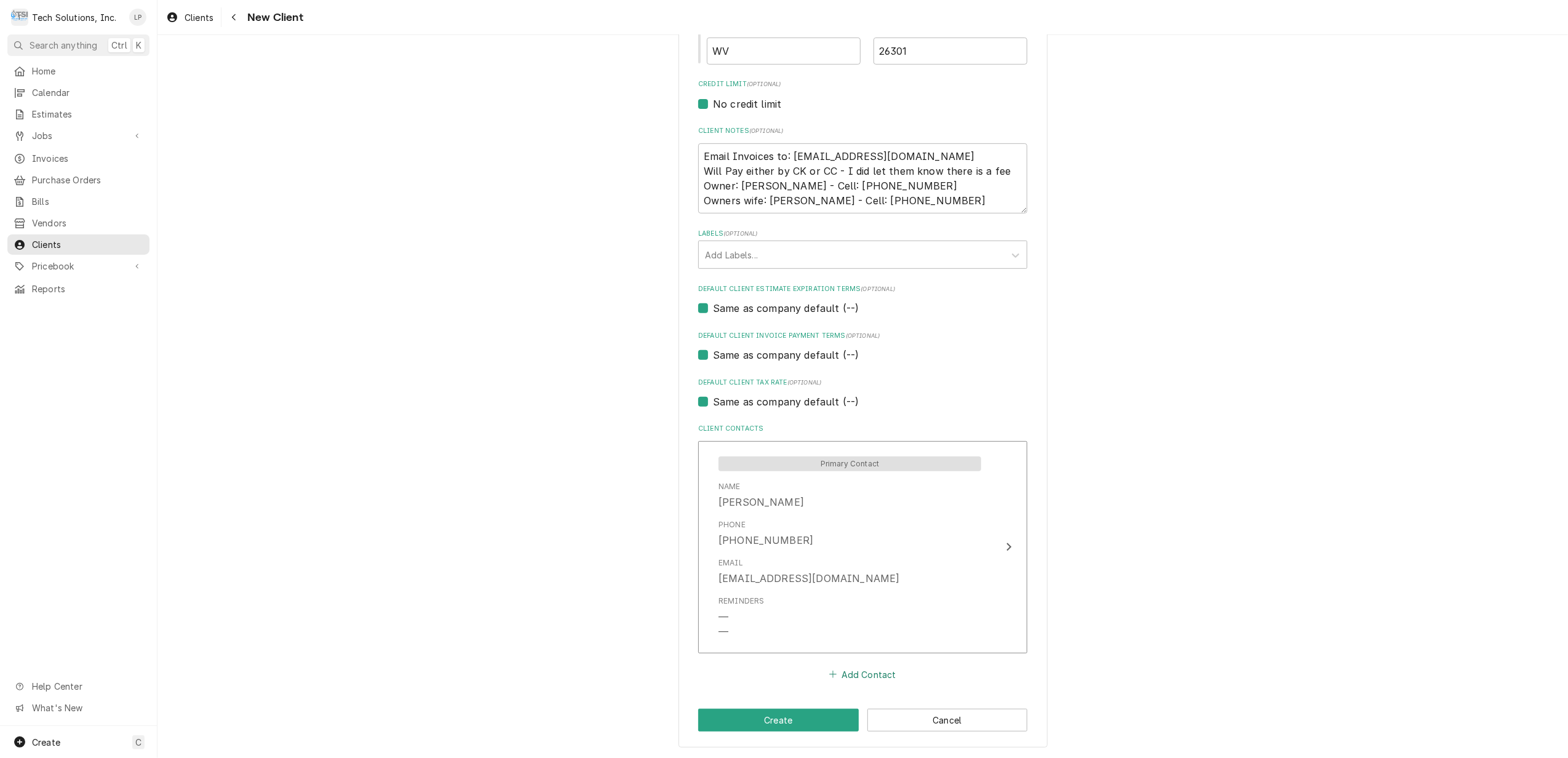
click at [870, 674] on button "Add Contact" at bounding box center [862, 674] width 71 height 17
click at [866, 689] on input "Business Name" at bounding box center [863, 698] width 303 height 27
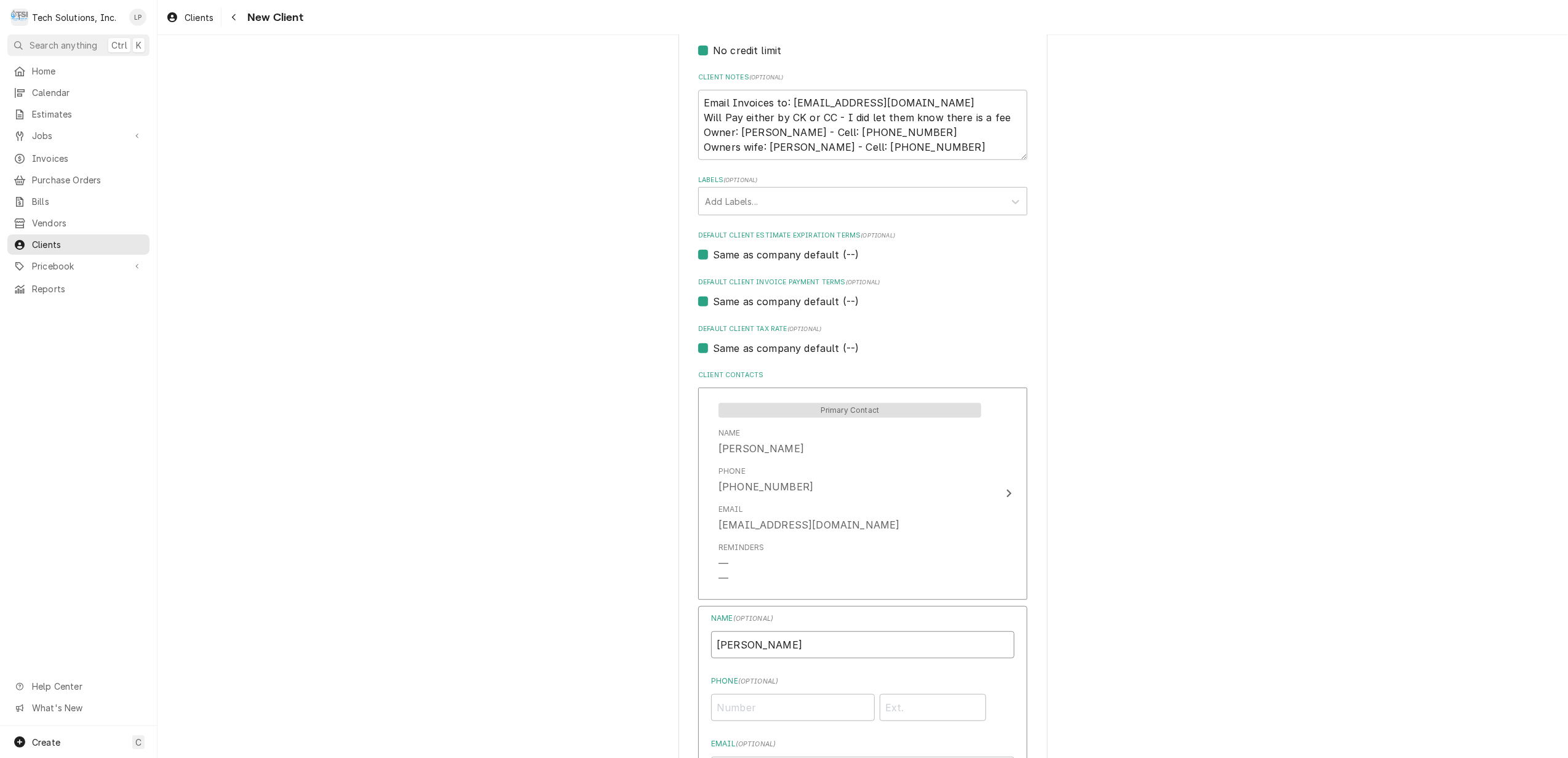
scroll to position [591, 0]
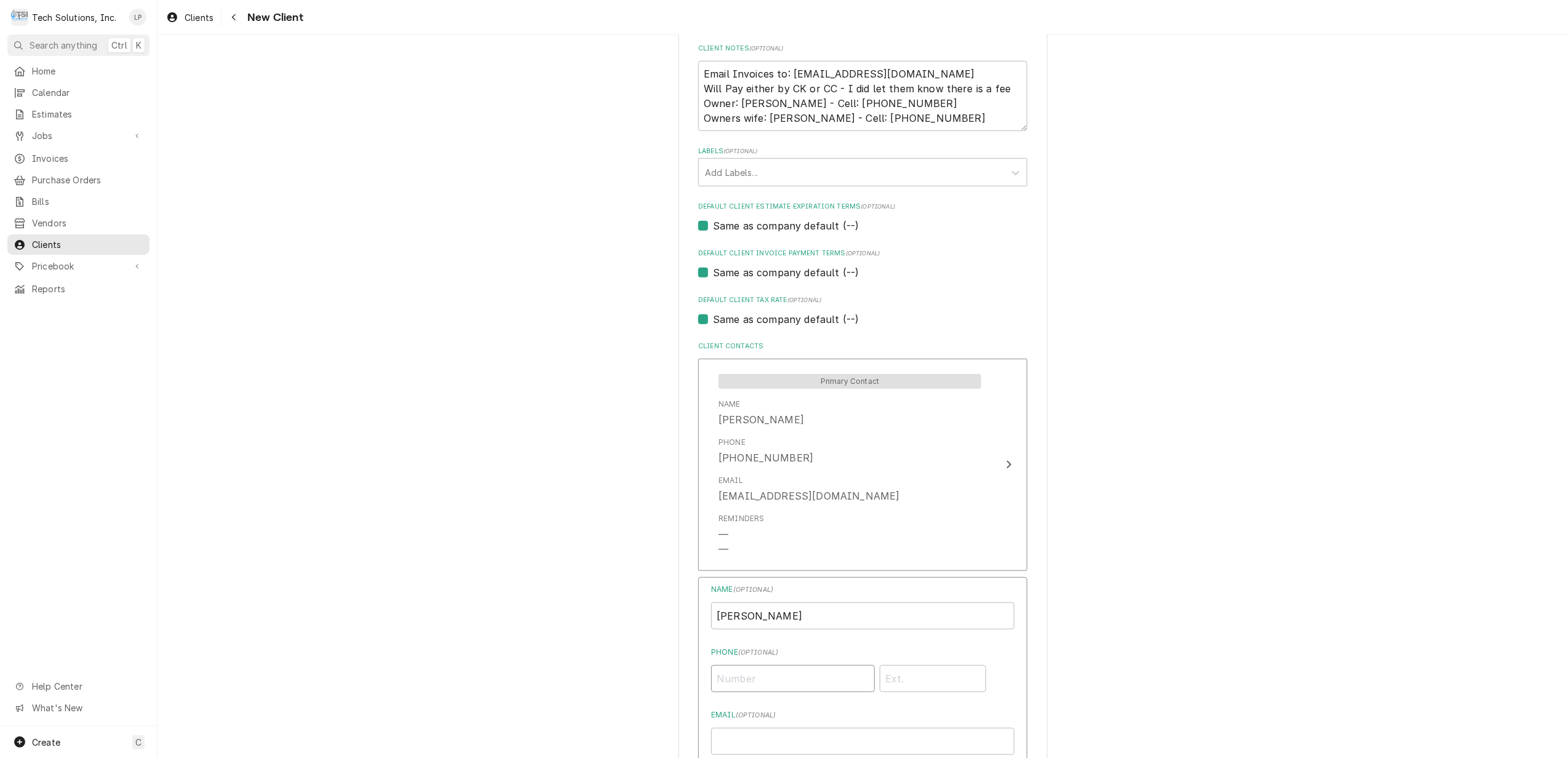
click at [828, 677] on input "Phone ( optional )" at bounding box center [793, 679] width 164 height 27
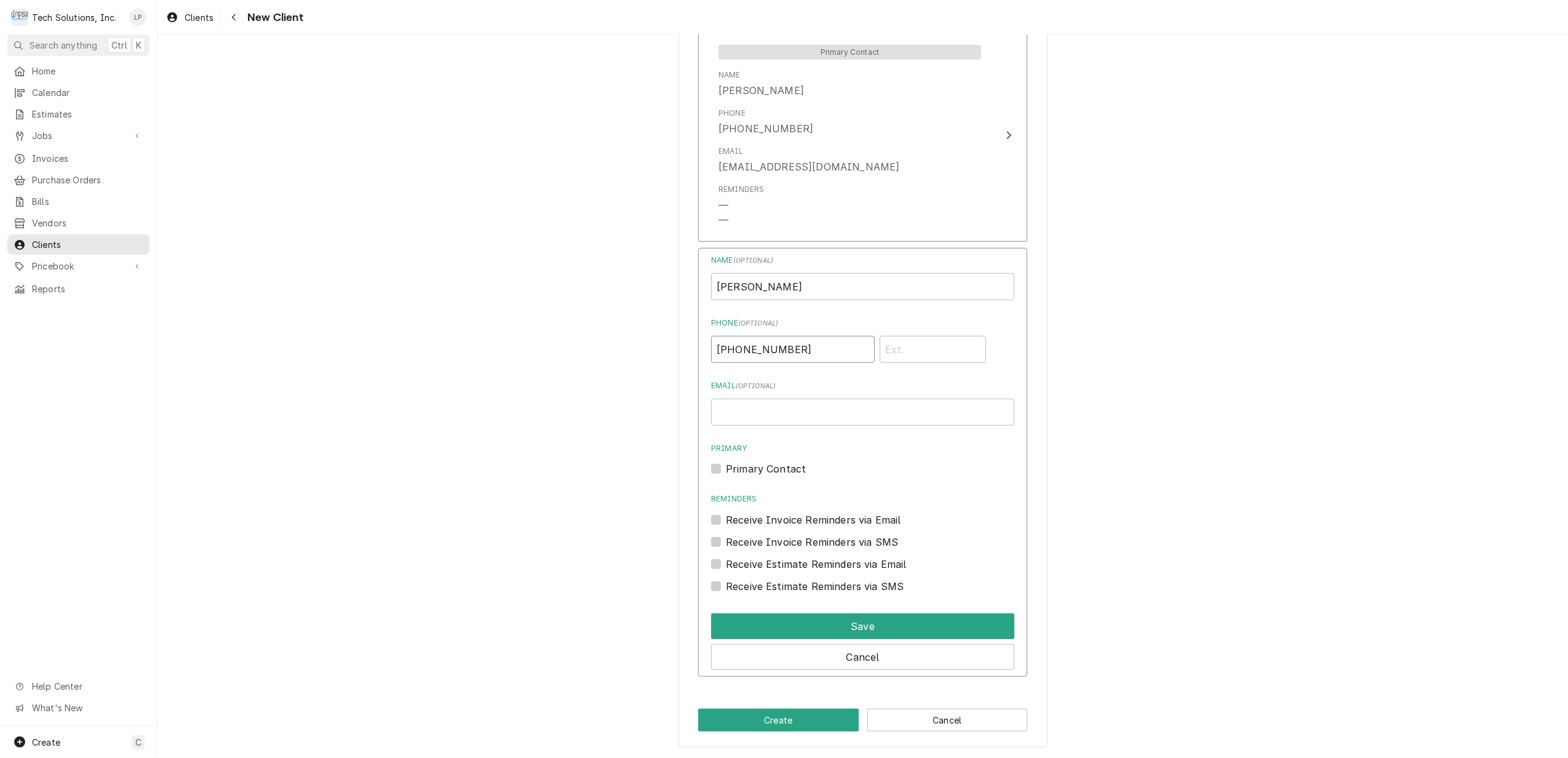
scroll to position [923, 0]
click at [877, 627] on button "Save" at bounding box center [863, 626] width 303 height 26
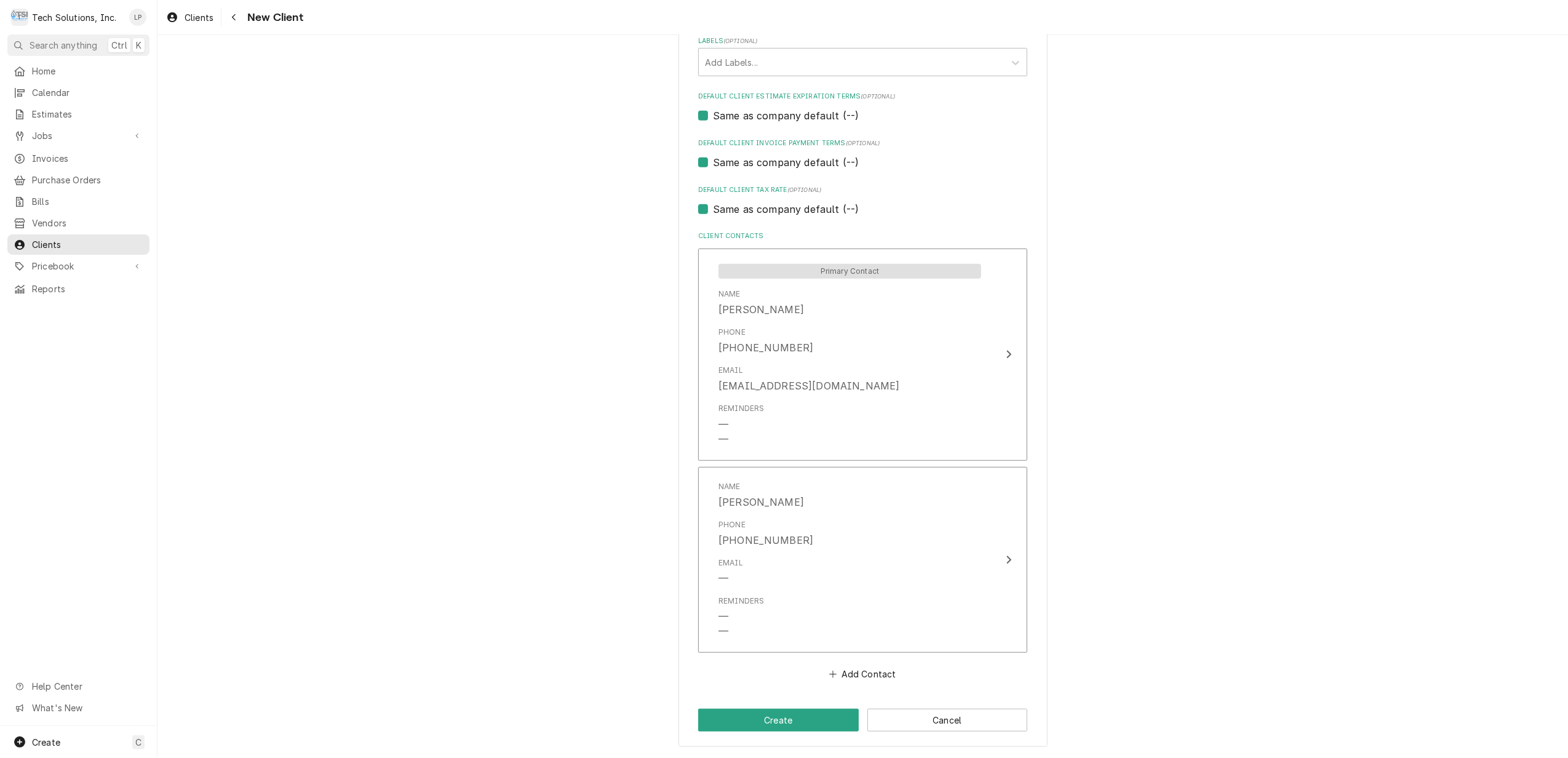
scroll to position [702, 0]
click at [811, 719] on button "Create" at bounding box center [779, 720] width 161 height 22
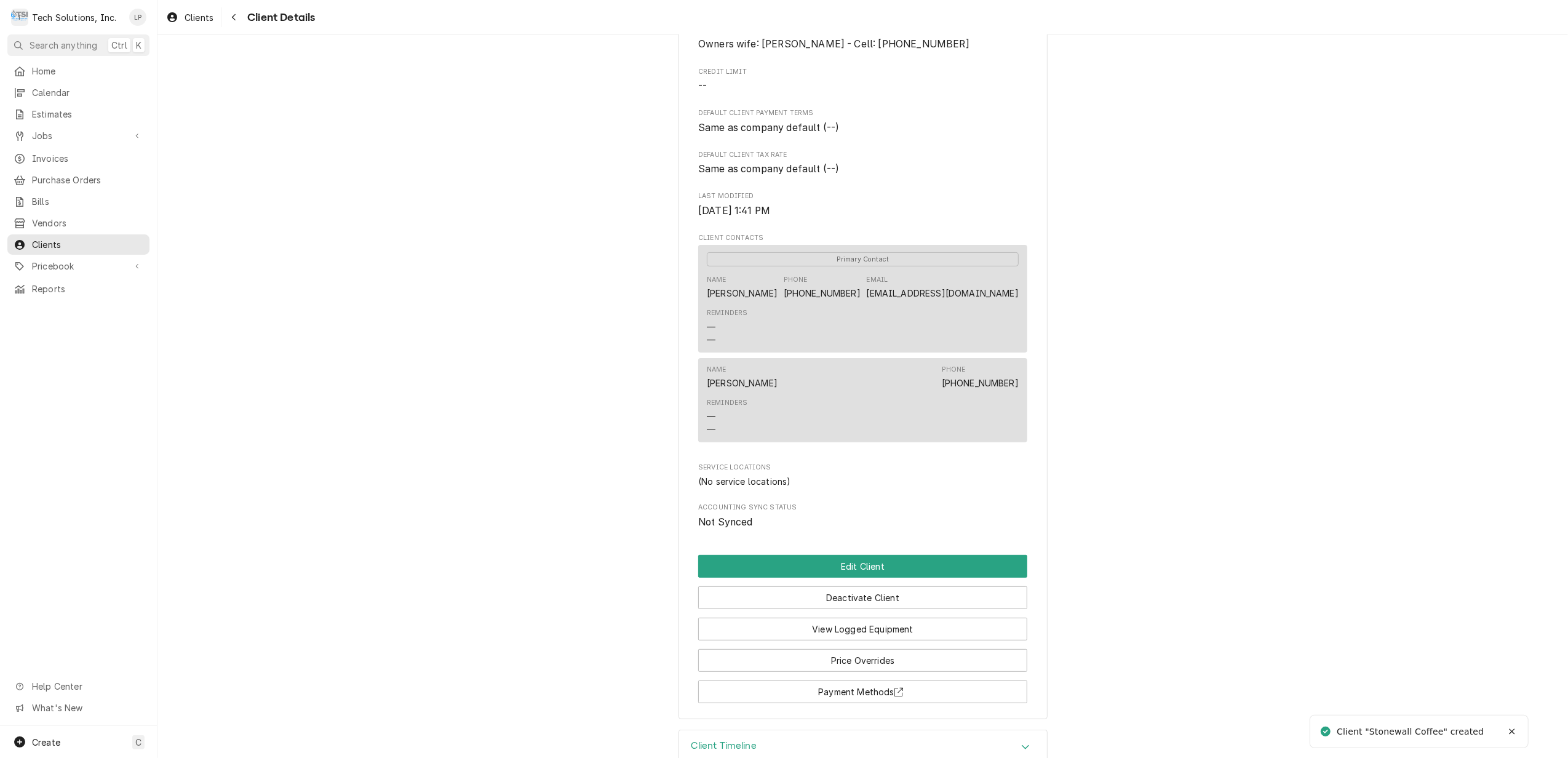
scroll to position [293, 0]
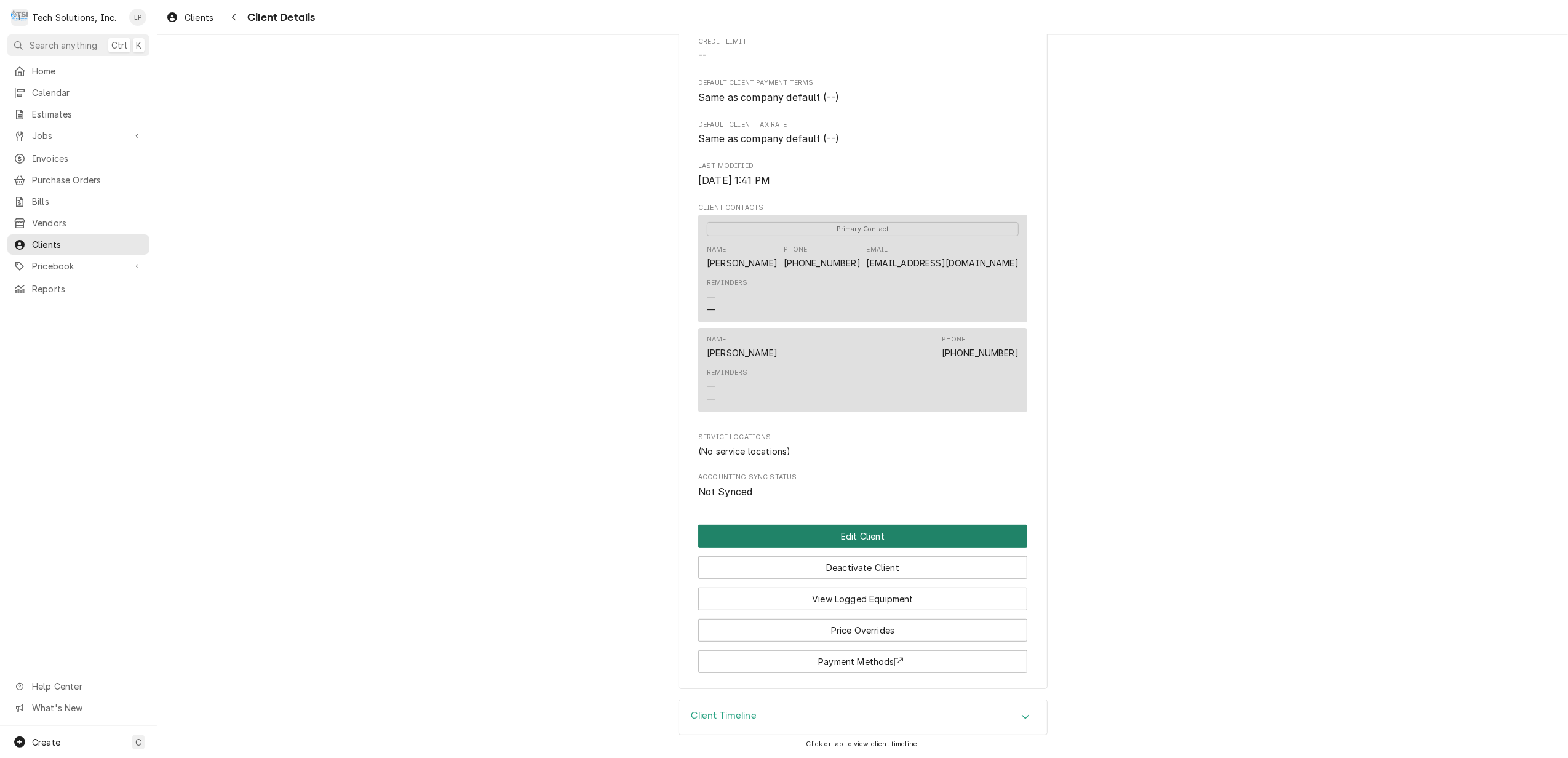
click at [844, 537] on button "Edit Client" at bounding box center [863, 536] width 329 height 22
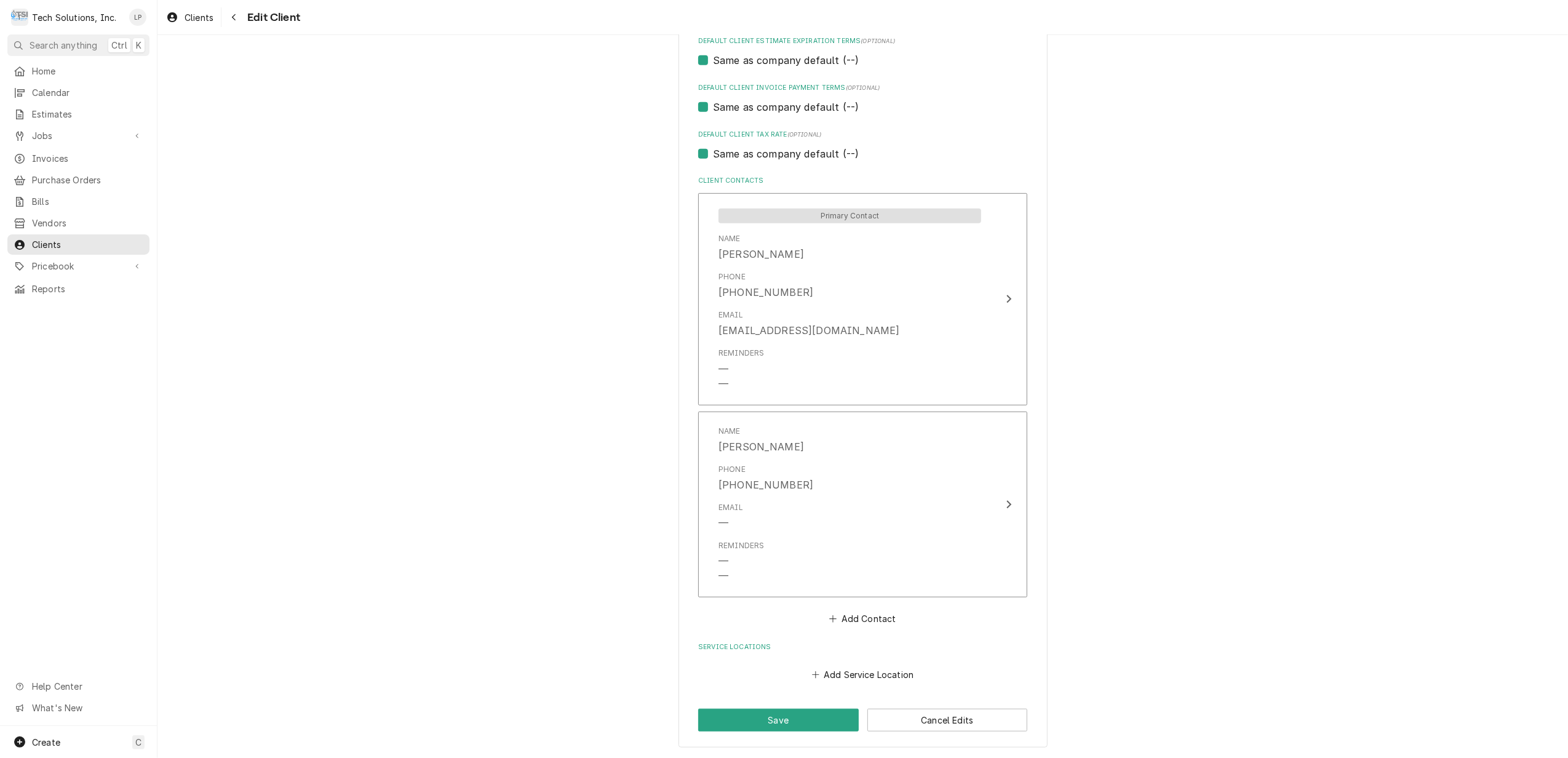
scroll to position [758, 0]
click at [872, 672] on button "Add Service Location" at bounding box center [862, 674] width 106 height 17
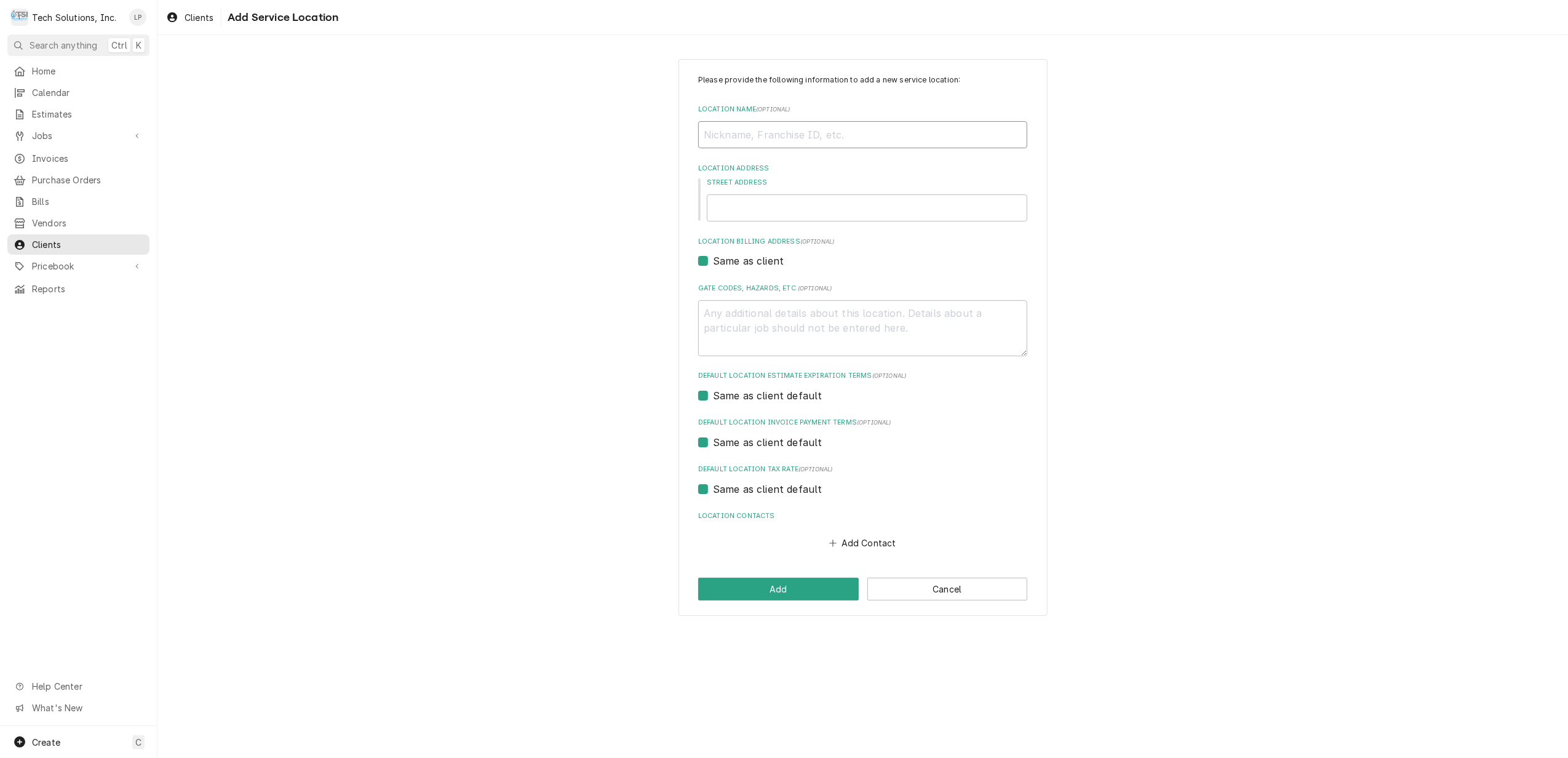
click at [888, 141] on input "Location Name ( optional )" at bounding box center [863, 135] width 329 height 27
click at [1112, 214] on div "Please provide the following information to add a new service location: Locatio…" at bounding box center [862, 337] width 1411 height 579
click at [935, 205] on input "Street Address" at bounding box center [866, 208] width 320 height 27
type textarea "x"
type input "2"
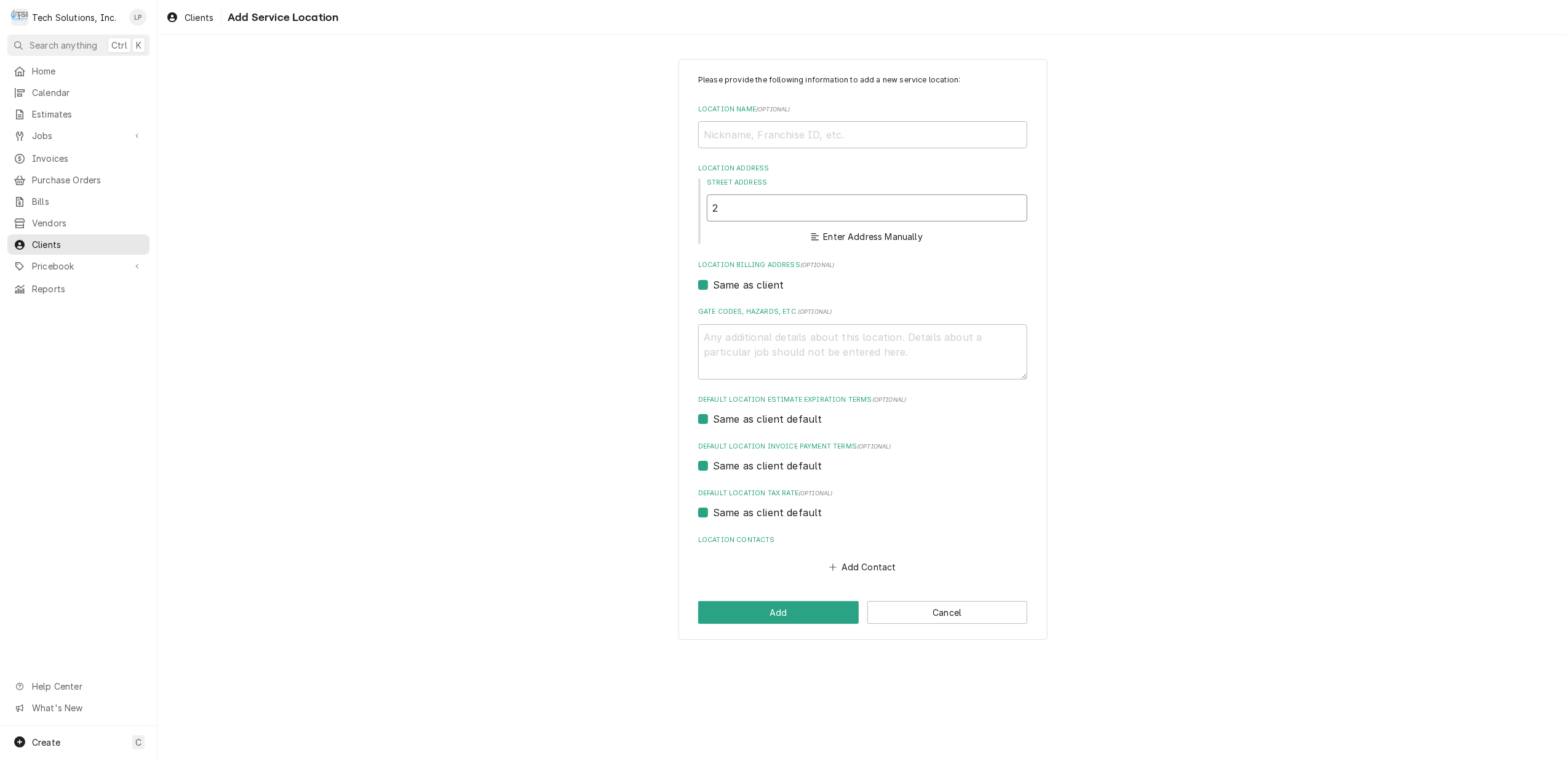
type textarea "x"
type input "21"
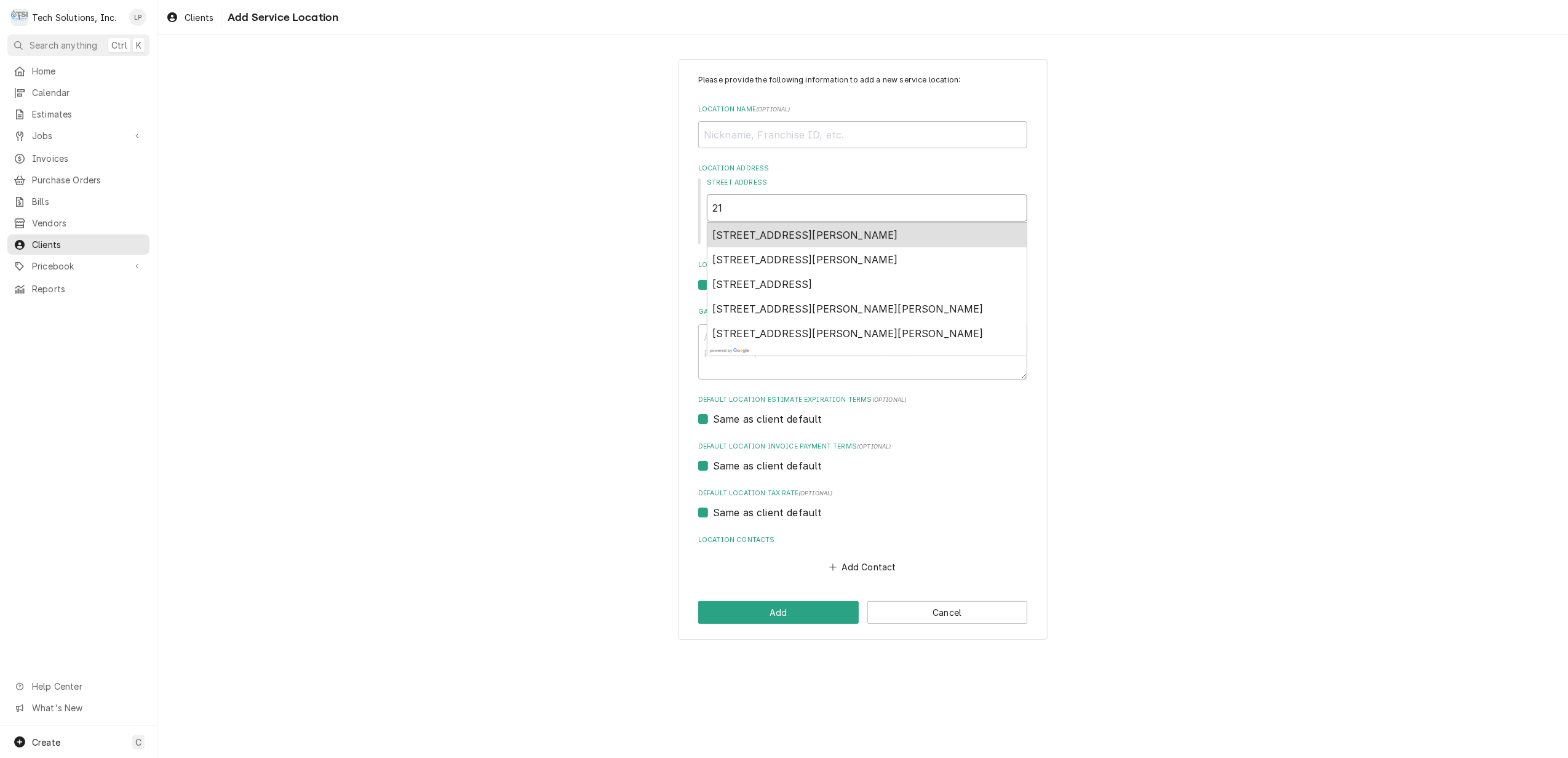
type textarea "x"
type input "218"
type textarea "x"
type input "218"
type textarea "x"
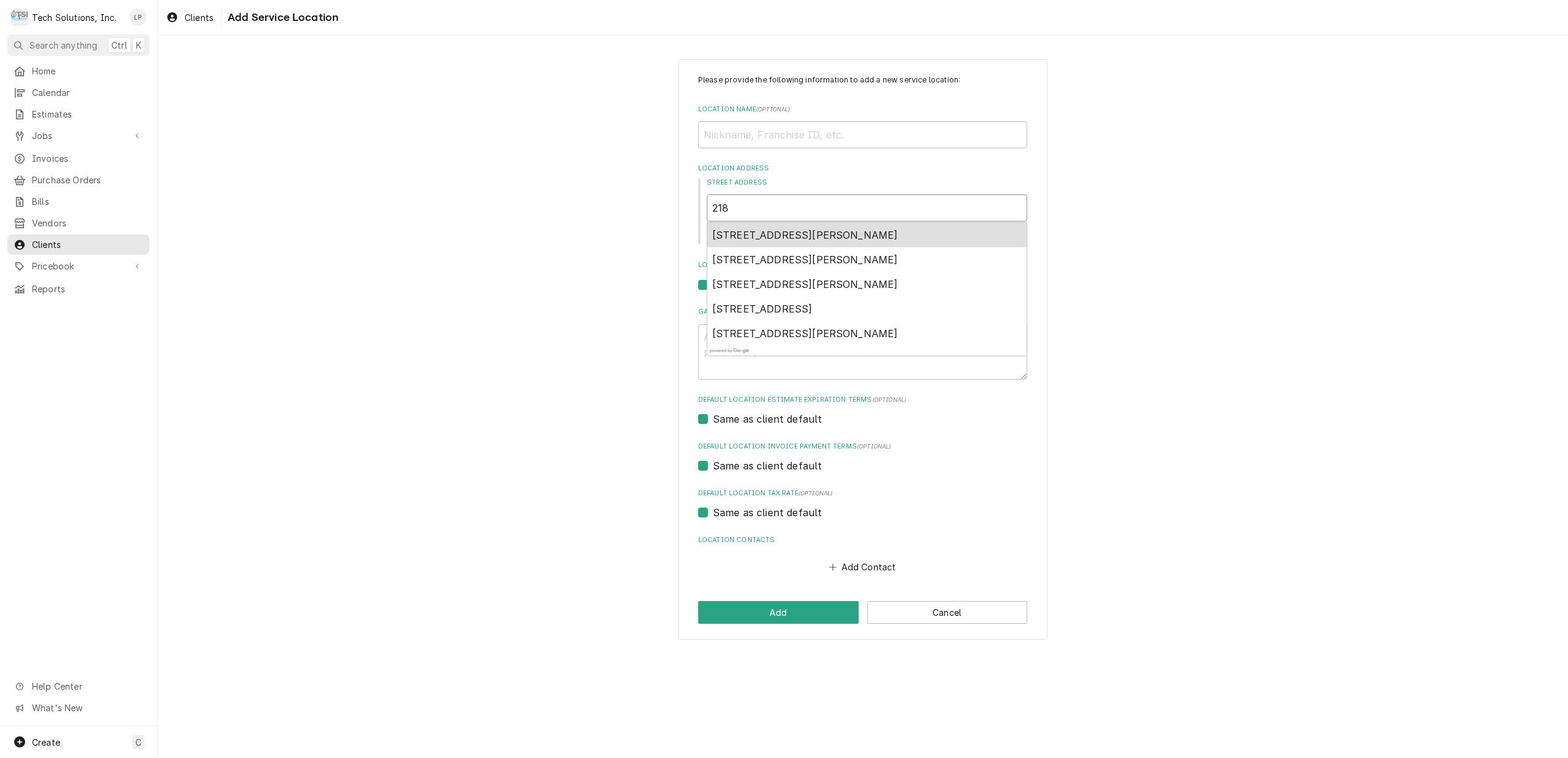
type input "218 C"
type textarea "x"
type input "218 Co"
type textarea "x"
type input "218 Cou"
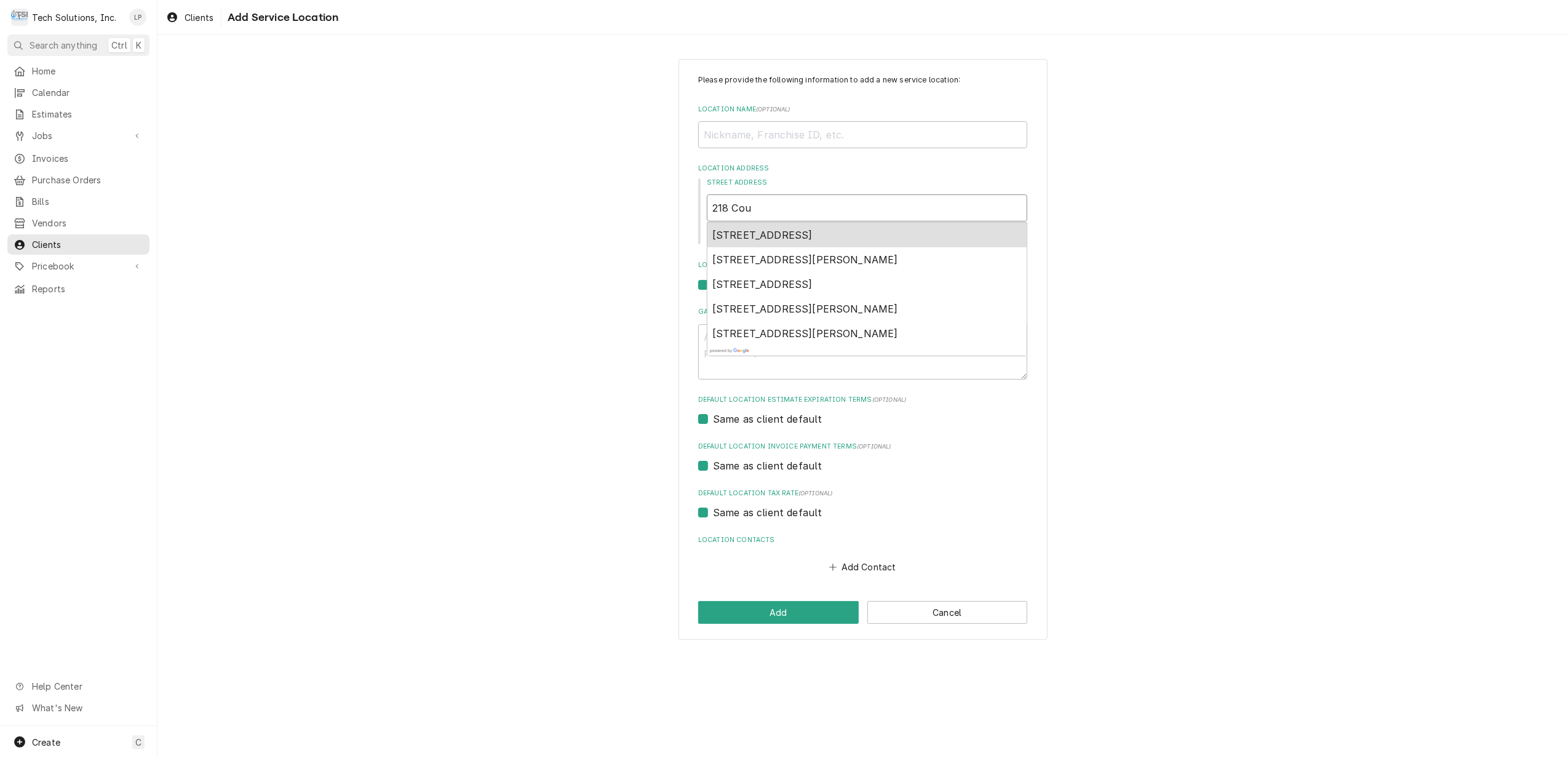
type textarea "x"
type input "218 Cour"
type textarea "x"
type input "218 Court"
type textarea "x"
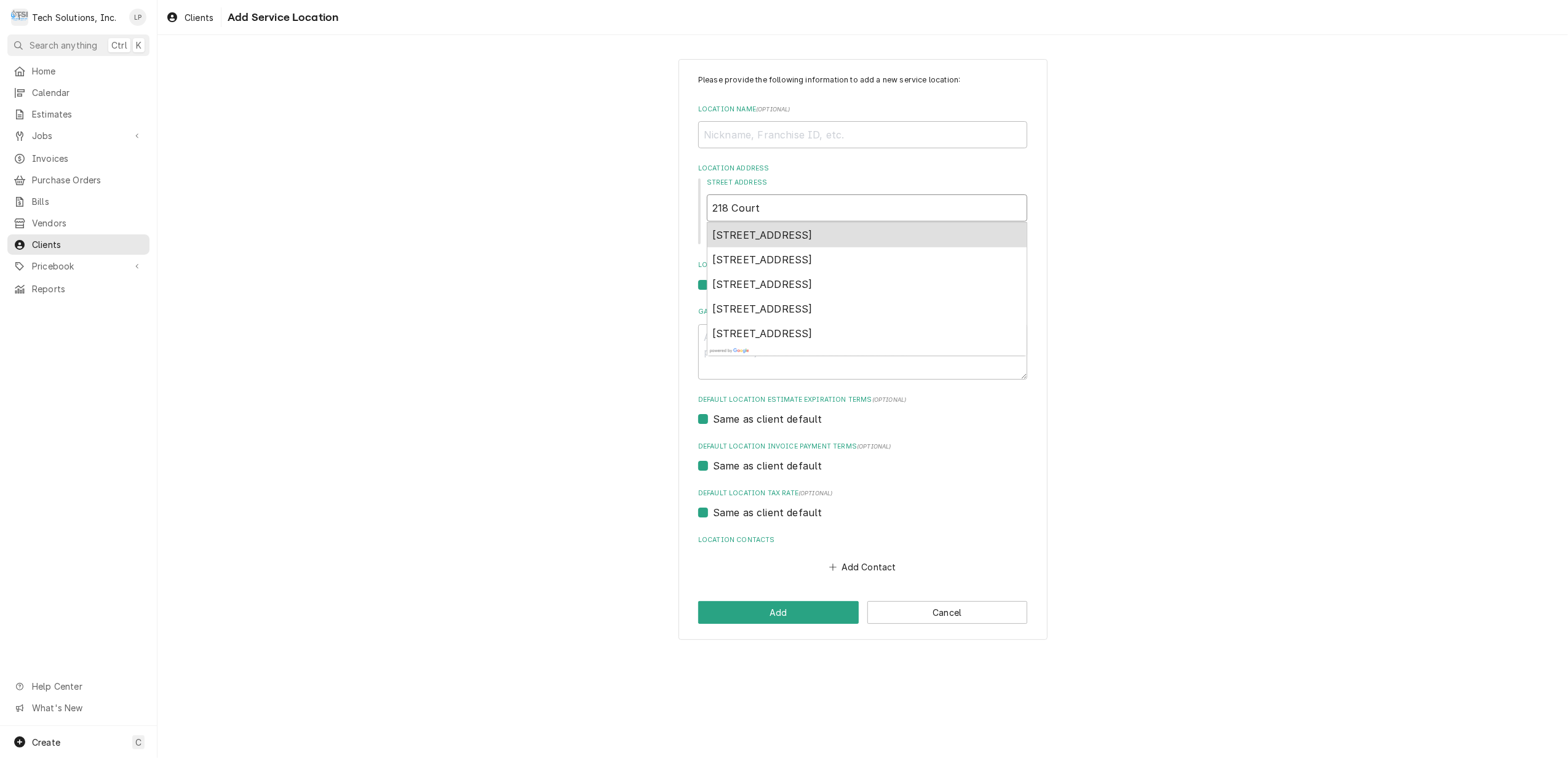
type input "218 Court"
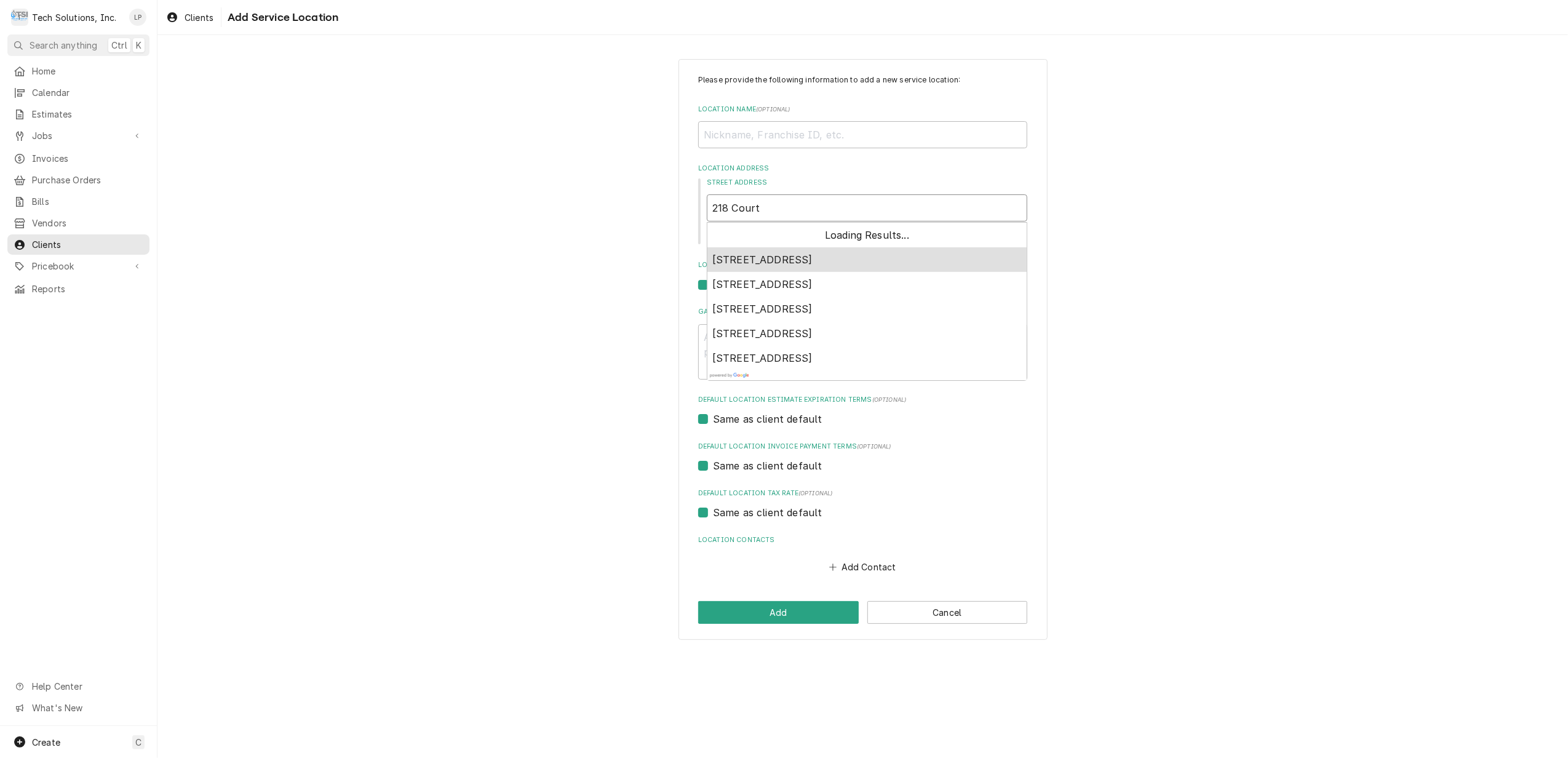
type textarea "x"
type input "[STREET_ADDRESS]"
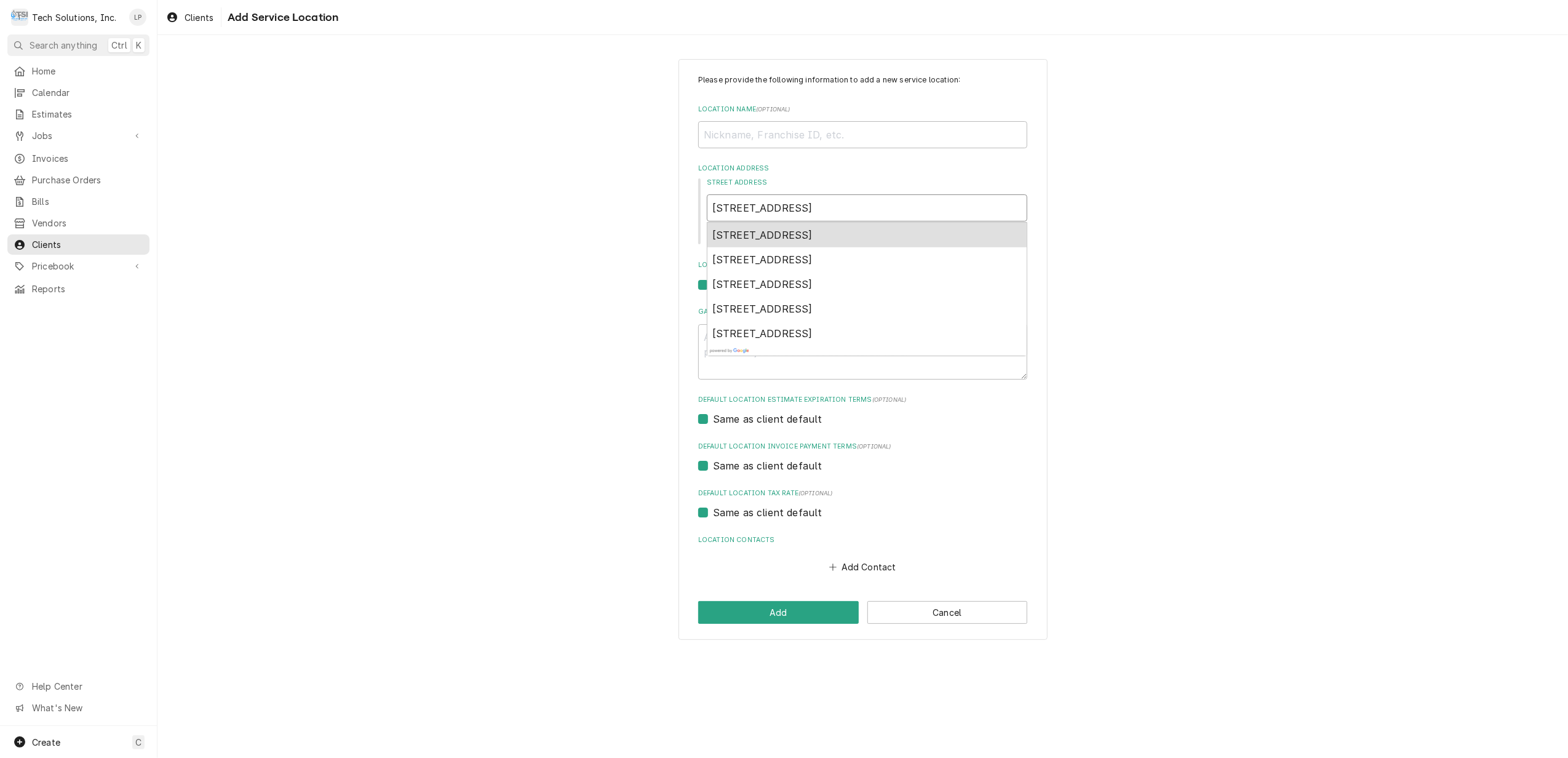
type textarea "x"
type input "[STREET_ADDRESS]"
type textarea "x"
type input "[STREET_ADDRESS]"
type textarea "x"
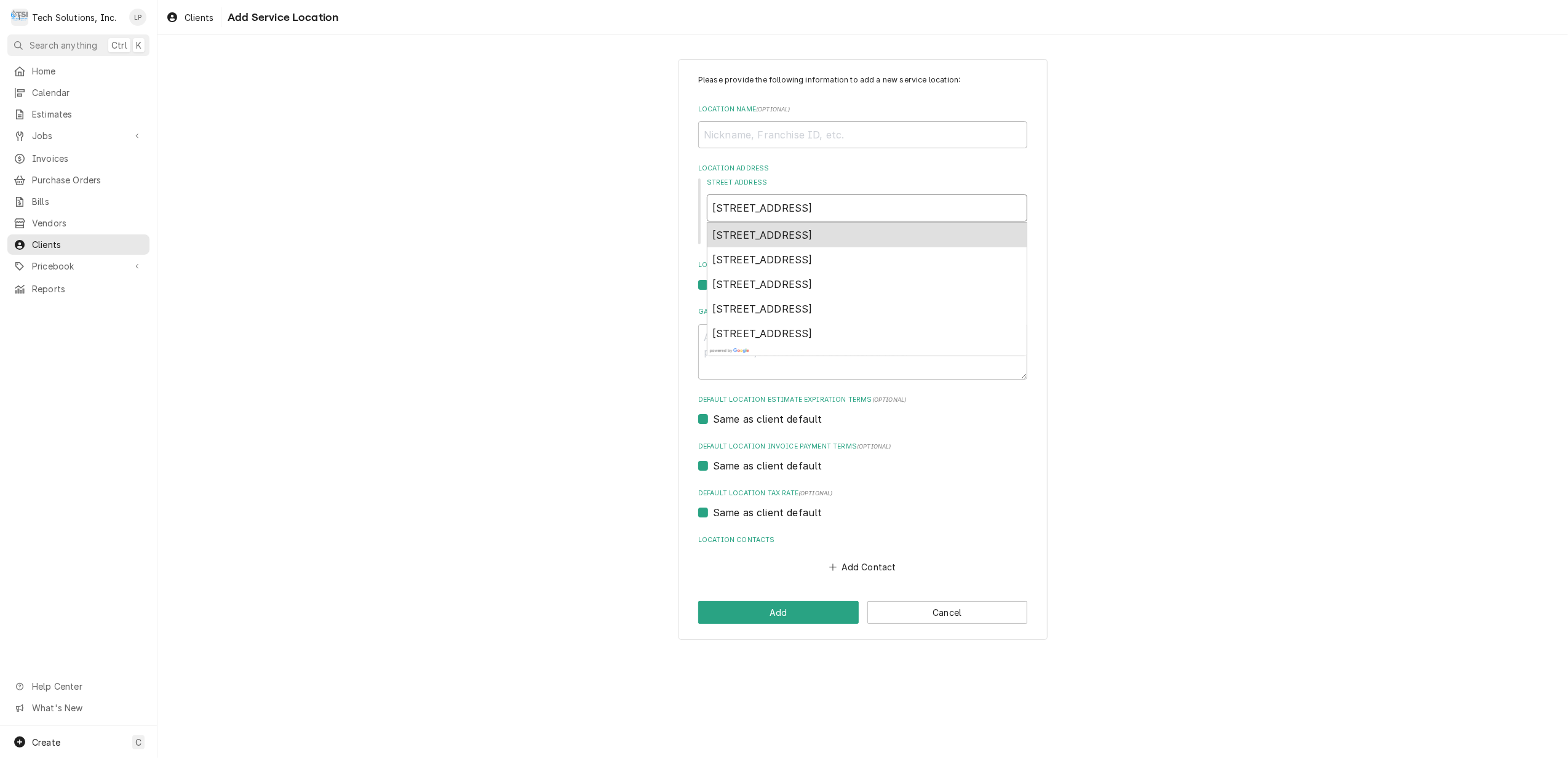
type input "[STREET_ADDRESS]"
type textarea "x"
type input "[STREET_ADDRESS]"
type textarea "x"
type input "[STREET_ADDRESS]"
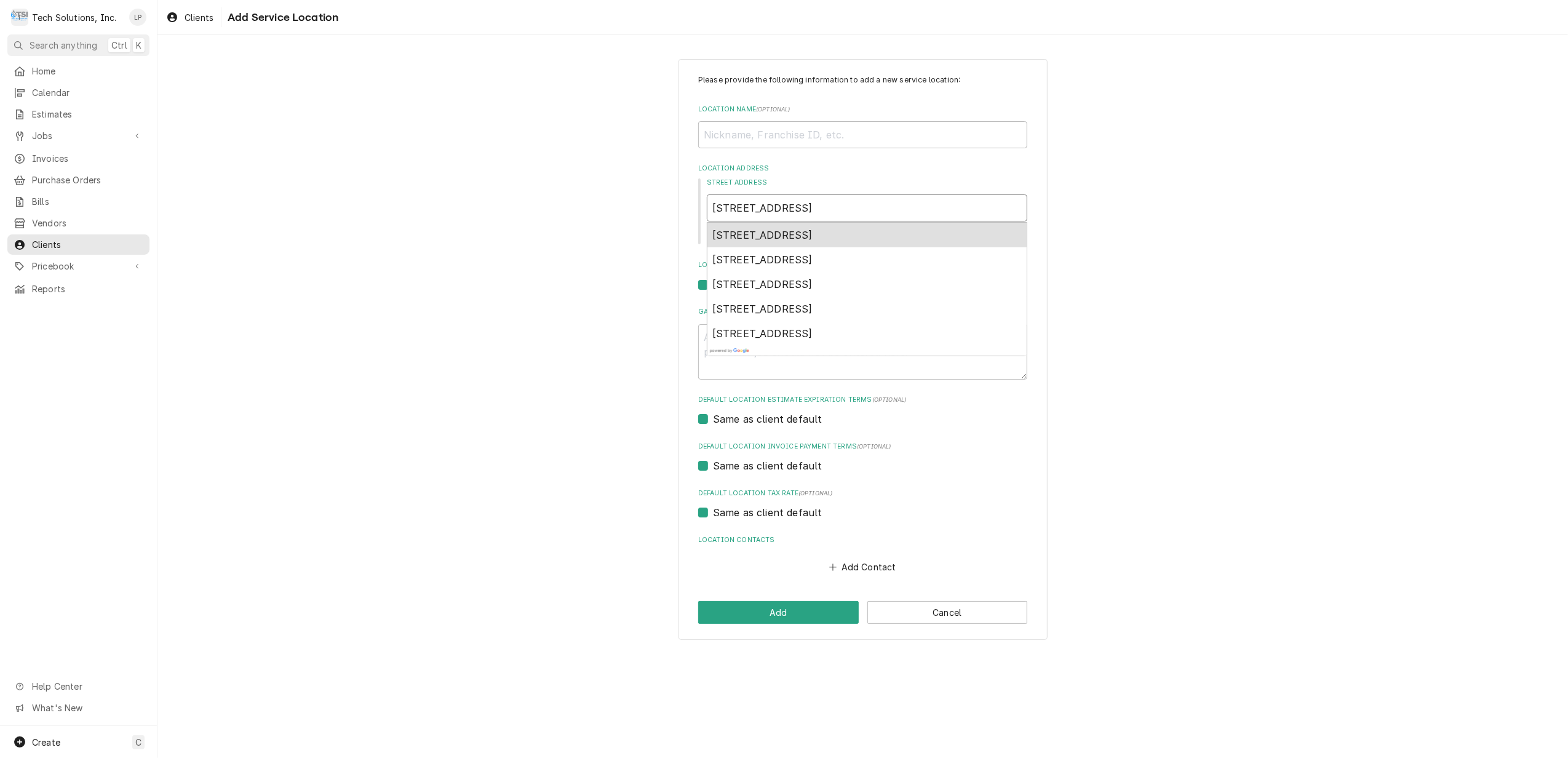
type textarea "x"
type input "[STREET_ADDRESS]"
type textarea "x"
type input "[STREET_ADDRESS]"
type textarea "x"
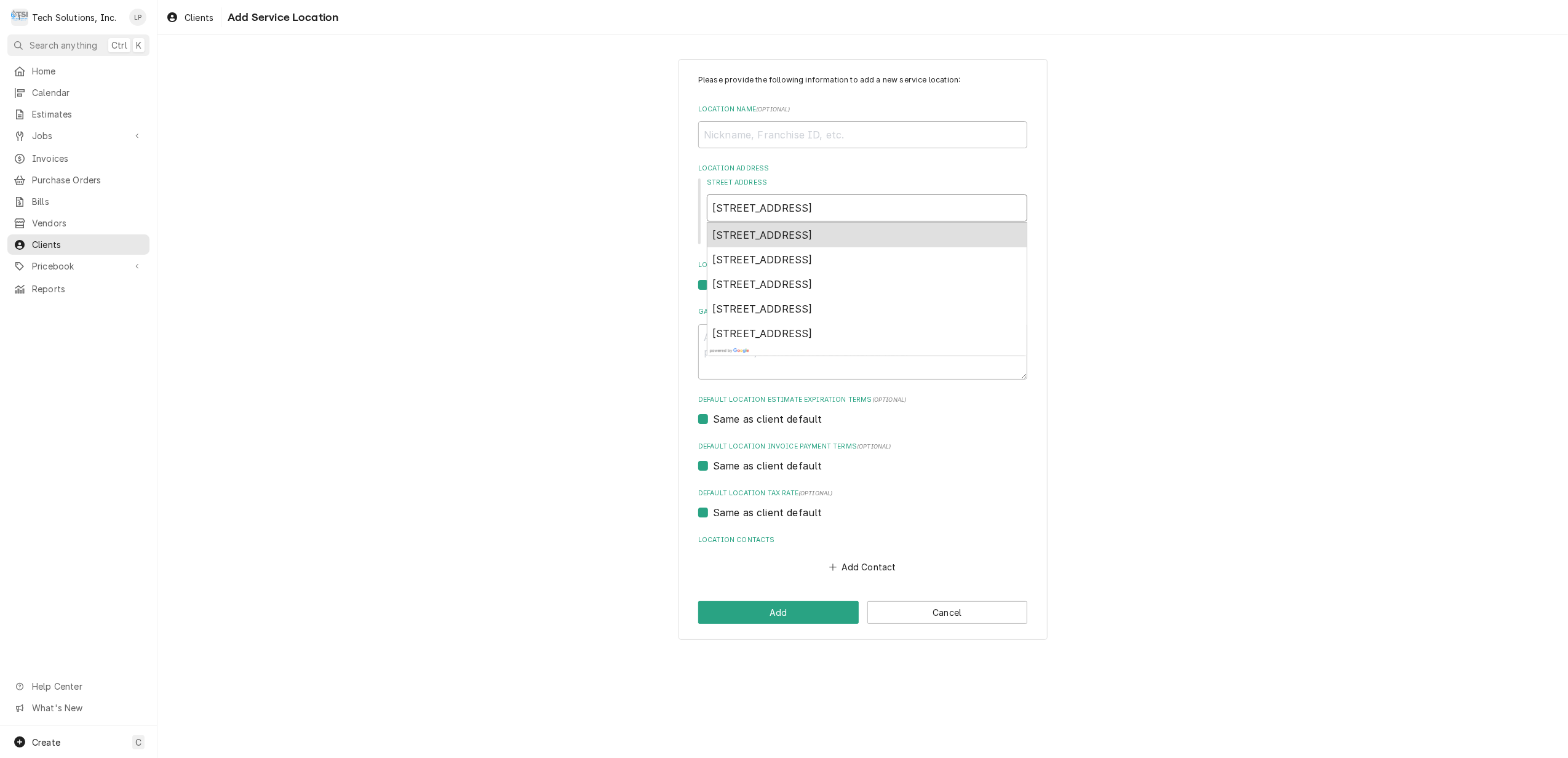
type input "[STREET_ADDRESS][PERSON_NAME]"
type textarea "x"
type input "[STREET_ADDRESS]"
type textarea "x"
type input "[STREET_ADDRESS]"
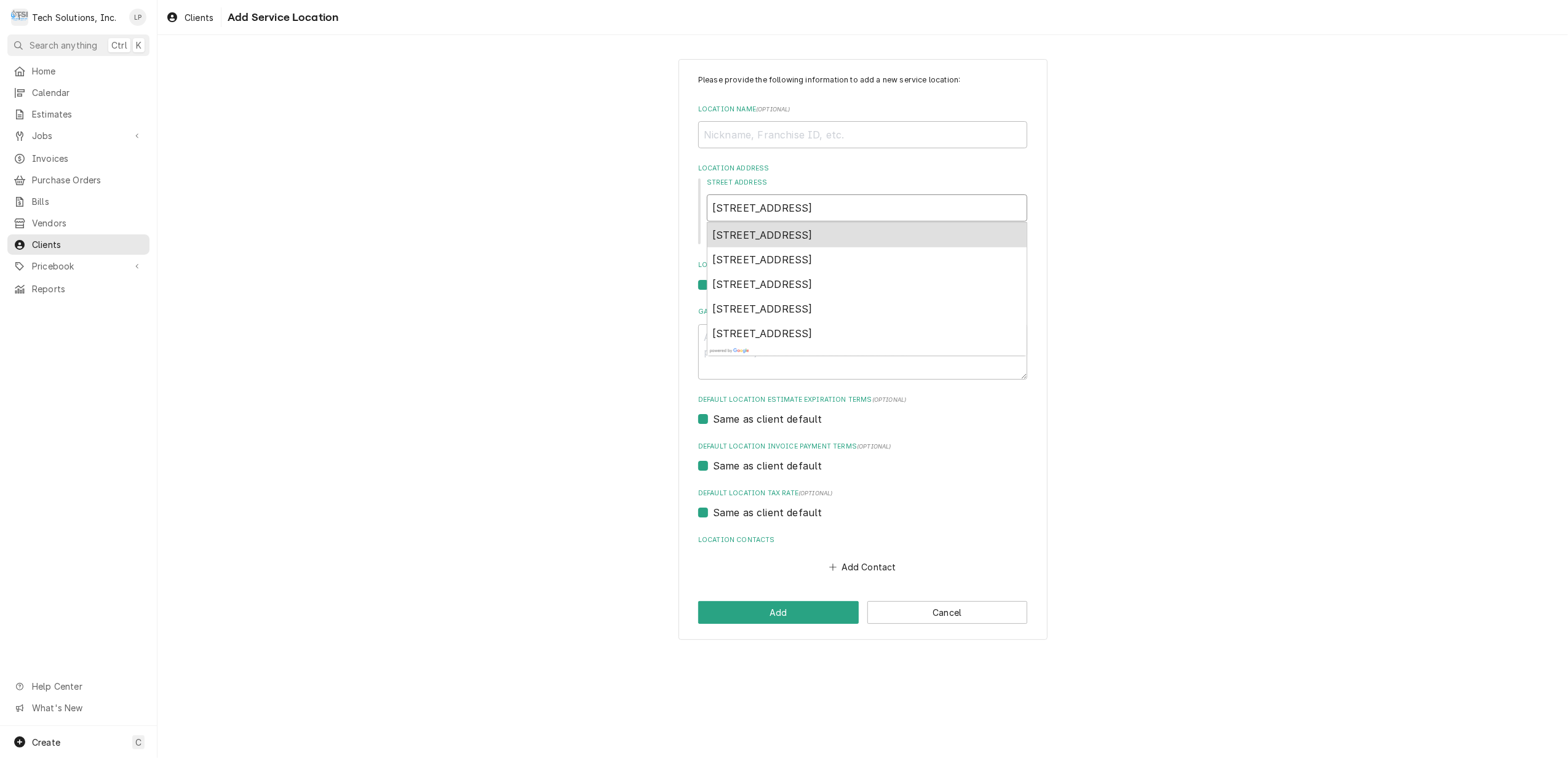
type textarea "x"
type input "[STREET_ADDRESS]"
type textarea "x"
type input "[STREET_ADDRESS]"
type textarea "x"
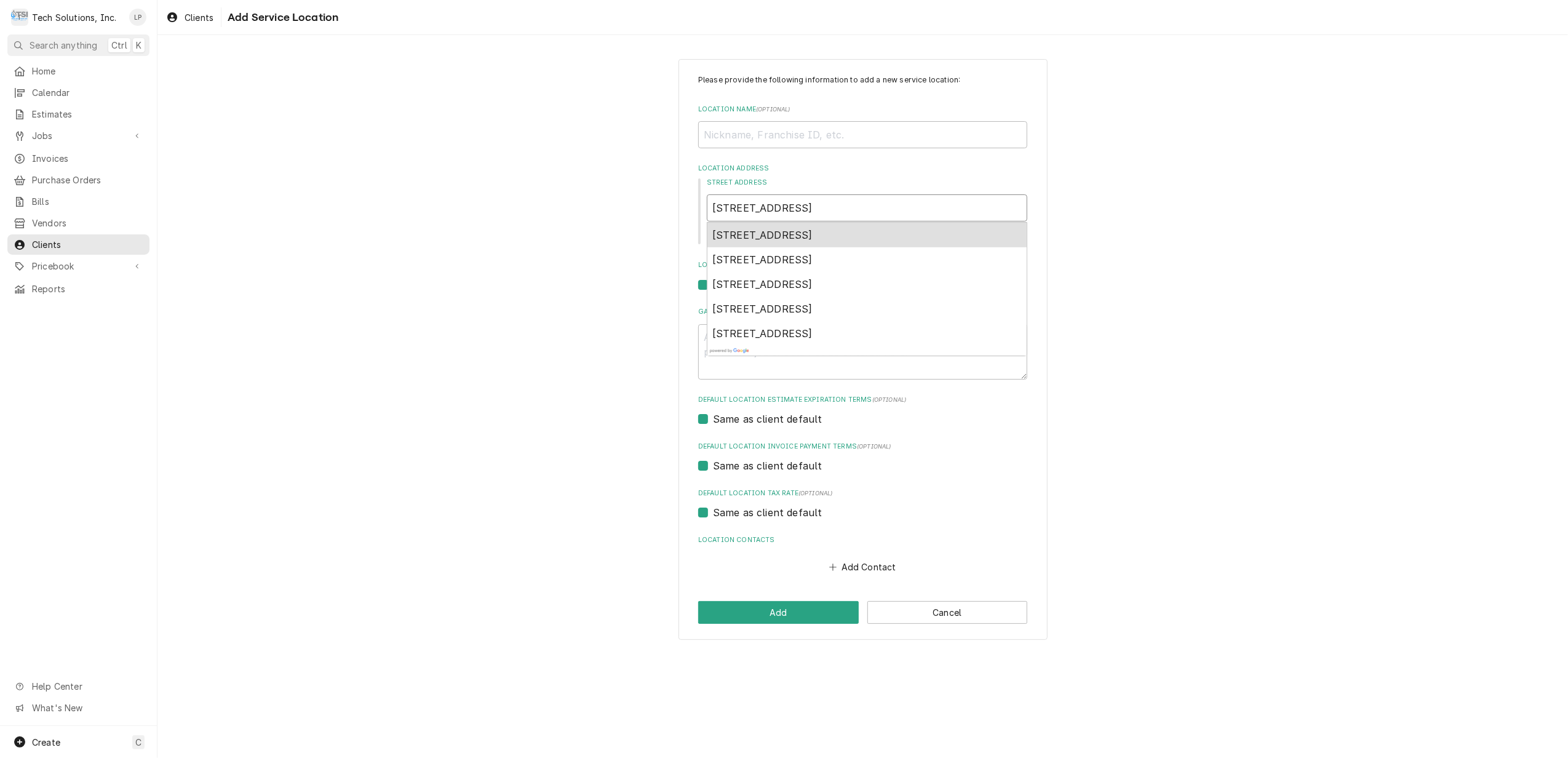
type input "[STREET_ADDRESS]"
type textarea "x"
type input "[STREET_ADDRESS]"
type textarea "x"
type input "[STREET_ADDRESS]"
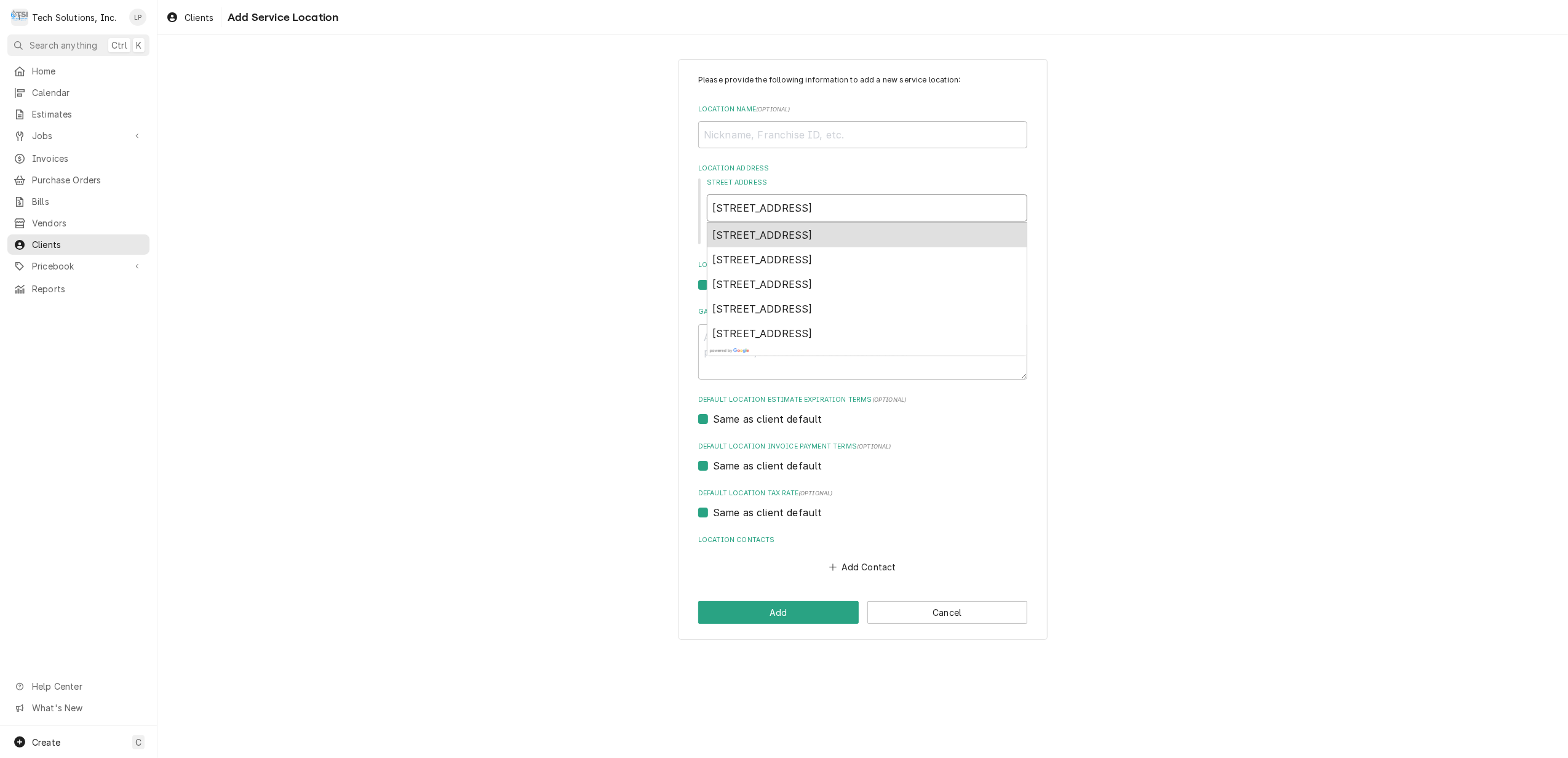
type textarea "x"
type input "[STREET_ADDRESS]"
type textarea "x"
type input "[STREET_ADDRESS]"
type textarea "x"
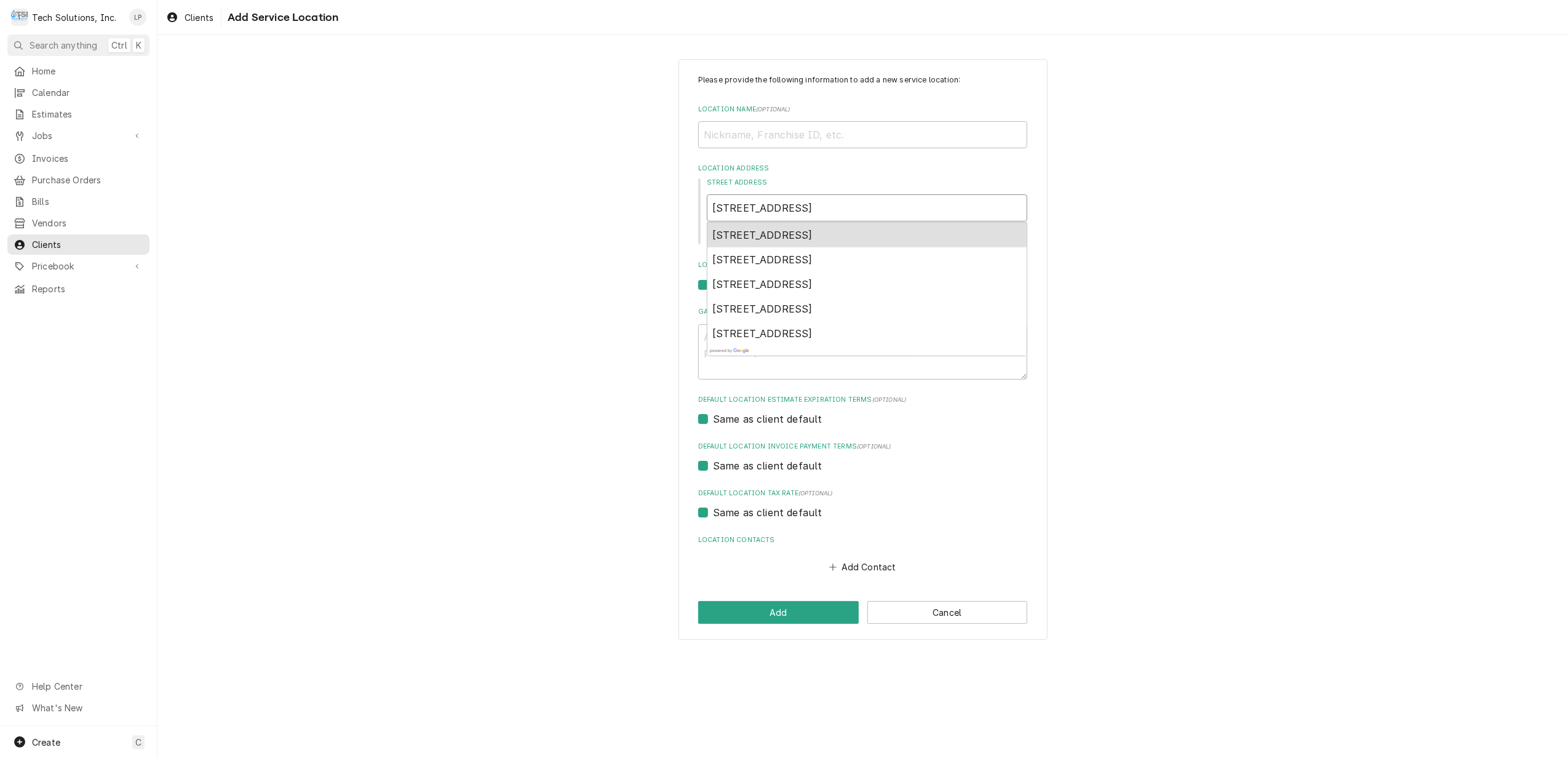
type input "[STREET_ADDRESS]"
type textarea "x"
type input "[STREET_ADDRESS]"
type textarea "x"
type input "[STREET_ADDRESS]"
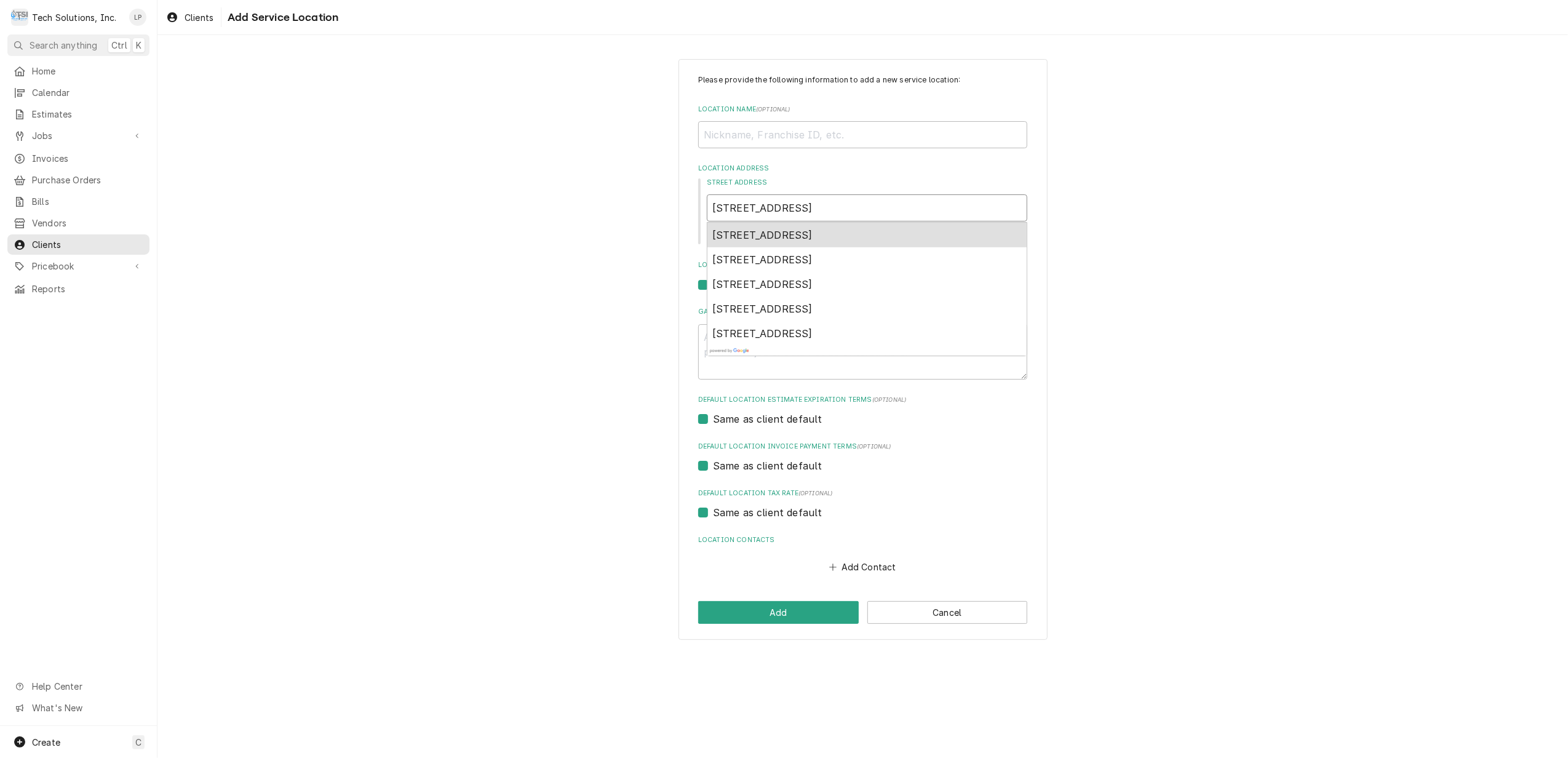
type textarea "x"
type input "[STREET_ADDRESS]"
type textarea "x"
type input "[STREET_ADDRESS][PERSON_NAME]"
type textarea "x"
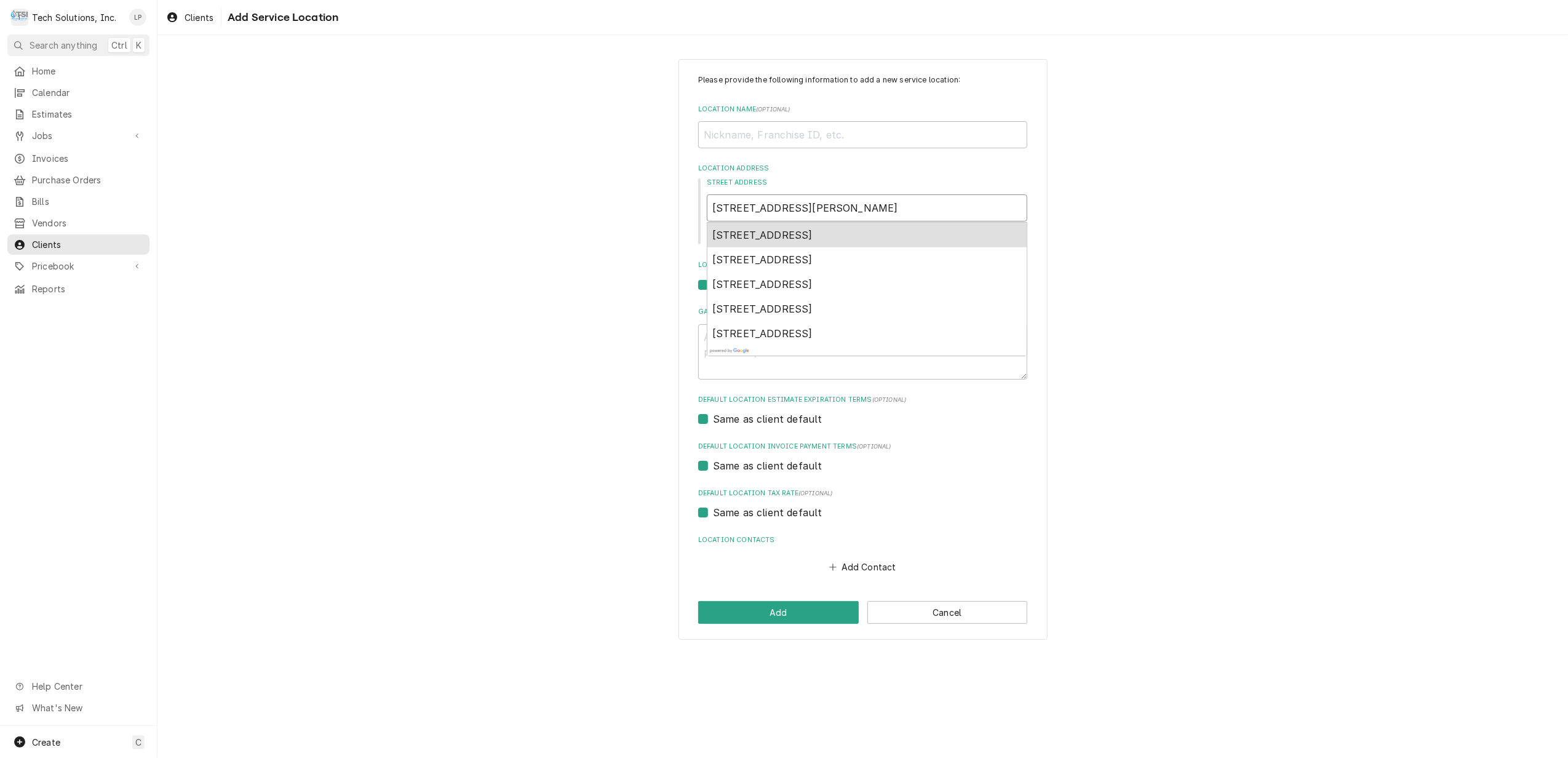
type input "[STREET_ADDRESS]"
click at [813, 236] on span "[STREET_ADDRESS]" at bounding box center [762, 234] width 100 height 12
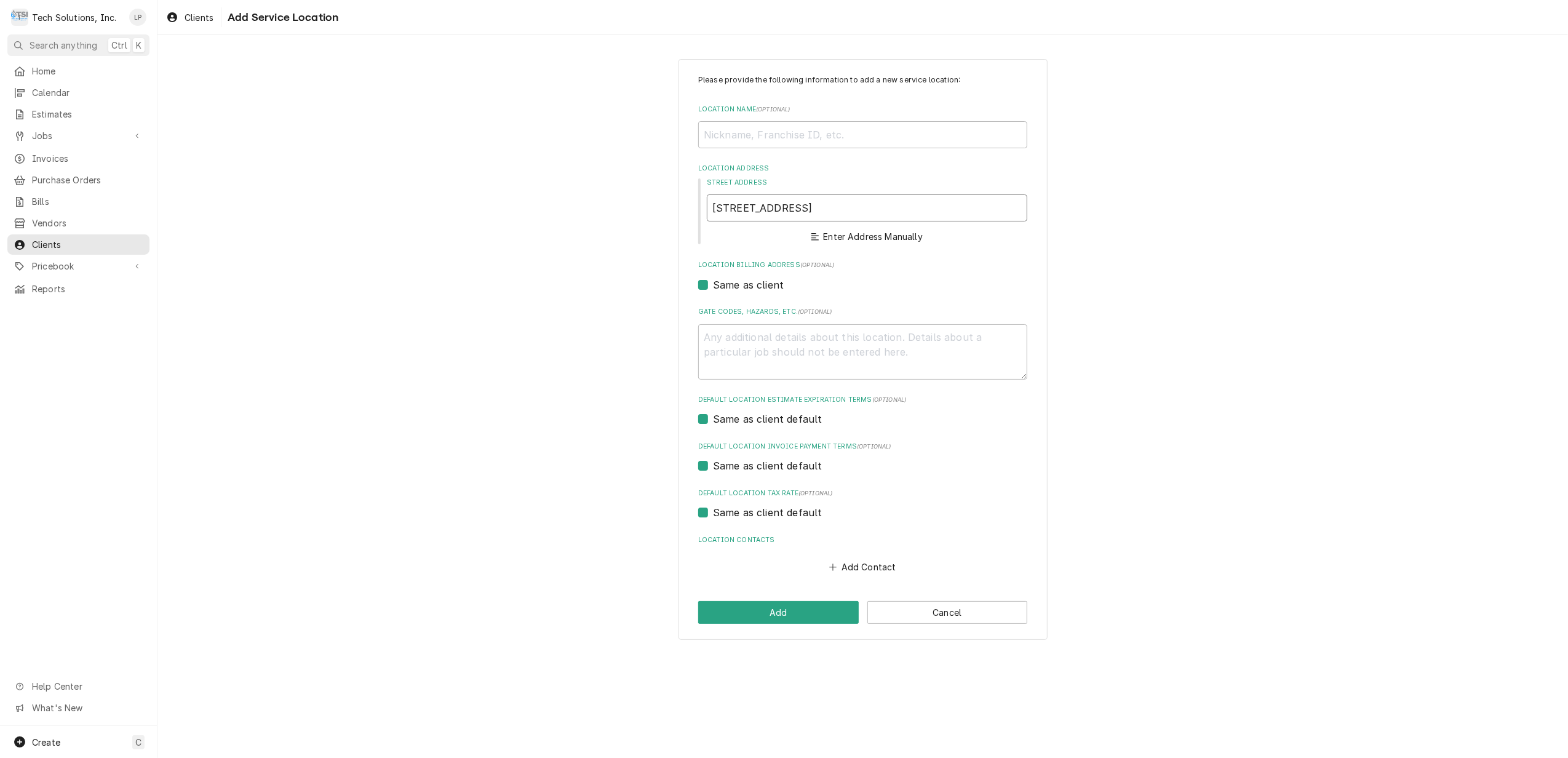
type textarea "x"
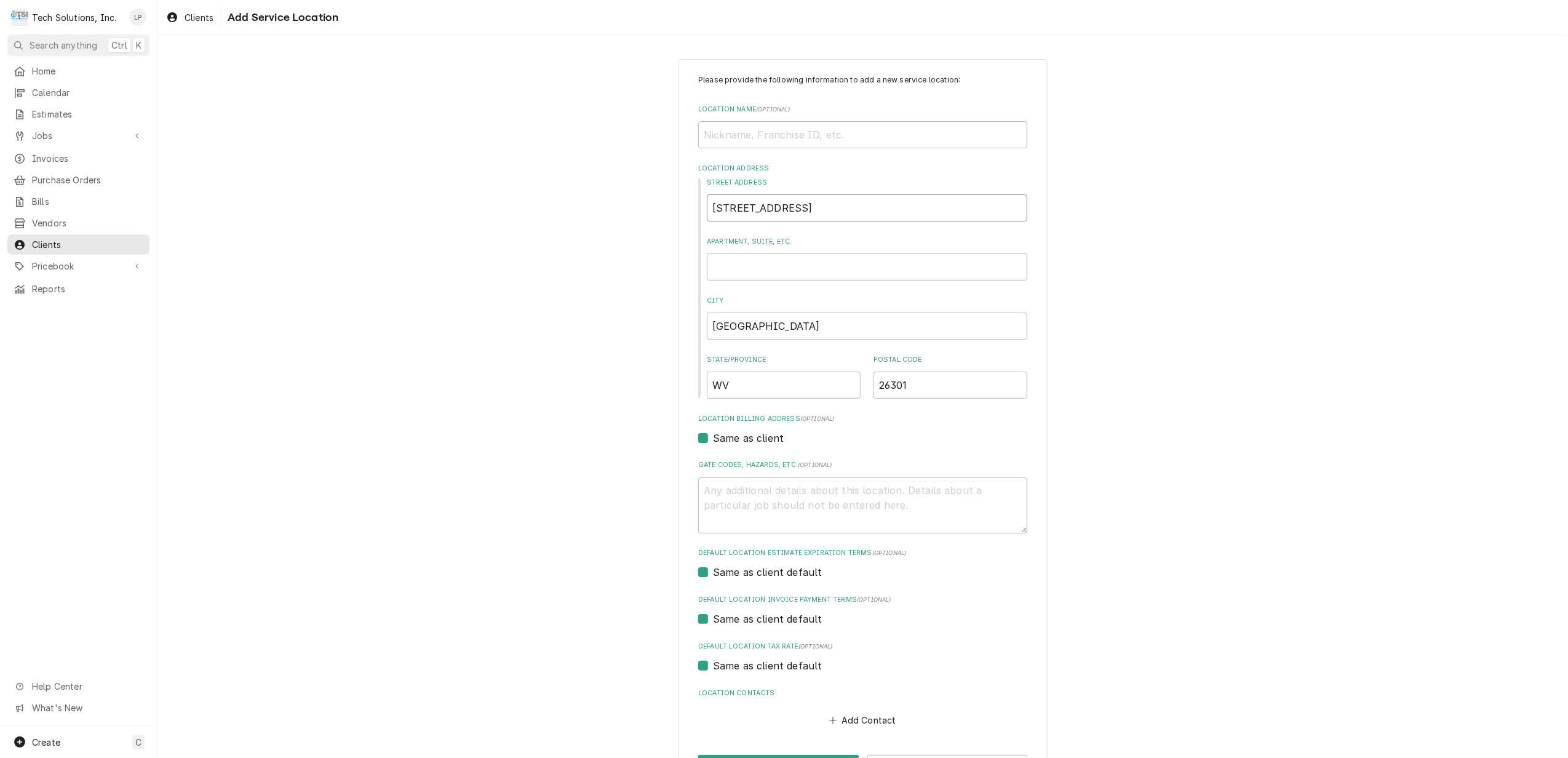
type input "[STREET_ADDRESS]"
click at [738, 137] on input "Location Name ( optional )" at bounding box center [863, 135] width 329 height 27
type textarea "x"
type input "S"
type textarea "x"
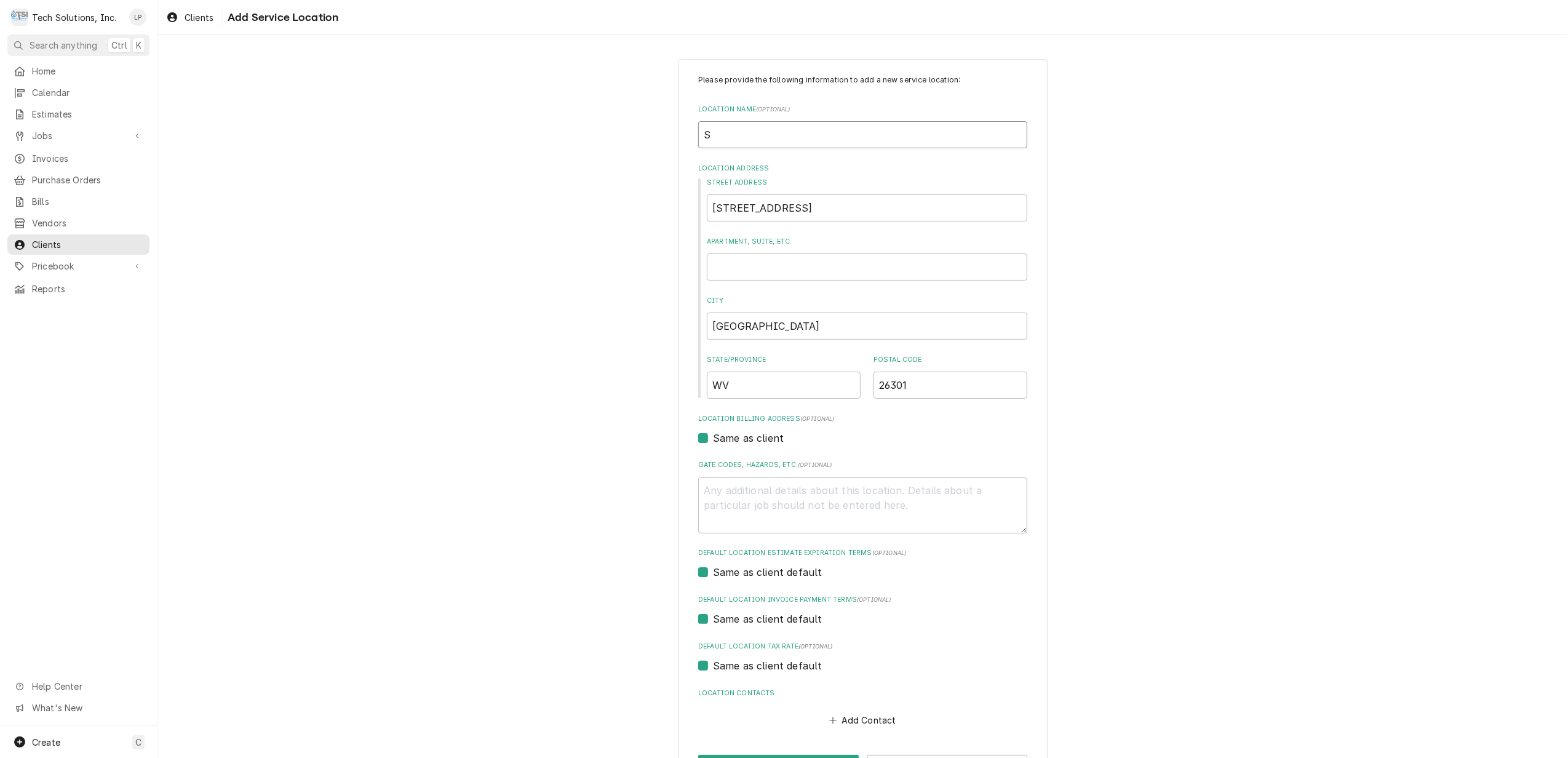
type input "St"
type textarea "x"
type input "Sto"
type textarea "x"
type input "Ston"
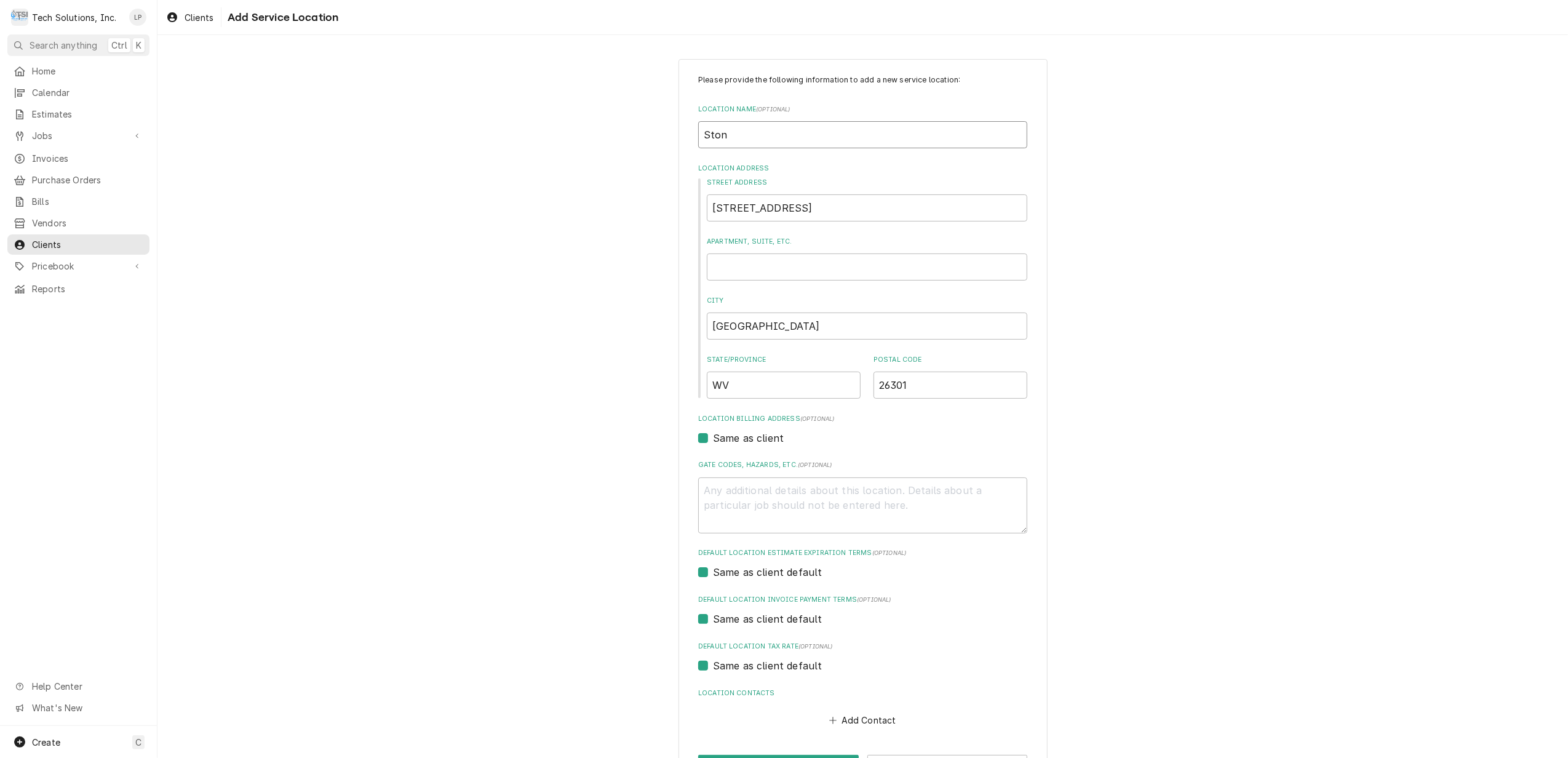
type textarea "x"
type input "Stone"
type textarea "x"
type input "Stonew"
type textarea "x"
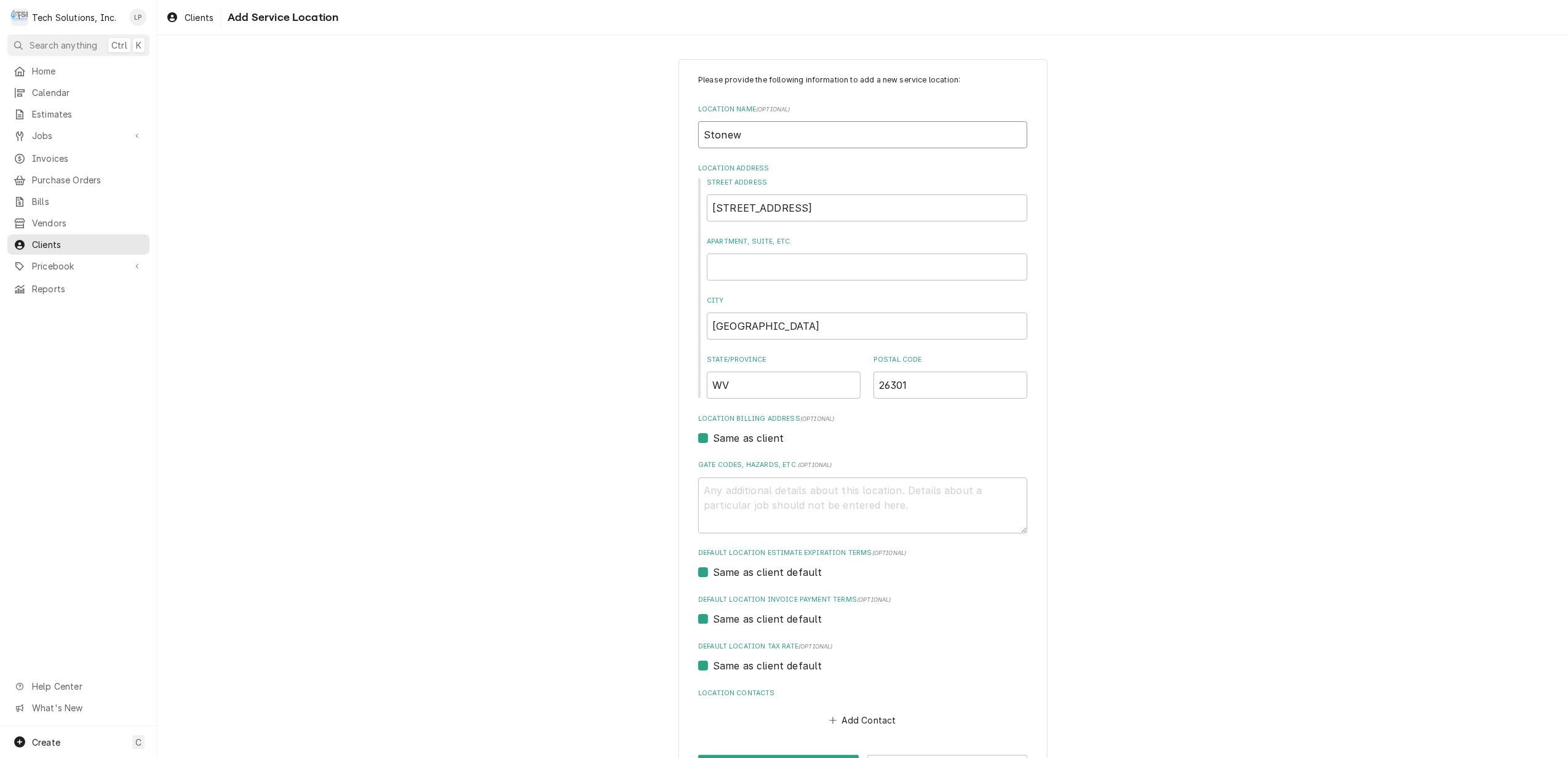
type input "Stonewa"
type textarea "x"
type input "Stonewal"
type textarea "x"
type input "Stonewall"
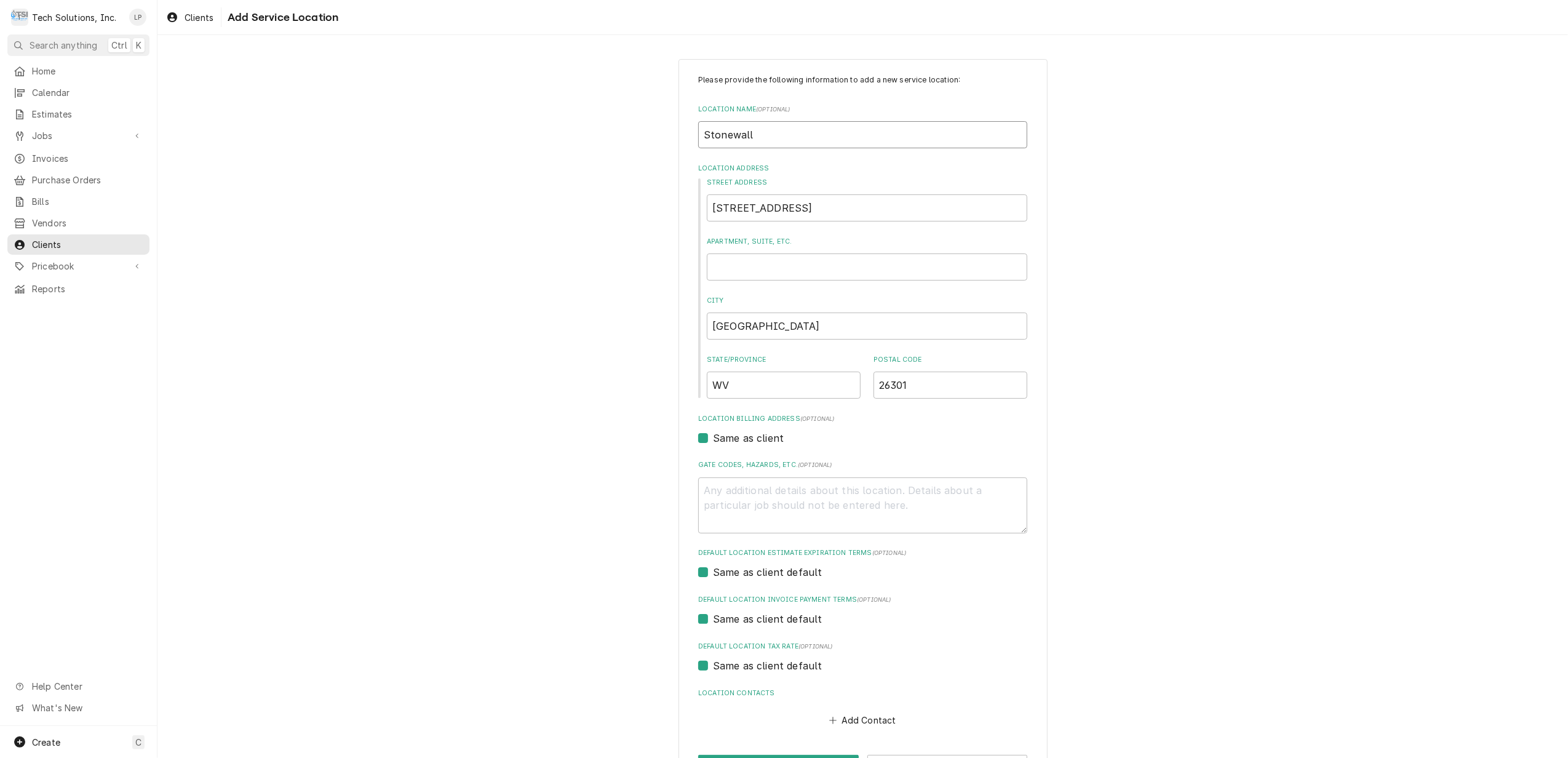
type textarea "x"
type input "Stonewall"
type textarea "x"
type input "Stonewall C"
type textarea "x"
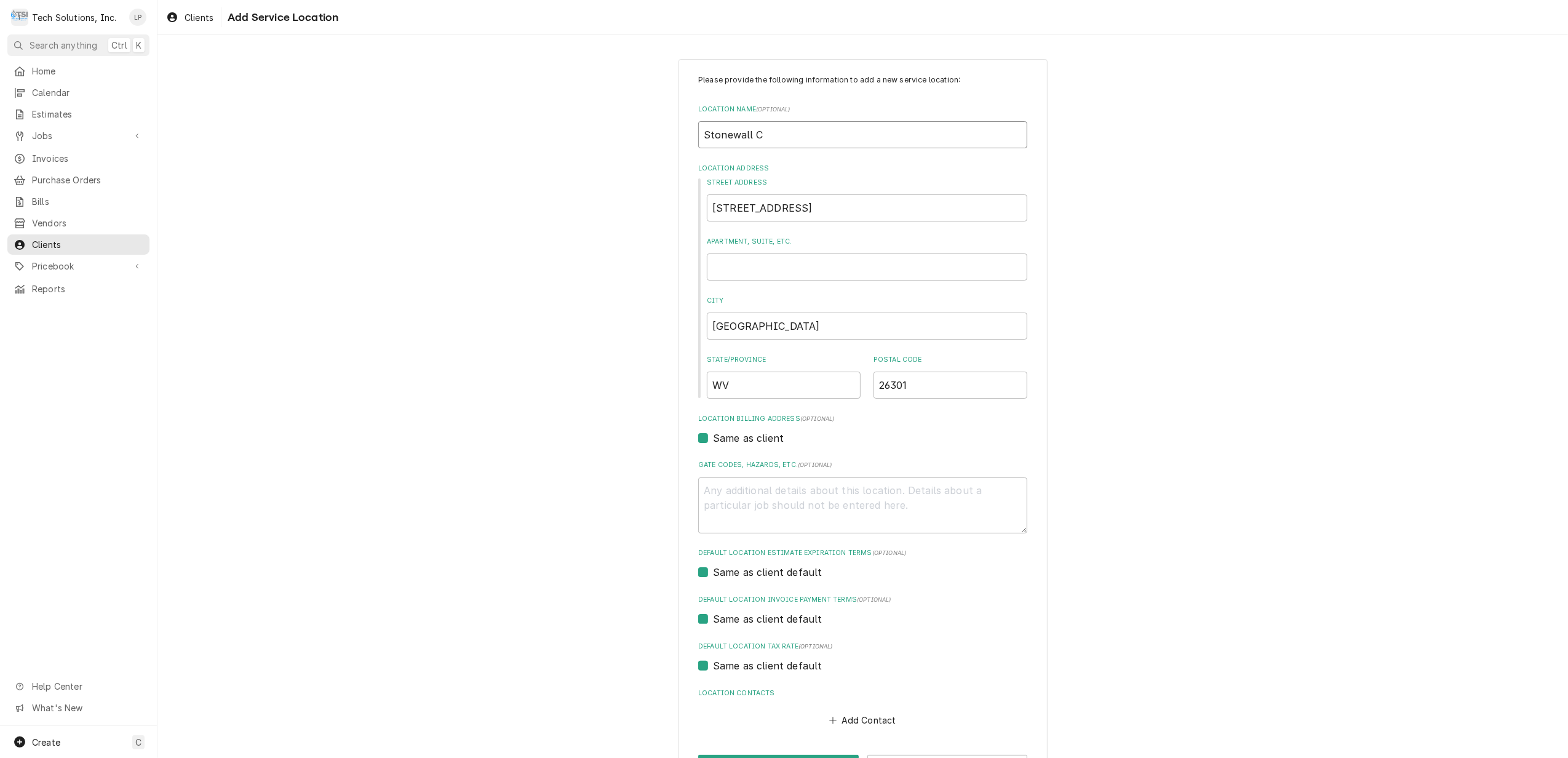
type input "Stonewall Co"
type textarea "x"
type input "Stonewall Cof"
type textarea "x"
type input "Stonewall Coff"
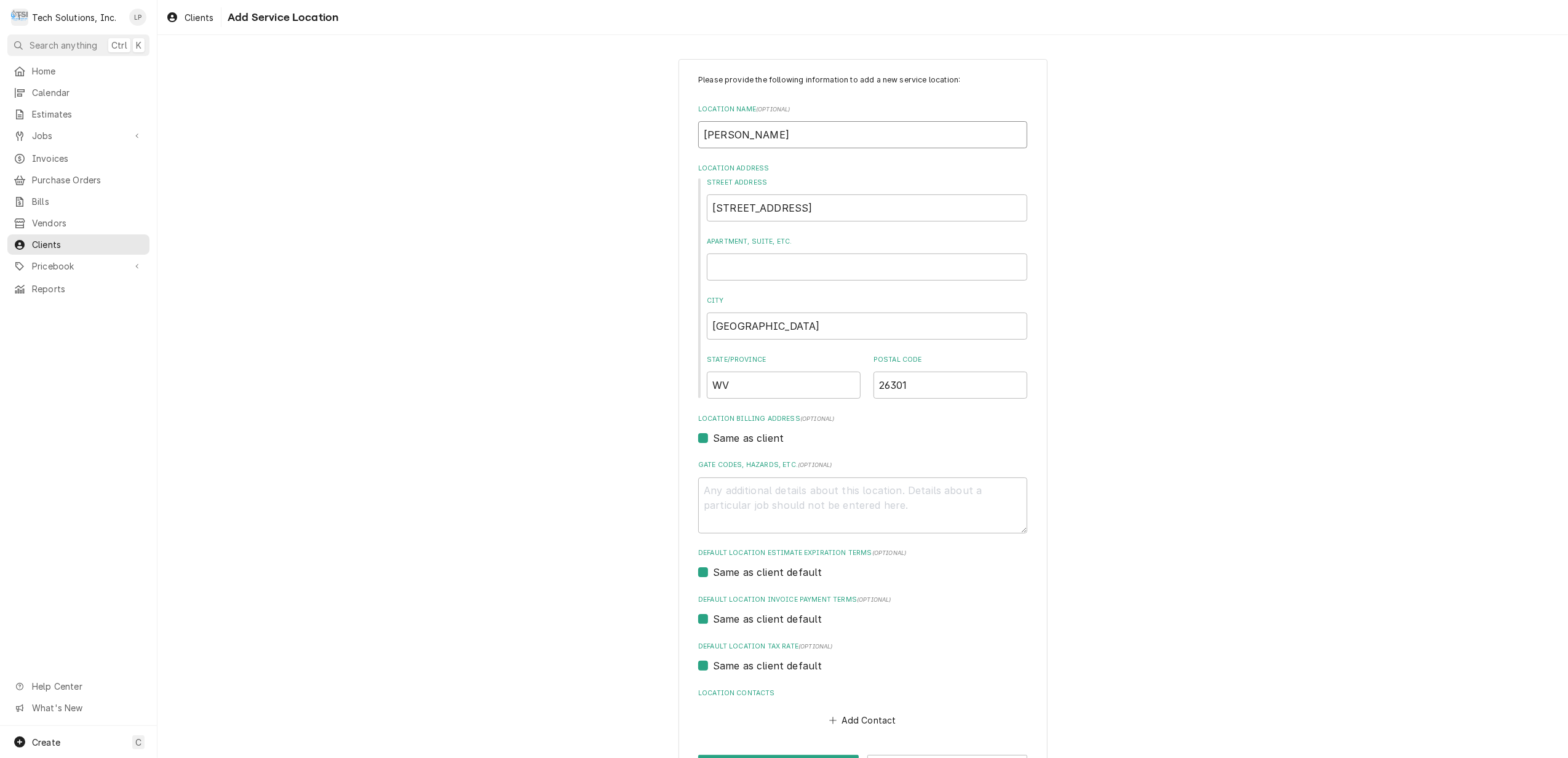
type textarea "x"
type input "Stonewall Coffe"
type textarea "x"
type input "Stonewall Coffee"
click at [887, 414] on label "Location Billing Address (optional)" at bounding box center [863, 419] width 329 height 10
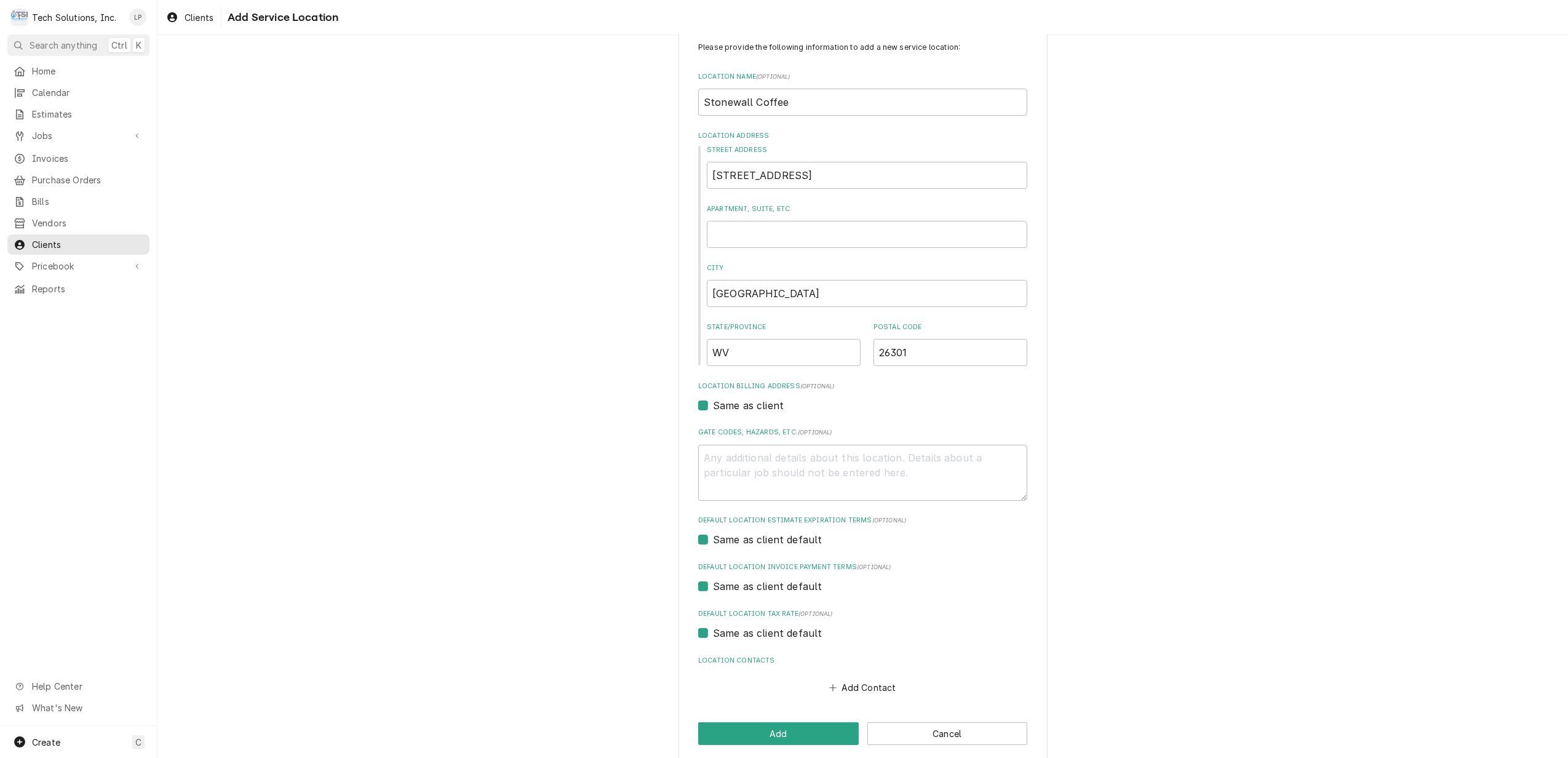
scroll to position [47, 0]
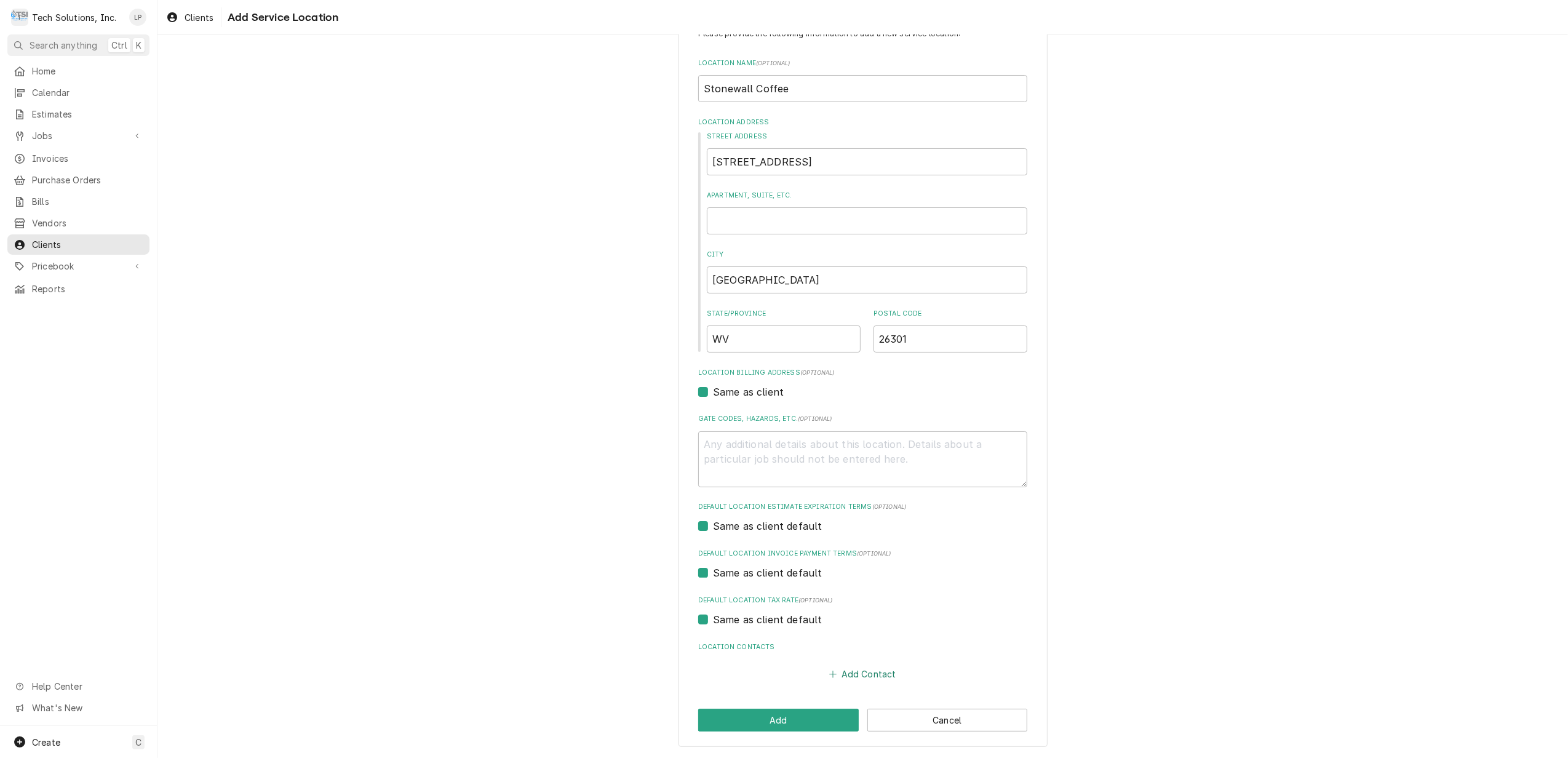
click at [847, 674] on button "Add Contact" at bounding box center [862, 674] width 71 height 17
type textarea "x"
click at [848, 695] on input "Location Name ( optional )" at bounding box center [863, 697] width 303 height 27
type input "[PERSON_NAME]"
type input "[PHONE_NUMBER]"
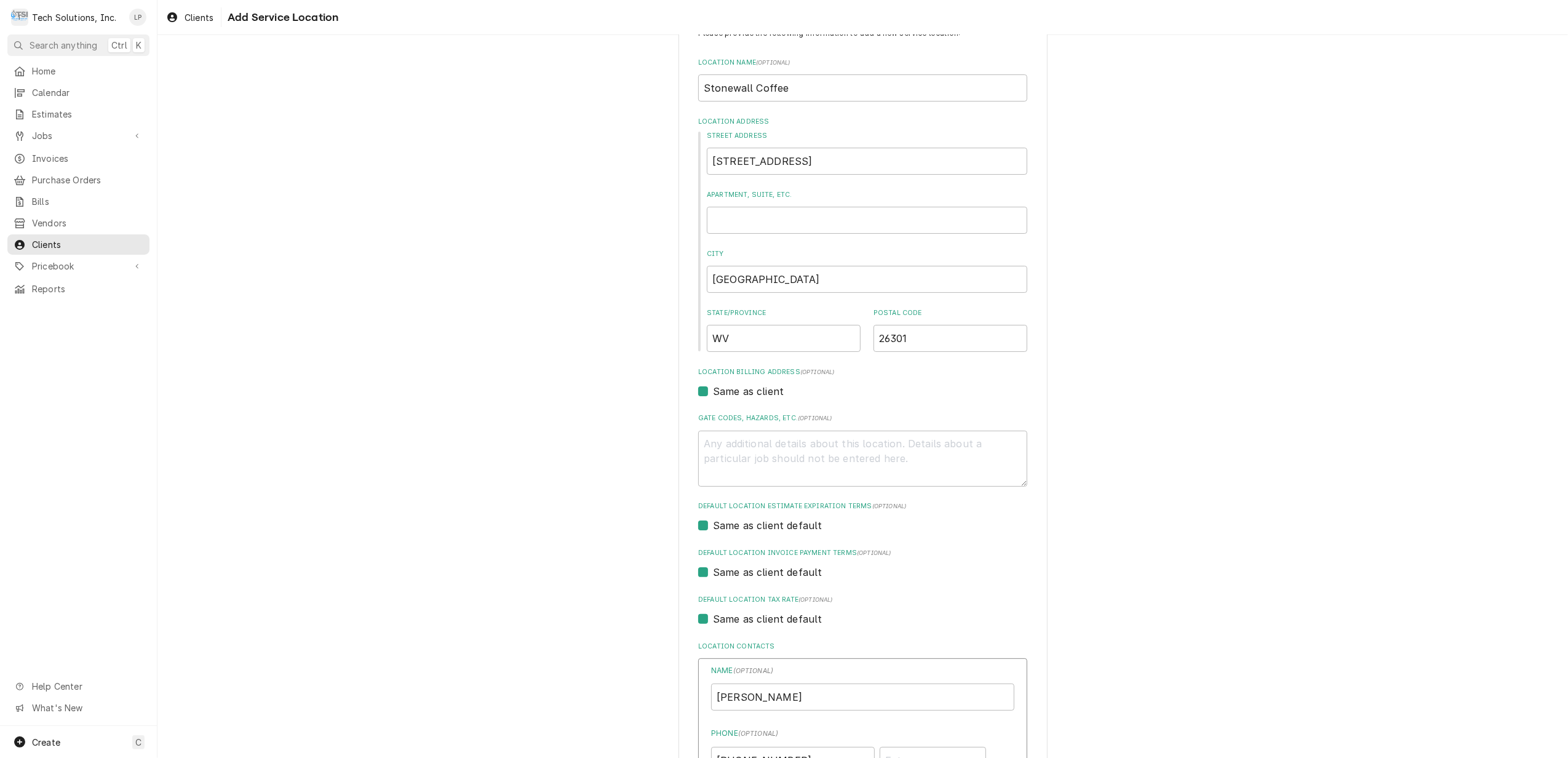
type input "[EMAIL_ADDRESS][DOMAIN_NAME]"
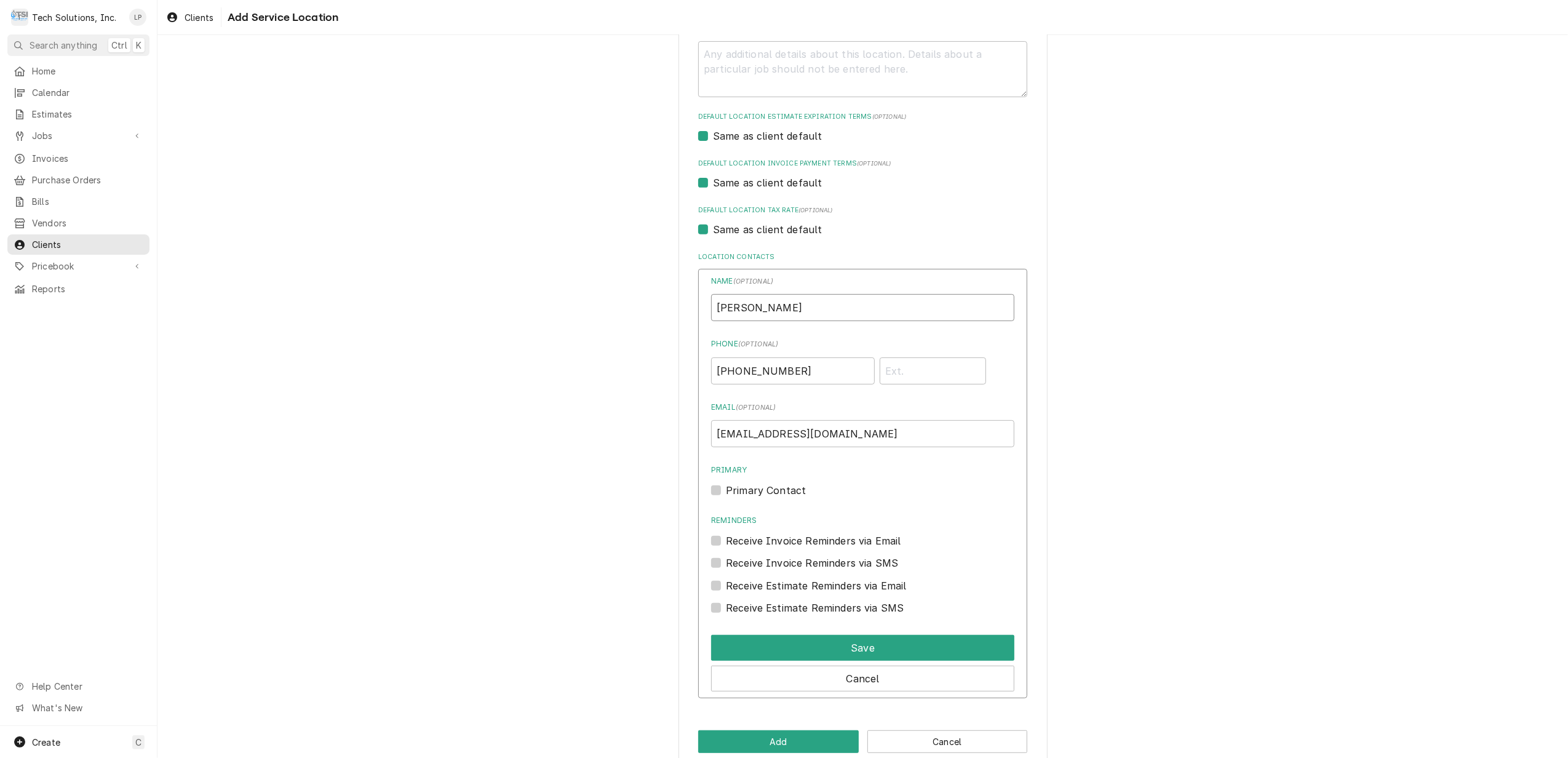
scroll to position [460, 0]
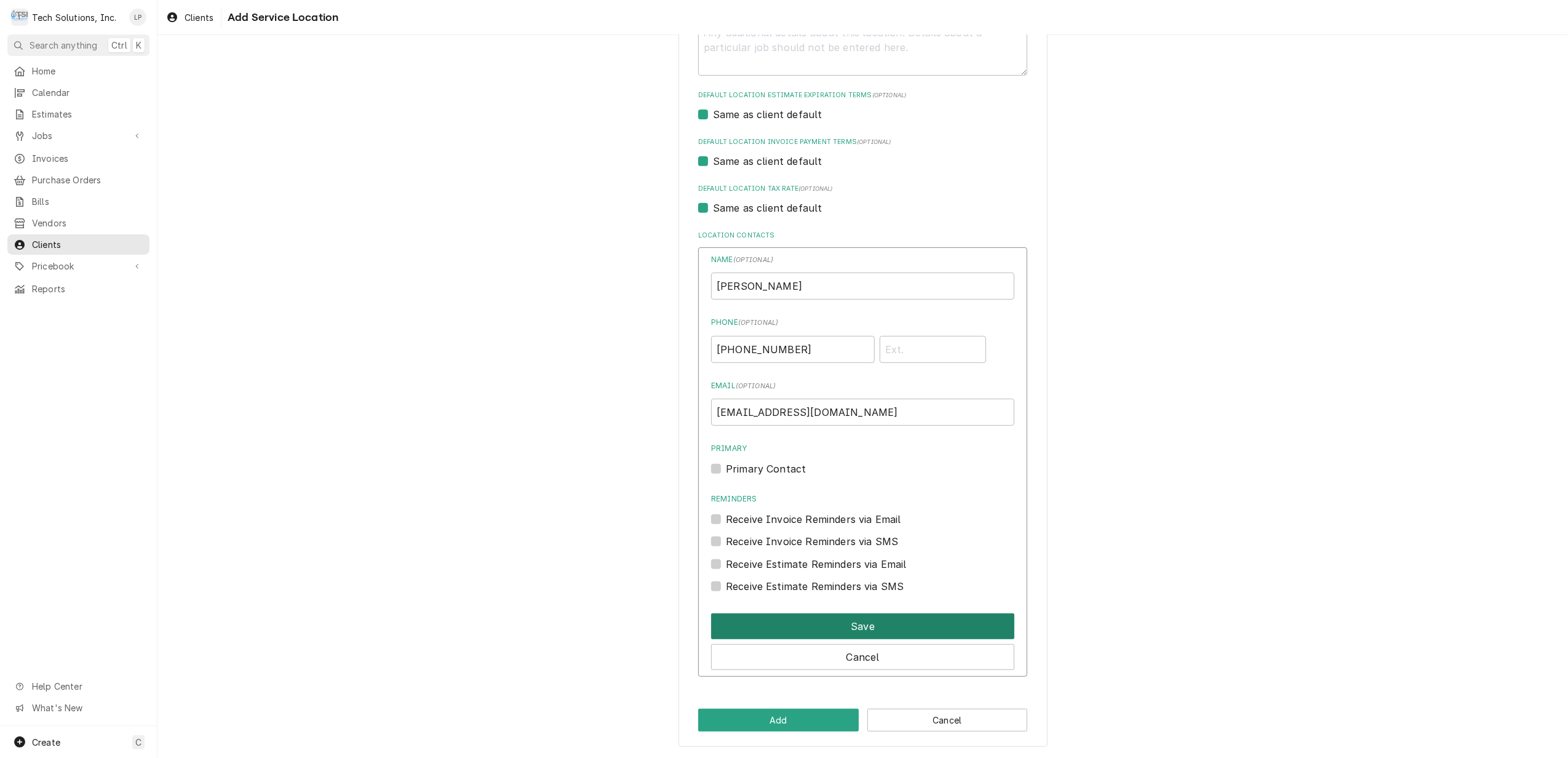
click at [857, 623] on button "Save" at bounding box center [863, 626] width 303 height 26
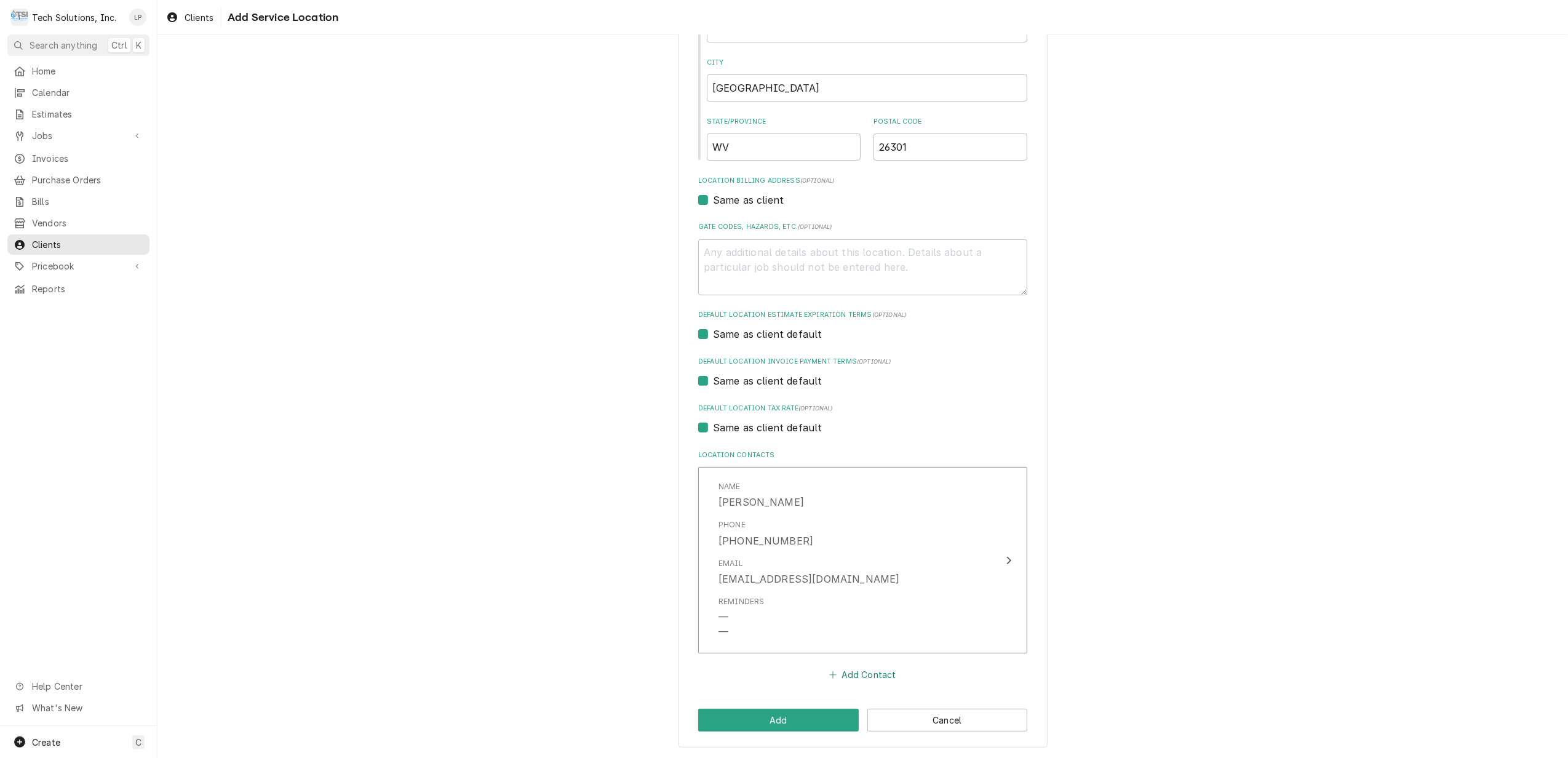
click at [853, 672] on button "Add Contact" at bounding box center [862, 674] width 71 height 17
type textarea "x"
click at [851, 698] on input "Location Name ( optional )" at bounding box center [863, 697] width 303 height 27
type input "[PERSON_NAME]"
type input "[PHONE_NUMBER]"
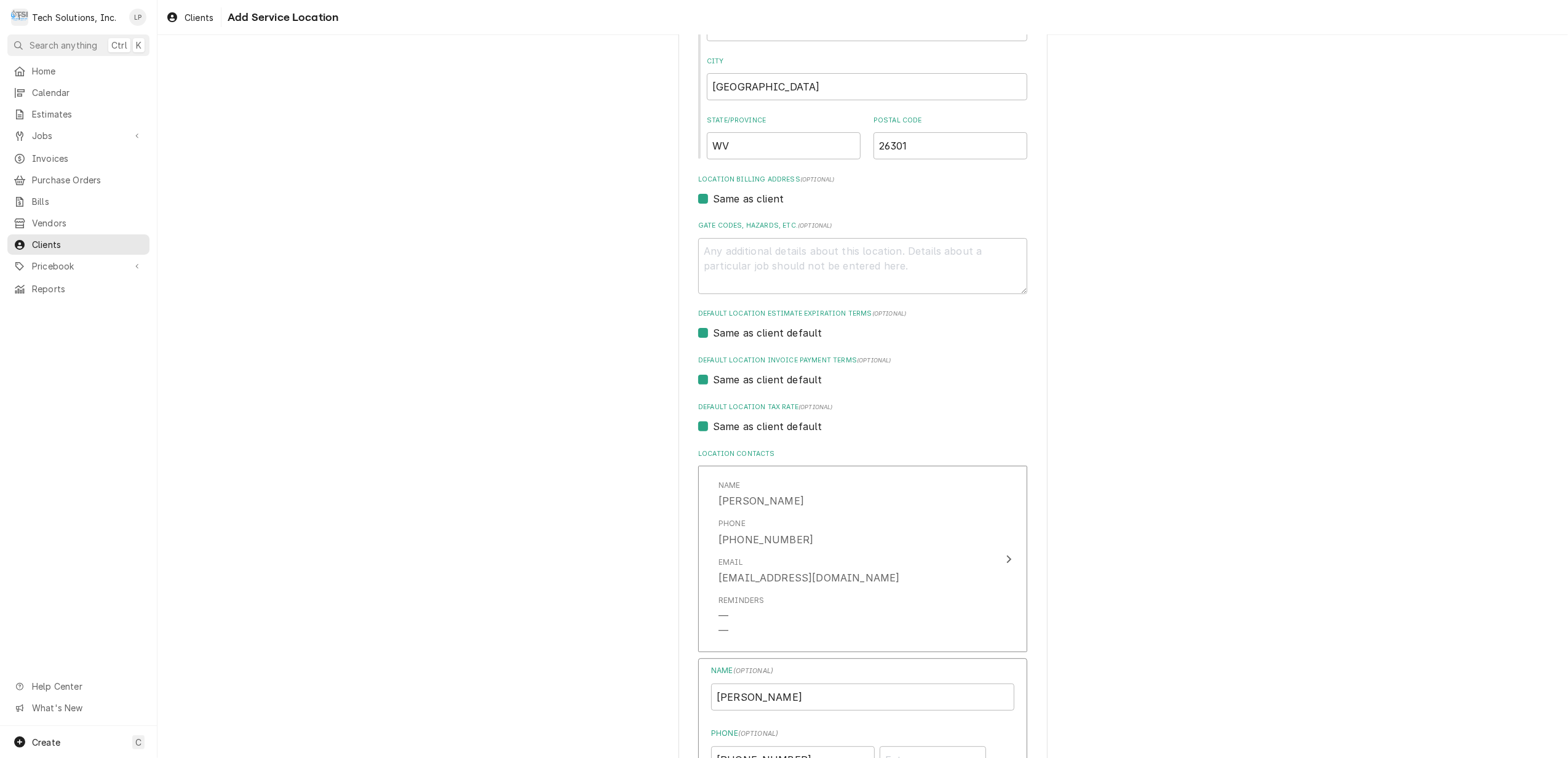
click at [1151, 664] on div "Please provide the following information to add a new service location: Locatio…" at bounding box center [862, 488] width 1411 height 1359
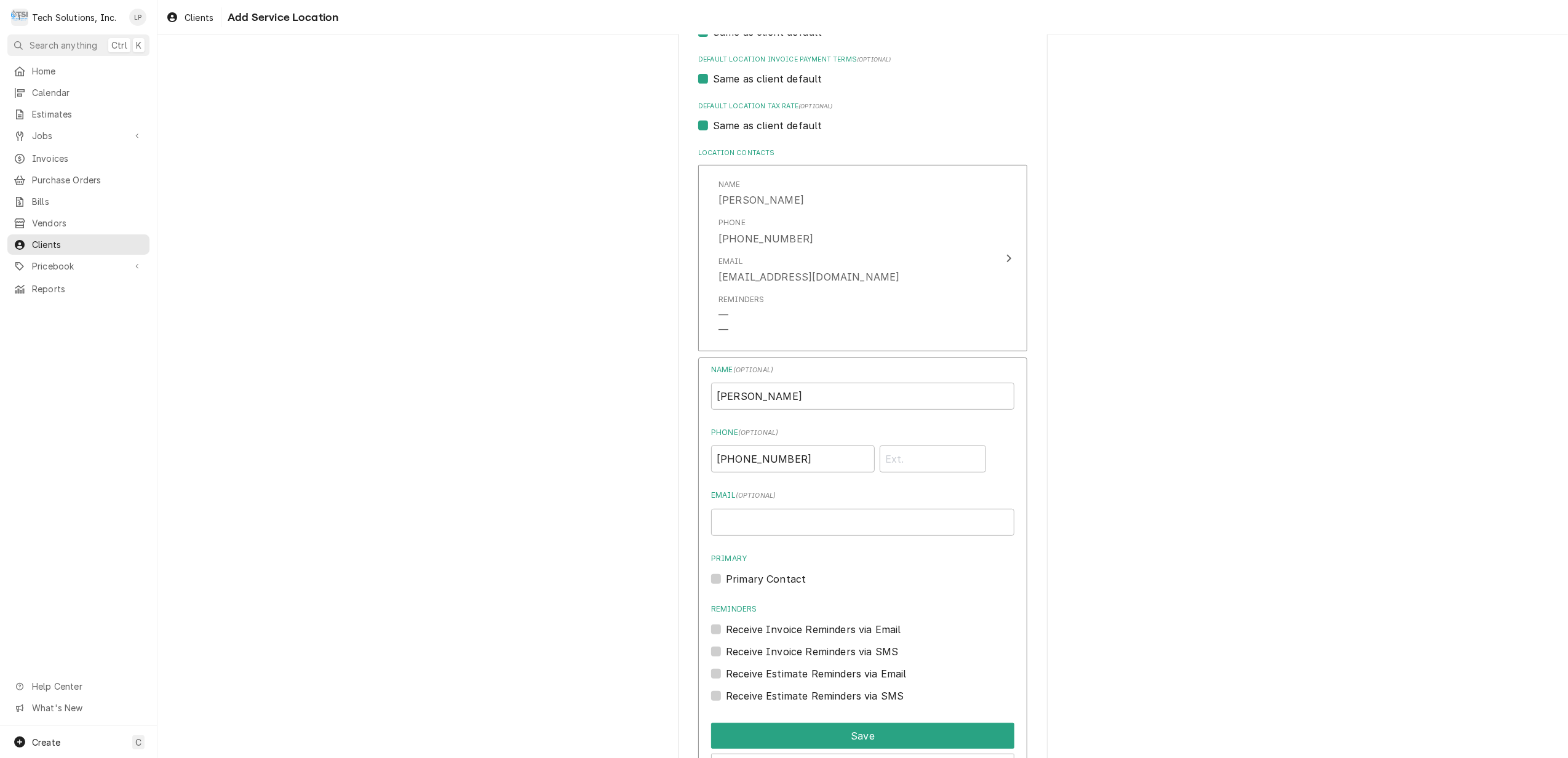
scroll to position [567, 0]
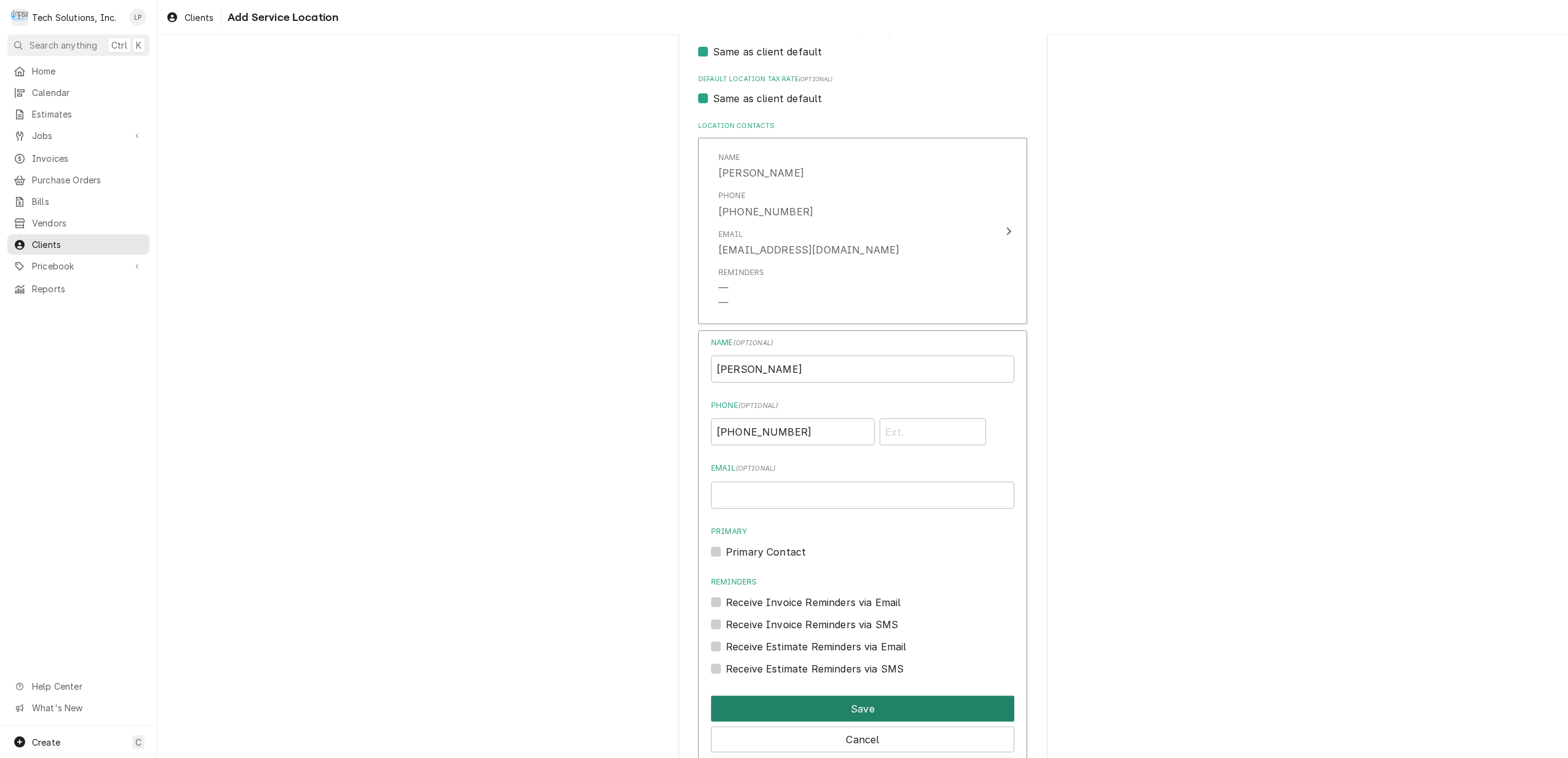
click at [911, 715] on button "Save" at bounding box center [863, 709] width 303 height 26
type textarea "x"
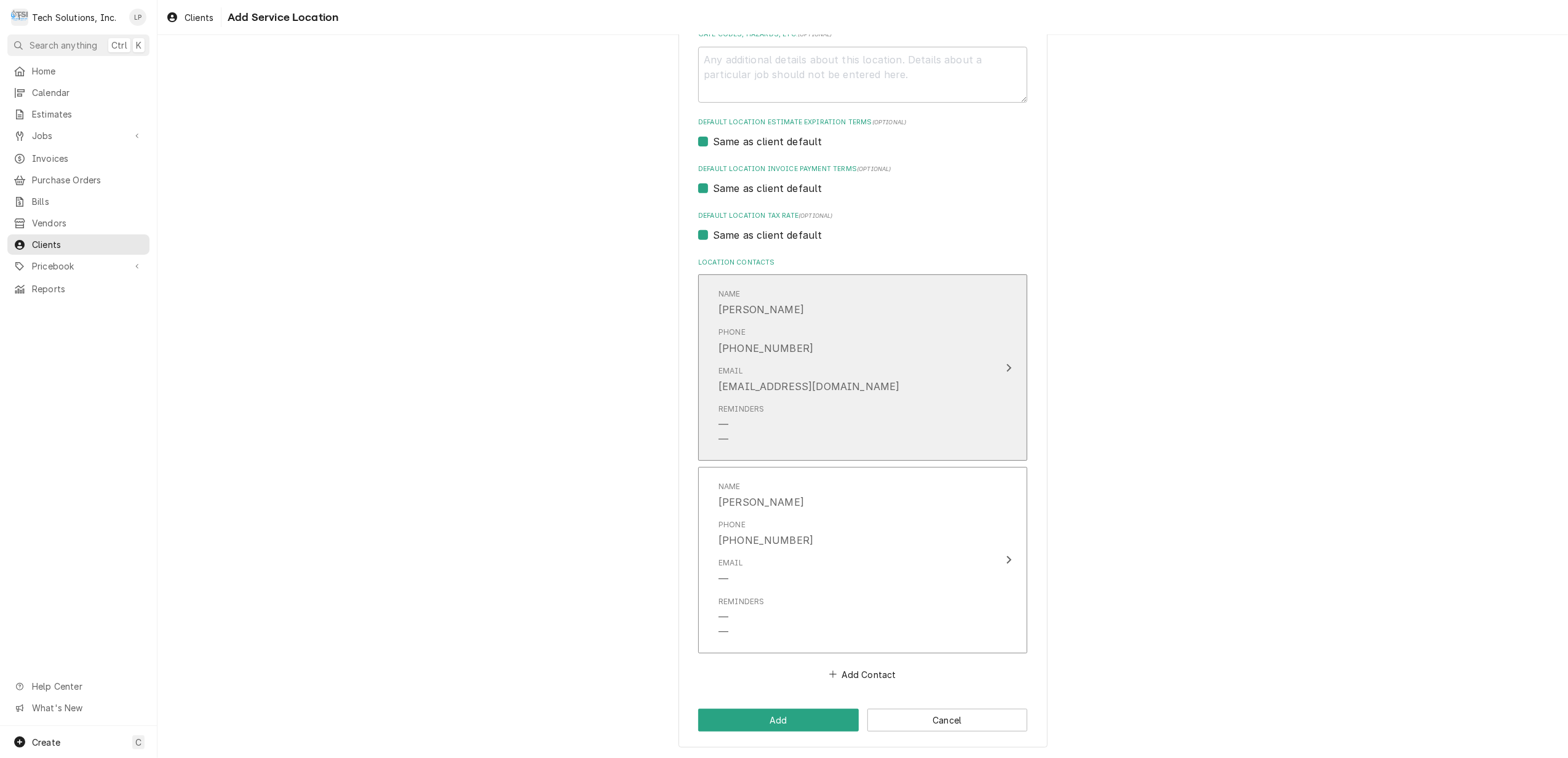
click at [1001, 362] on div "Update Contact" at bounding box center [1009, 368] width 16 height 14
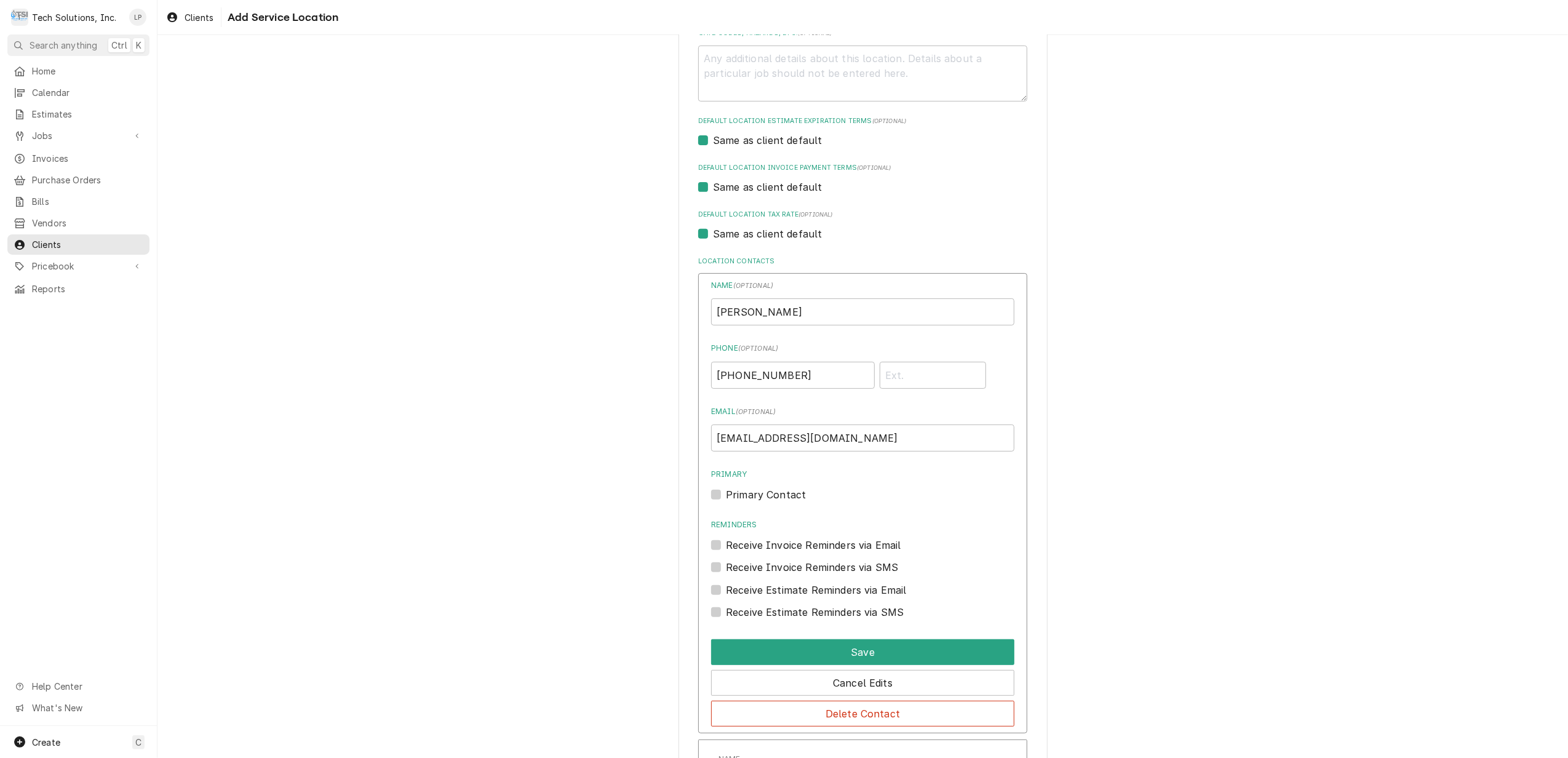
click at [726, 493] on label "Primary Contact" at bounding box center [766, 495] width 80 height 14
click at [726, 493] on input "Primary" at bounding box center [878, 501] width 303 height 27
checkbox input "true"
click at [865, 647] on button "Save" at bounding box center [863, 652] width 303 height 26
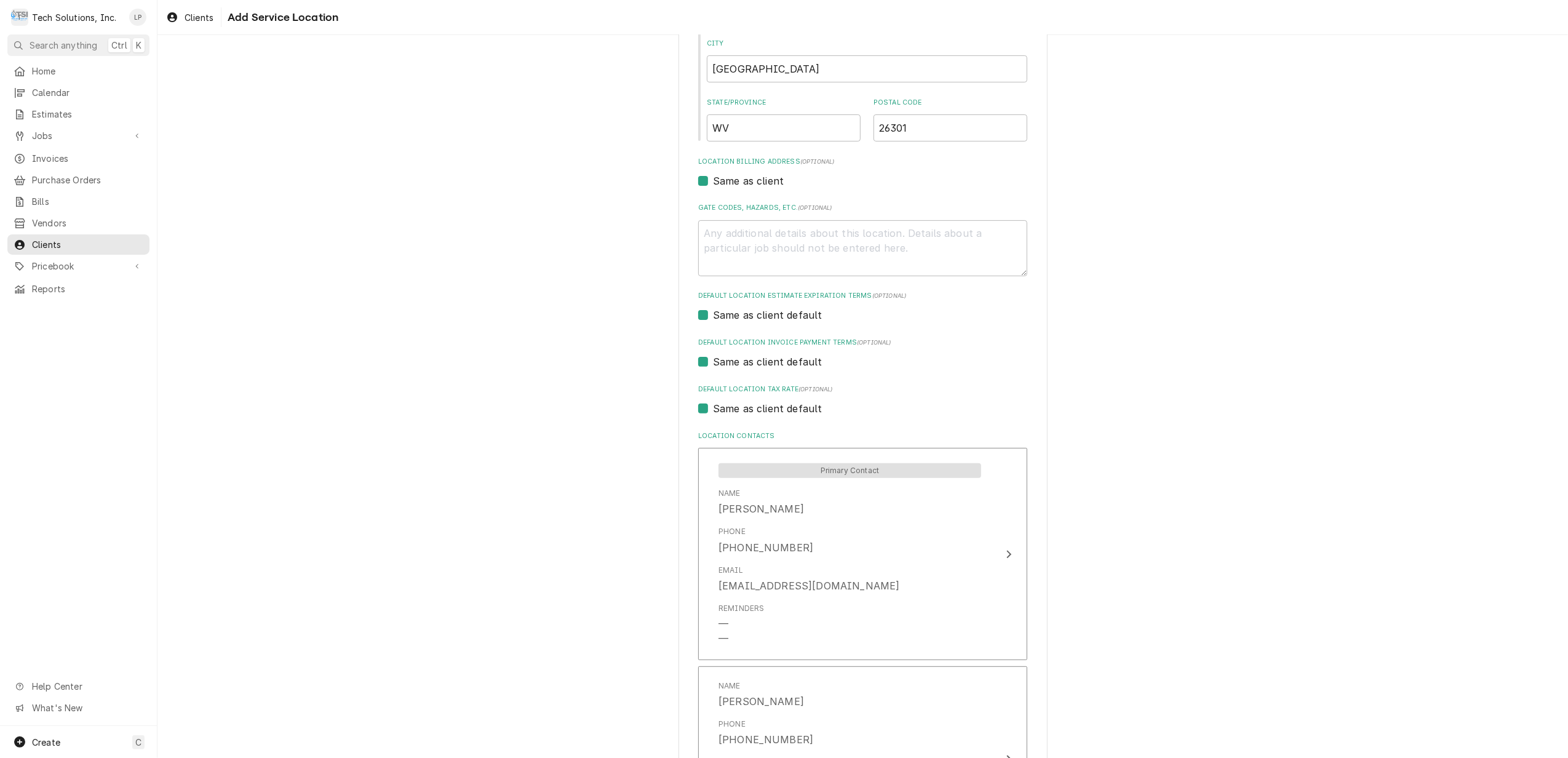
scroll to position [458, 0]
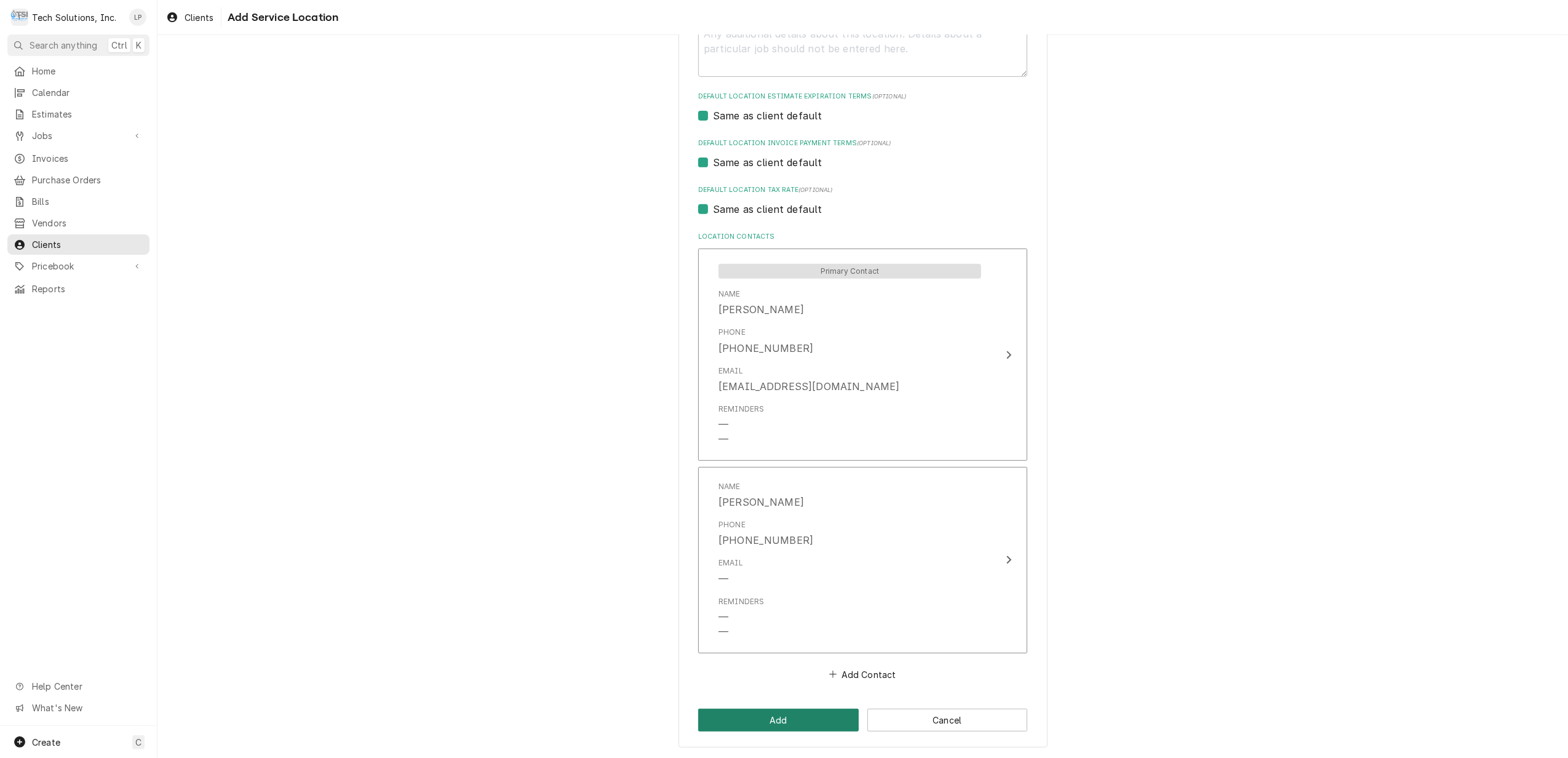
click at [783, 719] on button "Add" at bounding box center [779, 720] width 161 height 22
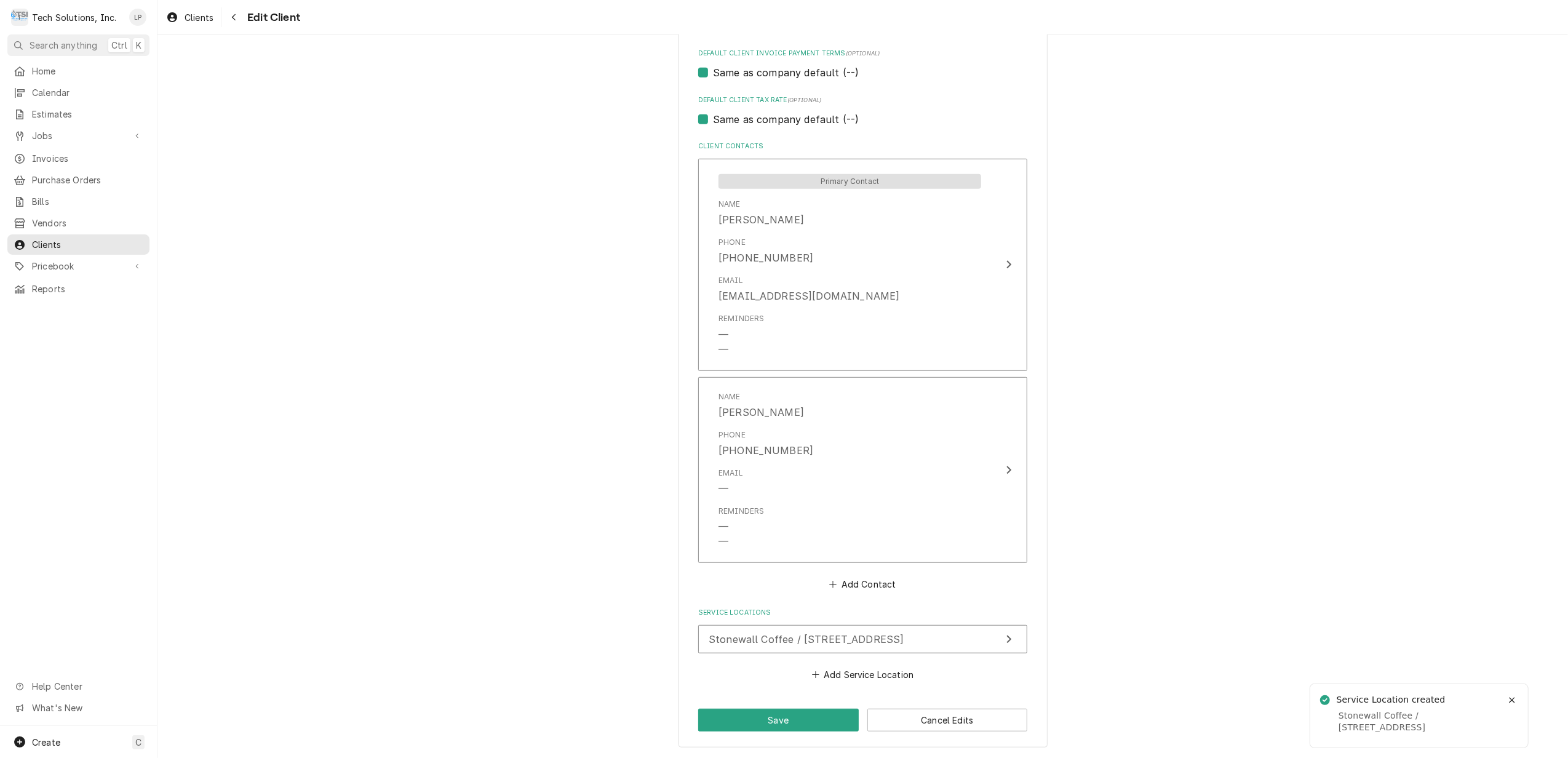
scroll to position [793, 0]
click at [871, 677] on button "Add Service Location" at bounding box center [862, 674] width 106 height 17
type textarea "x"
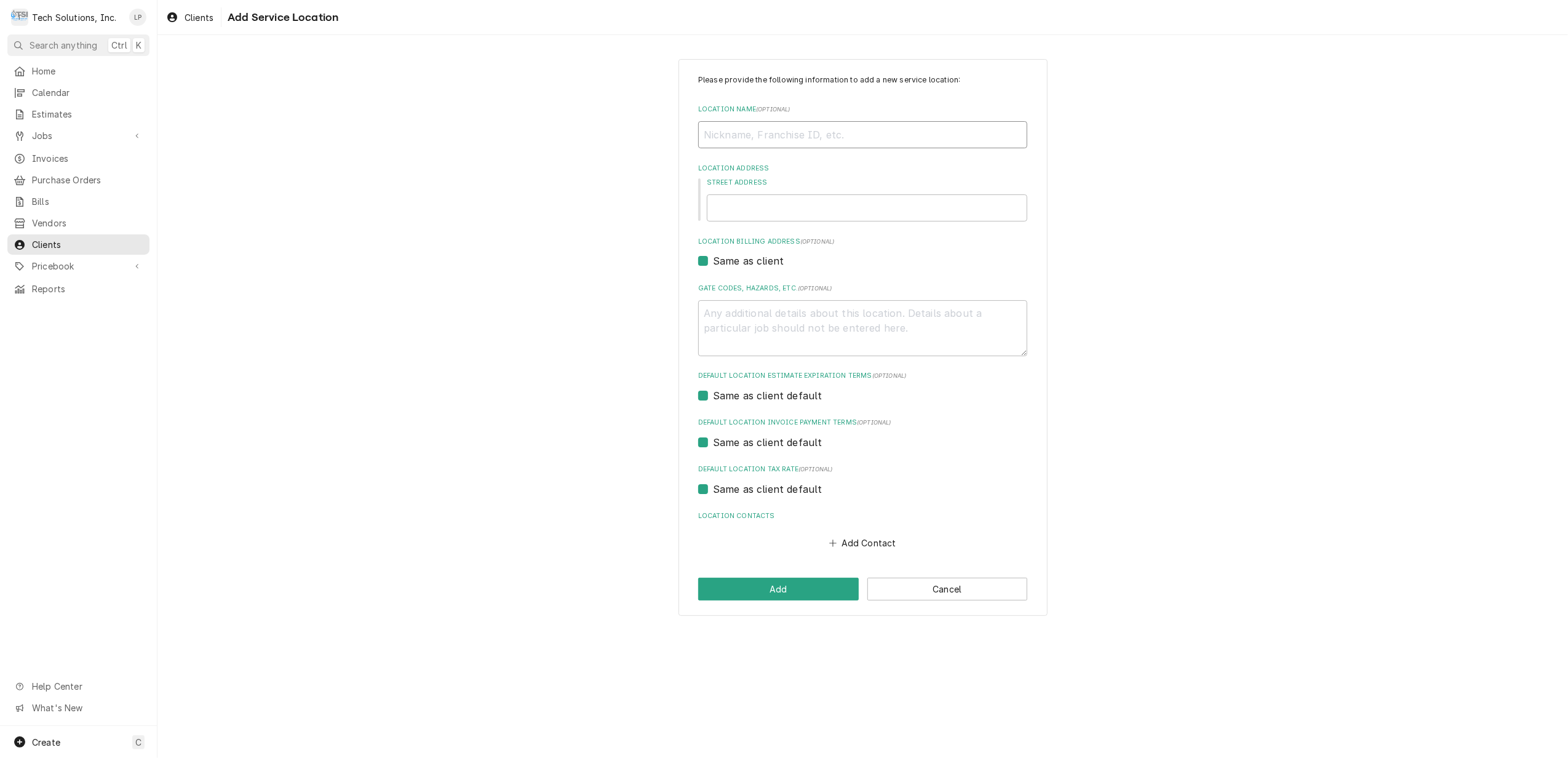
click at [808, 141] on input "Location Name ( optional )" at bounding box center [863, 135] width 329 height 27
type input "Stonewall Coffee"
type input "218 Court St"
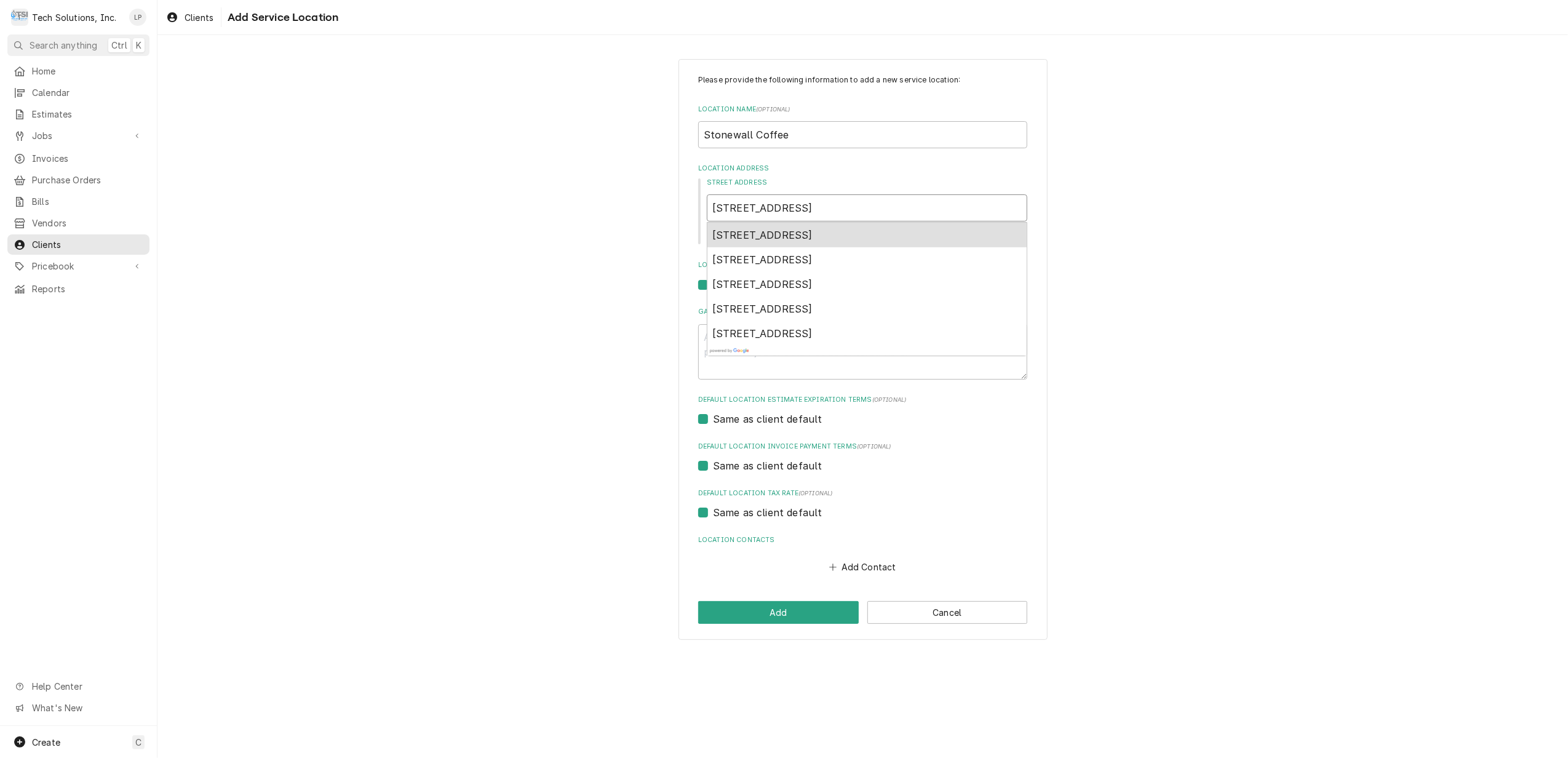
click at [788, 208] on input "218 Court St" at bounding box center [866, 208] width 320 height 27
type textarea "x"
type input "218 Court S"
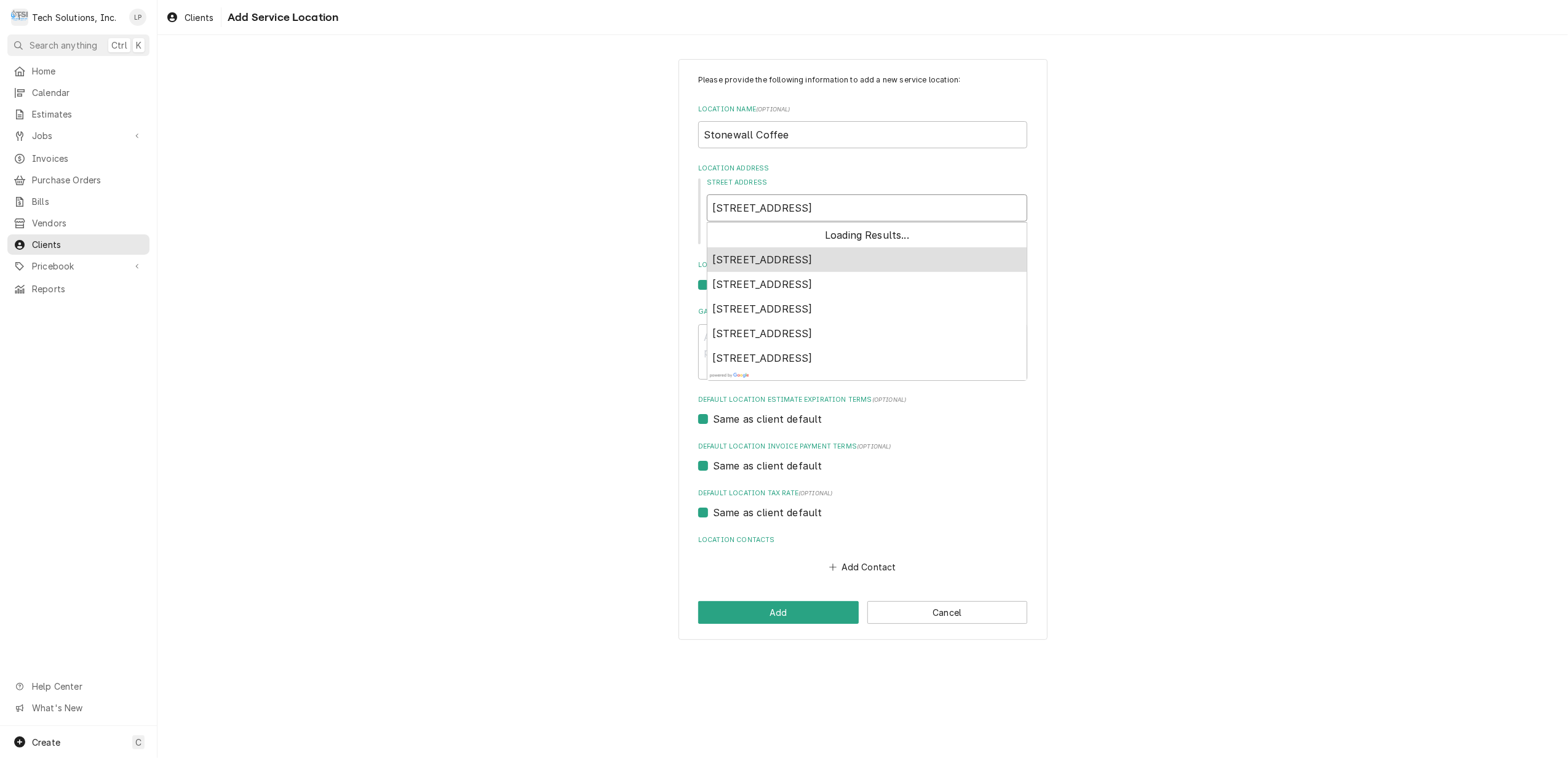
type textarea "x"
type input "218 Court"
type textarea "x"
type input "218 Court"
type textarea "x"
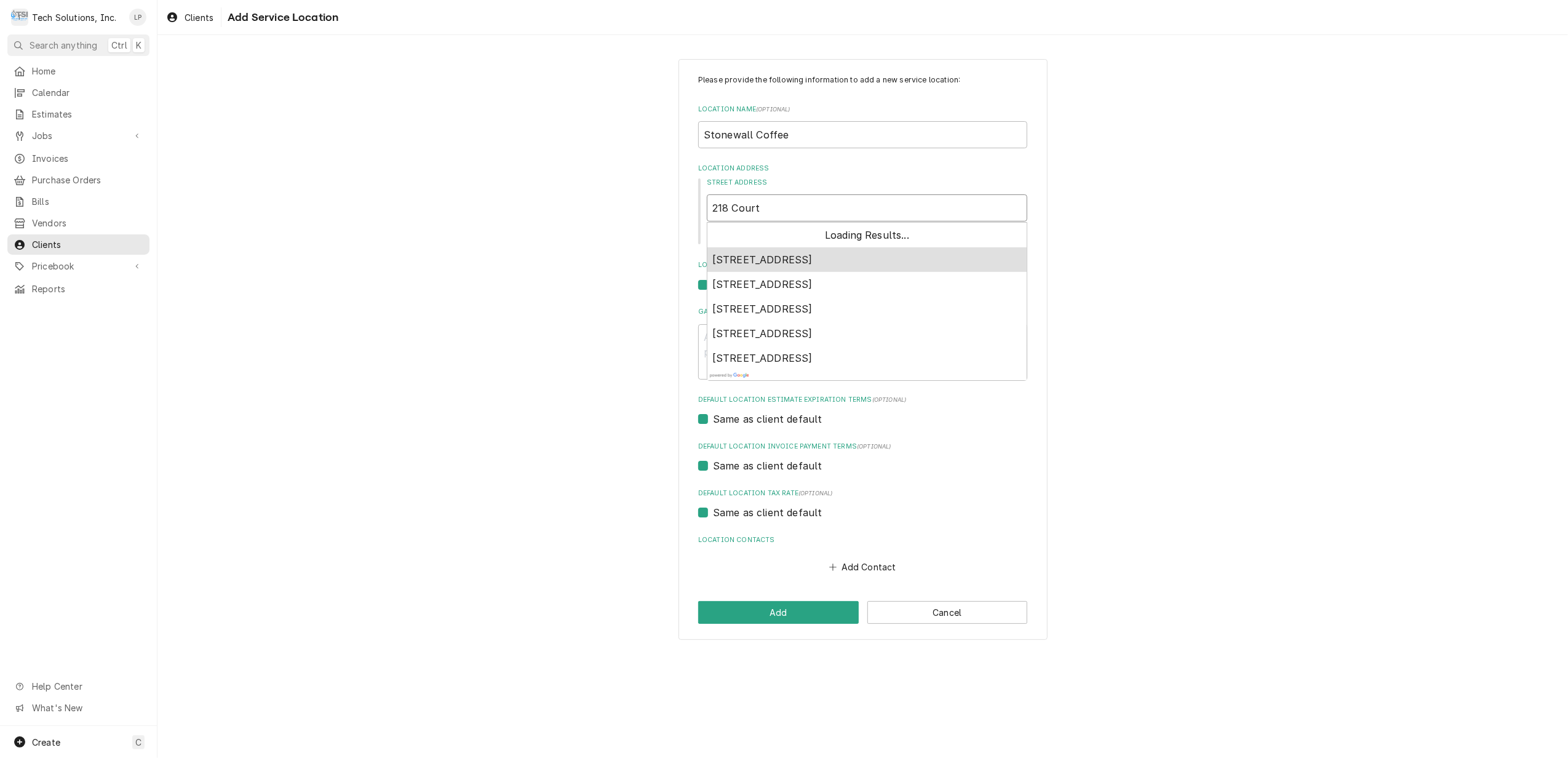
type input "218 Cour"
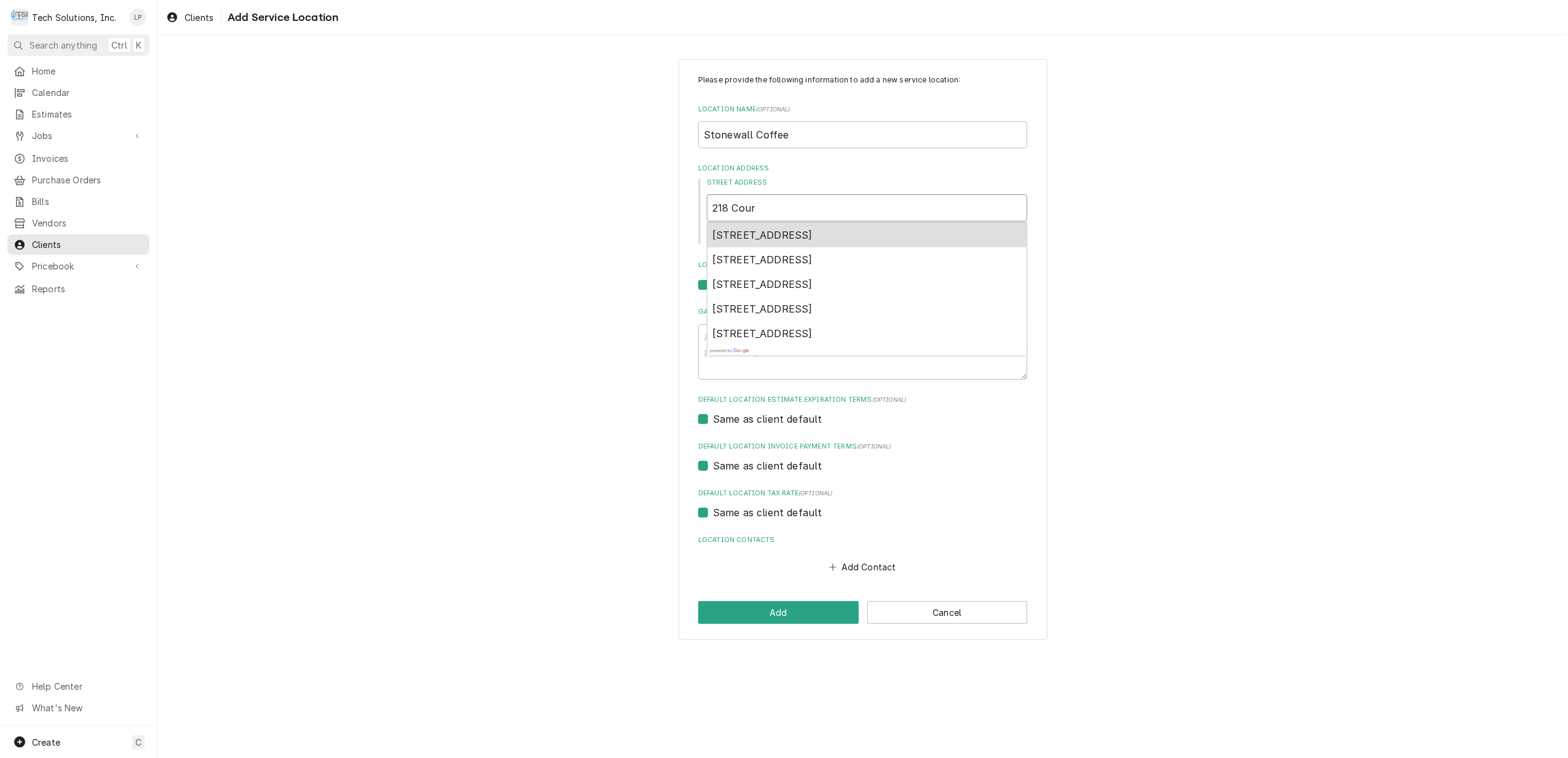
type textarea "x"
type input "218 Cou"
type textarea "x"
type input "218 Co"
type textarea "x"
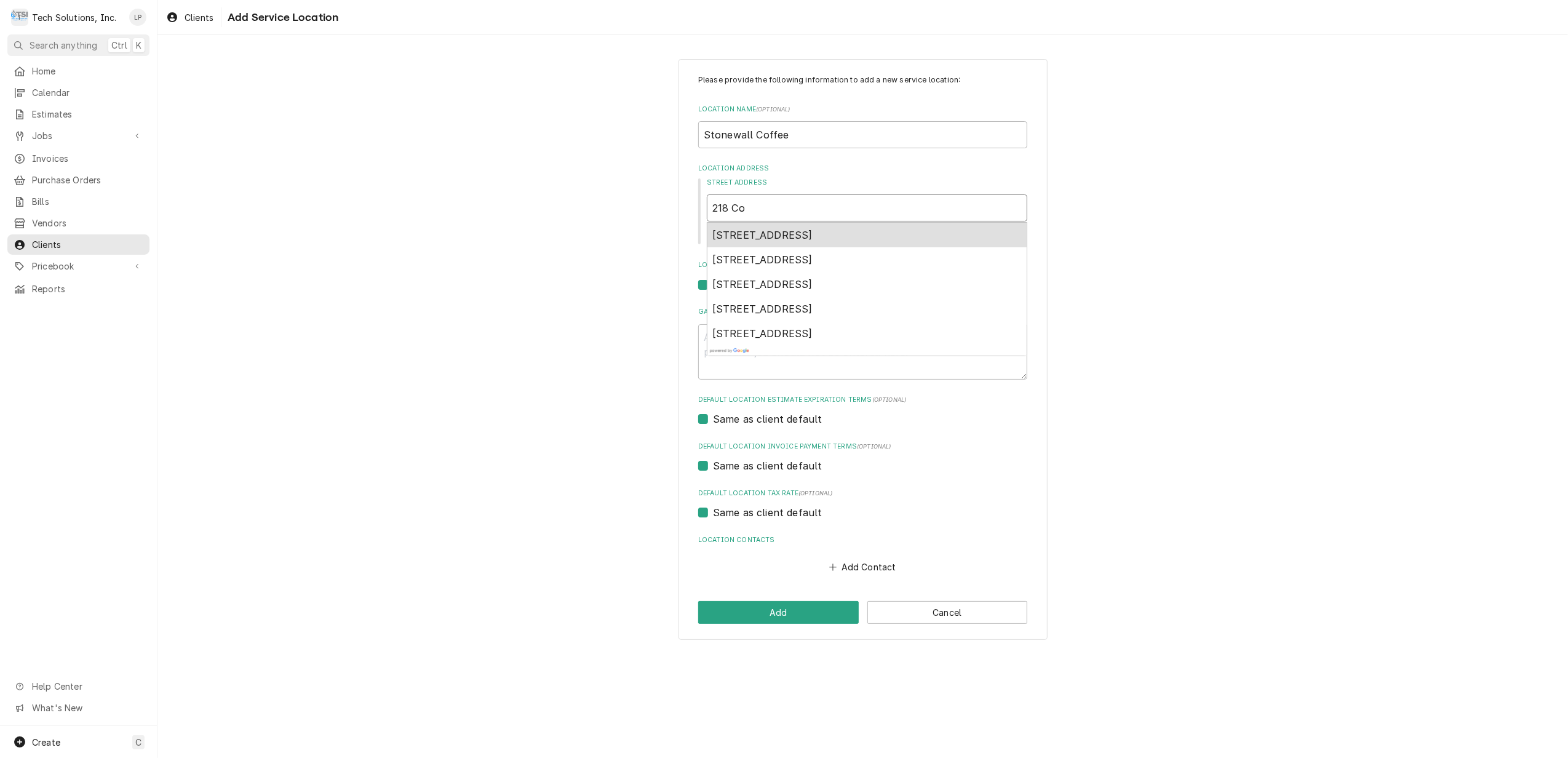
type input "218 C"
type textarea "x"
type input "218"
type textarea "x"
type input "218"
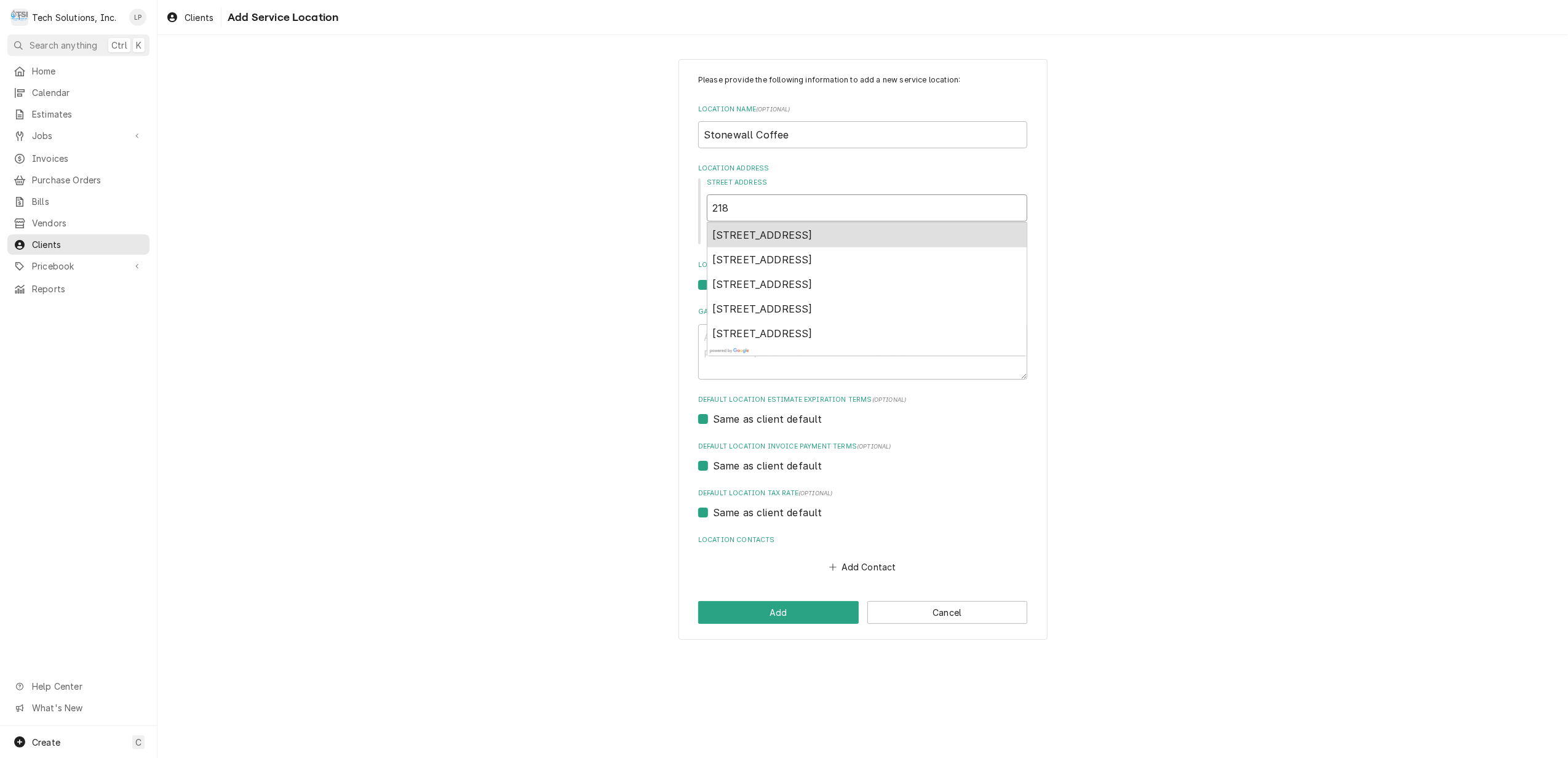
type textarea "x"
type input "21"
type textarea "x"
type input "2"
type textarea "x"
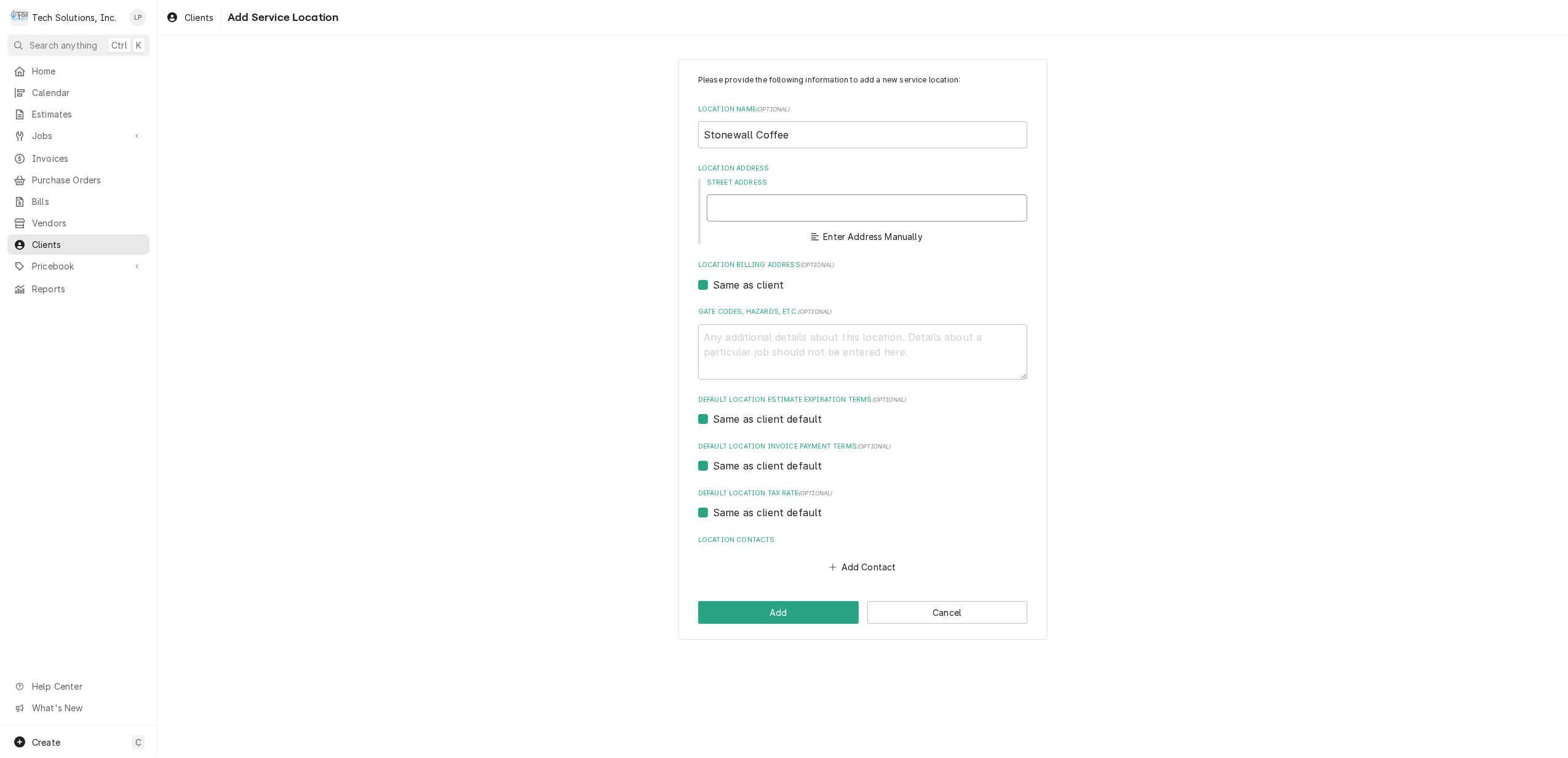
type textarea "x"
type input "1"
type textarea "x"
type input "12"
type textarea "x"
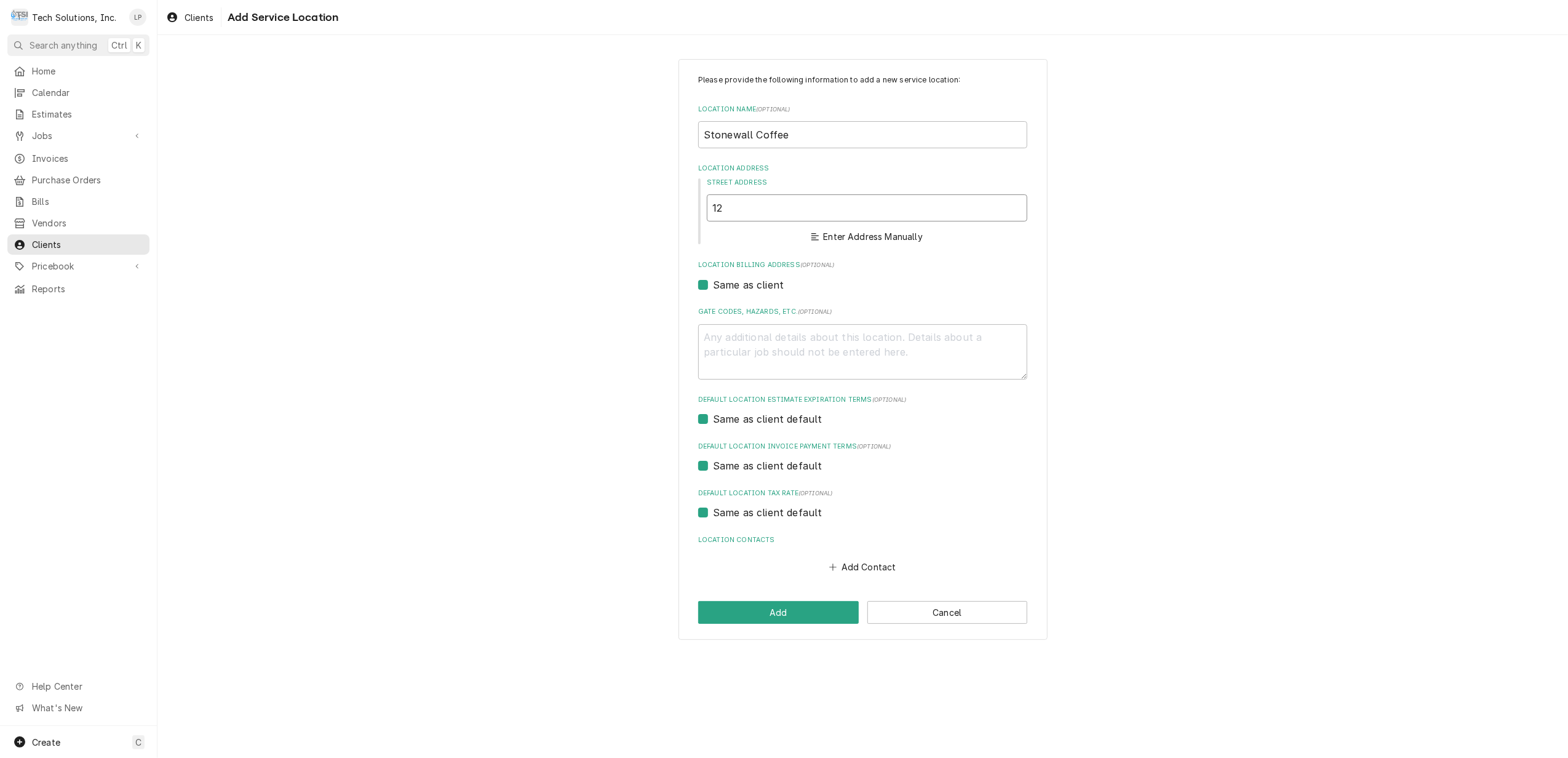
type input "121"
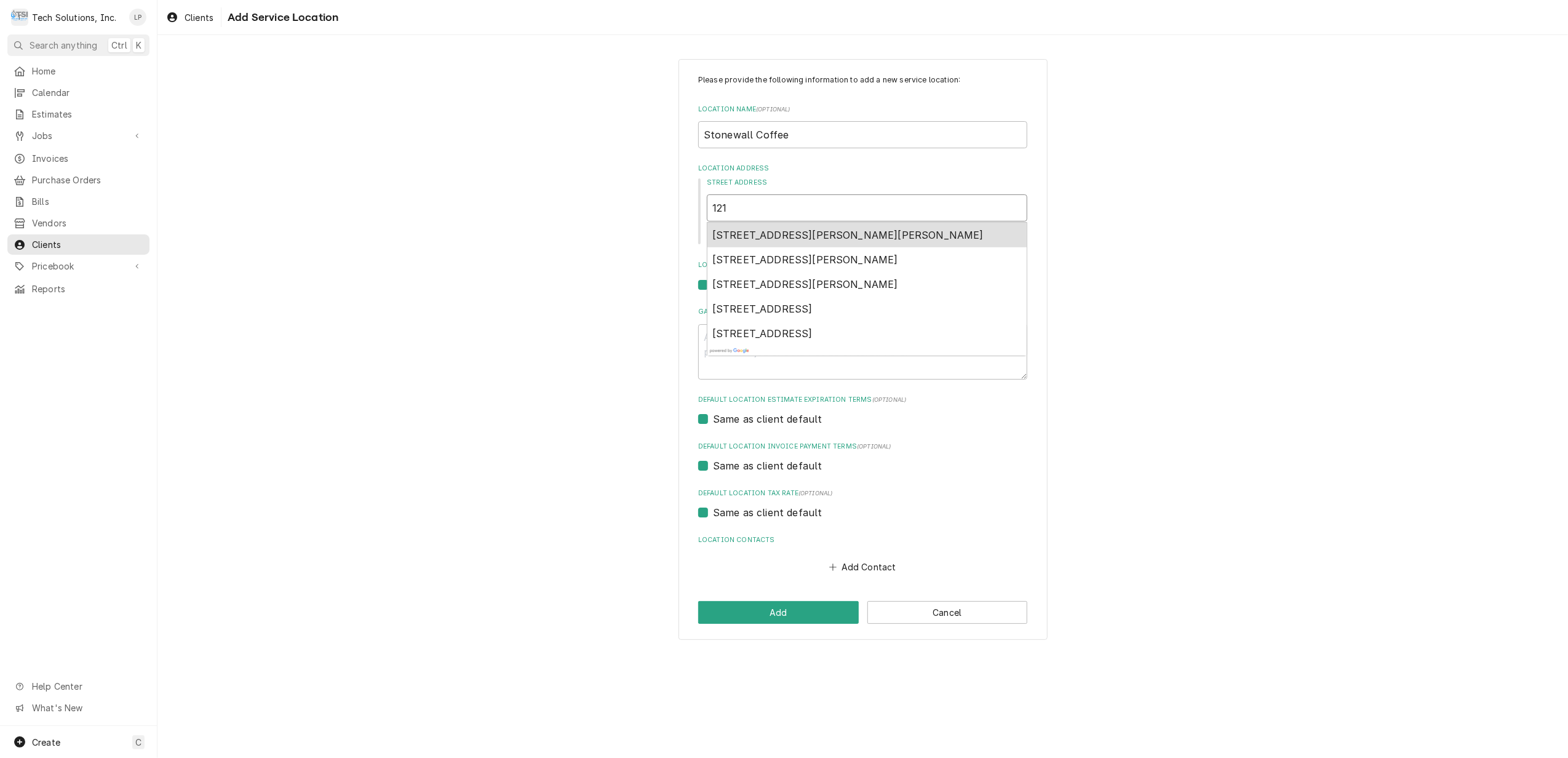
type textarea "x"
type input "1219"
type textarea "x"
type input "1219"
type textarea "x"
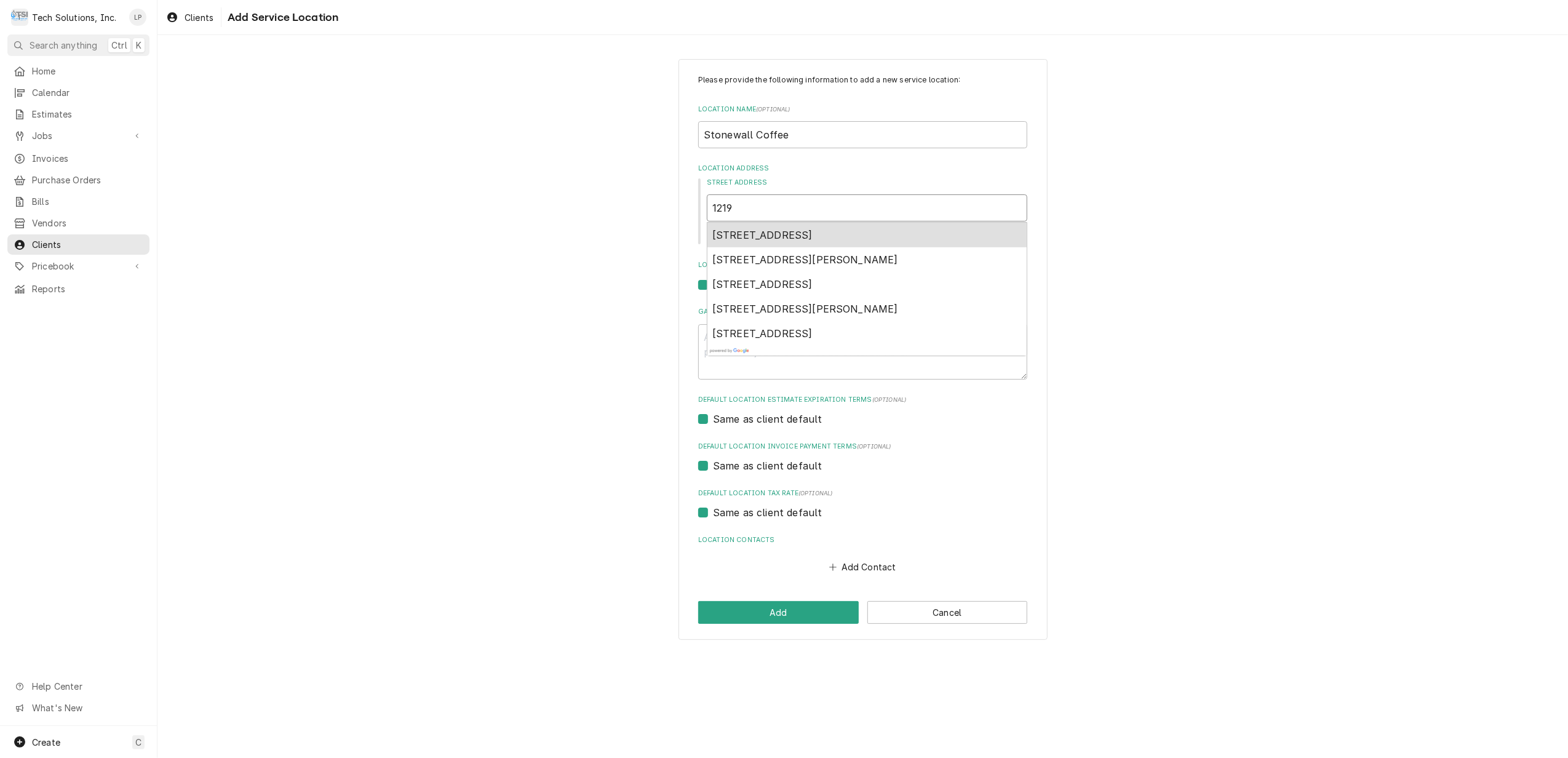
type input "1219 J"
type textarea "x"
type input "1219 Jo"
type textarea "x"
type input "1219 Joh"
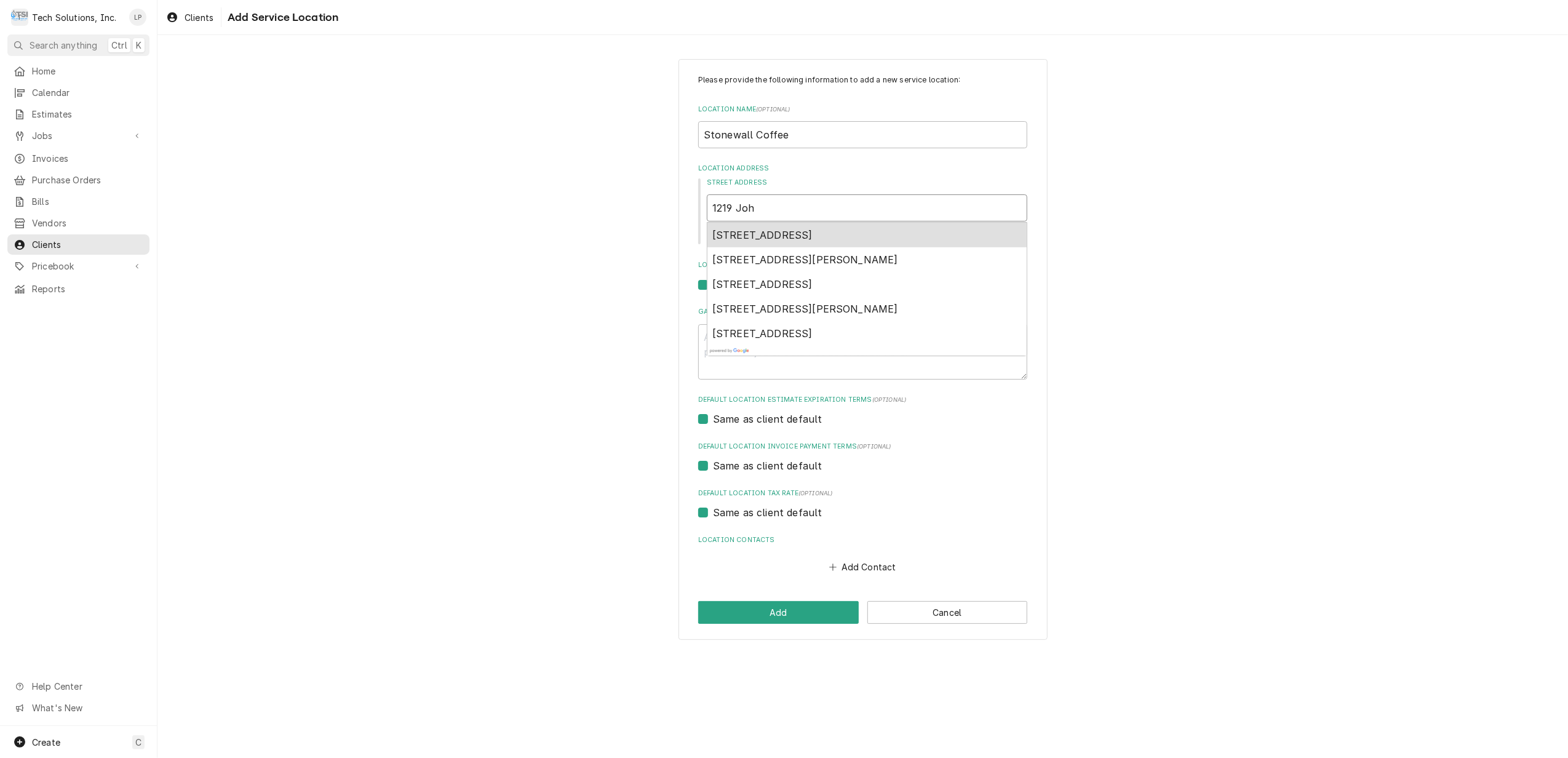
type textarea "x"
type input "1219 John"
type textarea "x"
type input "1219 Johns"
type textarea "x"
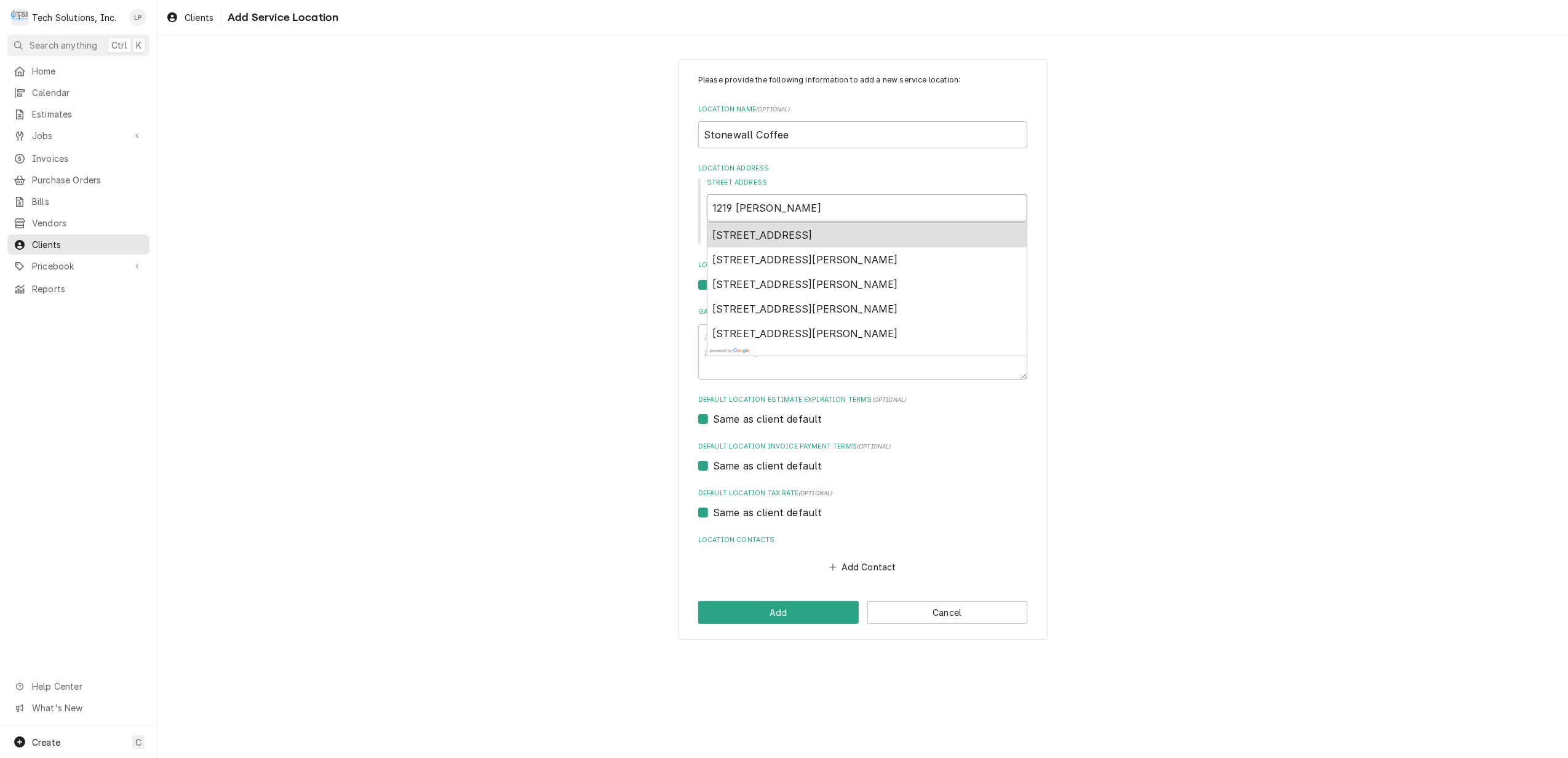
type input "1219 Johnso"
type textarea "x"
type input "1219 Johnson"
type textarea "x"
type input "1219 Johnson"
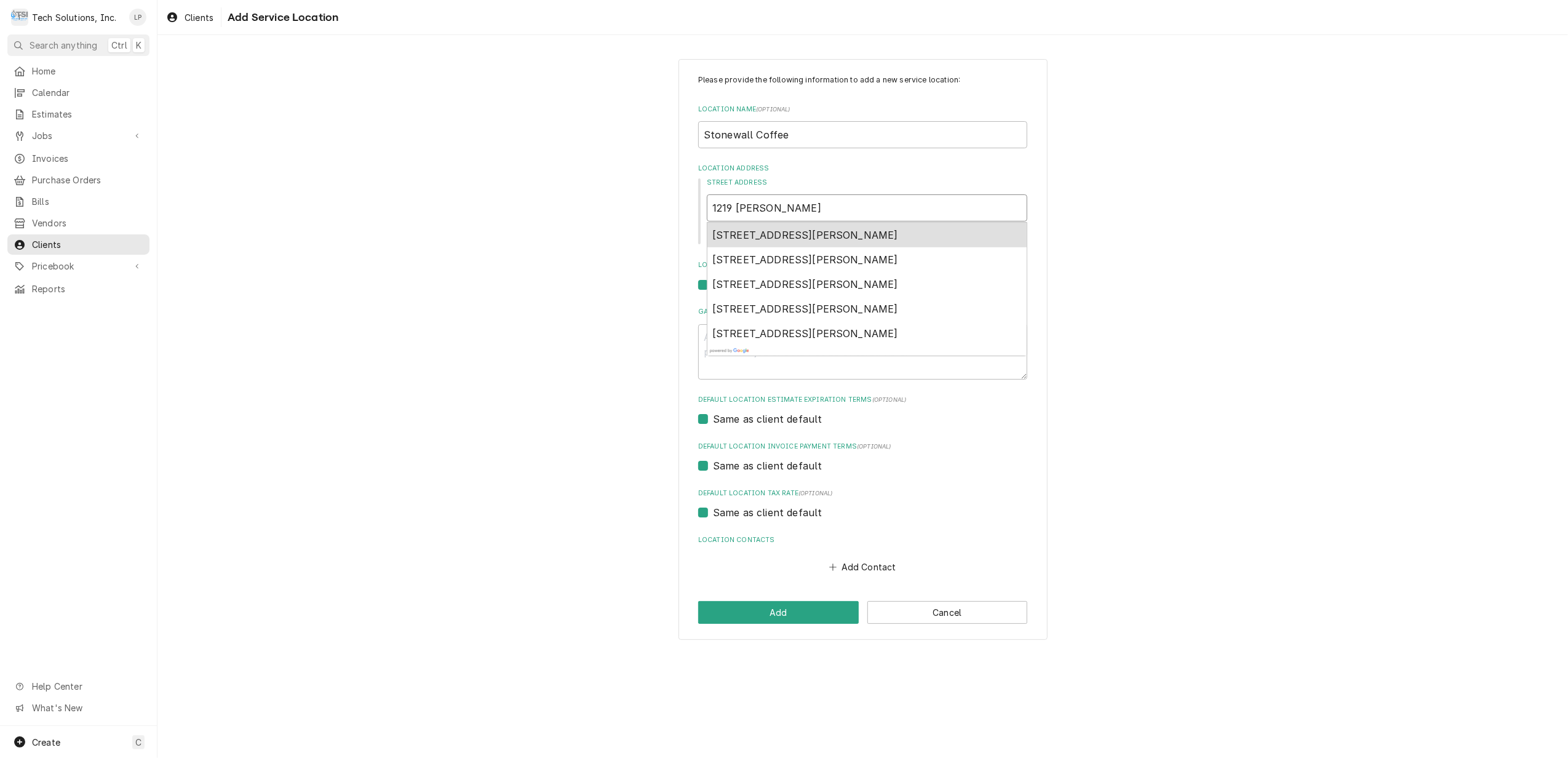
type textarea "x"
type input "1219 Johnson A"
type textarea "x"
type input "1219 Johnson Av"
type textarea "x"
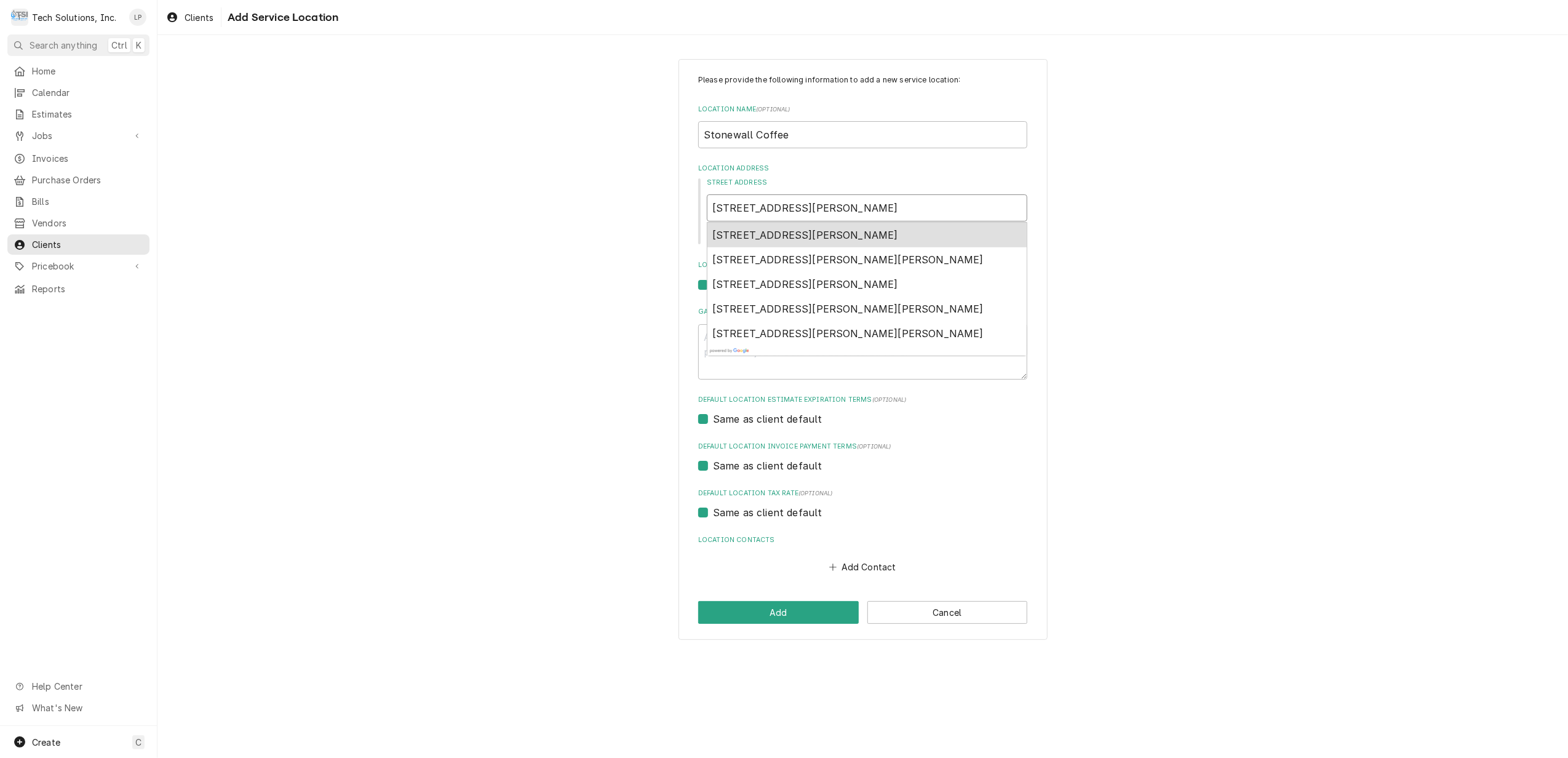
type input "1219 Johnson Ave"
type textarea "x"
type input "1219 Johnson Ave,"
type textarea "x"
type input "1219 Johnson Ave,"
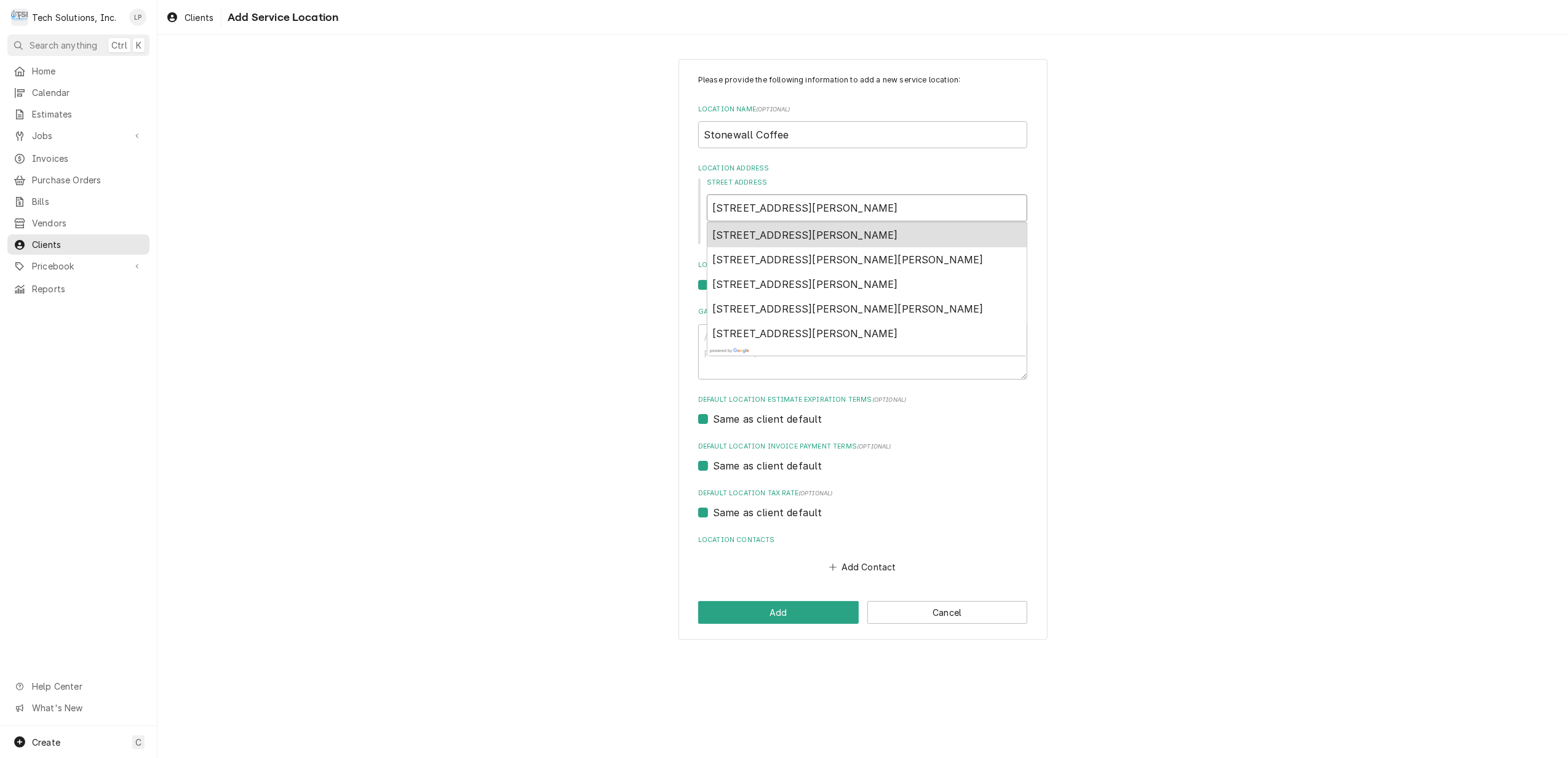
type textarea "x"
type input "1219 Johnson Ave, S"
type textarea "x"
type input "1219 Johnson Ave, Su"
type textarea "x"
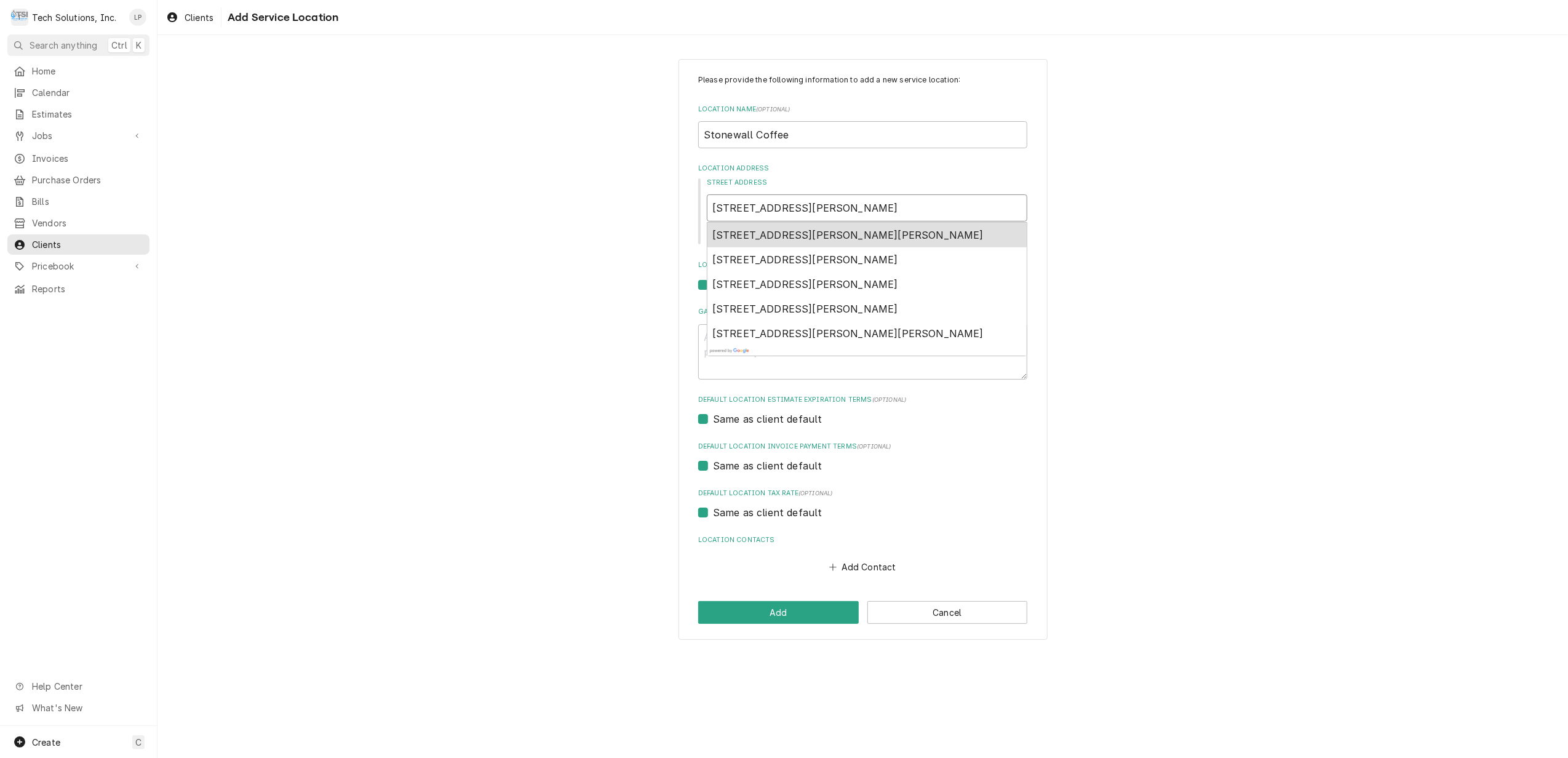
type input "1219 Johnson Ave, Sui"
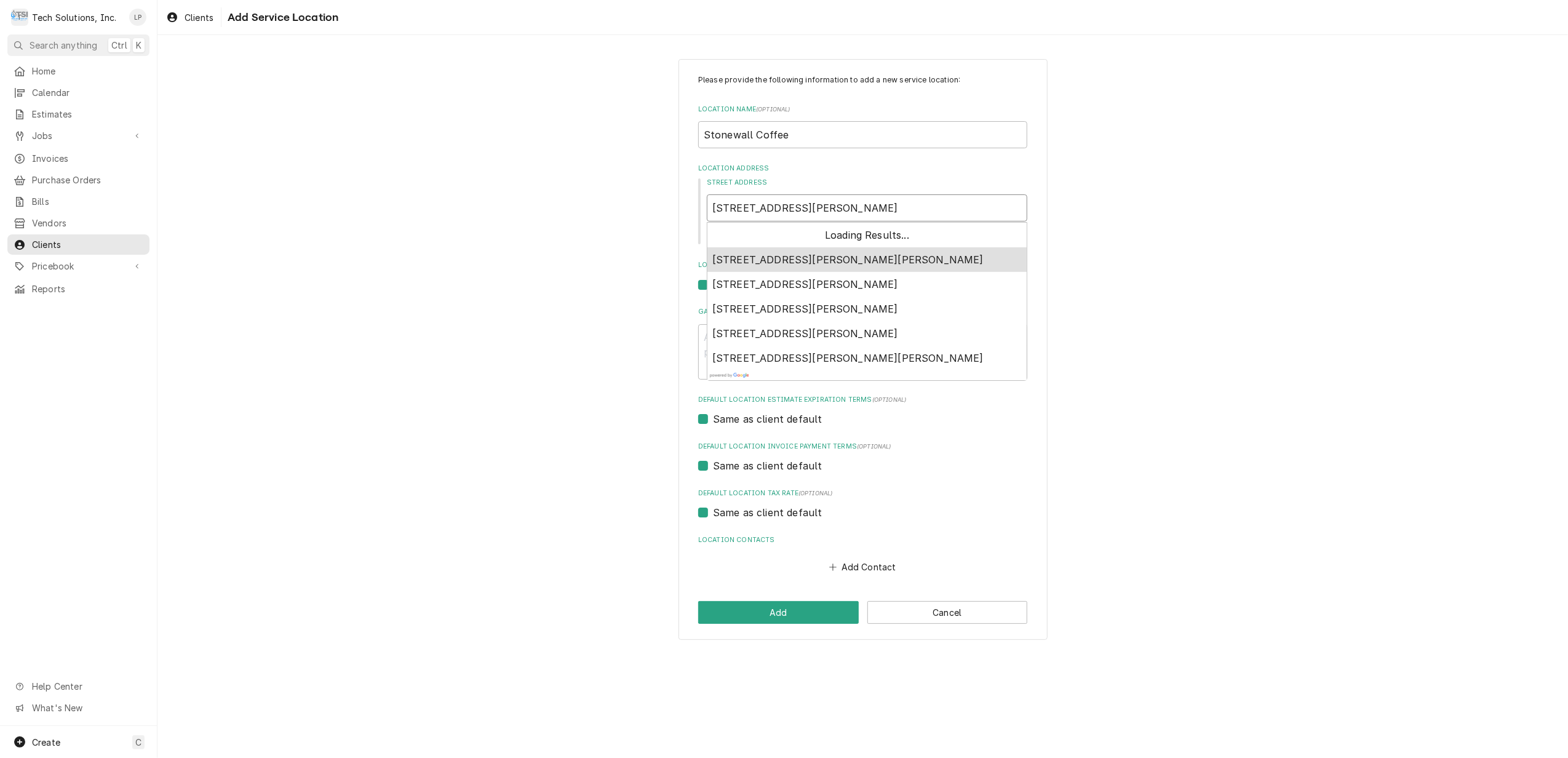
type textarea "x"
type input "1219 Johnson Ave, Suit"
type textarea "x"
type input "1219 Johnson Ave, Suite"
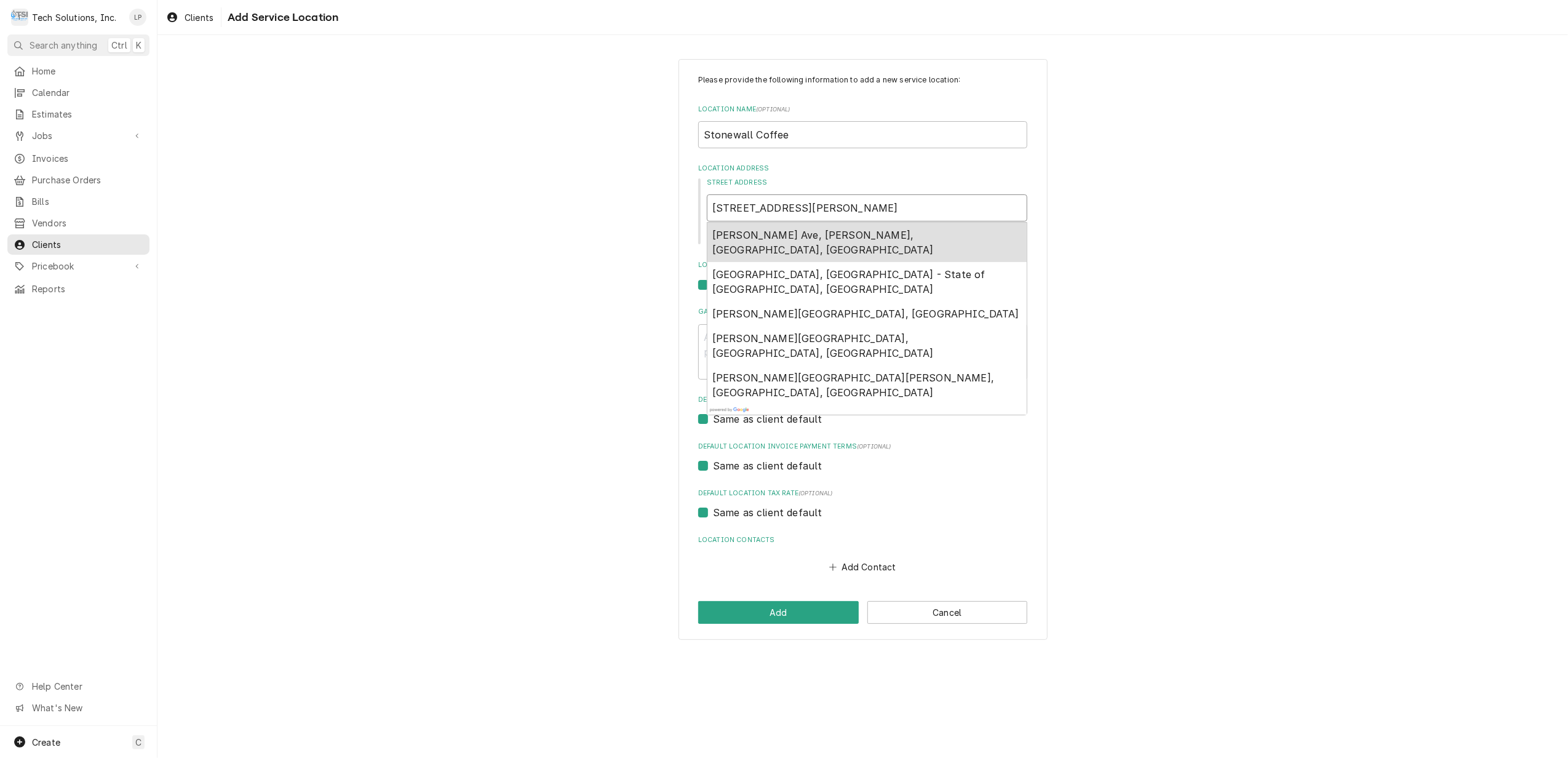
type textarea "x"
type input "1219 Johnson Ave, Suite"
type textarea "x"
type input "1219 Johnson Ave, Suite 1"
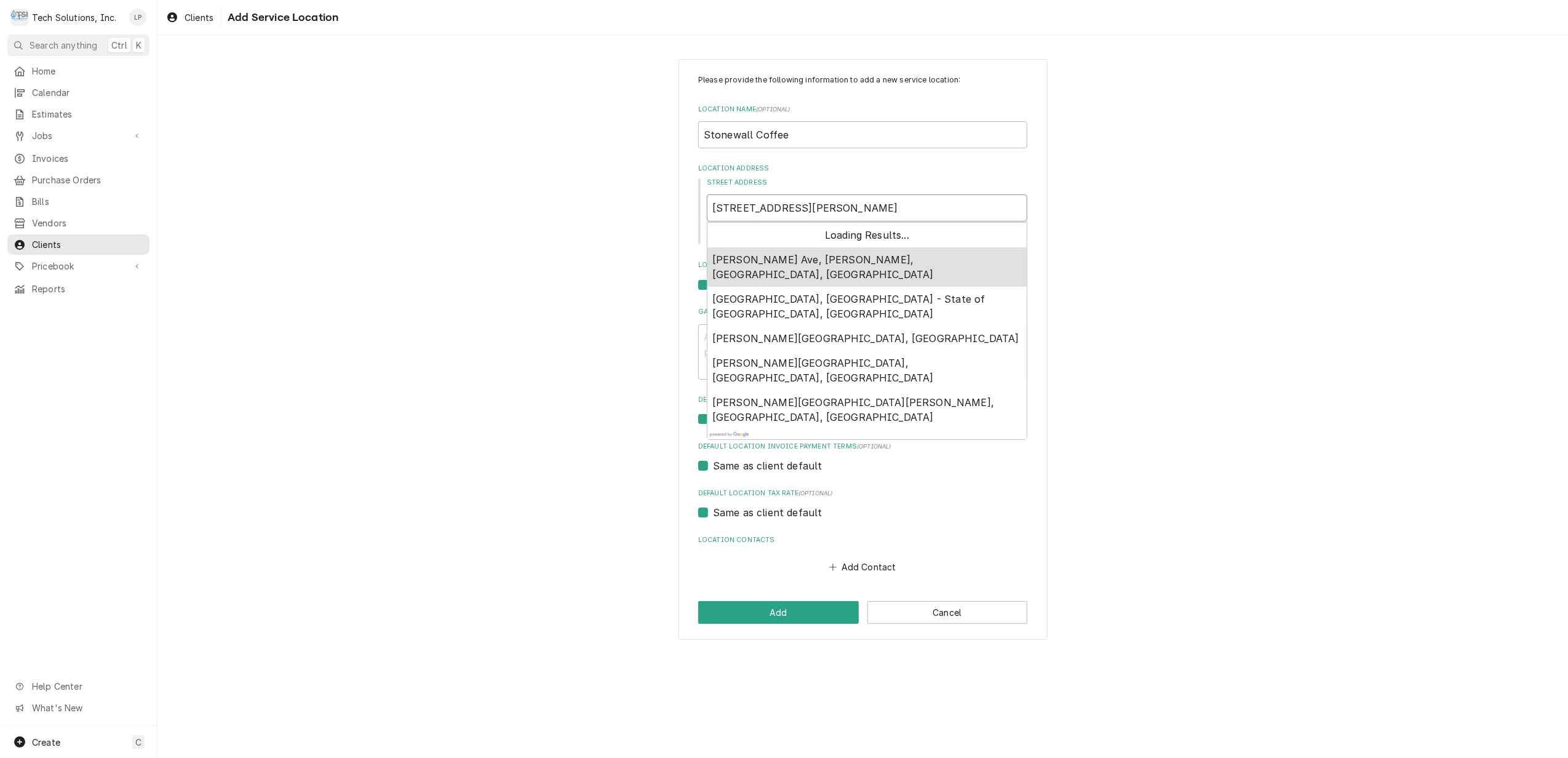
type textarea "x"
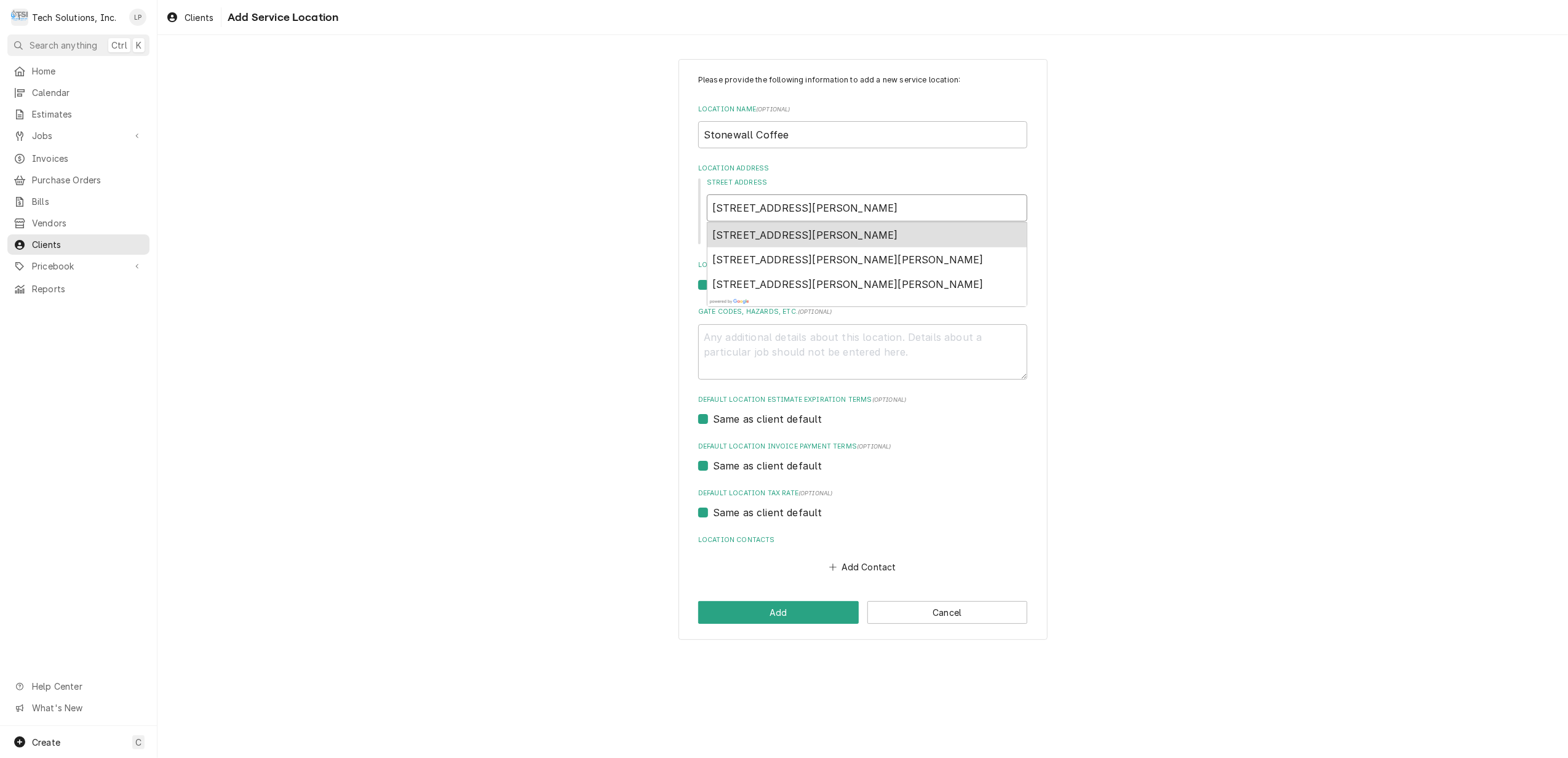
type input "1219 Johnson Ave, Suite 10"
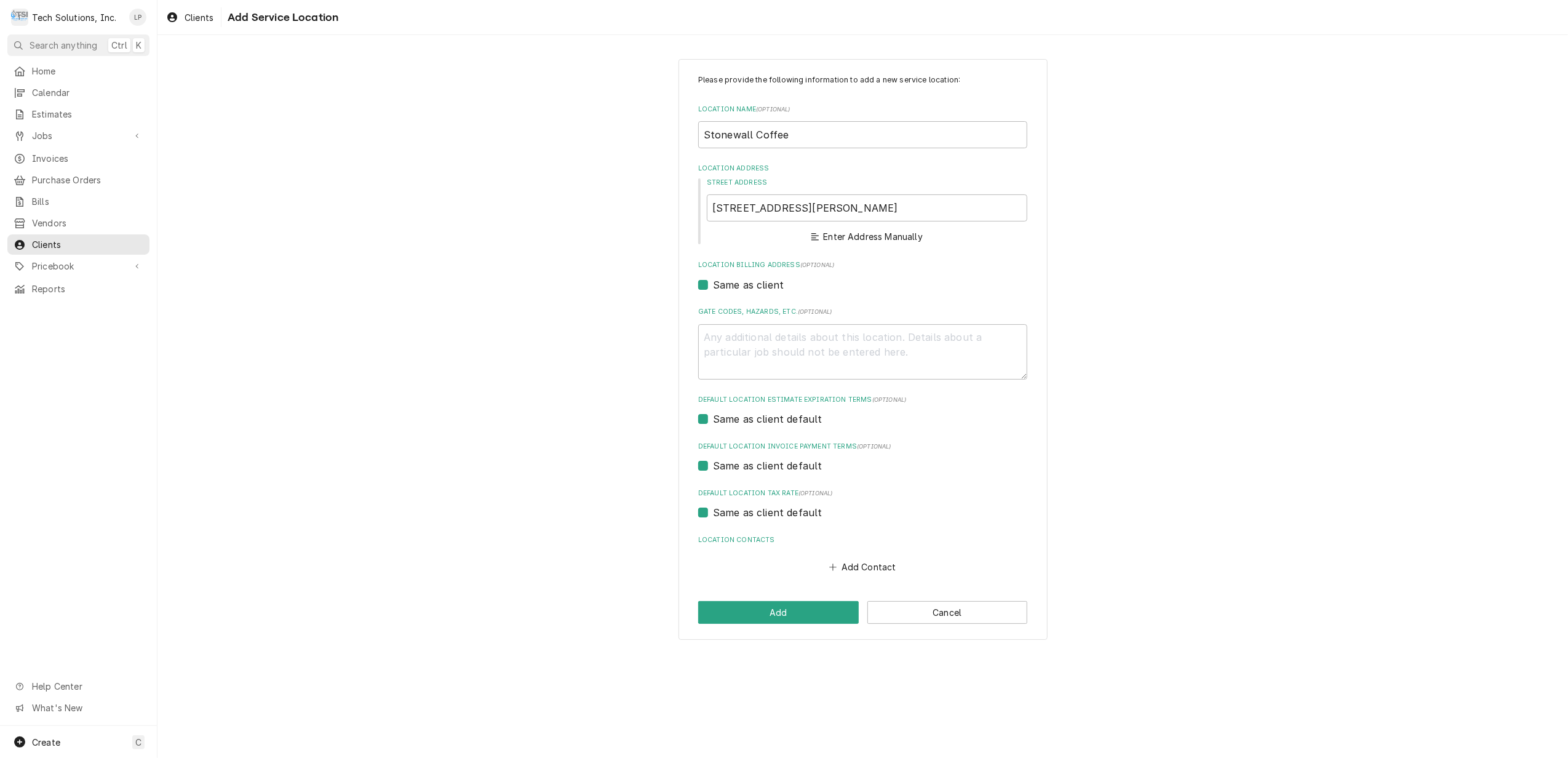
click at [1146, 233] on div "Please provide the following information to add a new service location: Locatio…" at bounding box center [862, 349] width 1411 height 602
click at [877, 238] on button "Enter Address Manually" at bounding box center [867, 236] width 116 height 17
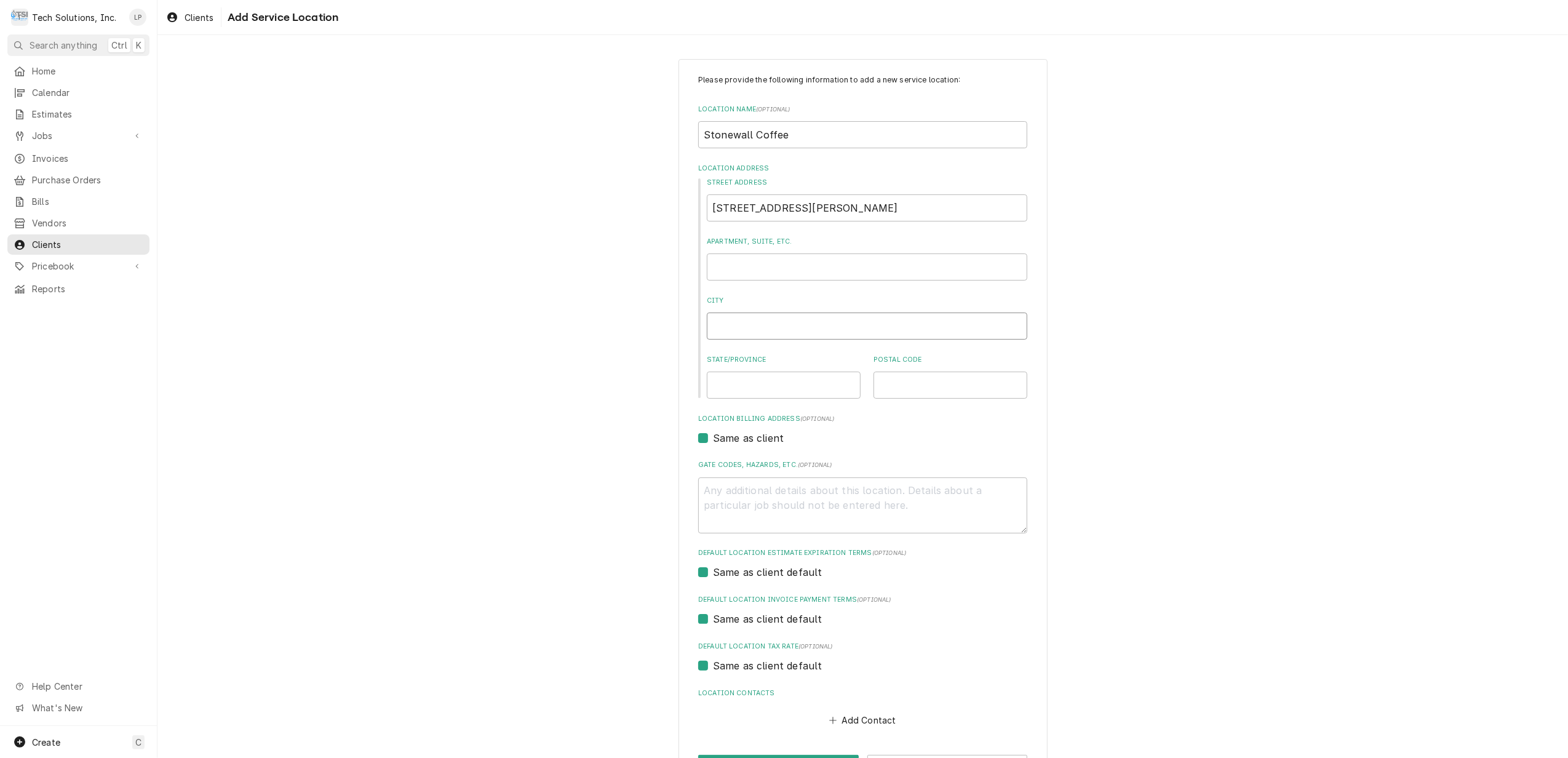
click at [869, 321] on input "City" at bounding box center [866, 326] width 320 height 27
type textarea "x"
type input "B"
type textarea "x"
type input "Br"
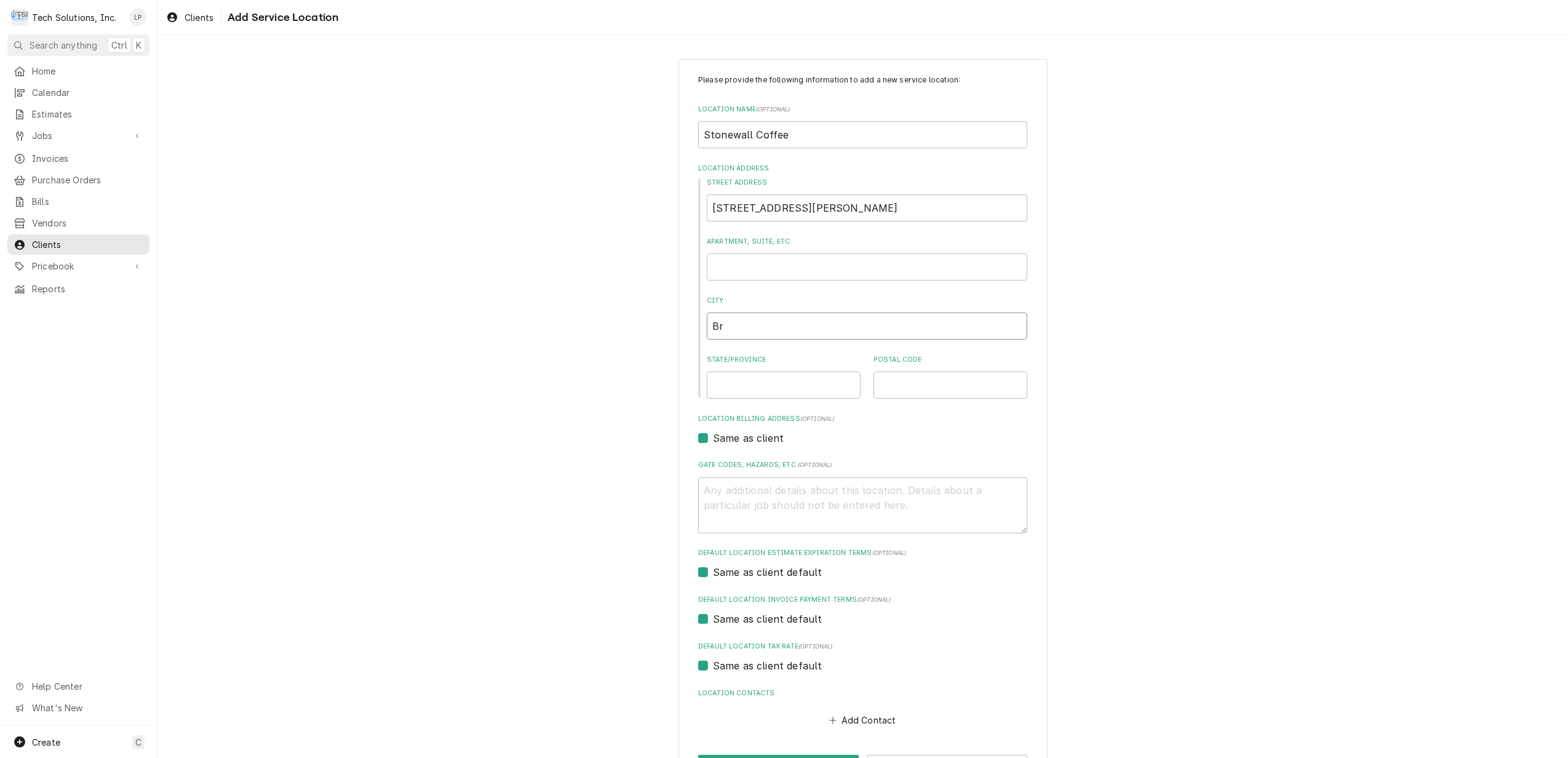
type textarea "x"
type input "Bri"
type textarea "x"
type input "Brid"
type textarea "x"
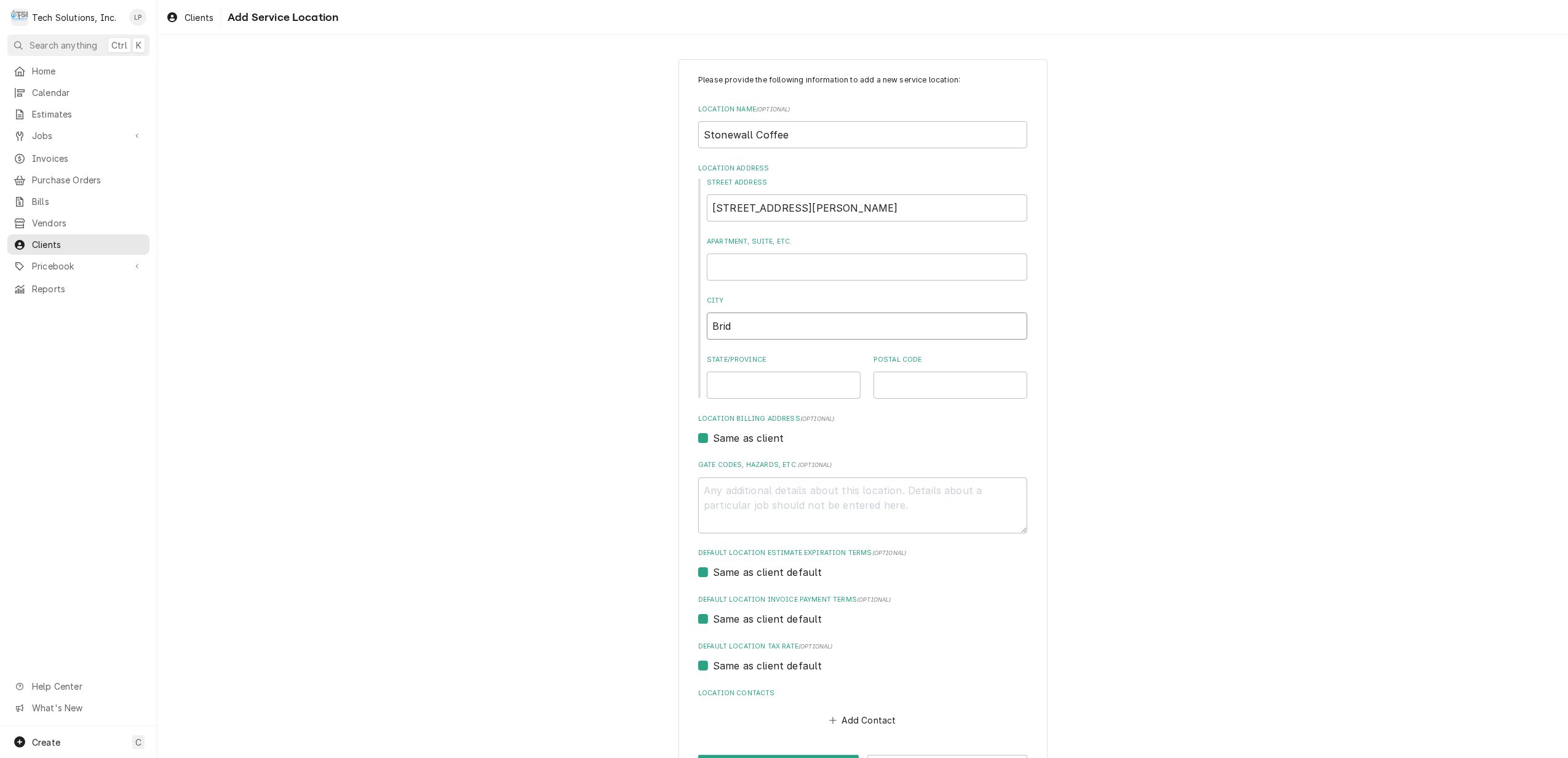
type input "Bridg"
click at [849, 386] on input "State/Province" at bounding box center [784, 385] width 154 height 27
click at [931, 385] on input "26301" at bounding box center [951, 385] width 154 height 27
click at [950, 421] on label "Location Billing Address (optional)" at bounding box center [863, 419] width 329 height 10
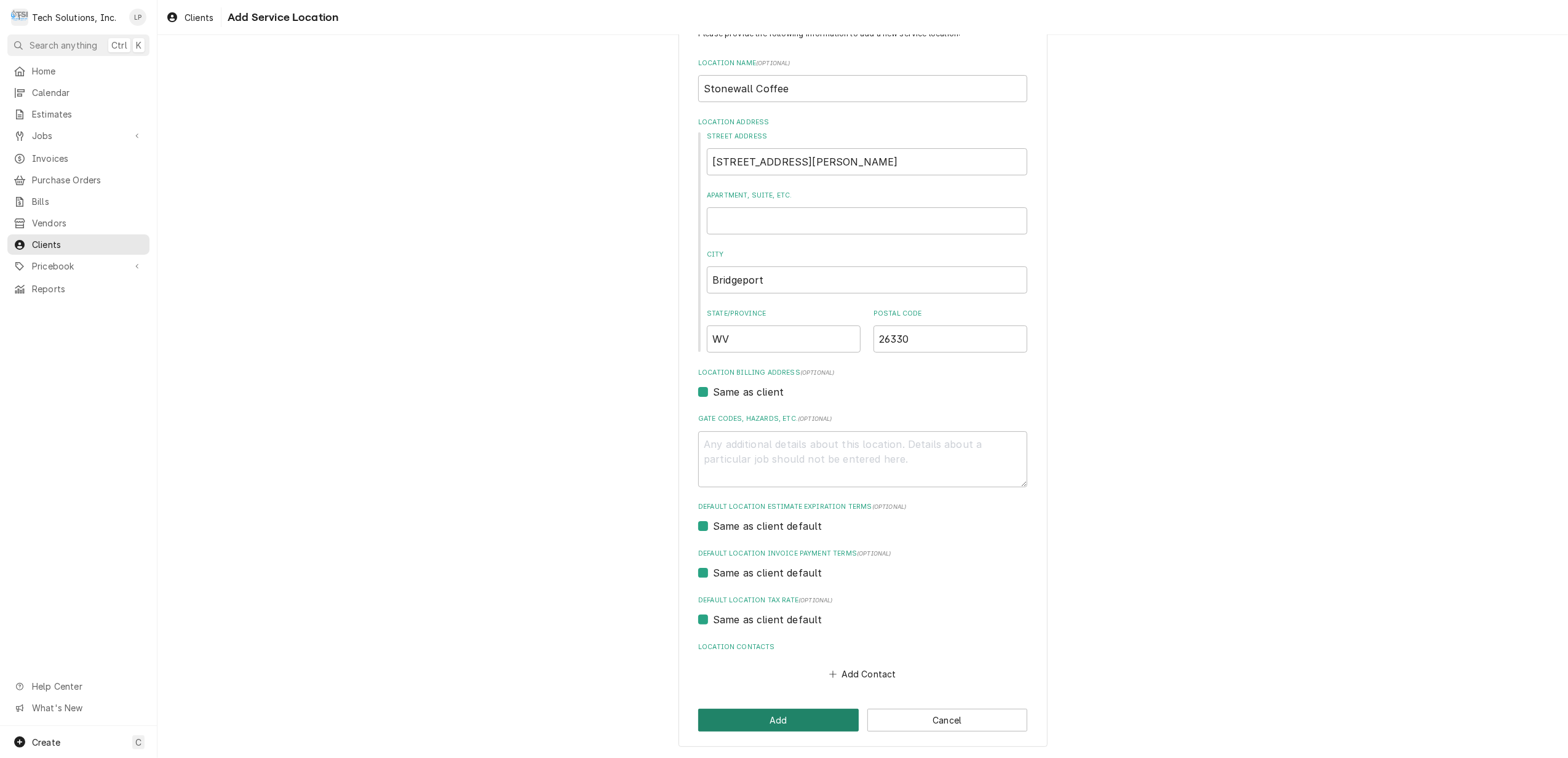
click at [788, 719] on button "Add" at bounding box center [779, 720] width 161 height 22
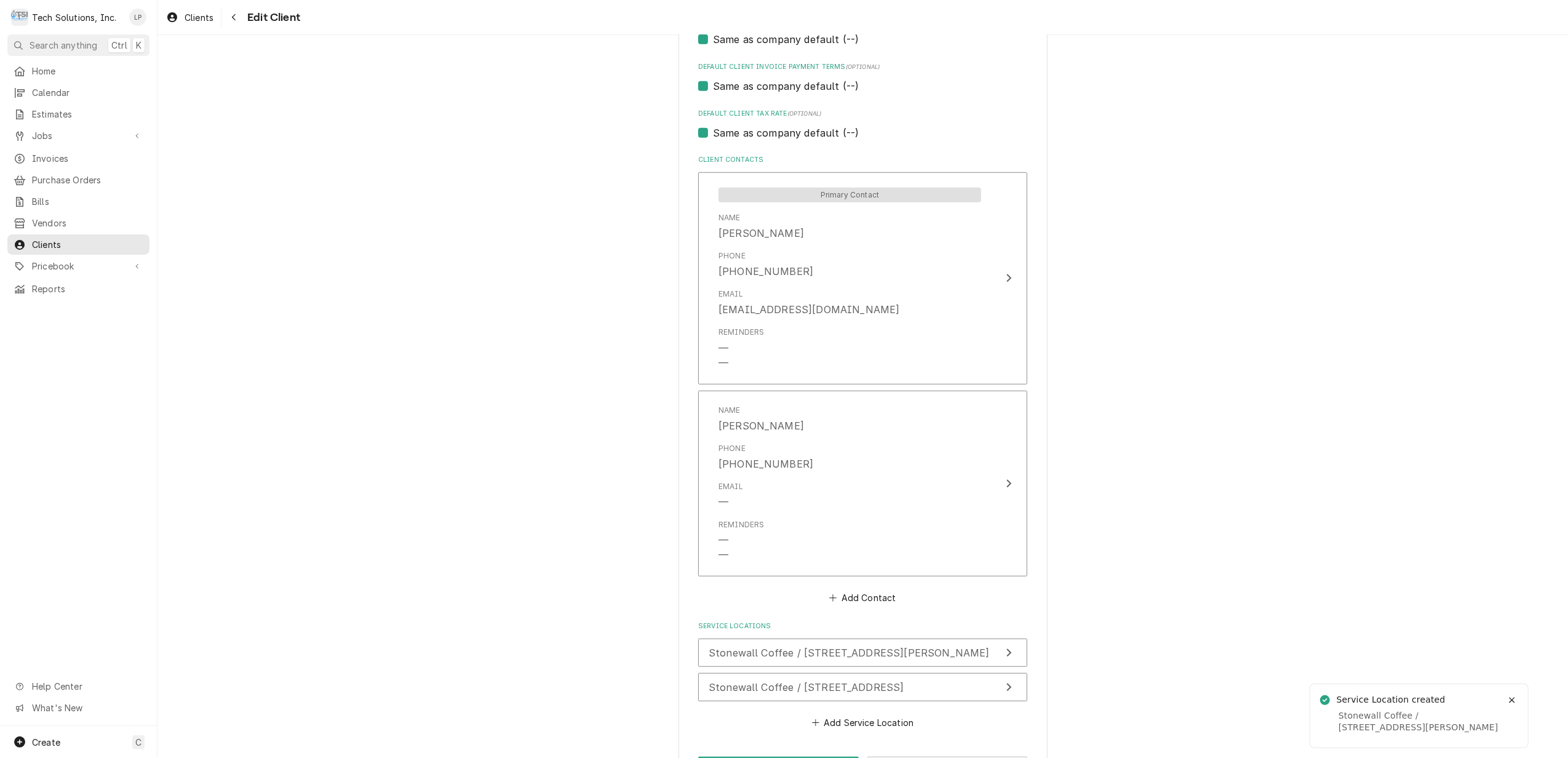
scroll to position [827, 0]
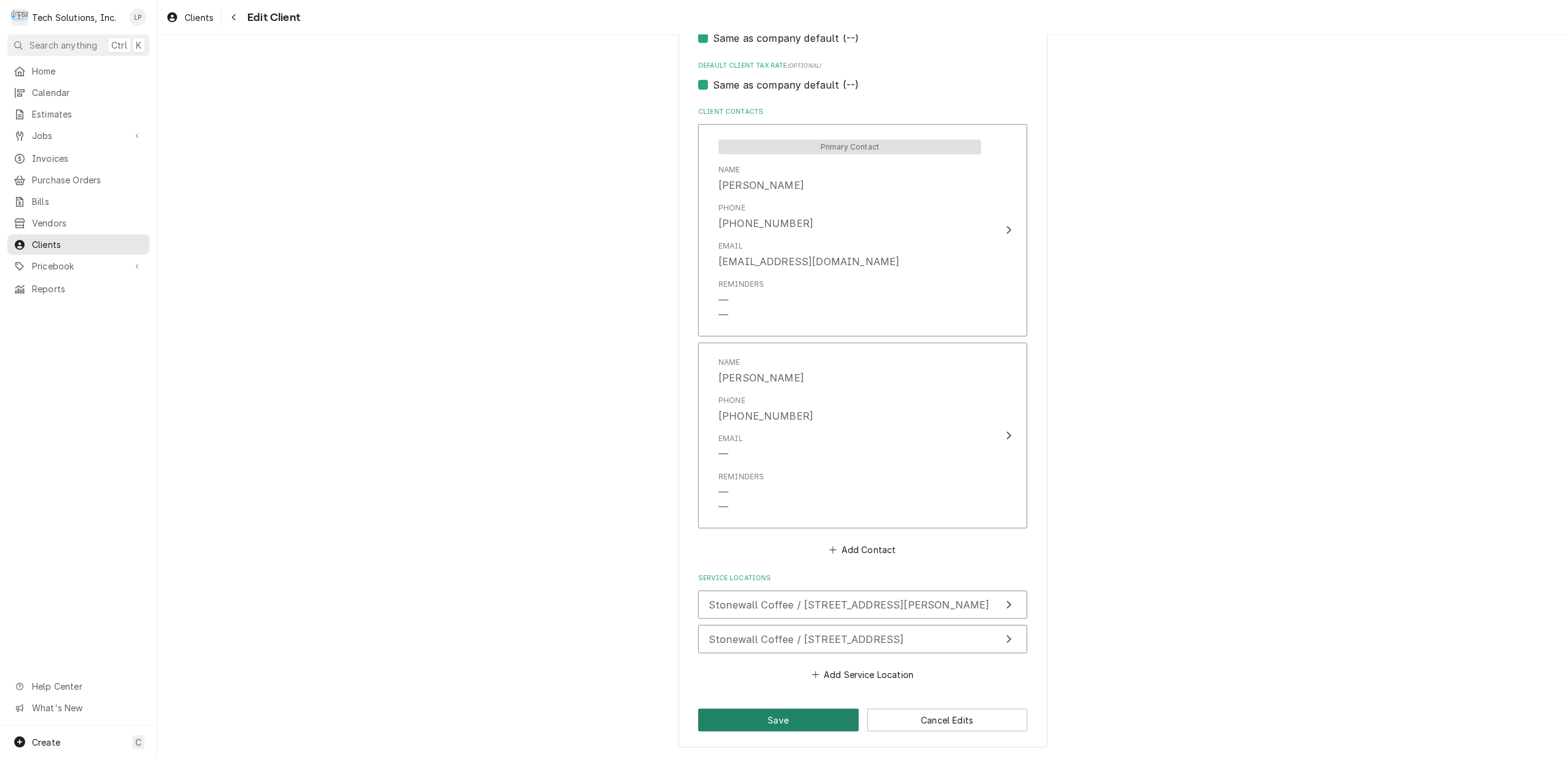
click at [810, 719] on button "Save" at bounding box center [779, 720] width 161 height 22
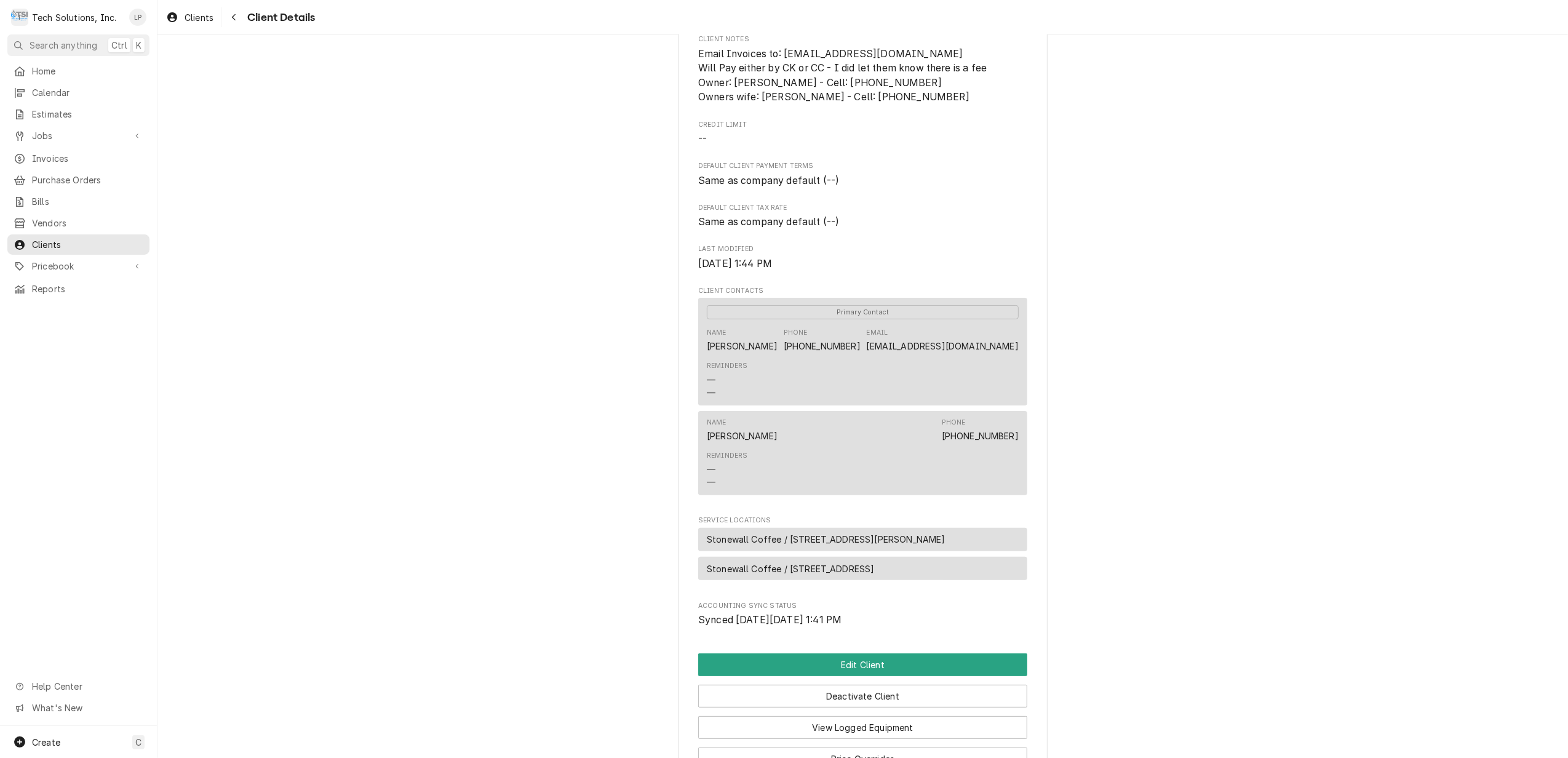
scroll to position [338, 0]
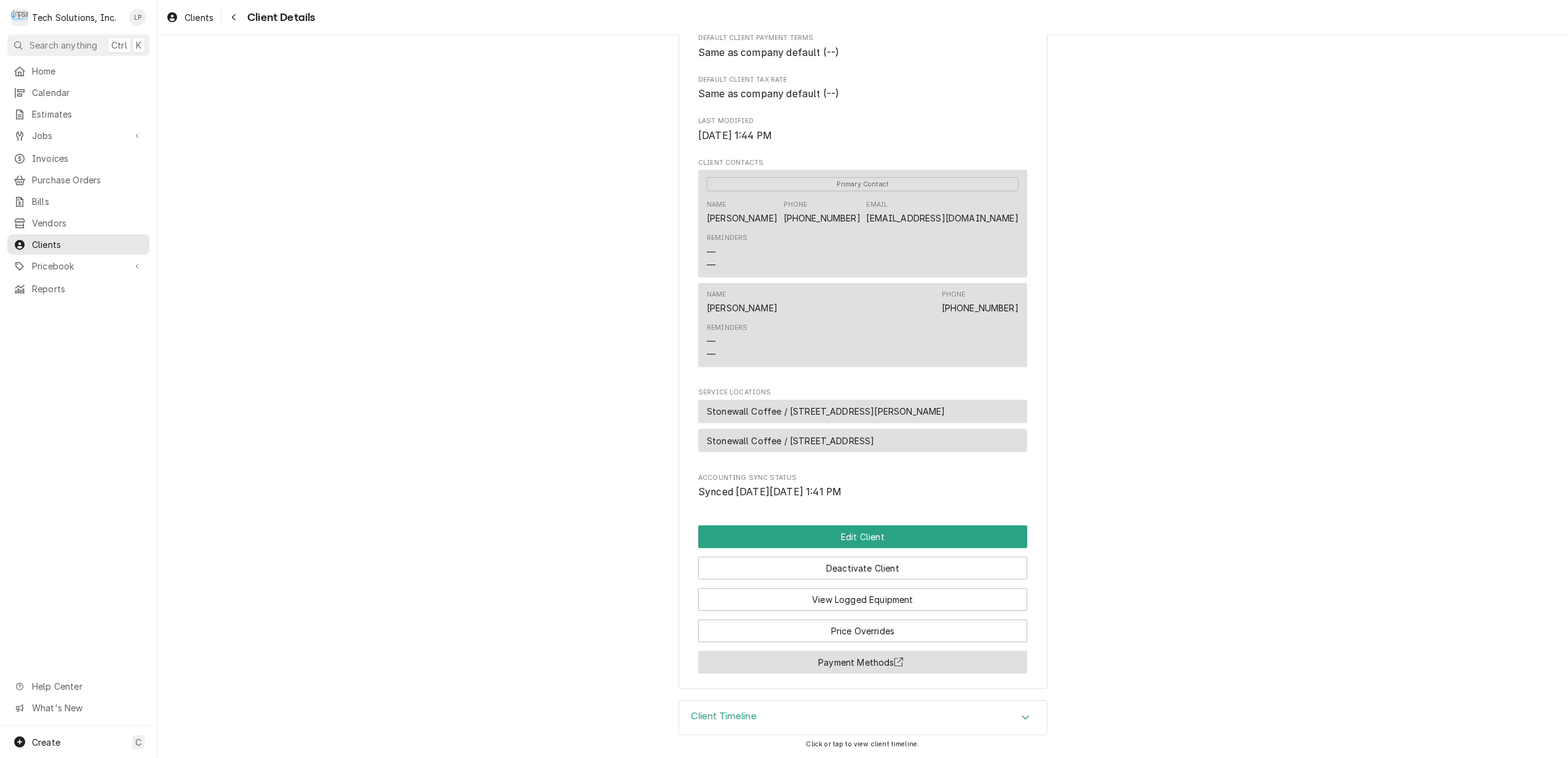
click at [864, 662] on button "Payment Methods" at bounding box center [863, 662] width 329 height 22
